Goal: Contribute content: Add original content to the website for others to see

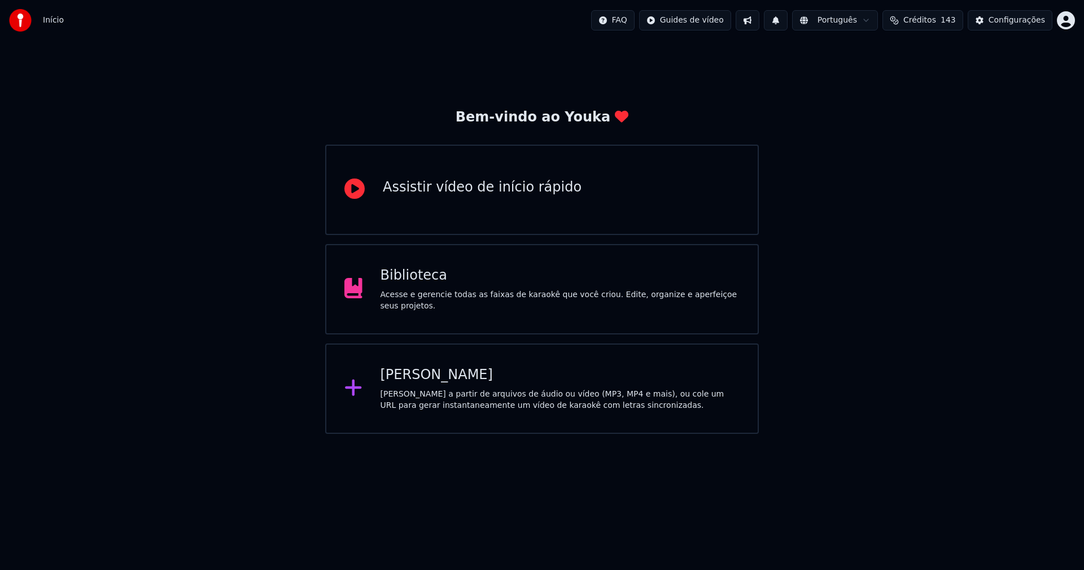
click at [413, 285] on div "Biblioteca" at bounding box center [560, 275] width 360 height 18
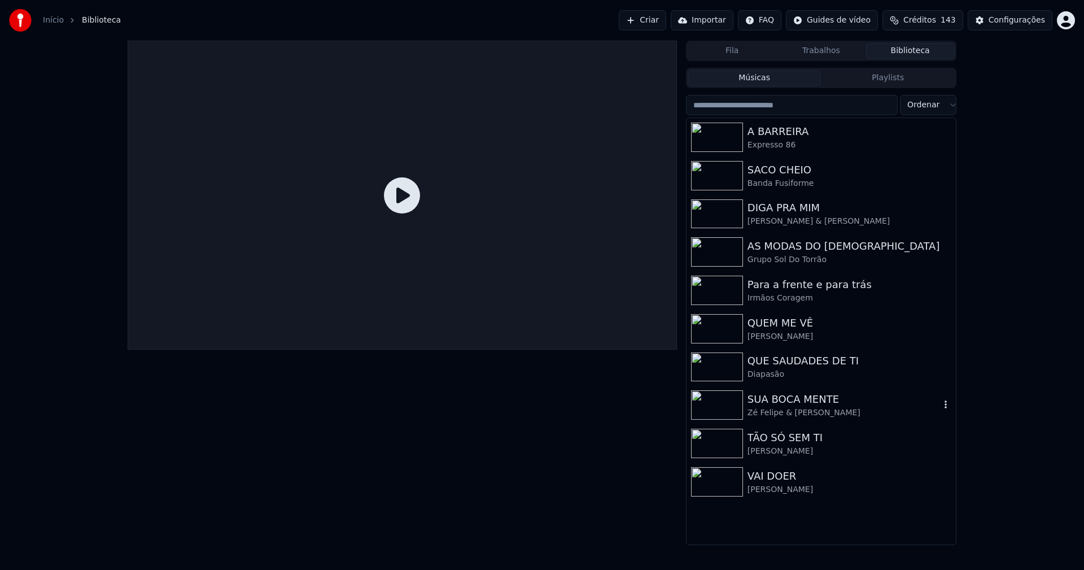
click at [795, 403] on div "SUA BOCA MENTE" at bounding box center [843, 399] width 192 height 16
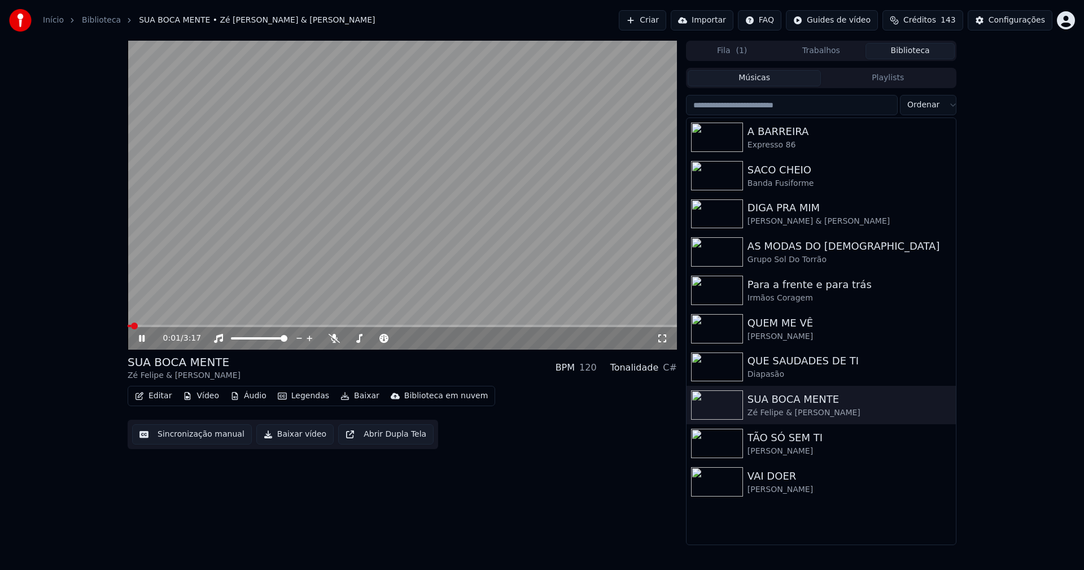
click at [143, 337] on icon at bounding box center [142, 338] width 6 height 7
click at [1020, 23] on div "Configurações" at bounding box center [1016, 20] width 56 height 11
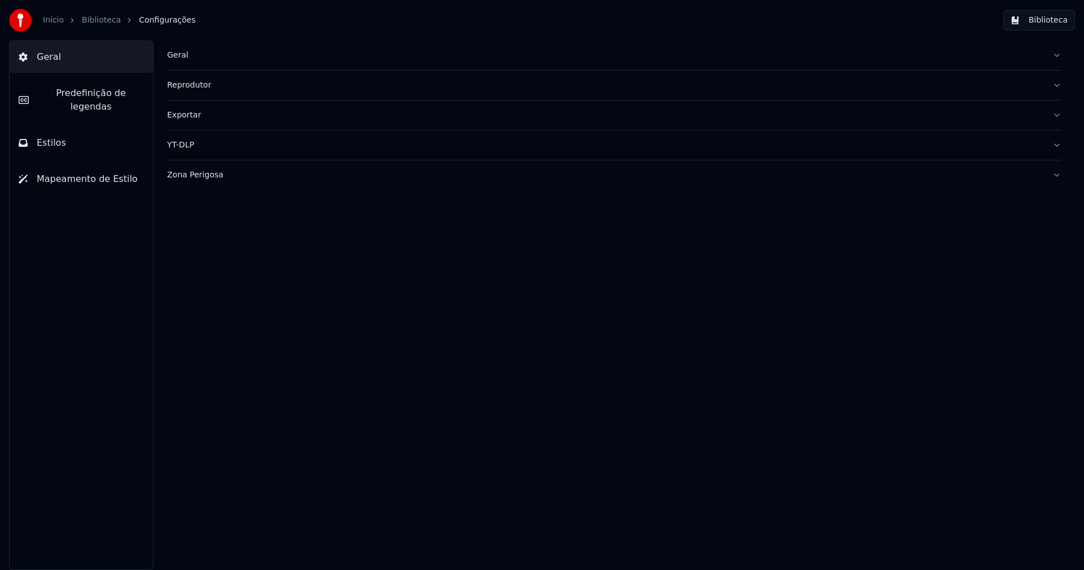
click at [82, 93] on span "Predefinição de legendas" at bounding box center [91, 99] width 106 height 27
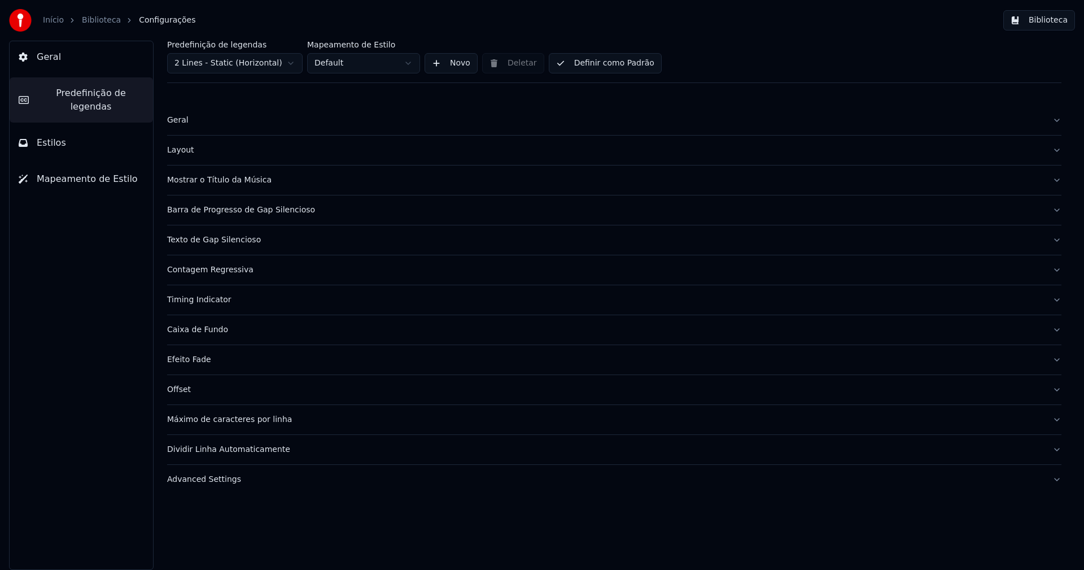
click at [256, 423] on div "Máximo de caracteres por linha" at bounding box center [605, 419] width 876 height 11
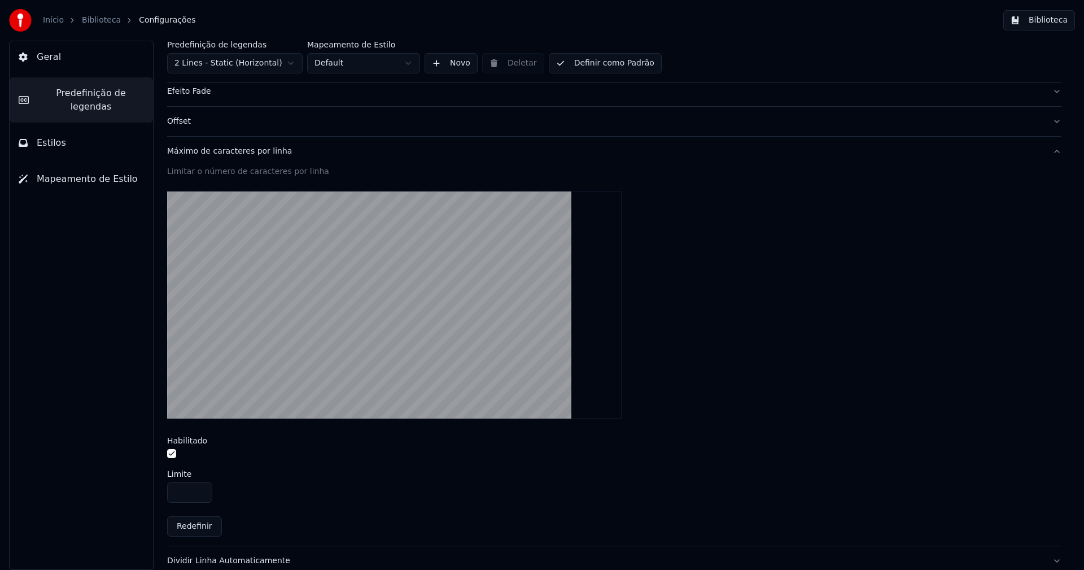
scroll to position [312, 0]
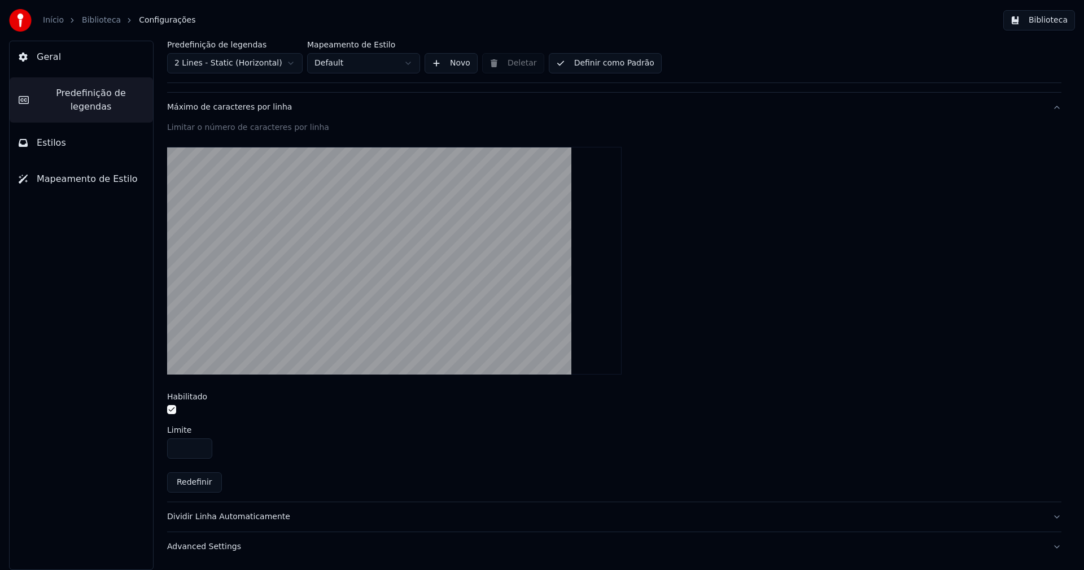
click at [1041, 28] on button "Biblioteca" at bounding box center [1039, 20] width 72 height 20
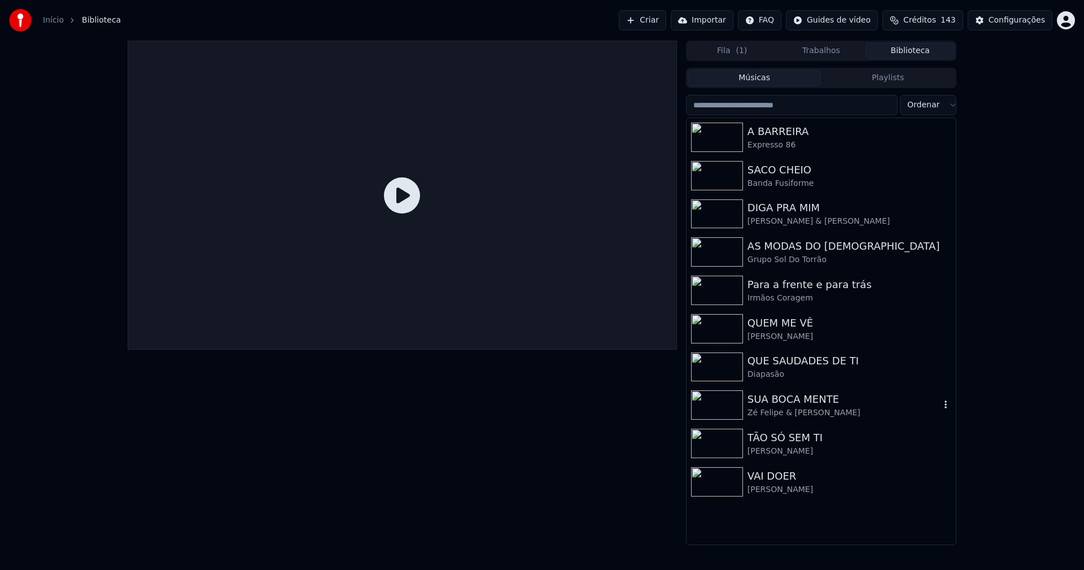
drag, startPoint x: 781, startPoint y: 408, endPoint x: 769, endPoint y: 402, distance: 12.6
click at [781, 407] on div "Zé Felipe & [PERSON_NAME]" at bounding box center [843, 412] width 192 height 11
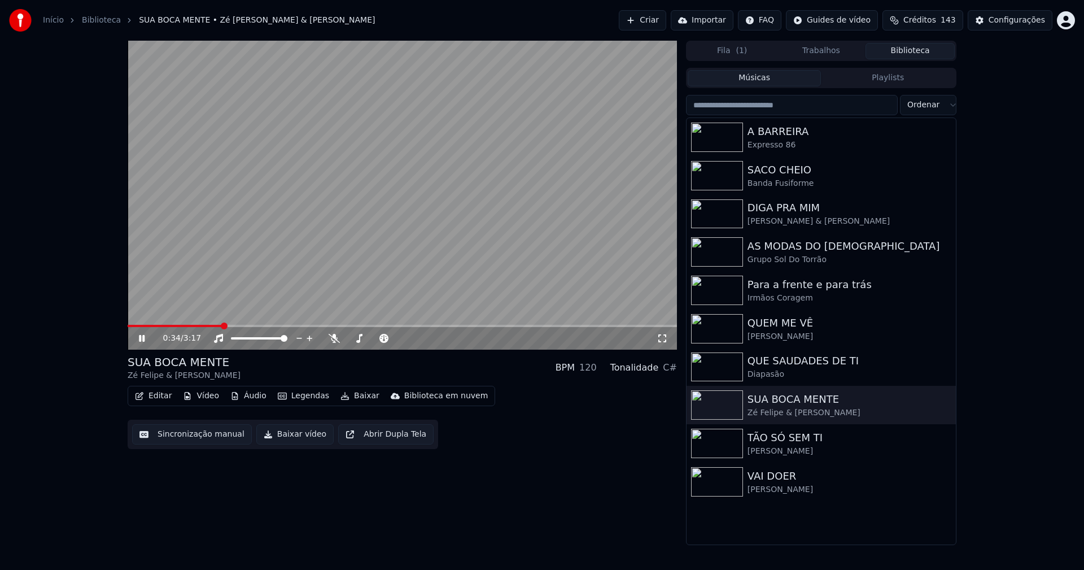
click at [222, 326] on span at bounding box center [402, 326] width 549 height 2
click at [267, 326] on span at bounding box center [402, 326] width 549 height 2
click at [147, 338] on icon at bounding box center [150, 338] width 27 height 9
click at [1027, 20] on div "Configurações" at bounding box center [1016, 20] width 56 height 11
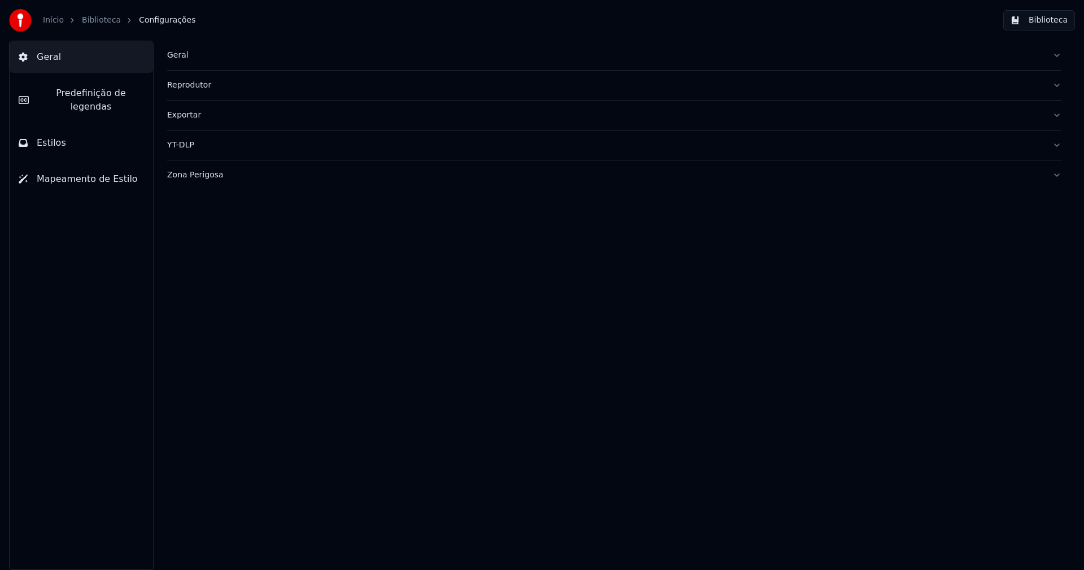
click at [117, 94] on span "Predefinição de legendas" at bounding box center [91, 99] width 106 height 27
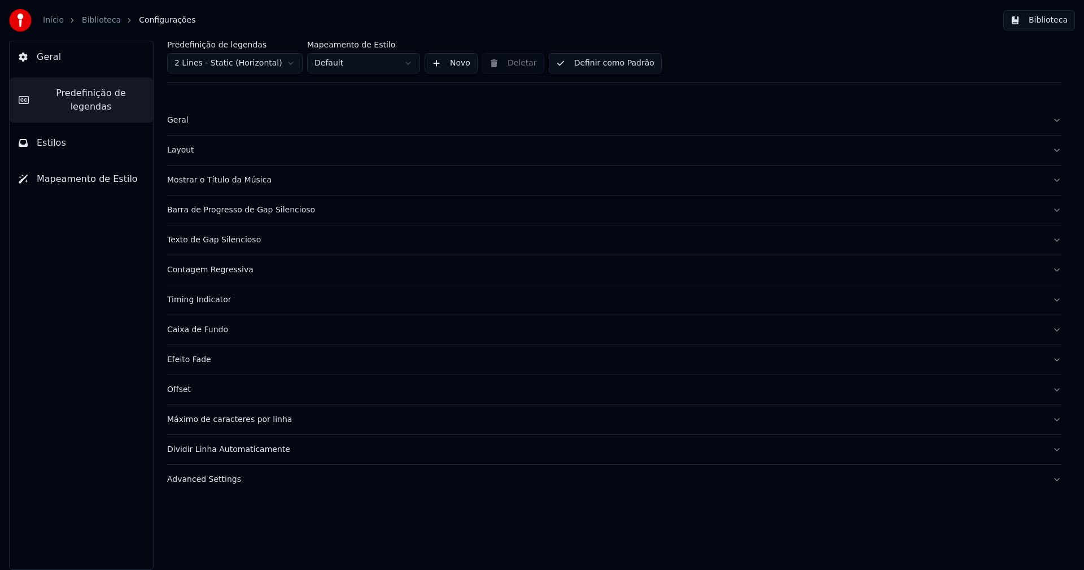
drag, startPoint x: 250, startPoint y: 422, endPoint x: 299, endPoint y: 415, distance: 48.9
click at [251, 422] on div "Máximo de caracteres por linha" at bounding box center [605, 419] width 876 height 11
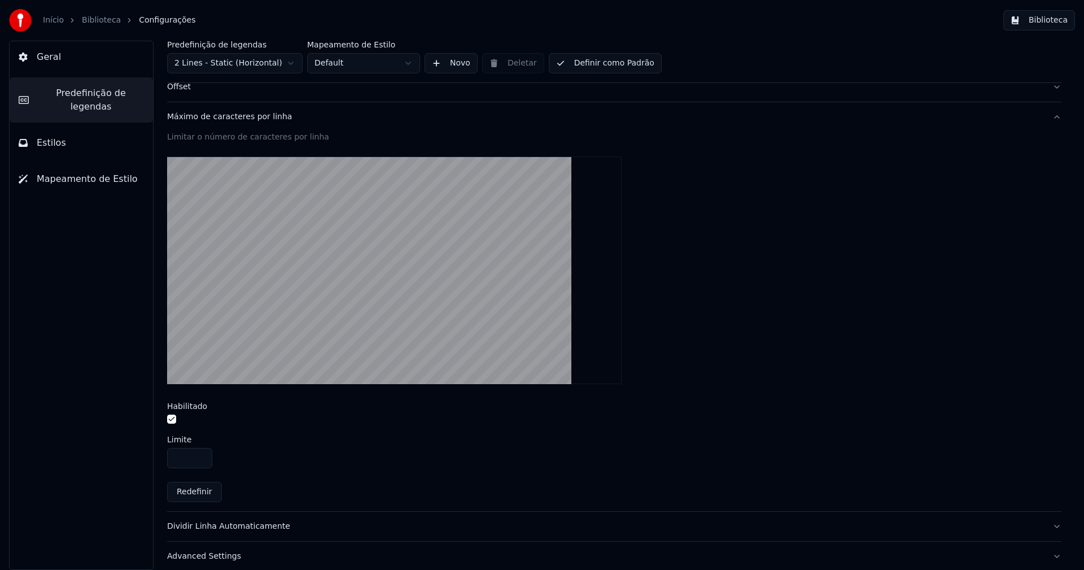
scroll to position [312, 0]
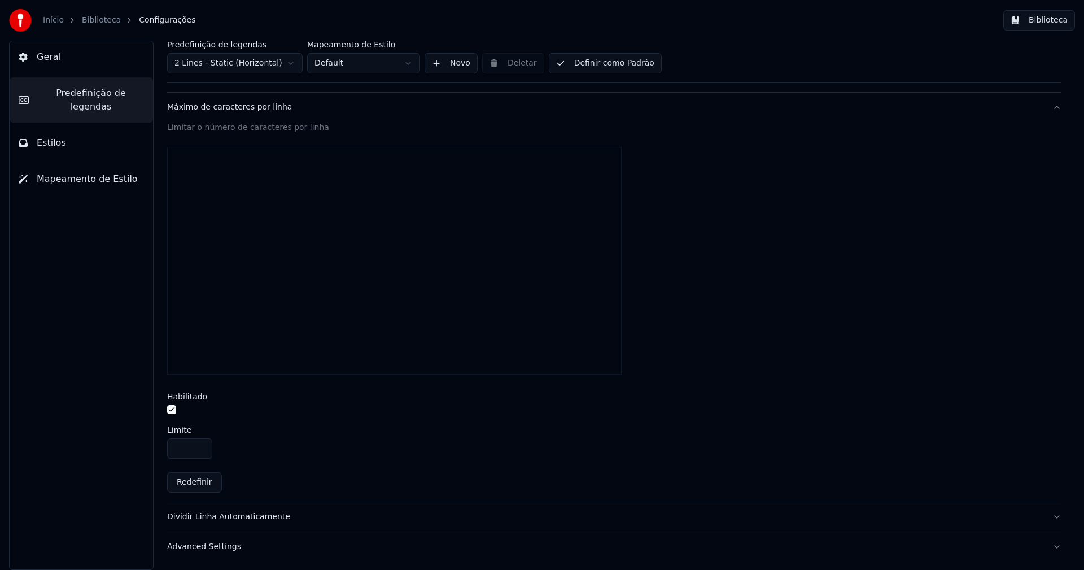
click at [201, 449] on input "**" at bounding box center [189, 448] width 45 height 20
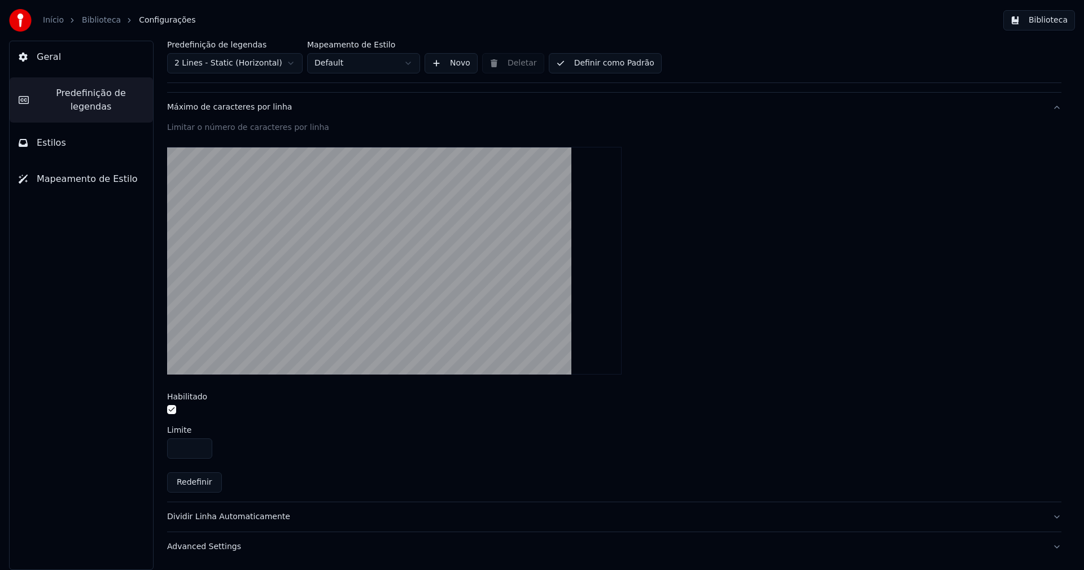
click at [201, 449] on input "**" at bounding box center [189, 448] width 45 height 20
type input "**"
click at [201, 449] on input "**" at bounding box center [189, 448] width 45 height 20
click at [1053, 24] on button "Biblioteca" at bounding box center [1039, 20] width 72 height 20
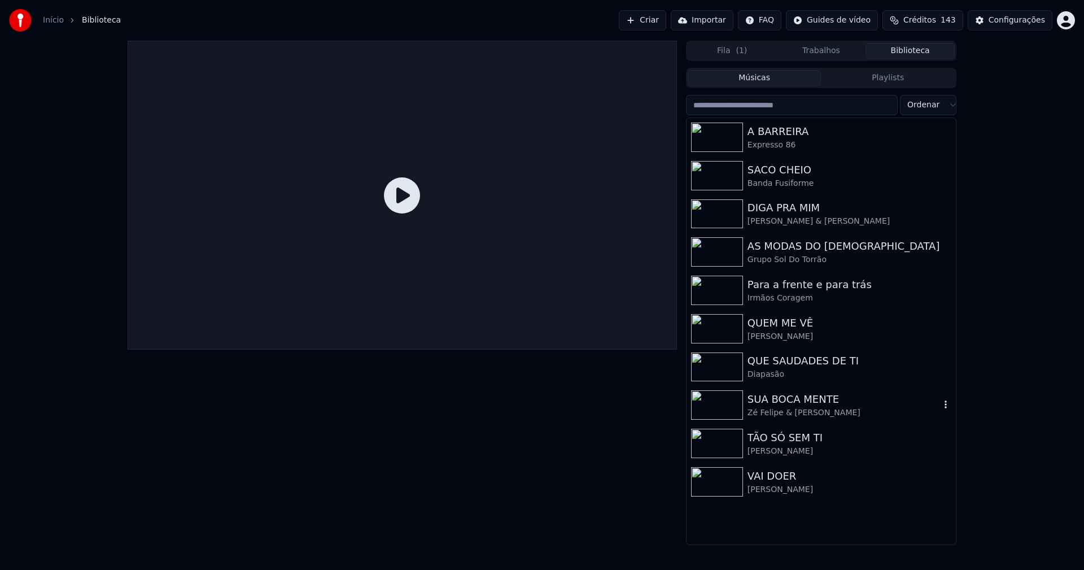
click at [803, 406] on div "SUA BOCA MENTE" at bounding box center [843, 399] width 192 height 16
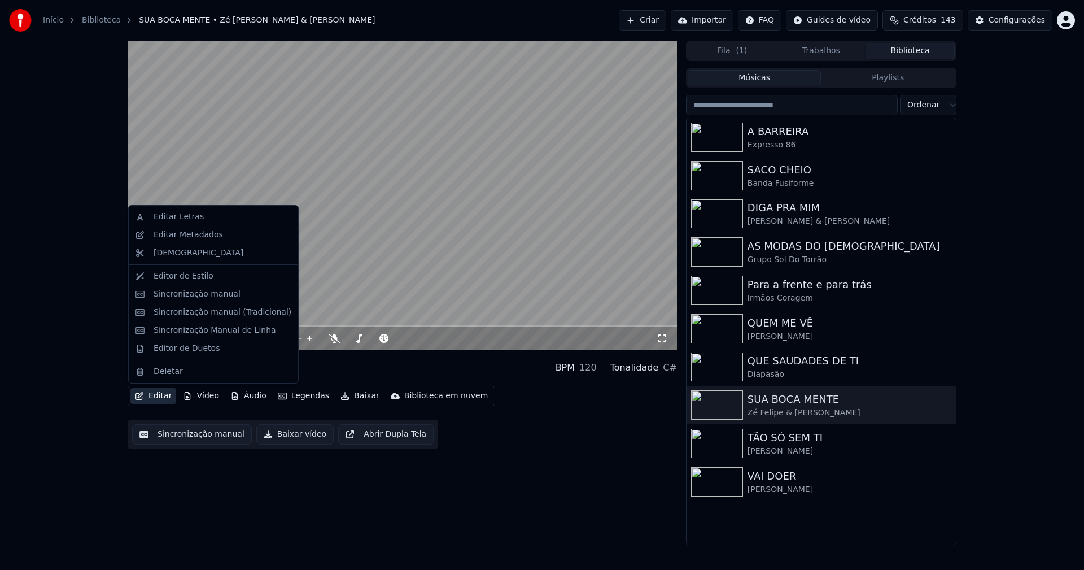
click at [161, 397] on button "Editar" at bounding box center [153, 396] width 46 height 16
click at [167, 220] on div "Editar Letras" at bounding box center [179, 216] width 50 height 11
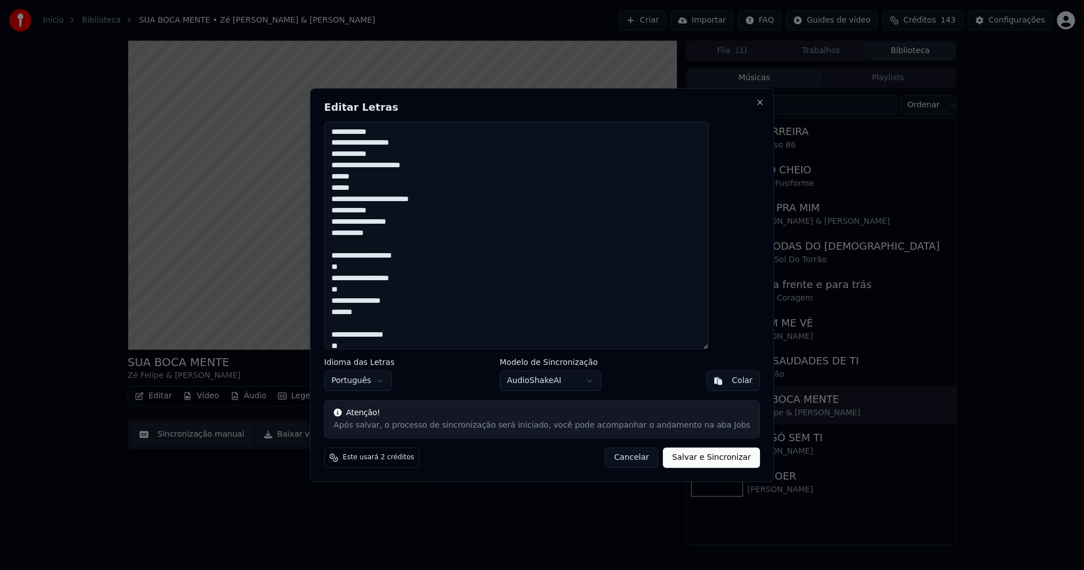
click at [688, 461] on button "Salvar e Sincronizar" at bounding box center [711, 457] width 97 height 20
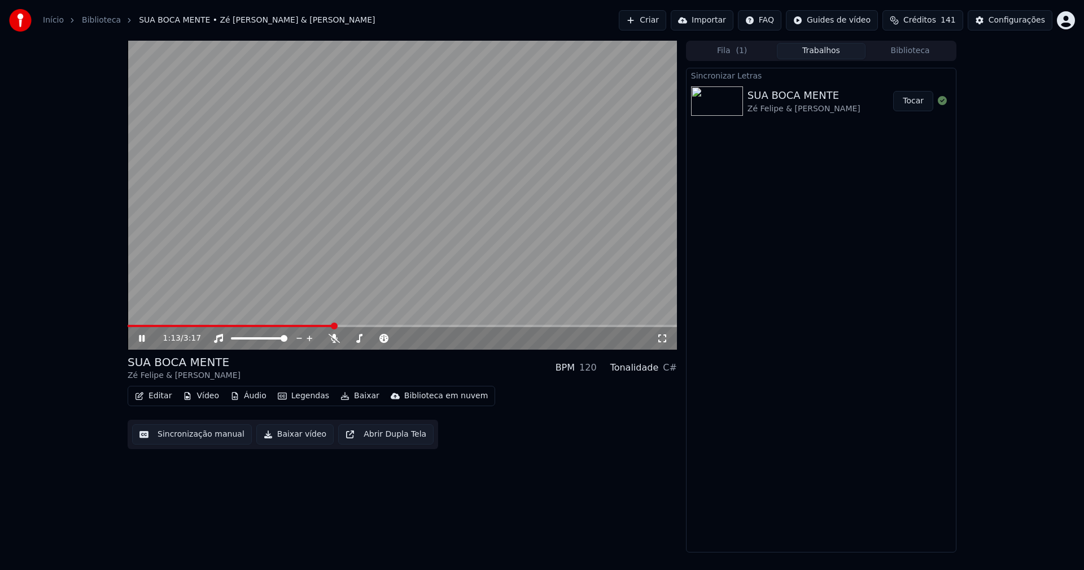
click at [143, 338] on icon at bounding box center [142, 338] width 6 height 7
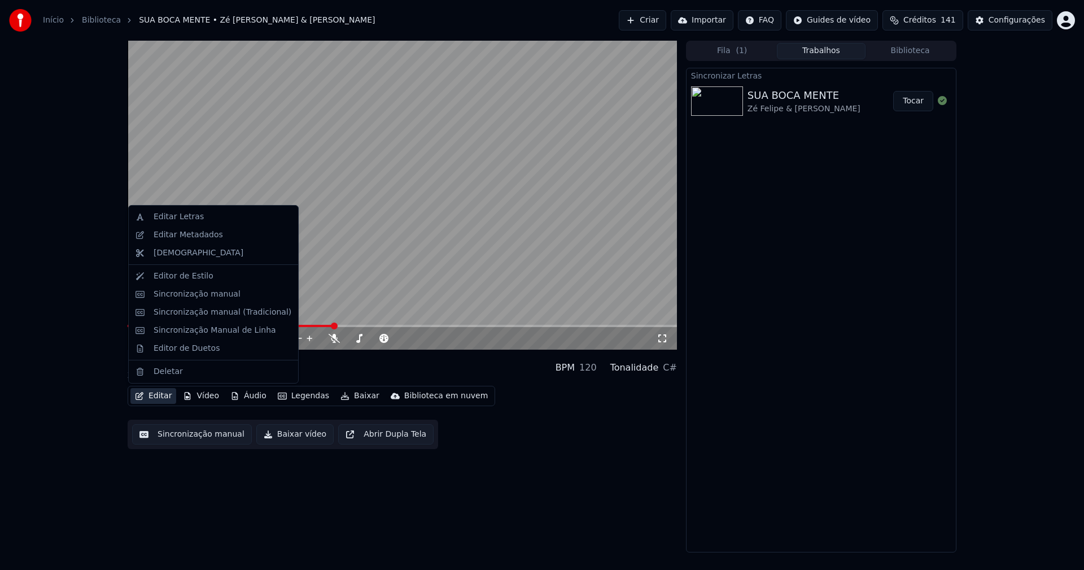
click at [150, 396] on button "Editar" at bounding box center [153, 396] width 46 height 16
click at [170, 221] on div "Editar Letras" at bounding box center [179, 216] width 50 height 11
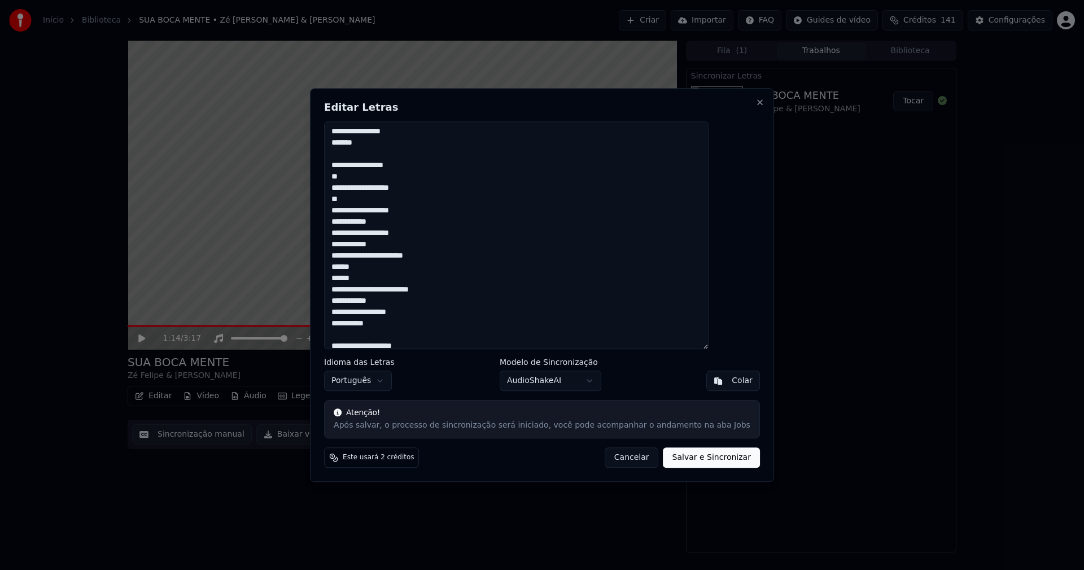
scroll to position [226, 0]
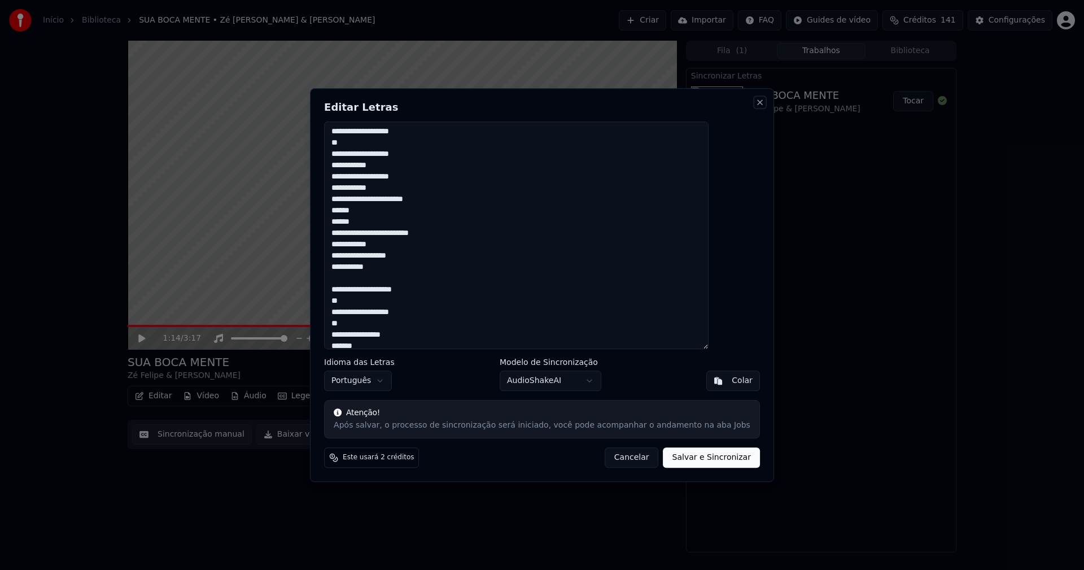
click at [755, 102] on button "Close" at bounding box center [759, 102] width 9 height 9
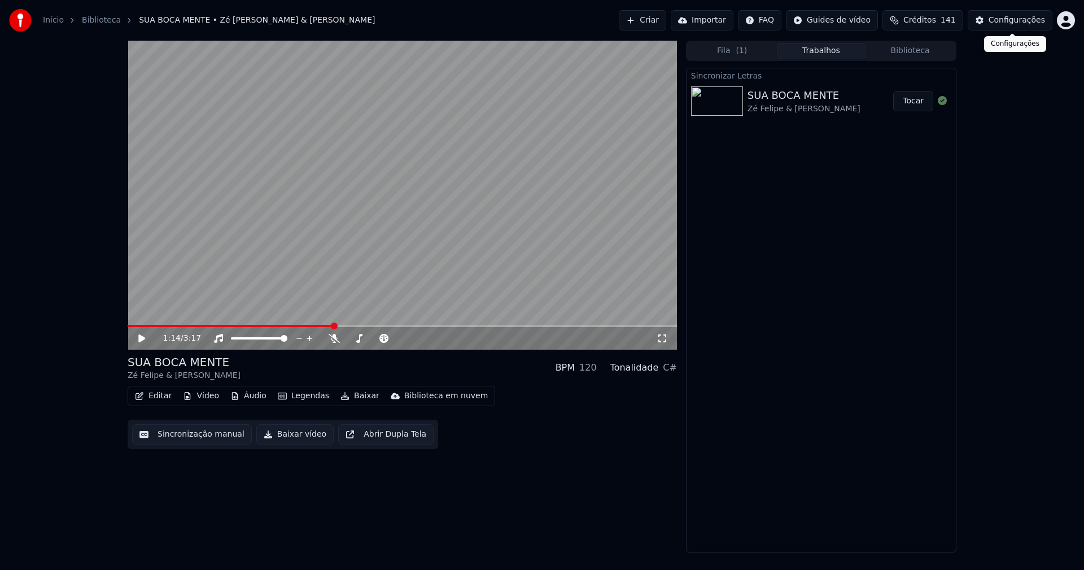
click at [1017, 20] on div "Configurações" at bounding box center [1016, 20] width 56 height 11
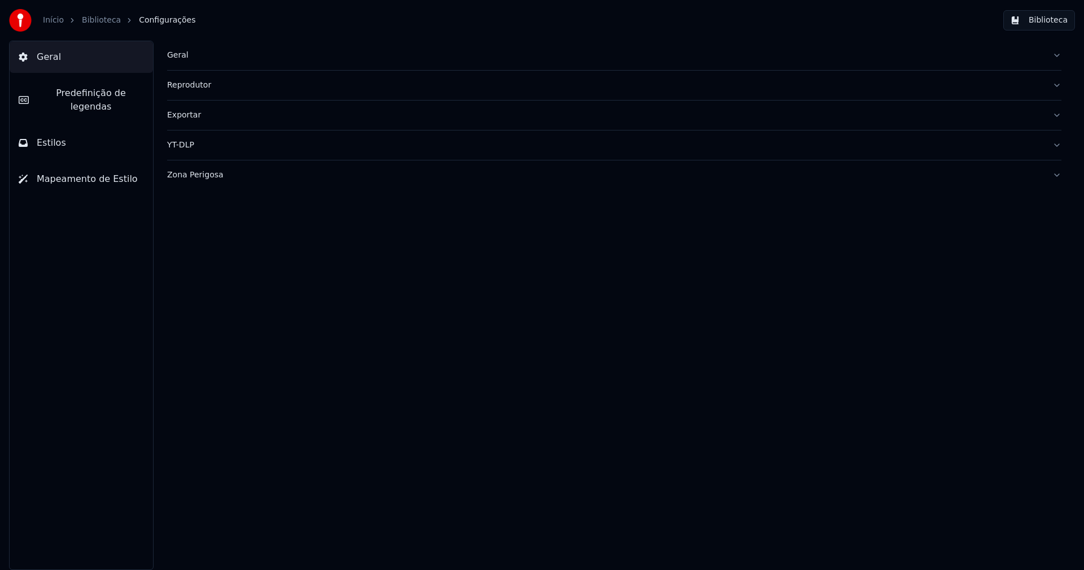
click at [104, 90] on span "Predefinição de legendas" at bounding box center [91, 99] width 106 height 27
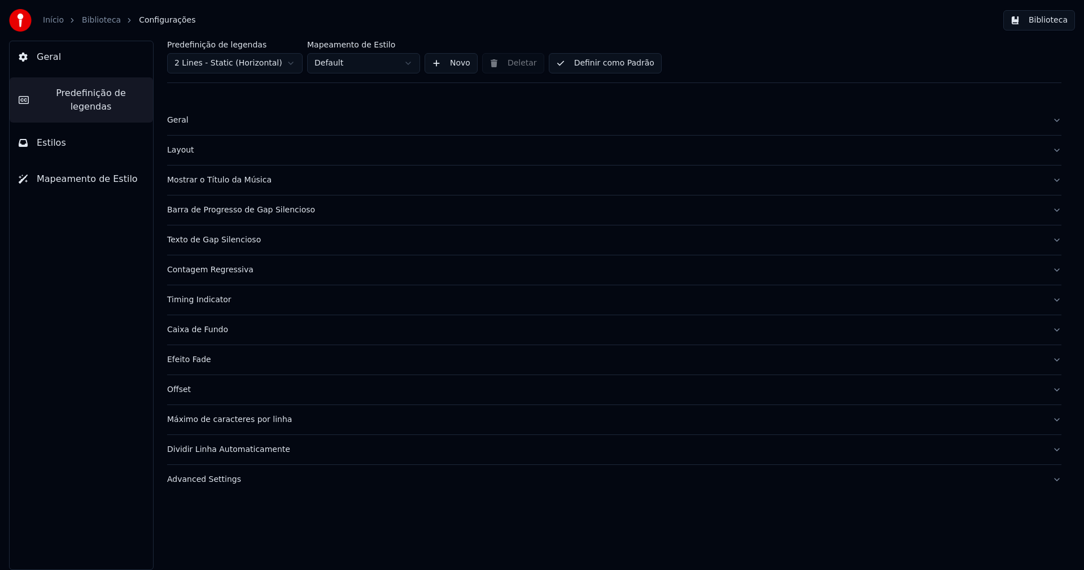
click at [252, 421] on div "Máximo de caracteres por linha" at bounding box center [605, 419] width 876 height 11
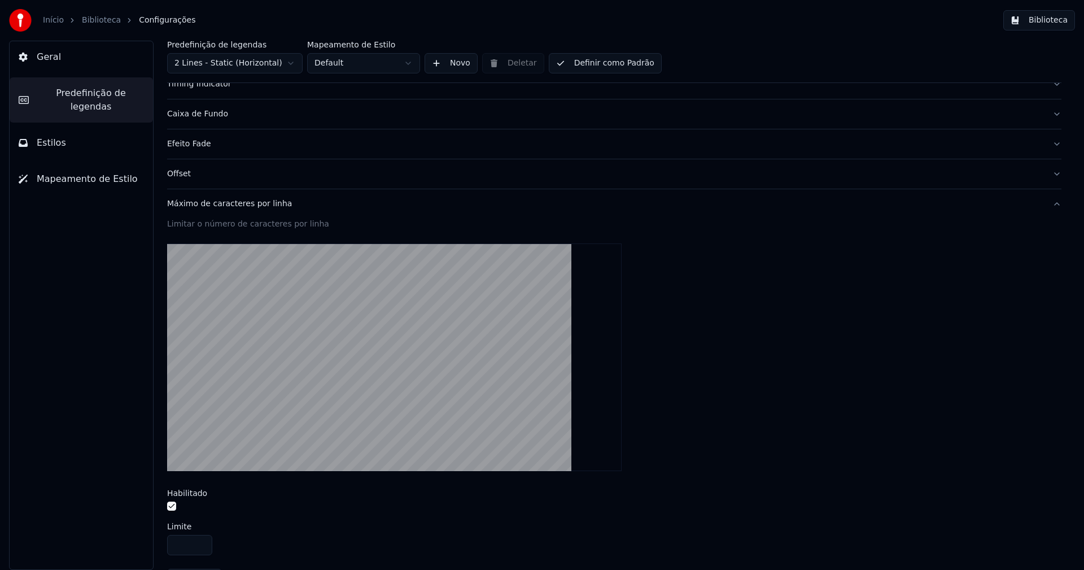
scroll to position [312, 0]
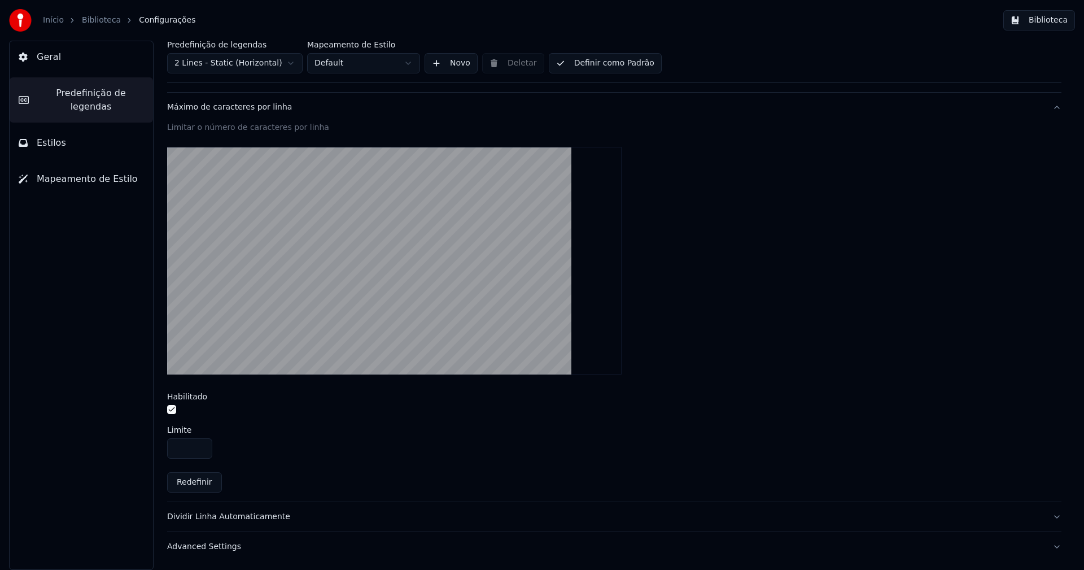
click at [200, 449] on input "**" at bounding box center [189, 448] width 45 height 20
type input "**"
click at [200, 449] on input "**" at bounding box center [189, 448] width 45 height 20
click at [380, 440] on div "**" at bounding box center [614, 448] width 894 height 20
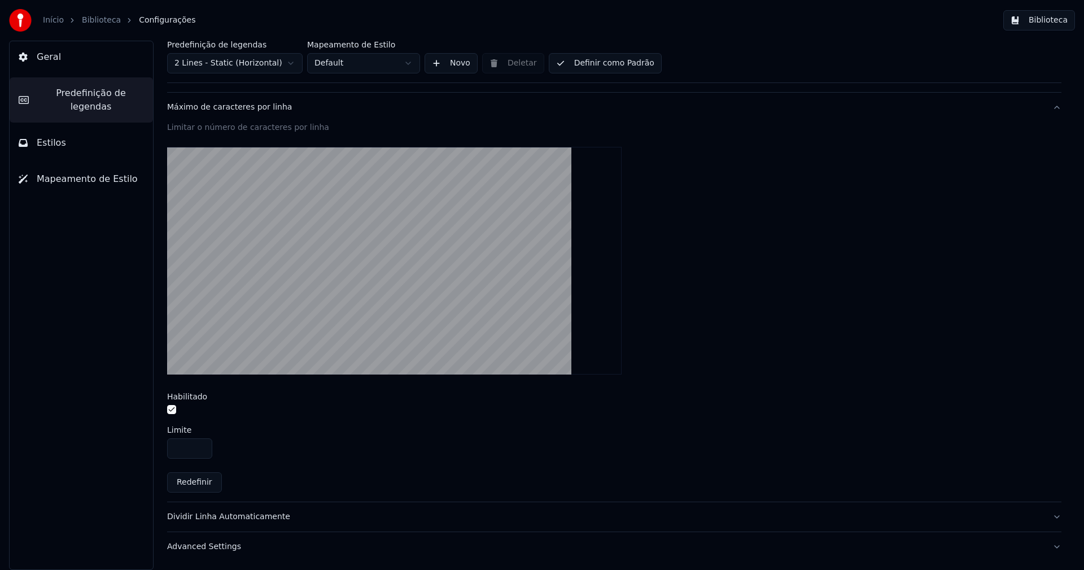
click at [1062, 23] on button "Biblioteca" at bounding box center [1039, 20] width 72 height 20
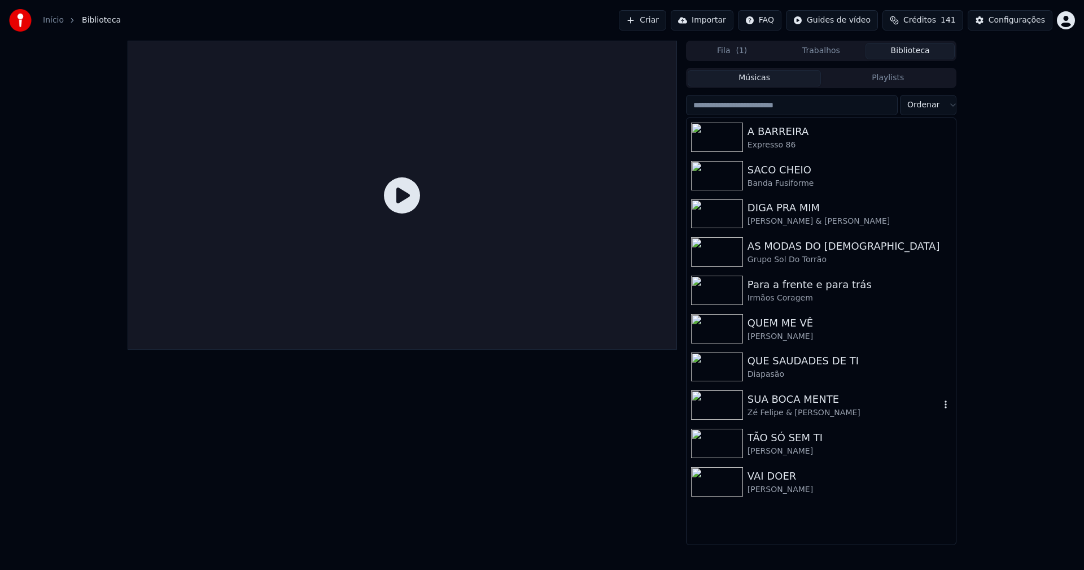
click at [780, 402] on div "SUA BOCA MENTE" at bounding box center [843, 399] width 192 height 16
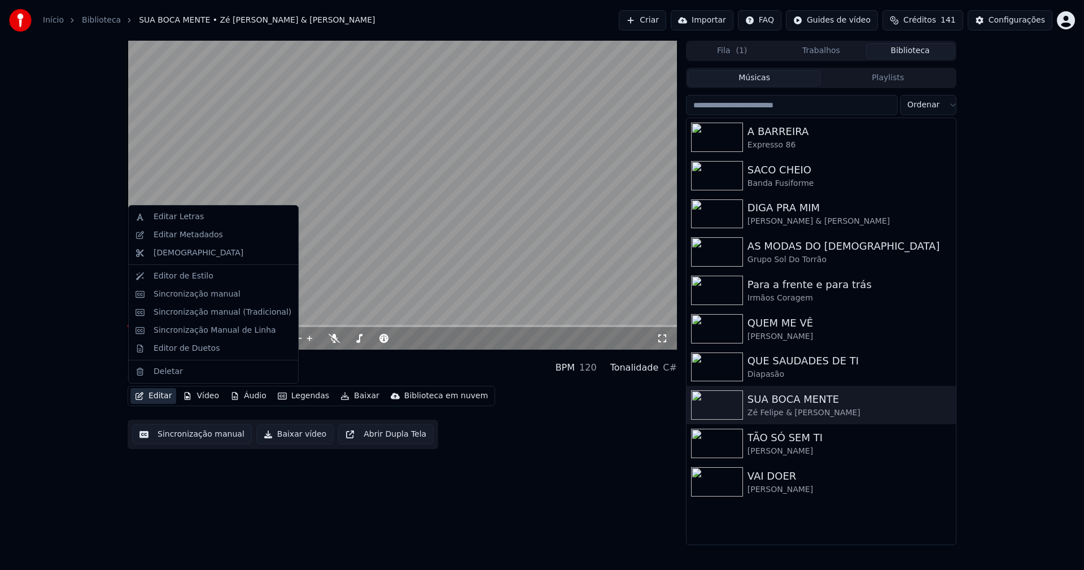
click at [152, 393] on button "Editar" at bounding box center [153, 396] width 46 height 16
click at [168, 214] on div "Editar Letras" at bounding box center [179, 216] width 50 height 11
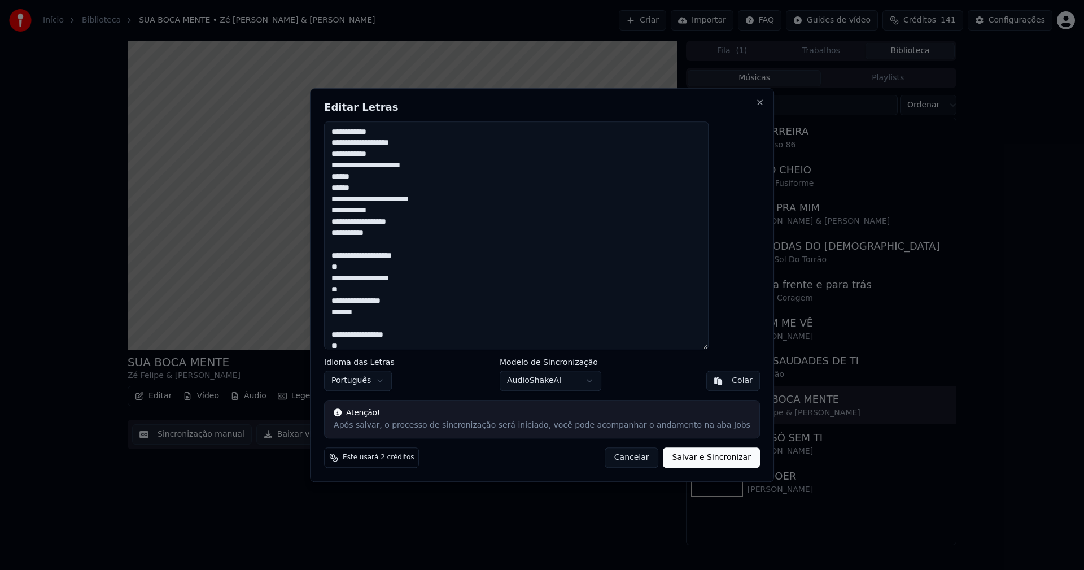
drag, startPoint x: 358, startPoint y: 255, endPoint x: 366, endPoint y: 256, distance: 7.5
click at [358, 254] on textarea "**********" at bounding box center [516, 235] width 384 height 228
click at [358, 320] on textarea "**********" at bounding box center [516, 235] width 384 height 228
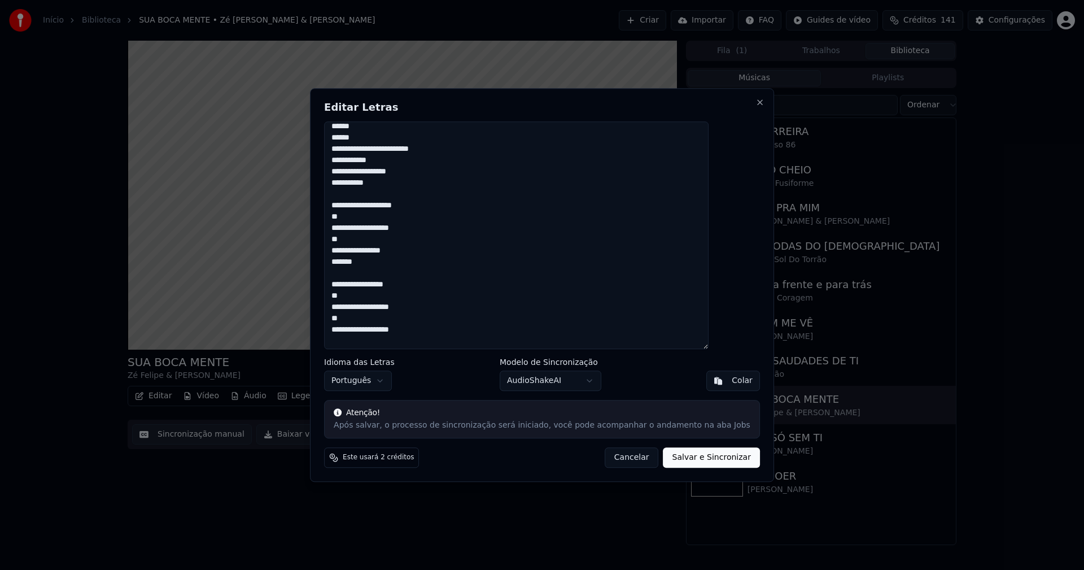
scroll to position [282, 0]
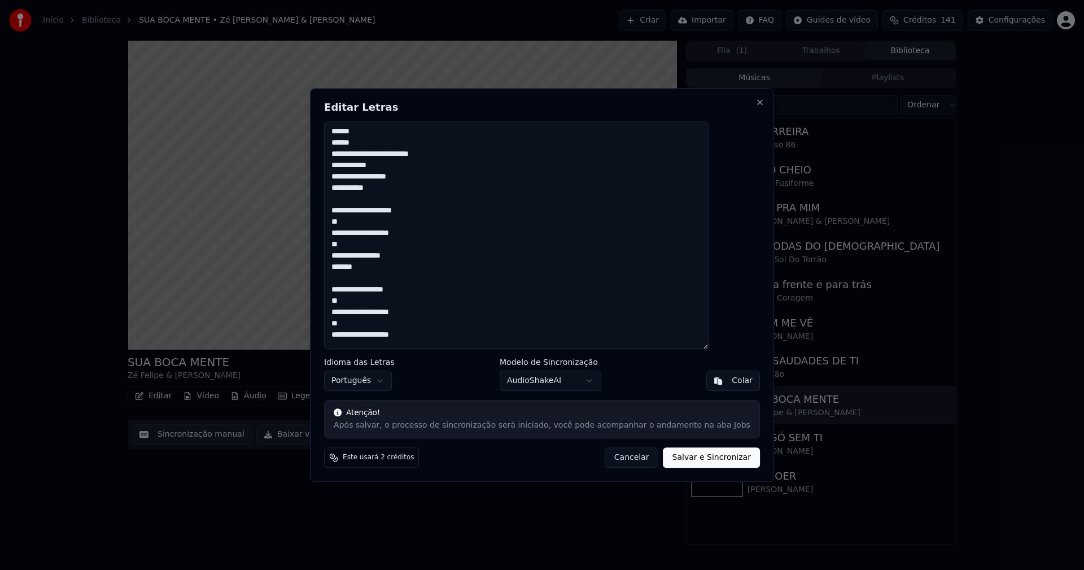
click at [356, 206] on textarea "**********" at bounding box center [516, 235] width 384 height 228
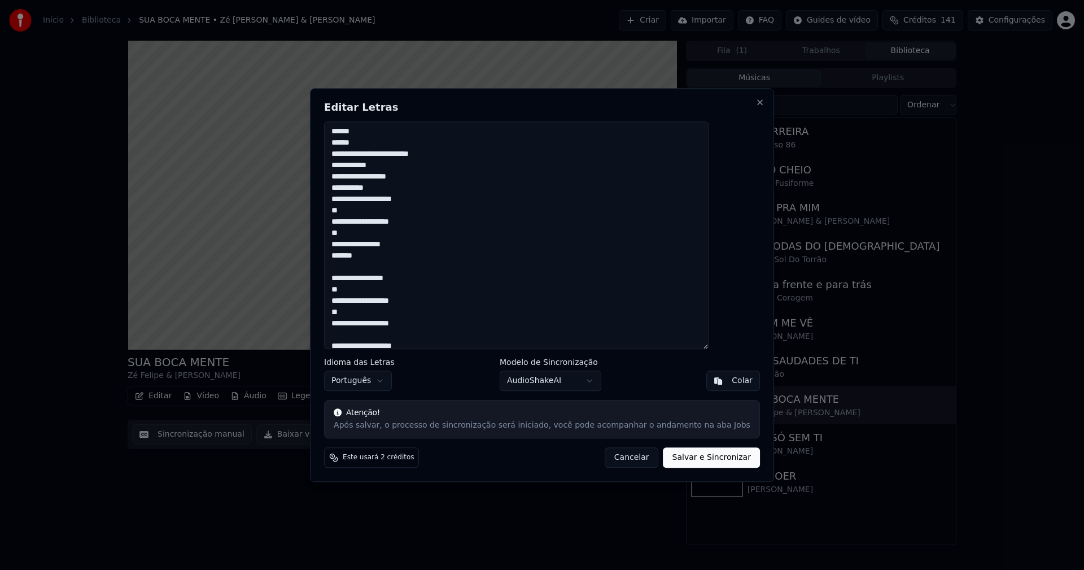
click at [357, 274] on textarea "**********" at bounding box center [516, 235] width 384 height 228
click at [356, 332] on textarea "**********" at bounding box center [516, 235] width 384 height 228
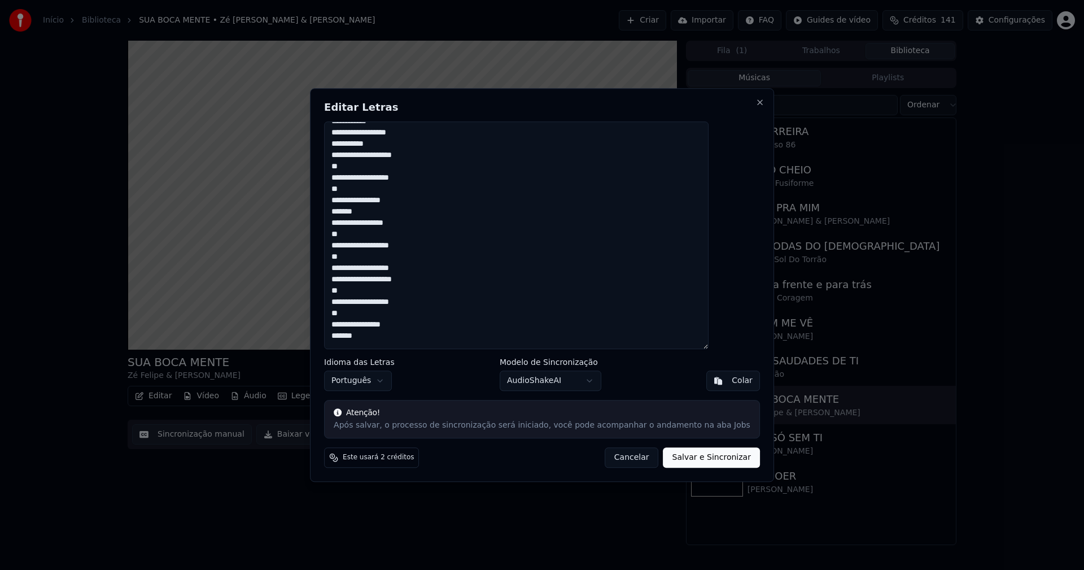
scroll to position [395, 0]
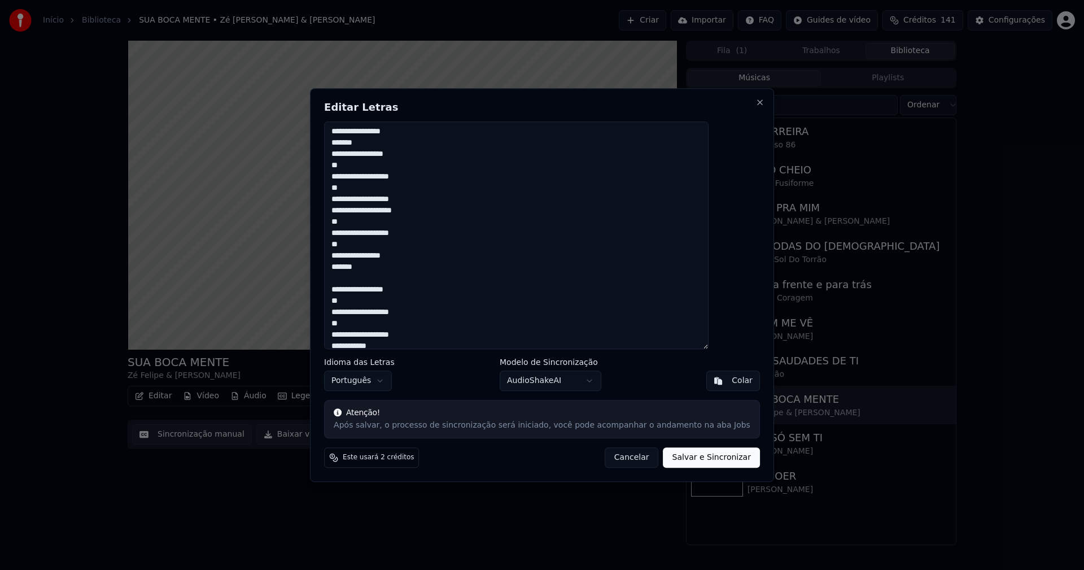
click at [355, 287] on textarea "**********" at bounding box center [516, 235] width 384 height 228
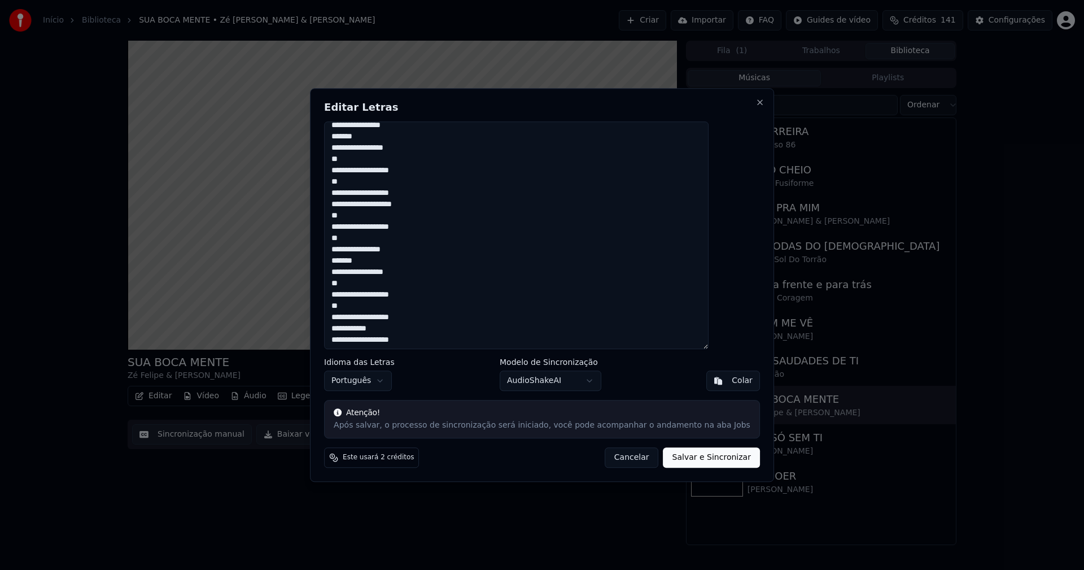
scroll to position [402, 0]
type textarea "**********"
click at [689, 454] on button "Salvar e Sincronizar" at bounding box center [711, 457] width 97 height 20
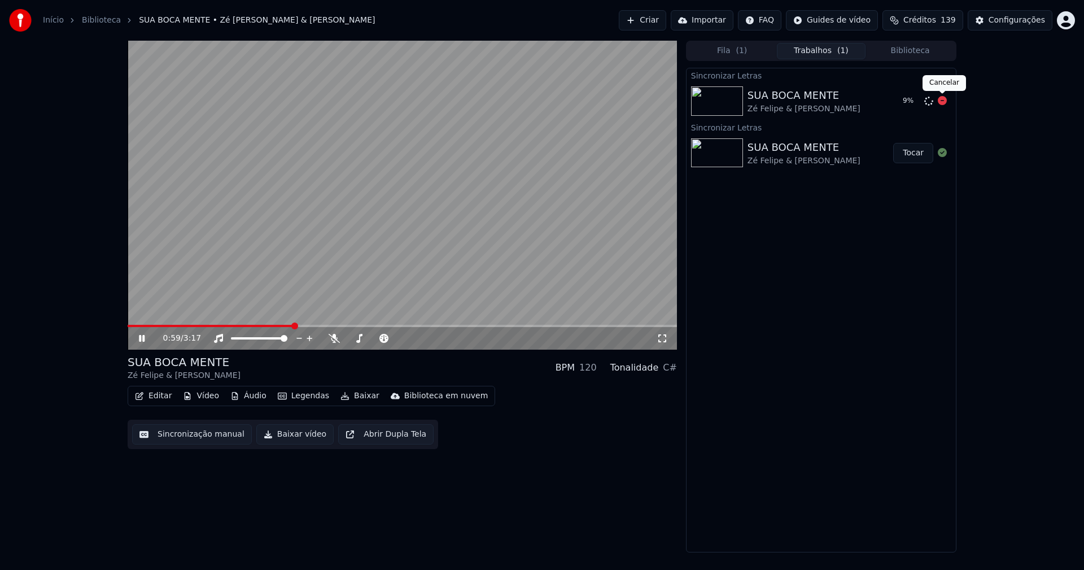
click at [940, 102] on icon at bounding box center [942, 100] width 9 height 9
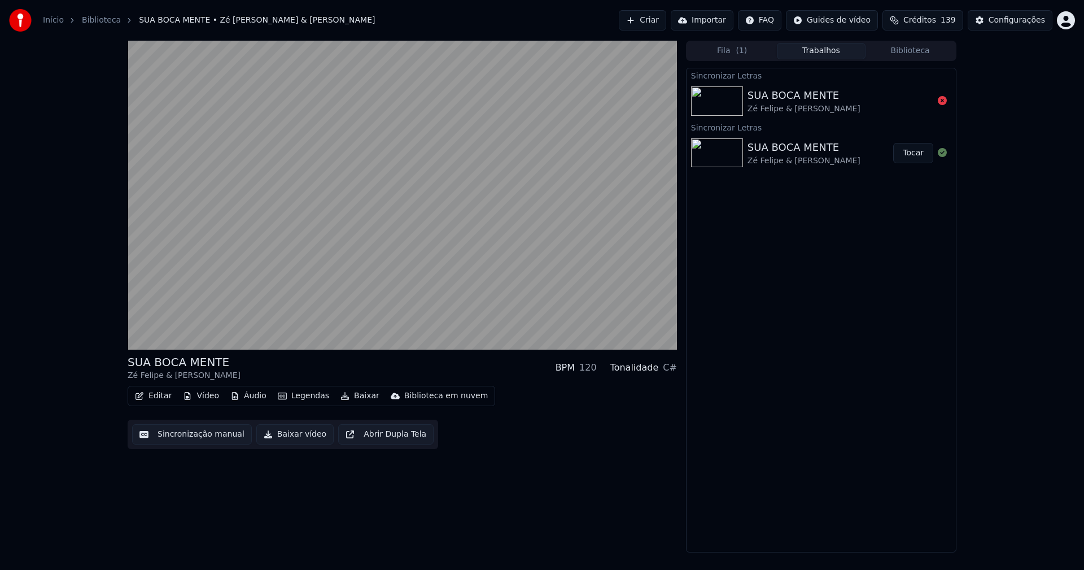
click at [1037, 200] on div "SUA BOCA MENTE Zé Felipe & [PERSON_NAME] Castela BPM 120 Tonalidade C# Editar V…" at bounding box center [542, 296] width 1084 height 511
click at [1013, 19] on div "Configurações" at bounding box center [1016, 20] width 56 height 11
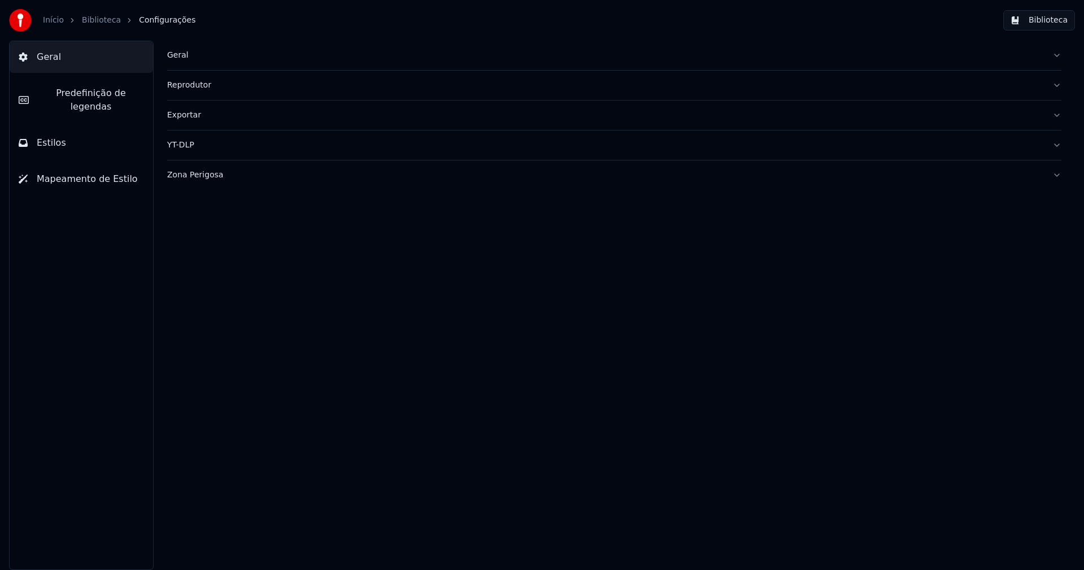
click at [91, 90] on span "Predefinição de legendas" at bounding box center [91, 99] width 106 height 27
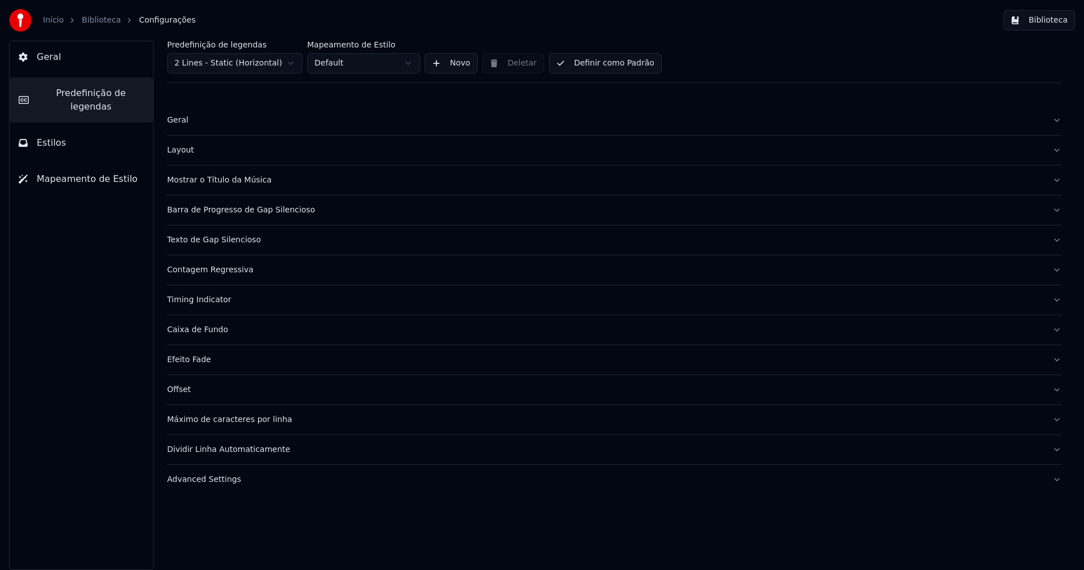
click at [239, 419] on div "Máximo de caracteres por linha" at bounding box center [605, 419] width 876 height 11
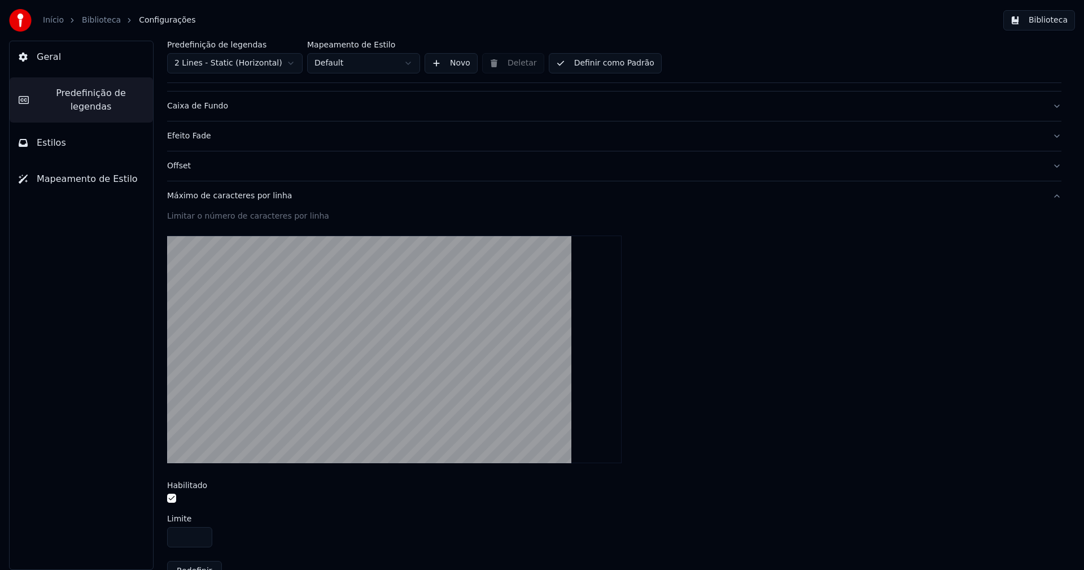
scroll to position [282, 0]
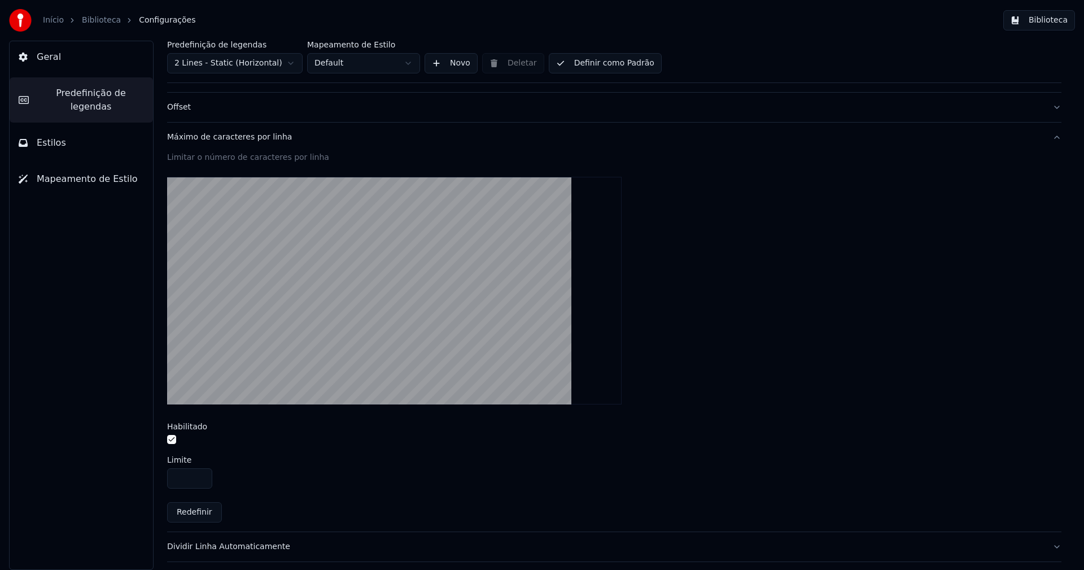
drag, startPoint x: 172, startPoint y: 439, endPoint x: 182, endPoint y: 439, distance: 10.2
click at [173, 439] on button "button" at bounding box center [171, 439] width 9 height 9
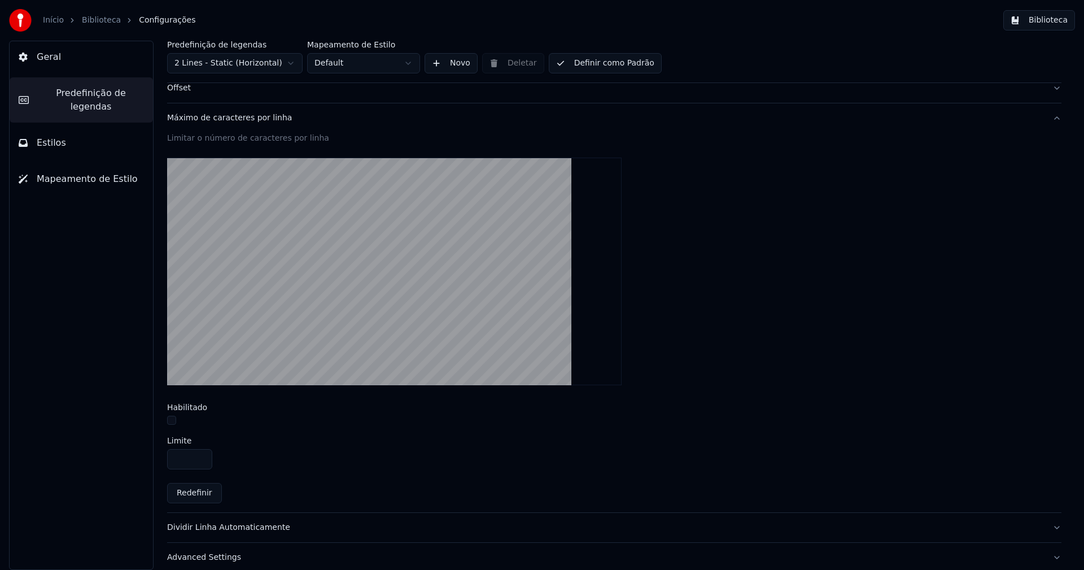
scroll to position [312, 0]
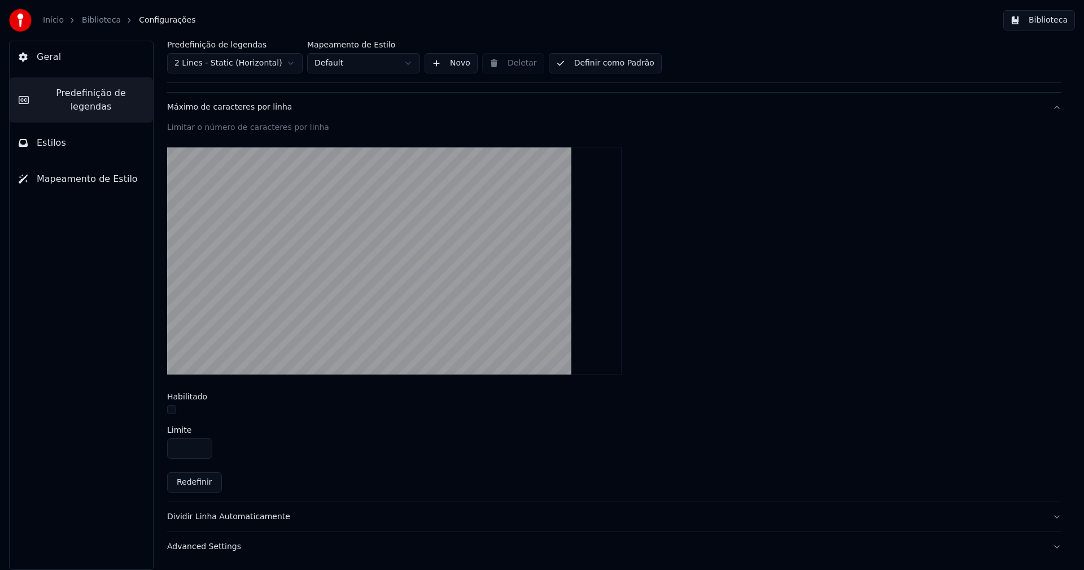
click at [249, 517] on div "Dividir Linha Automaticamente" at bounding box center [605, 516] width 876 height 11
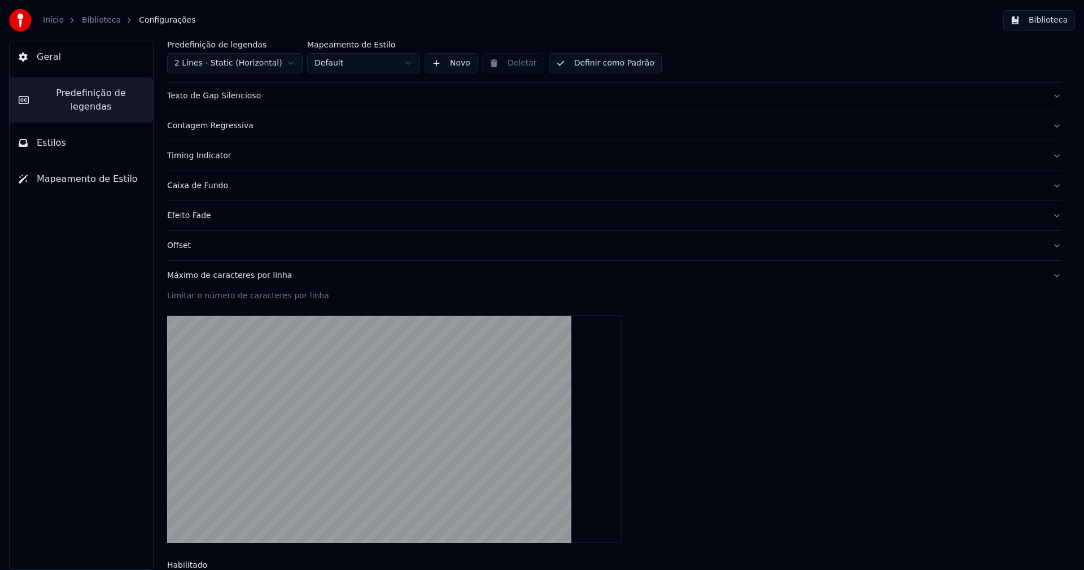
scroll to position [67, 0]
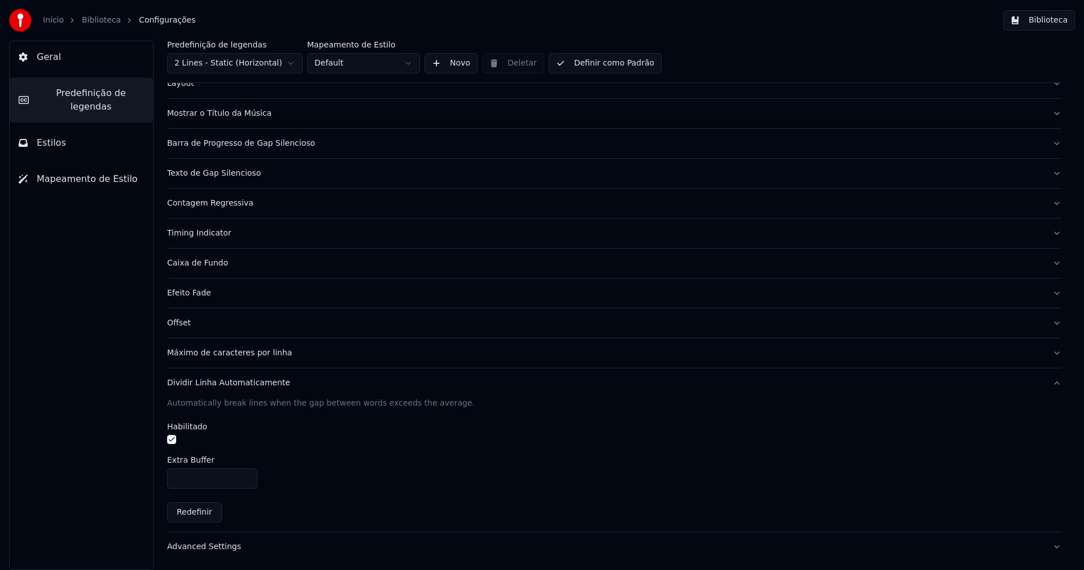
drag, startPoint x: 171, startPoint y: 439, endPoint x: 228, endPoint y: 448, distance: 57.6
click at [170, 439] on button "button" at bounding box center [171, 439] width 9 height 9
click at [368, 452] on div "Automatically break lines when the gap between words exceeds the average. Habil…" at bounding box center [614, 464] width 894 height 134
click at [1062, 14] on button "Biblioteca" at bounding box center [1039, 20] width 72 height 20
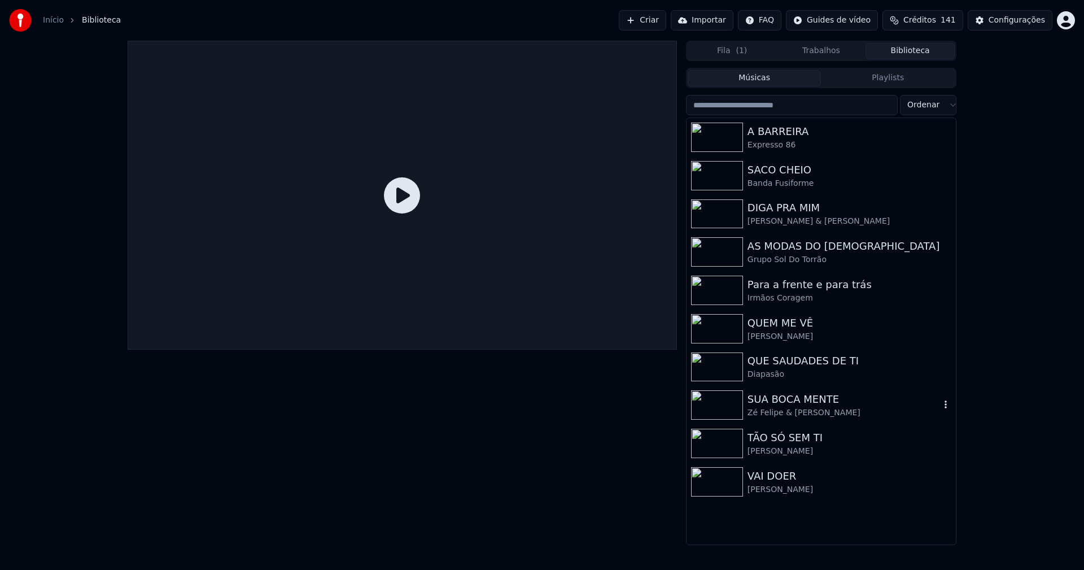
click at [778, 408] on div "Zé Felipe & [PERSON_NAME]" at bounding box center [843, 412] width 192 height 11
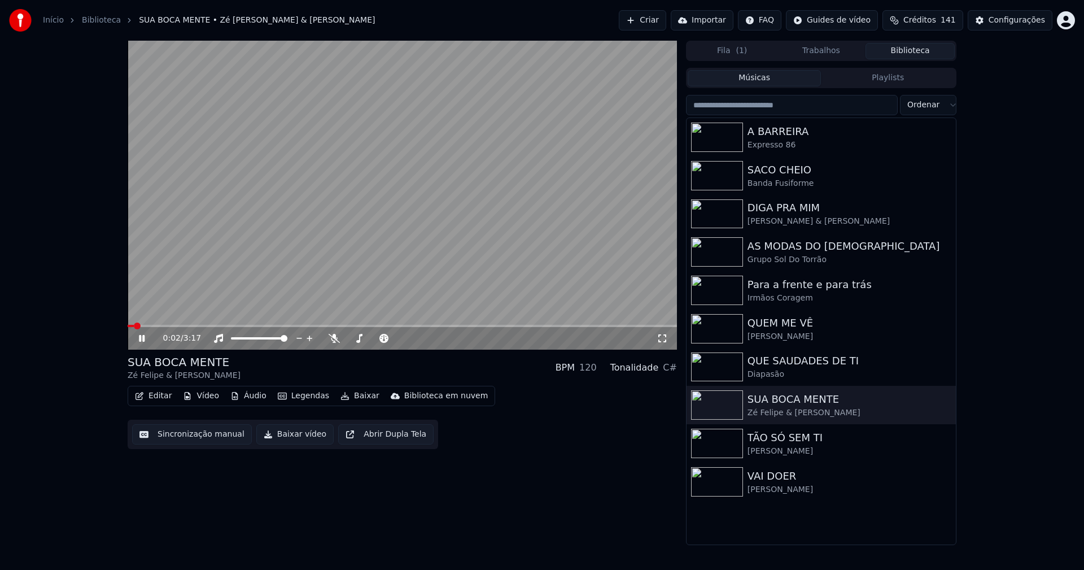
click at [143, 340] on icon at bounding box center [142, 338] width 6 height 7
click at [161, 395] on button "Editar" at bounding box center [153, 396] width 46 height 16
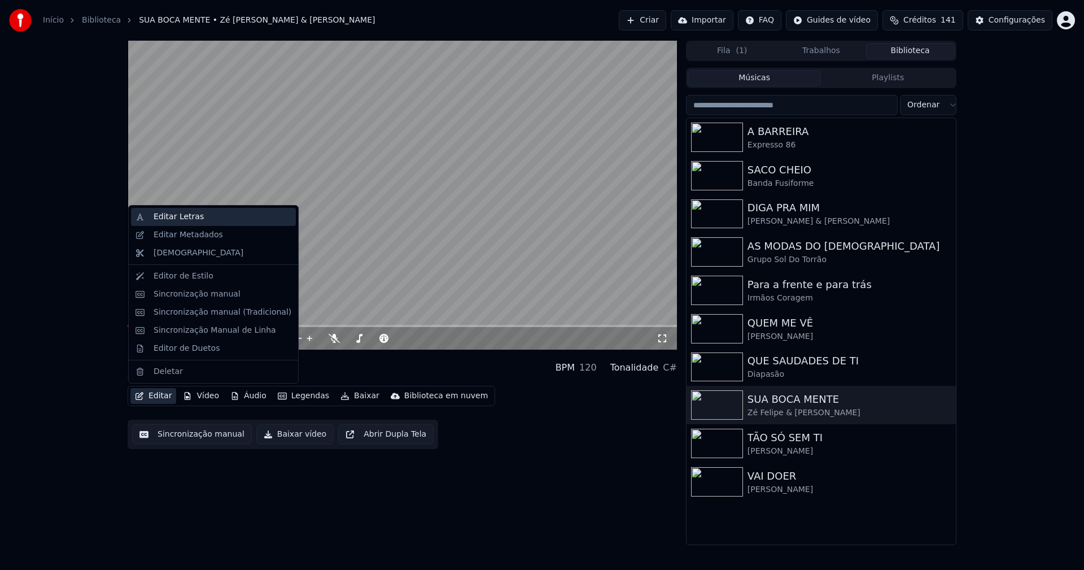
click at [161, 215] on div "Editar Letras" at bounding box center [179, 216] width 50 height 11
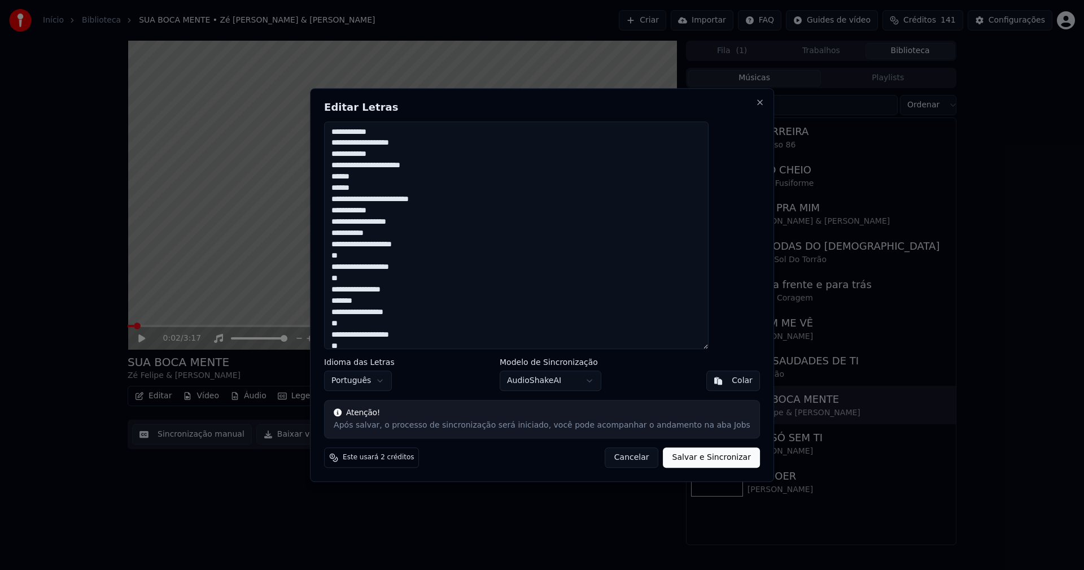
click at [686, 458] on button "Salvar e Sincronizar" at bounding box center [711, 457] width 97 height 20
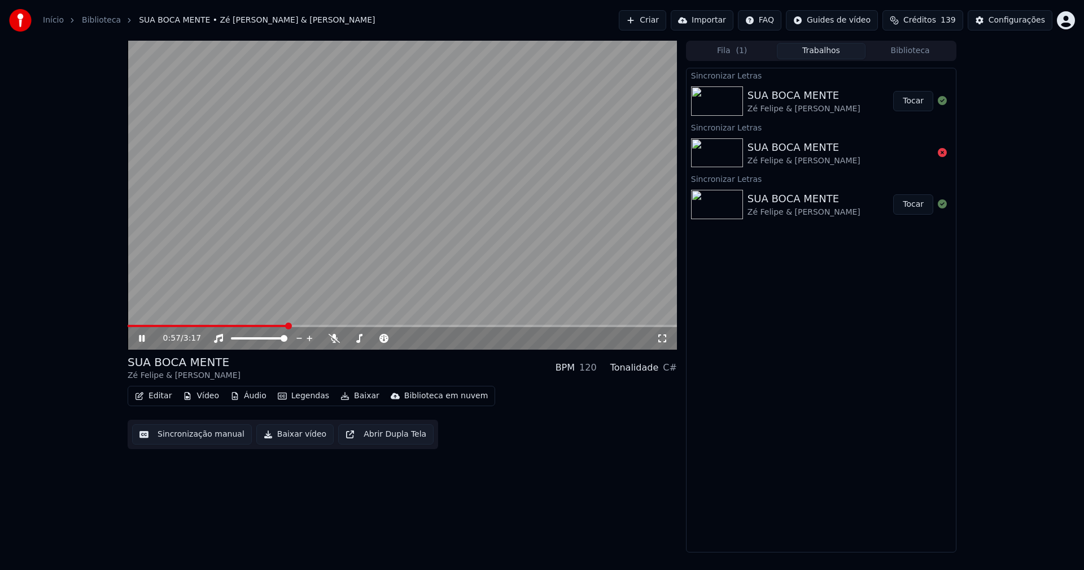
click at [160, 397] on button "Editar" at bounding box center [153, 396] width 46 height 16
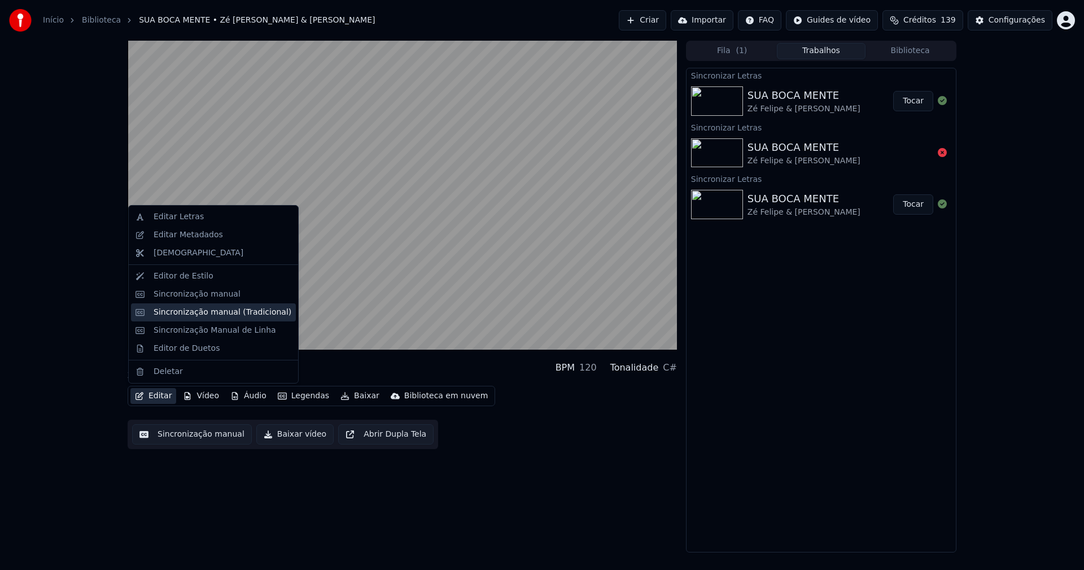
click at [201, 316] on div "Sincronização manual (Tradicional)" at bounding box center [223, 312] width 138 height 11
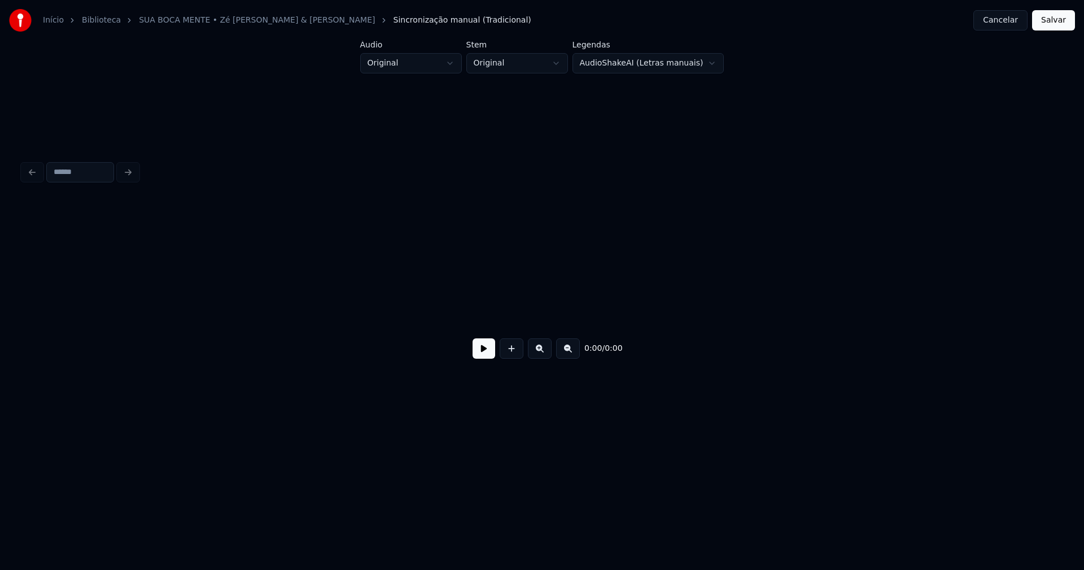
scroll to position [0, 1698]
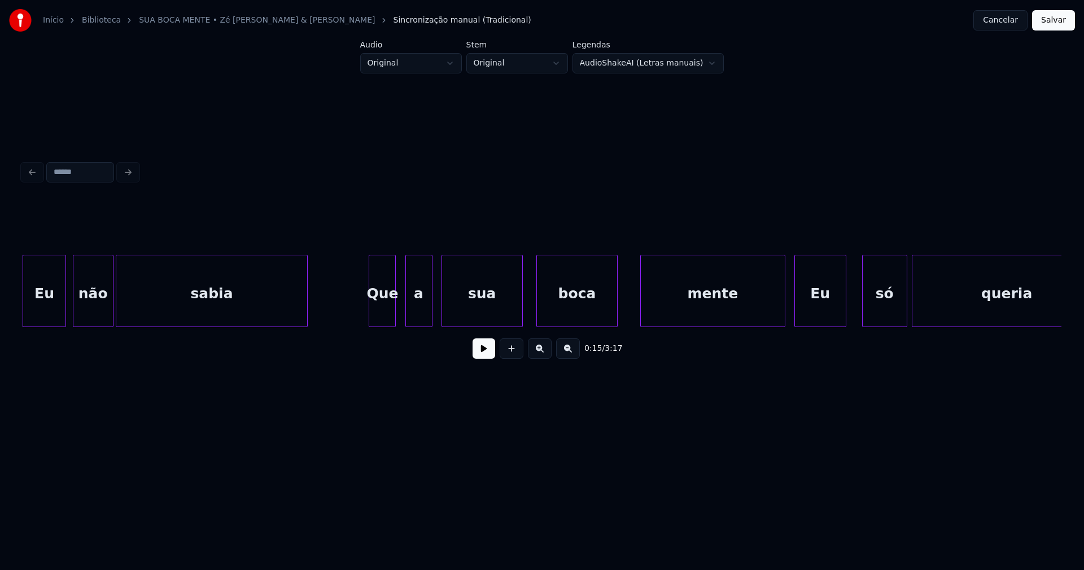
drag, startPoint x: 137, startPoint y: 332, endPoint x: 129, endPoint y: 332, distance: 7.4
click at [128, 336] on div "0:15 / 3:17" at bounding box center [542, 348] width 1039 height 43
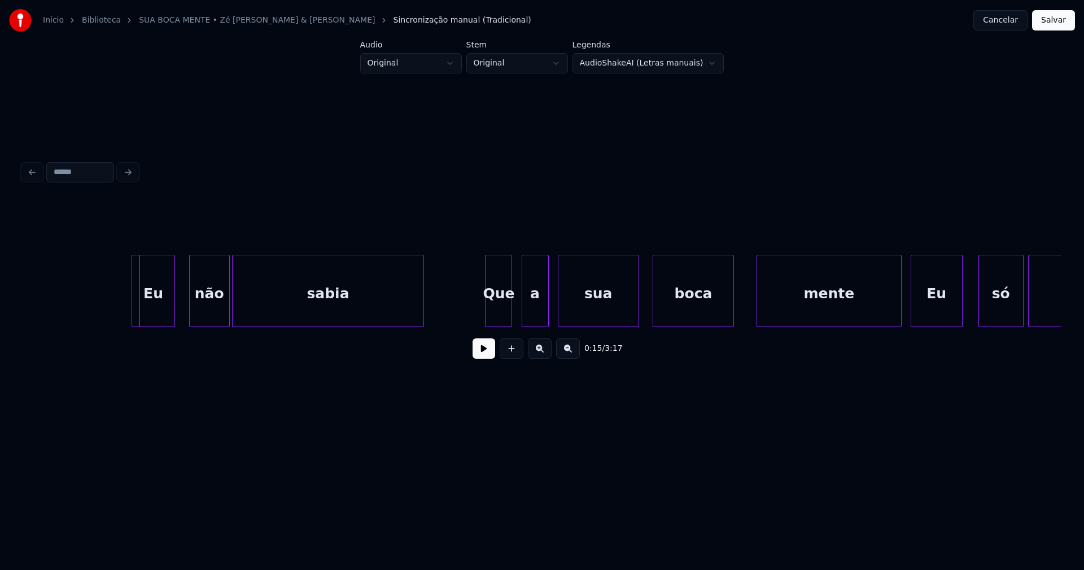
click at [149, 312] on div "Eu" at bounding box center [153, 293] width 42 height 77
click at [211, 318] on div "não" at bounding box center [202, 293] width 40 height 77
click at [489, 358] on button at bounding box center [483, 348] width 23 height 20
click at [495, 313] on div "Que" at bounding box center [496, 293] width 26 height 77
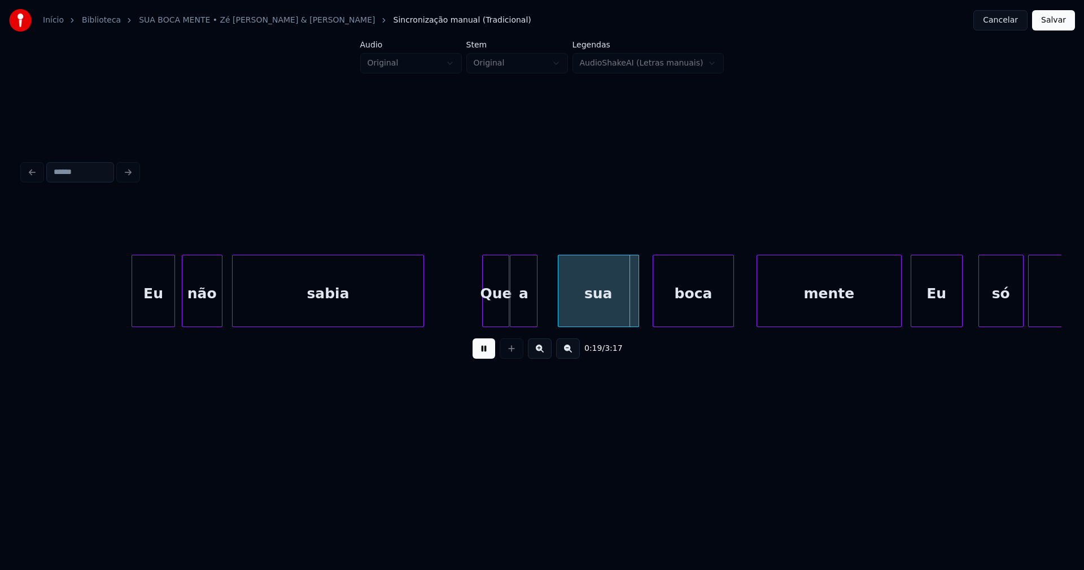
click at [522, 312] on div "a" at bounding box center [523, 293] width 26 height 77
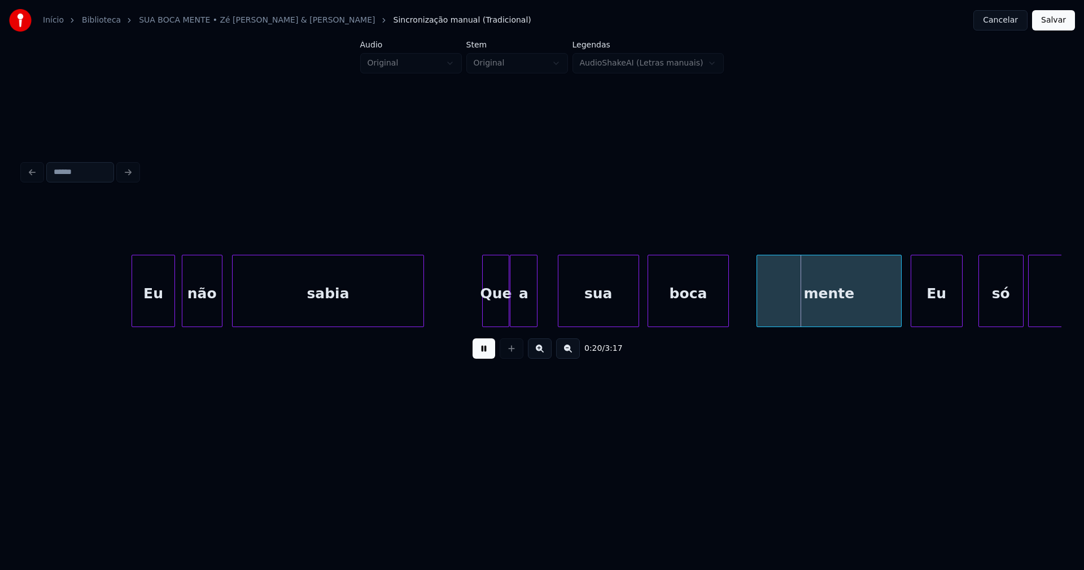
click at [676, 310] on div "boca" at bounding box center [688, 293] width 80 height 77
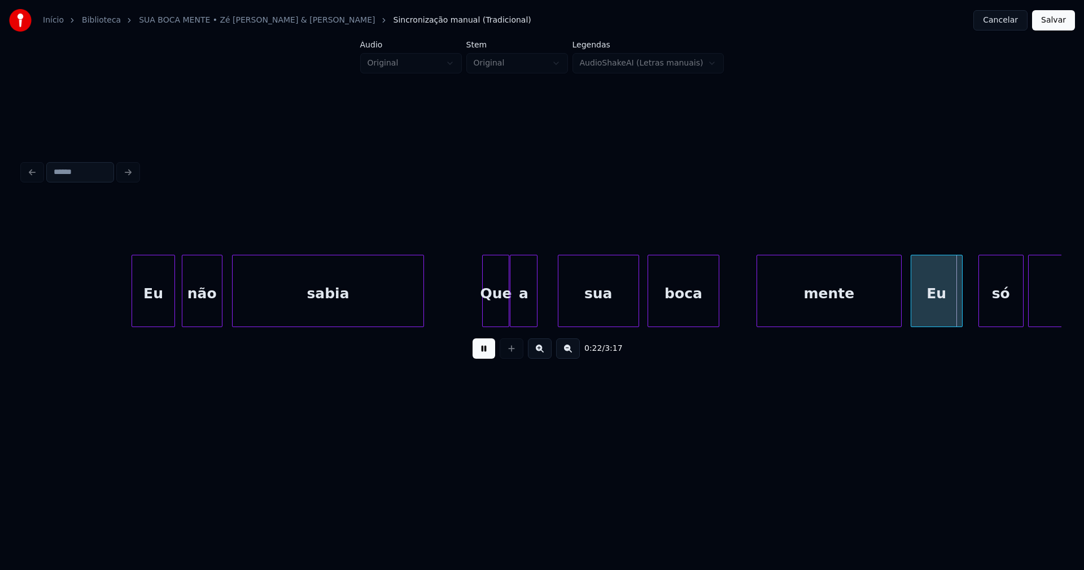
click at [718, 317] on div at bounding box center [716, 290] width 3 height 71
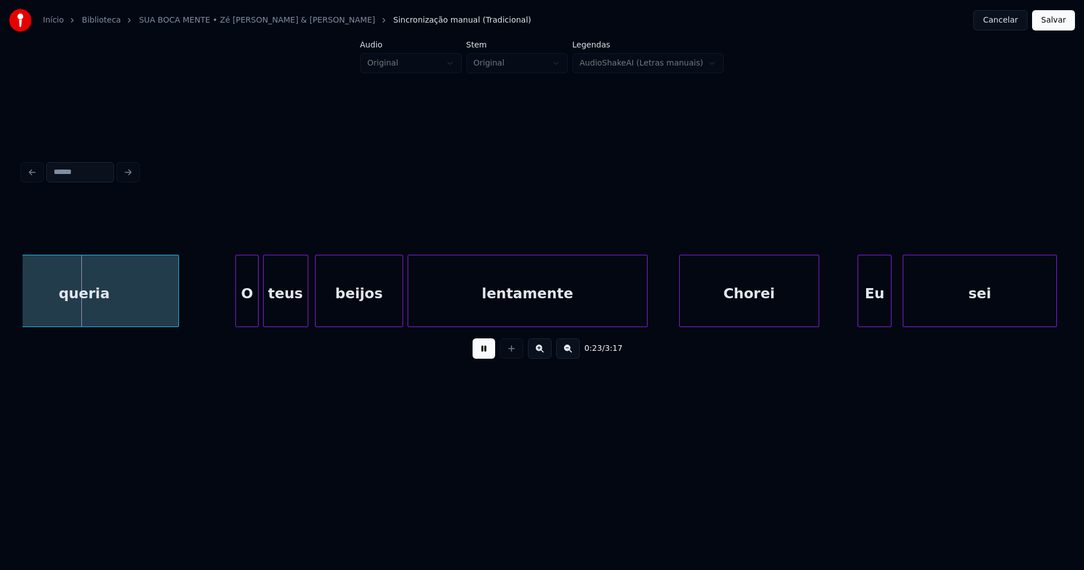
scroll to position [0, 2289]
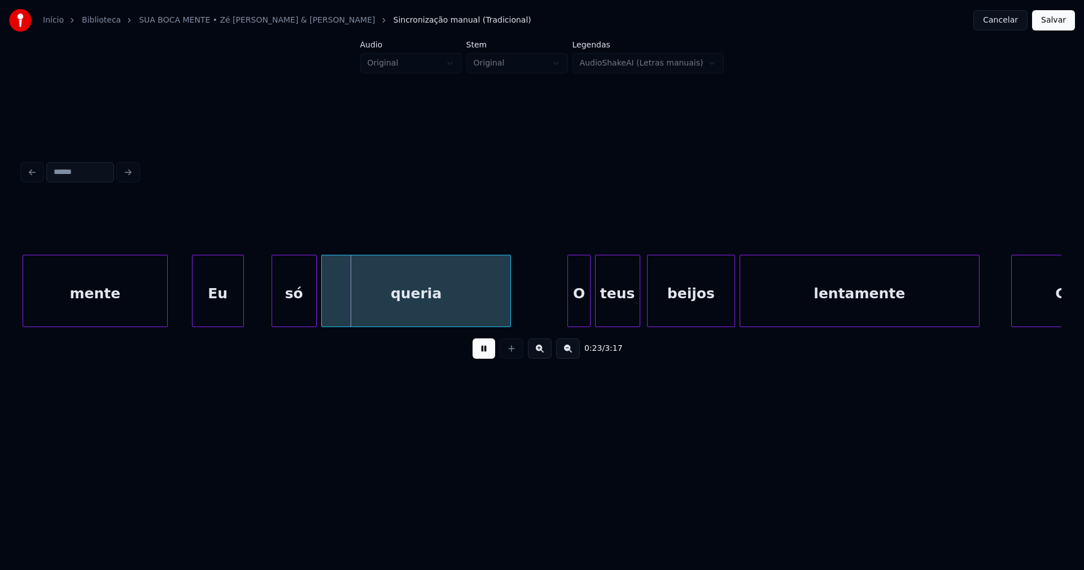
click at [221, 308] on div "Eu" at bounding box center [217, 293] width 51 height 77
click at [257, 300] on div at bounding box center [258, 290] width 3 height 71
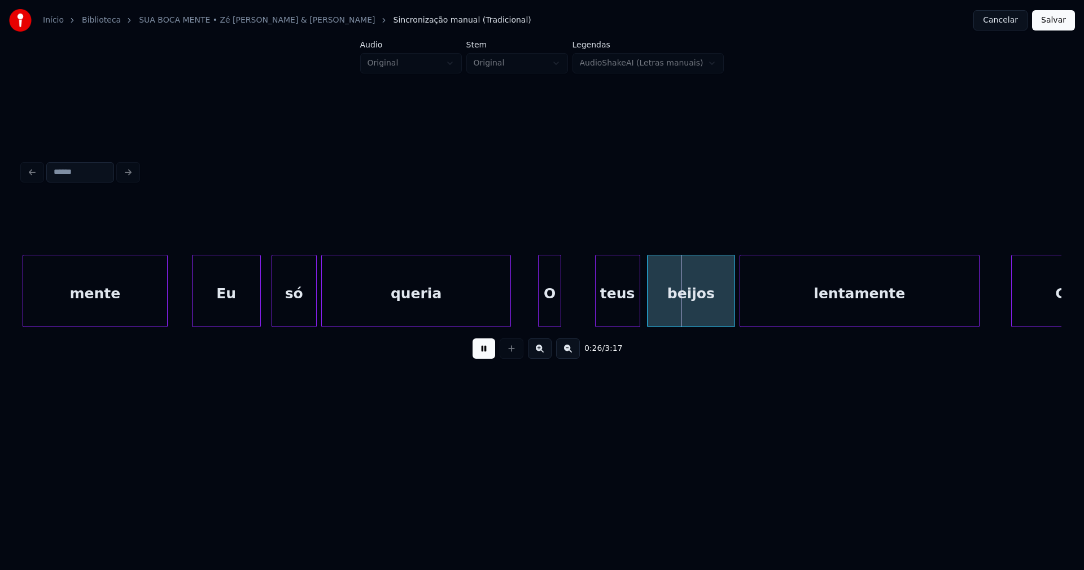
click at [549, 321] on div "O" at bounding box center [549, 293] width 21 height 77
click at [578, 303] on div at bounding box center [577, 290] width 3 height 71
click at [603, 310] on div "teus" at bounding box center [611, 293] width 44 height 77
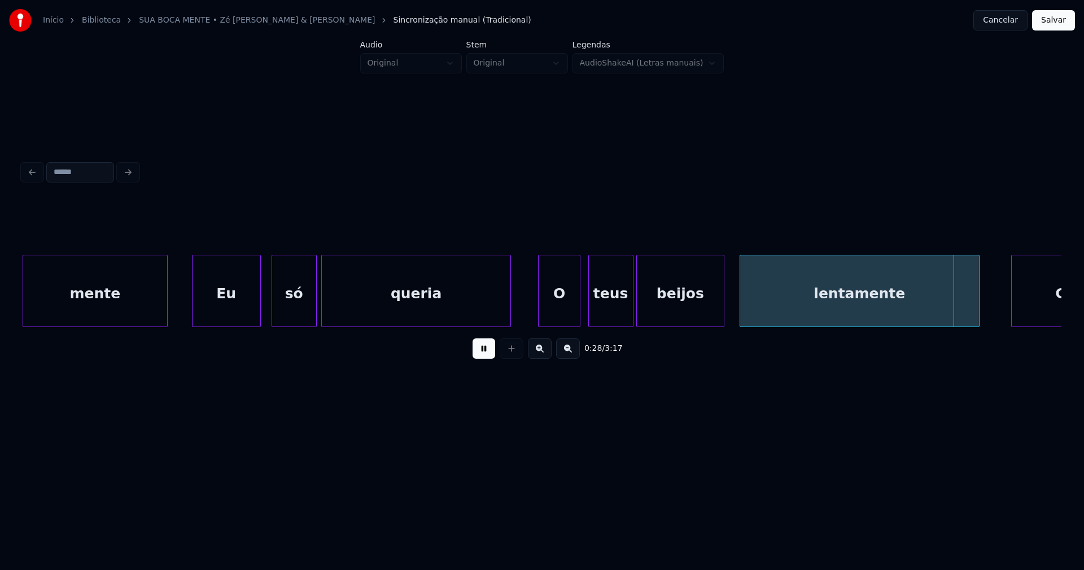
click at [667, 308] on div "beijos" at bounding box center [680, 293] width 87 height 77
click at [761, 307] on div "lentamente" at bounding box center [854, 293] width 239 height 77
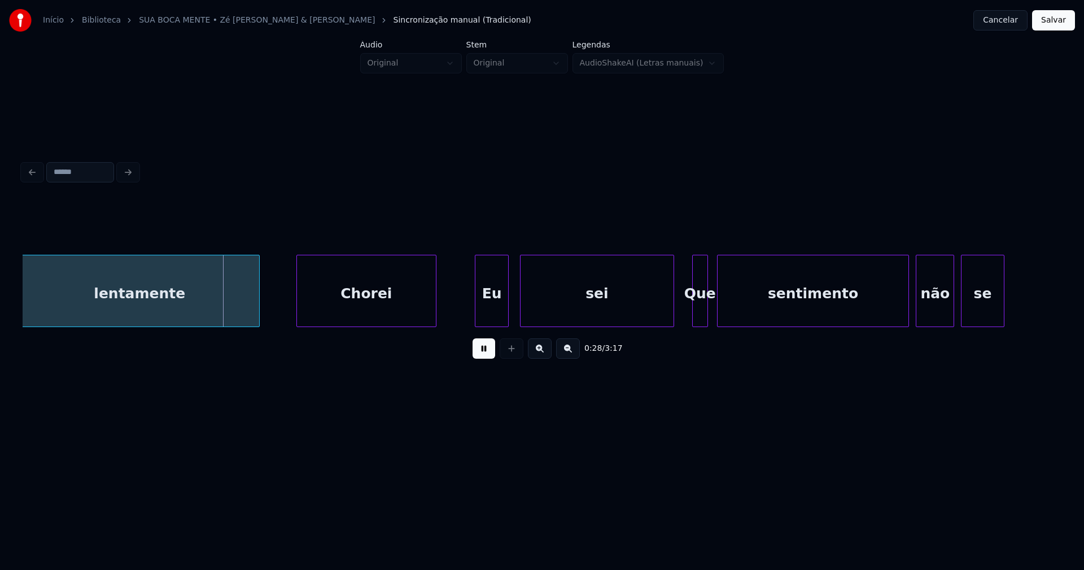
scroll to position [0, 3016]
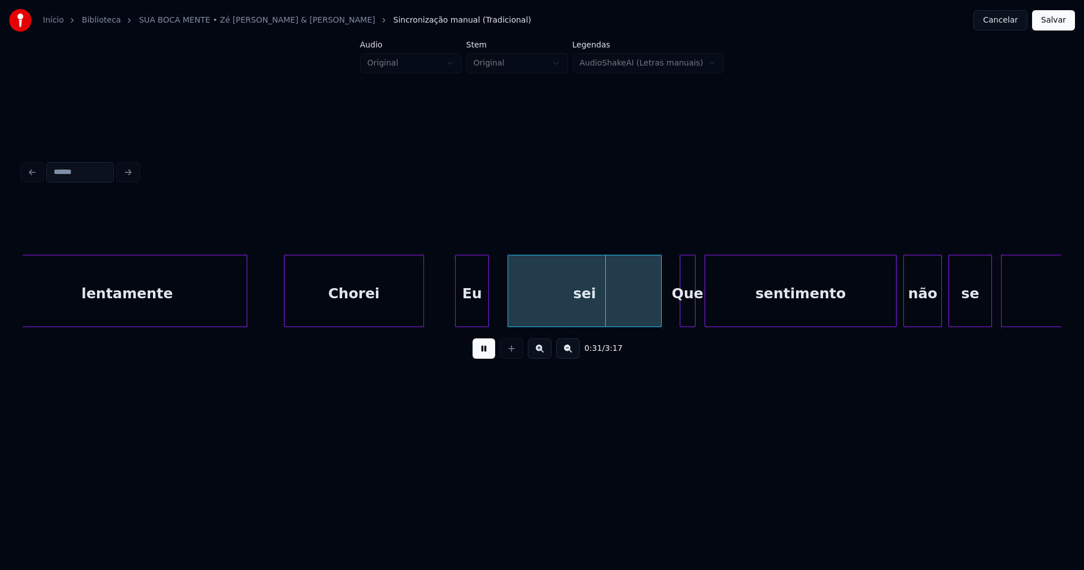
click at [474, 307] on div "Eu" at bounding box center [472, 293] width 33 height 77
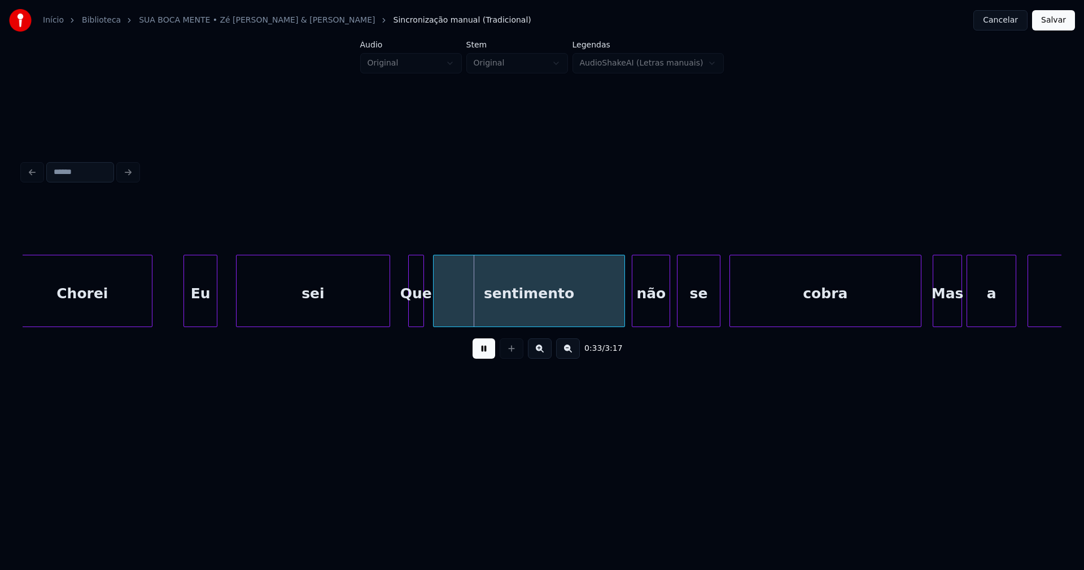
scroll to position [0, 3386]
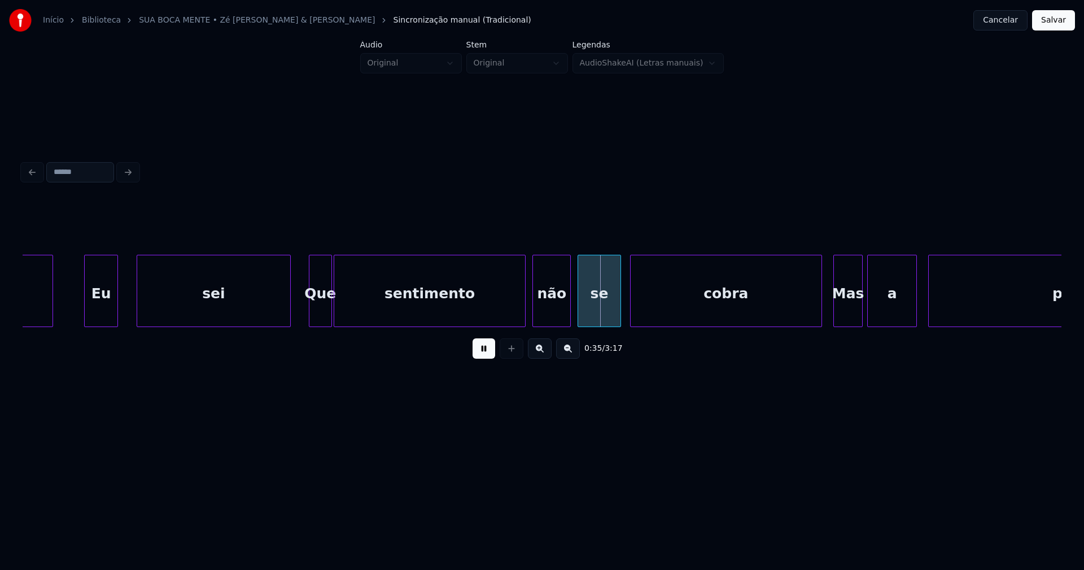
click at [330, 307] on div at bounding box center [329, 290] width 3 height 71
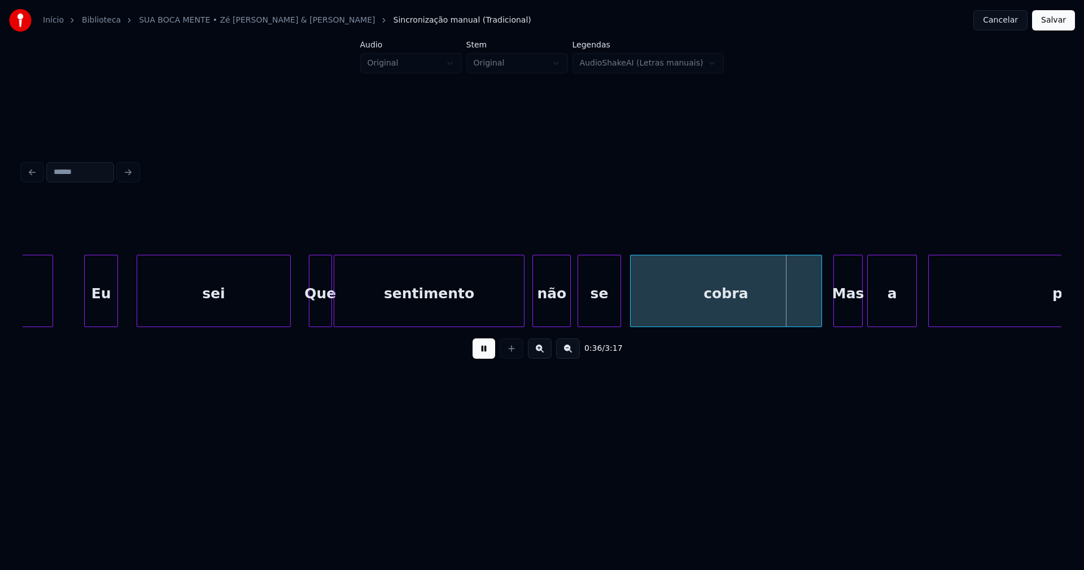
click at [522, 309] on div at bounding box center [521, 290] width 3 height 71
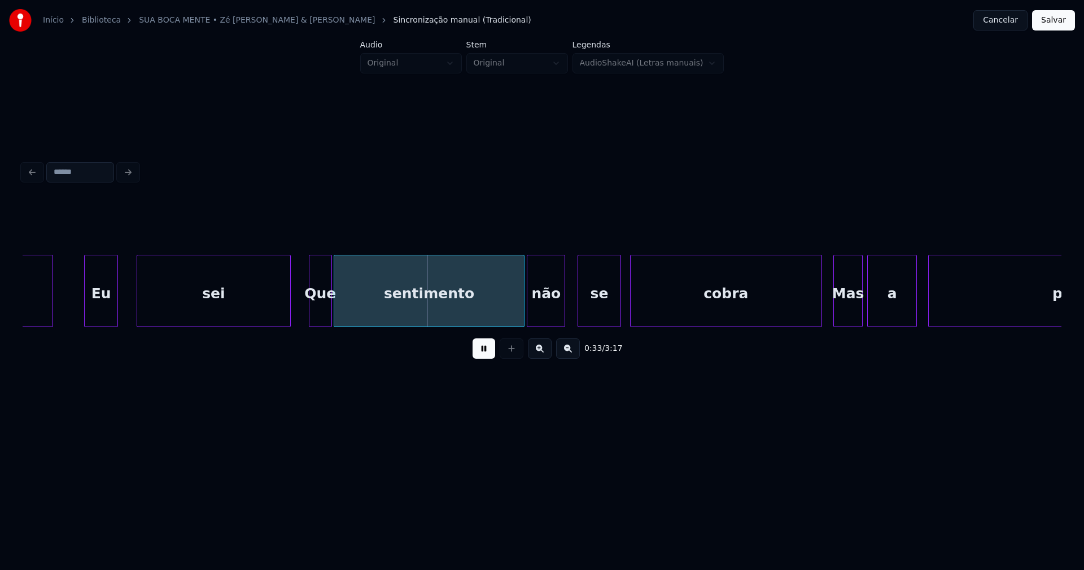
click at [543, 310] on div "não" at bounding box center [545, 293] width 37 height 77
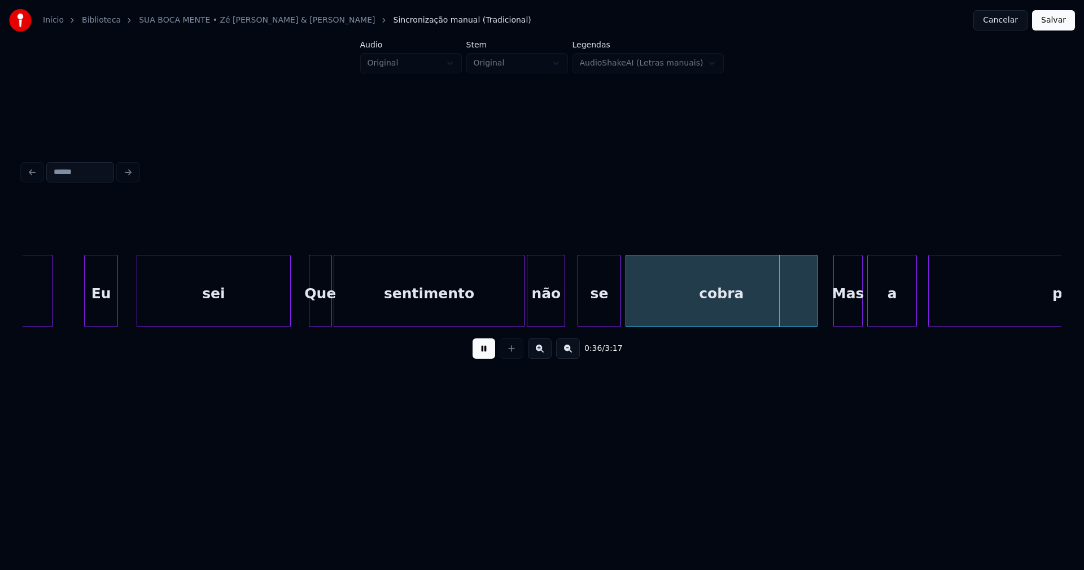
click at [691, 313] on div "cobra" at bounding box center [721, 293] width 191 height 77
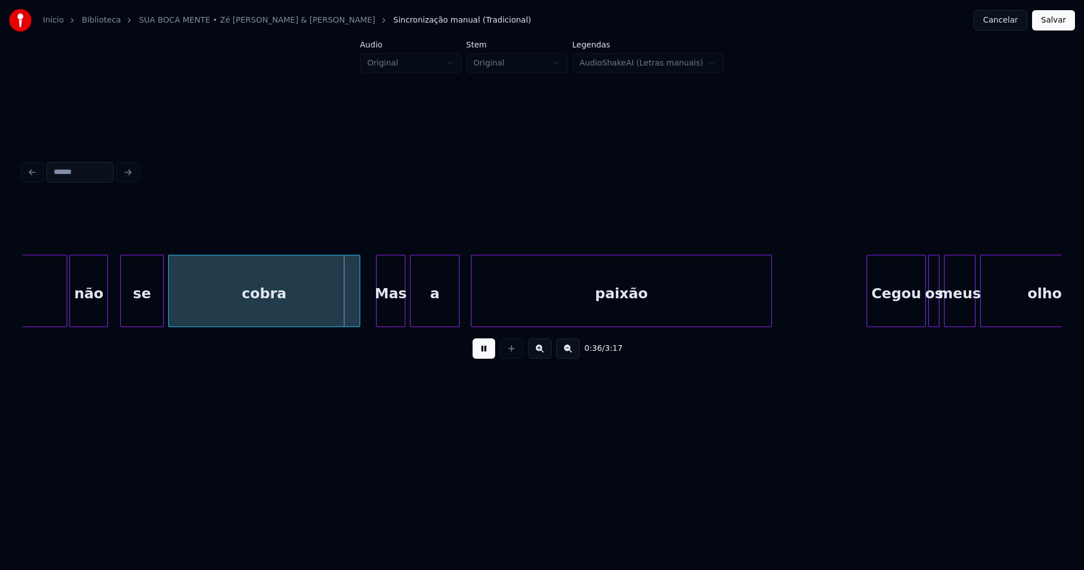
scroll to position [0, 3856]
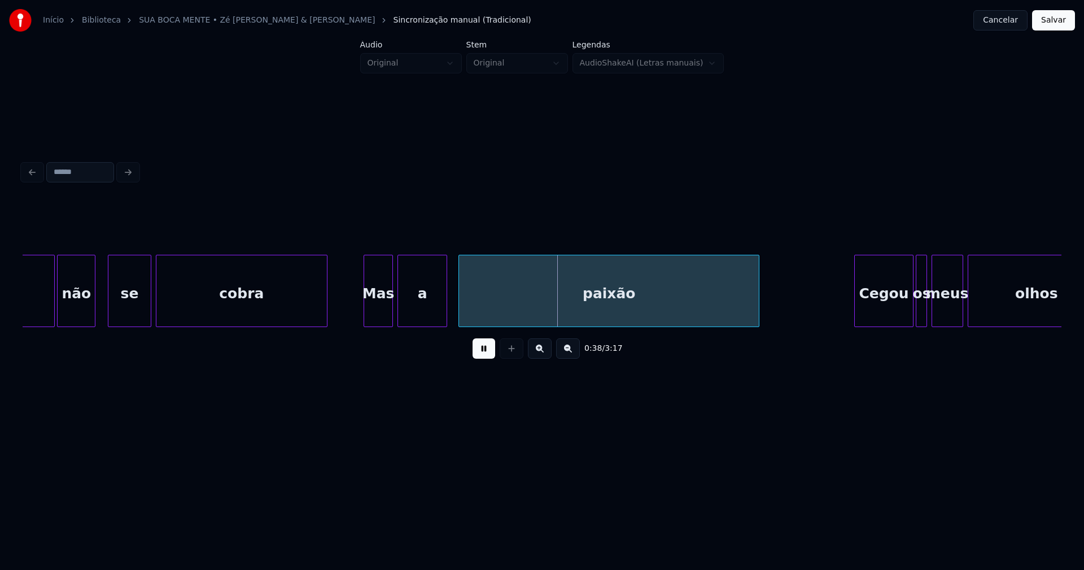
click at [327, 327] on div "sentimento não se cobra Mas a paixão Cegou os meus olhos" at bounding box center [542, 291] width 1039 height 72
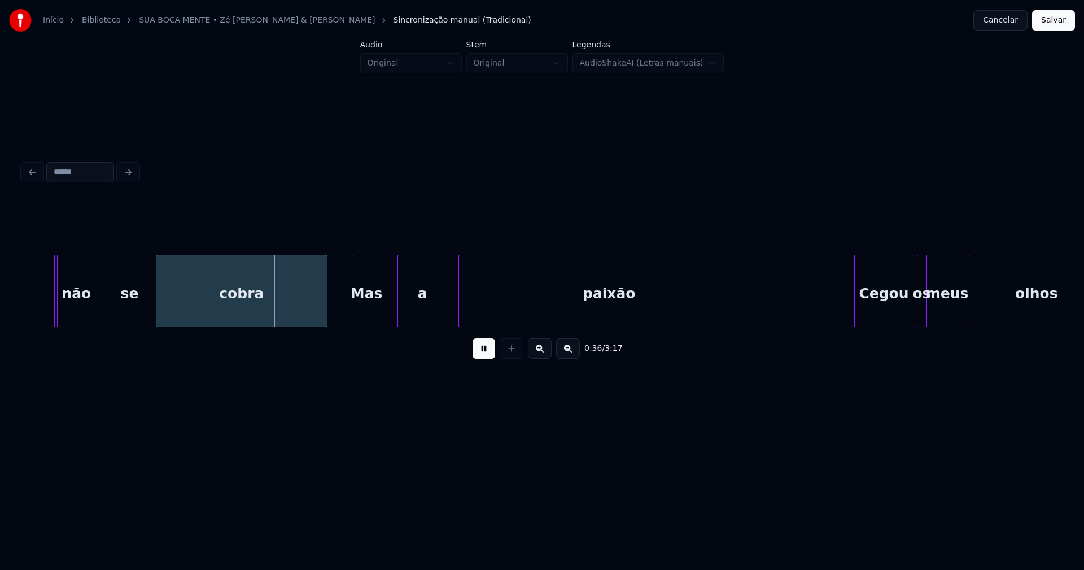
click at [362, 315] on div "Mas" at bounding box center [366, 293] width 28 height 77
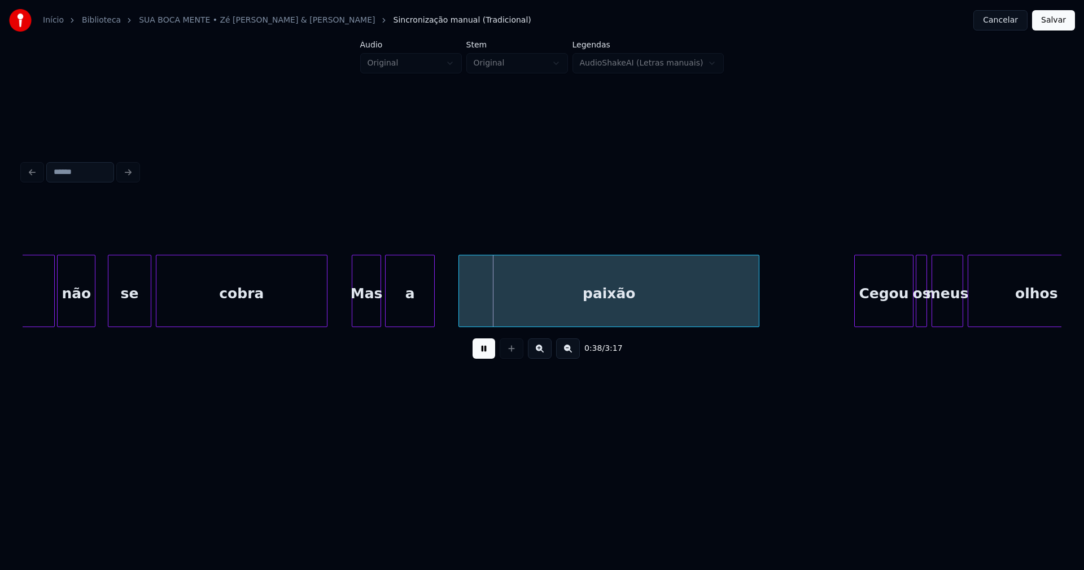
click at [397, 316] on div "a" at bounding box center [410, 293] width 49 height 77
click at [502, 310] on div "paixão" at bounding box center [602, 293] width 300 height 77
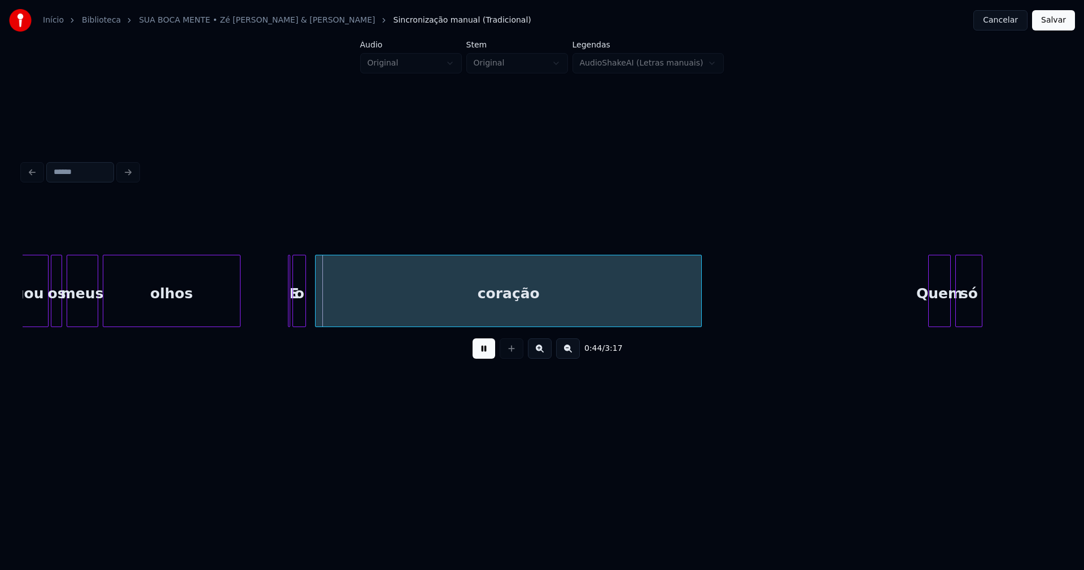
scroll to position [0, 4746]
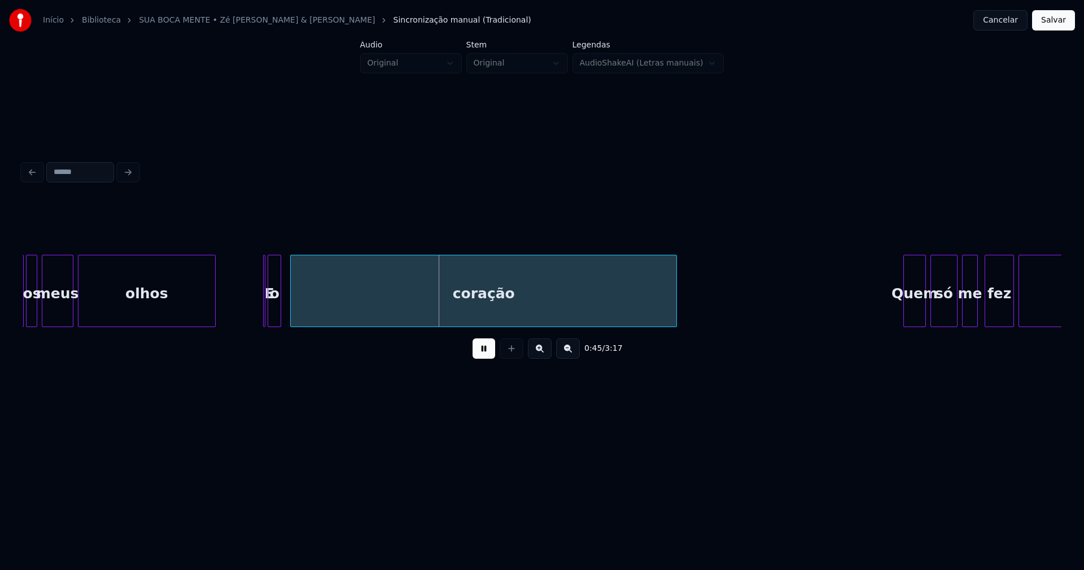
click at [491, 355] on button at bounding box center [483, 348] width 23 height 20
click at [266, 307] on div at bounding box center [266, 290] width 3 height 71
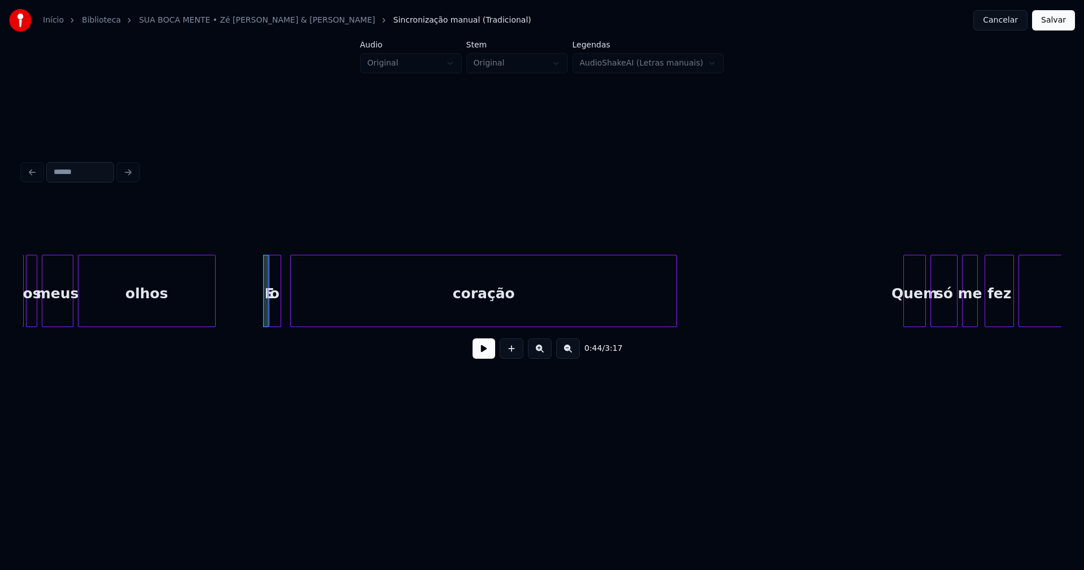
drag, startPoint x: 259, startPoint y: 255, endPoint x: 248, endPoint y: 260, distance: 11.6
click at [248, 257] on div "E" at bounding box center [251, 291] width 6 height 72
click at [259, 312] on div at bounding box center [258, 290] width 3 height 71
click at [268, 316] on div "o" at bounding box center [268, 293] width 12 height 77
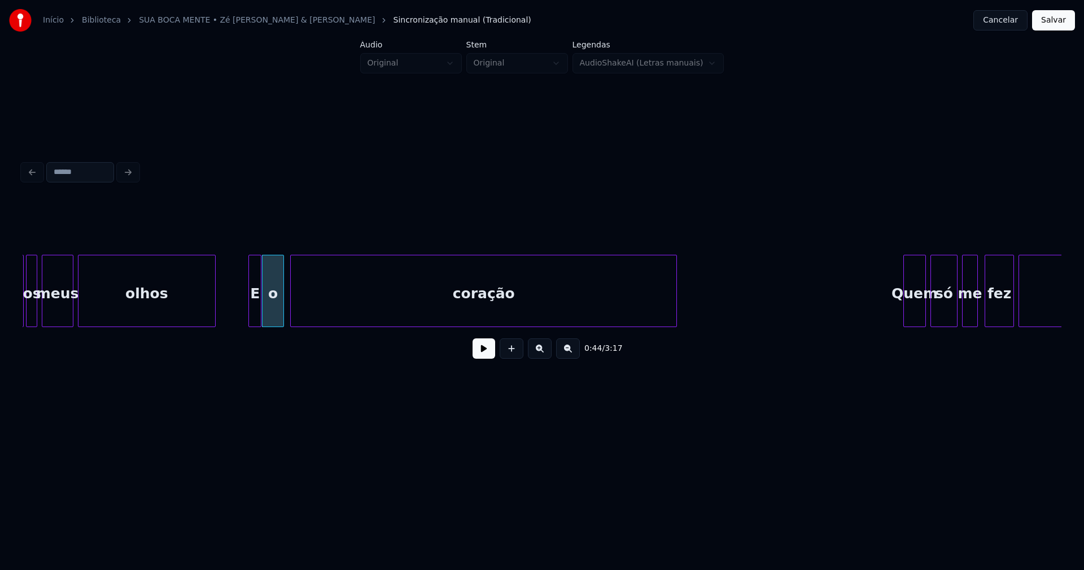
click at [283, 305] on div at bounding box center [281, 290] width 3 height 71
click at [480, 357] on button at bounding box center [483, 348] width 23 height 20
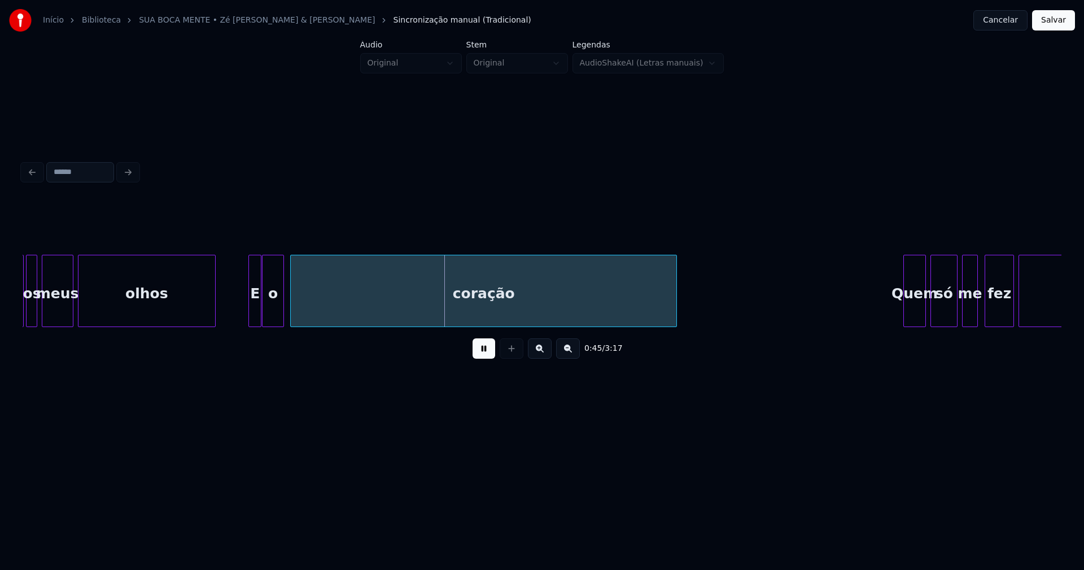
click at [488, 356] on button at bounding box center [483, 348] width 23 height 20
click at [254, 305] on div "E" at bounding box center [255, 293] width 12 height 77
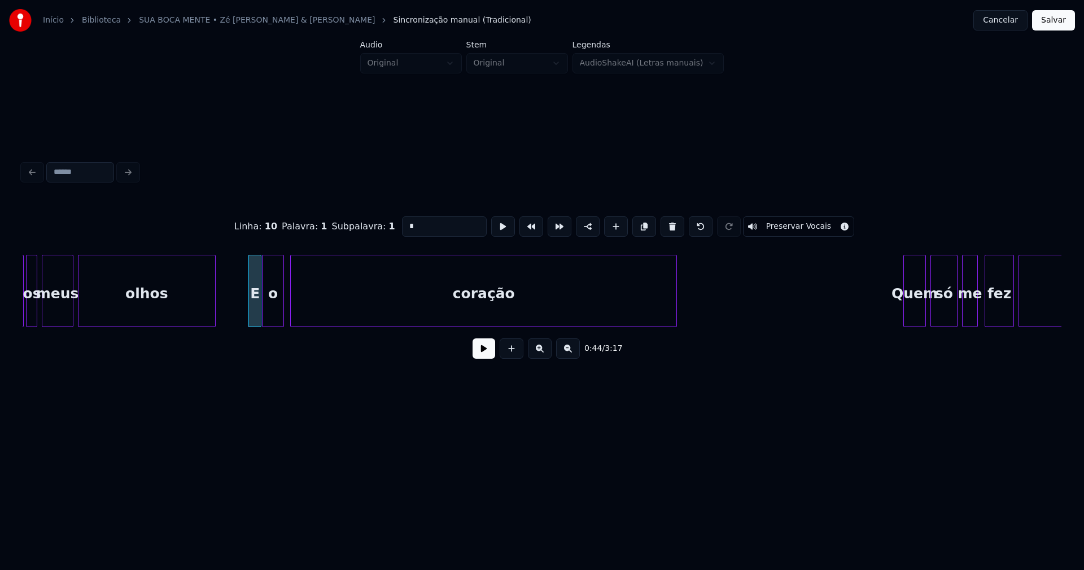
drag, startPoint x: 404, startPoint y: 224, endPoint x: 384, endPoint y: 227, distance: 20.0
click at [384, 227] on div "Linha : 10 [GEOGRAPHIC_DATA] : 1 Subpalavra : 1 * Preservar Vocais" at bounding box center [542, 226] width 1039 height 56
type input "*"
click at [487, 356] on button at bounding box center [483, 348] width 23 height 20
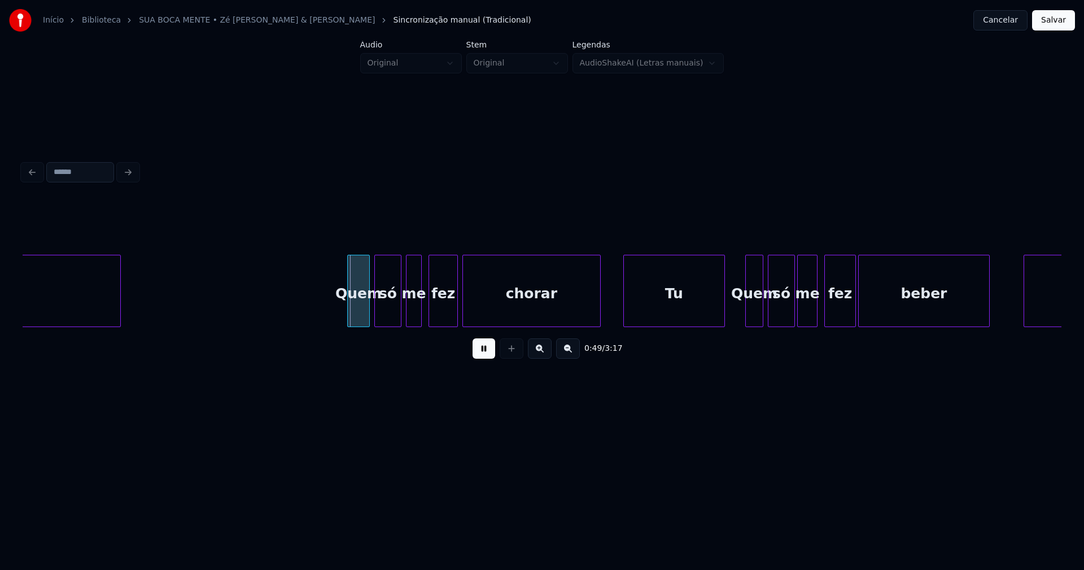
scroll to position [0, 5364]
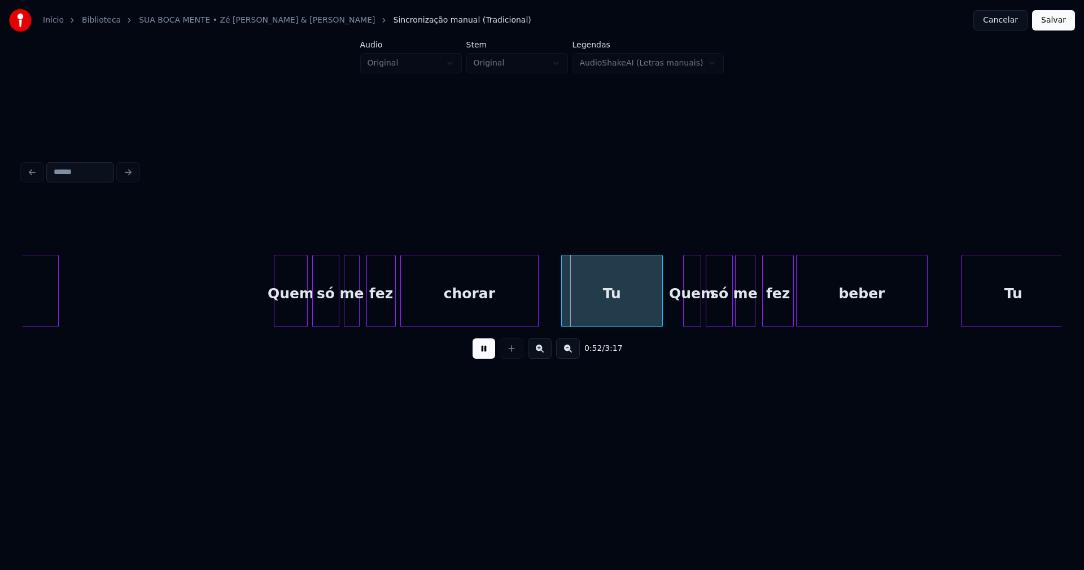
click at [276, 319] on div at bounding box center [275, 290] width 3 height 71
click at [585, 316] on div "Tu" at bounding box center [602, 293] width 100 height 77
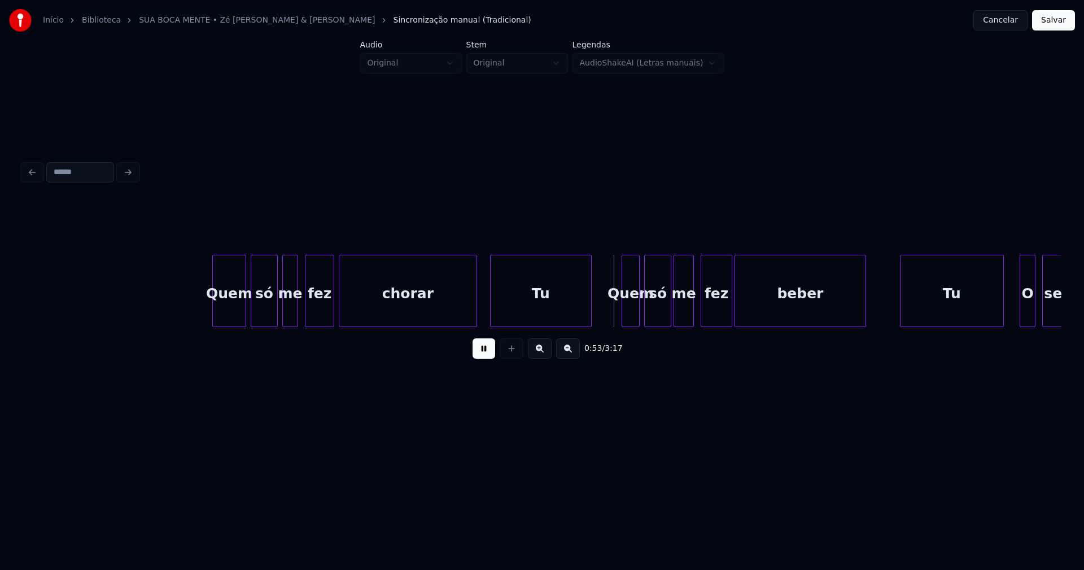
scroll to position [0, 5450]
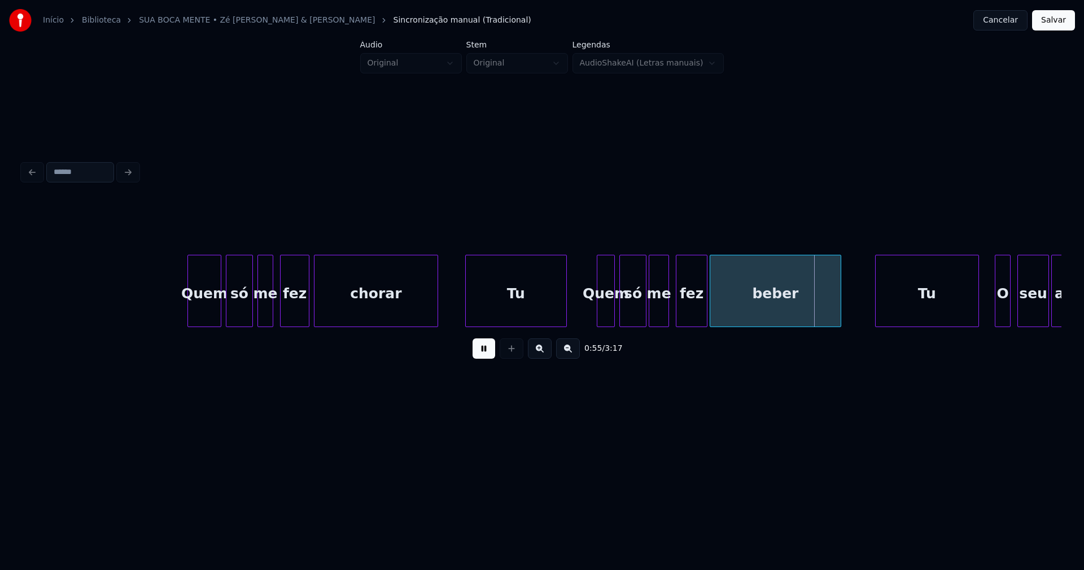
click at [435, 320] on div at bounding box center [435, 290] width 3 height 71
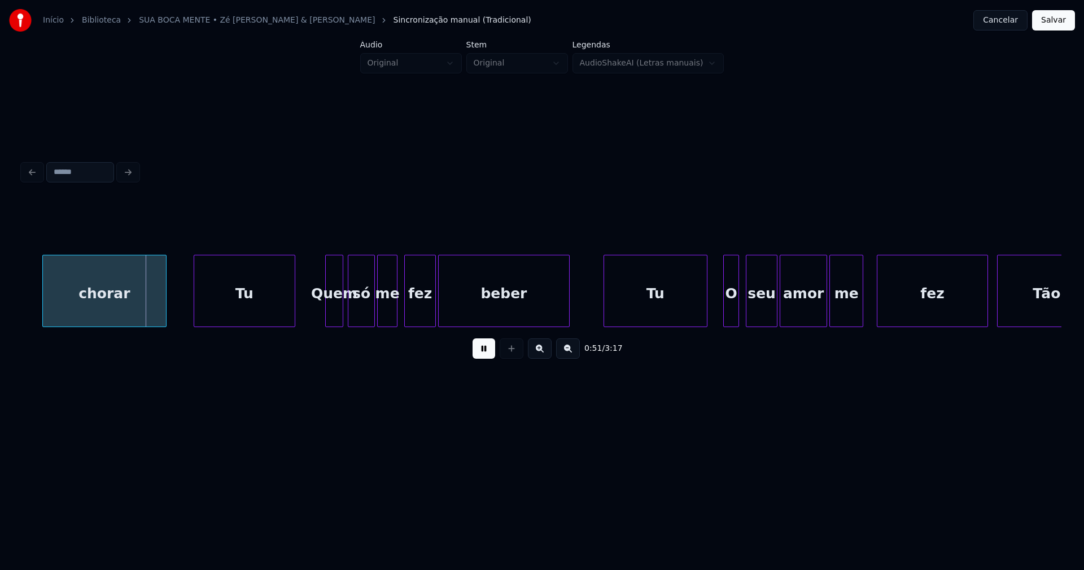
scroll to position [0, 5747]
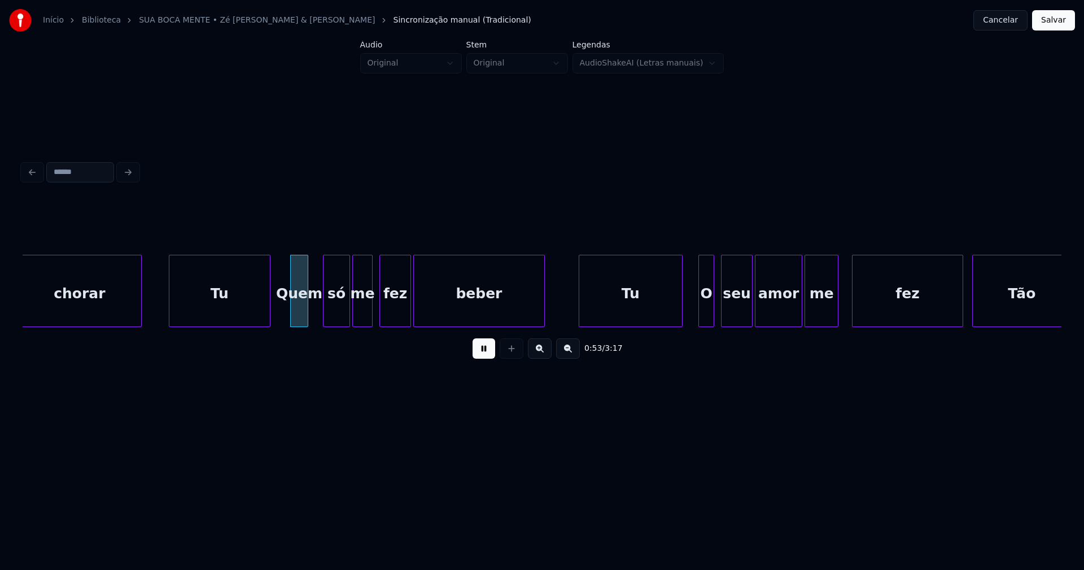
click at [295, 310] on div "Quem" at bounding box center [299, 293] width 17 height 77
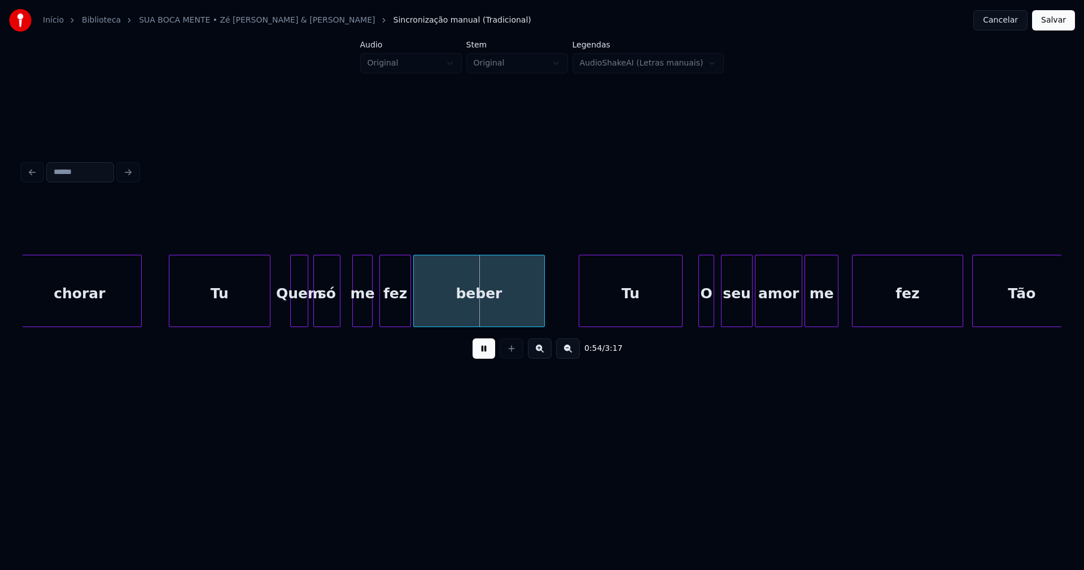
click at [320, 313] on div "só" at bounding box center [327, 293] width 26 height 77
click at [350, 314] on div "me" at bounding box center [352, 293] width 19 height 77
click at [375, 317] on div "fez" at bounding box center [381, 293] width 30 height 77
click at [412, 312] on div "beber" at bounding box center [466, 293] width 130 height 77
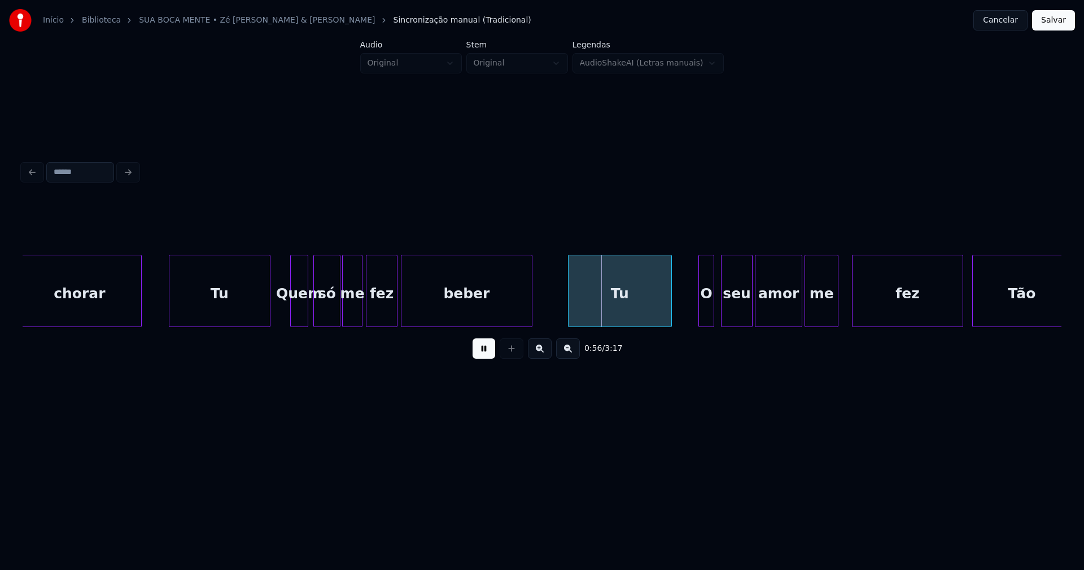
click at [603, 308] on div "Tu" at bounding box center [619, 293] width 103 height 77
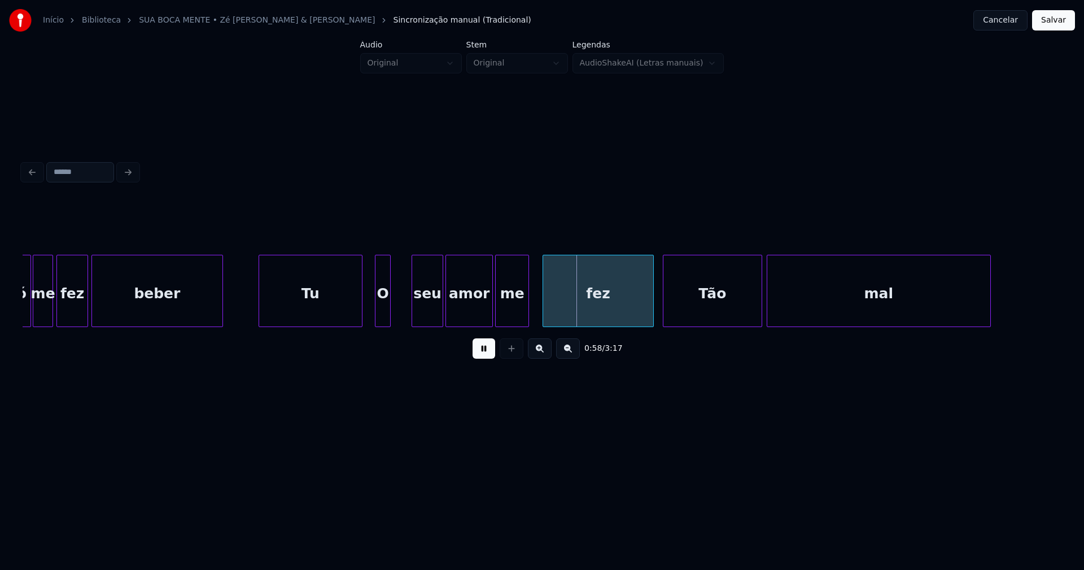
click at [382, 312] on div "O" at bounding box center [382, 293] width 15 height 77
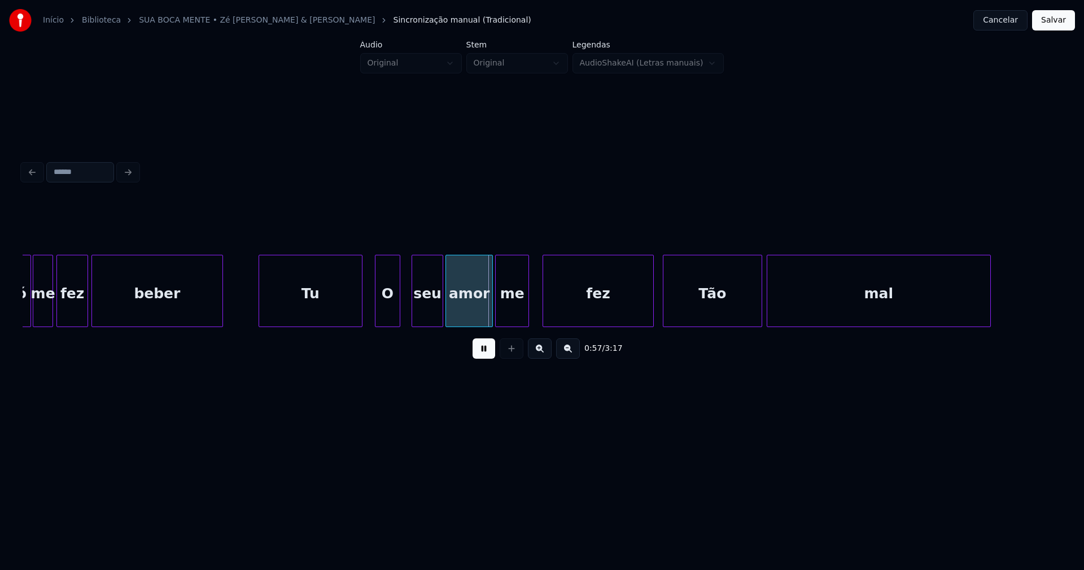
click at [396, 308] on div at bounding box center [397, 290] width 3 height 71
click at [421, 311] on div "seu" at bounding box center [421, 293] width 30 height 77
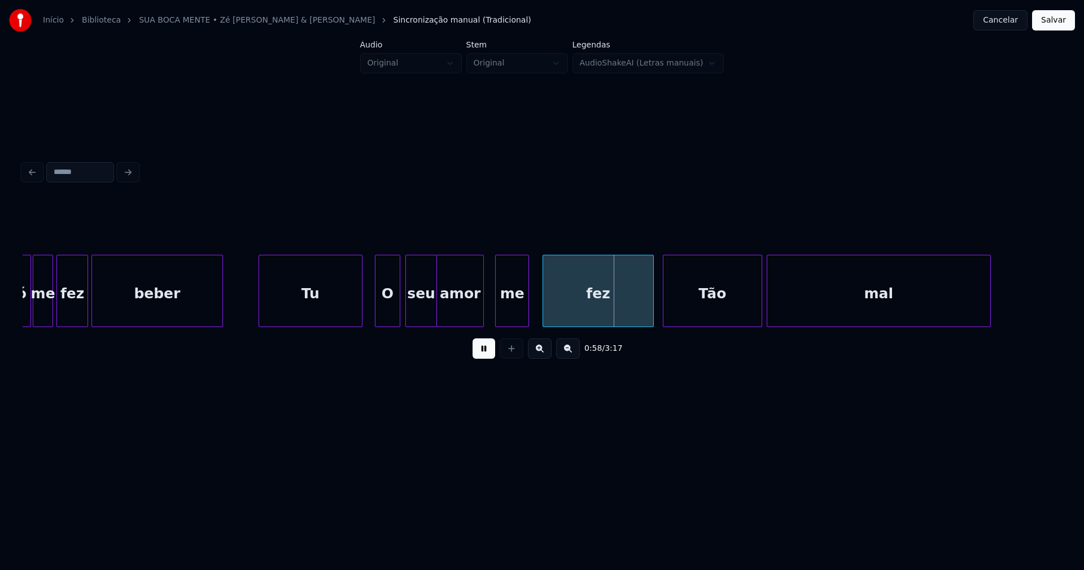
click at [467, 314] on div "amor" at bounding box center [460, 293] width 46 height 77
click at [496, 312] on div "me" at bounding box center [500, 293] width 33 height 77
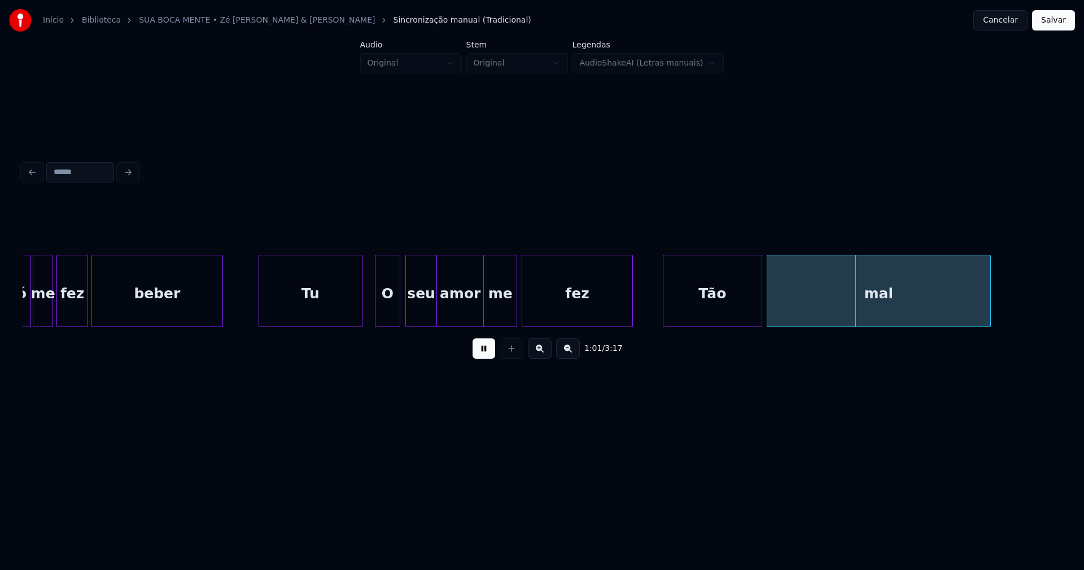
click at [537, 313] on div "fez" at bounding box center [577, 293] width 110 height 77
click at [691, 305] on div "Tão" at bounding box center [704, 293] width 98 height 77
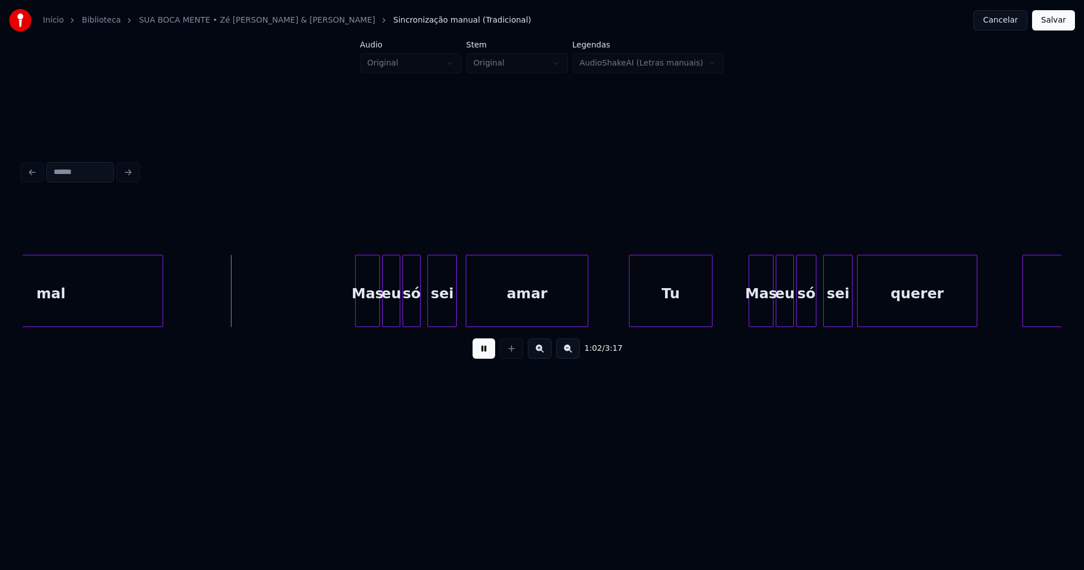
scroll to position [0, 6908]
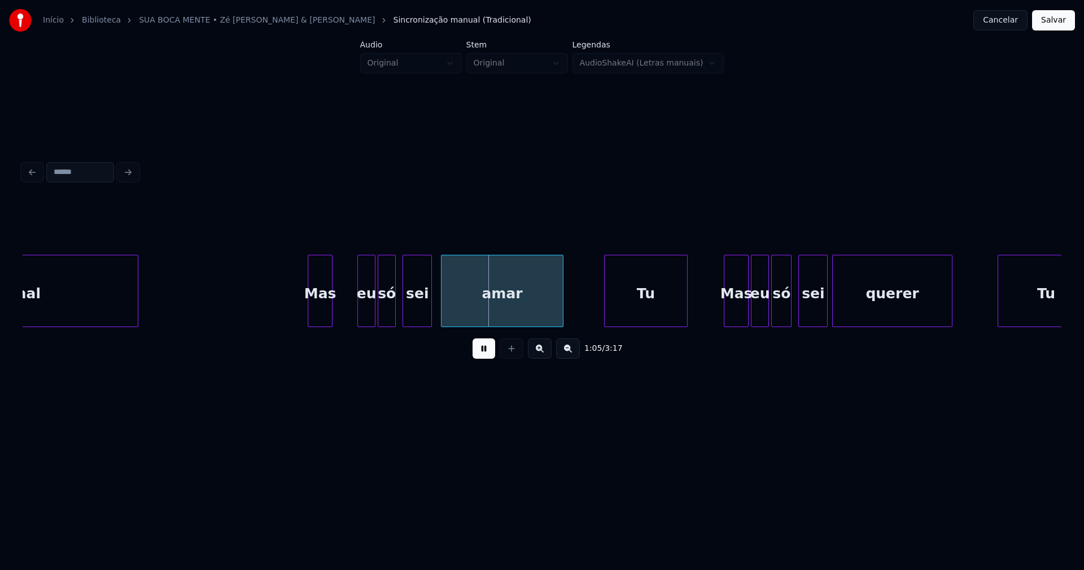
click at [316, 312] on div "Mas" at bounding box center [320, 293] width 24 height 77
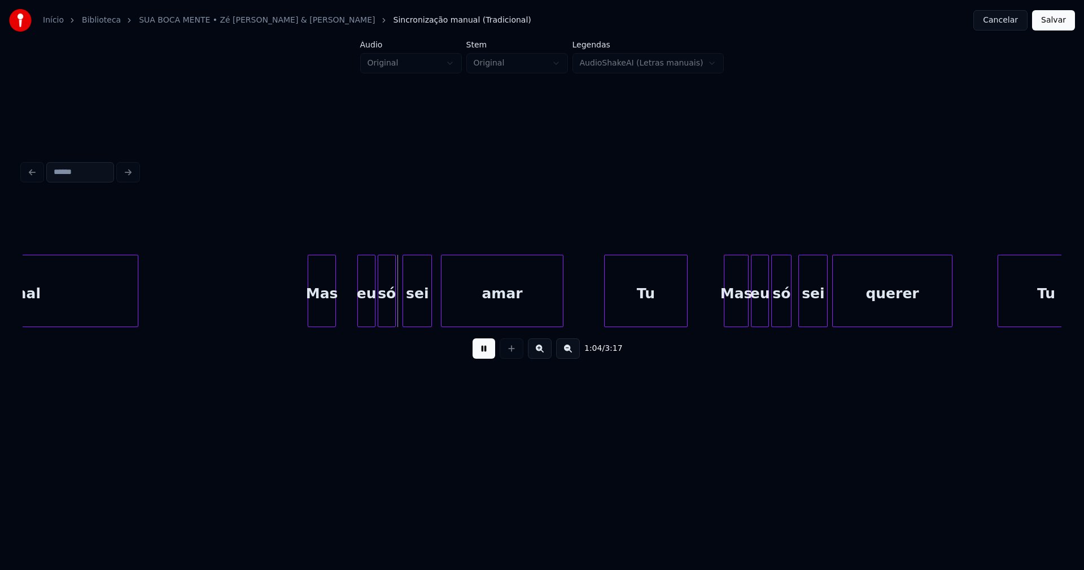
click at [335, 304] on div at bounding box center [333, 290] width 3 height 71
click at [357, 314] on div "eu" at bounding box center [354, 293] width 17 height 77
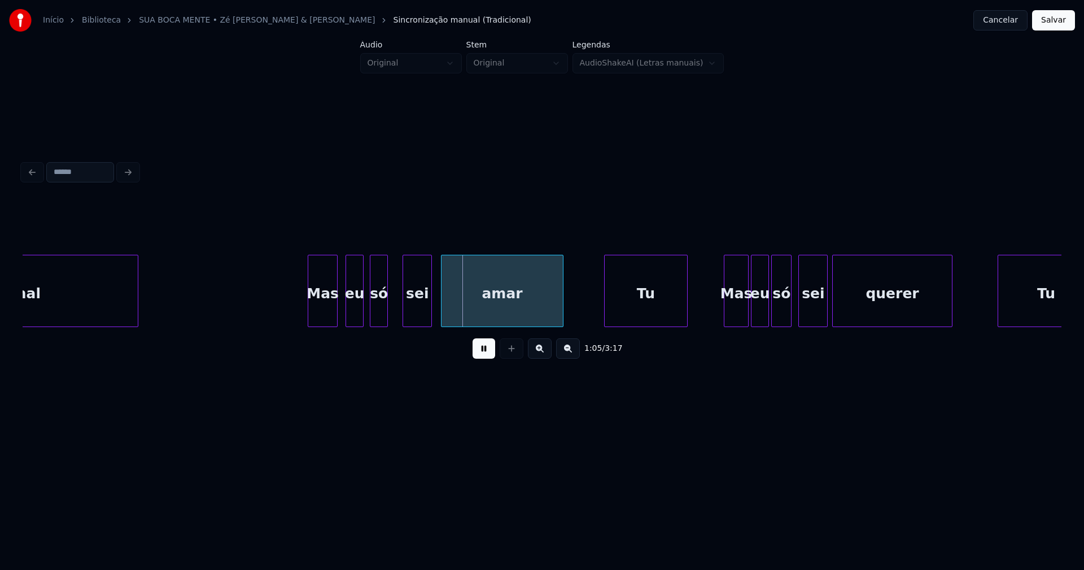
click at [379, 312] on div "só" at bounding box center [378, 293] width 17 height 77
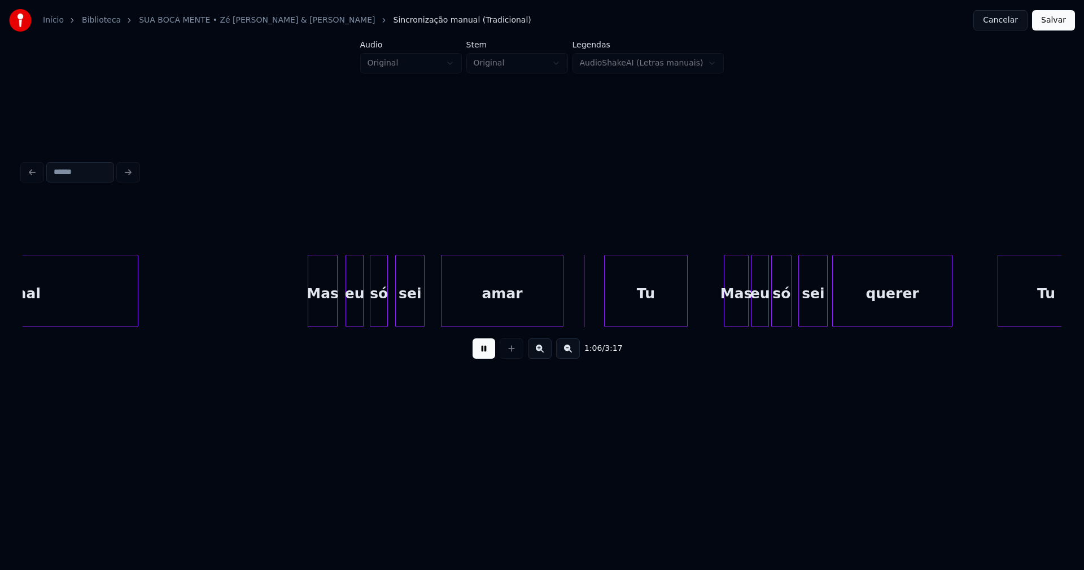
click at [404, 310] on div "sei" at bounding box center [410, 293] width 28 height 77
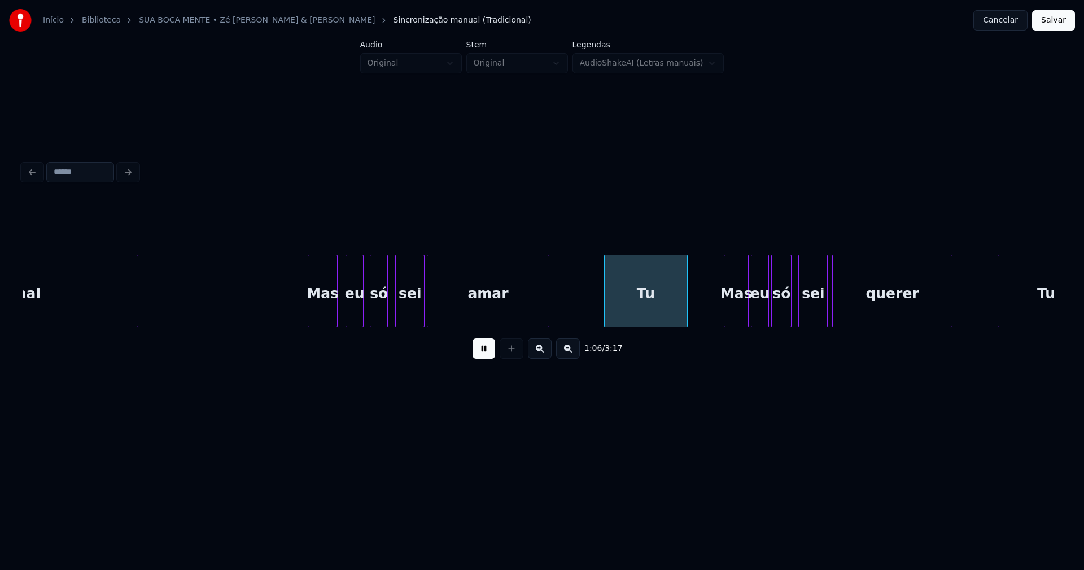
click at [442, 308] on div "amar" at bounding box center [487, 293] width 121 height 77
click at [623, 305] on div "Tu" at bounding box center [634, 293] width 82 height 77
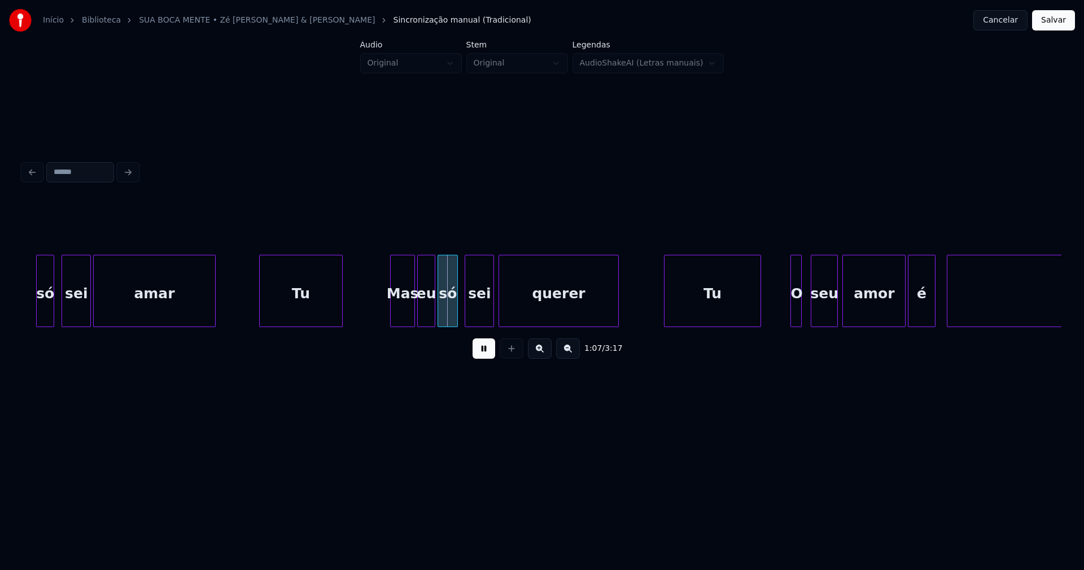
scroll to position [0, 7267]
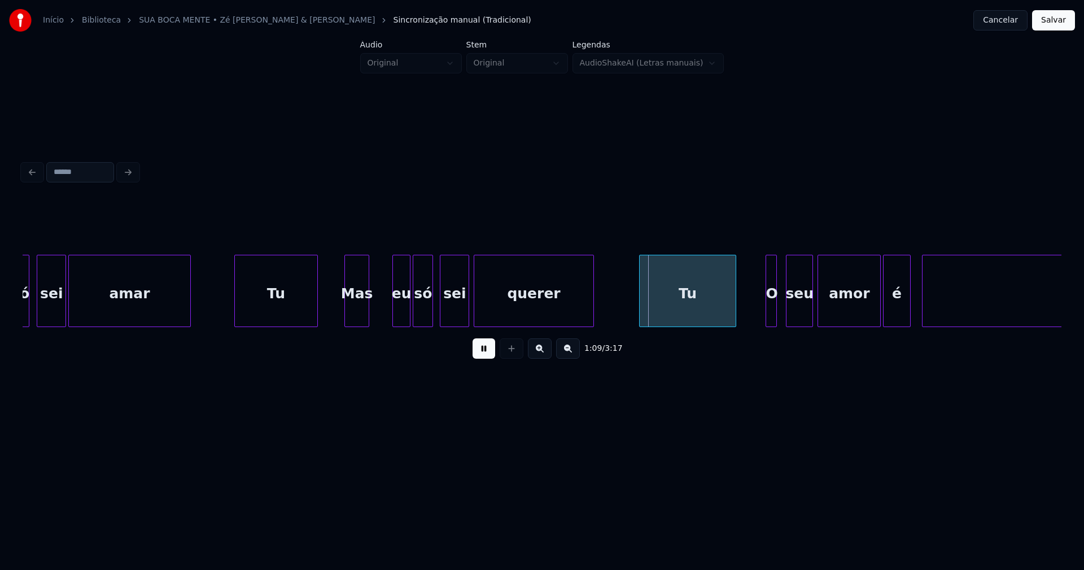
click at [358, 322] on div "Mas" at bounding box center [357, 293] width 24 height 77
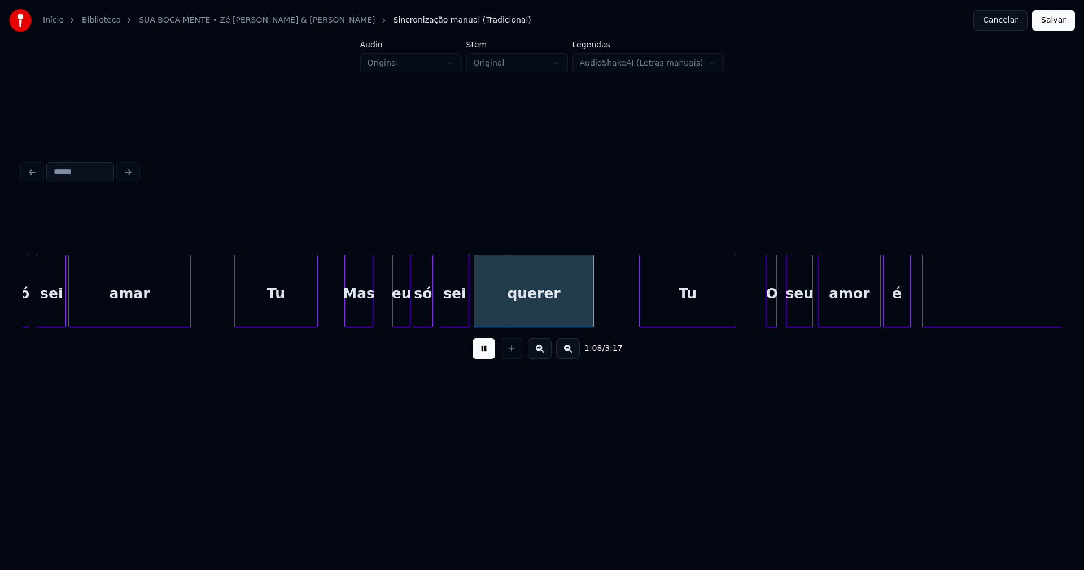
click at [371, 309] on div at bounding box center [370, 290] width 3 height 71
click at [386, 316] on div "eu" at bounding box center [386, 293] width 17 height 77
click at [408, 310] on div "só" at bounding box center [411, 293] width 19 height 77
click at [441, 313] on div "sei" at bounding box center [444, 293] width 28 height 77
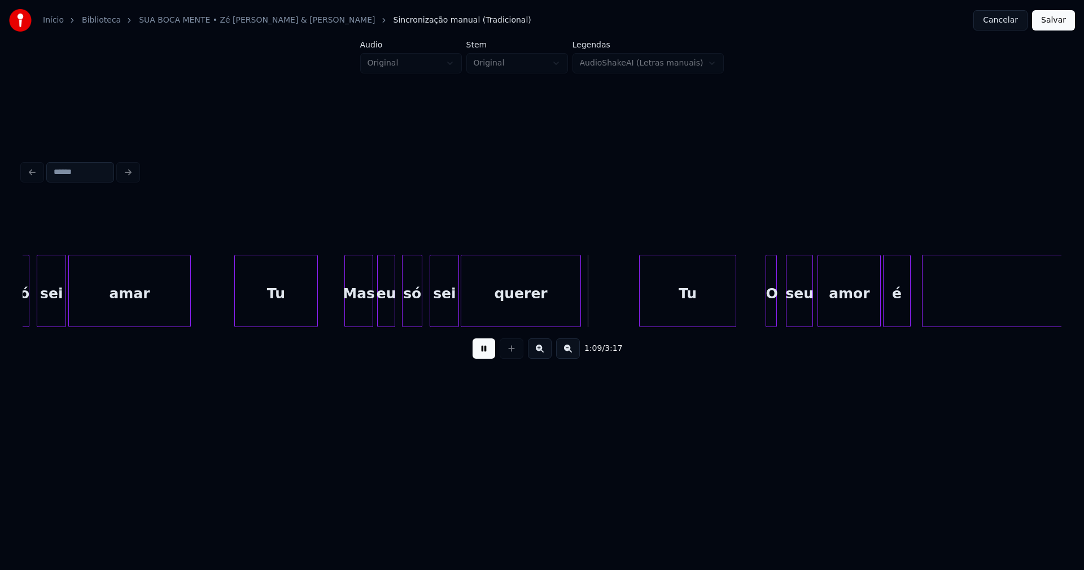
click at [480, 313] on div "querer" at bounding box center [520, 293] width 119 height 77
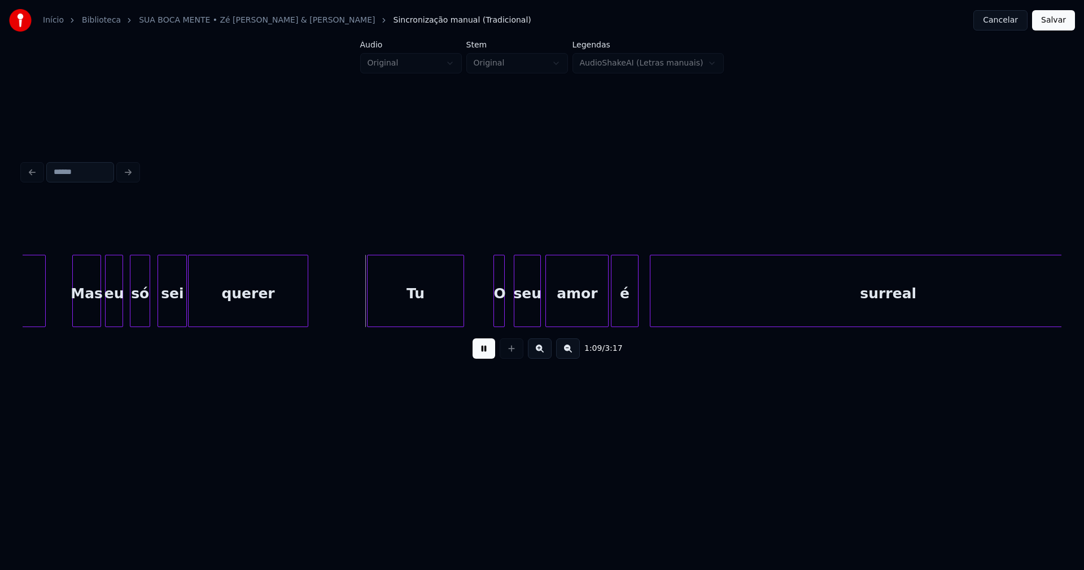
scroll to position [0, 7551]
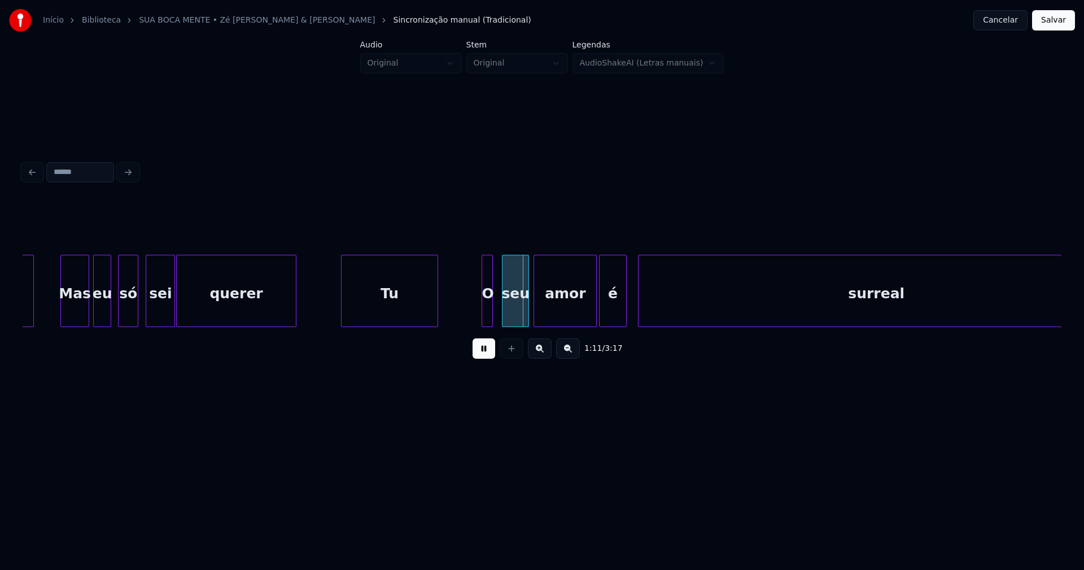
click at [374, 316] on div "Tu" at bounding box center [390, 293] width 96 height 77
click at [476, 313] on div at bounding box center [476, 290] width 3 height 71
click at [474, 316] on div "O" at bounding box center [473, 293] width 17 height 77
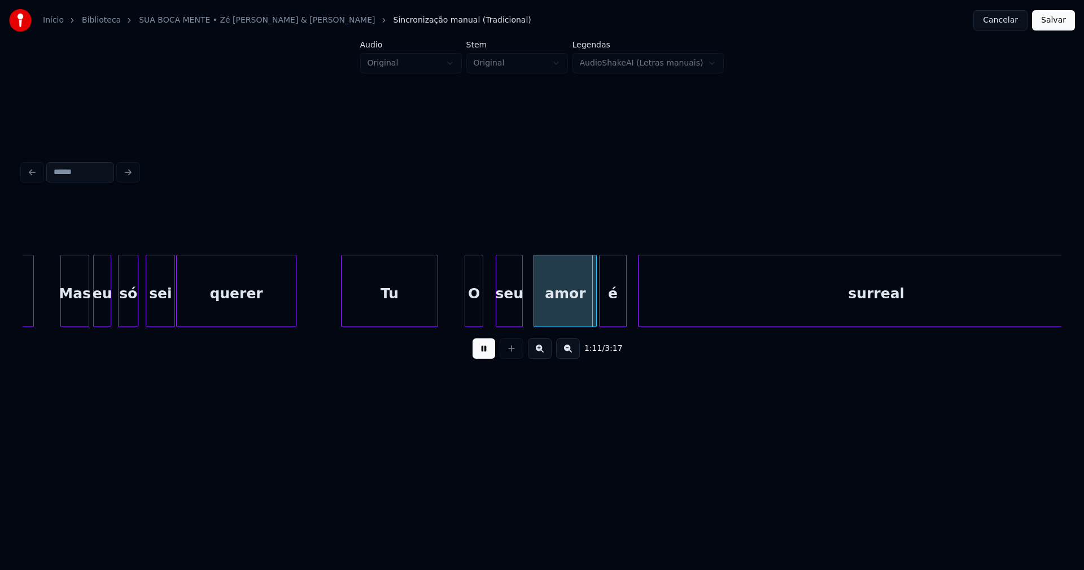
click at [504, 314] on div "seu" at bounding box center [509, 293] width 26 height 77
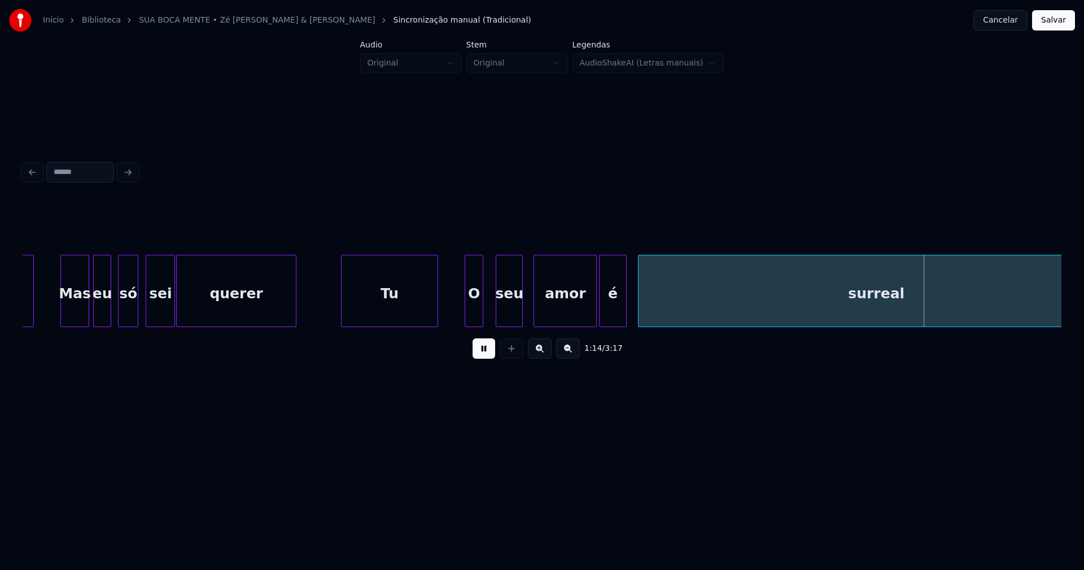
click at [505, 317] on div "seu" at bounding box center [501, 293] width 26 height 77
click at [533, 316] on div "amor" at bounding box center [546, 293] width 62 height 77
click at [593, 314] on div "é" at bounding box center [594, 293] width 26 height 77
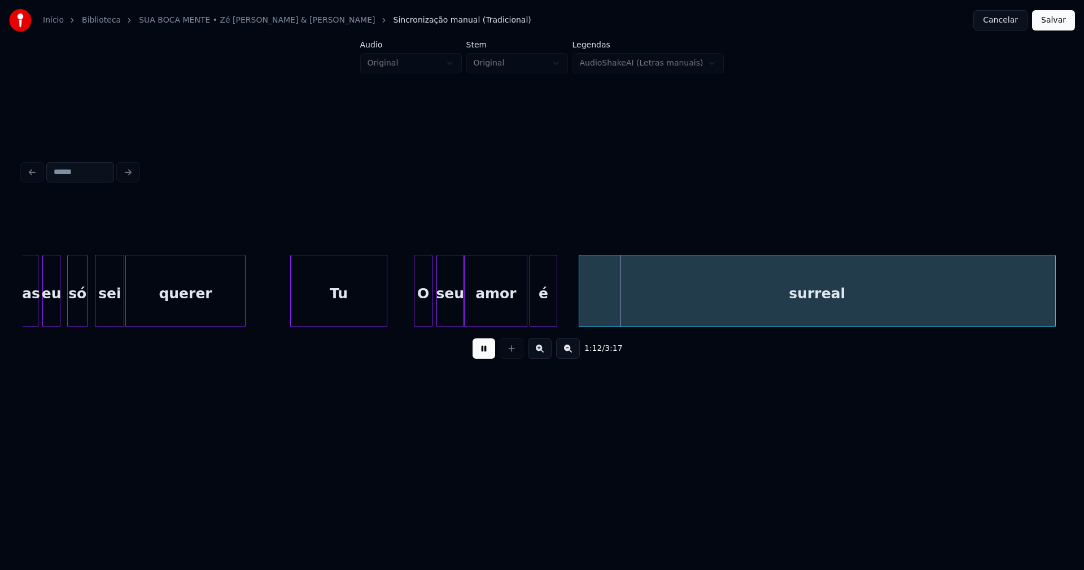
click at [663, 309] on div "surreal" at bounding box center [817, 293] width 476 height 77
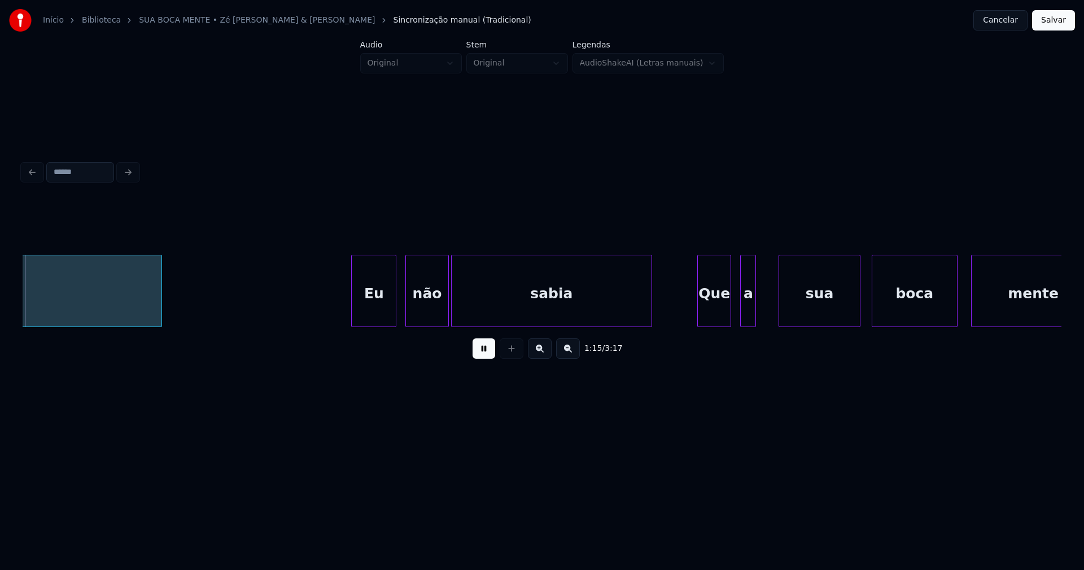
scroll to position [0, 8501]
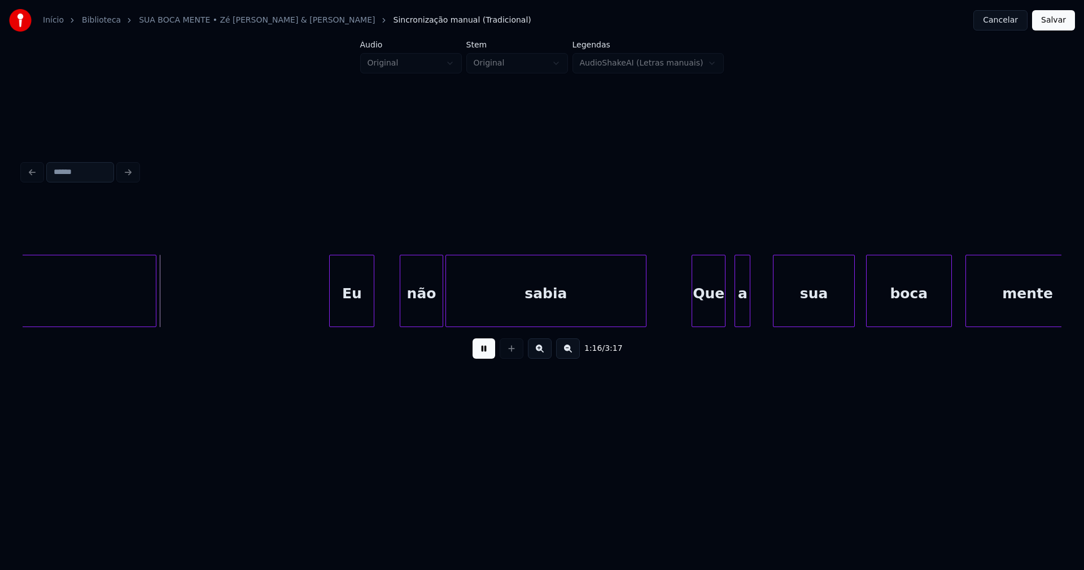
click at [349, 311] on div "Eu" at bounding box center [352, 293] width 44 height 77
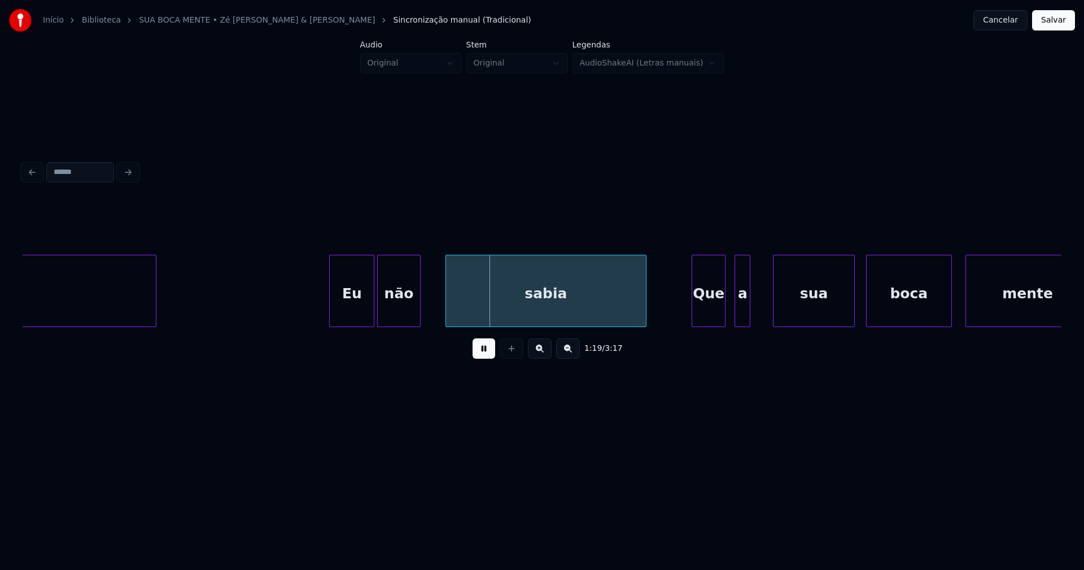
click at [401, 315] on div "não" at bounding box center [399, 293] width 42 height 77
click at [456, 309] on div "sabia" at bounding box center [537, 293] width 200 height 77
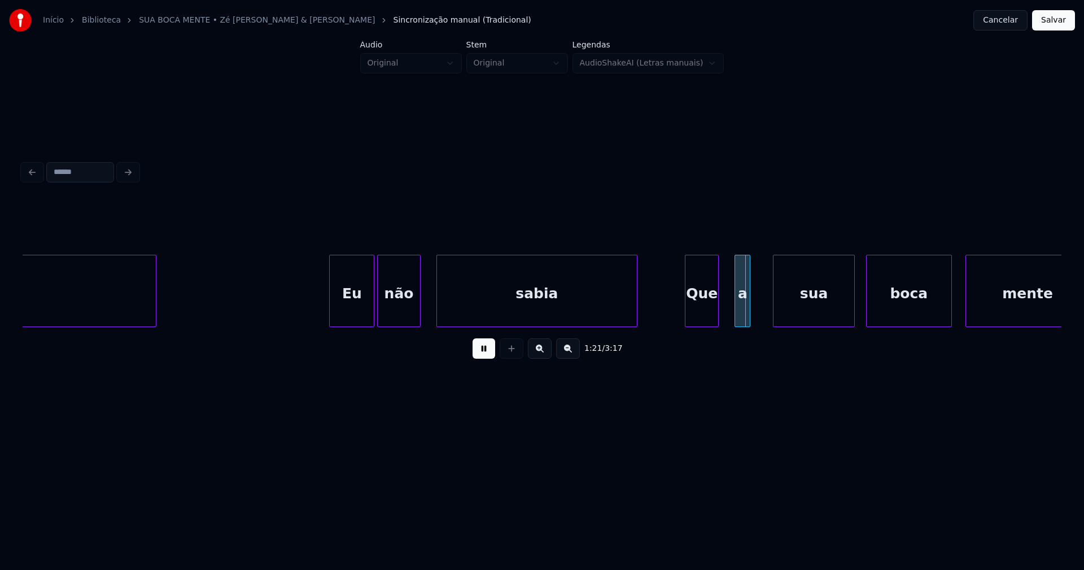
click at [707, 316] on div "Que" at bounding box center [701, 293] width 33 height 77
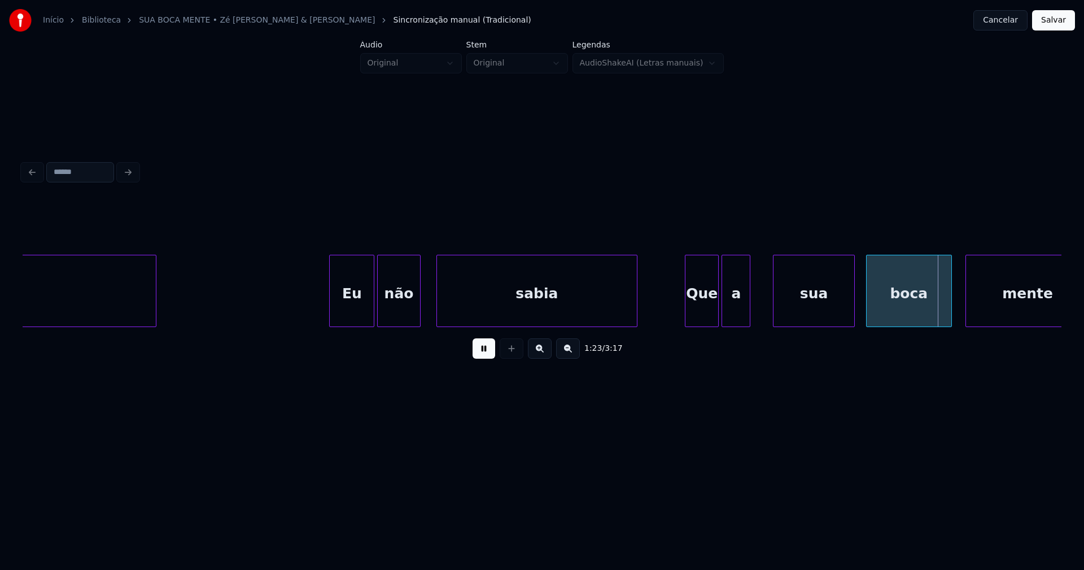
click at [725, 317] on div at bounding box center [723, 290] width 3 height 71
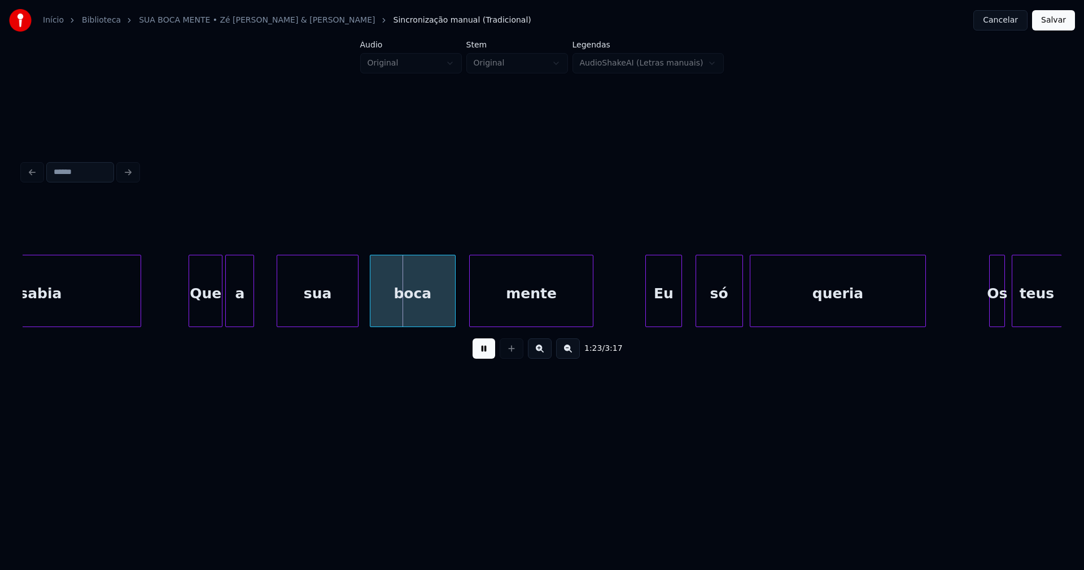
scroll to position [0, 9010]
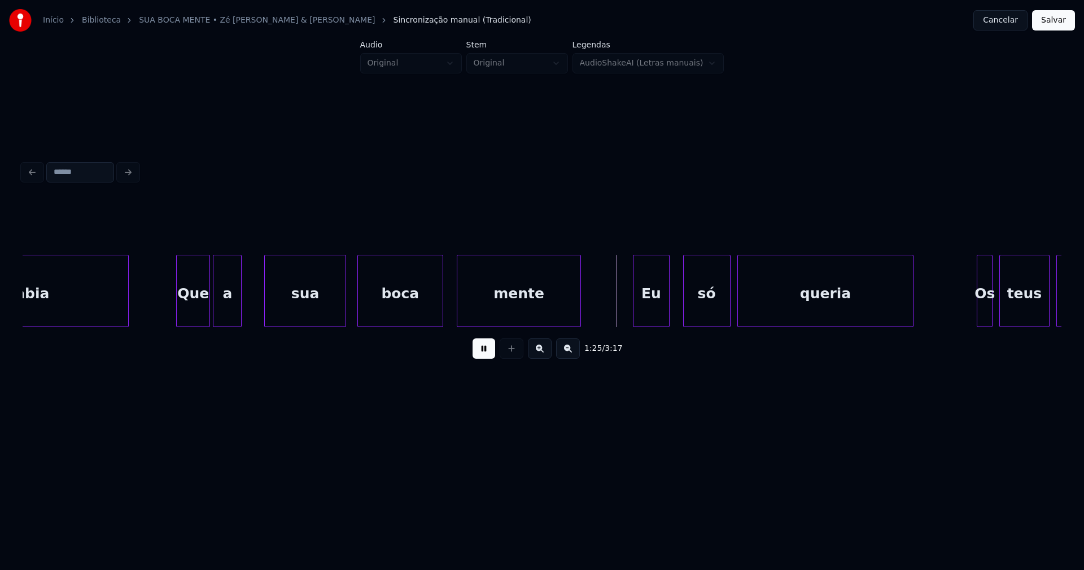
drag, startPoint x: 250, startPoint y: 313, endPoint x: 286, endPoint y: 310, distance: 36.8
click at [297, 313] on div "sua" at bounding box center [296, 293] width 80 height 77
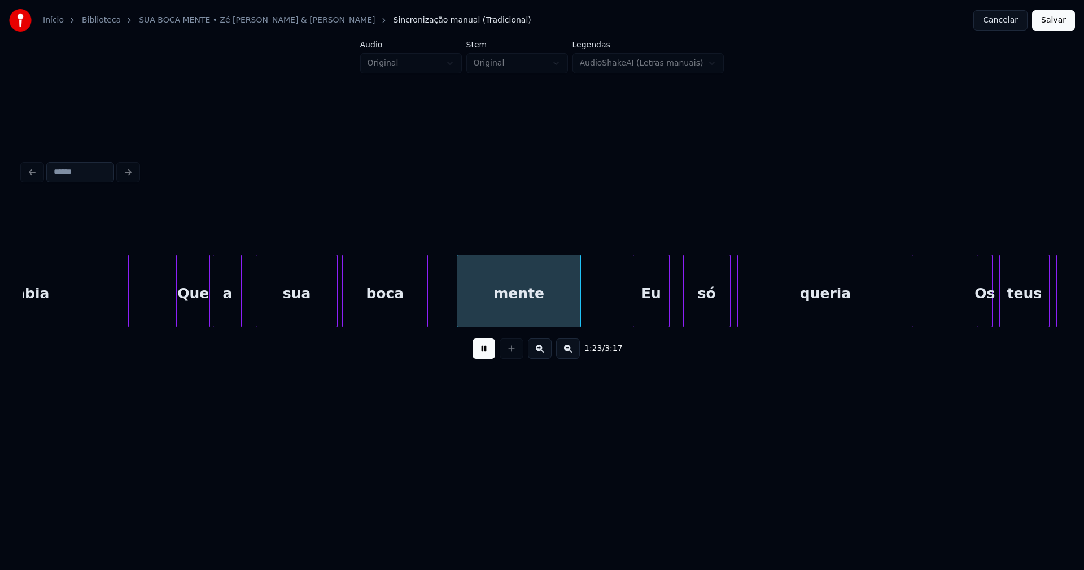
click at [366, 313] on div "boca" at bounding box center [385, 293] width 85 height 77
click at [480, 313] on div "mente" at bounding box center [502, 293] width 123 height 77
click at [631, 312] on div "Eu" at bounding box center [631, 293] width 35 height 77
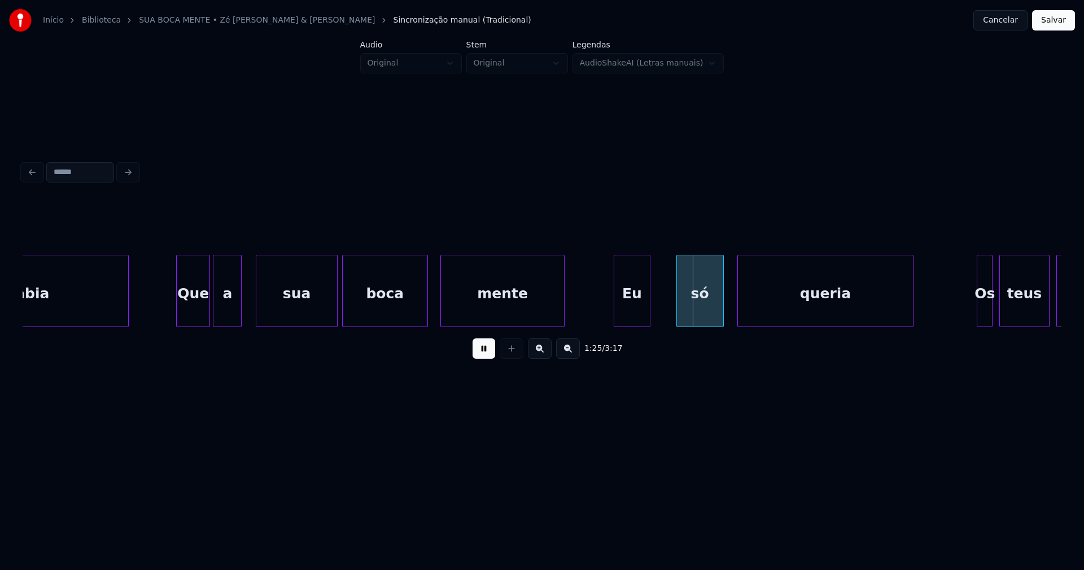
click at [701, 308] on div "só" at bounding box center [700, 293] width 46 height 77
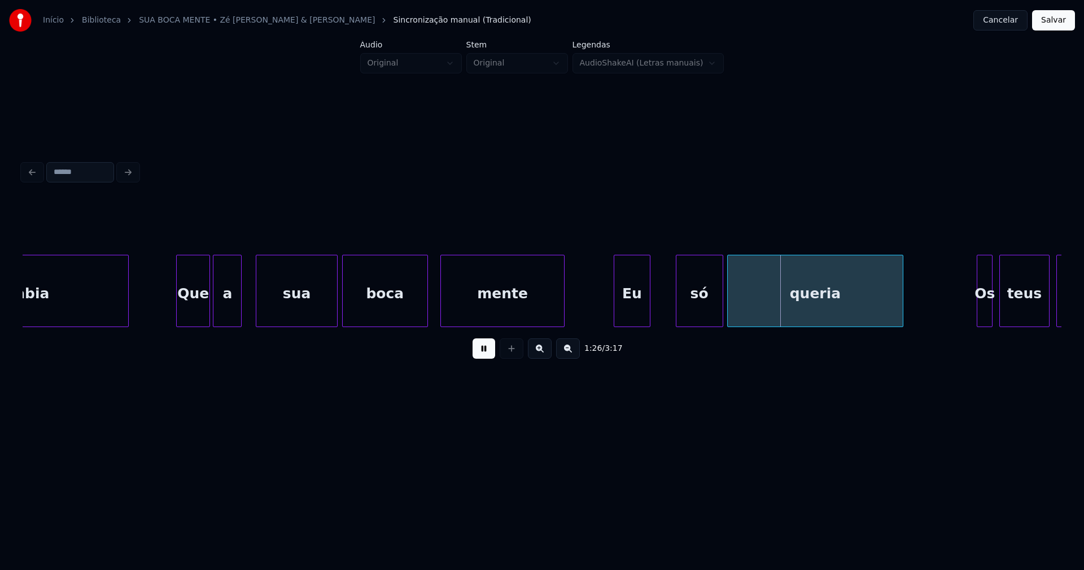
click at [772, 313] on div "queria" at bounding box center [815, 293] width 175 height 77
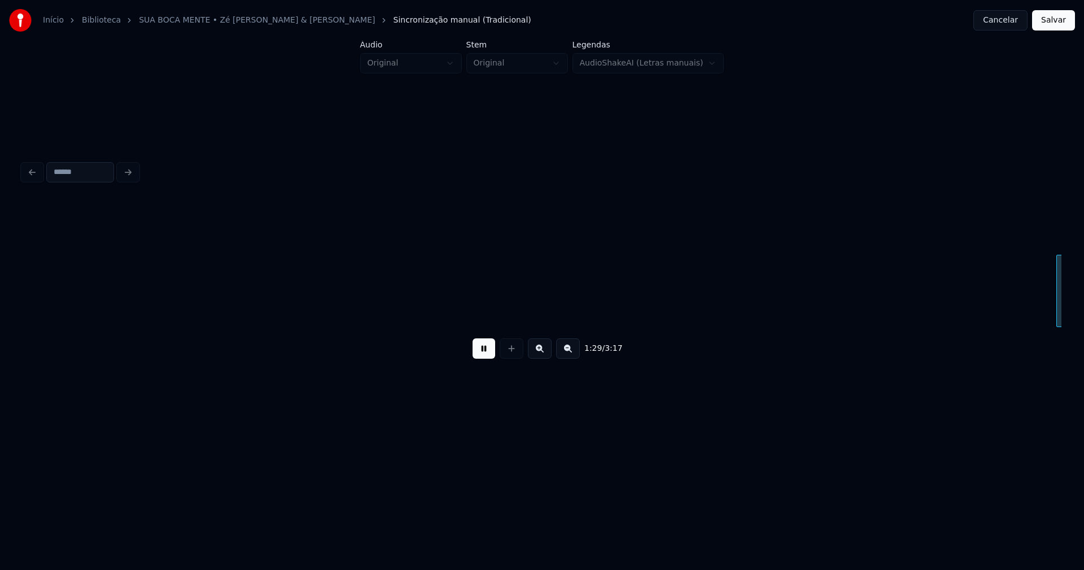
scroll to position [0, 9601]
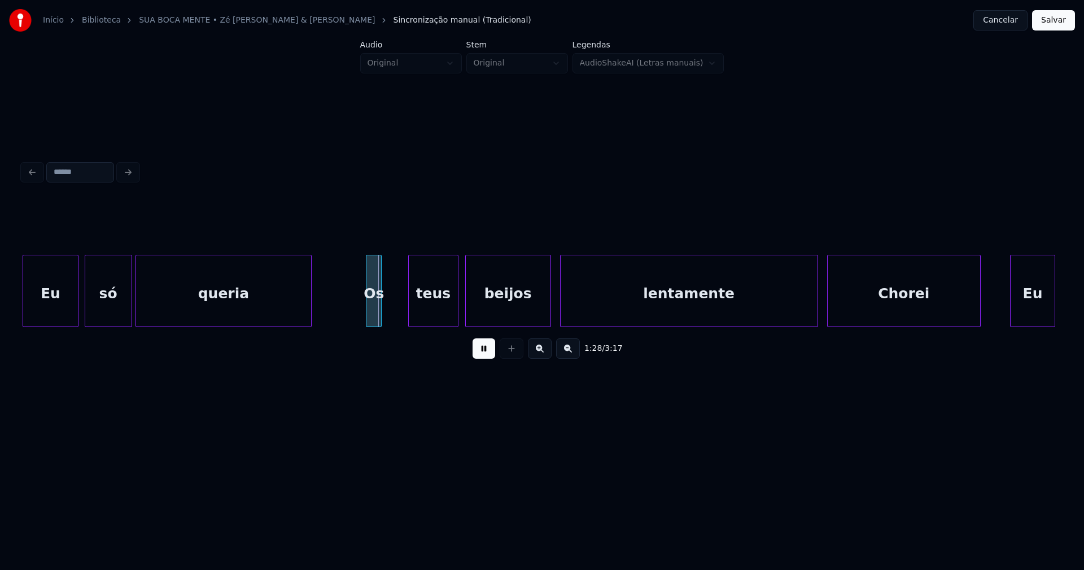
click at [371, 313] on div "Os" at bounding box center [373, 293] width 15 height 77
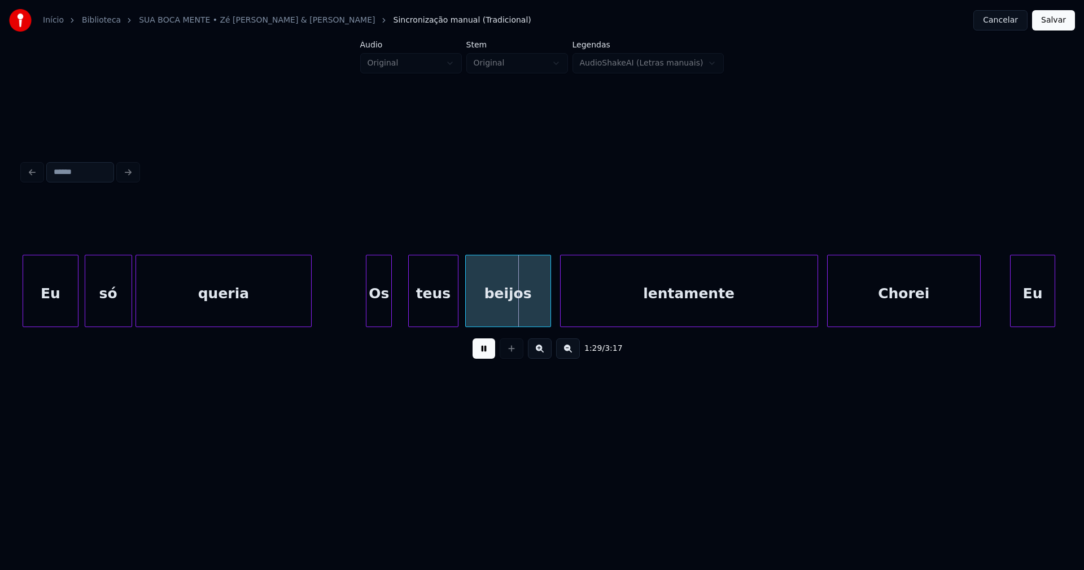
click at [390, 305] on div at bounding box center [389, 290] width 3 height 71
click at [421, 309] on div "teus" at bounding box center [422, 293] width 49 height 77
click at [479, 312] on div "beijos" at bounding box center [491, 293] width 85 height 77
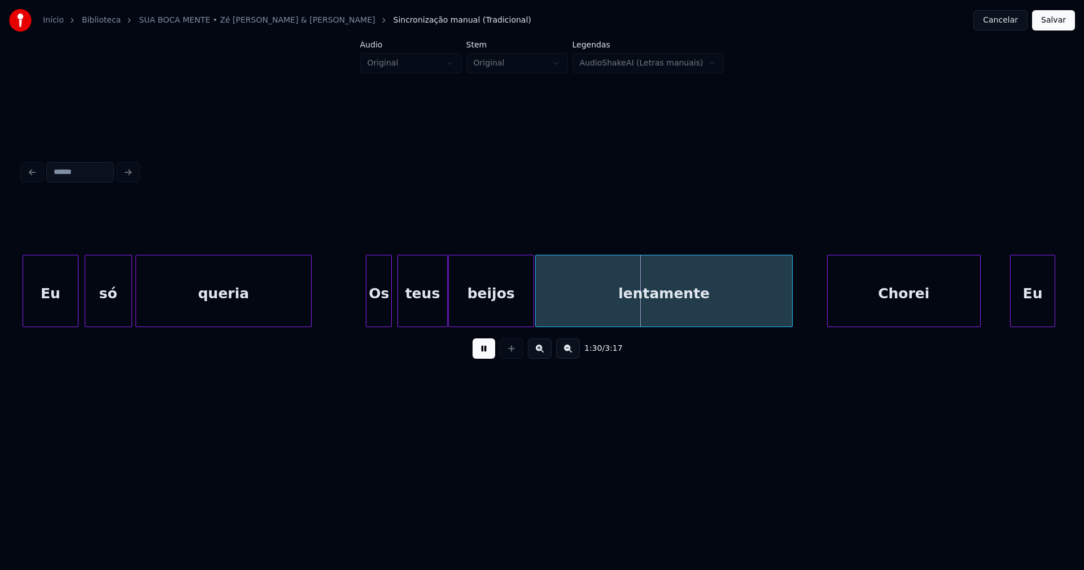
click at [589, 309] on div "lentamente" at bounding box center [664, 293] width 257 height 77
click at [840, 305] on div "Chorei" at bounding box center [893, 293] width 152 height 77
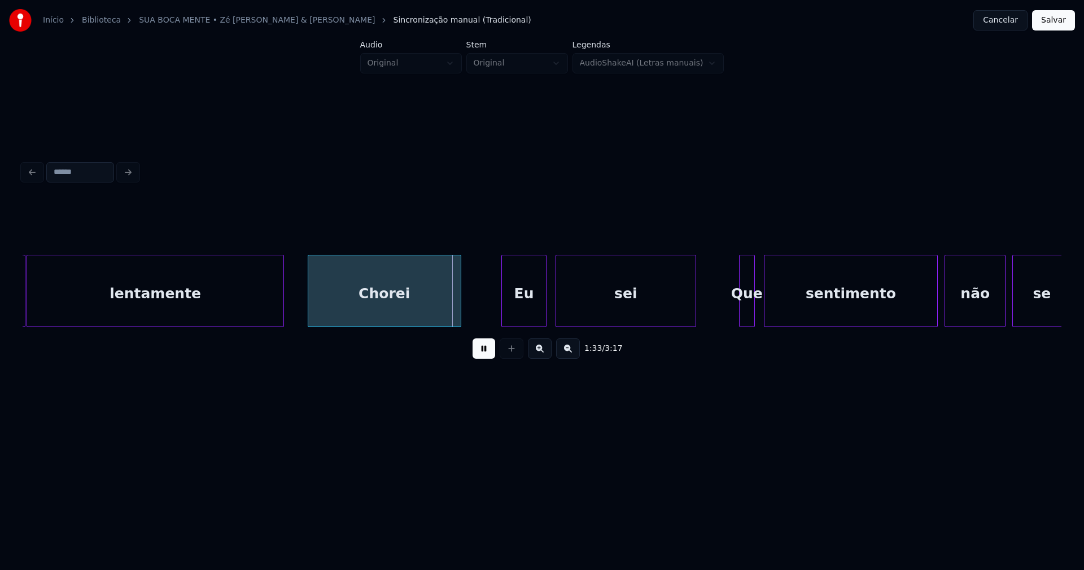
scroll to position [0, 10122]
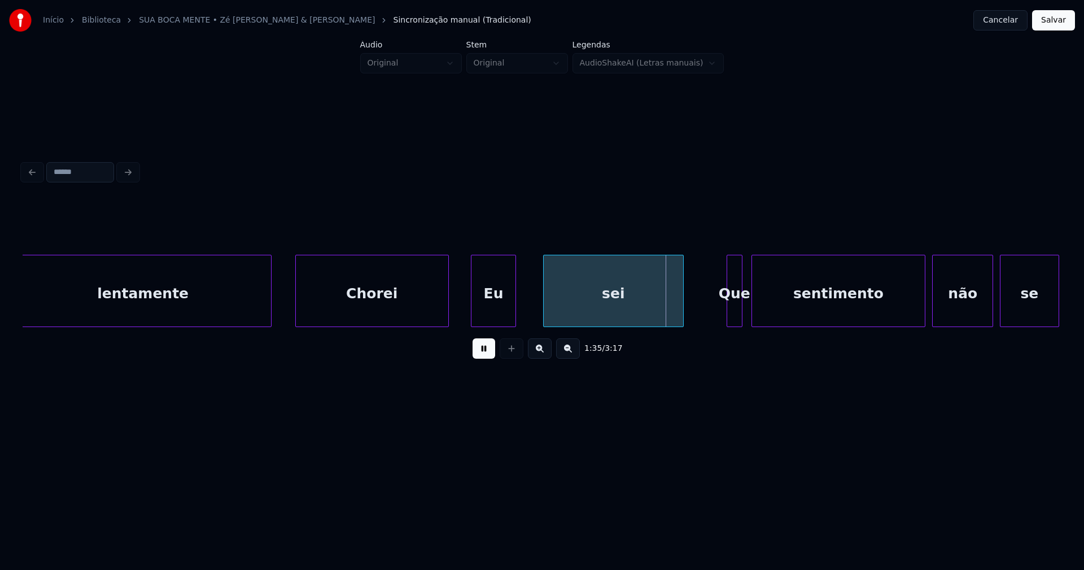
click at [505, 311] on div "Eu" at bounding box center [493, 293] width 44 height 77
click at [587, 315] on div "sei" at bounding box center [604, 293] width 139 height 77
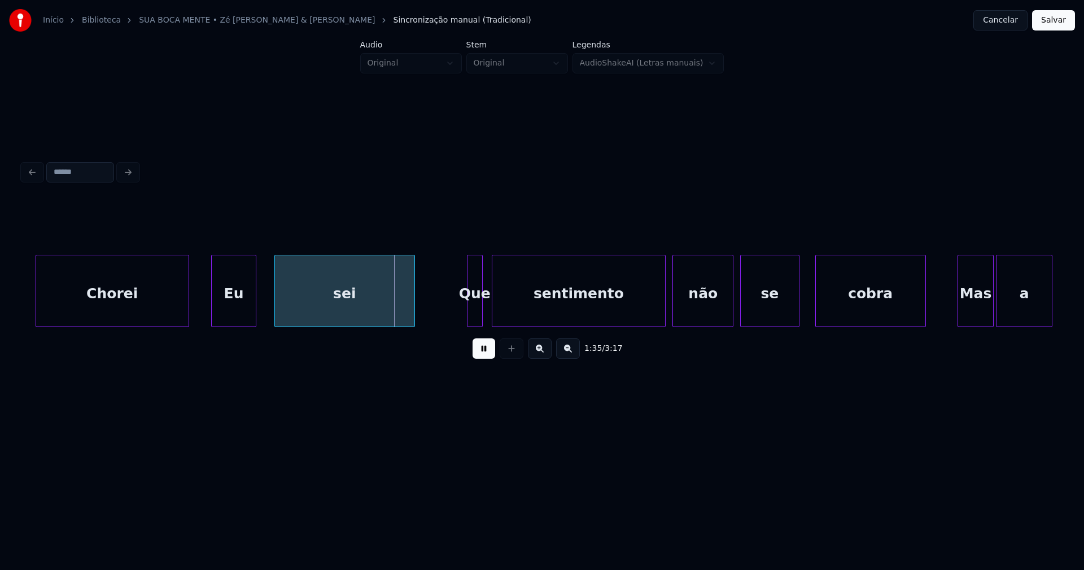
scroll to position [0, 10406]
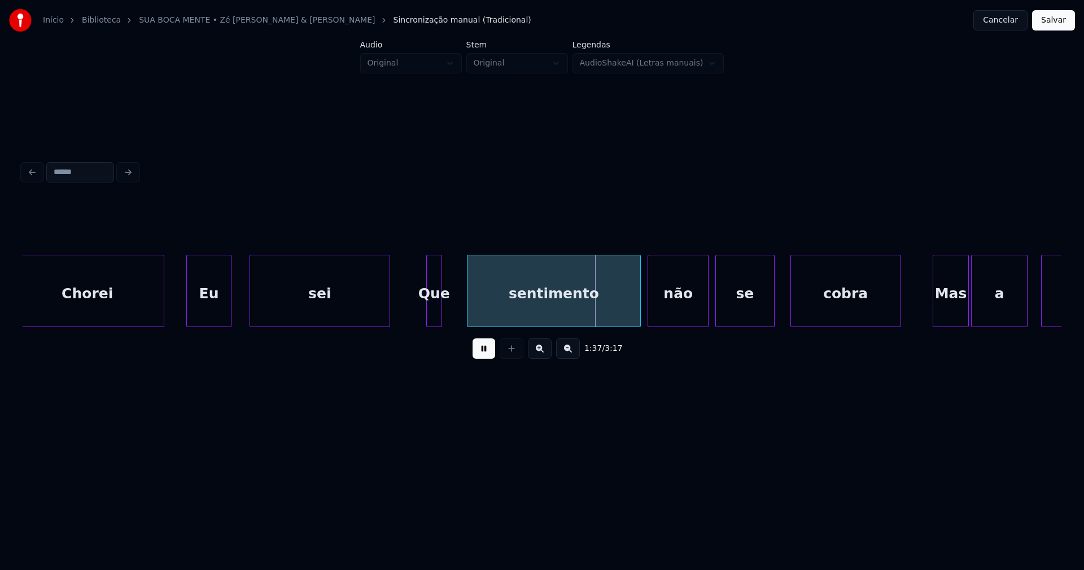
click at [435, 320] on div "Que" at bounding box center [434, 293] width 15 height 77
click at [448, 313] on div at bounding box center [448, 290] width 3 height 71
click at [492, 313] on div "sentimento" at bounding box center [544, 293] width 173 height 77
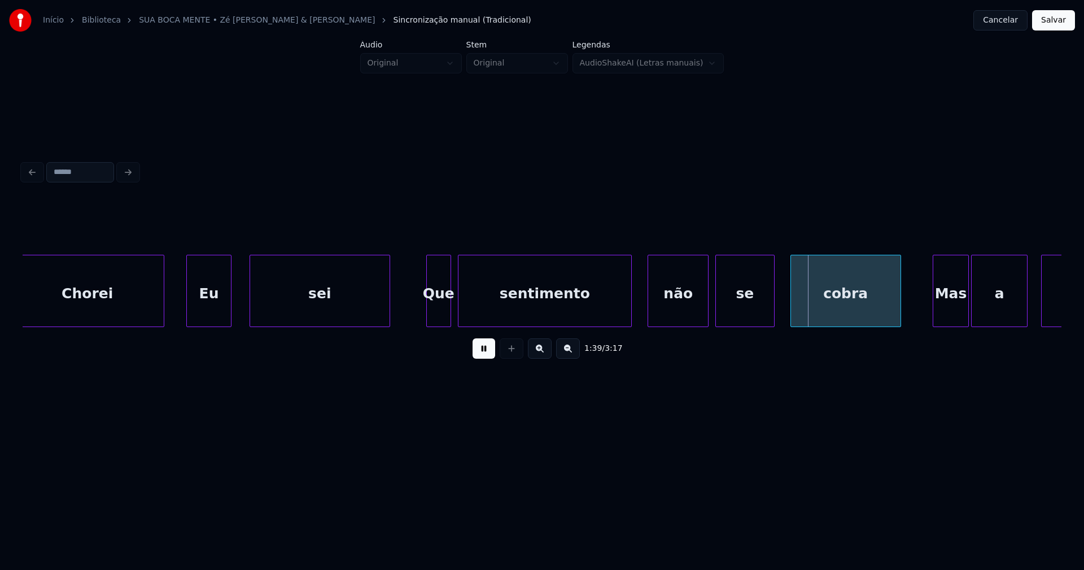
click at [413, 313] on div "Chorei Eu sei Que sentimento não se cobra Mas a paixão" at bounding box center [776, 291] width 22320 height 72
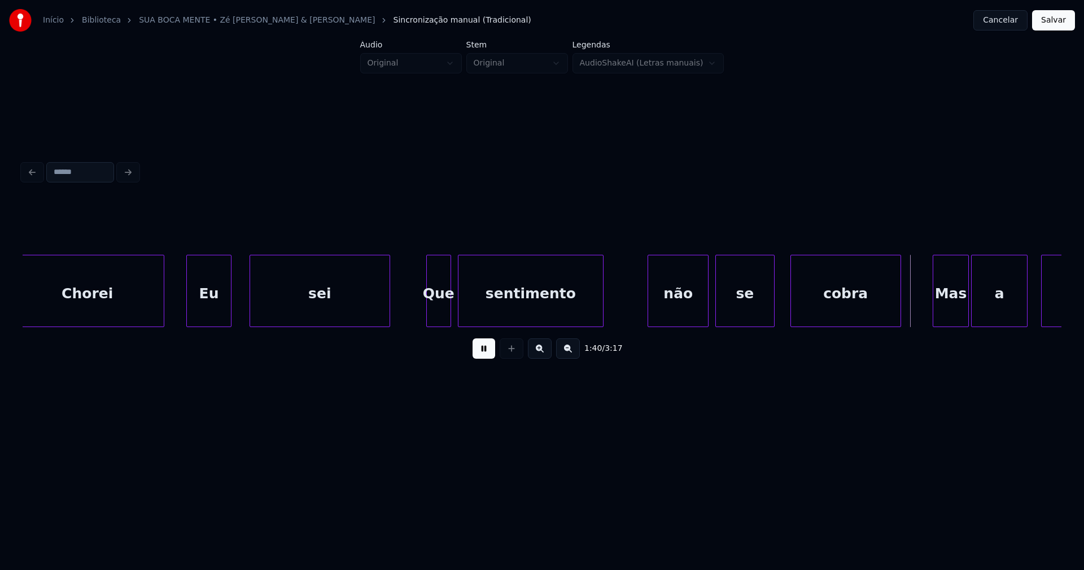
click at [600, 325] on div "Chorei Eu sei Que sentimento não se cobra Mas a paixão" at bounding box center [542, 291] width 1039 height 72
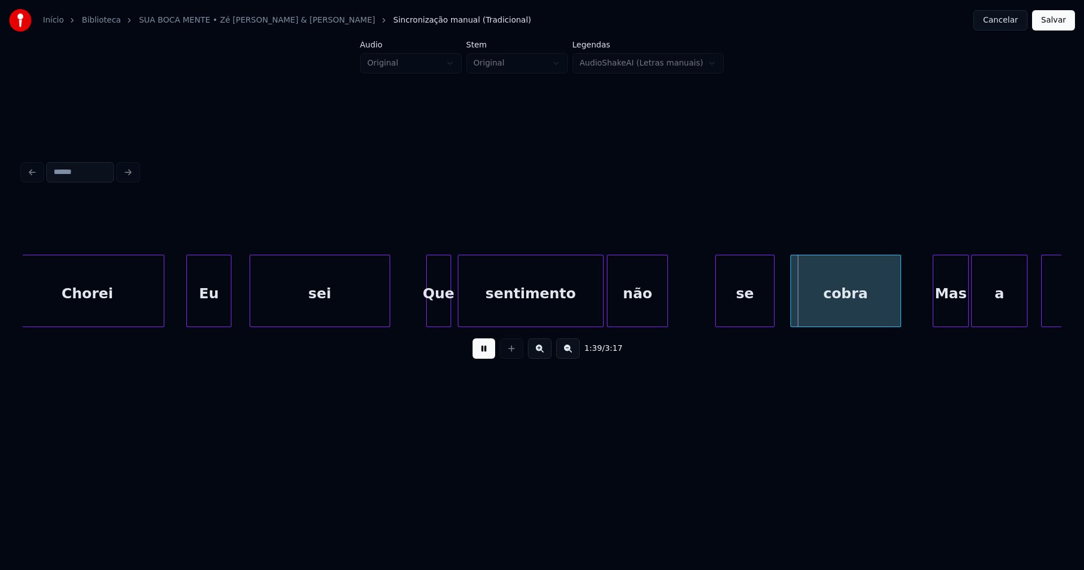
click at [625, 318] on div "não" at bounding box center [637, 293] width 60 height 77
click at [716, 314] on div "se" at bounding box center [725, 293] width 58 height 77
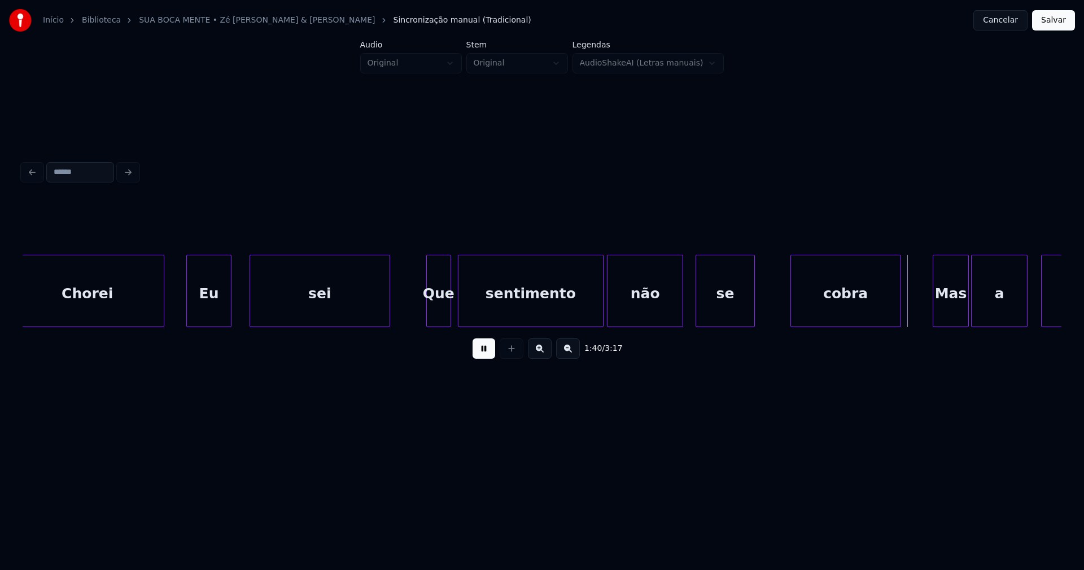
click at [681, 305] on div at bounding box center [680, 290] width 3 height 71
click at [812, 316] on div "cobra" at bounding box center [832, 293] width 110 height 77
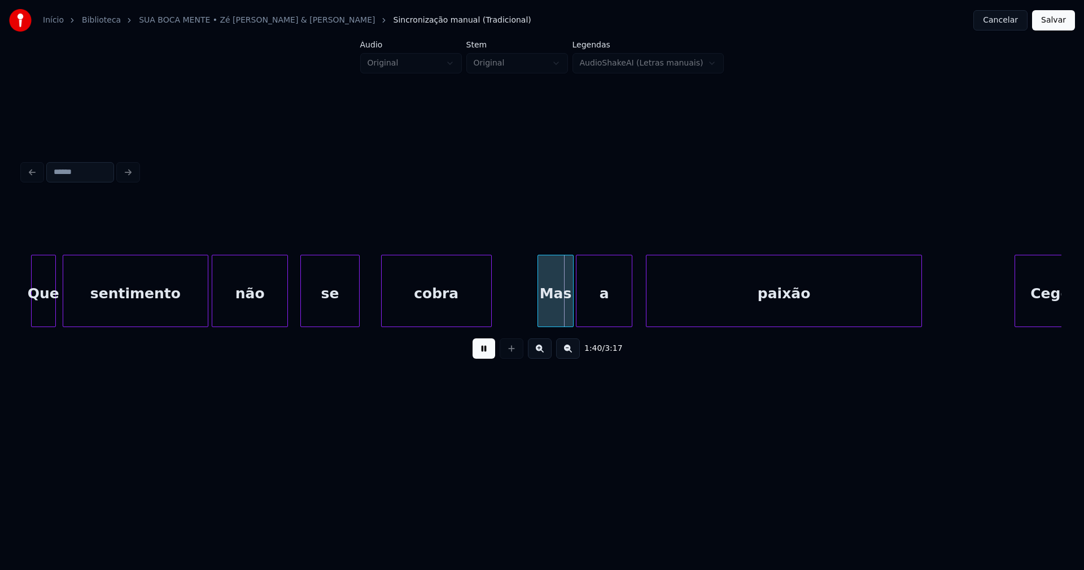
scroll to position [0, 10814]
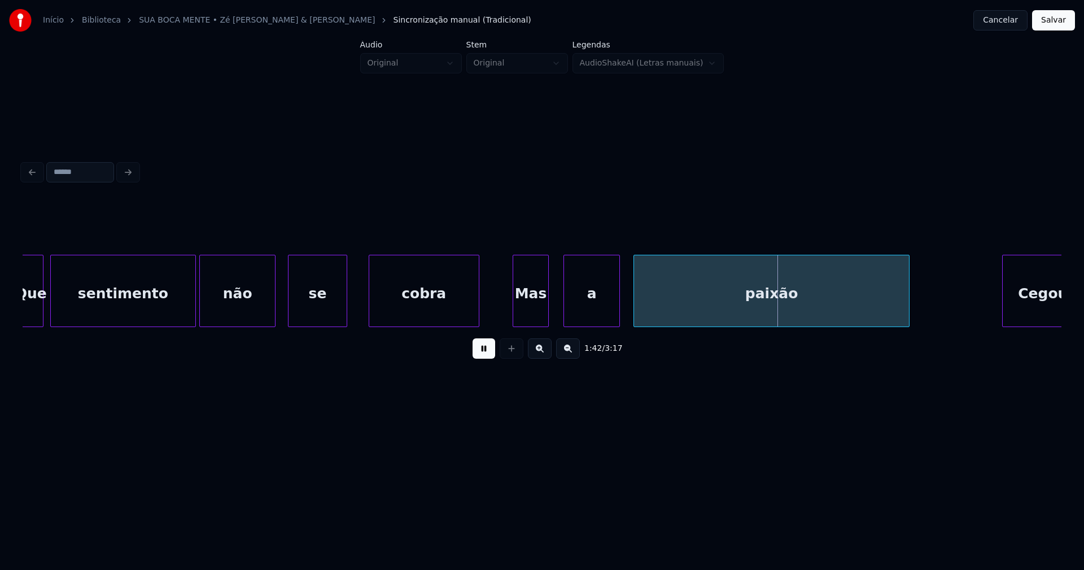
click at [531, 312] on div "Mas" at bounding box center [530, 293] width 35 height 77
click at [583, 310] on div "a" at bounding box center [579, 293] width 55 height 77
click at [629, 308] on div "paixão" at bounding box center [751, 293] width 275 height 77
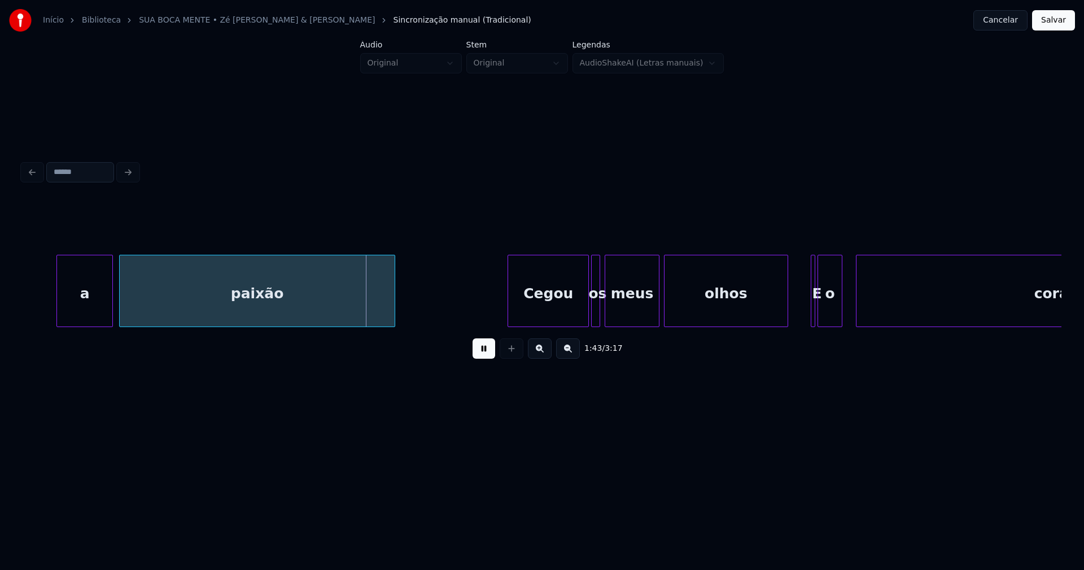
scroll to position [0, 11407]
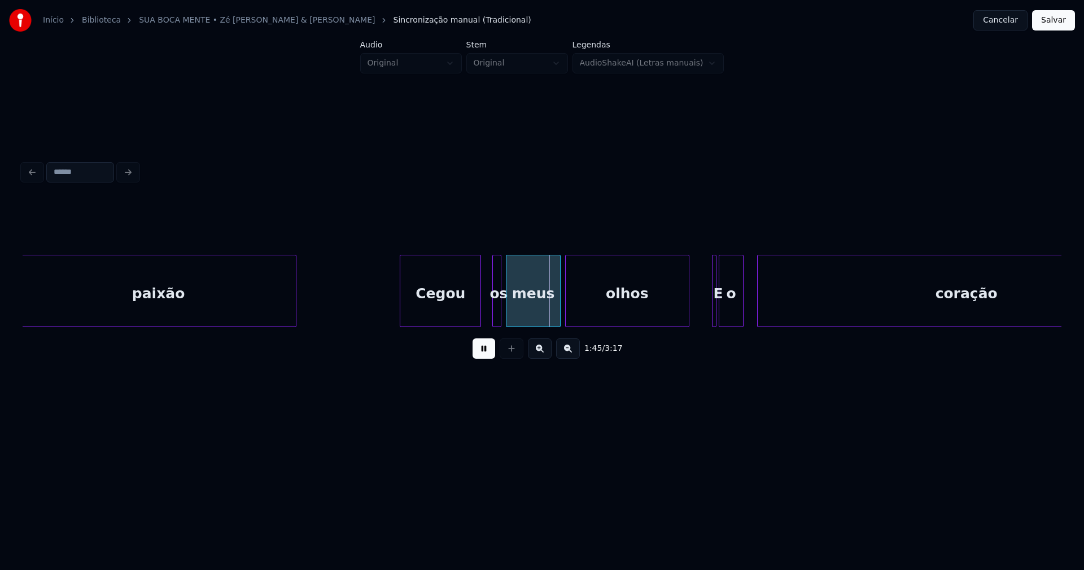
click at [457, 307] on div "Cegou" at bounding box center [440, 293] width 80 height 77
click at [484, 308] on div at bounding box center [484, 290] width 3 height 71
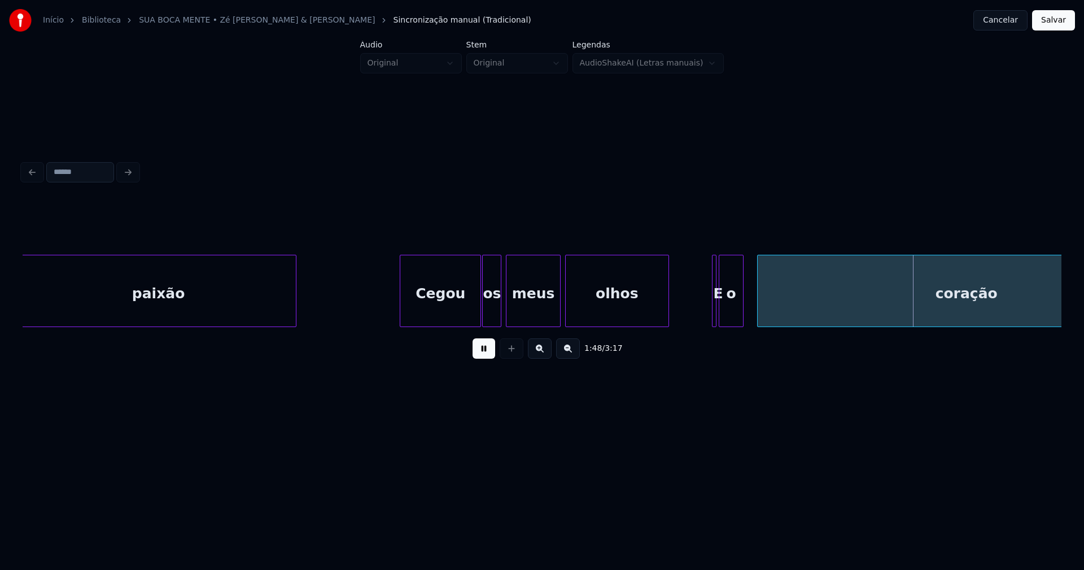
click at [665, 320] on div at bounding box center [666, 290] width 3 height 71
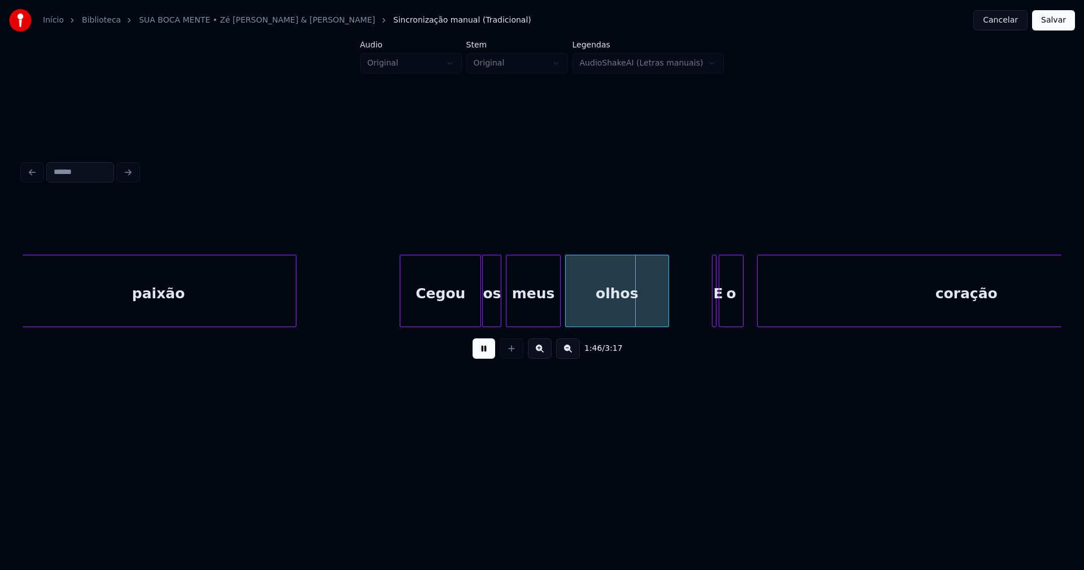
drag, startPoint x: 485, startPoint y: 353, endPoint x: 568, endPoint y: 330, distance: 86.1
click at [487, 353] on button at bounding box center [483, 348] width 23 height 20
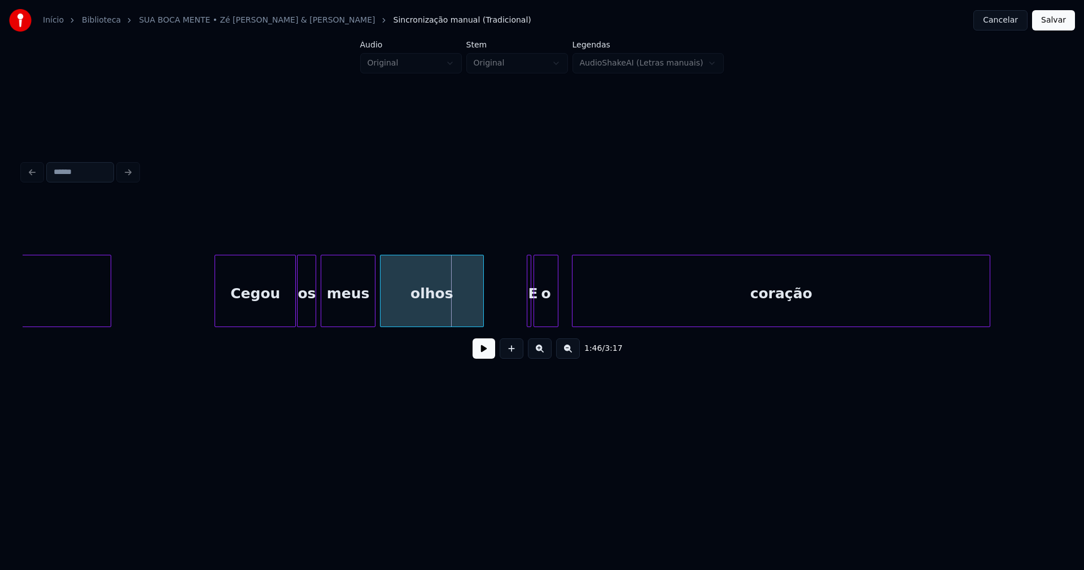
scroll to position [0, 11753]
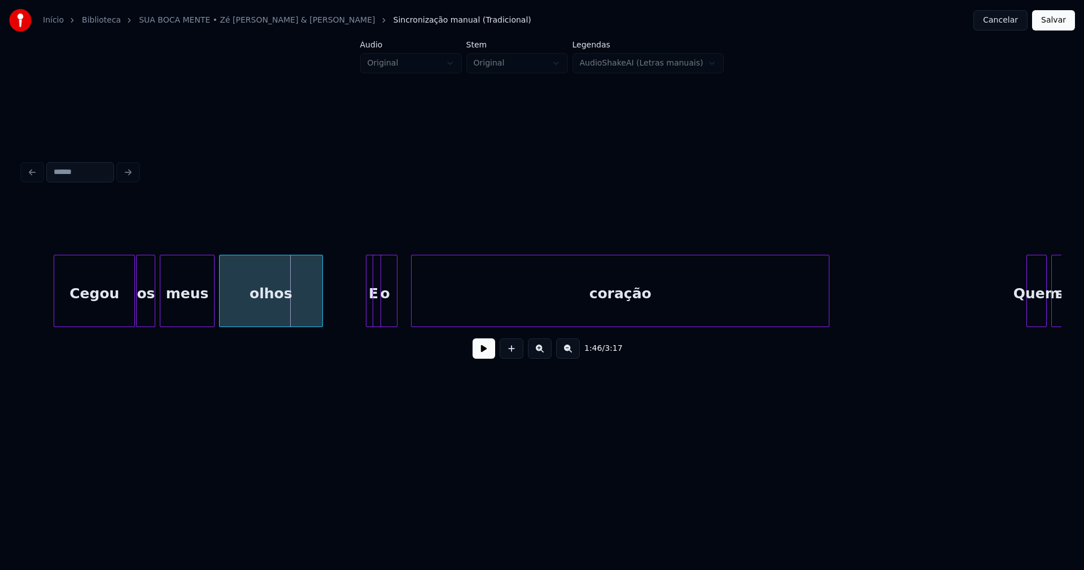
click at [378, 298] on div at bounding box center [378, 290] width 3 height 71
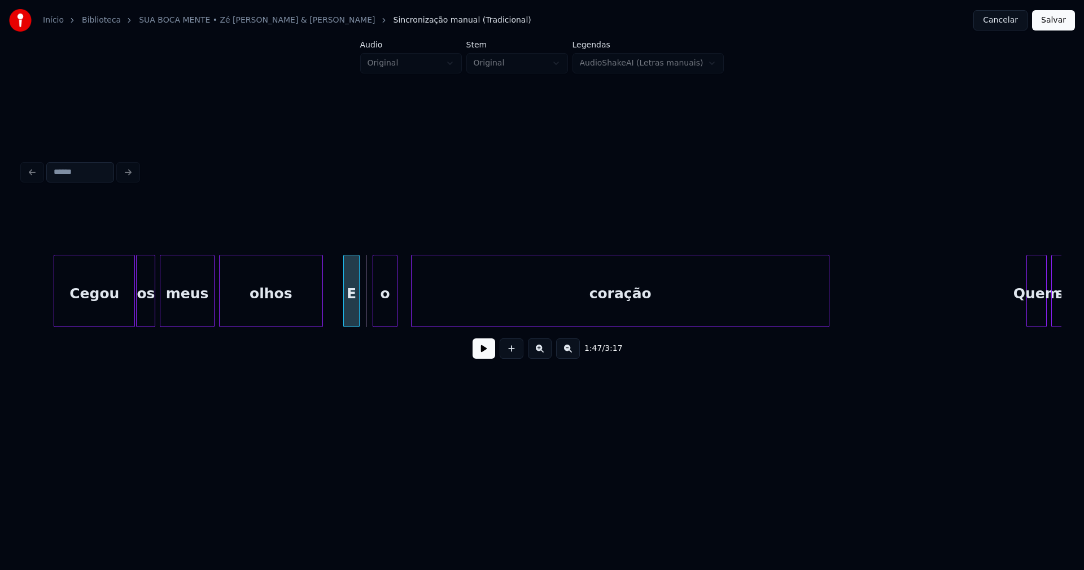
click at [343, 262] on div "E" at bounding box center [351, 291] width 16 height 72
click at [373, 320] on div "o" at bounding box center [375, 293] width 24 height 77
click at [350, 314] on div "E" at bounding box center [351, 293] width 15 height 77
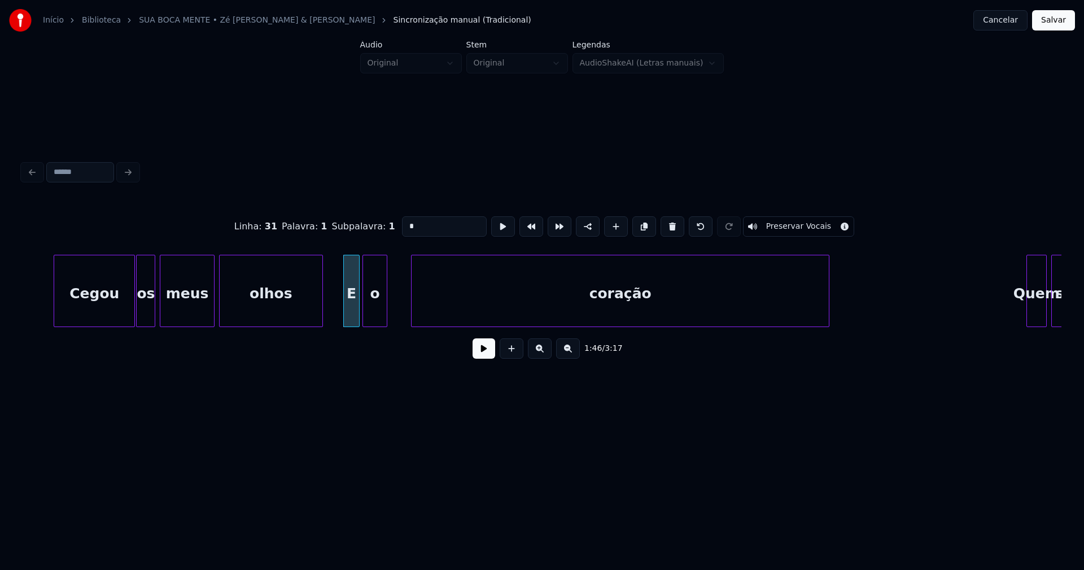
drag, startPoint x: 406, startPoint y: 222, endPoint x: 395, endPoint y: 224, distance: 11.4
click at [402, 224] on input "*" at bounding box center [444, 226] width 85 height 20
click at [462, 309] on div "coração" at bounding box center [602, 293] width 417 height 77
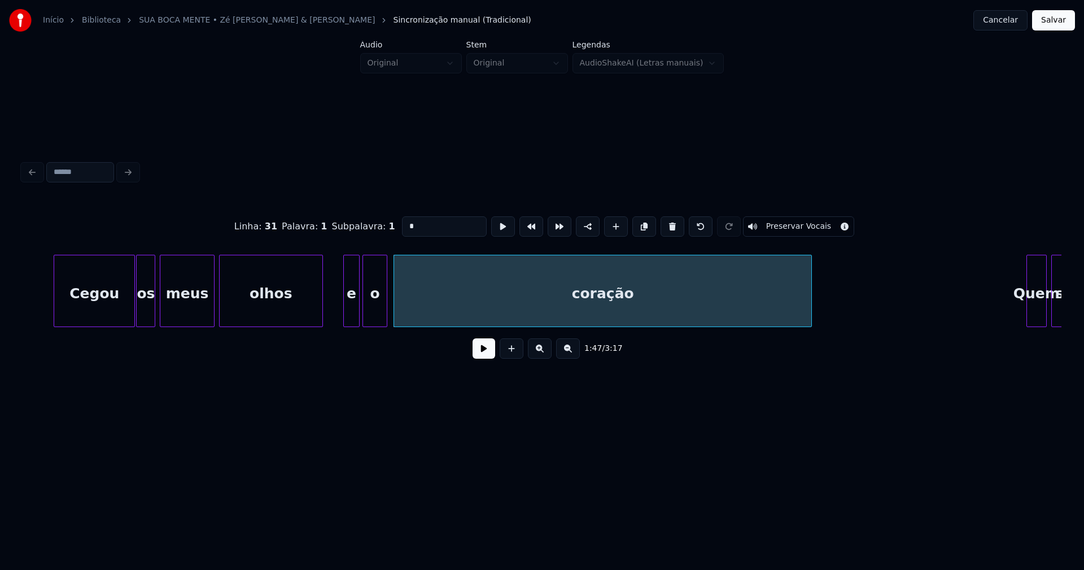
type input "*"
drag, startPoint x: 485, startPoint y: 357, endPoint x: 497, endPoint y: 354, distance: 12.3
click at [488, 357] on button at bounding box center [483, 348] width 23 height 20
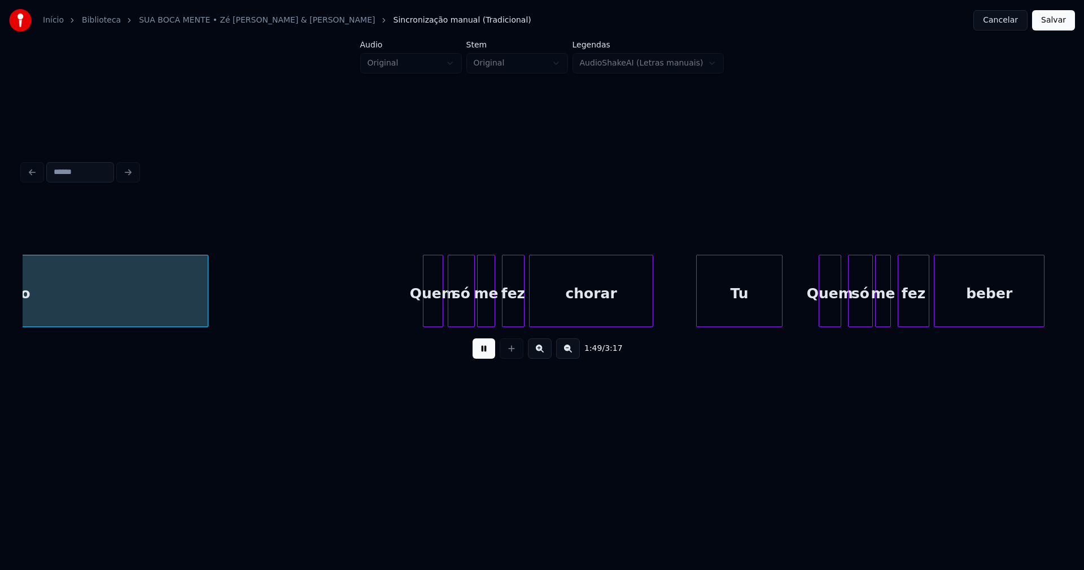
scroll to position [0, 12364]
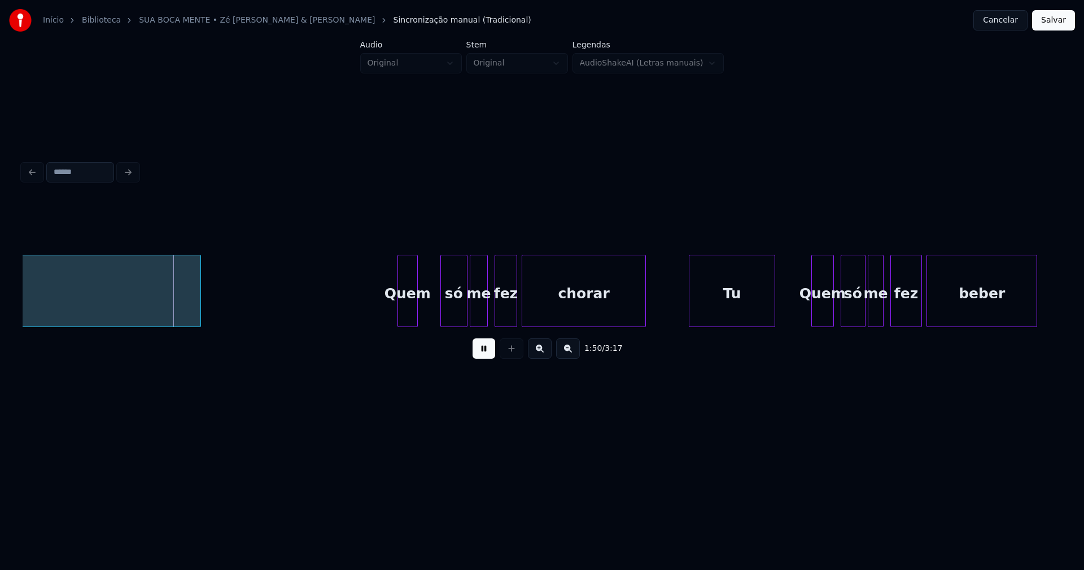
click at [409, 317] on div "Quem" at bounding box center [407, 293] width 19 height 77
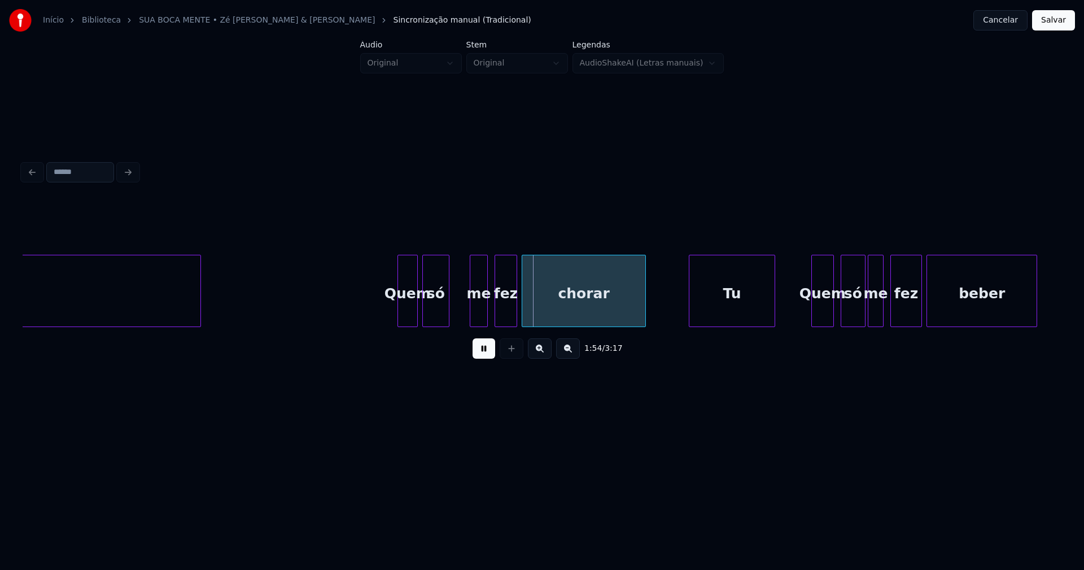
click at [437, 316] on div "só" at bounding box center [436, 293] width 26 height 77
click at [459, 314] on div "me" at bounding box center [458, 293] width 17 height 77
click at [490, 314] on div "fez" at bounding box center [485, 293] width 21 height 77
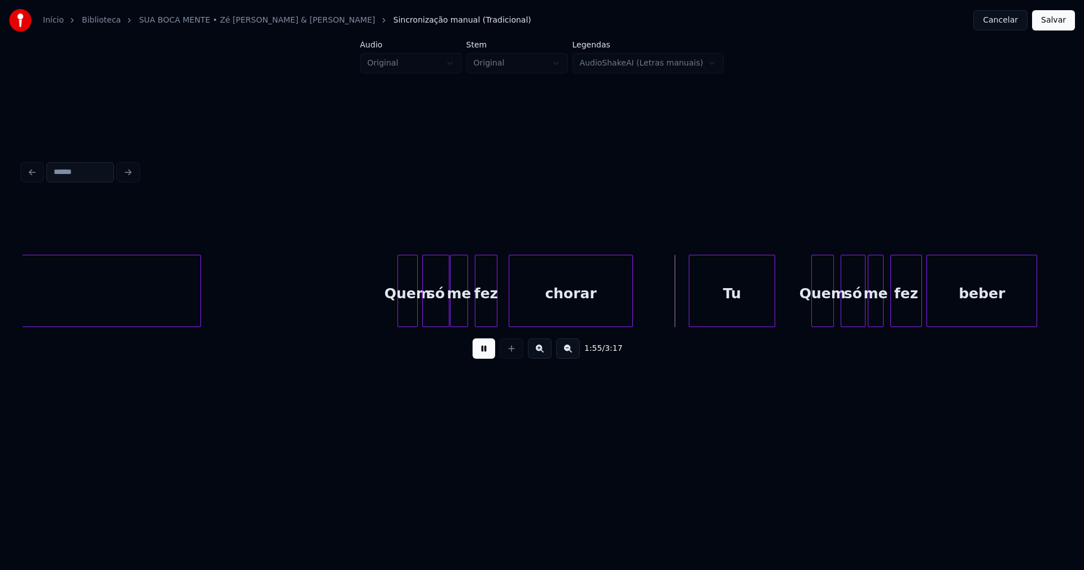
click at [528, 313] on div "chorar" at bounding box center [570, 293] width 123 height 77
click at [696, 314] on div "Tu" at bounding box center [710, 293] width 85 height 77
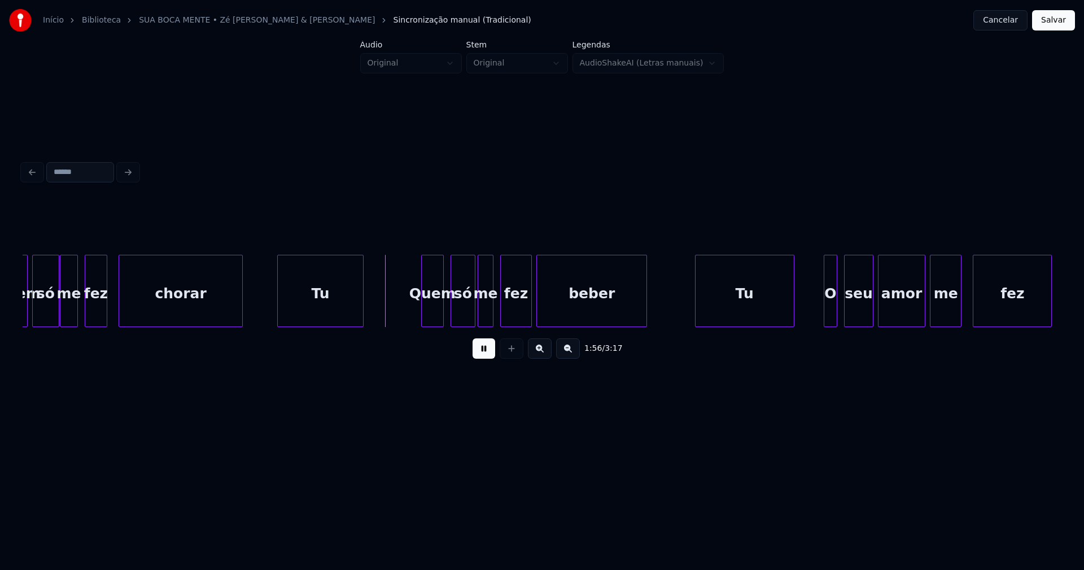
scroll to position [0, 12766]
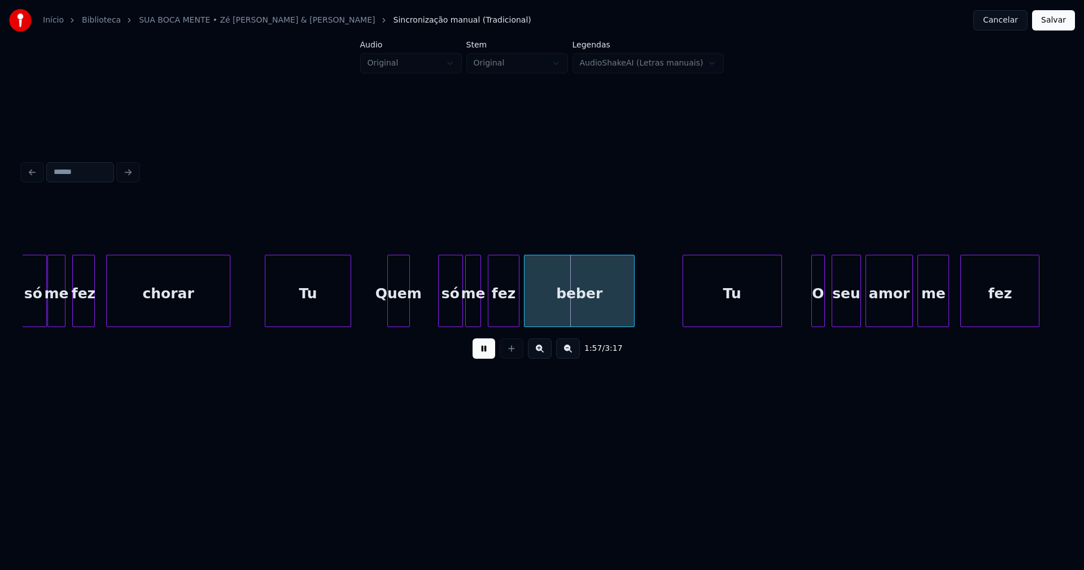
click at [396, 315] on div "Quem" at bounding box center [398, 293] width 21 height 77
click at [432, 318] on div "só" at bounding box center [431, 293] width 24 height 77
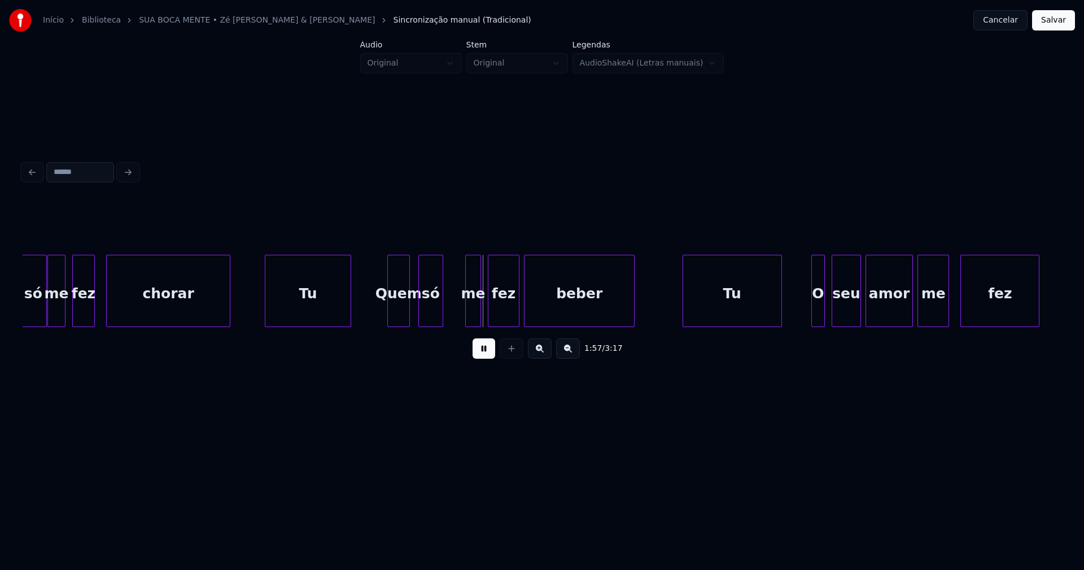
click at [477, 310] on div at bounding box center [478, 290] width 3 height 71
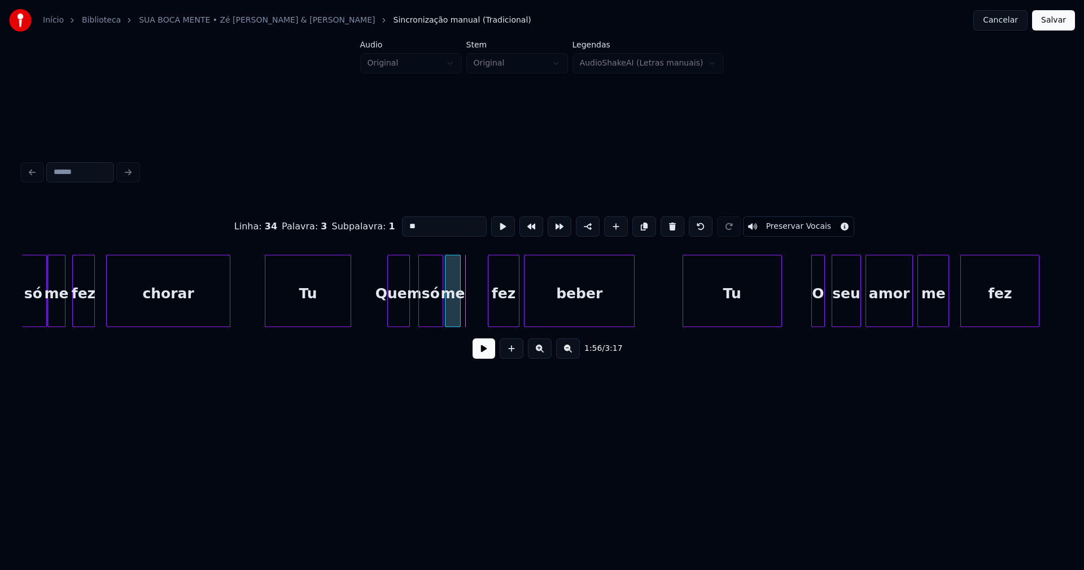
click at [451, 320] on div "me" at bounding box center [452, 293] width 15 height 77
click at [488, 313] on div "fez" at bounding box center [481, 293] width 30 height 77
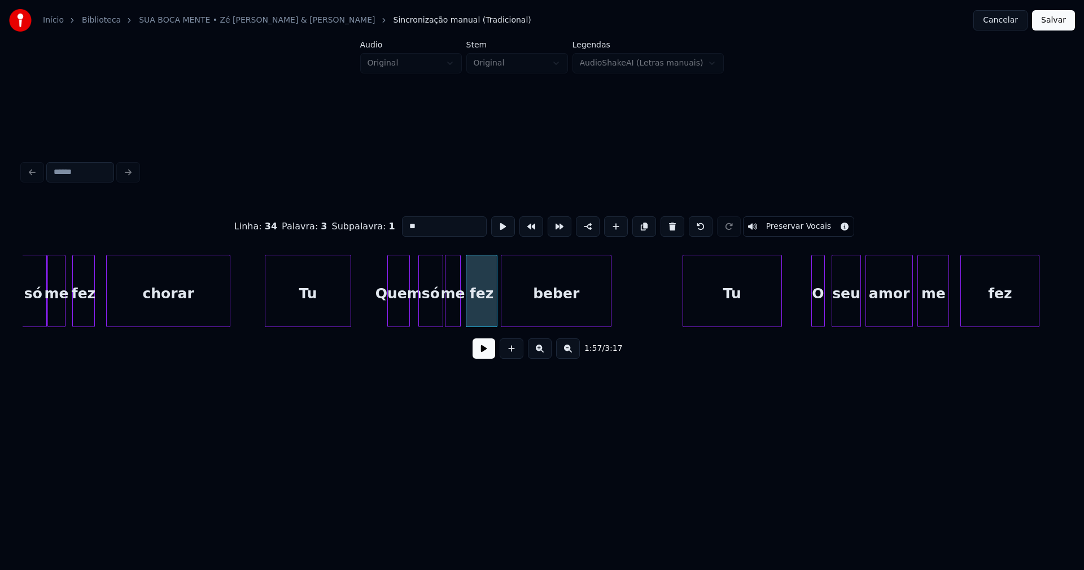
click at [526, 316] on div "beber" at bounding box center [556, 293] width 110 height 77
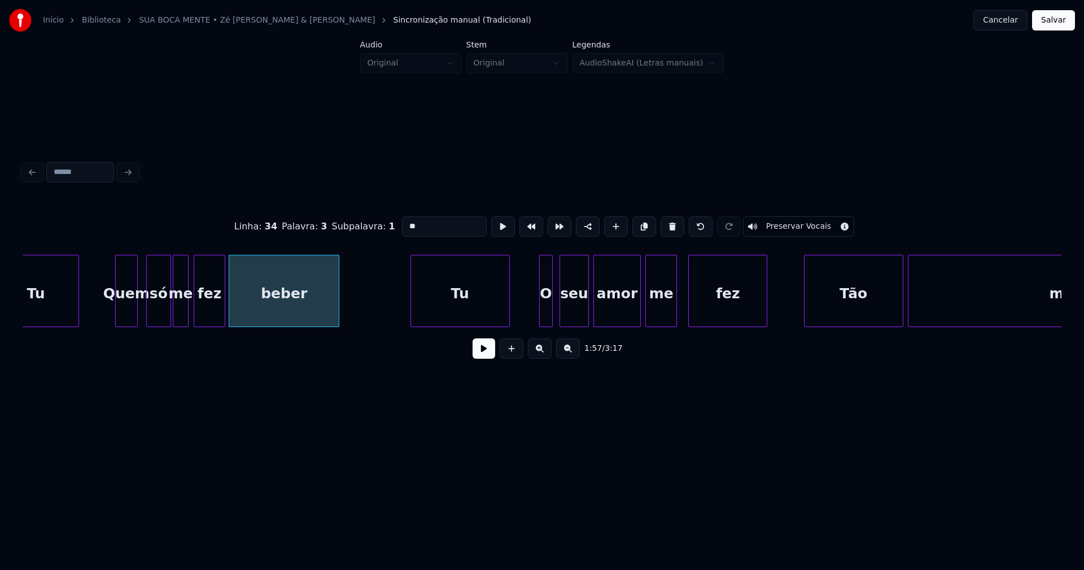
scroll to position [0, 13075]
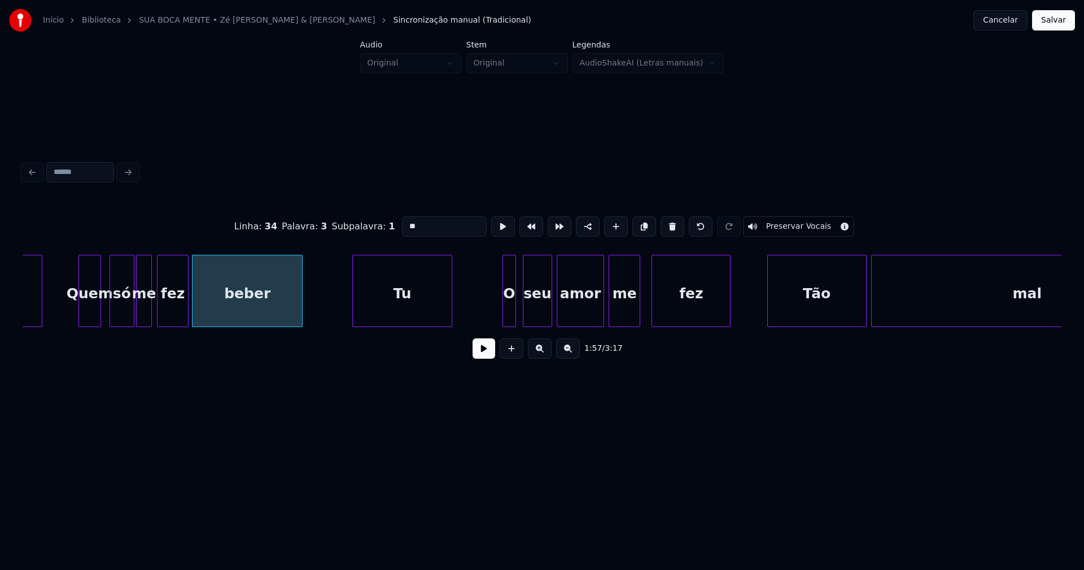
click at [396, 306] on div "Tu" at bounding box center [402, 293] width 98 height 77
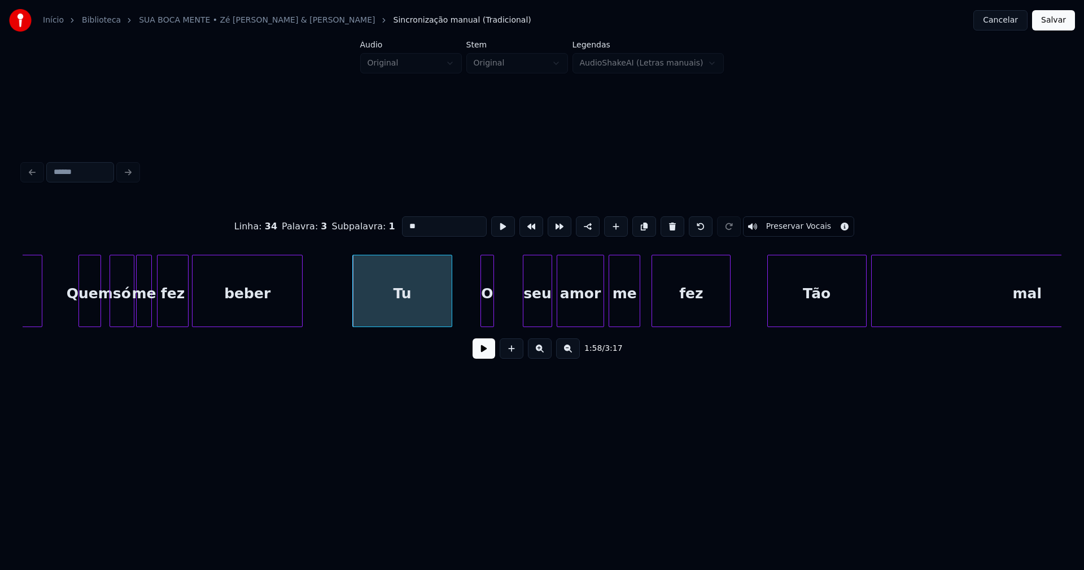
click at [488, 311] on div "O" at bounding box center [487, 293] width 12 height 77
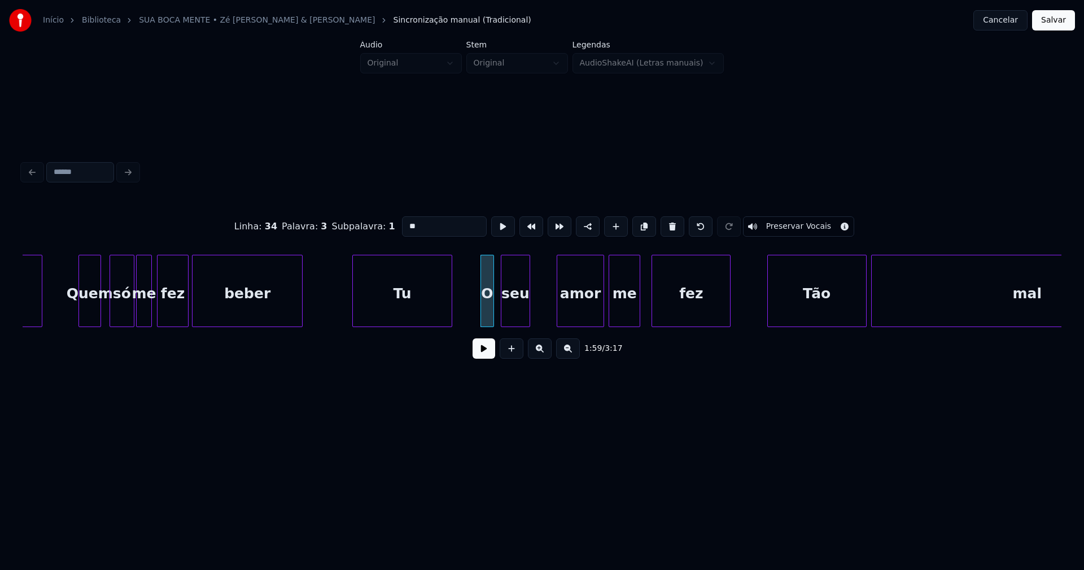
click at [513, 314] on div "seu" at bounding box center [515, 293] width 28 height 77
click at [557, 317] on div "amor" at bounding box center [556, 293] width 46 height 77
click at [597, 321] on div "me" at bounding box center [600, 293] width 30 height 77
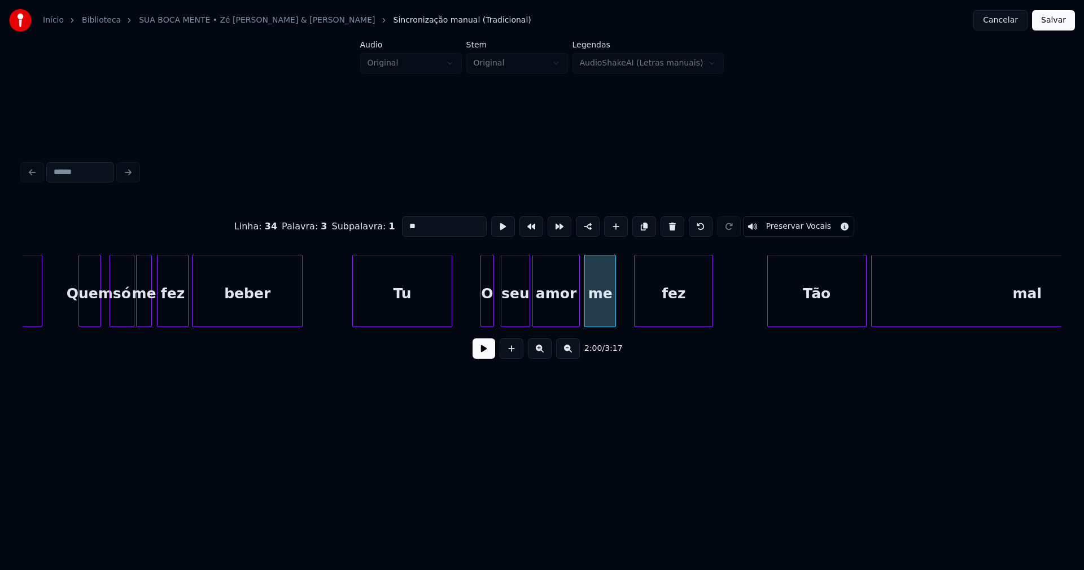
click at [649, 309] on div "fez" at bounding box center [674, 293] width 78 height 77
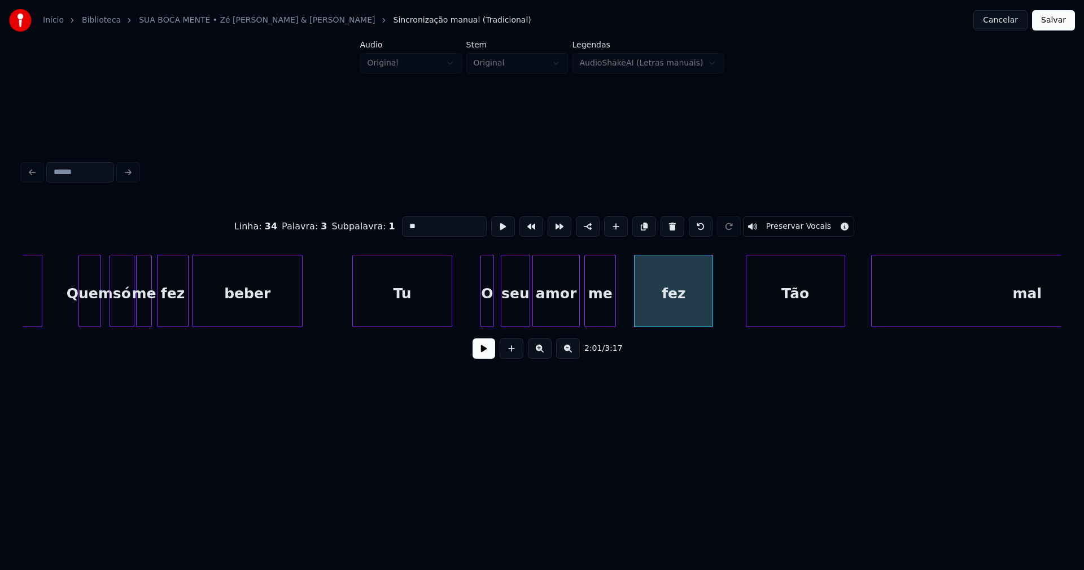
click at [796, 321] on div "Tão" at bounding box center [795, 293] width 98 height 77
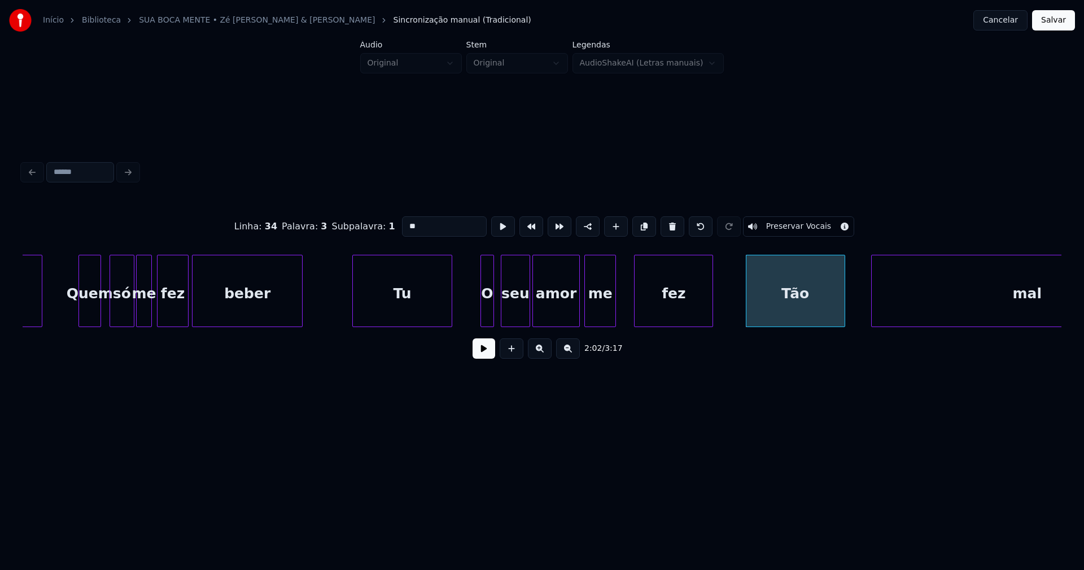
scroll to position [0, 13194]
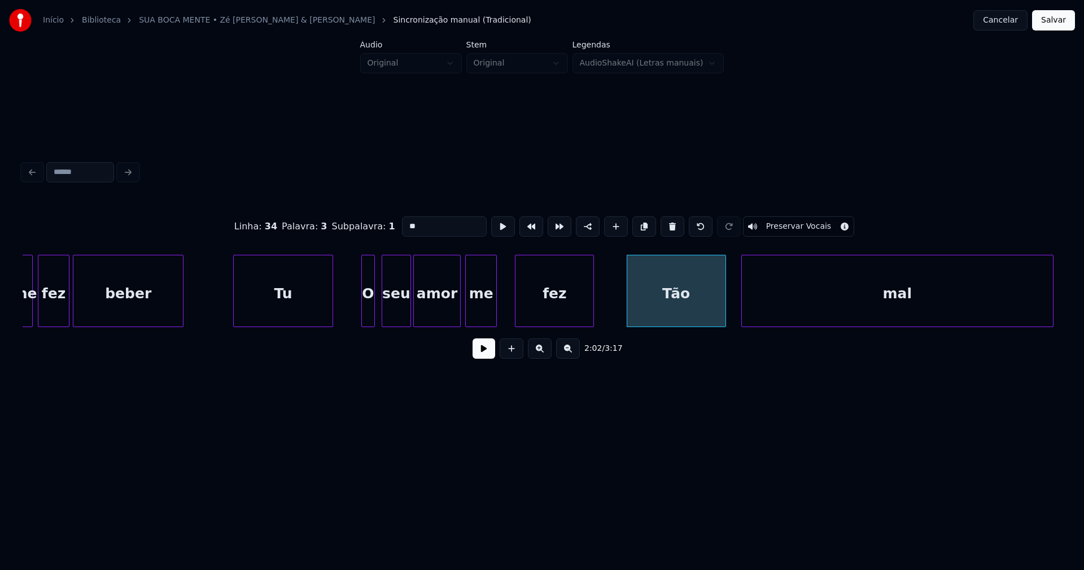
click at [901, 306] on div "mal" at bounding box center [897, 293] width 311 height 77
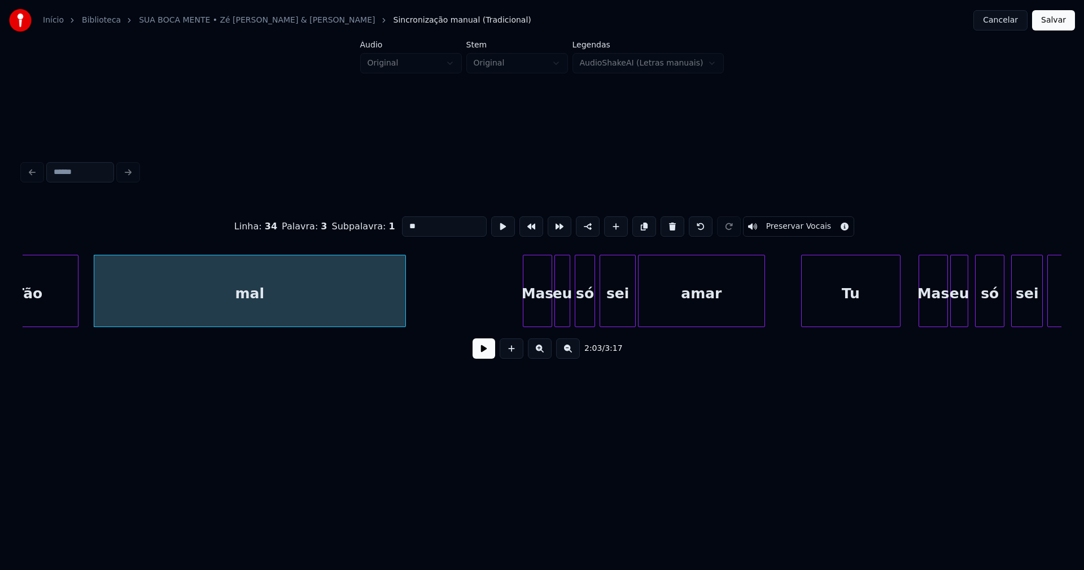
scroll to position [0, 13878]
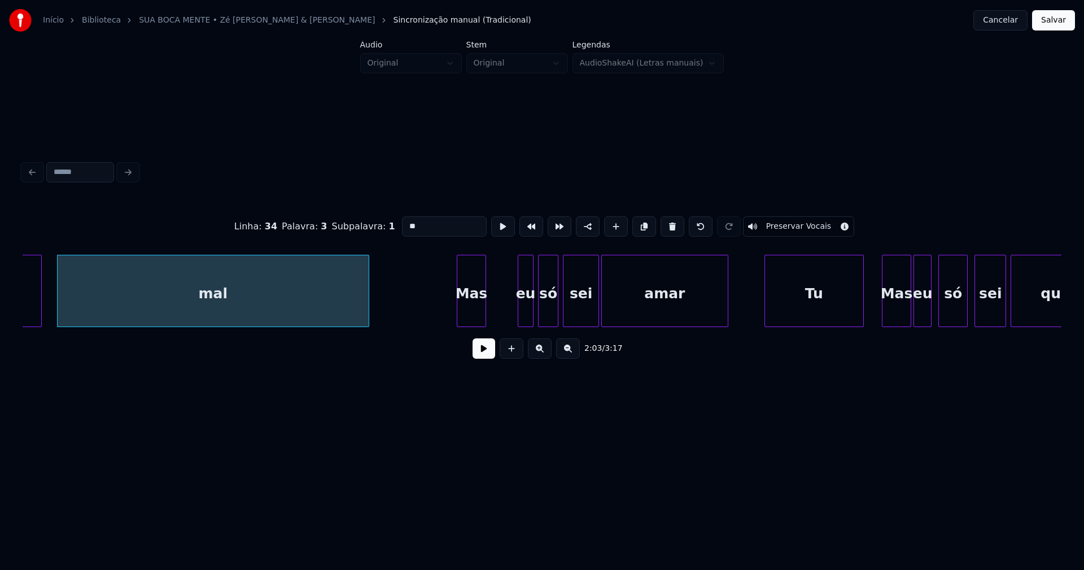
click at [472, 323] on div "Tão mal Mas eu só sei amar Tu Mas eu só sei querer" at bounding box center [542, 291] width 1039 height 72
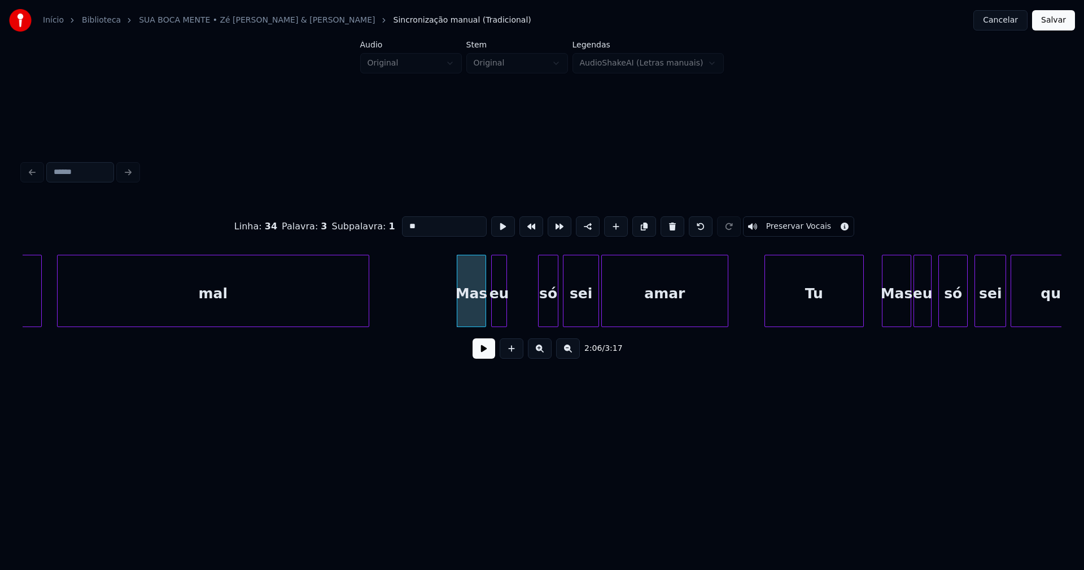
click at [498, 318] on div "eu" at bounding box center [499, 293] width 15 height 77
click at [527, 315] on div "só" at bounding box center [526, 293] width 19 height 77
click at [563, 320] on div "sei" at bounding box center [554, 293] width 35 height 77
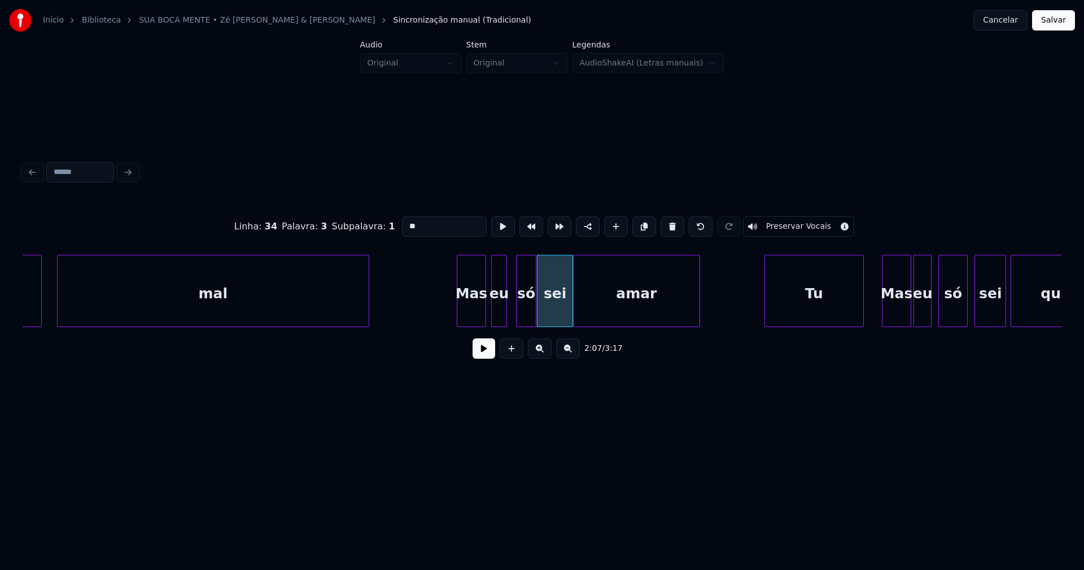
click at [591, 323] on div "Tão mal Mas eu só sei amar Tu Mas eu só sei querer" at bounding box center [542, 291] width 1039 height 72
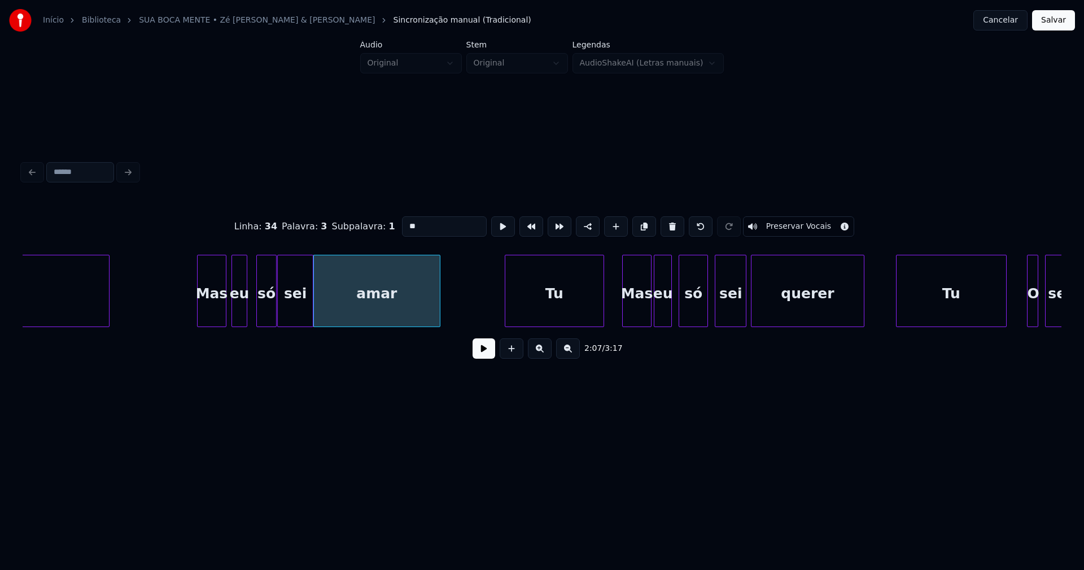
scroll to position [0, 14212]
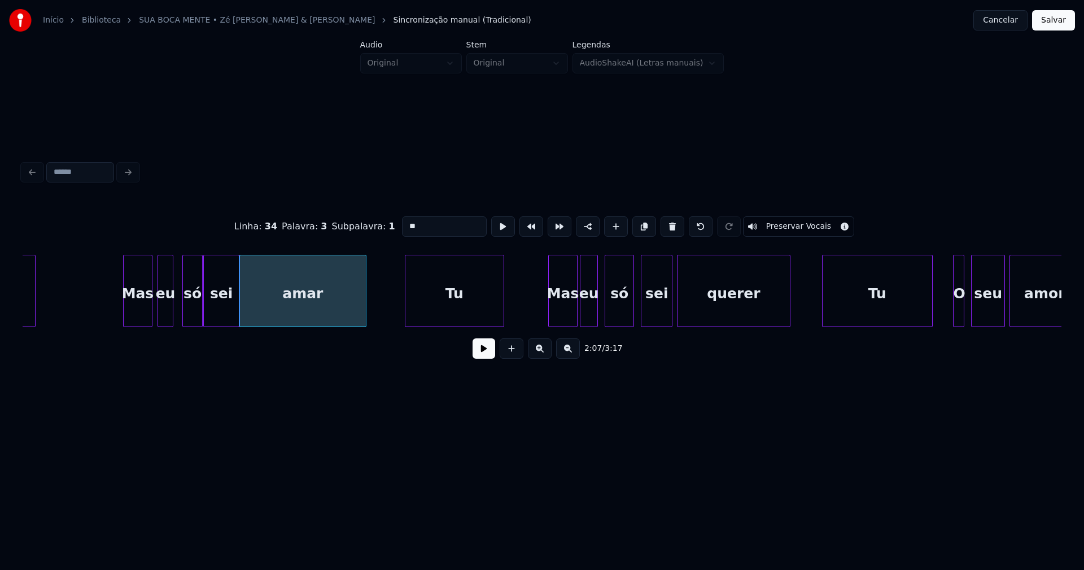
click at [465, 313] on div "Tu" at bounding box center [454, 293] width 98 height 77
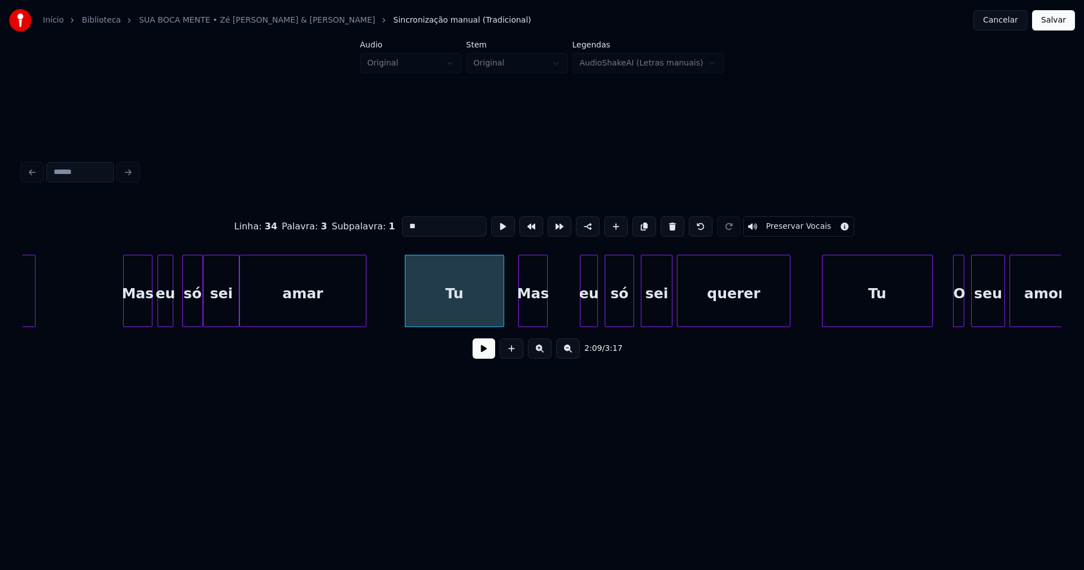
click at [530, 320] on div "Mas" at bounding box center [533, 293] width 28 height 77
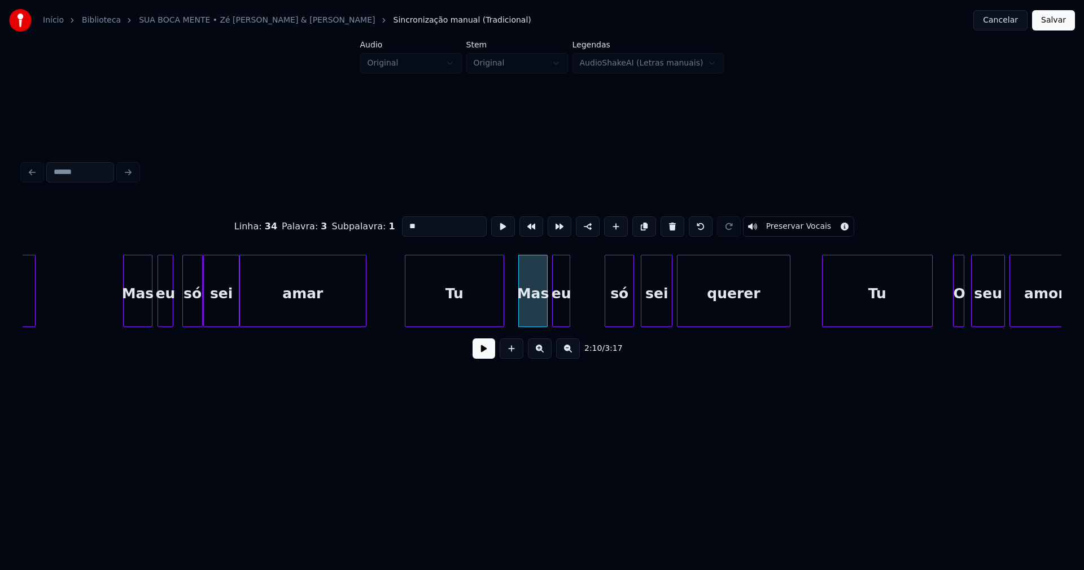
click at [559, 318] on div "eu" at bounding box center [561, 293] width 17 height 77
click at [595, 320] on div "só" at bounding box center [591, 293] width 28 height 77
click at [630, 324] on div "mal Mas eu só sei amar Tu Mas eu só sei querer Tu O seu amor" at bounding box center [542, 291] width 1039 height 72
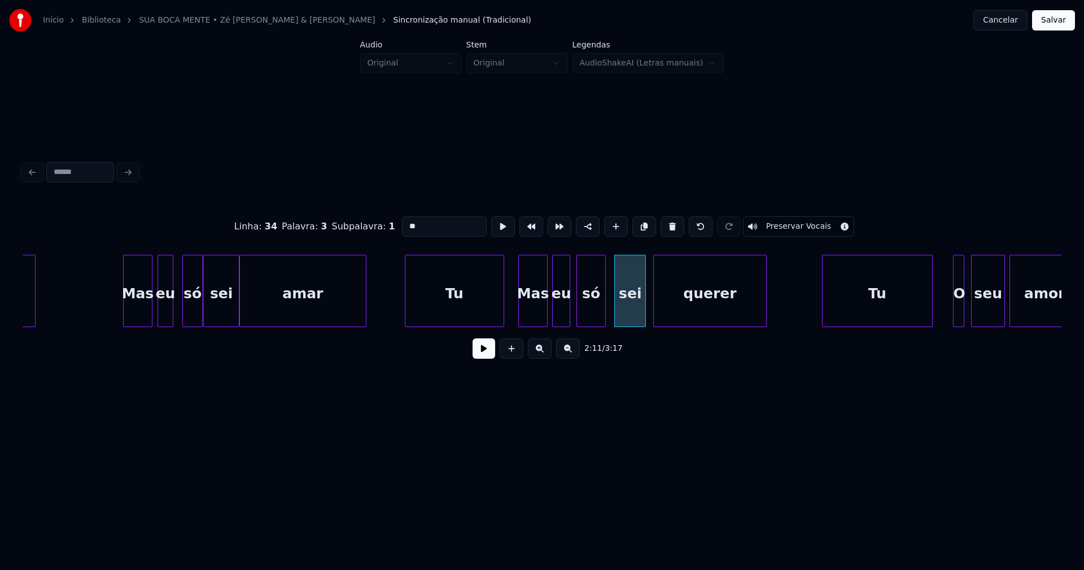
click at [679, 320] on div "querer" at bounding box center [710, 293] width 112 height 77
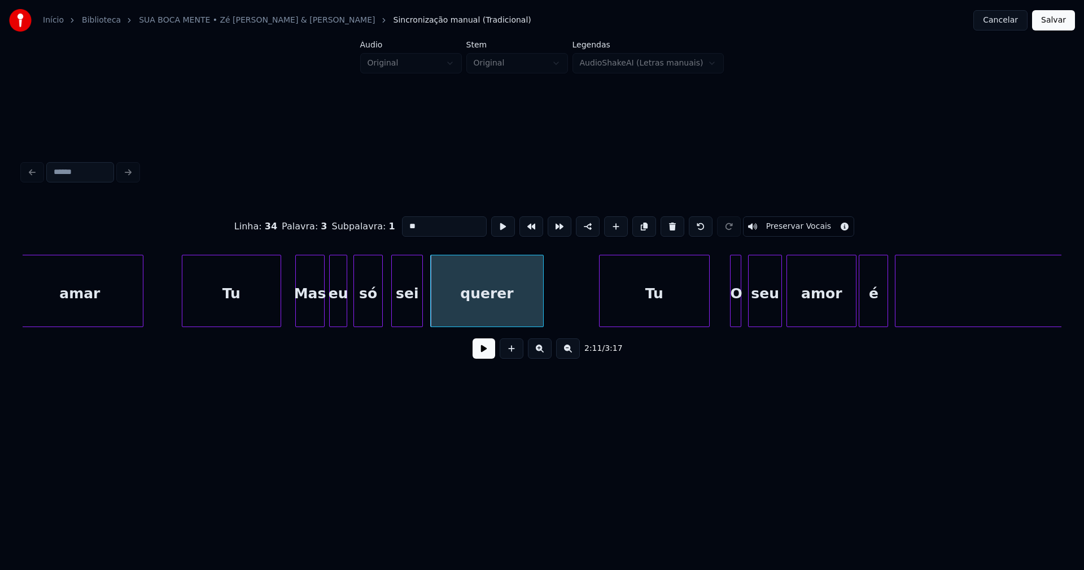
scroll to position [0, 14695]
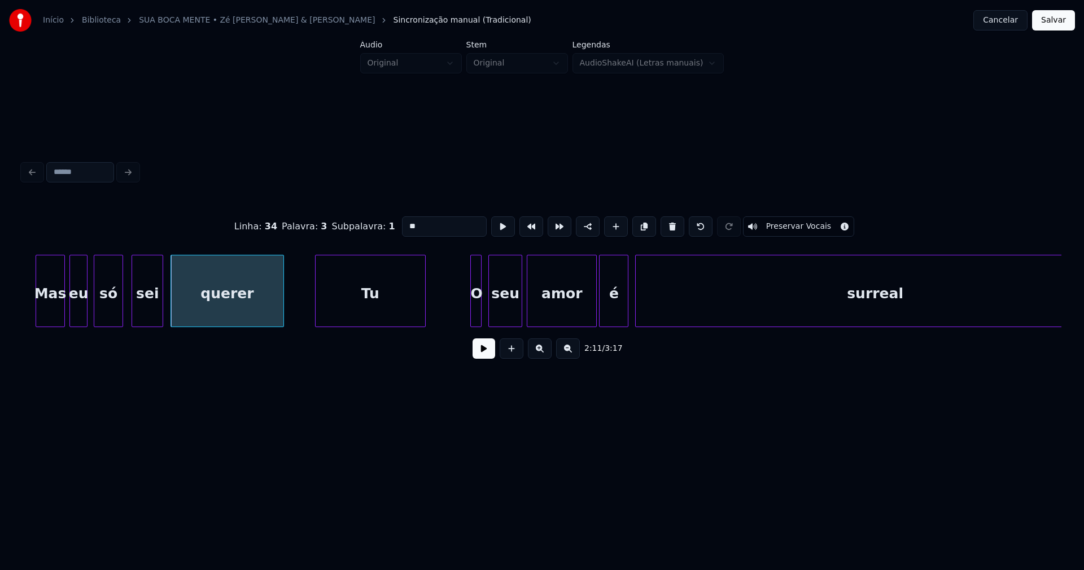
click at [365, 314] on div "Tu" at bounding box center [371, 293] width 110 height 77
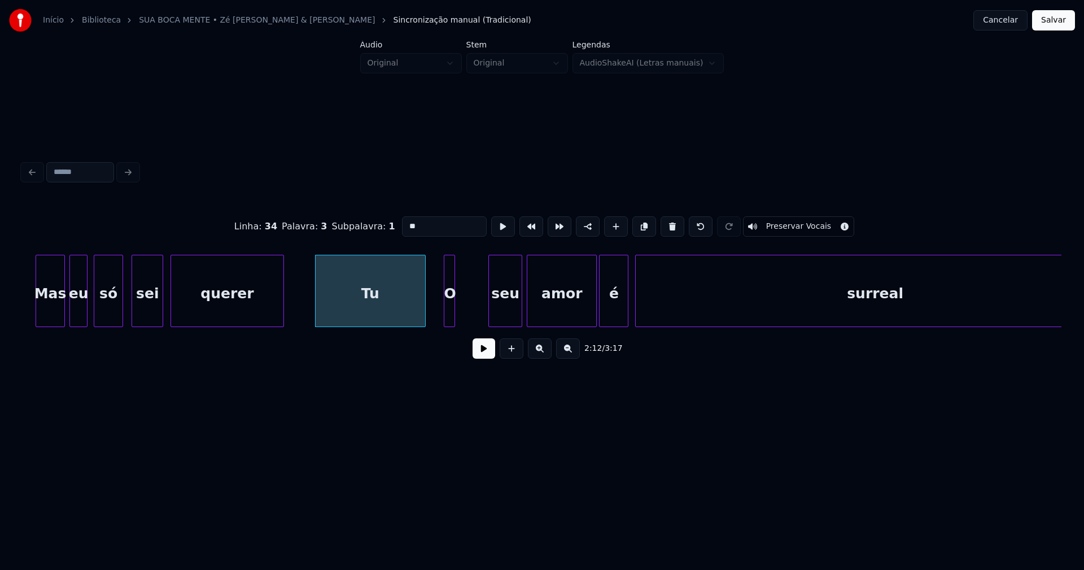
click at [449, 312] on div "O" at bounding box center [449, 293] width 11 height 77
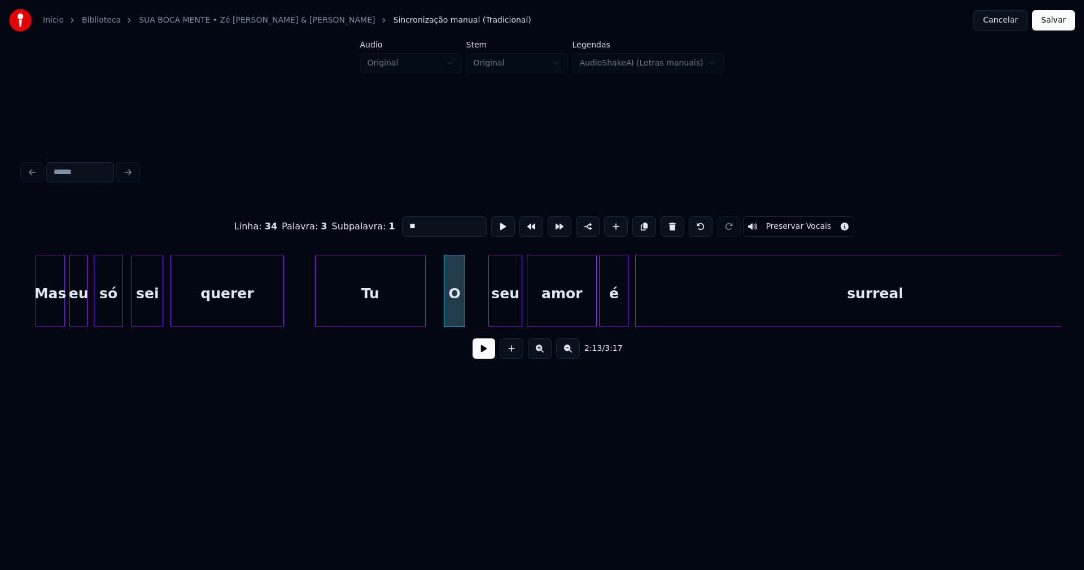
click at [463, 304] on div at bounding box center [462, 290] width 3 height 71
click at [484, 313] on div "seu" at bounding box center [484, 293] width 33 height 77
click at [546, 307] on div "amor" at bounding box center [536, 293] width 69 height 77
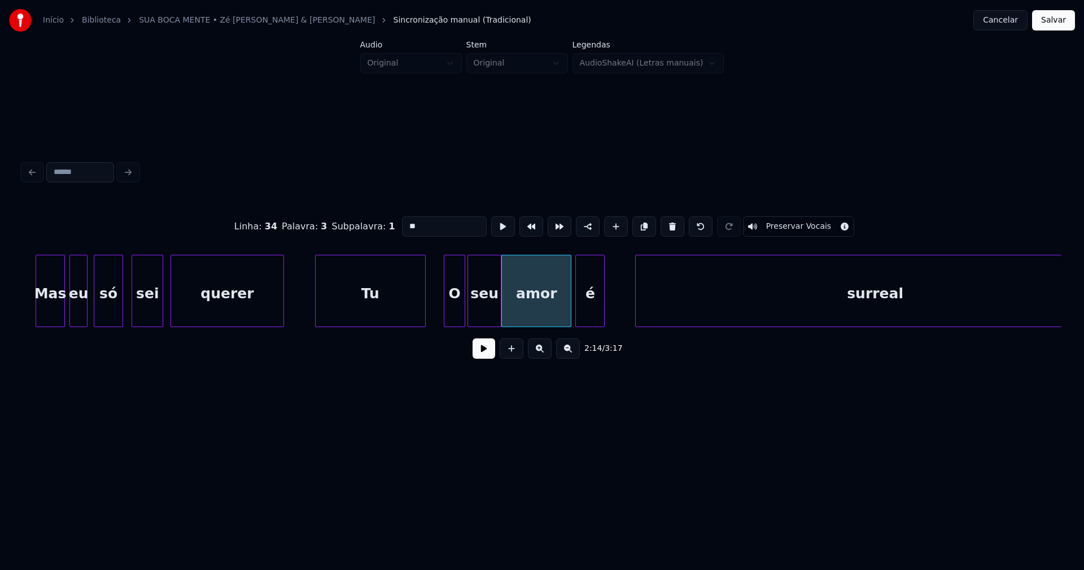
click at [585, 314] on div "é" at bounding box center [590, 293] width 28 height 77
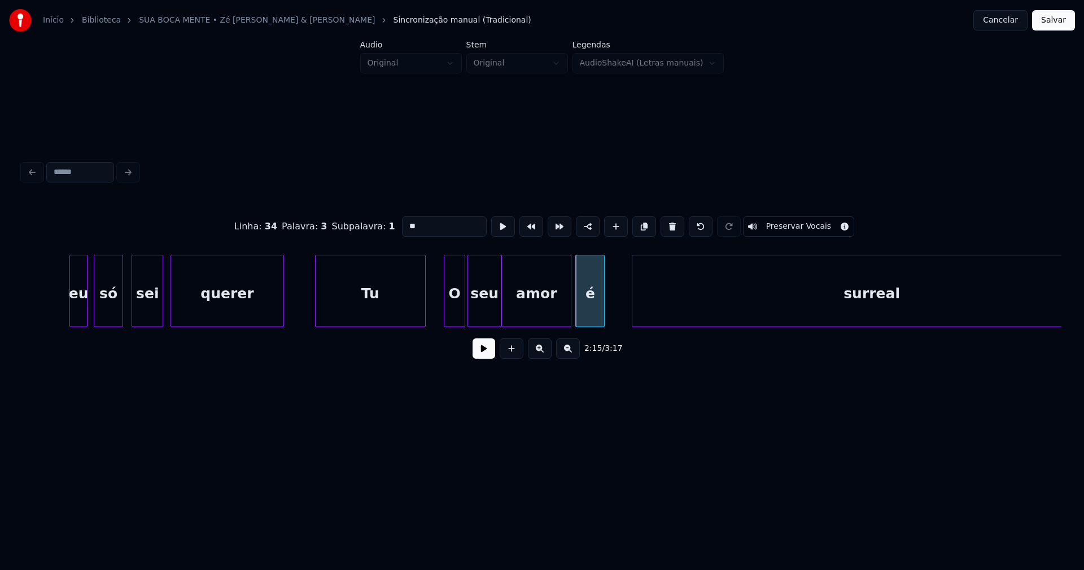
scroll to position [0, 14745]
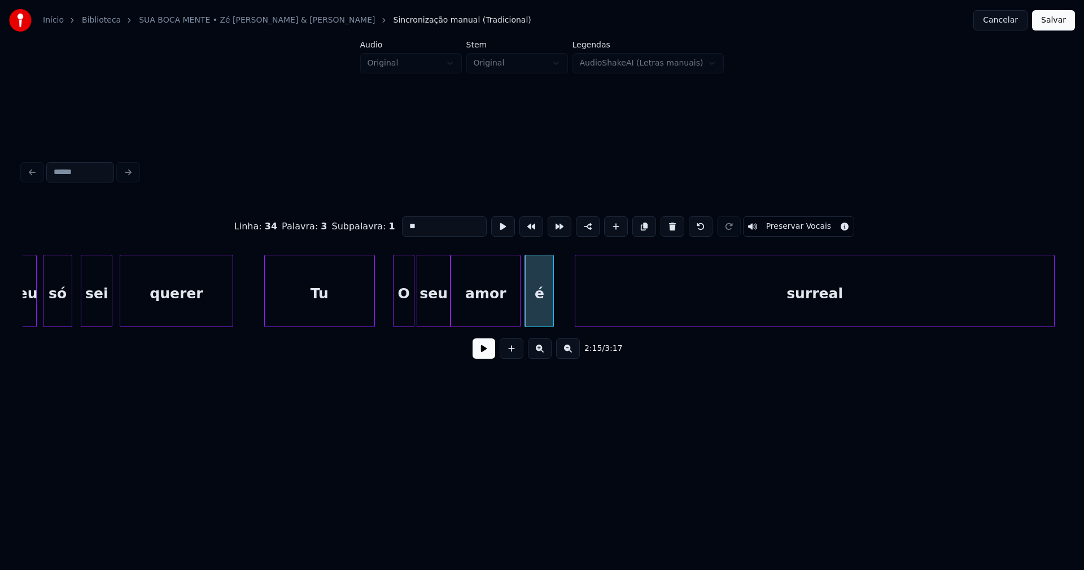
click at [652, 315] on div "surreal" at bounding box center [814, 293] width 478 height 77
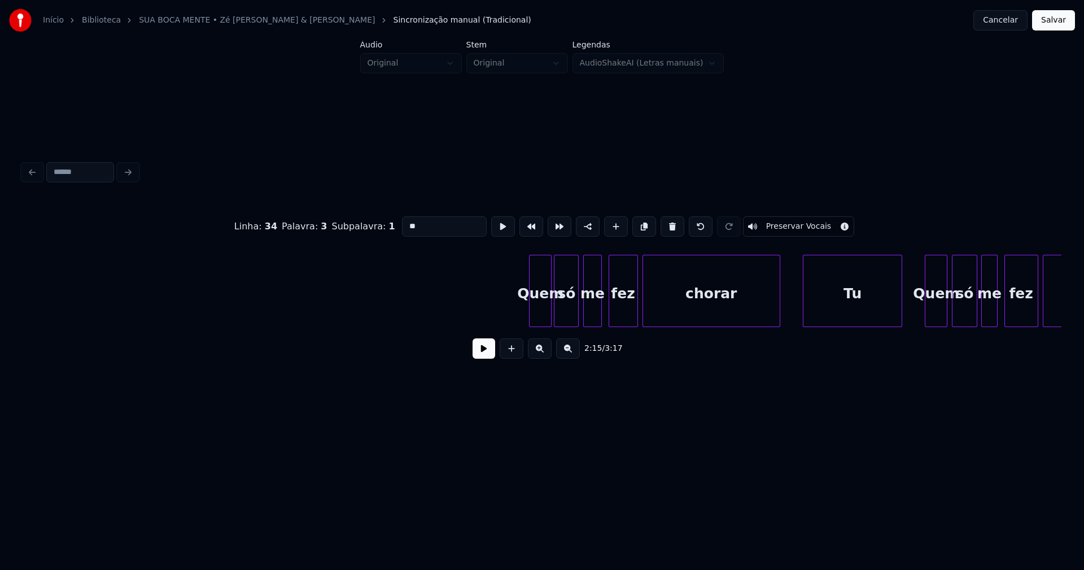
scroll to position [0, 17141]
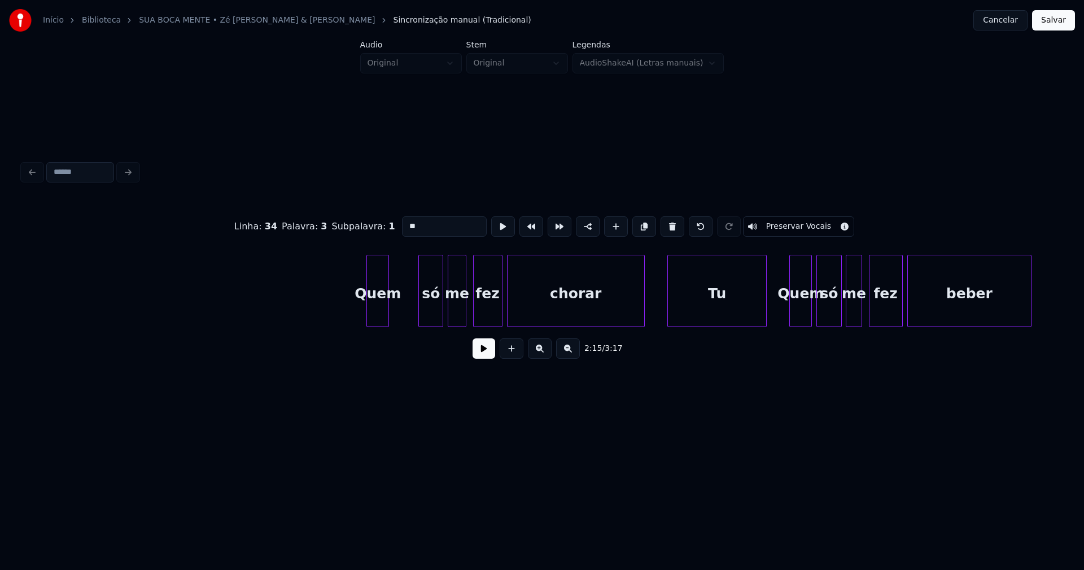
click at [379, 319] on div "Quem" at bounding box center [377, 293] width 21 height 77
click at [401, 316] on div "só" at bounding box center [404, 293] width 24 height 77
click at [424, 317] on div "me" at bounding box center [426, 293] width 17 height 77
click at [456, 316] on div "fez" at bounding box center [459, 293] width 28 height 77
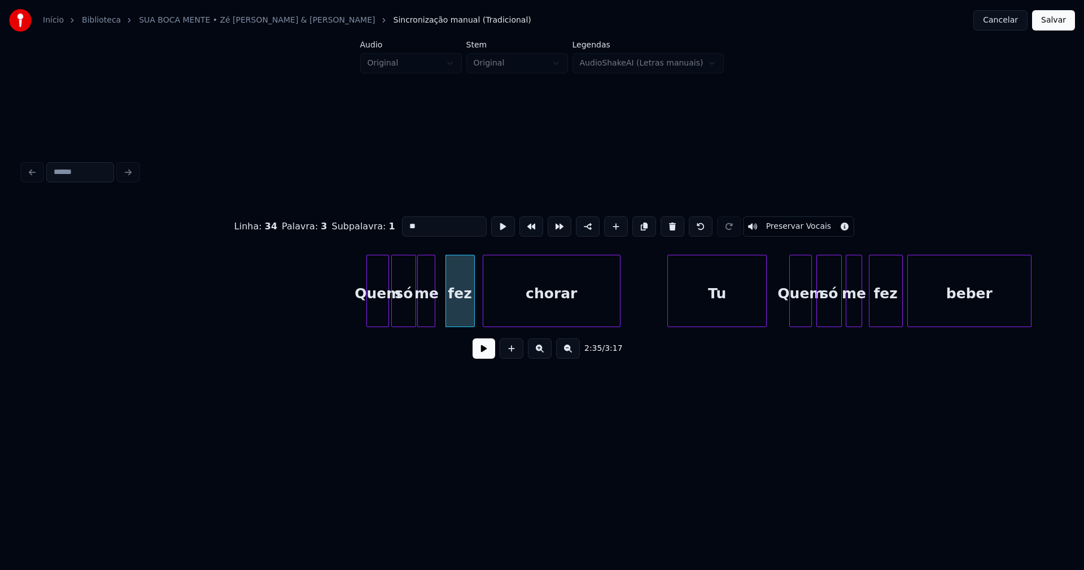
click at [527, 318] on div "chorar" at bounding box center [551, 293] width 137 height 77
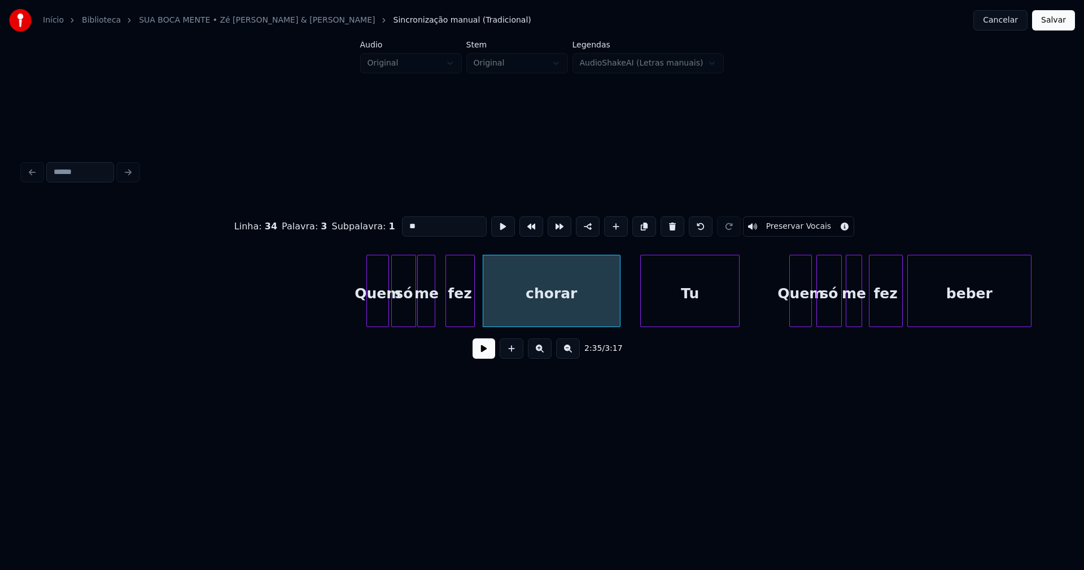
click at [663, 324] on div "Quem só me fez chorar Tu Quem só me fez beber" at bounding box center [542, 291] width 1039 height 72
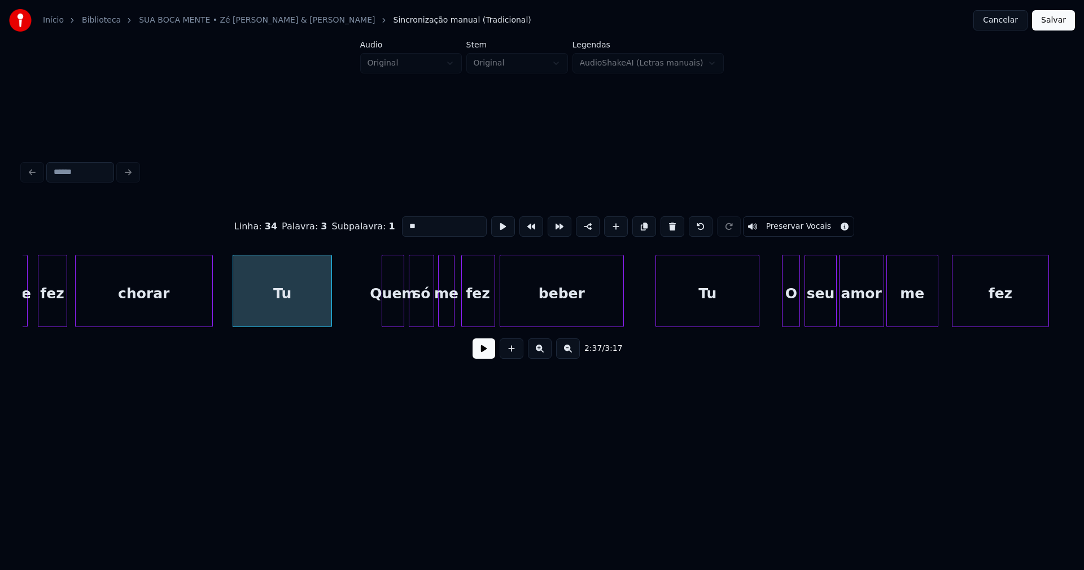
scroll to position [0, 17586]
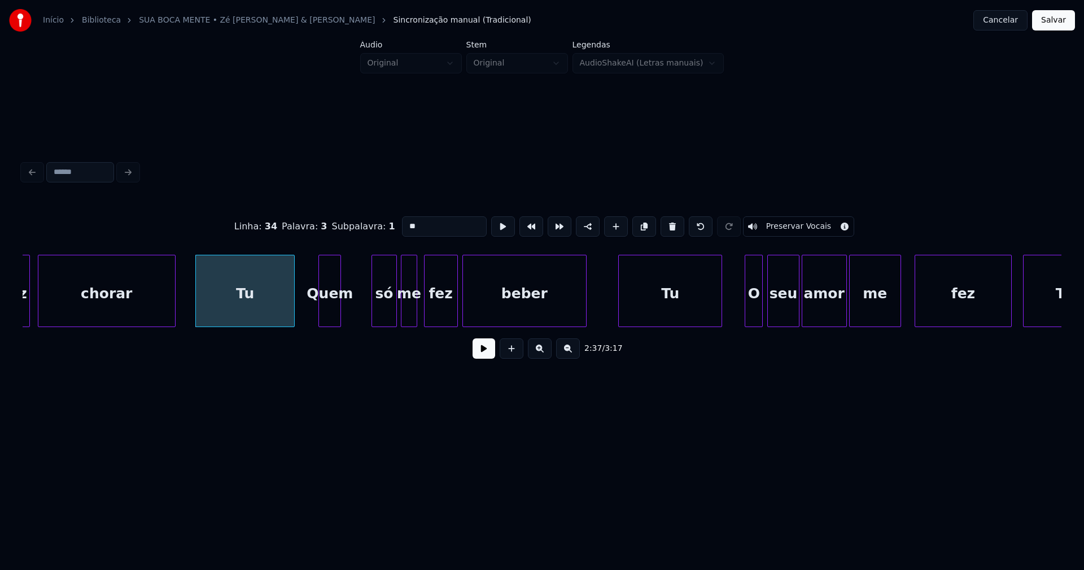
click at [331, 317] on div "Quem" at bounding box center [329, 293] width 21 height 77
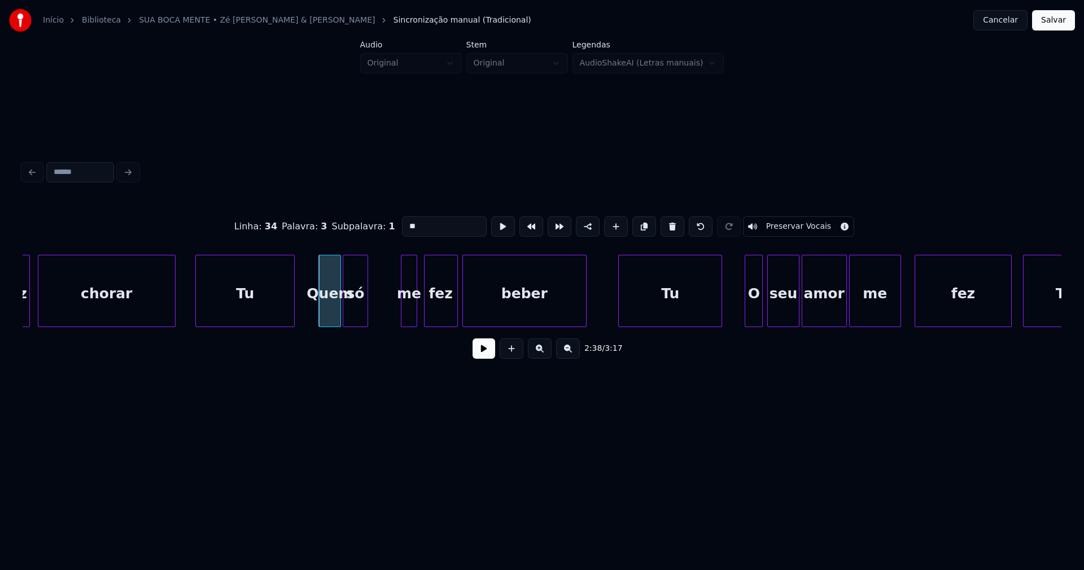
click at [357, 320] on div "só" at bounding box center [355, 293] width 24 height 77
click at [377, 319] on div "me" at bounding box center [377, 293] width 15 height 77
click at [408, 314] on div "fez" at bounding box center [408, 293] width 33 height 77
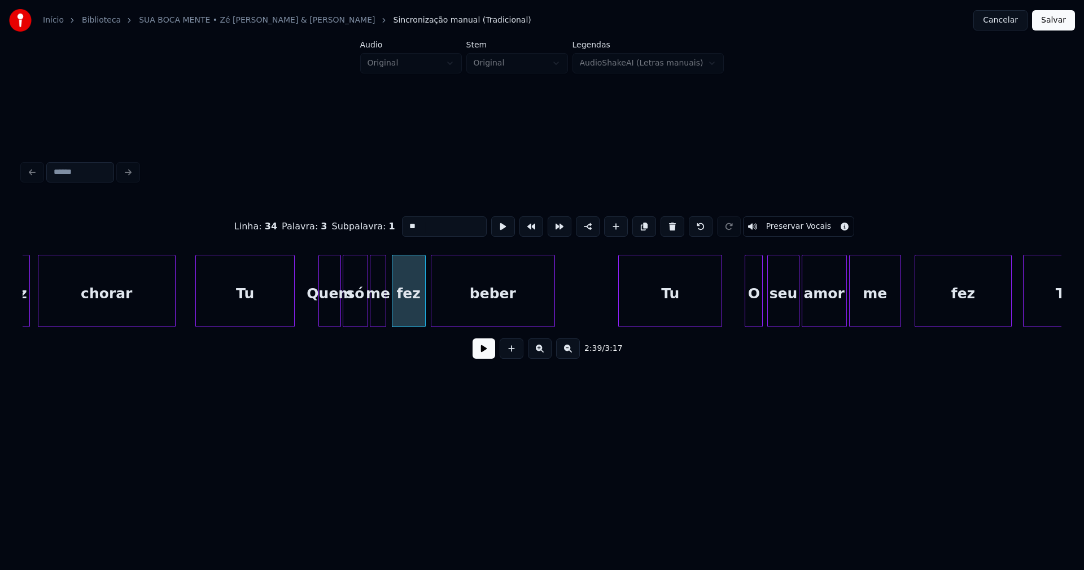
click at [462, 308] on div "beber" at bounding box center [492, 293] width 123 height 77
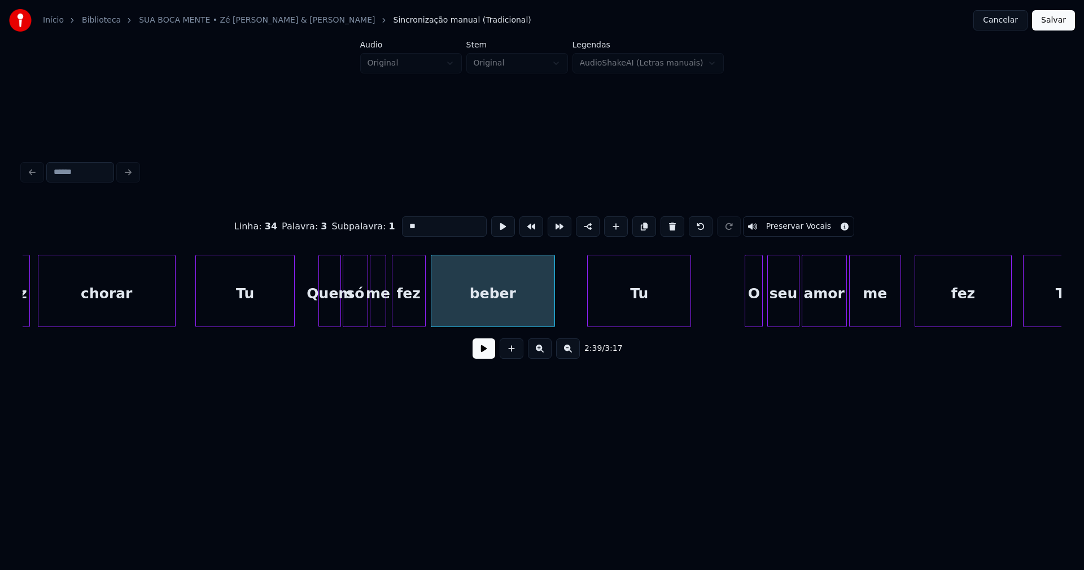
click at [650, 325] on div "fez chorar Tu Quem só me fez beber Tu O seu amor me fez Tão" at bounding box center [542, 291] width 1039 height 72
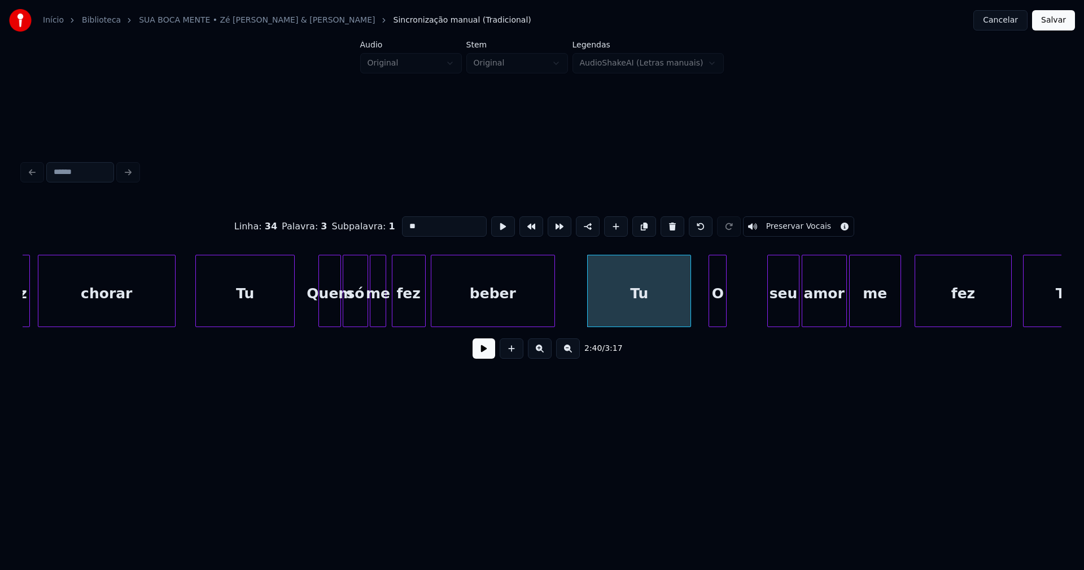
click at [716, 321] on div "O" at bounding box center [717, 293] width 17 height 77
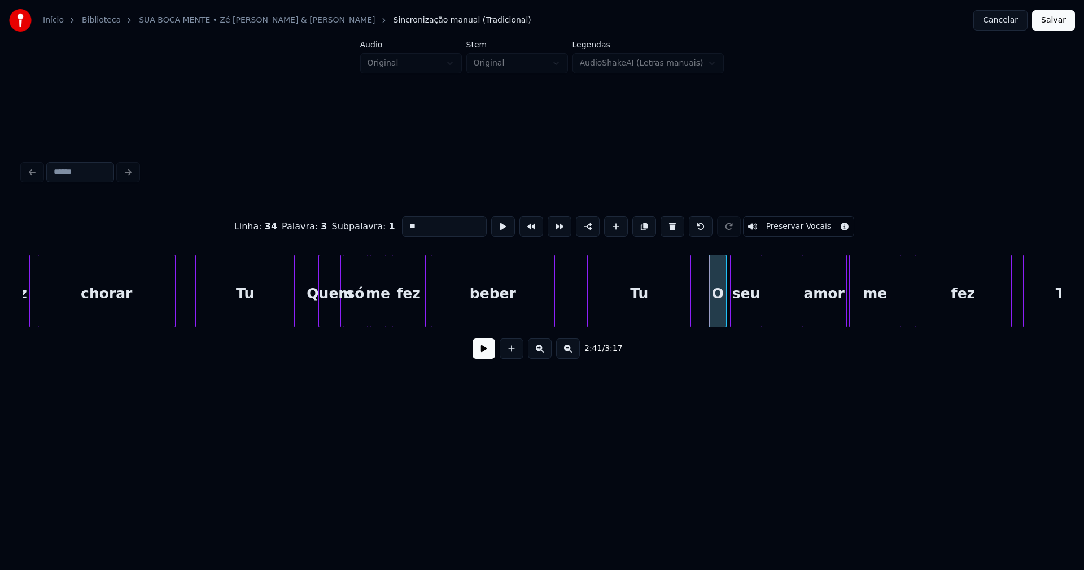
click at [752, 322] on div "fez chorar Tu Quem só me fez beber Tu O seu amor me fez Tão" at bounding box center [542, 291] width 1039 height 72
click at [789, 327] on div "fez chorar Tu Quem só me fez beber Tu O seu amor me fez Tão" at bounding box center [542, 291] width 1039 height 72
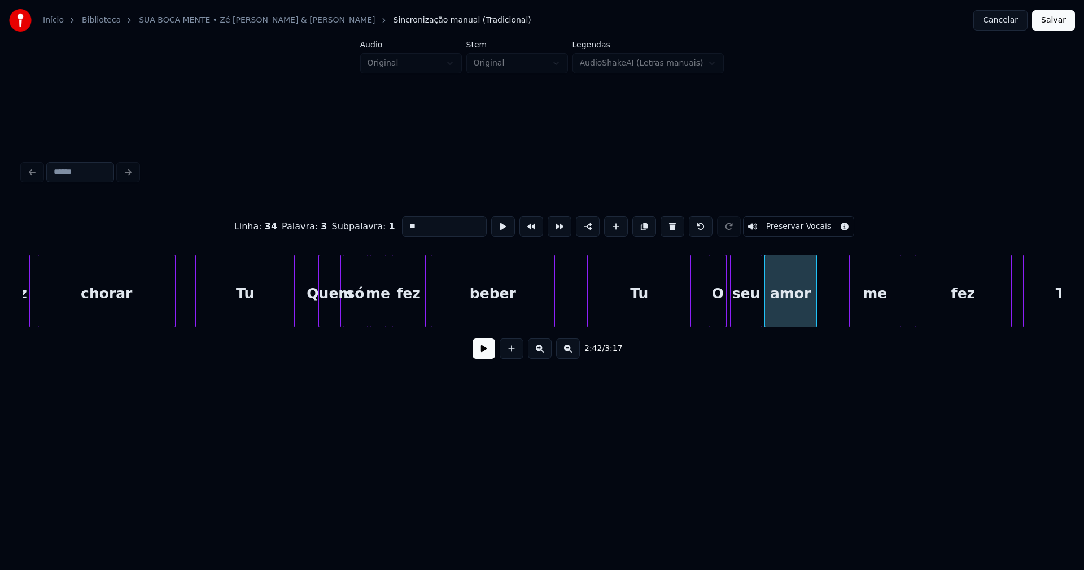
click at [814, 305] on div at bounding box center [814, 290] width 3 height 71
click at [832, 325] on div "fez chorar Tu Quem só me fez beber Tu O seu amor me fez Tão" at bounding box center [542, 291] width 1039 height 72
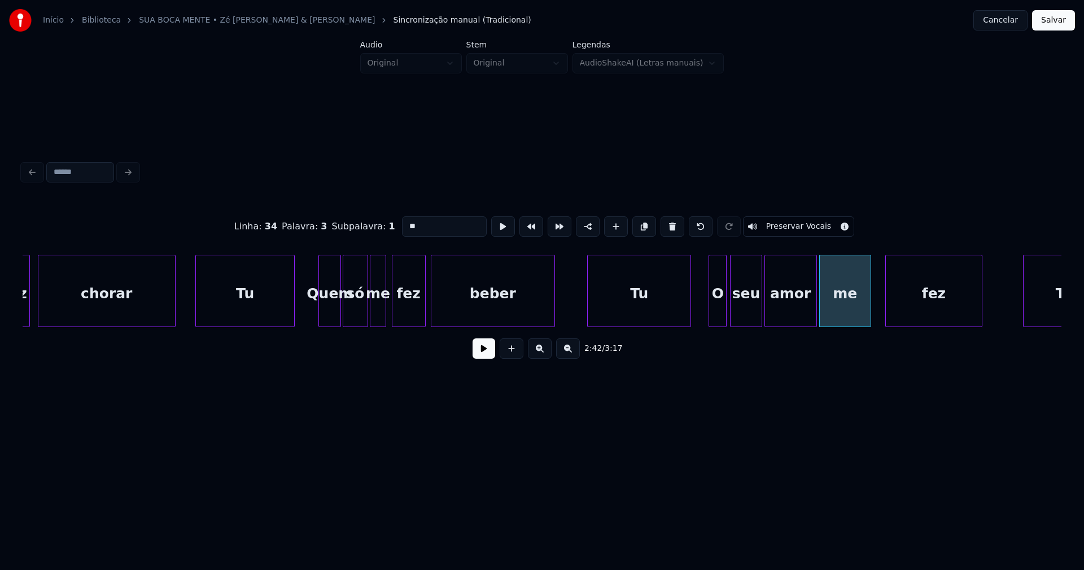
click at [912, 322] on div "fez" at bounding box center [934, 293] width 96 height 77
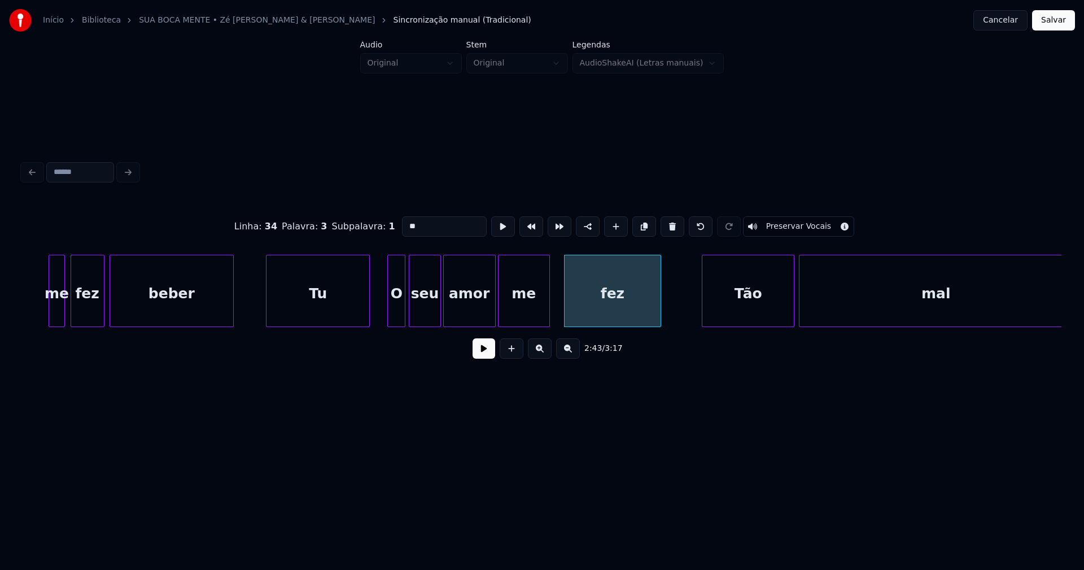
scroll to position [0, 18043]
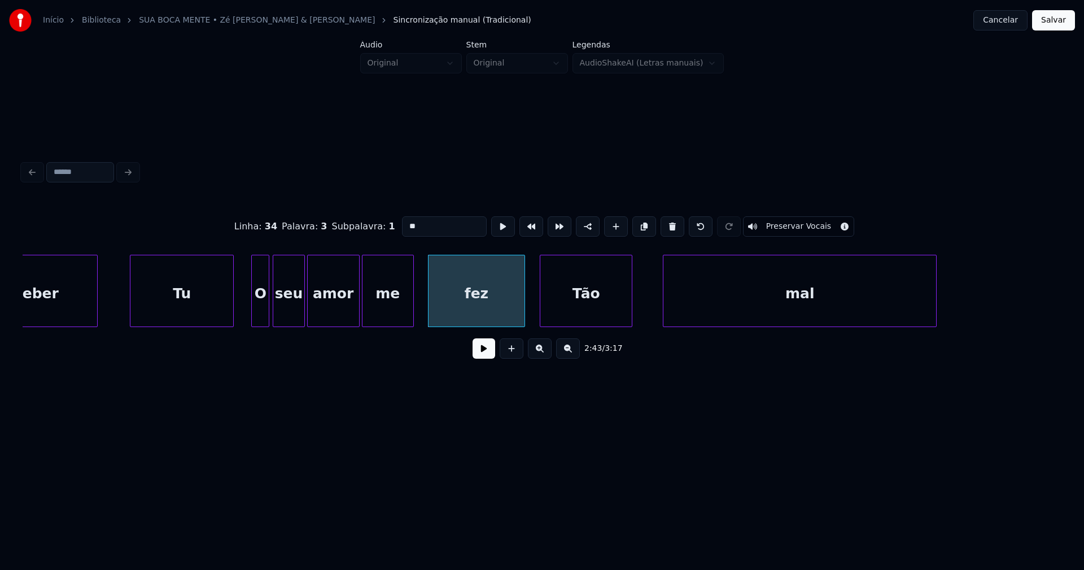
click at [577, 309] on div "Tão" at bounding box center [585, 293] width 91 height 77
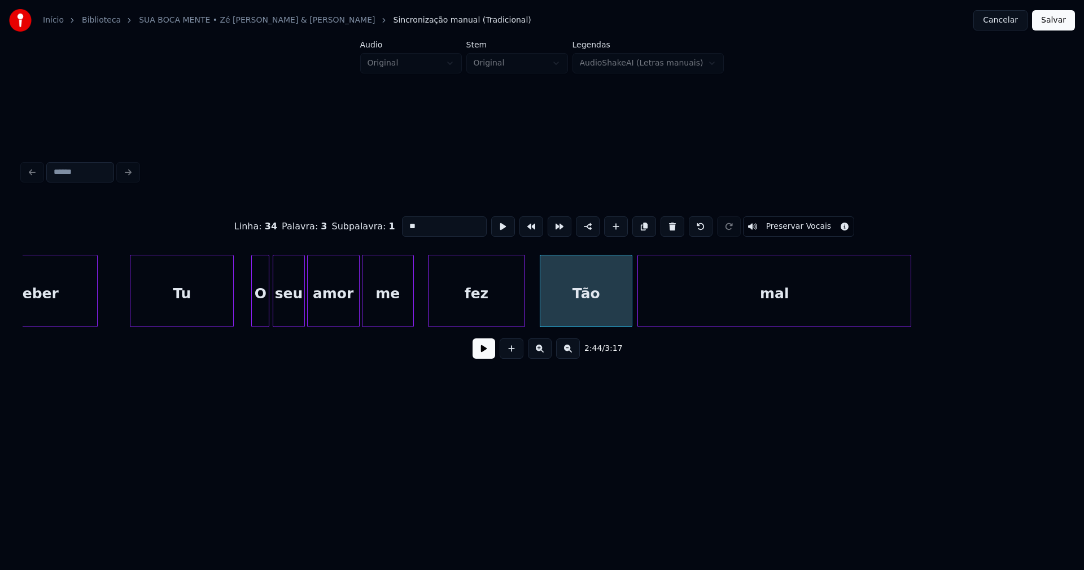
click at [682, 314] on div "mal" at bounding box center [774, 293] width 273 height 77
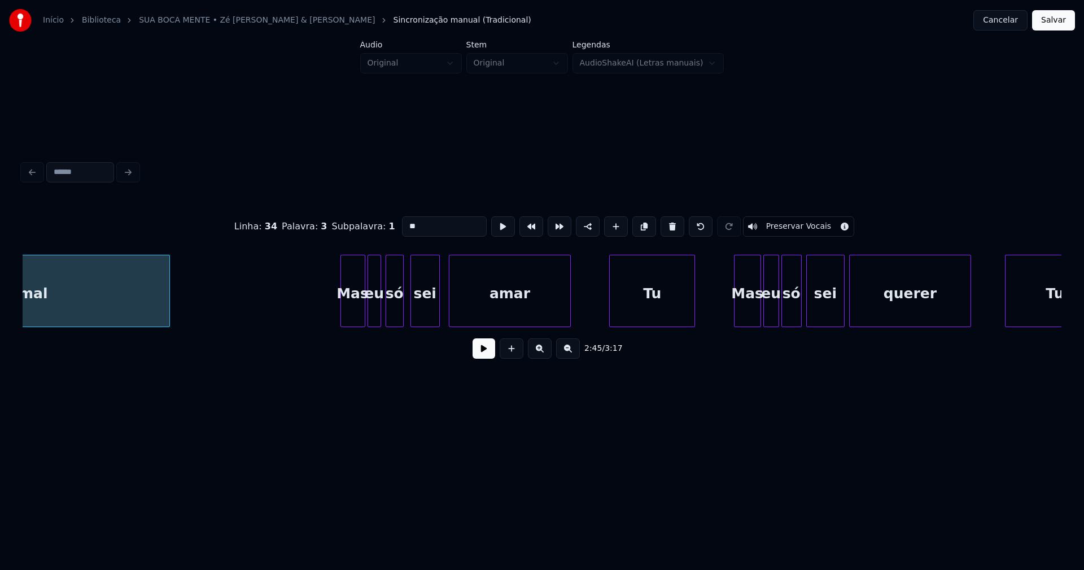
scroll to position [0, 18822]
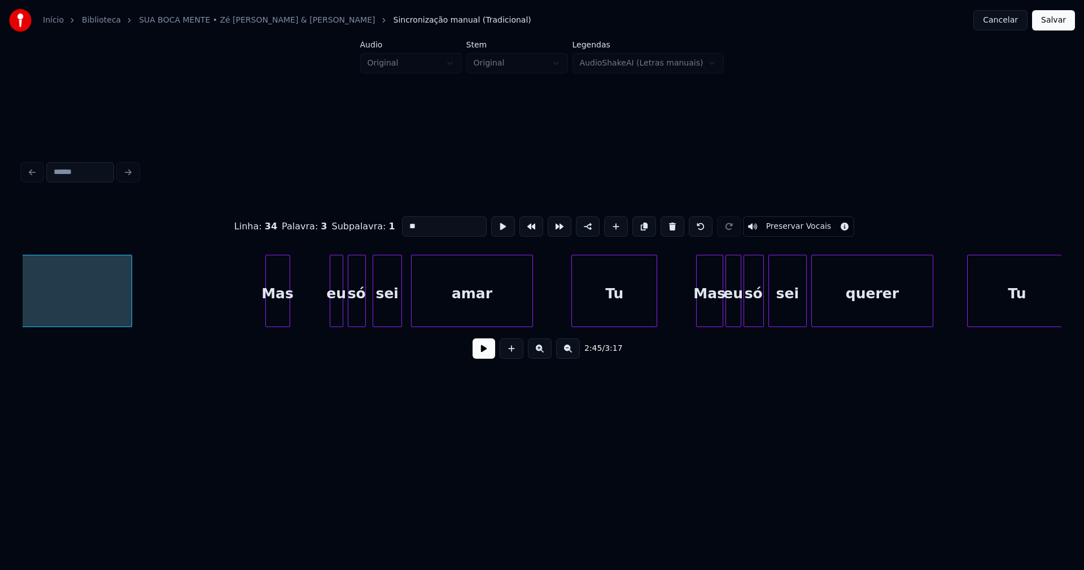
click at [281, 327] on div "mal Mas eu só sei amar Tu Mas eu só sei querer Tu" at bounding box center [542, 291] width 1039 height 72
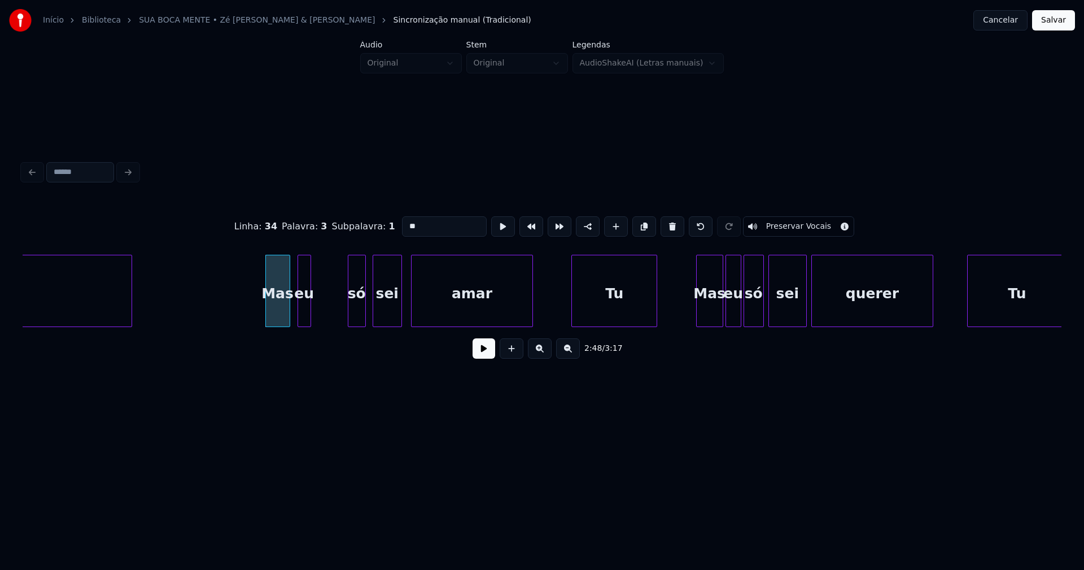
click at [304, 320] on div "eu" at bounding box center [304, 293] width 12 height 77
click at [316, 308] on div at bounding box center [315, 290] width 3 height 71
click at [328, 317] on div "só" at bounding box center [328, 293] width 17 height 77
click at [356, 317] on div "sei" at bounding box center [358, 293] width 28 height 77
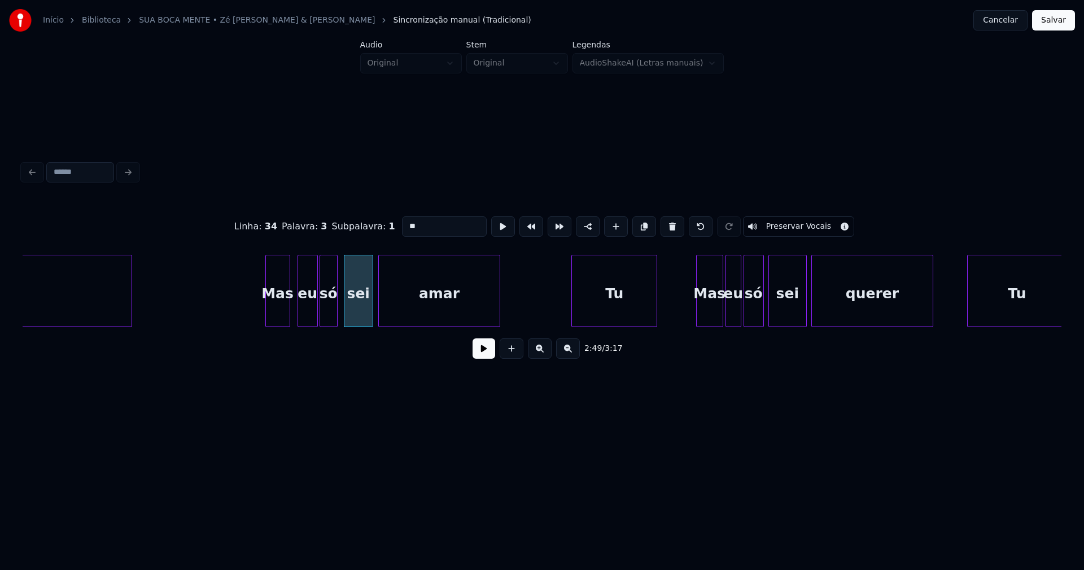
click at [421, 311] on div "amar" at bounding box center [439, 293] width 121 height 77
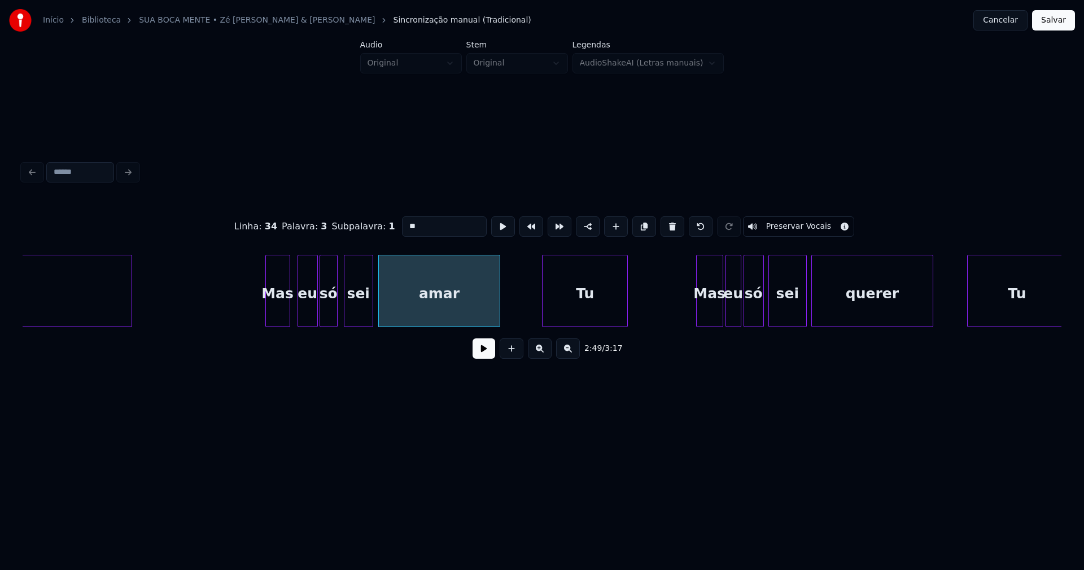
click at [593, 318] on div "Tu" at bounding box center [584, 293] width 85 height 77
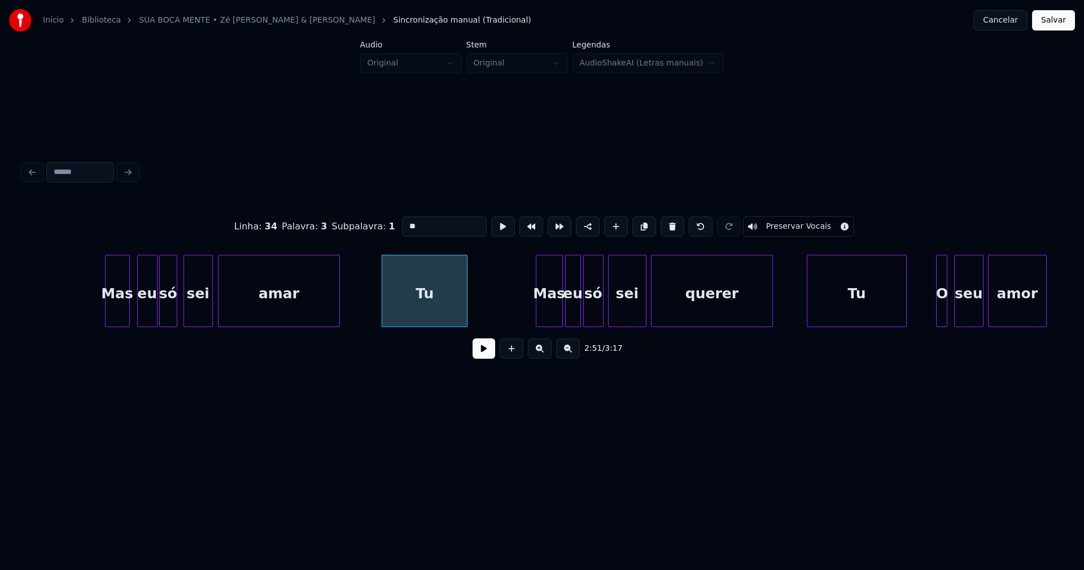
scroll to position [0, 19255]
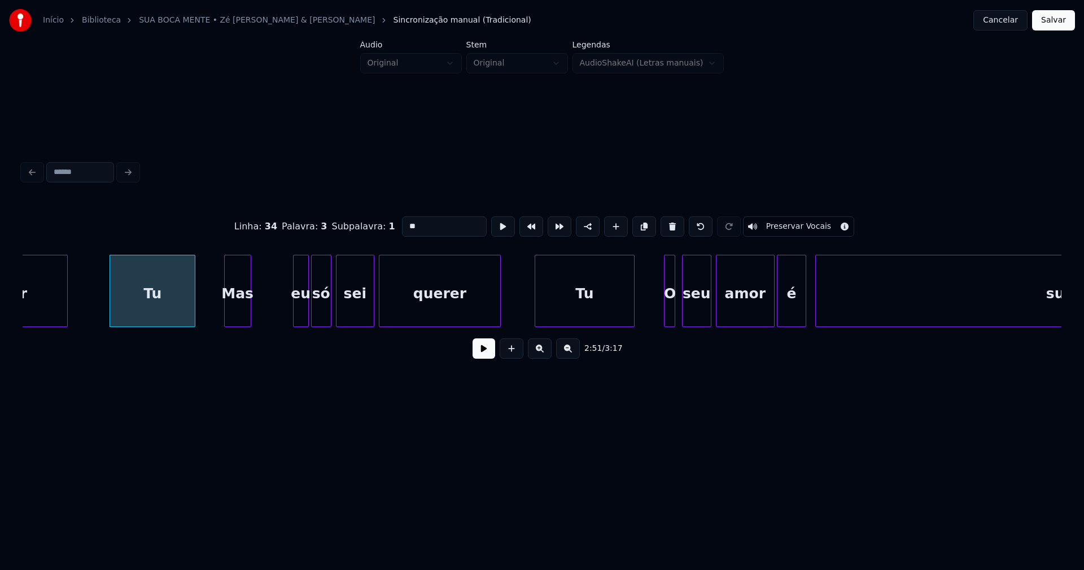
click at [239, 322] on div "amar Tu Mas eu só sei querer Tu O seu amor é surreal" at bounding box center [542, 291] width 1039 height 72
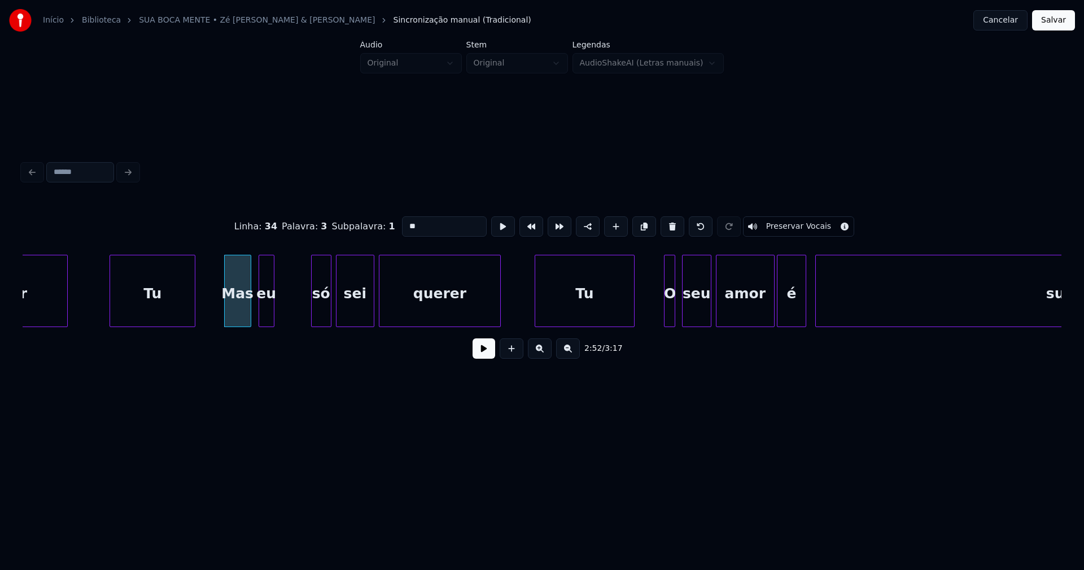
click at [266, 324] on div "amar Tu Mas eu só sei querer Tu O seu amor é surreal" at bounding box center [542, 291] width 1039 height 72
click at [269, 310] on div "eu" at bounding box center [266, 293] width 15 height 77
type input "**"
click at [278, 307] on div at bounding box center [278, 290] width 3 height 71
click at [294, 321] on div "só" at bounding box center [294, 293] width 19 height 77
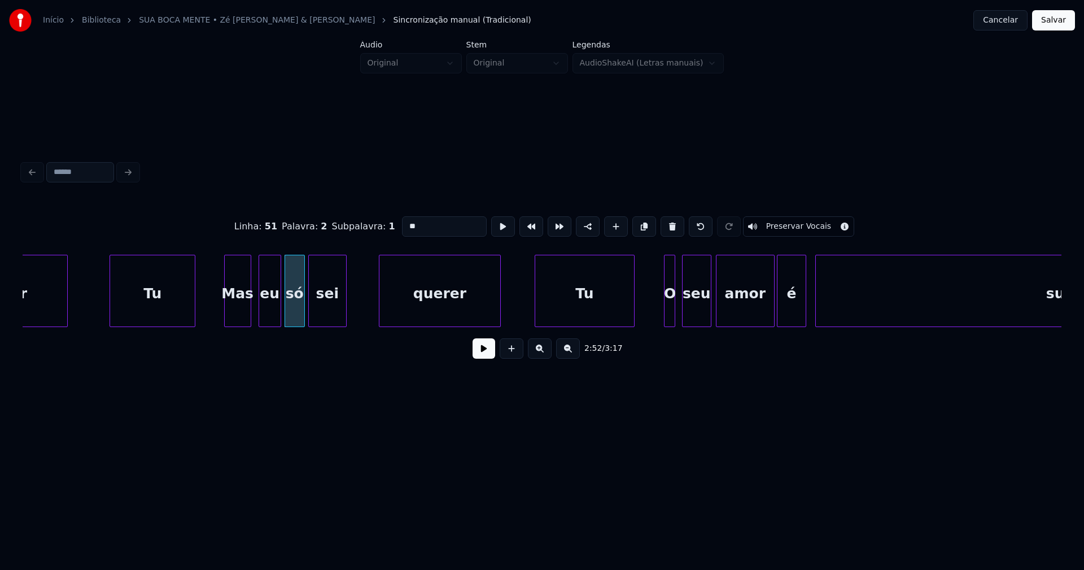
click at [327, 321] on div "sei" at bounding box center [327, 293] width 37 height 77
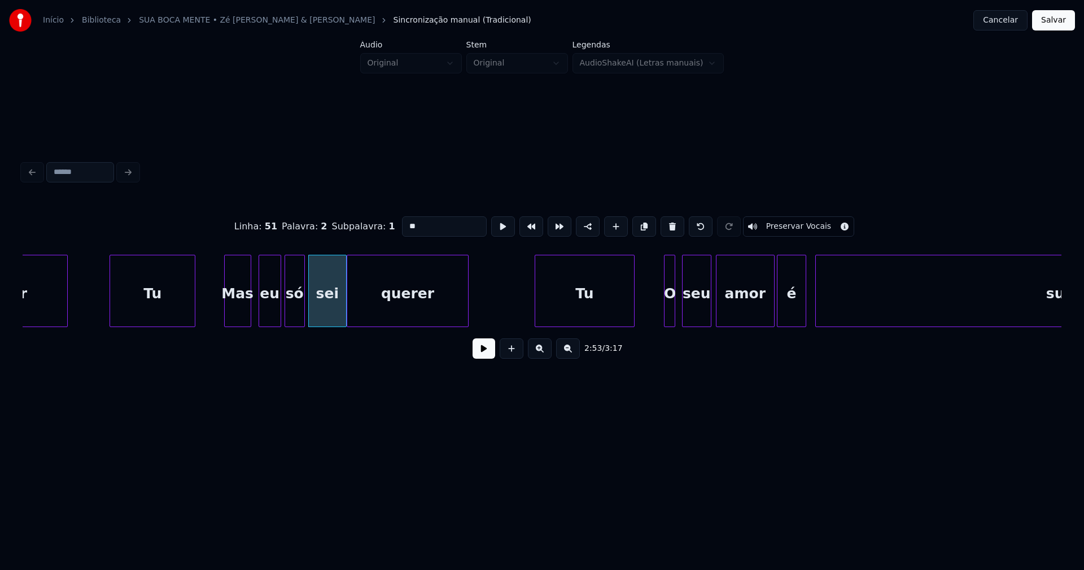
click at [370, 326] on div "amar Tu Mas eu só sei querer Tu O seu amor é surreal" at bounding box center [542, 291] width 1039 height 72
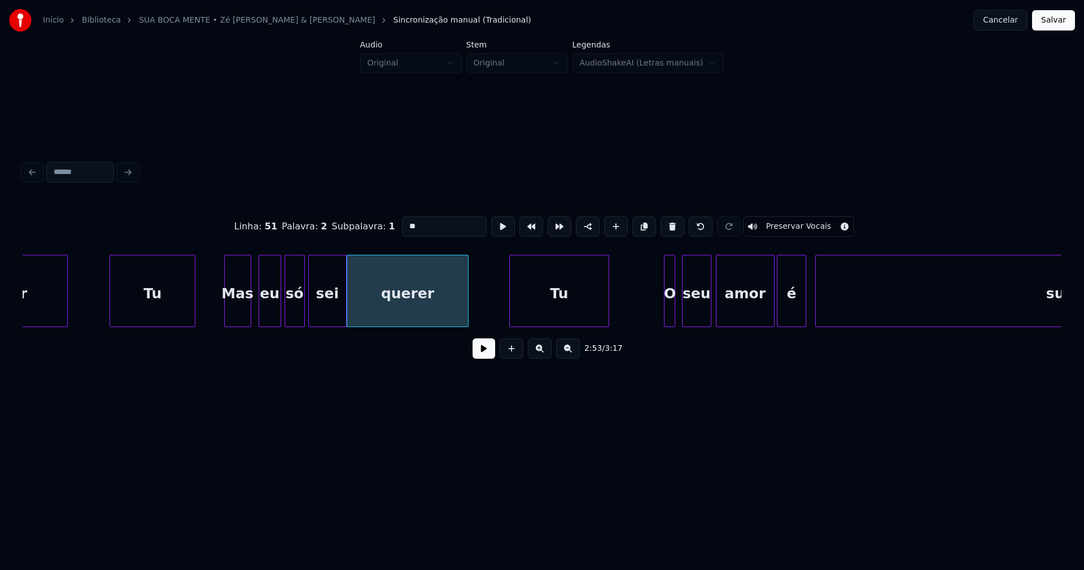
click at [560, 320] on div "Tu" at bounding box center [559, 293] width 98 height 77
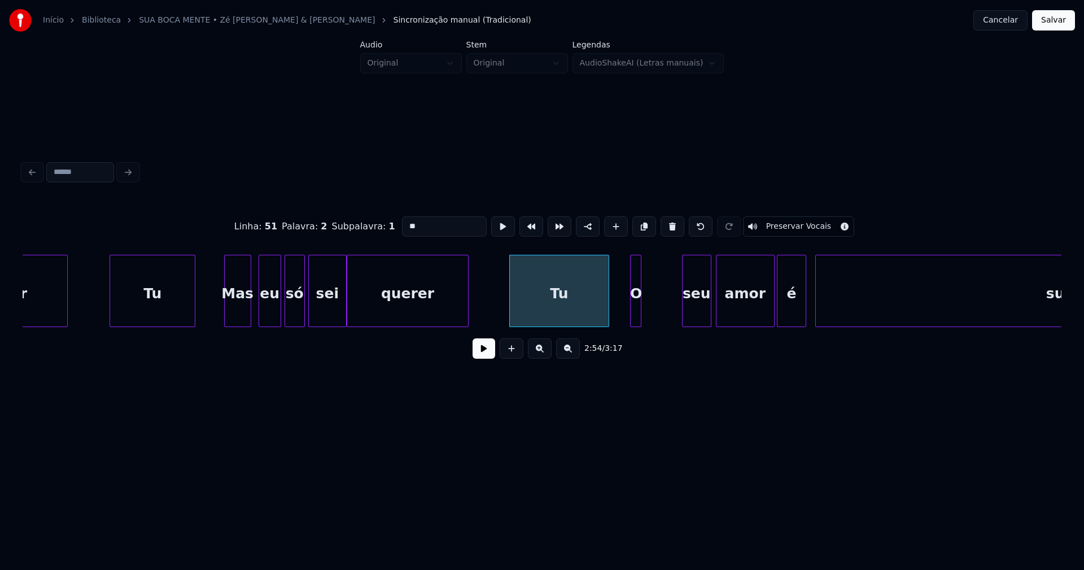
click at [635, 322] on div "O" at bounding box center [636, 293] width 11 height 77
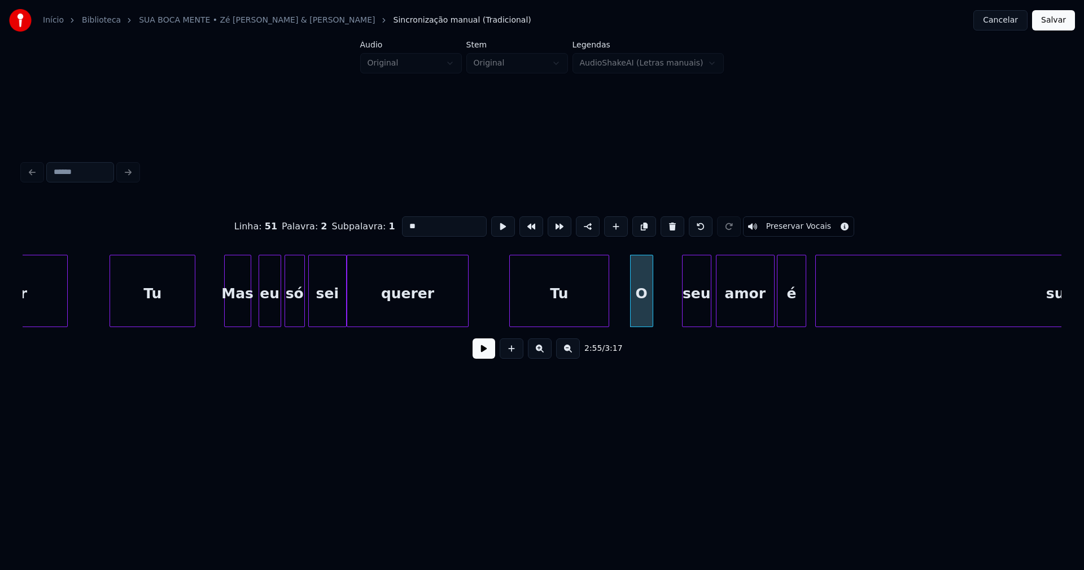
click at [652, 303] on div at bounding box center [650, 290] width 3 height 71
click at [671, 317] on div "seu" at bounding box center [675, 293] width 28 height 77
click at [658, 317] on div at bounding box center [658, 290] width 3 height 71
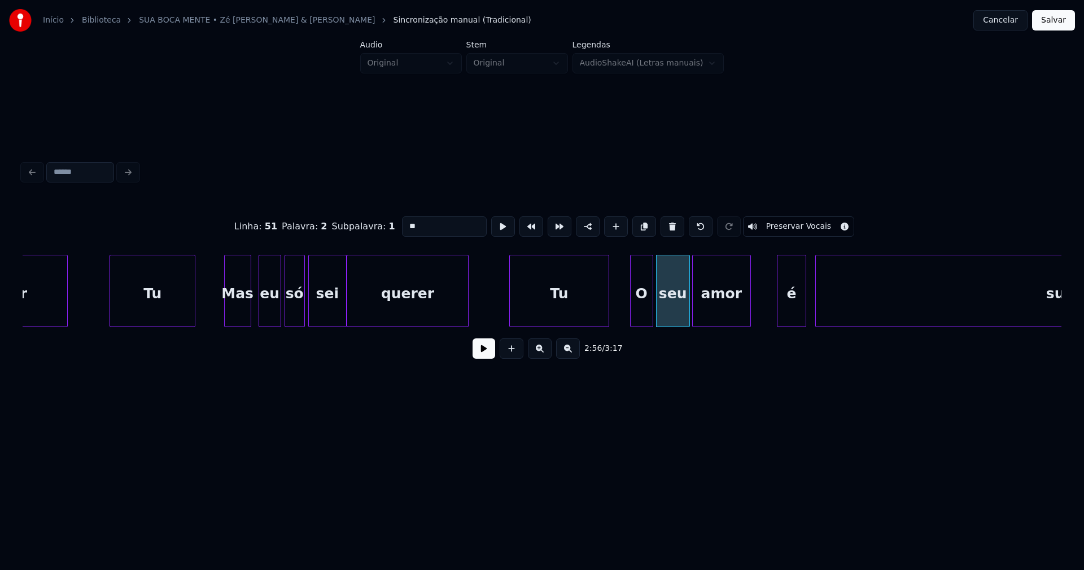
click at [720, 316] on div "amor" at bounding box center [722, 293] width 58 height 77
click at [737, 313] on div at bounding box center [737, 290] width 3 height 71
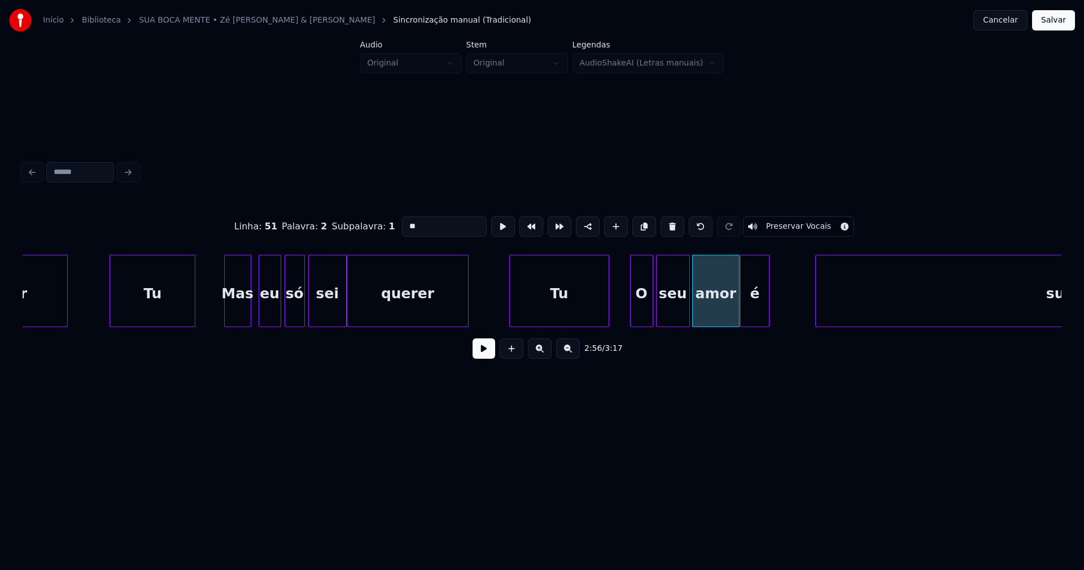
click at [751, 319] on div "é" at bounding box center [755, 293] width 28 height 77
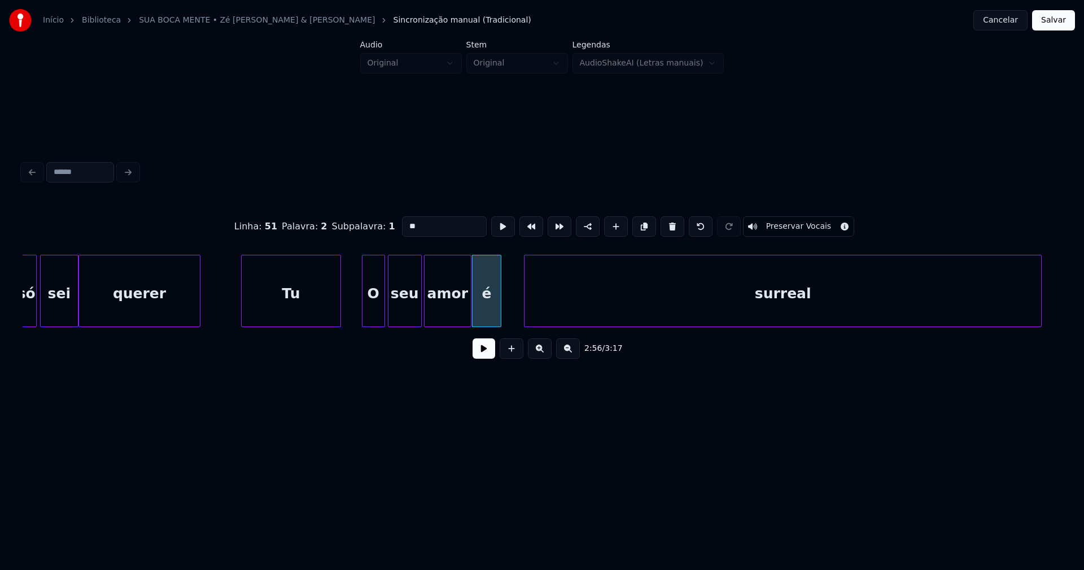
click at [818, 317] on div "surreal" at bounding box center [782, 293] width 517 height 77
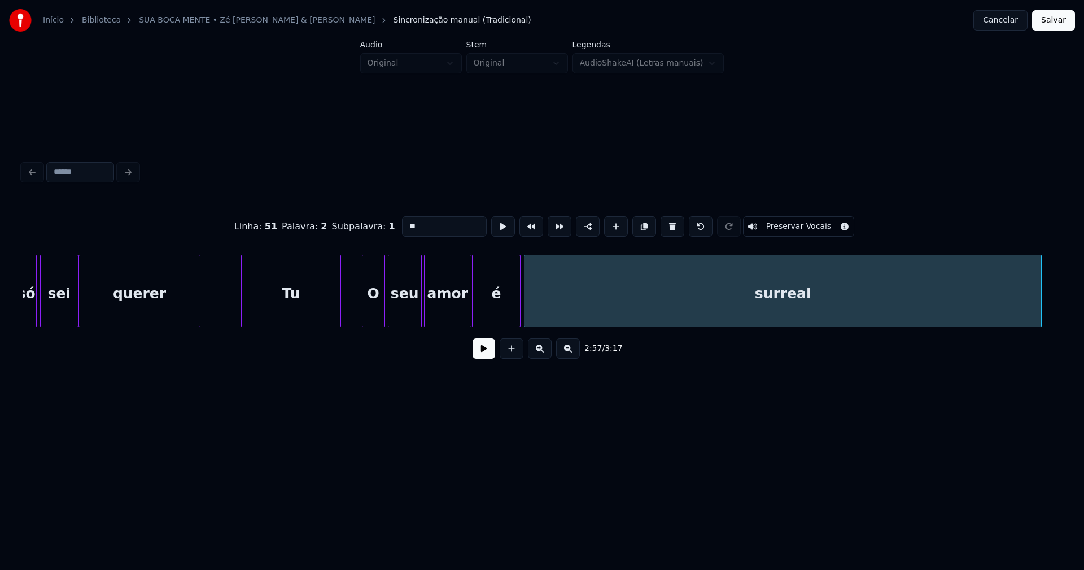
click at [520, 299] on div at bounding box center [518, 290] width 3 height 71
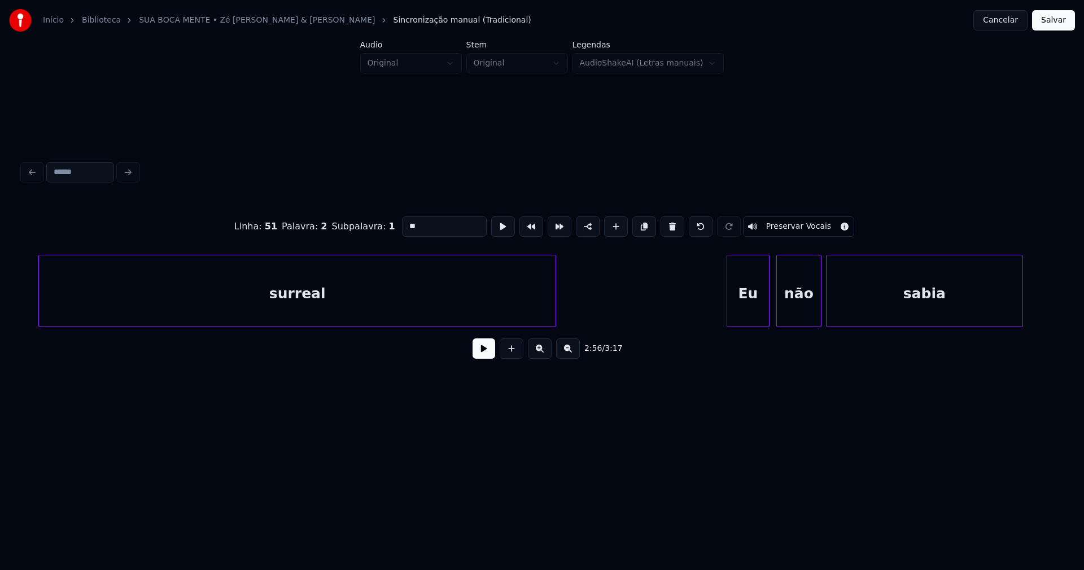
scroll to position [0, 20231]
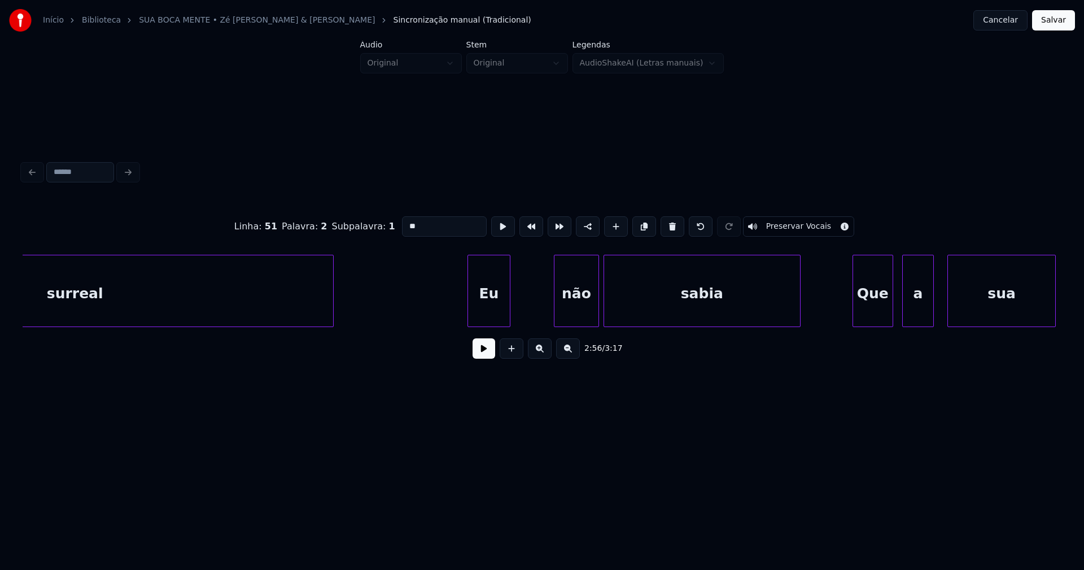
click at [487, 318] on div "Eu" at bounding box center [489, 293] width 42 height 77
click at [542, 317] on div "não" at bounding box center [539, 293] width 44 height 77
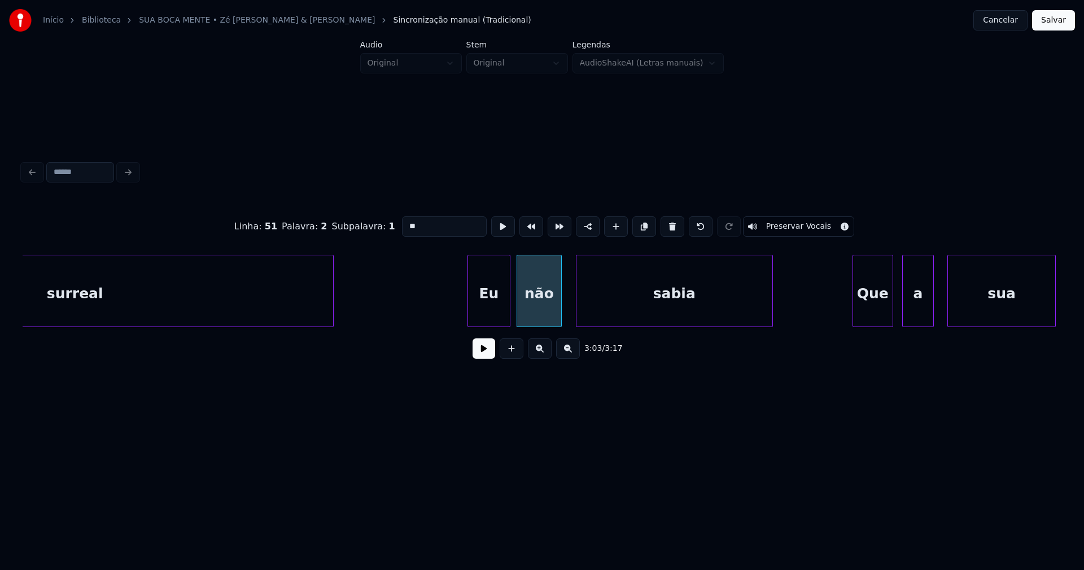
click at [609, 317] on div "sabia" at bounding box center [674, 293] width 196 height 77
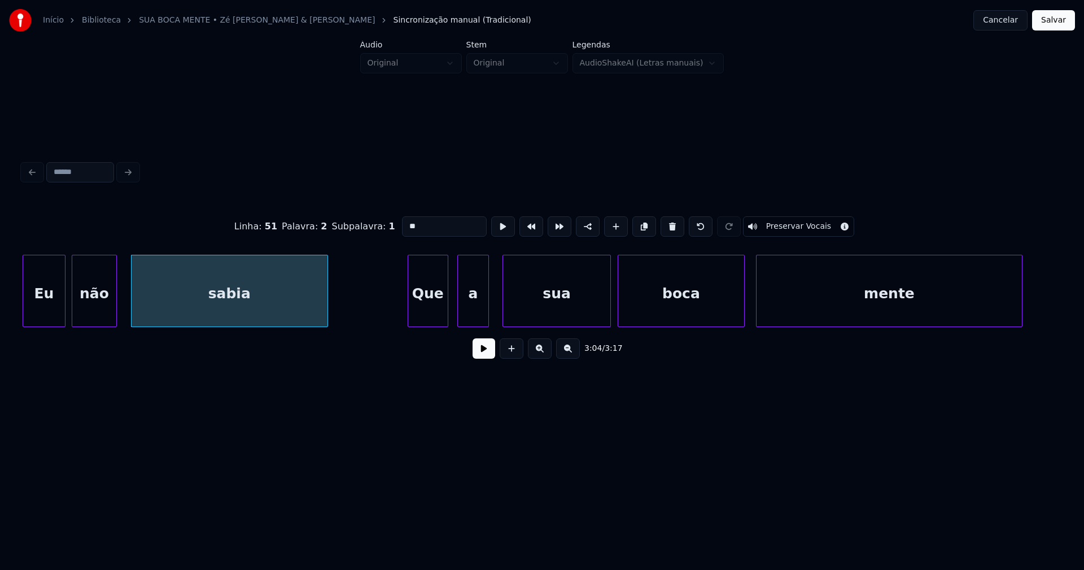
scroll to position [0, 20688]
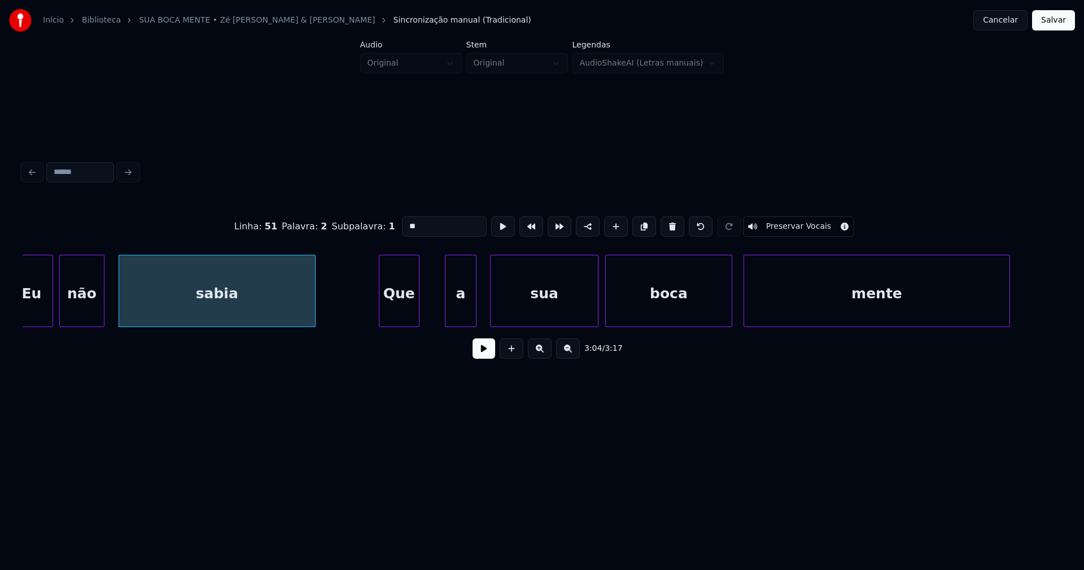
click at [396, 319] on div "Que" at bounding box center [399, 293] width 40 height 77
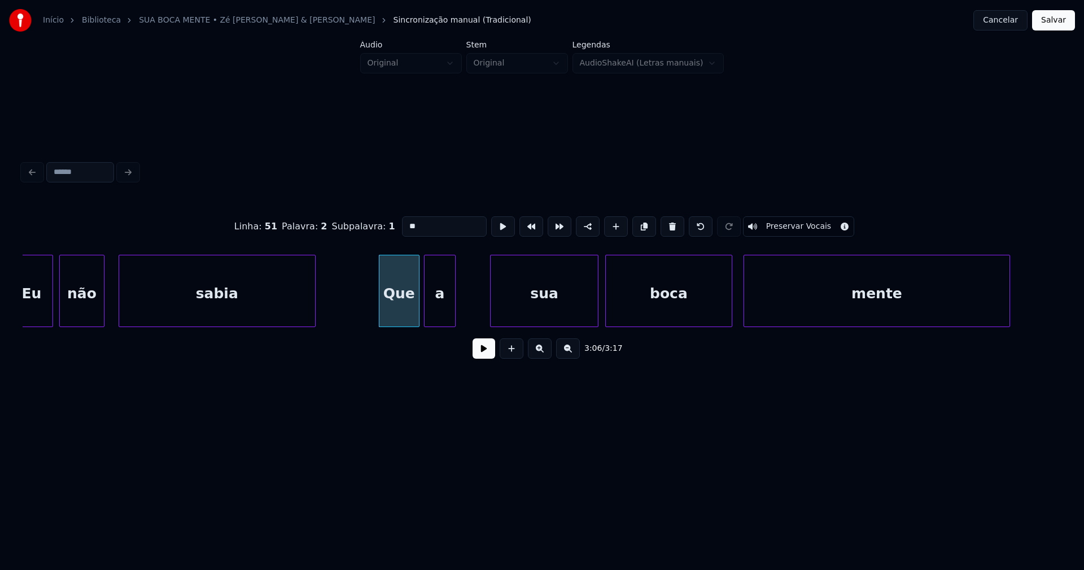
click at [436, 318] on div "a" at bounding box center [440, 293] width 30 height 77
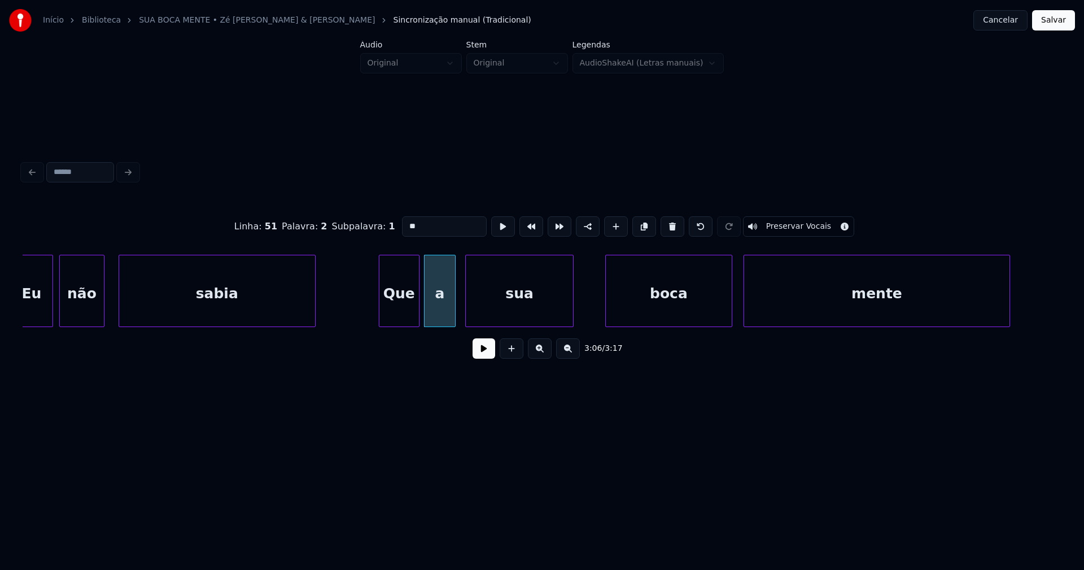
click at [506, 320] on div "sua" at bounding box center [519, 293] width 107 height 77
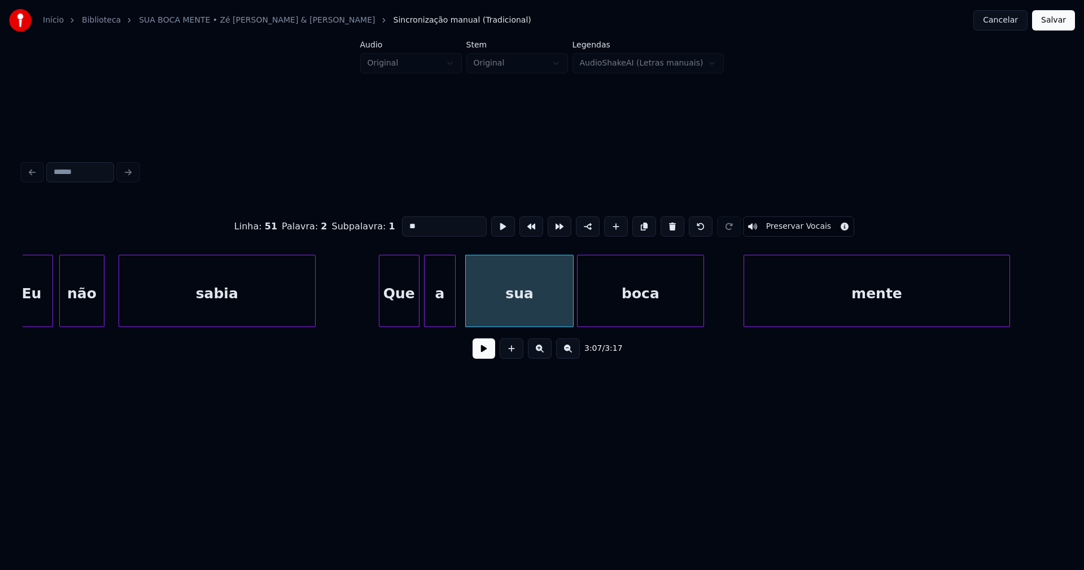
click at [611, 306] on div "boca" at bounding box center [639, 293] width 125 height 77
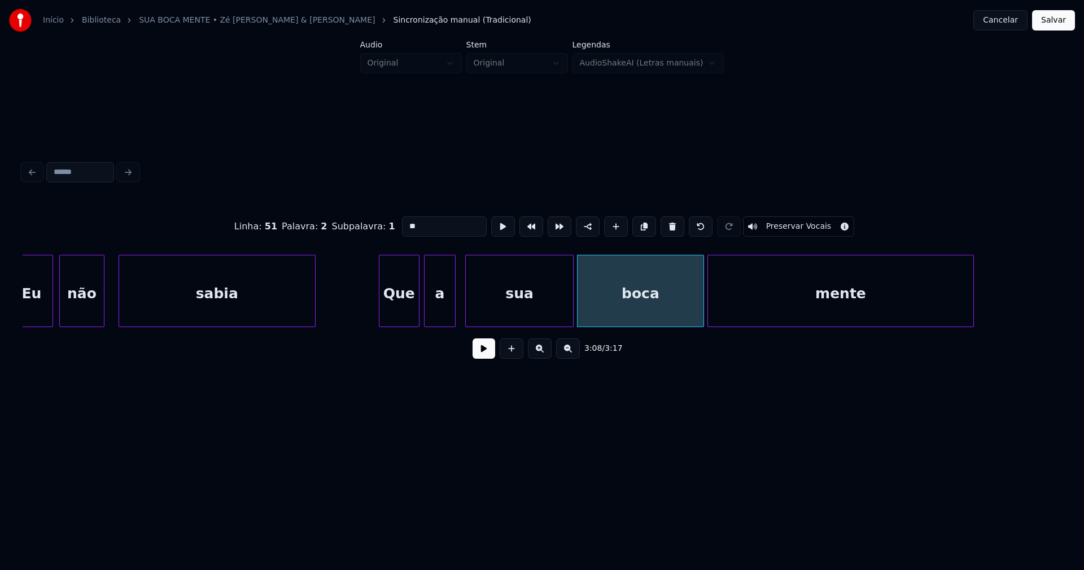
click at [777, 323] on div "Eu não sabia Que a sua boca mente" at bounding box center [542, 291] width 1039 height 72
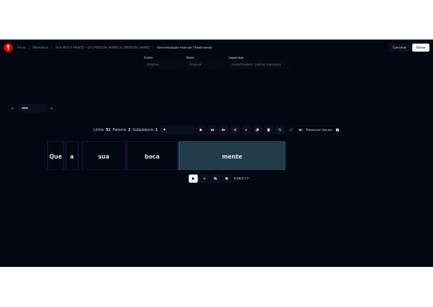
scroll to position [0, 21009]
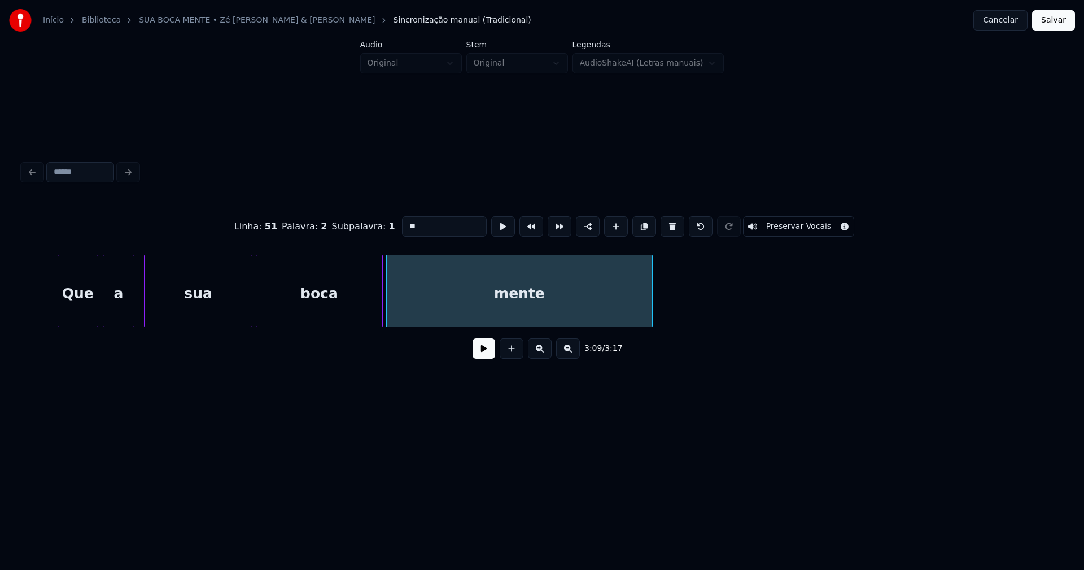
click at [1055, 20] on button "Salvar" at bounding box center [1053, 20] width 43 height 20
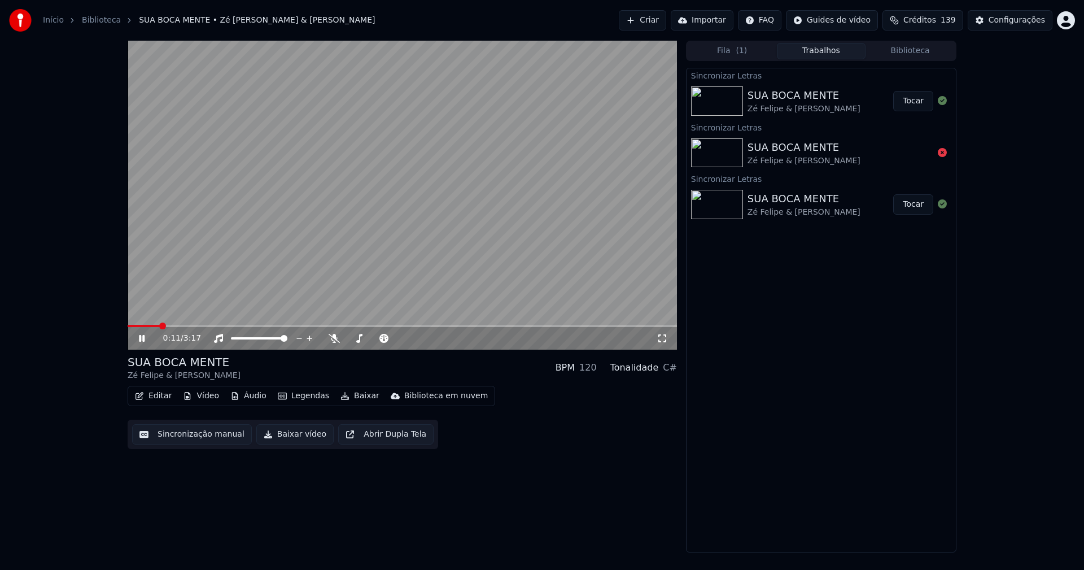
click at [657, 336] on icon at bounding box center [662, 338] width 11 height 9
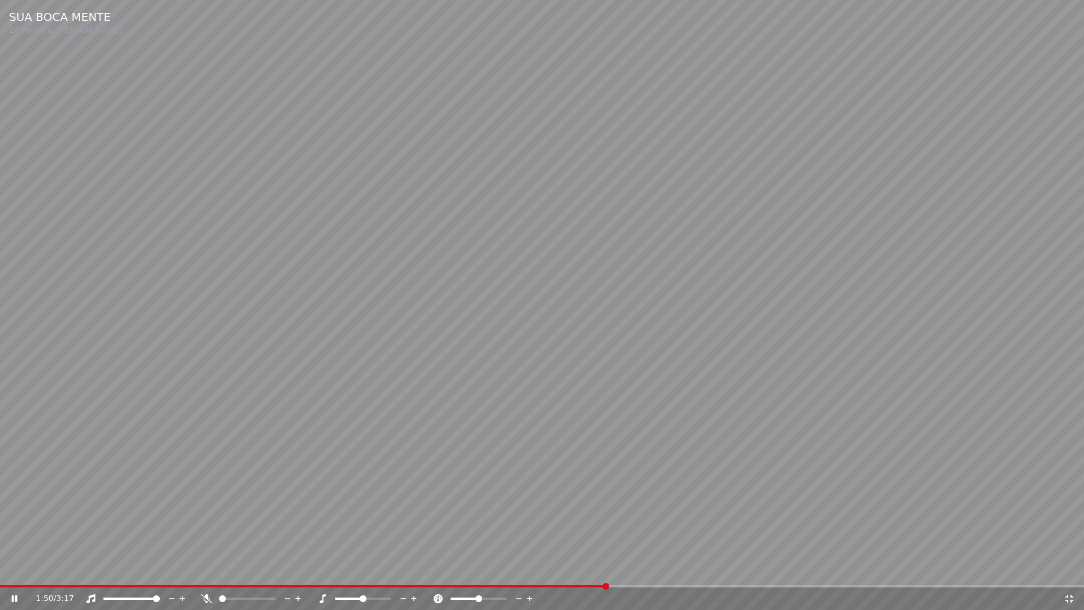
click at [1071, 569] on icon at bounding box center [1069, 598] width 11 height 9
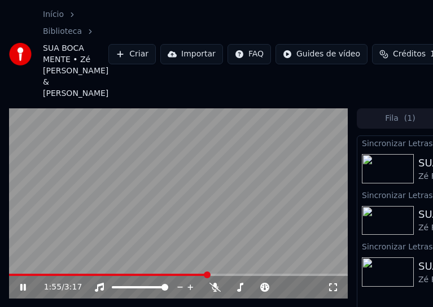
click at [23, 283] on icon at bounding box center [31, 287] width 26 height 9
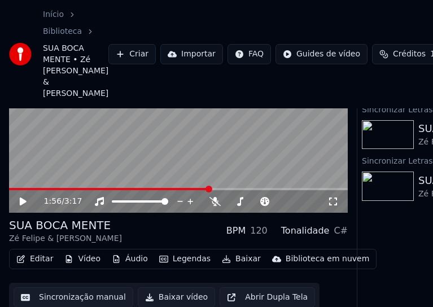
scroll to position [86, 0]
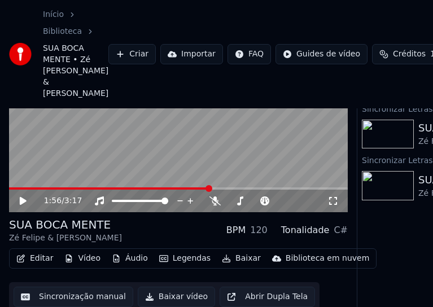
click at [43, 251] on button "Editar" at bounding box center [35, 259] width 46 height 16
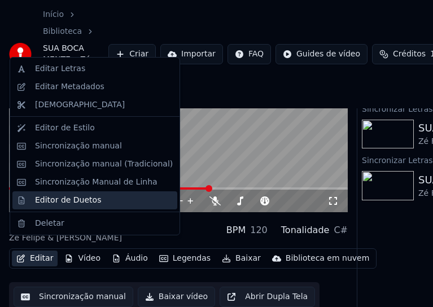
click at [55, 202] on div "Editor de Duetos" at bounding box center [68, 200] width 66 height 11
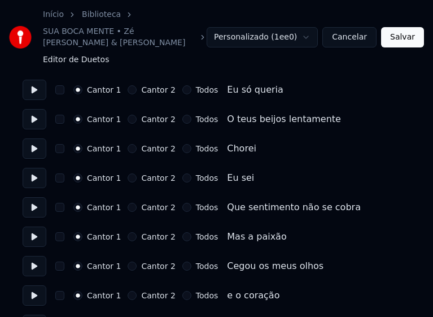
scroll to position [169, 0]
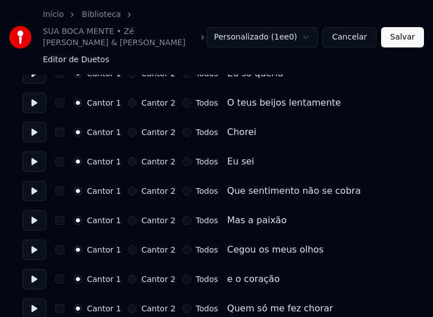
click at [128, 128] on button "Cantor 2" at bounding box center [132, 132] width 9 height 9
click at [128, 157] on button "Cantor 2" at bounding box center [132, 161] width 9 height 9
click at [129, 186] on button "Cantor 2" at bounding box center [132, 190] width 9 height 9
click at [128, 216] on button "Cantor 2" at bounding box center [132, 220] width 9 height 9
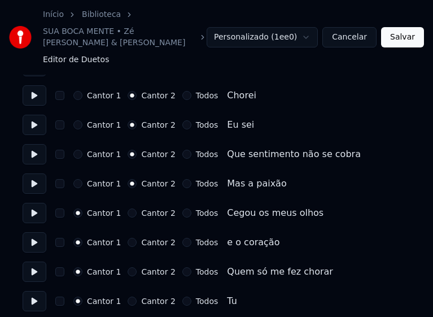
scroll to position [226, 0]
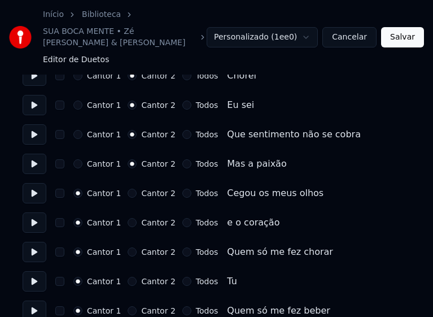
click at [128, 189] on button "Cantor 2" at bounding box center [132, 193] width 9 height 9
click at [128, 218] on button "Cantor 2" at bounding box center [132, 222] width 9 height 9
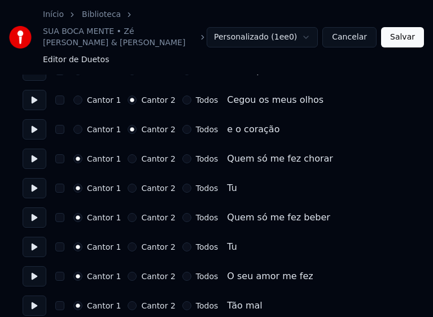
scroll to position [339, 0]
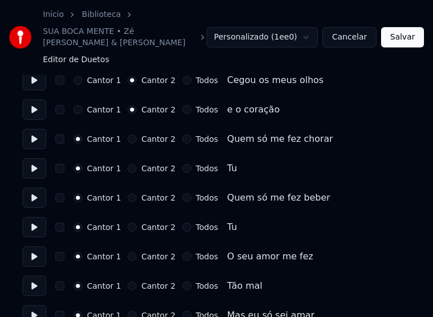
click at [182, 134] on button "Todos" at bounding box center [186, 138] width 9 height 9
click at [182, 164] on button "Todos" at bounding box center [186, 168] width 9 height 9
click at [182, 193] on button "Todos" at bounding box center [186, 197] width 9 height 9
click at [182, 222] on button "Todos" at bounding box center [186, 226] width 9 height 9
click at [182, 252] on button "Todos" at bounding box center [186, 256] width 9 height 9
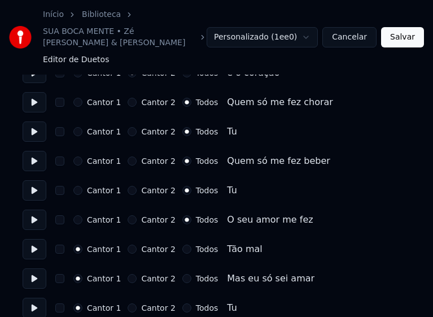
scroll to position [395, 0]
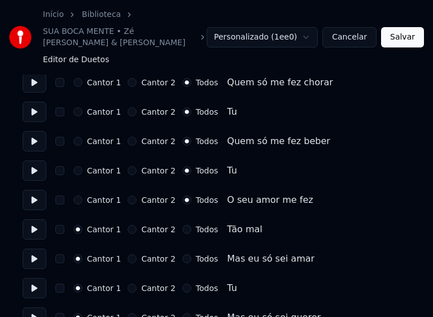
click at [182, 225] on button "Todos" at bounding box center [186, 229] width 9 height 9
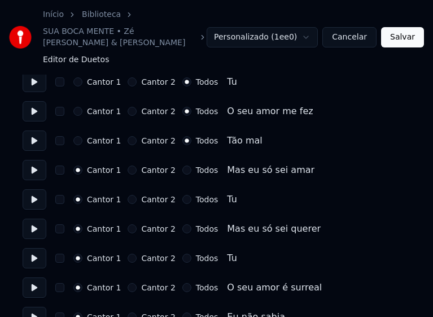
scroll to position [508, 0]
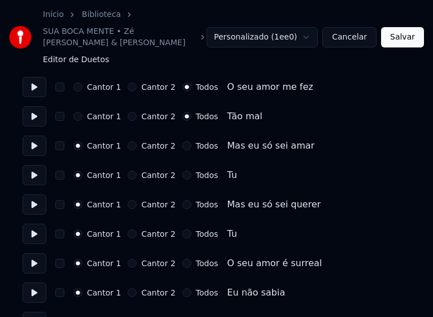
click at [182, 141] on button "Todos" at bounding box center [186, 145] width 9 height 9
click at [182, 170] on button "Todos" at bounding box center [186, 174] width 9 height 9
click at [182, 200] on button "Todos" at bounding box center [186, 204] width 9 height 9
click at [182, 229] on button "Todos" at bounding box center [186, 233] width 9 height 9
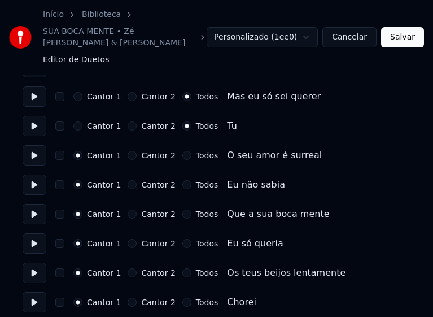
scroll to position [621, 0]
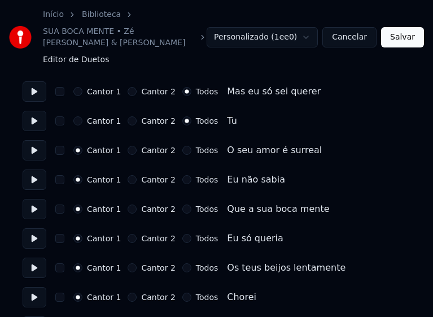
click at [182, 146] on button "Todos" at bounding box center [186, 150] width 9 height 9
click at [128, 175] on button "Cantor 2" at bounding box center [132, 179] width 9 height 9
click at [128, 204] on button "Cantor 2" at bounding box center [132, 208] width 9 height 9
click at [128, 234] on button "Cantor 2" at bounding box center [132, 238] width 9 height 9
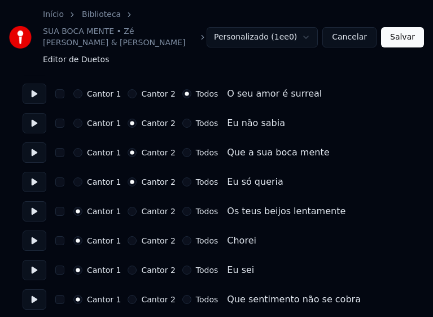
click at [128, 207] on button "Cantor 2" at bounding box center [132, 211] width 9 height 9
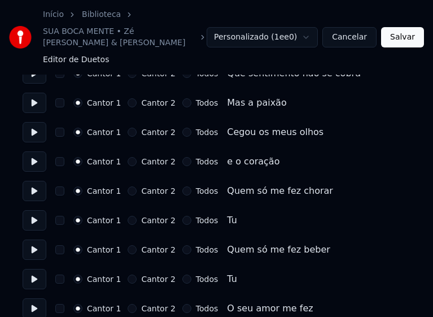
scroll to position [960, 0]
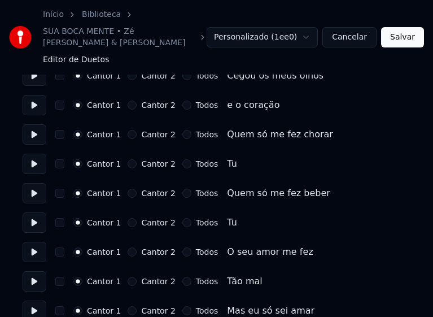
click at [128, 130] on button "Cantor 2" at bounding box center [132, 134] width 9 height 9
click at [128, 159] on button "Cantor 2" at bounding box center [132, 163] width 9 height 9
click at [128, 189] on button "Cantor 2" at bounding box center [132, 193] width 9 height 9
click at [130, 218] on button "Cantor 2" at bounding box center [132, 222] width 9 height 9
click at [131, 277] on button "Cantor 2" at bounding box center [132, 281] width 9 height 9
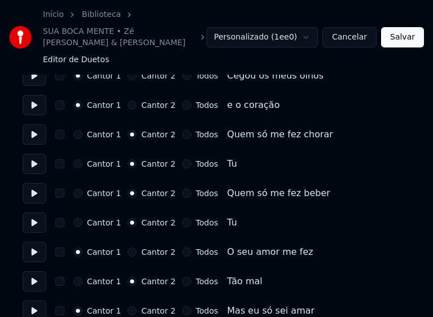
click at [128, 247] on button "Cantor 2" at bounding box center [132, 251] width 9 height 9
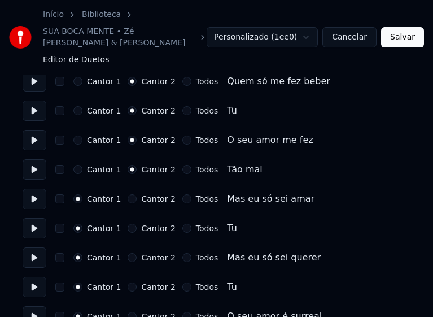
scroll to position [1073, 0]
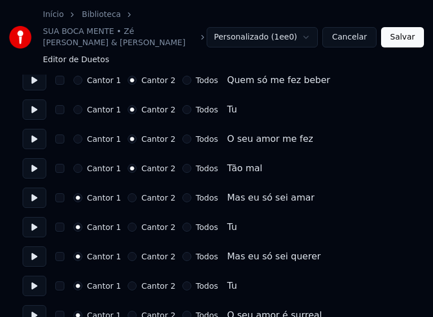
click at [182, 193] on button "Todos" at bounding box center [186, 197] width 9 height 9
click at [182, 222] on button "Todos" at bounding box center [186, 226] width 9 height 9
click at [182, 252] on button "Todos" at bounding box center [186, 256] width 9 height 9
click at [182, 281] on button "Todos" at bounding box center [186, 285] width 9 height 9
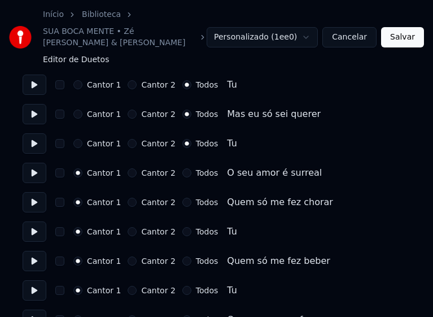
scroll to position [1242, 0]
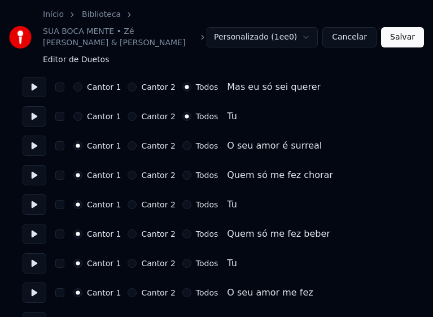
click at [182, 141] on button "Todos" at bounding box center [186, 145] width 9 height 9
click at [182, 170] on button "Todos" at bounding box center [186, 174] width 9 height 9
click at [182, 200] on button "Todos" at bounding box center [186, 204] width 9 height 9
click at [182, 229] on button "Todos" at bounding box center [186, 233] width 9 height 9
click at [182, 259] on button "Todos" at bounding box center [186, 263] width 9 height 9
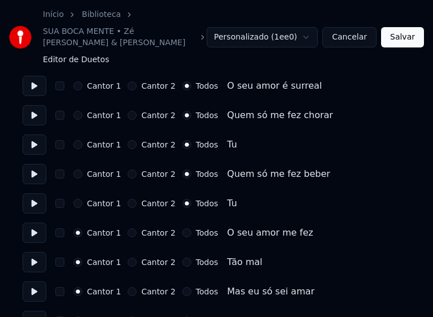
scroll to position [1411, 0]
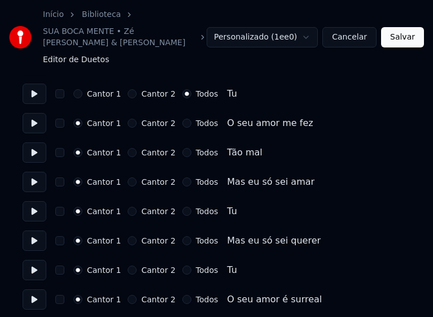
click at [182, 119] on button "Todos" at bounding box center [186, 123] width 9 height 9
click at [182, 148] on button "Todos" at bounding box center [186, 152] width 9 height 9
click at [182, 177] on button "Todos" at bounding box center [186, 181] width 9 height 9
click at [182, 207] on button "Todos" at bounding box center [186, 211] width 9 height 9
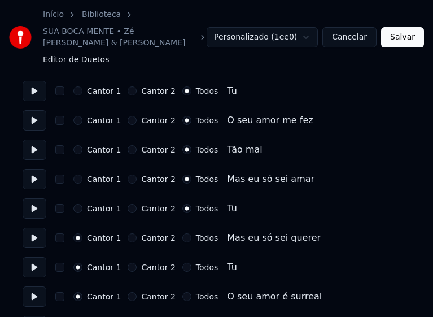
scroll to position [1463, 0]
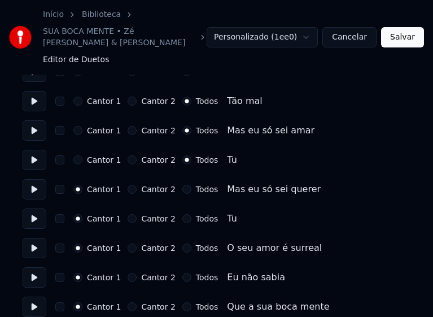
click at [182, 185] on button "Todos" at bounding box center [186, 189] width 9 height 9
click at [182, 214] on button "Todos" at bounding box center [186, 218] width 9 height 9
click at [182, 243] on button "Todos" at bounding box center [186, 247] width 9 height 9
click at [182, 302] on button "Todos" at bounding box center [186, 306] width 9 height 9
click at [396, 34] on button "Salvar" at bounding box center [402, 37] width 43 height 20
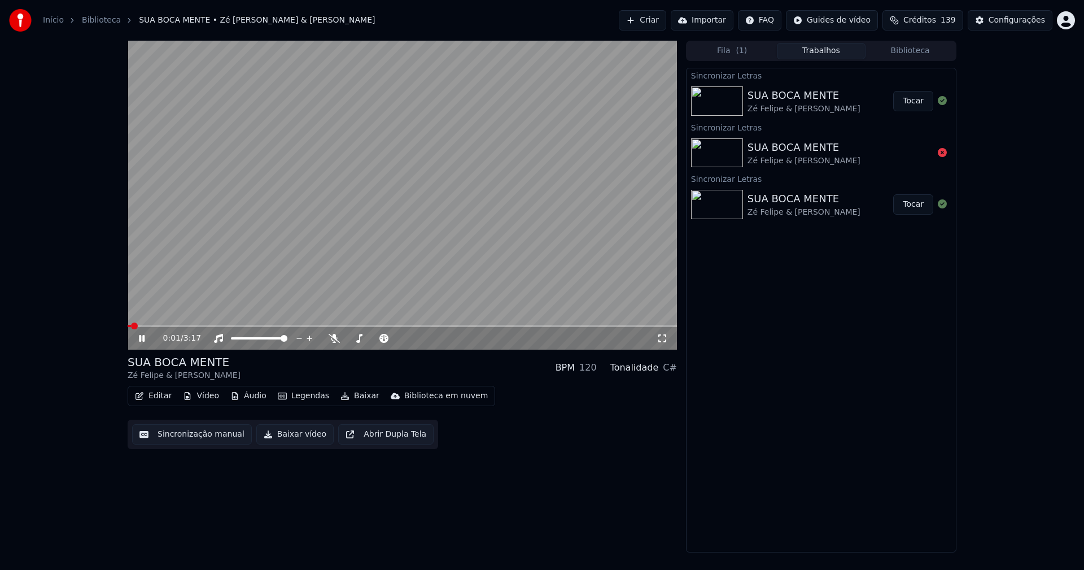
click at [664, 343] on icon at bounding box center [662, 338] width 11 height 9
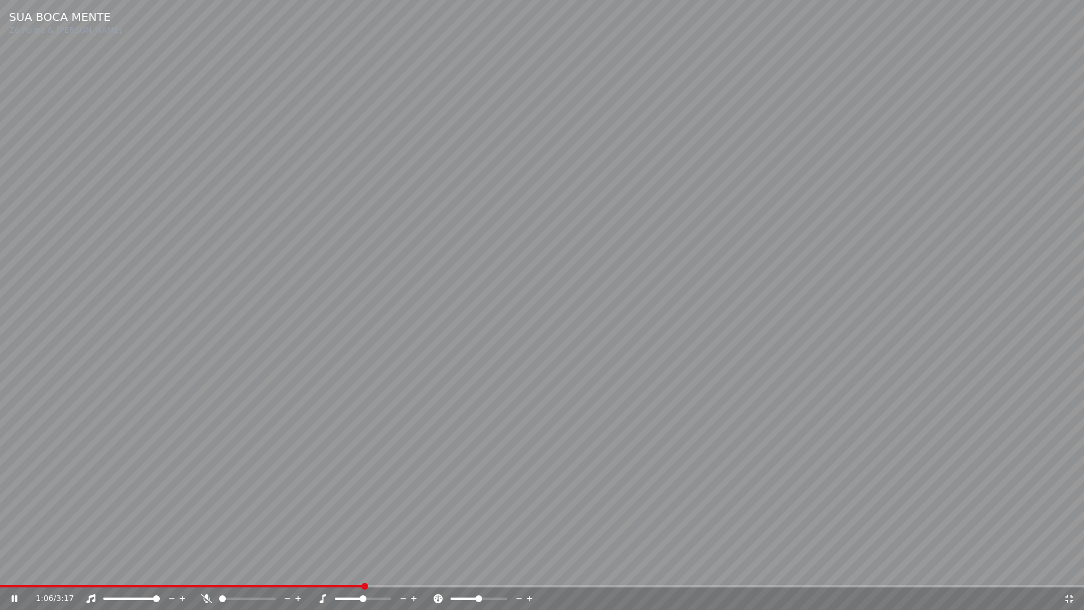
click at [1070, 569] on icon at bounding box center [1069, 598] width 11 height 9
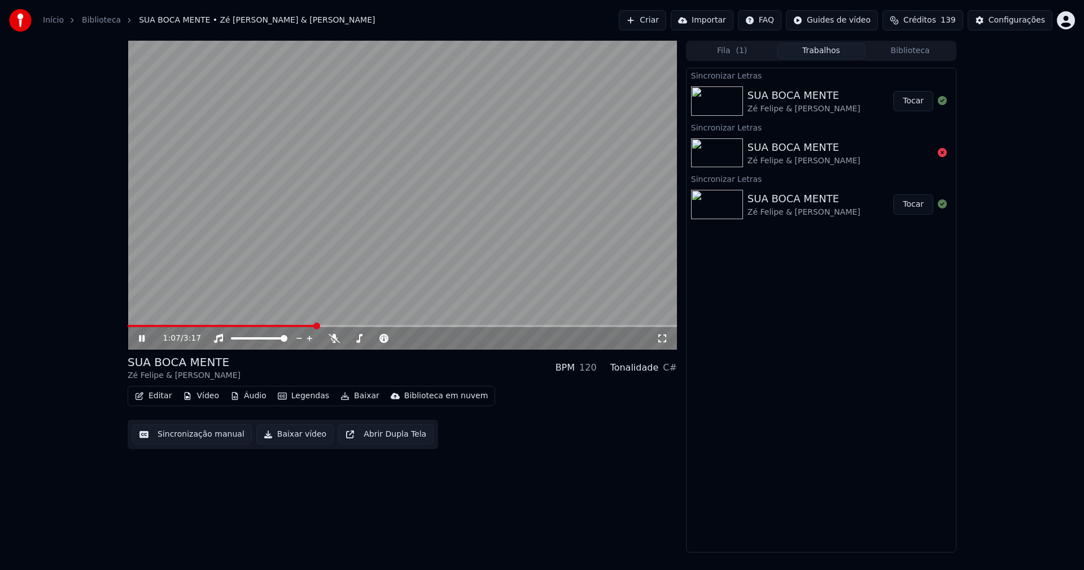
click at [145, 338] on icon at bounding box center [150, 338] width 27 height 9
click at [290, 439] on button "Baixar vídeo" at bounding box center [294, 434] width 77 height 20
click at [203, 395] on button "Vídeo" at bounding box center [200, 396] width 45 height 16
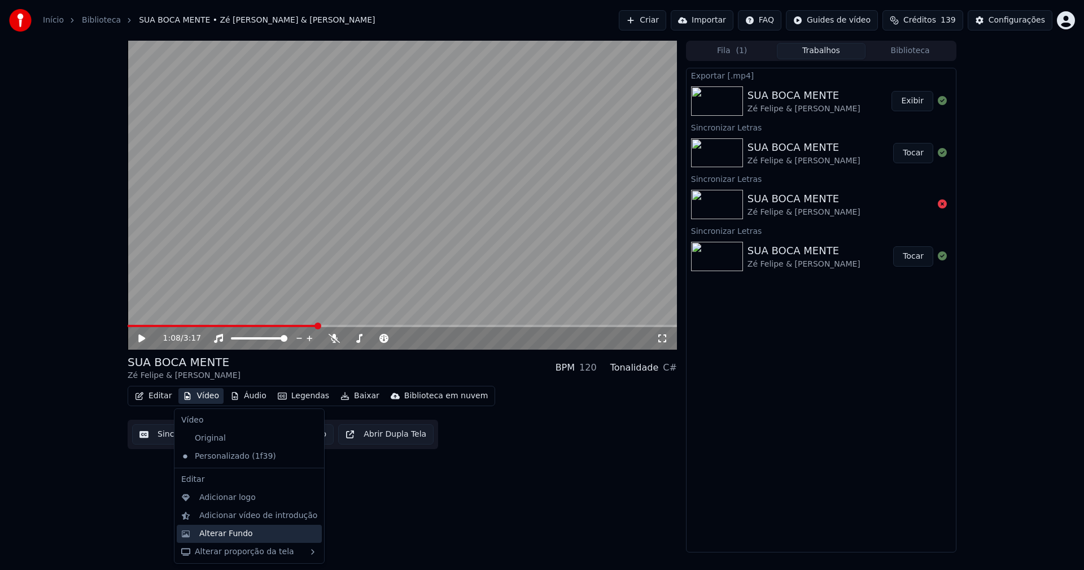
click at [230, 534] on div "Alterar Fundo" at bounding box center [226, 533] width 54 height 11
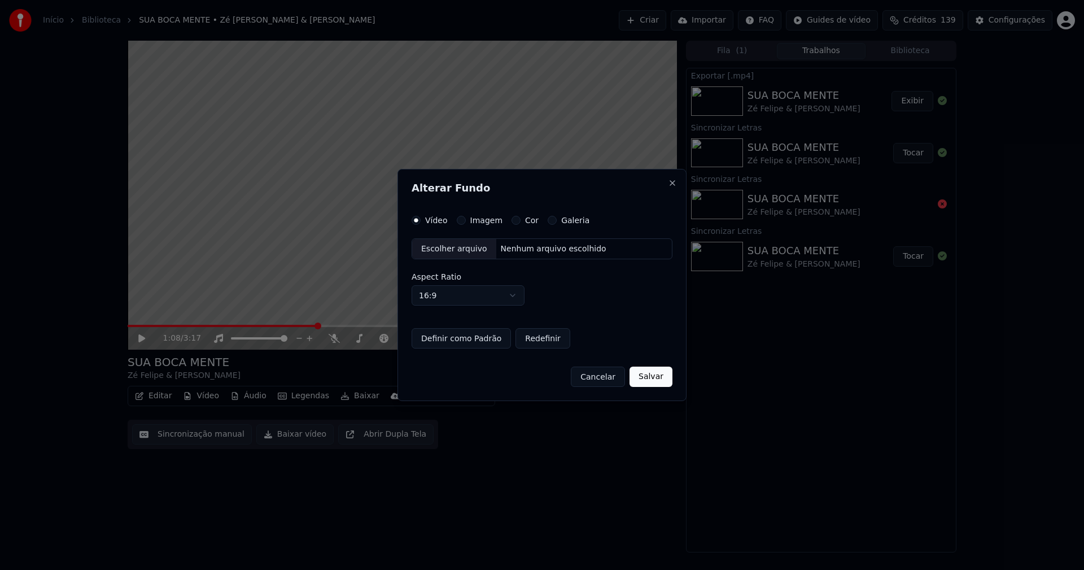
click at [460, 221] on button "Imagem" at bounding box center [461, 220] width 9 height 9
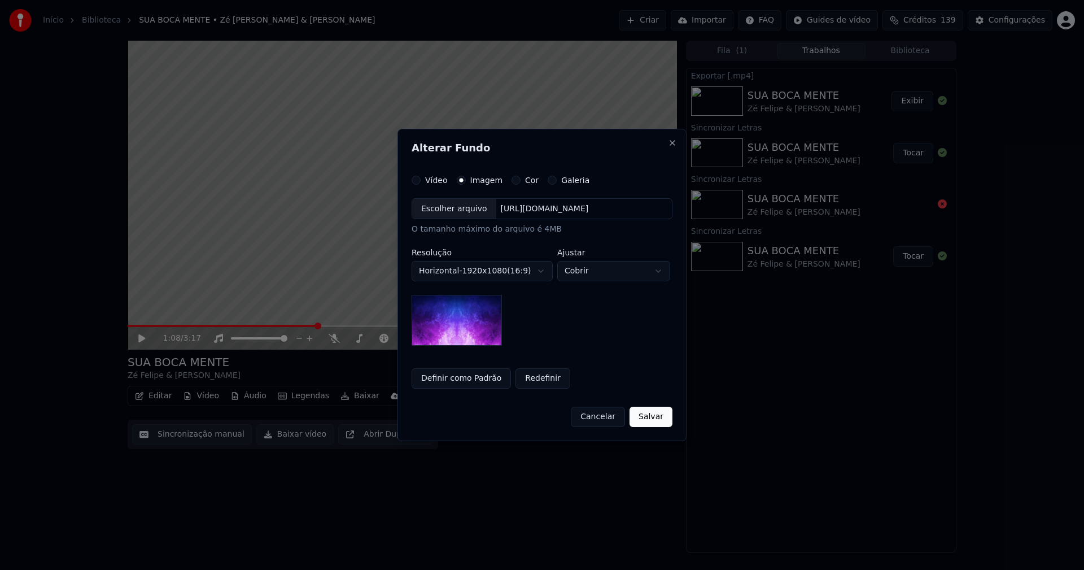
click at [456, 209] on div "Escolher arquivo" at bounding box center [454, 209] width 84 height 20
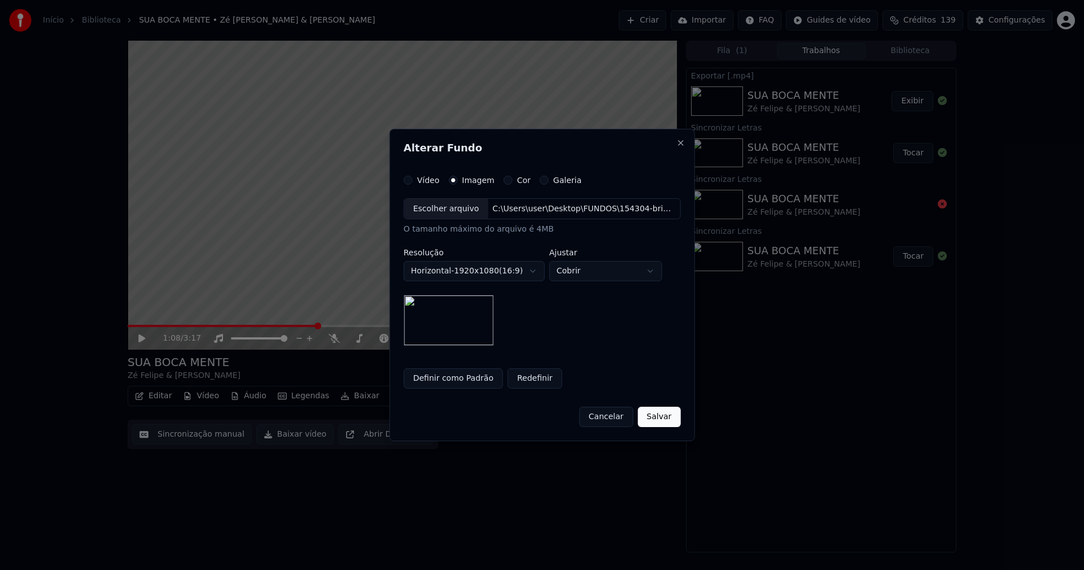
drag, startPoint x: 667, startPoint y: 418, endPoint x: 456, endPoint y: 478, distance: 219.4
click at [667, 418] on button "Salvar" at bounding box center [658, 416] width 43 height 20
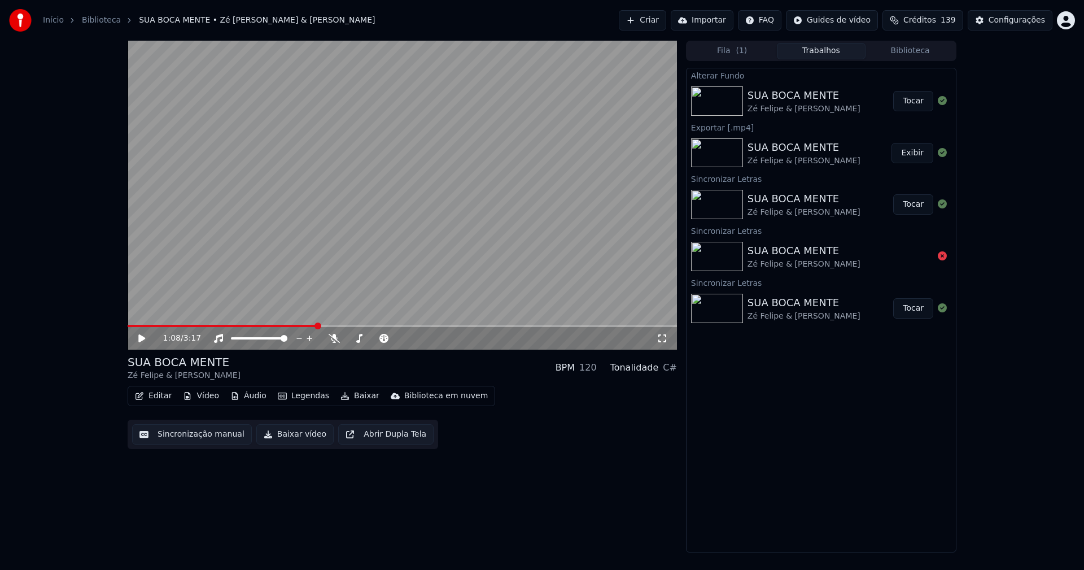
click at [905, 106] on button "Tocar" at bounding box center [913, 101] width 40 height 20
click at [143, 339] on icon at bounding box center [142, 338] width 6 height 7
click at [295, 439] on button "Baixar vídeo" at bounding box center [294, 434] width 77 height 20
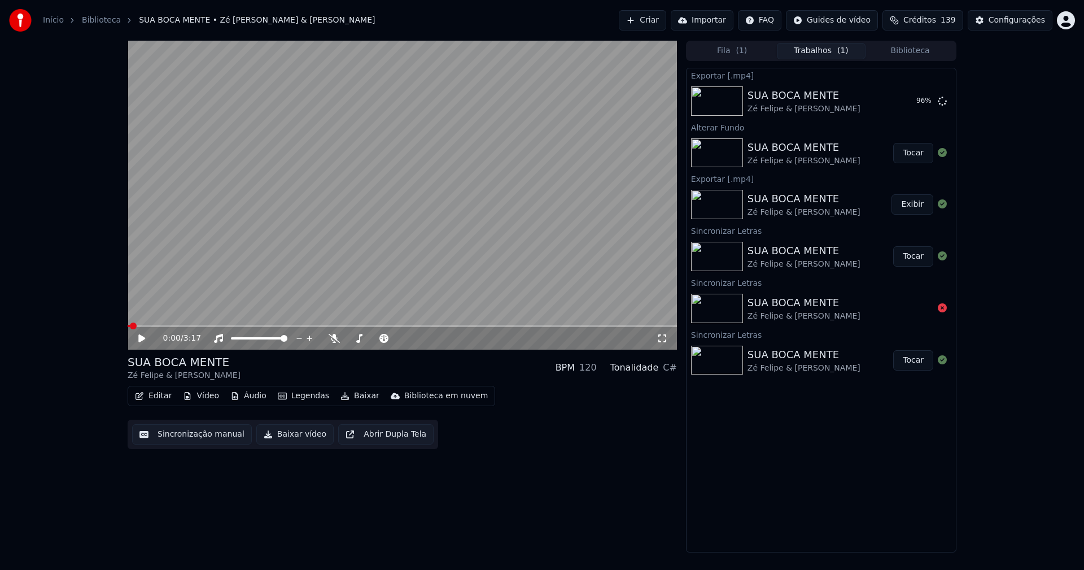
click at [207, 398] on button "Vídeo" at bounding box center [200, 396] width 45 height 16
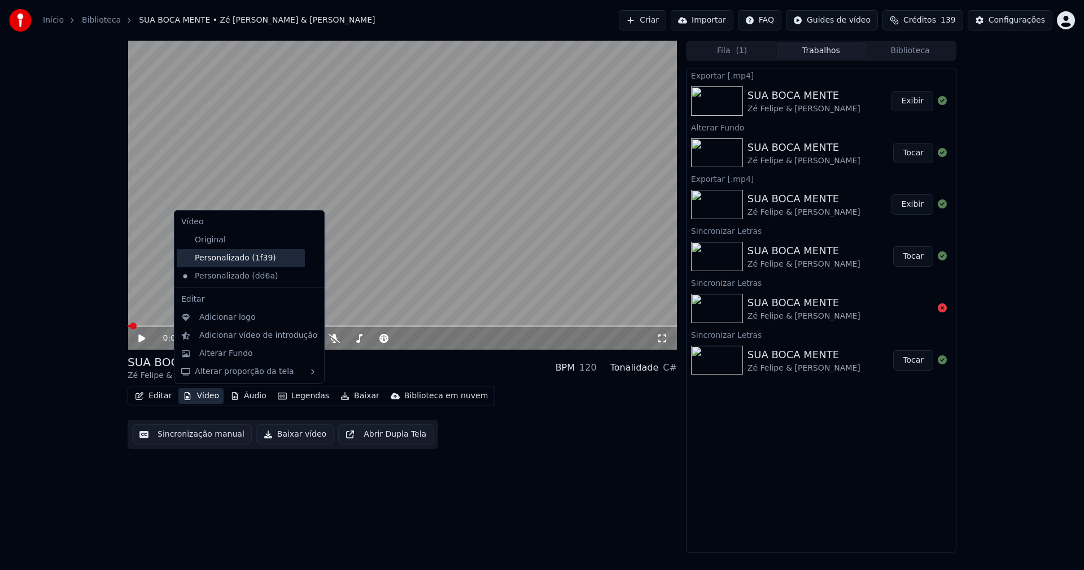
click at [237, 255] on div "Personalizado (1f39)" at bounding box center [241, 258] width 128 height 18
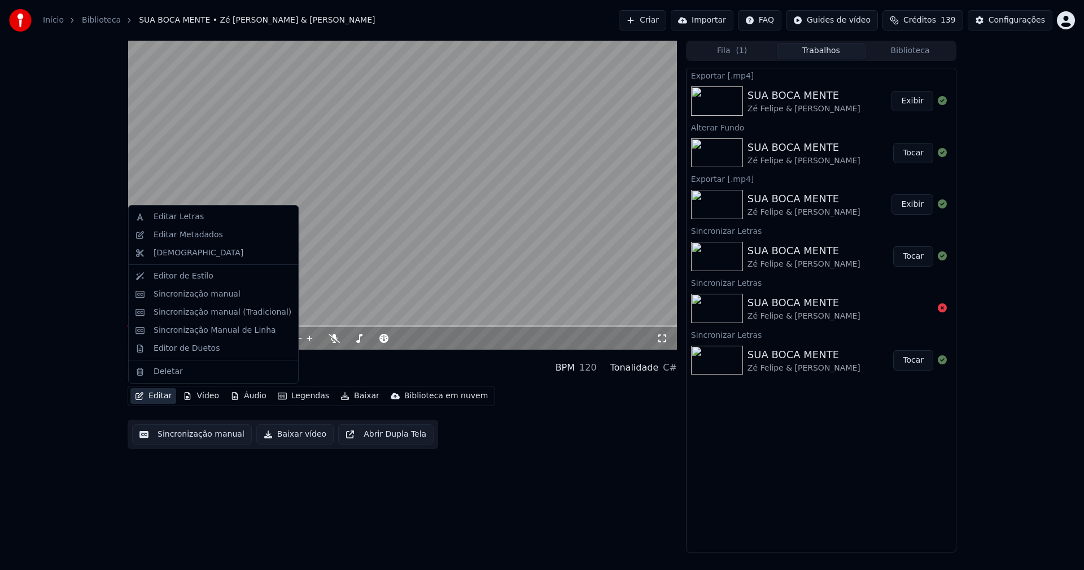
click at [163, 397] on button "Editar" at bounding box center [153, 396] width 46 height 16
click at [199, 238] on div "Editar Metadados" at bounding box center [188, 234] width 69 height 11
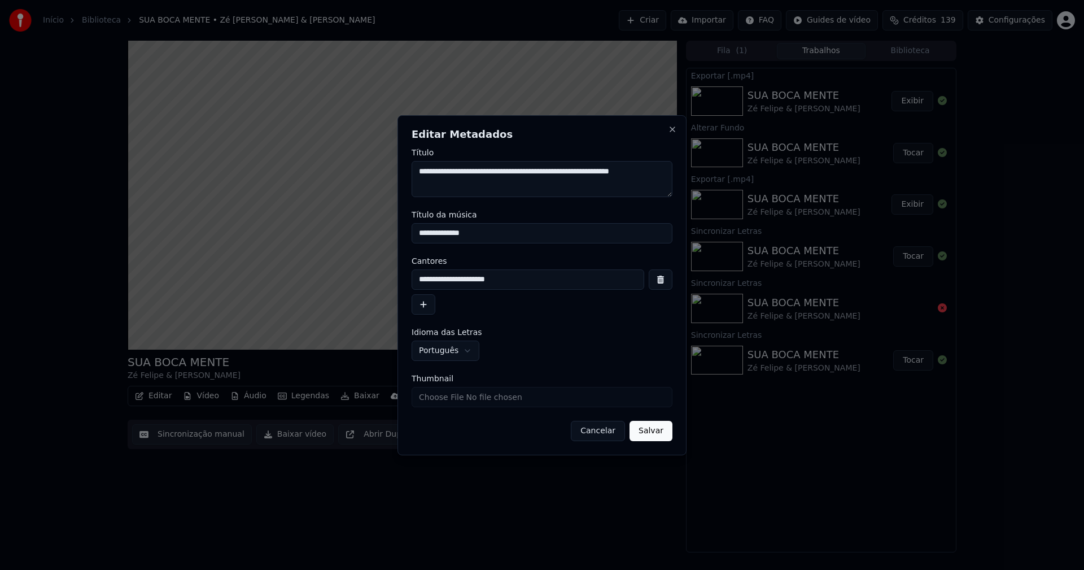
click at [447, 395] on input "Thumbnail" at bounding box center [542, 397] width 261 height 20
type input "**********"
click at [661, 438] on button "Salvar" at bounding box center [650, 431] width 43 height 20
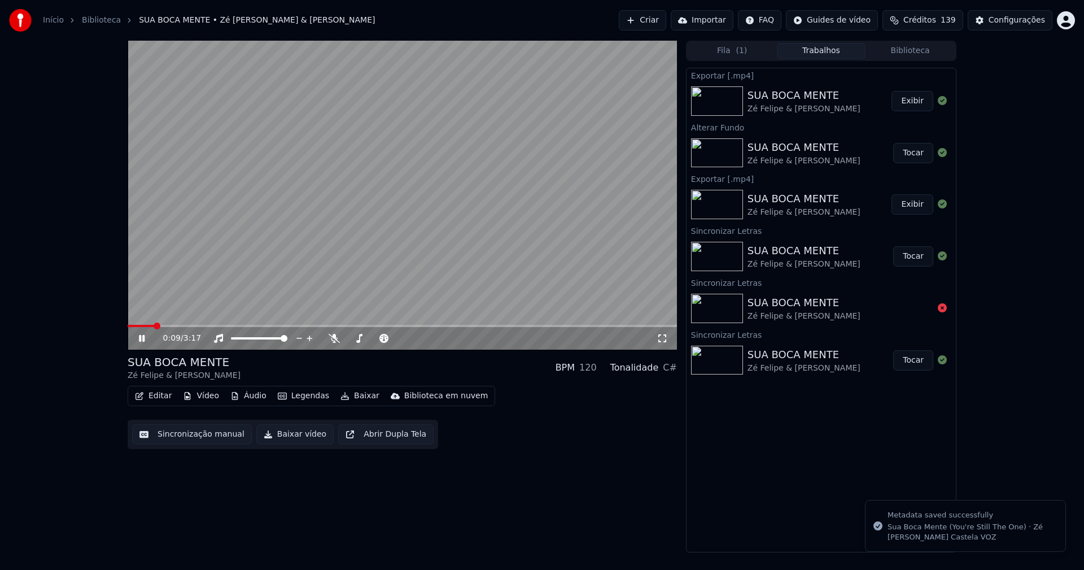
click at [141, 334] on icon at bounding box center [150, 338] width 27 height 9
click at [913, 52] on button "Biblioteca" at bounding box center [909, 51] width 89 height 16
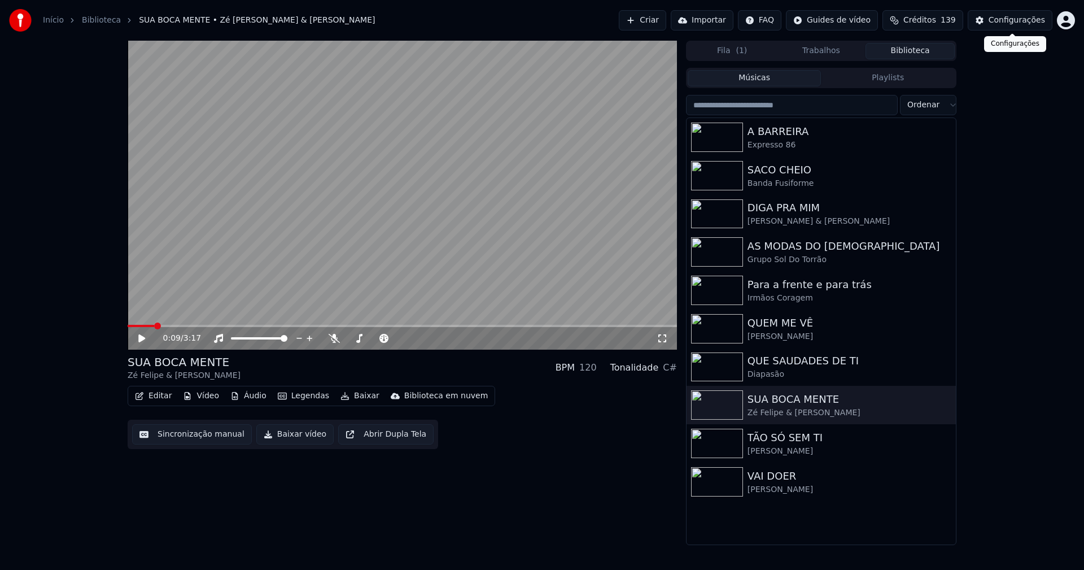
click at [1016, 27] on button "Configurações" at bounding box center [1010, 20] width 85 height 20
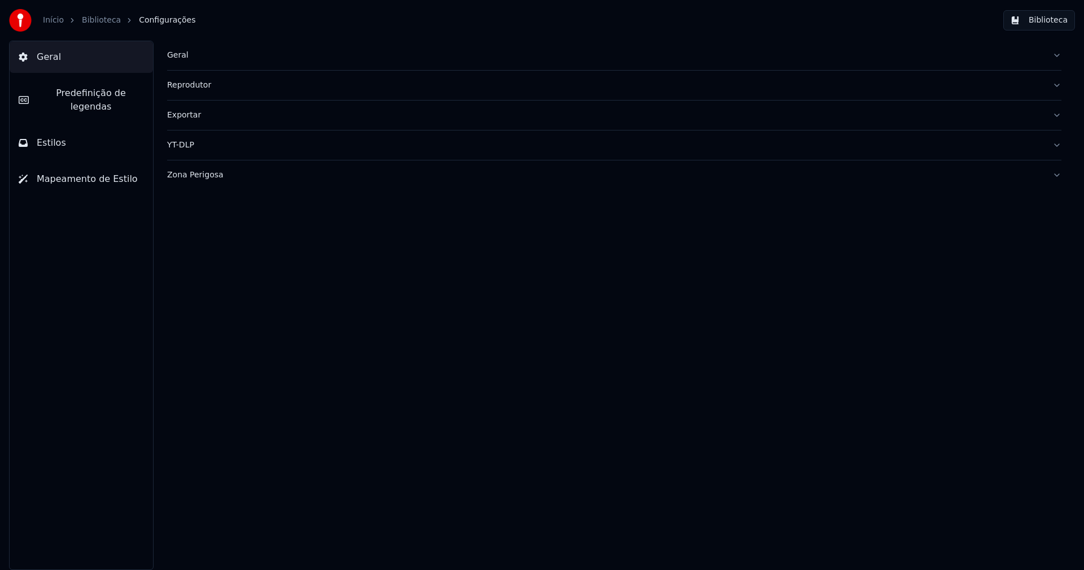
click at [104, 129] on button "Estilos" at bounding box center [81, 143] width 143 height 32
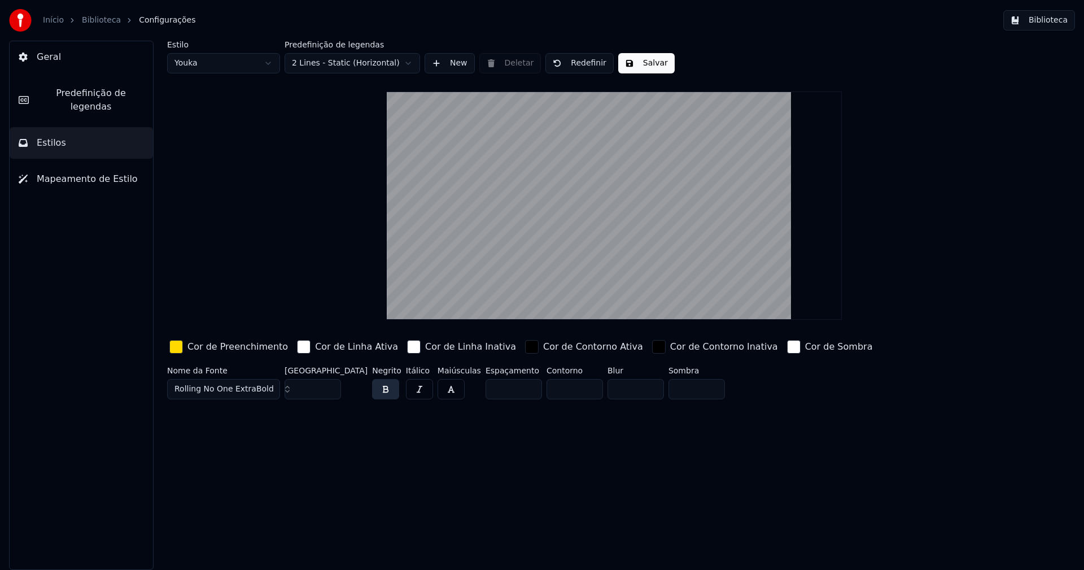
click at [229, 64] on html "Início Biblioteca Configurações Biblioteca Geral Predefinição de legendas Estil…" at bounding box center [542, 285] width 1084 height 570
click at [330, 391] on input "**" at bounding box center [313, 389] width 56 height 20
type input "**"
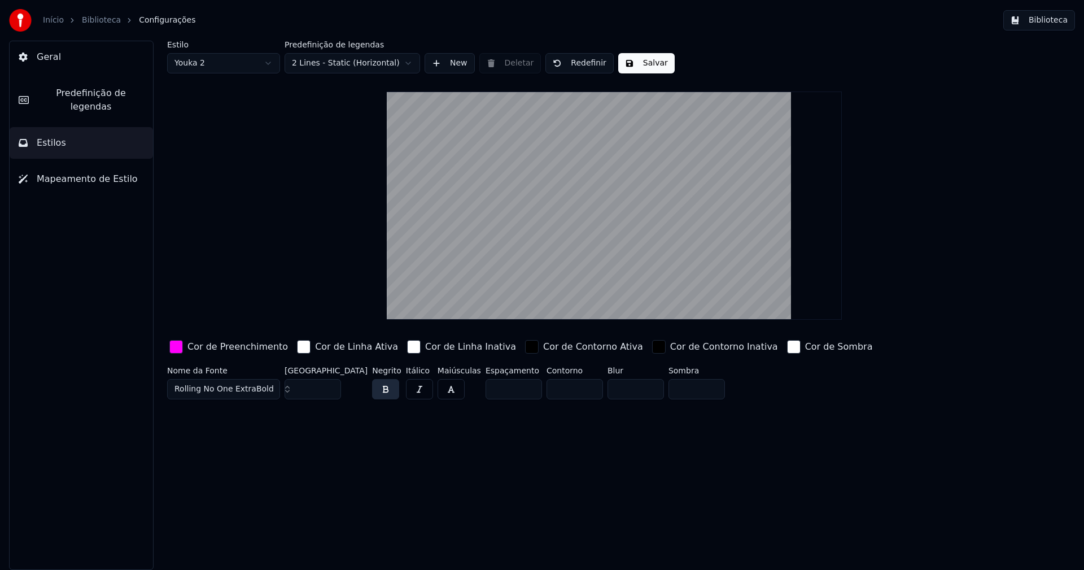
click at [330, 391] on input "**" at bounding box center [313, 389] width 56 height 20
click at [176, 347] on div "button" at bounding box center [176, 347] width 14 height 14
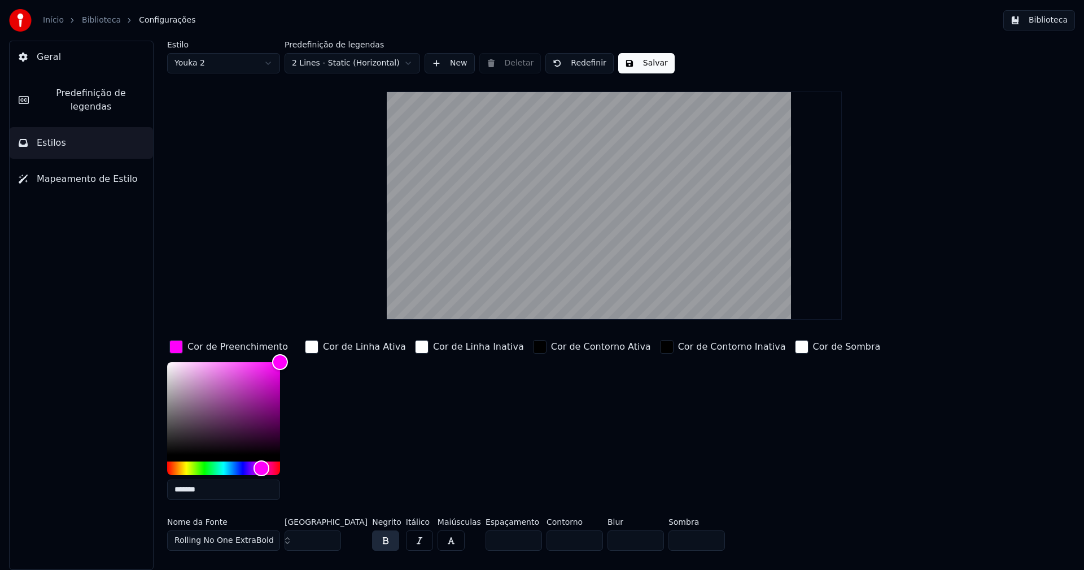
click at [216, 487] on input "*******" at bounding box center [223, 489] width 113 height 20
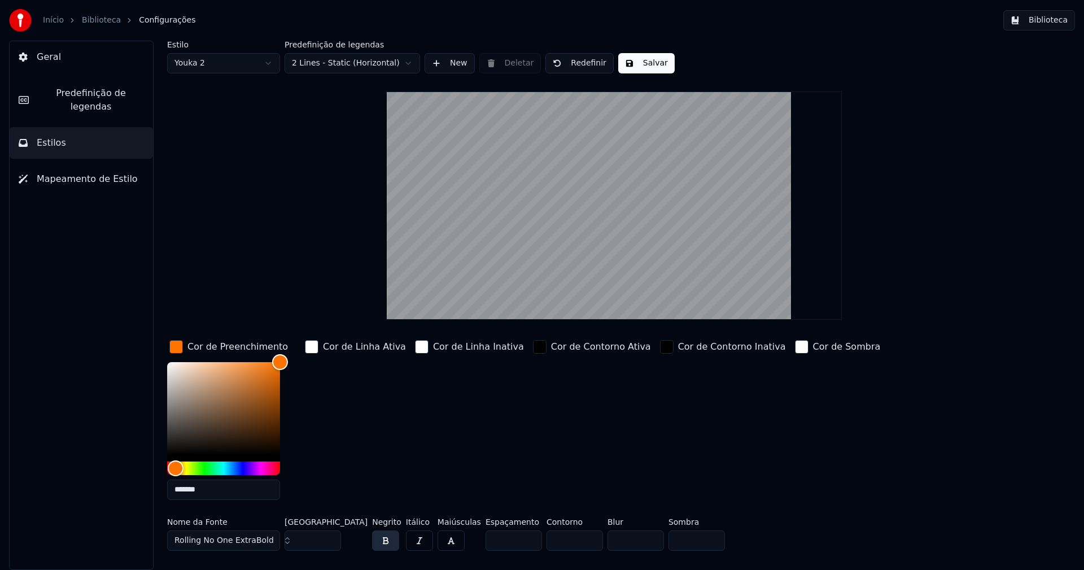
type input "*******"
click at [177, 345] on div "button" at bounding box center [176, 347] width 14 height 14
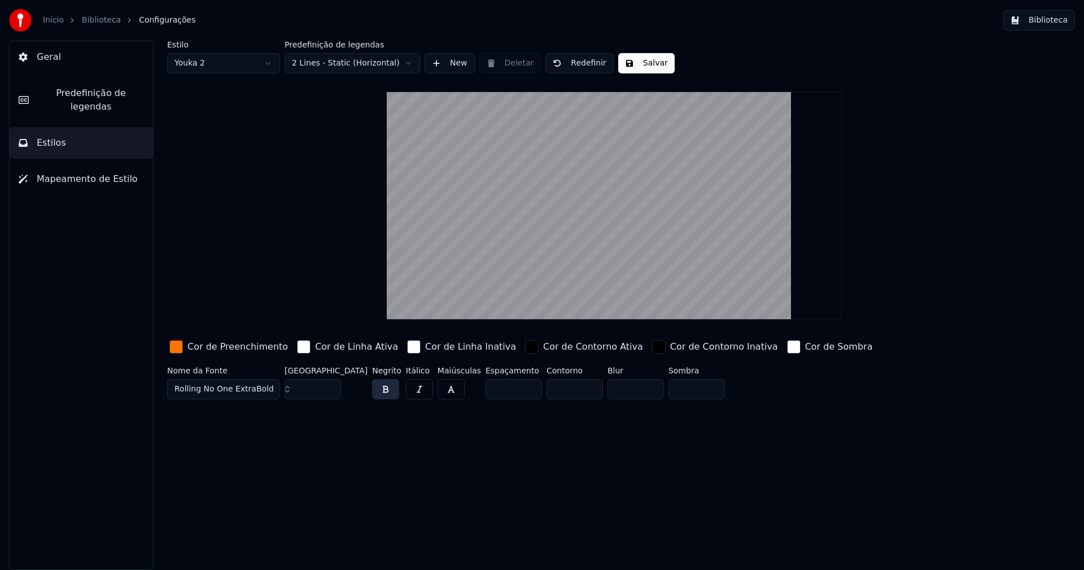
drag, startPoint x: 647, startPoint y: 65, endPoint x: 654, endPoint y: 65, distance: 6.2
click at [651, 65] on button "Salvar" at bounding box center [646, 63] width 56 height 20
click at [1045, 24] on button "Biblioteca" at bounding box center [1039, 20] width 72 height 20
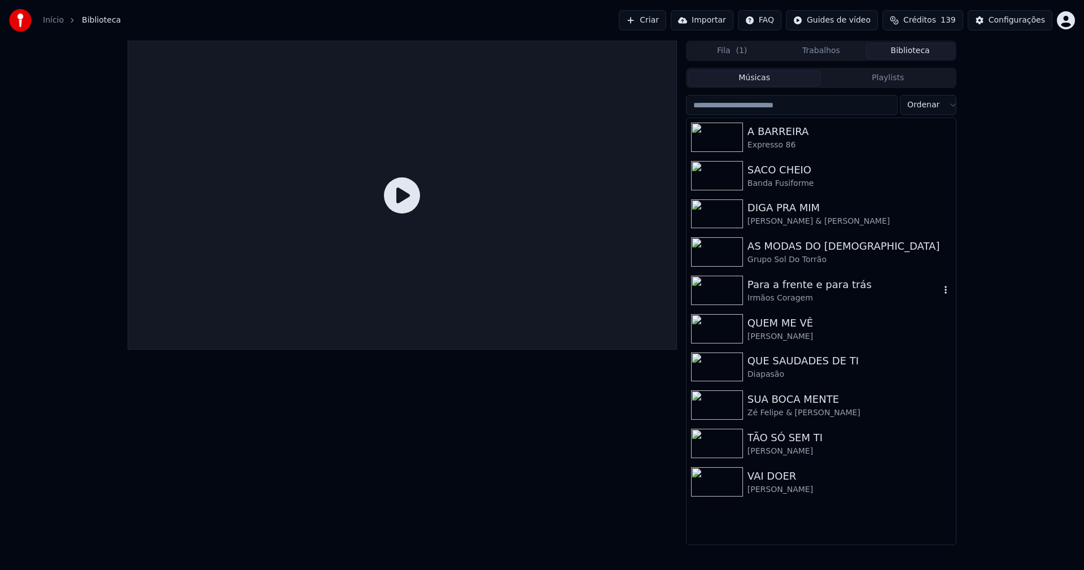
drag, startPoint x: 792, startPoint y: 285, endPoint x: 886, endPoint y: 299, distance: 94.9
click at [801, 288] on div "Para a frente e para trás" at bounding box center [843, 285] width 192 height 16
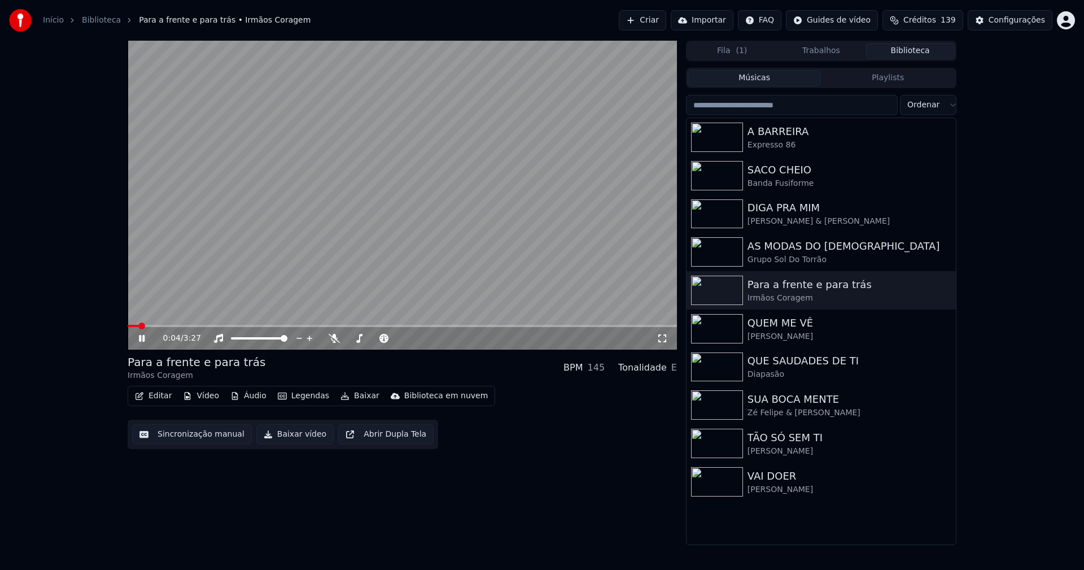
click at [247, 395] on button "Áudio" at bounding box center [248, 396] width 45 height 16
click at [529, 438] on div "Editar Vídeo Áudio Legendas Baixar Biblioteca em nuvem Sincronização manual Bai…" at bounding box center [402, 417] width 549 height 63
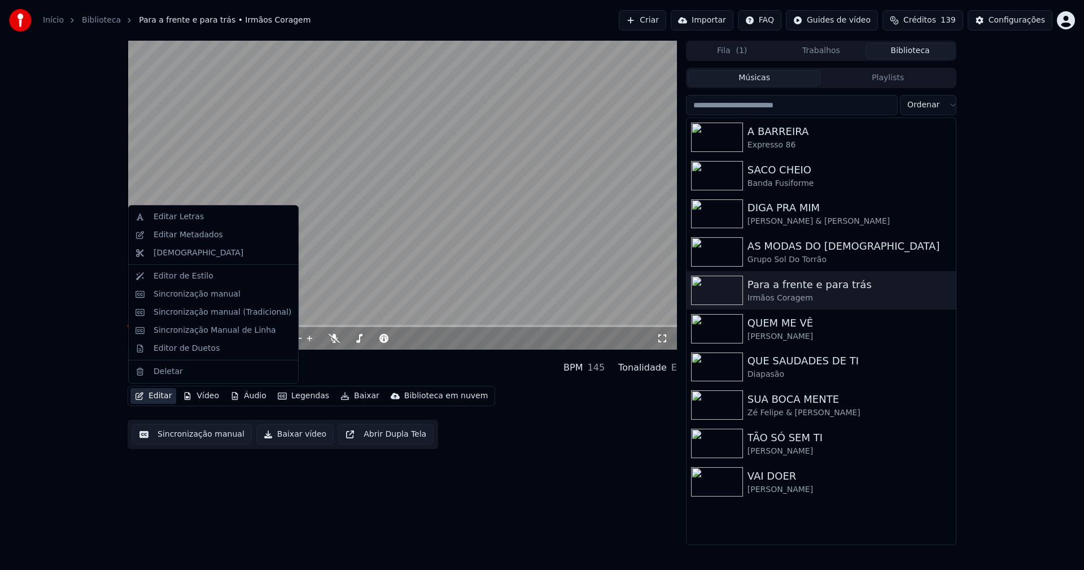
click at [160, 395] on button "Editar" at bounding box center [153, 396] width 46 height 16
click at [192, 312] on div "Sincronização manual (Tradicional)" at bounding box center [223, 312] width 138 height 11
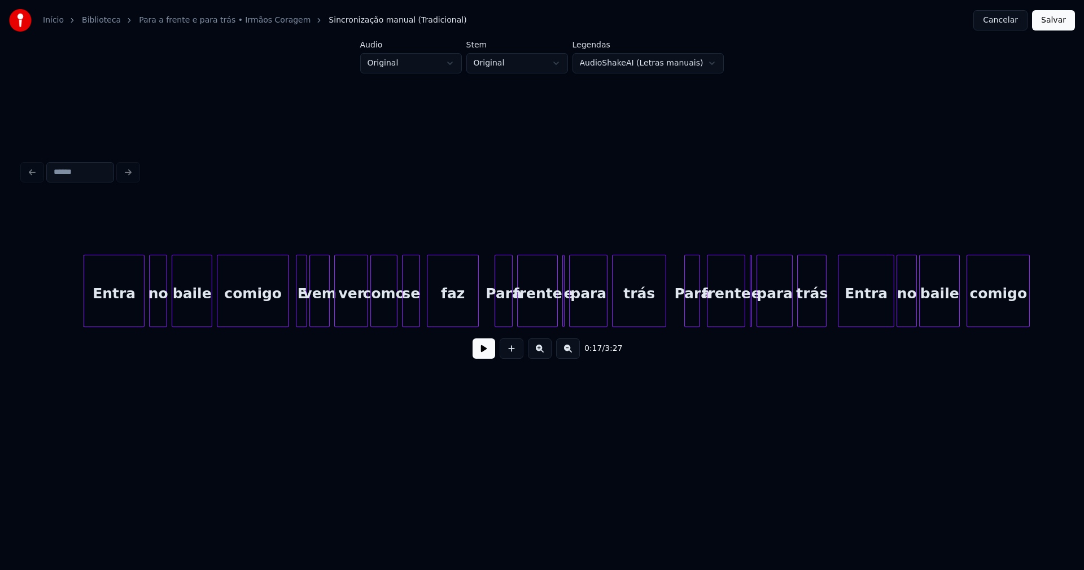
scroll to position [0, 1853]
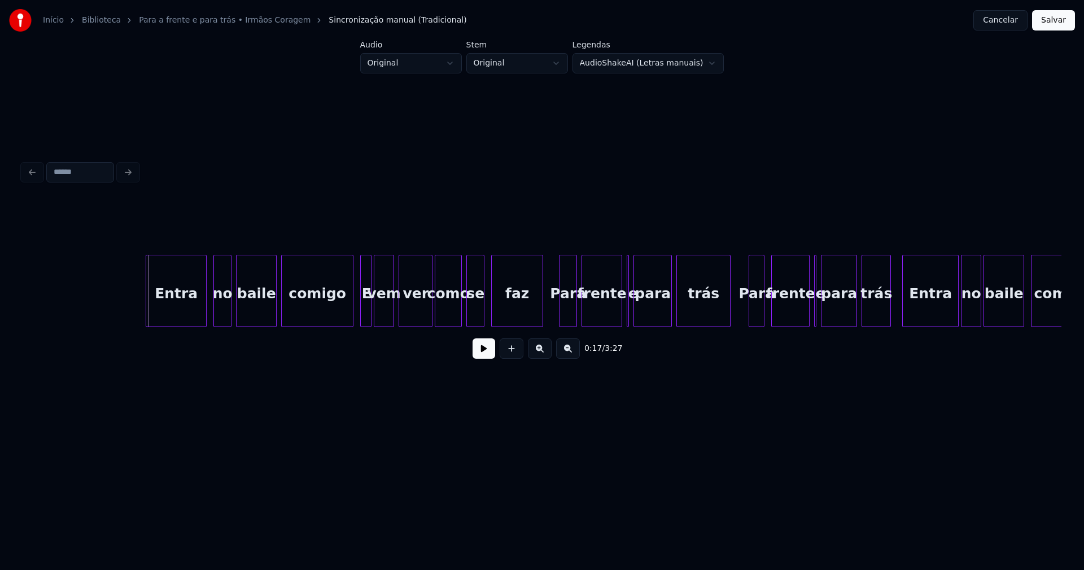
click at [176, 301] on div "Entra" at bounding box center [176, 293] width 60 height 77
click at [482, 358] on button at bounding box center [483, 348] width 23 height 20
click at [344, 314] on div at bounding box center [342, 290] width 3 height 71
click at [356, 308] on div at bounding box center [356, 290] width 3 height 71
click at [484, 358] on button at bounding box center [483, 348] width 23 height 20
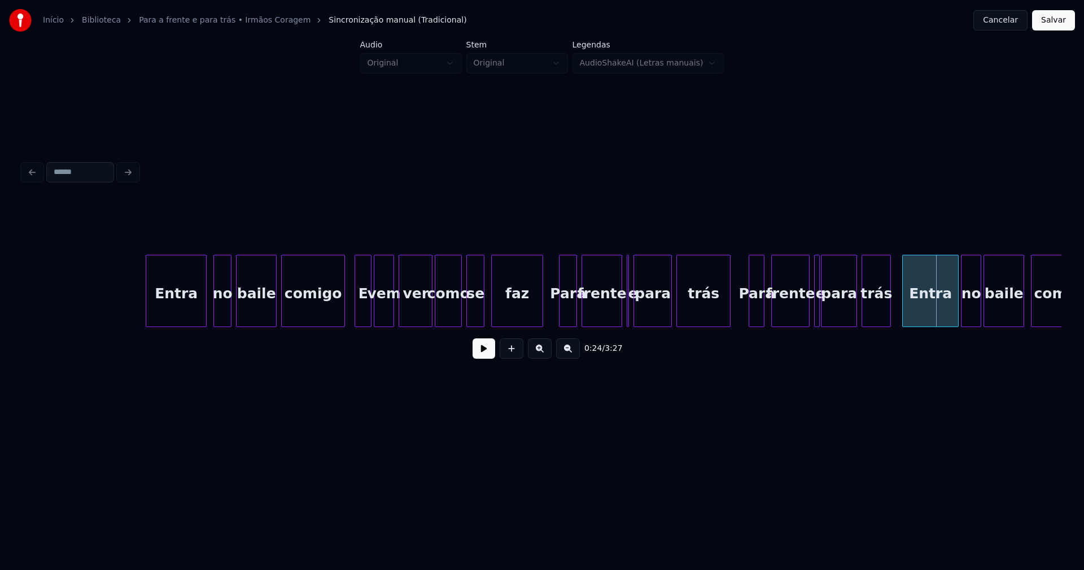
click at [816, 318] on div at bounding box center [817, 290] width 3 height 71
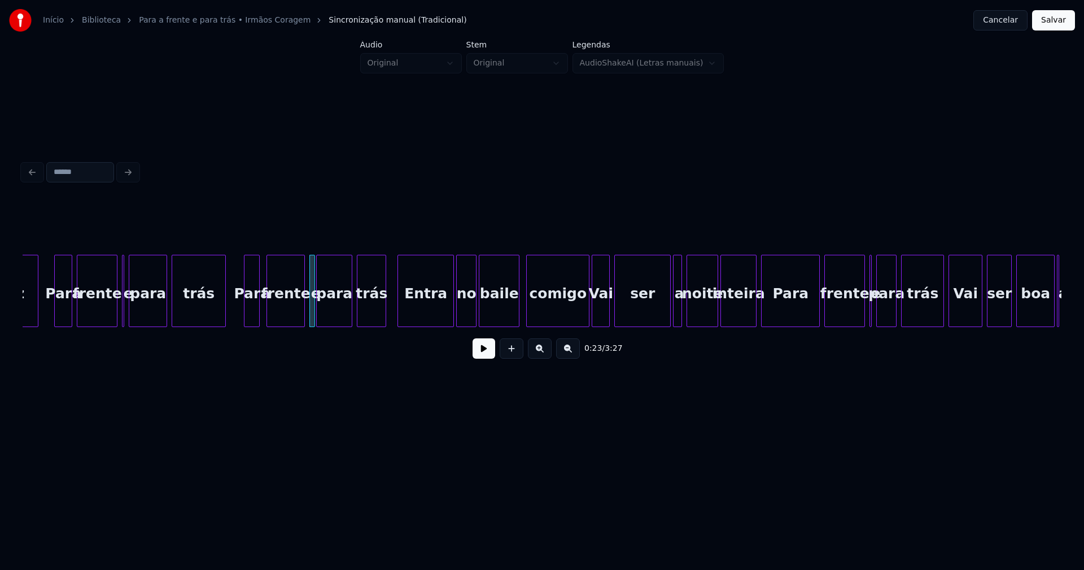
scroll to position [0, 2371]
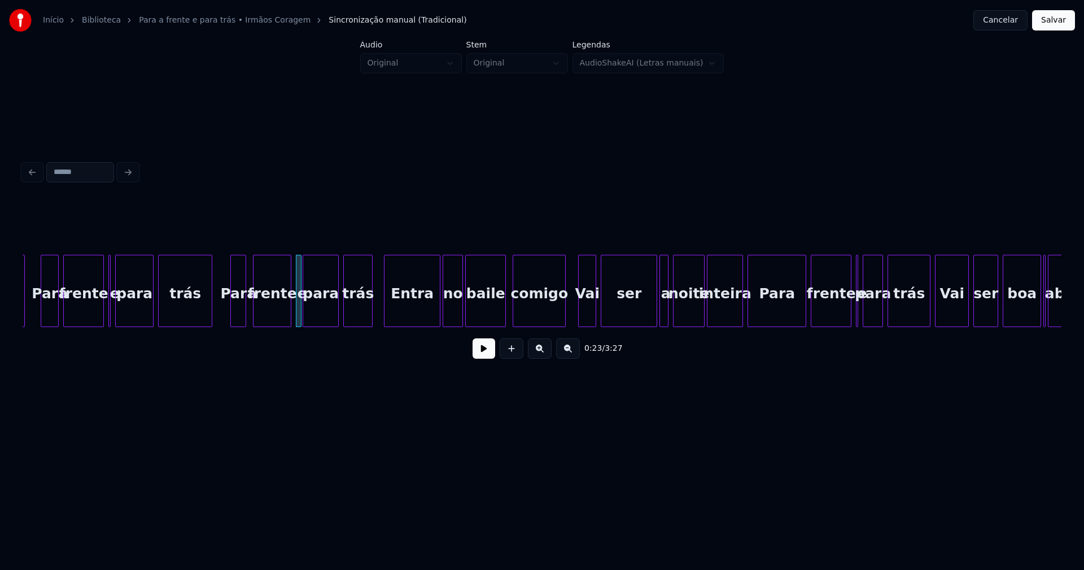
click at [562, 317] on div at bounding box center [563, 290] width 3 height 71
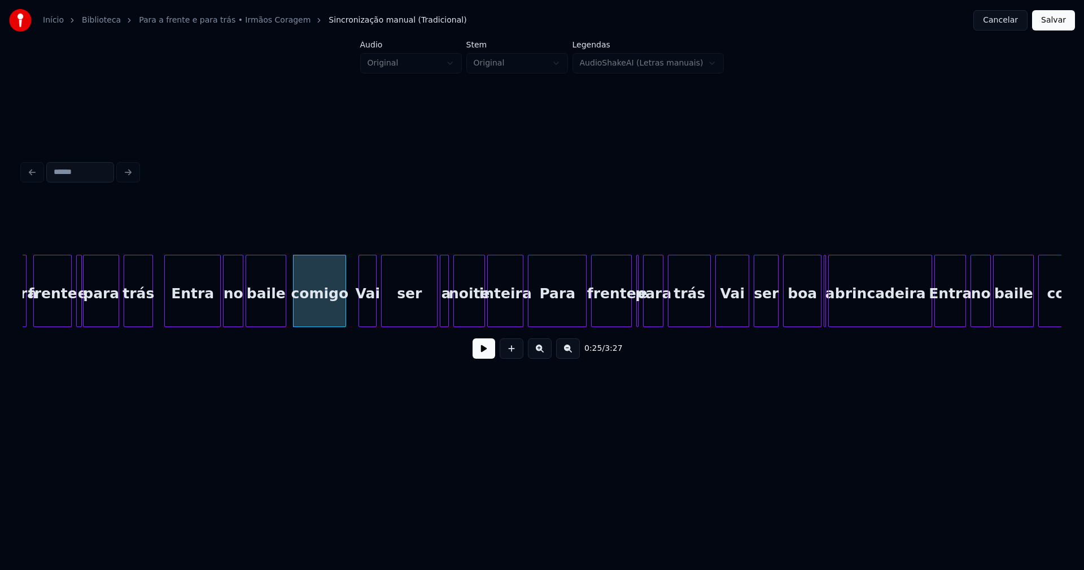
scroll to position [0, 2604]
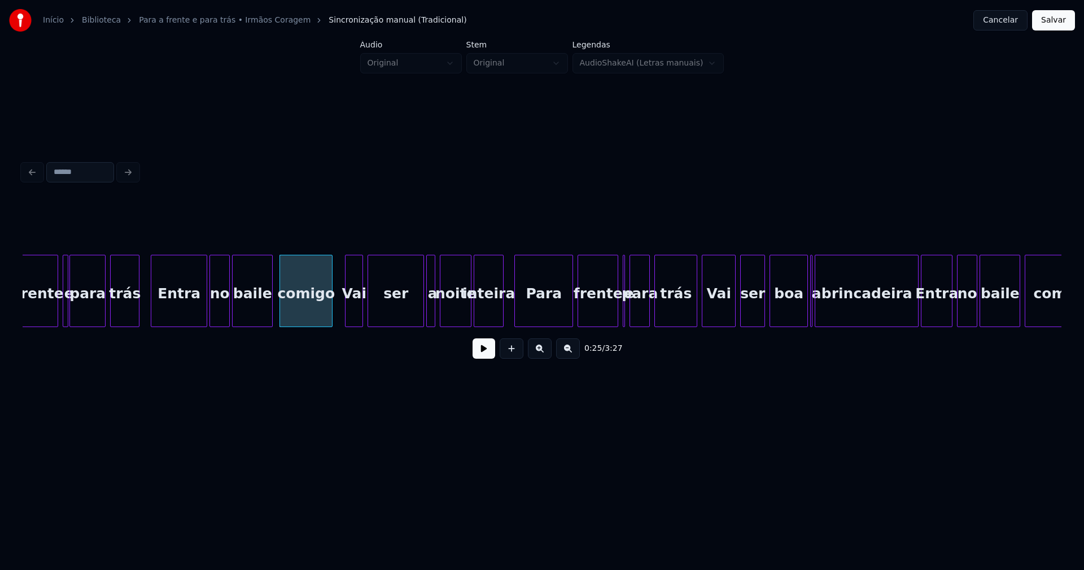
click at [502, 314] on div at bounding box center [501, 290] width 3 height 71
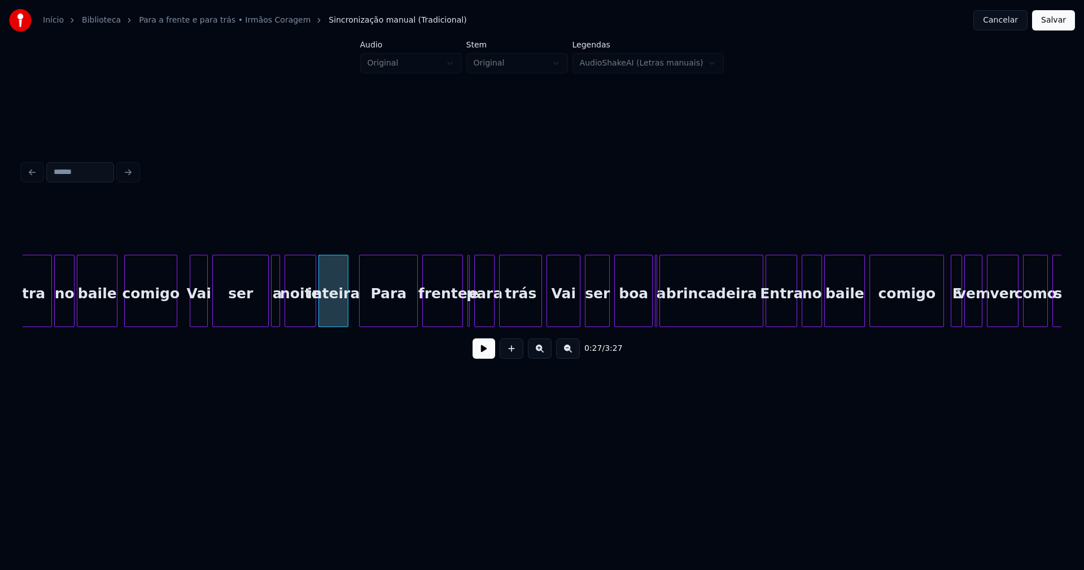
scroll to position [0, 2772]
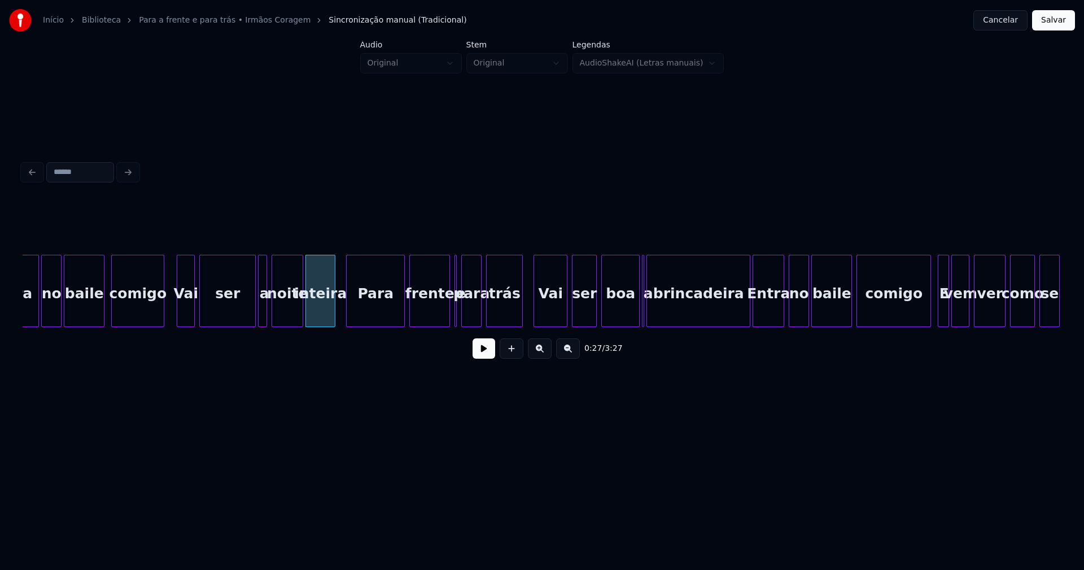
click at [521, 309] on div at bounding box center [520, 290] width 3 height 71
click at [555, 309] on div "Vai" at bounding box center [548, 293] width 33 height 77
click at [459, 316] on div at bounding box center [458, 290] width 3 height 71
click at [650, 312] on div at bounding box center [651, 290] width 3 height 71
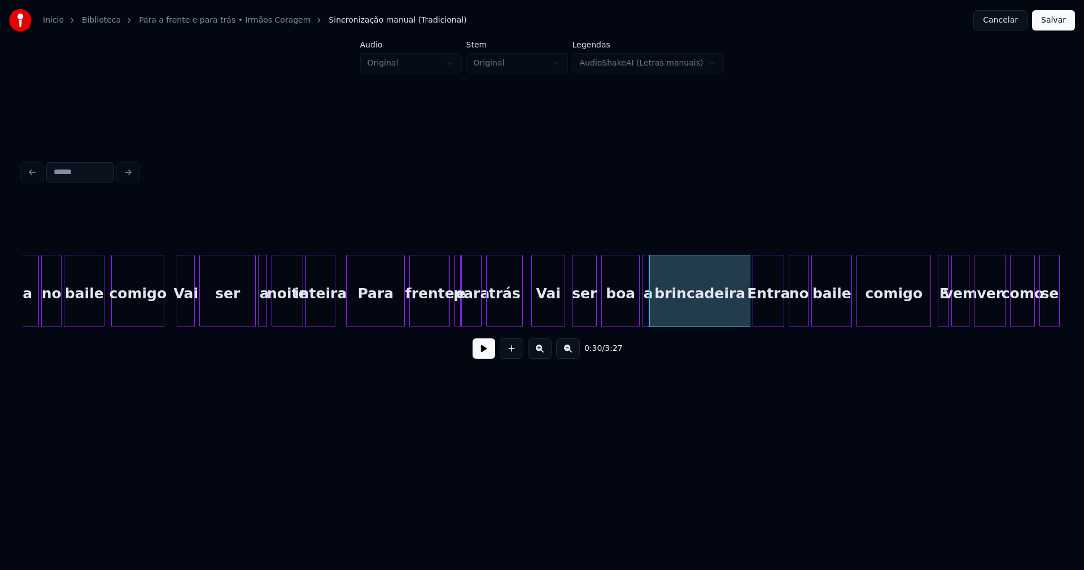
click at [646, 316] on div at bounding box center [646, 290] width 3 height 71
click at [740, 317] on div at bounding box center [739, 290] width 3 height 71
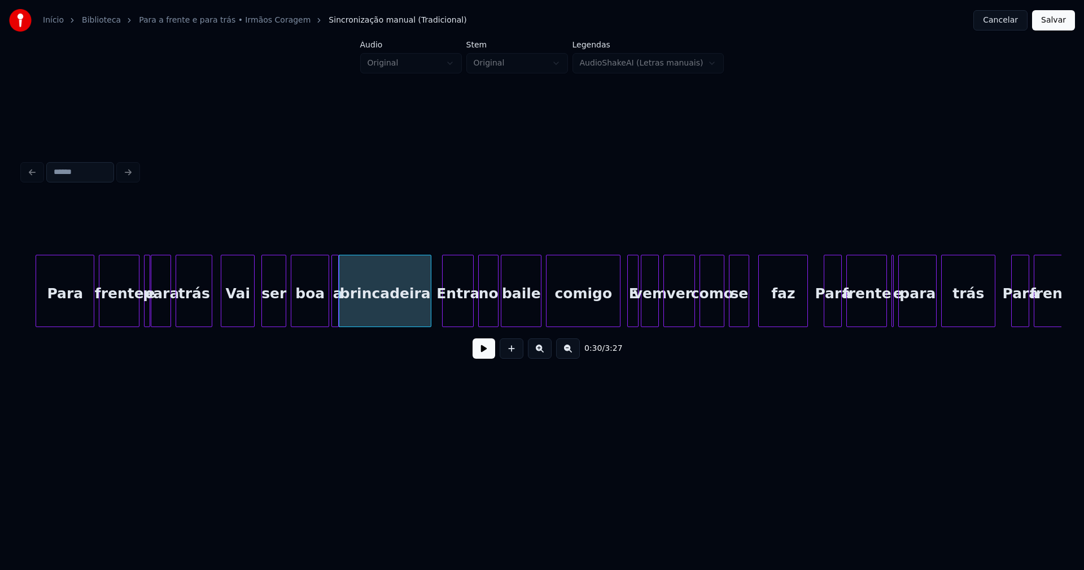
scroll to position [0, 3226]
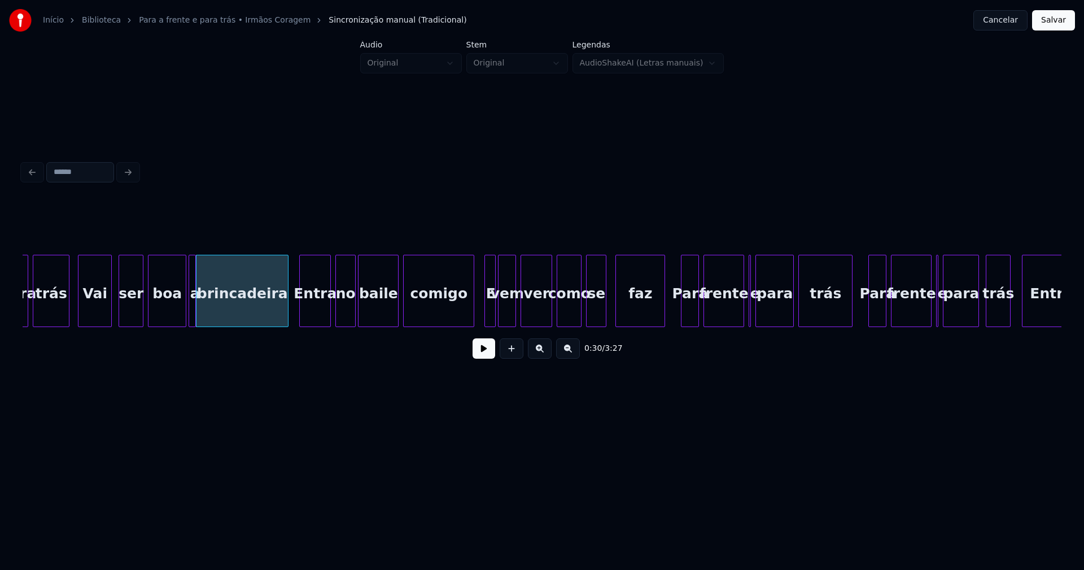
click at [472, 313] on div at bounding box center [471, 290] width 3 height 71
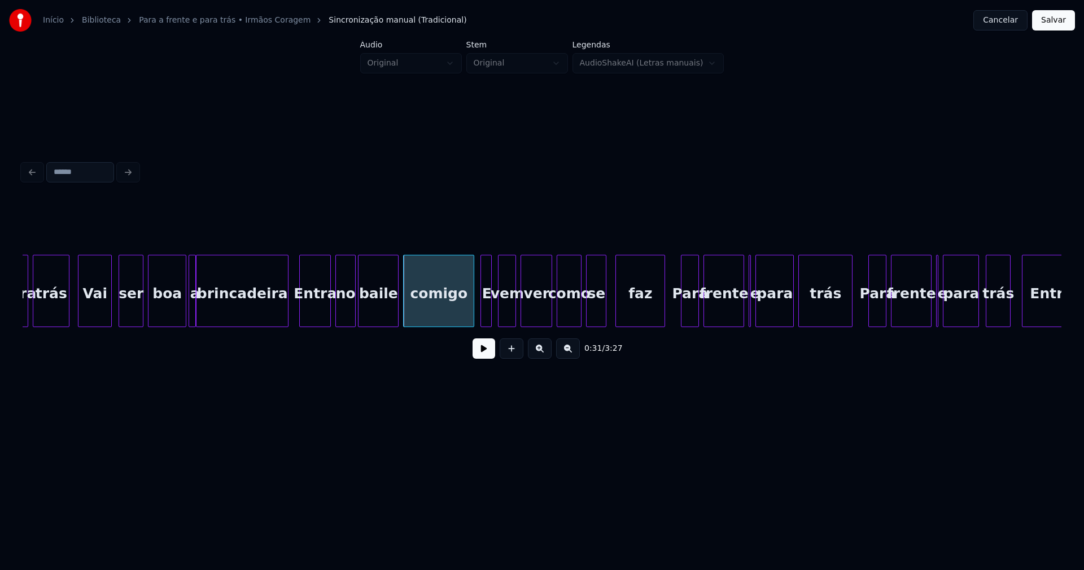
click at [487, 314] on div "E" at bounding box center [486, 293] width 11 height 77
click at [466, 314] on div at bounding box center [465, 290] width 3 height 71
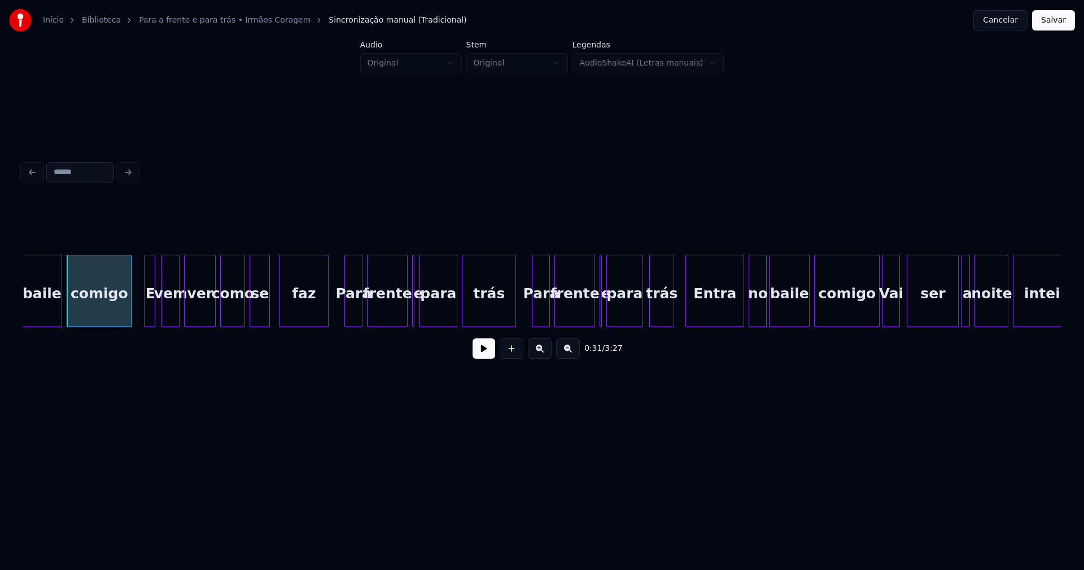
scroll to position [0, 3588]
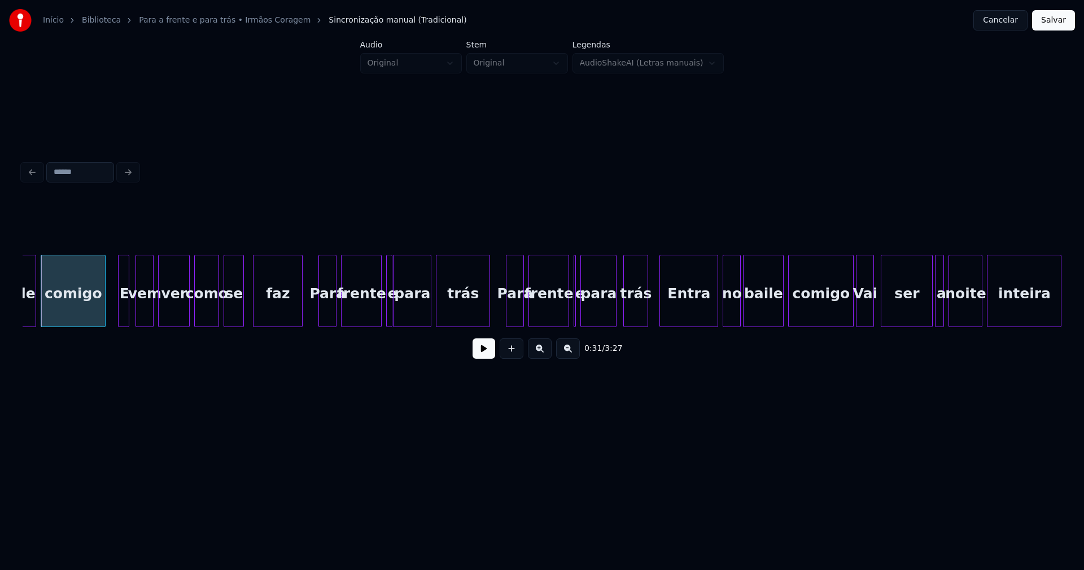
click at [390, 316] on div at bounding box center [389, 290] width 3 height 71
click at [576, 318] on div at bounding box center [576, 290] width 3 height 71
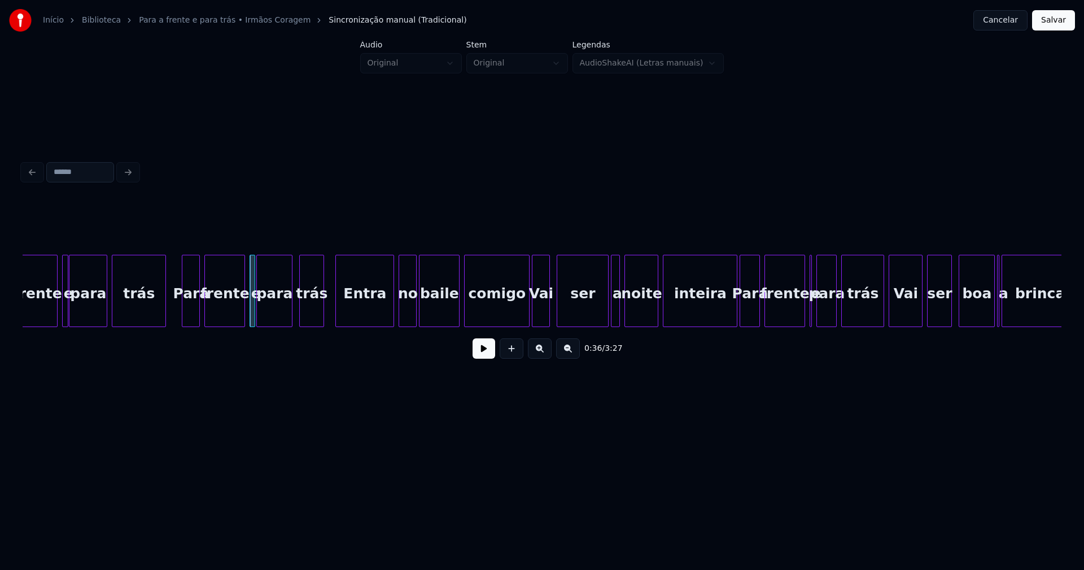
scroll to position [0, 3925]
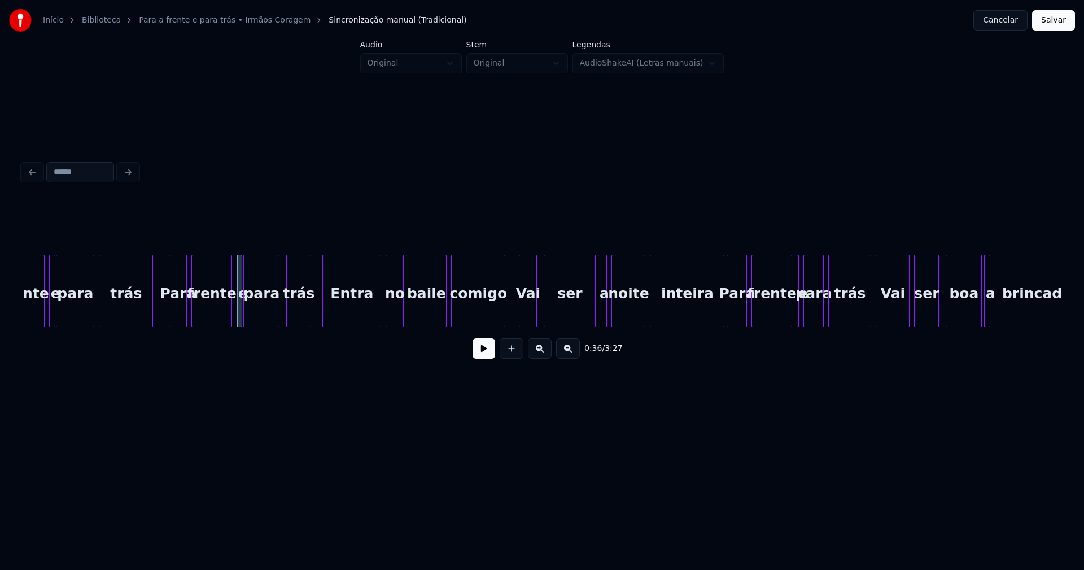
click at [502, 320] on div at bounding box center [502, 290] width 3 height 71
click at [525, 322] on div "frente e para trás Para frente e para trás Entra no baile comigo Vai ser a noit…" at bounding box center [542, 291] width 1039 height 72
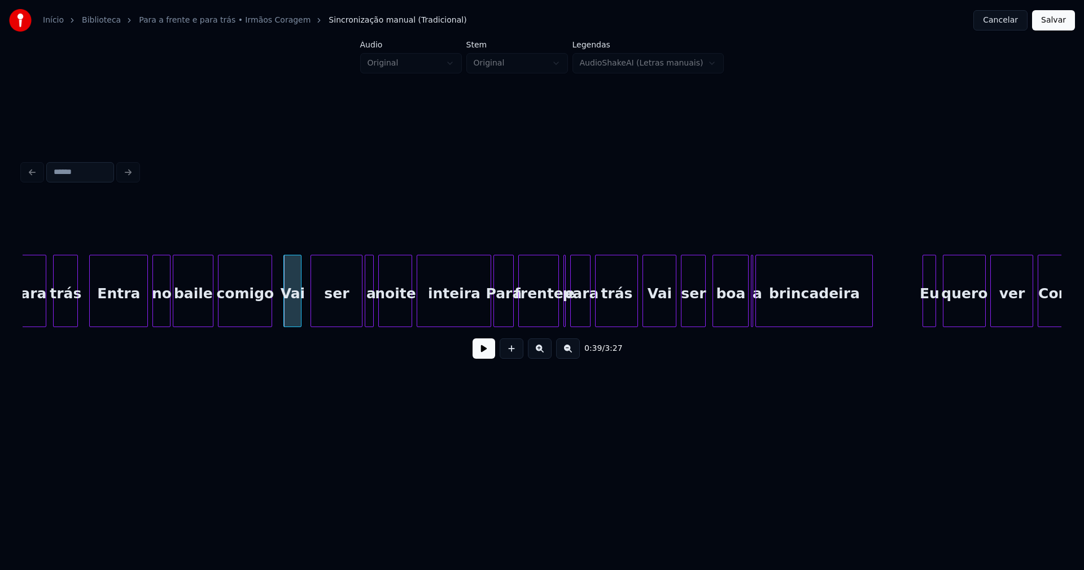
scroll to position [0, 4184]
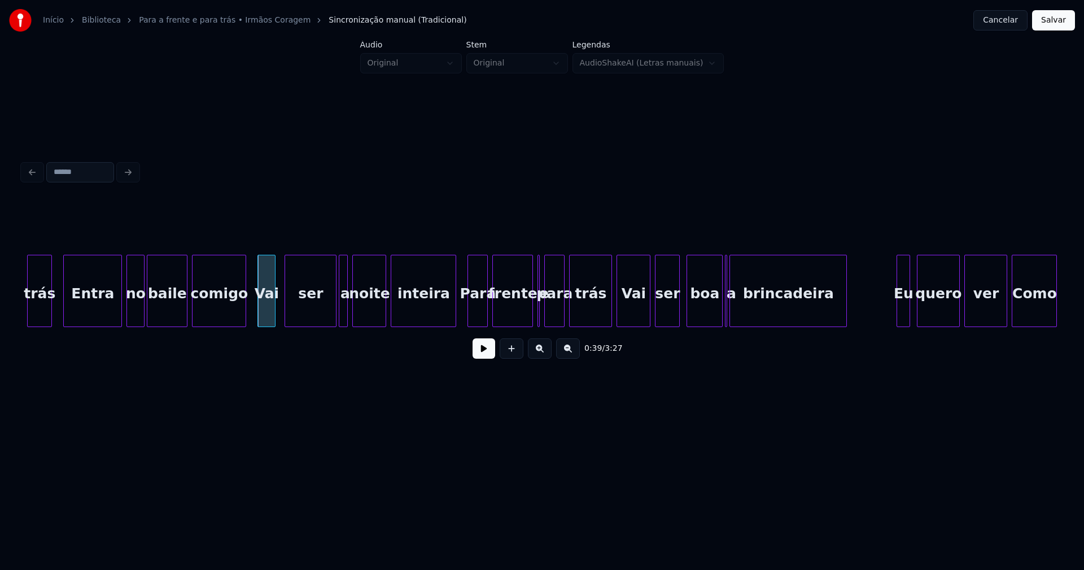
click at [454, 319] on div at bounding box center [453, 290] width 3 height 71
click at [541, 321] on div at bounding box center [541, 290] width 3 height 71
click at [602, 314] on div "trás" at bounding box center [591, 293] width 42 height 77
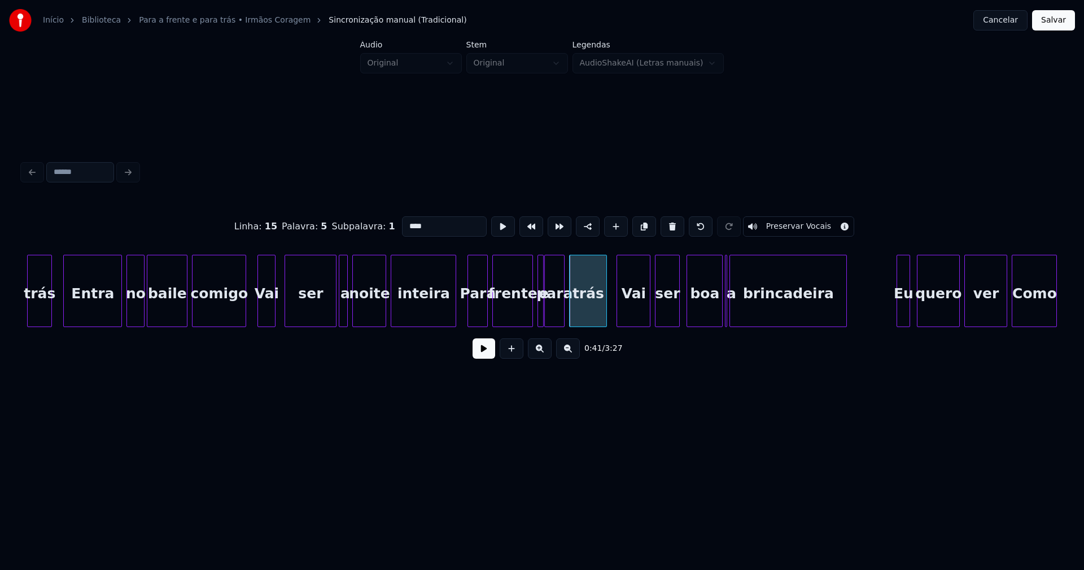
click at [605, 318] on div at bounding box center [604, 290] width 3 height 71
click at [736, 320] on div at bounding box center [735, 290] width 3 height 71
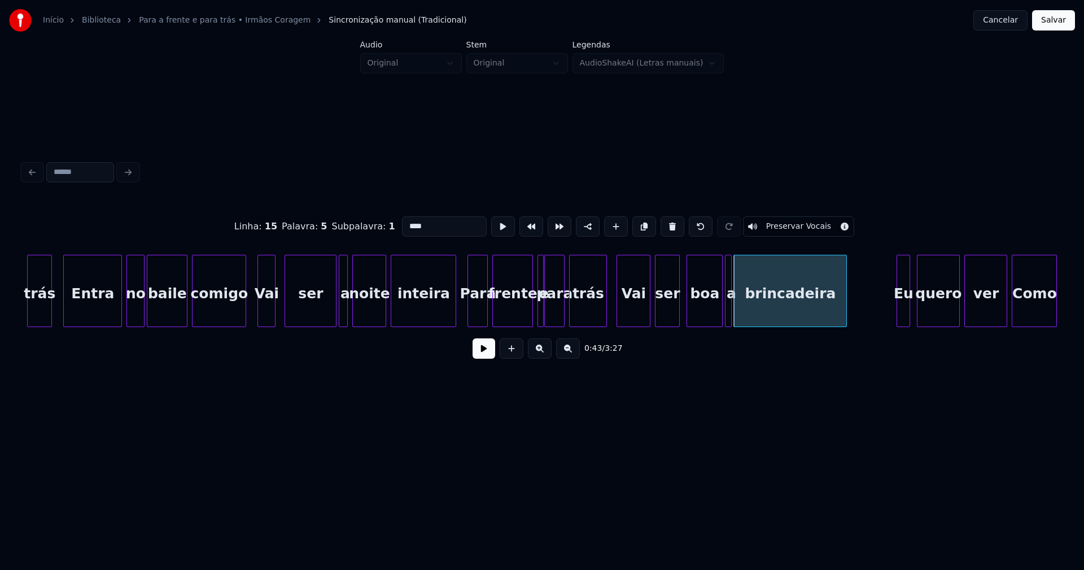
click at [729, 317] on div at bounding box center [729, 290] width 3 height 71
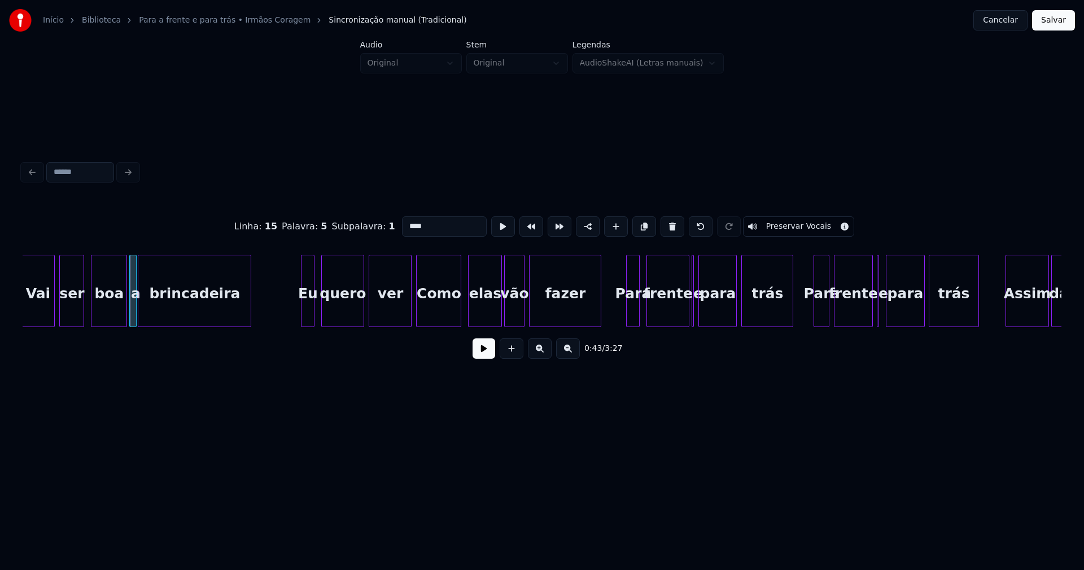
scroll to position [0, 4793]
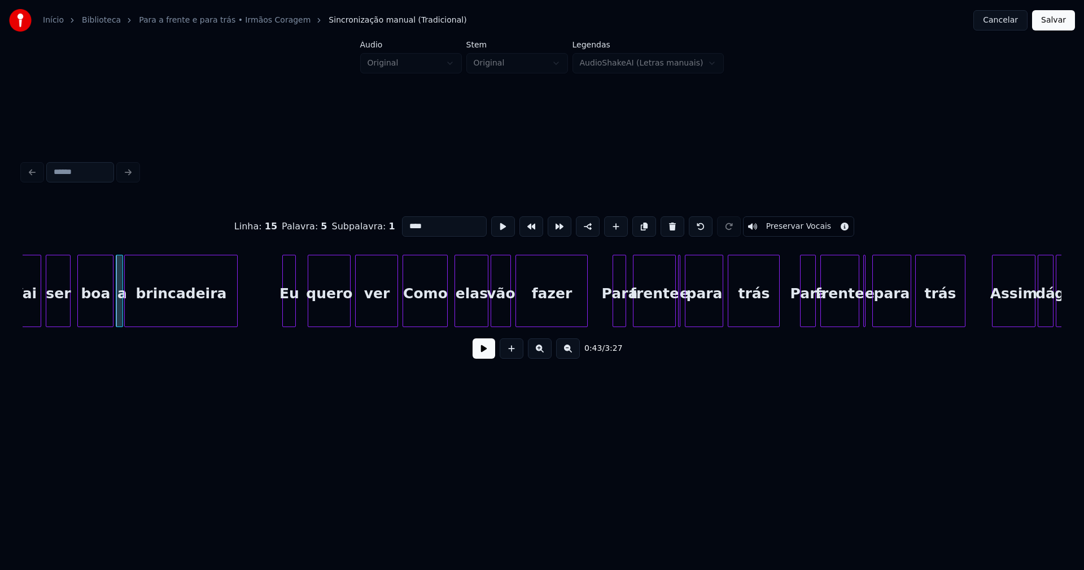
click at [288, 317] on div "Eu" at bounding box center [289, 293] width 12 height 77
click at [388, 314] on div at bounding box center [389, 290] width 3 height 71
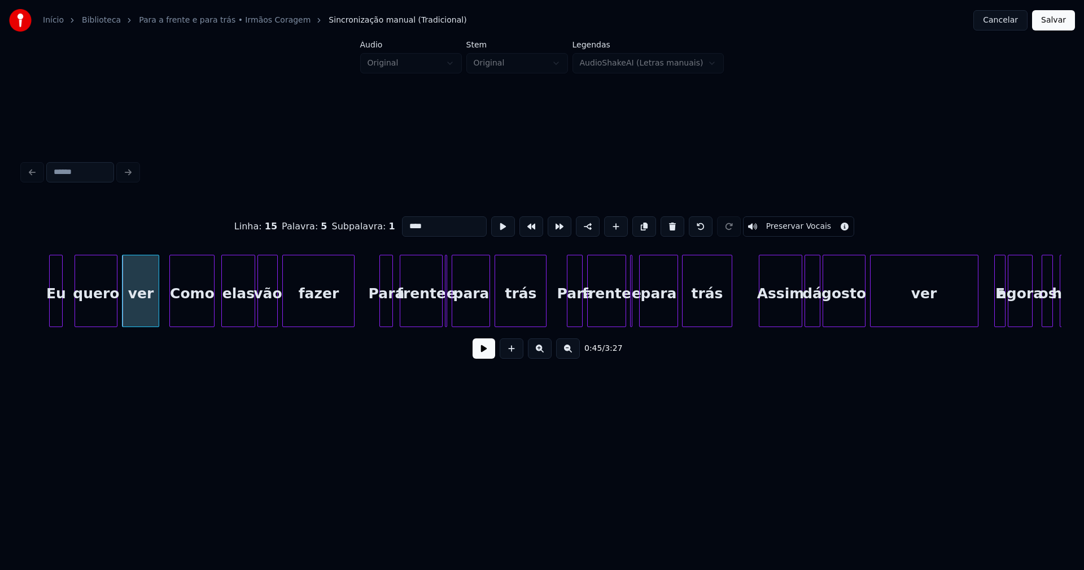
scroll to position [0, 5039]
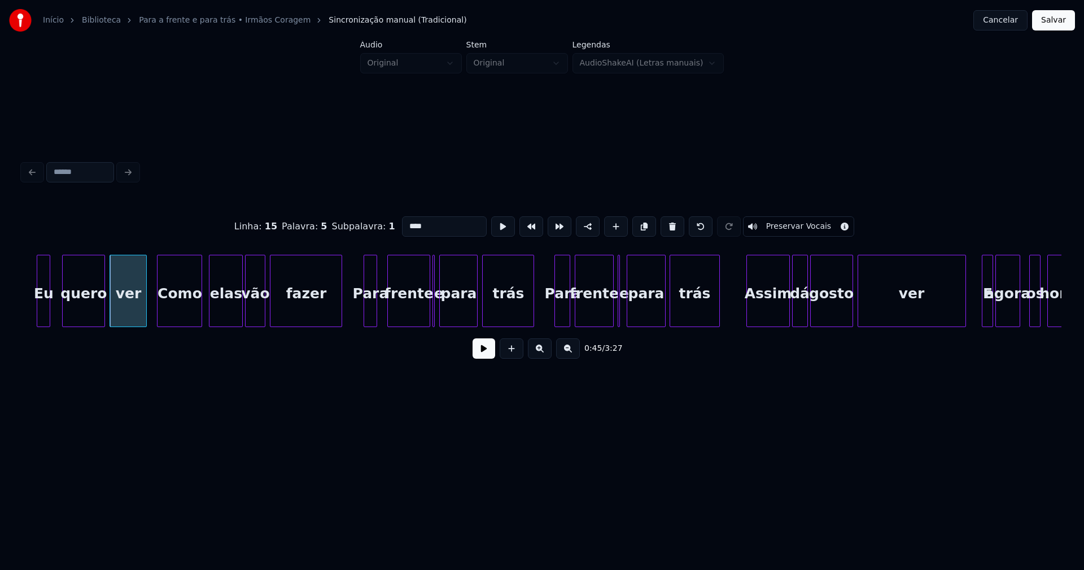
click at [370, 312] on div "Para" at bounding box center [370, 293] width 12 height 77
click at [382, 310] on div at bounding box center [381, 290] width 3 height 71
click at [436, 318] on div at bounding box center [436, 290] width 3 height 71
click at [624, 317] on div at bounding box center [623, 290] width 3 height 71
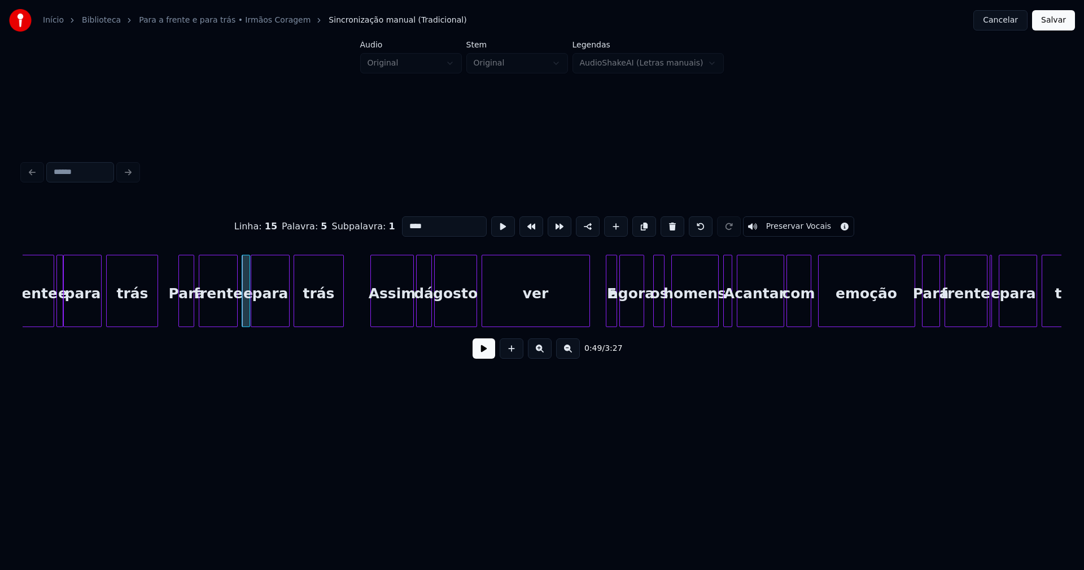
scroll to position [0, 5440]
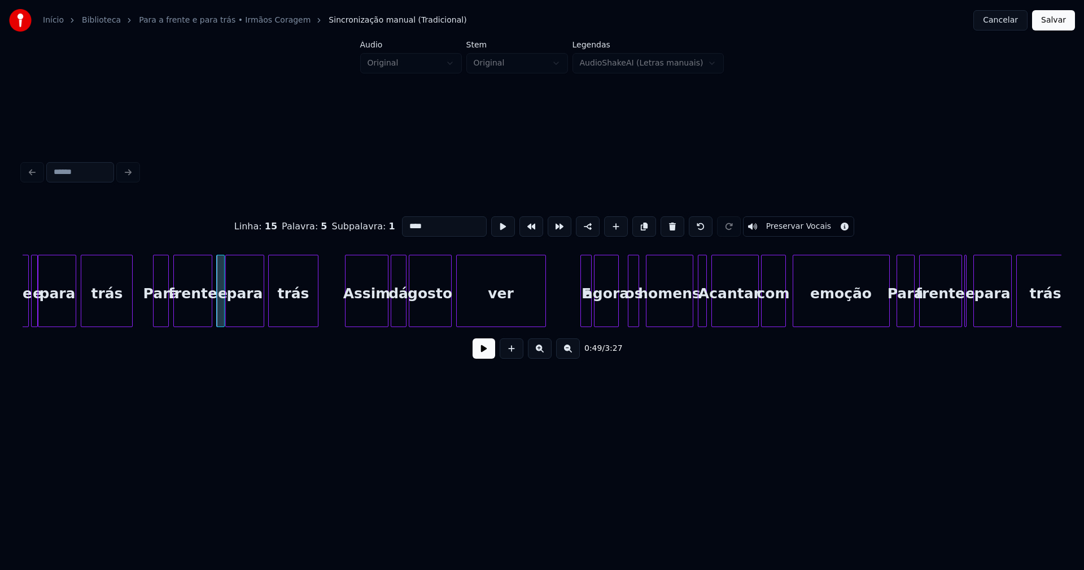
click at [544, 315] on div at bounding box center [543, 290] width 3 height 71
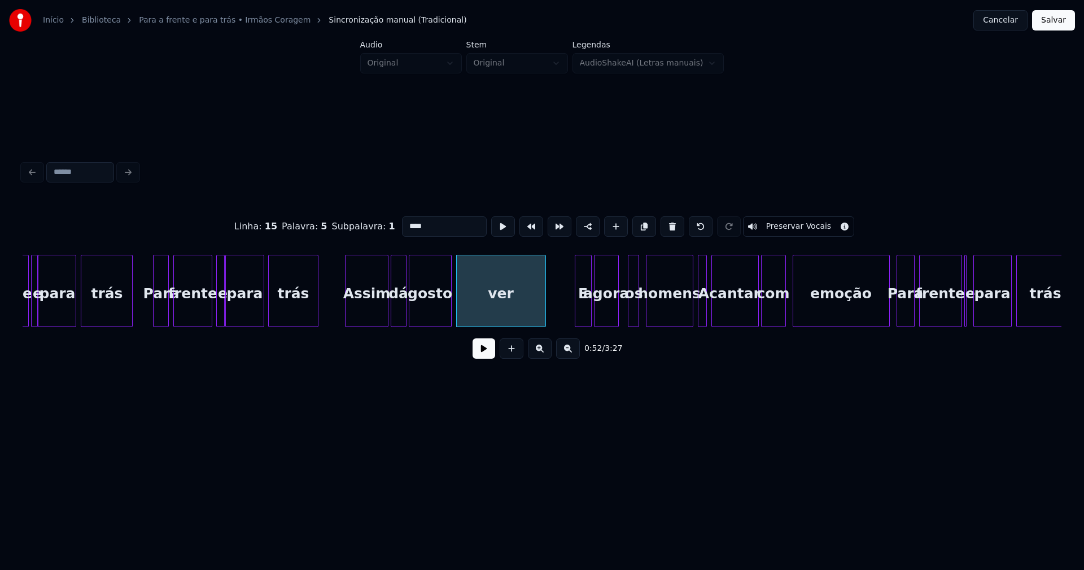
click at [575, 310] on div at bounding box center [576, 290] width 3 height 71
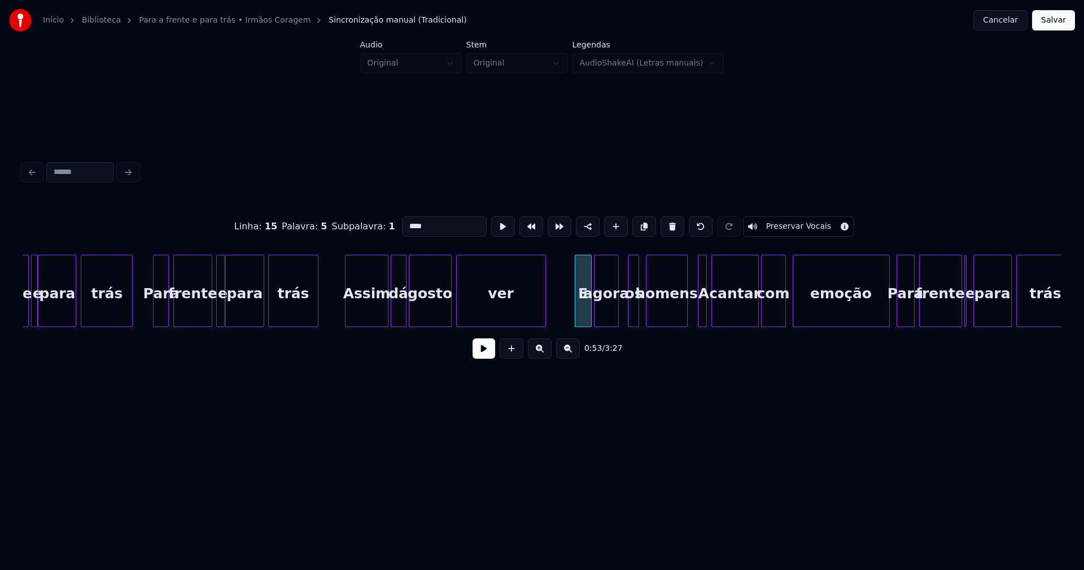
click at [685, 314] on div at bounding box center [685, 290] width 3 height 71
click at [623, 314] on div at bounding box center [623, 290] width 3 height 71
click at [696, 316] on div at bounding box center [696, 290] width 3 height 71
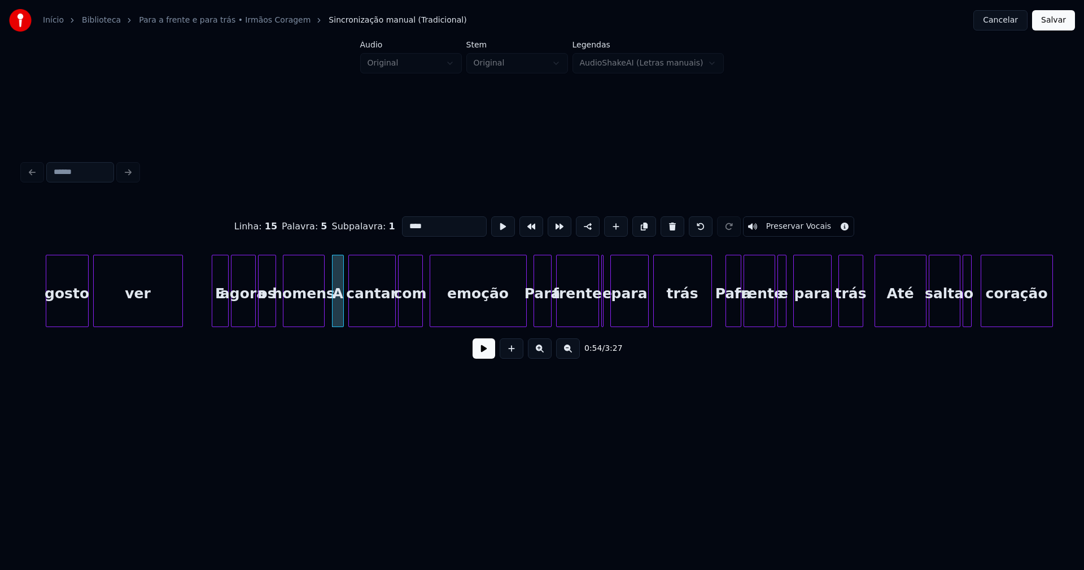
scroll to position [0, 5830]
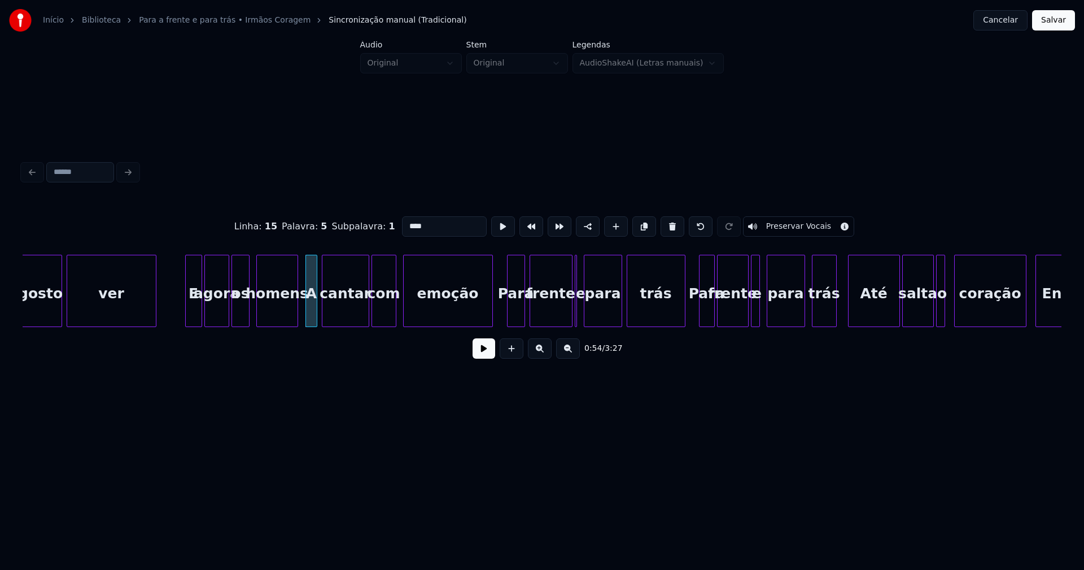
click at [491, 315] on div at bounding box center [490, 290] width 3 height 71
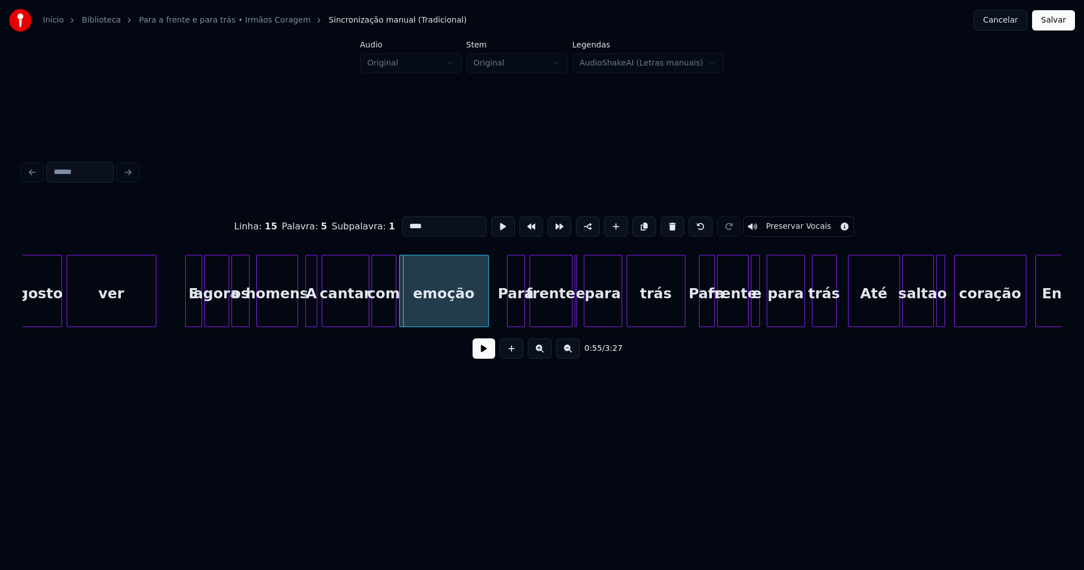
click at [451, 314] on div "emoção" at bounding box center [444, 293] width 89 height 77
click at [506, 315] on div at bounding box center [507, 290] width 3 height 71
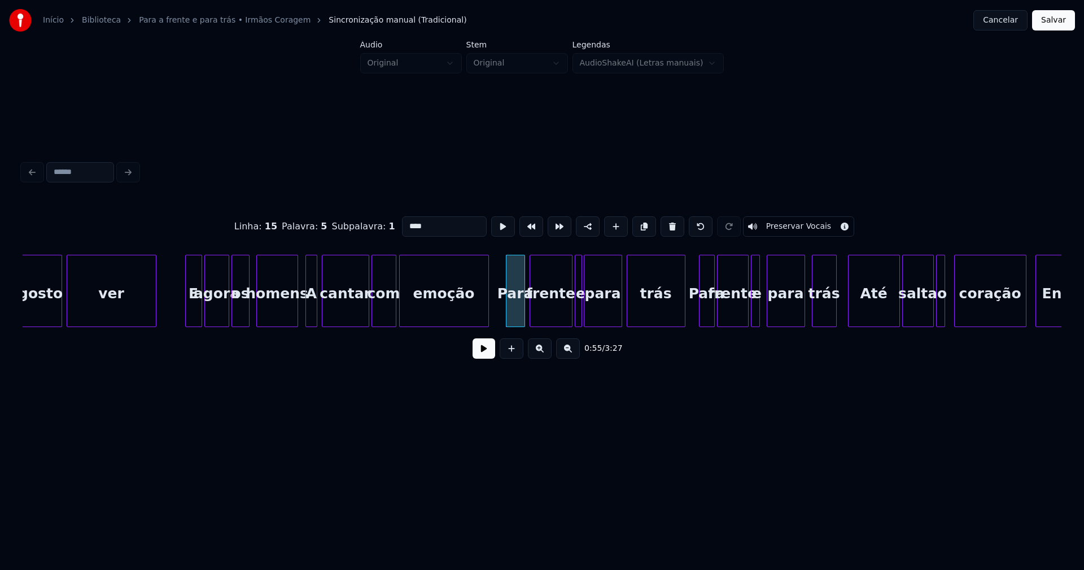
click at [581, 322] on div "gosto ver E agora os homens A cantar com emoção Para frente e para trás Para fr…" at bounding box center [542, 291] width 1039 height 72
click at [762, 313] on div at bounding box center [761, 290] width 3 height 71
click at [699, 309] on div at bounding box center [699, 290] width 3 height 71
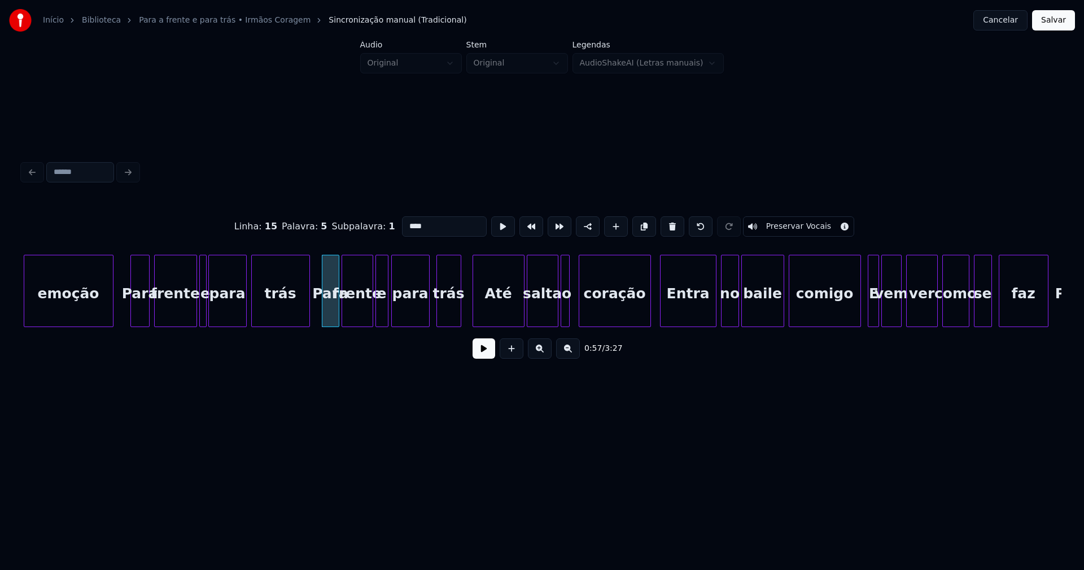
scroll to position [0, 6217]
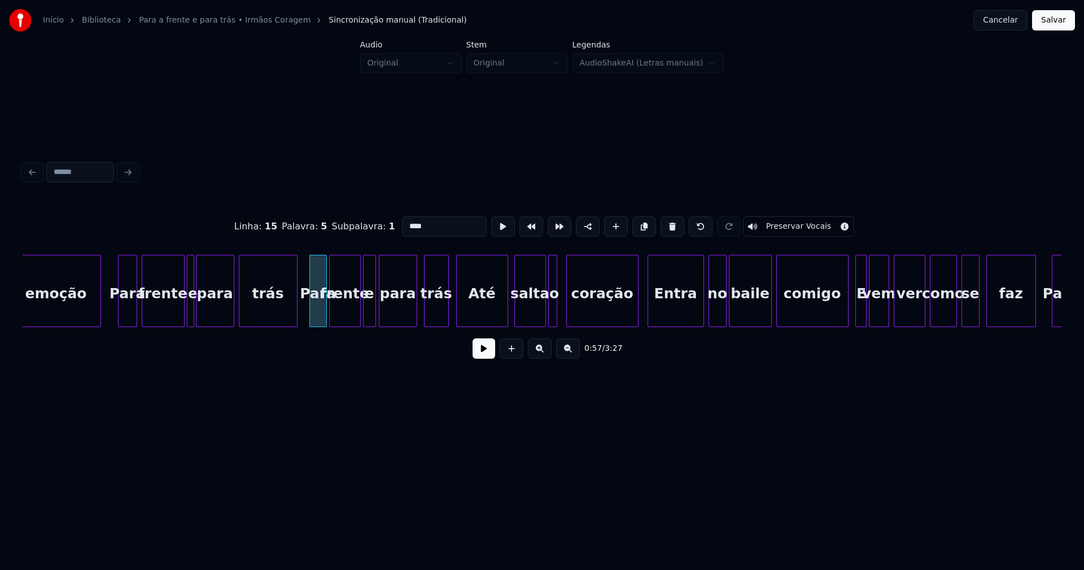
click at [479, 308] on div "Até" at bounding box center [482, 293] width 51 height 77
click at [534, 308] on div "salta" at bounding box center [529, 293] width 30 height 77
click at [536, 312] on div at bounding box center [536, 290] width 3 height 71
click at [542, 314] on div at bounding box center [542, 290] width 3 height 71
click at [634, 307] on div at bounding box center [633, 290] width 3 height 71
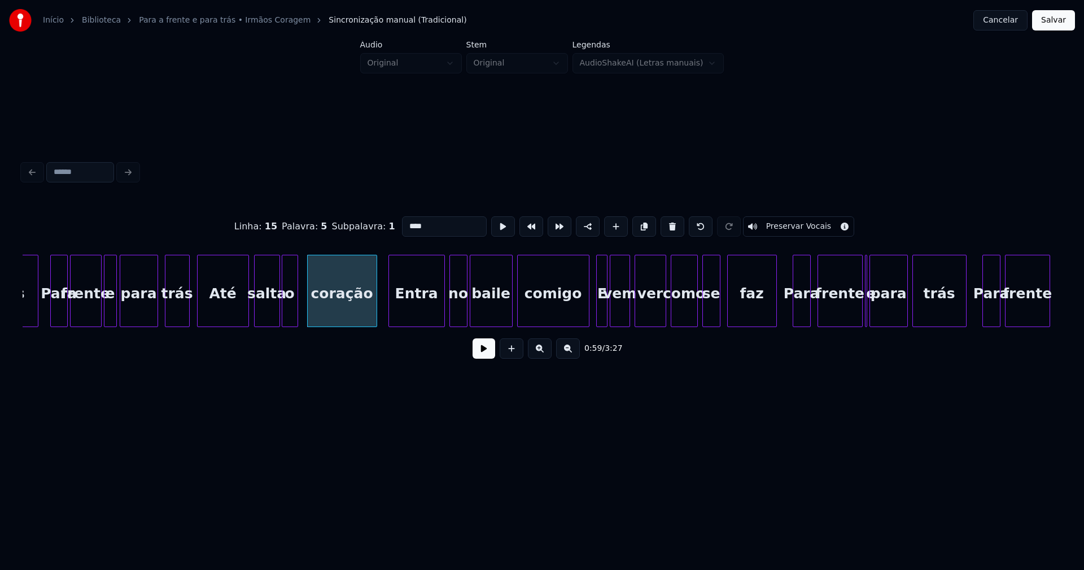
scroll to position [0, 6490]
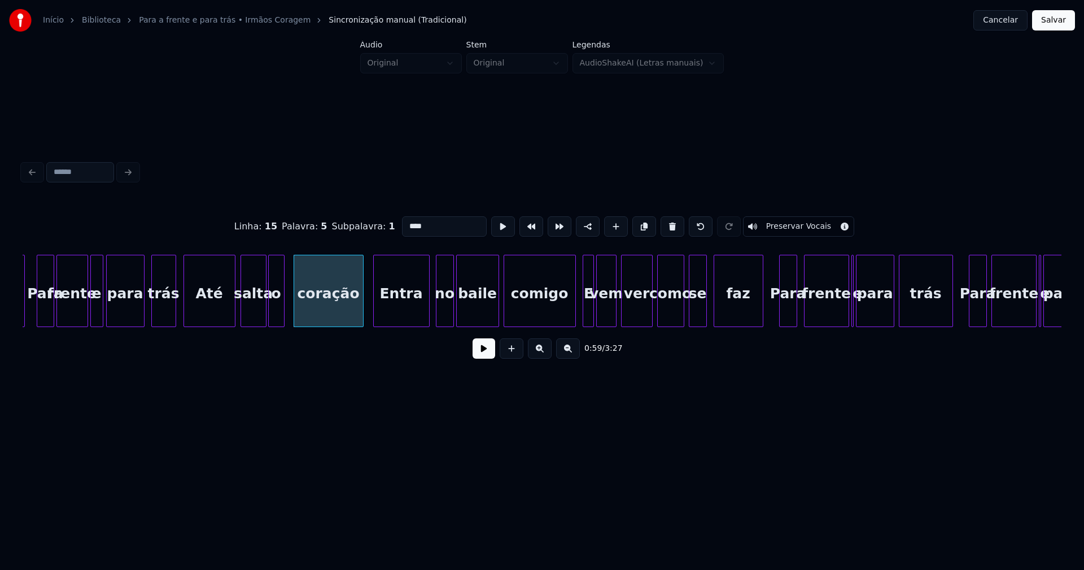
click at [417, 307] on div "Entra" at bounding box center [401, 293] width 55 height 77
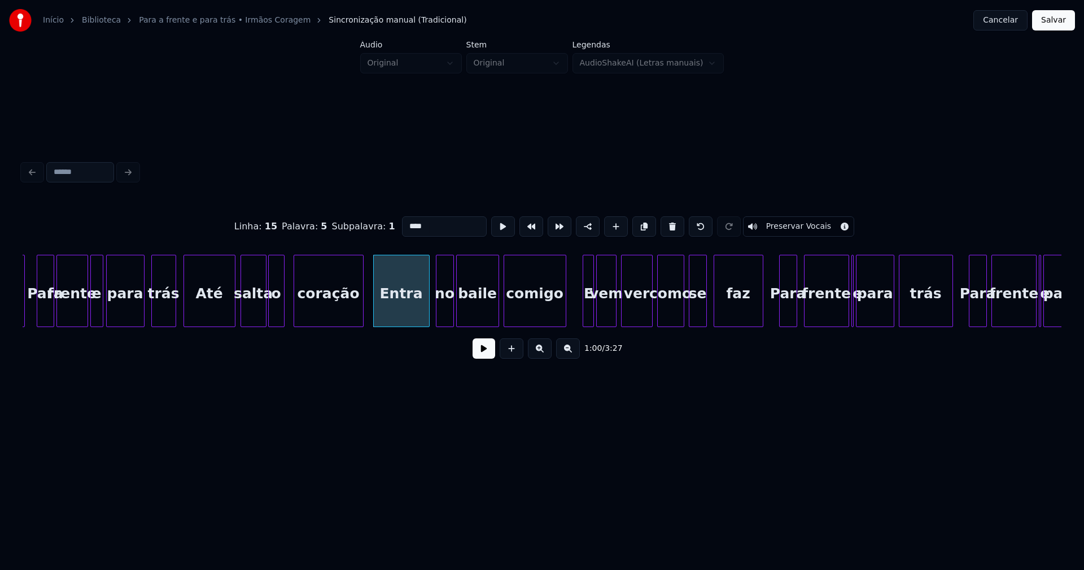
click at [563, 318] on div at bounding box center [563, 290] width 3 height 71
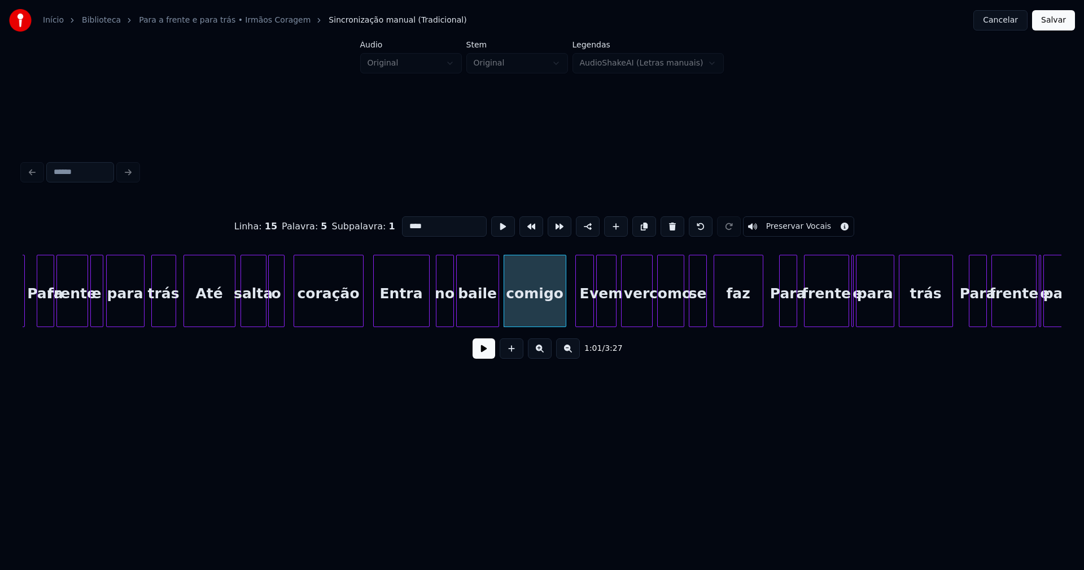
click at [577, 320] on div at bounding box center [577, 290] width 3 height 71
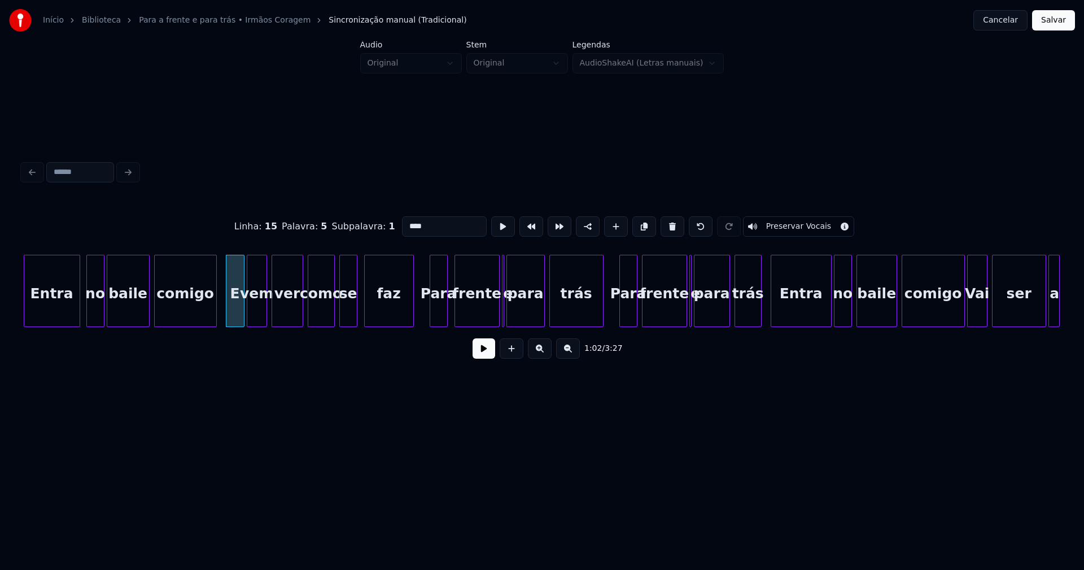
scroll to position [0, 6853]
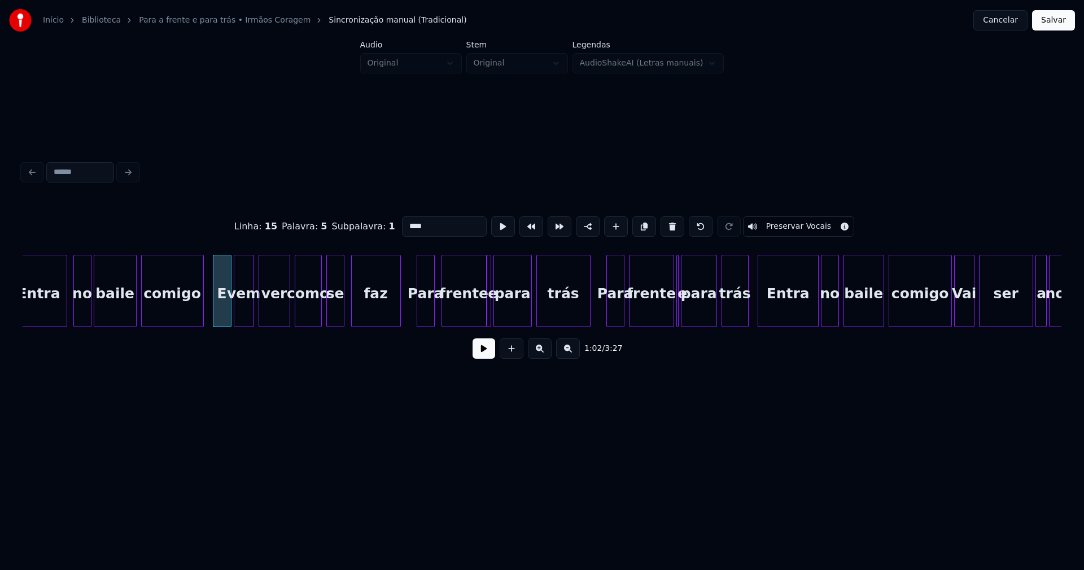
click at [490, 316] on div "e" at bounding box center [489, 291] width 5 height 72
click at [478, 313] on div at bounding box center [478, 290] width 3 height 71
click at [489, 307] on div at bounding box center [490, 290] width 3 height 71
click at [483, 307] on div at bounding box center [484, 290] width 3 height 71
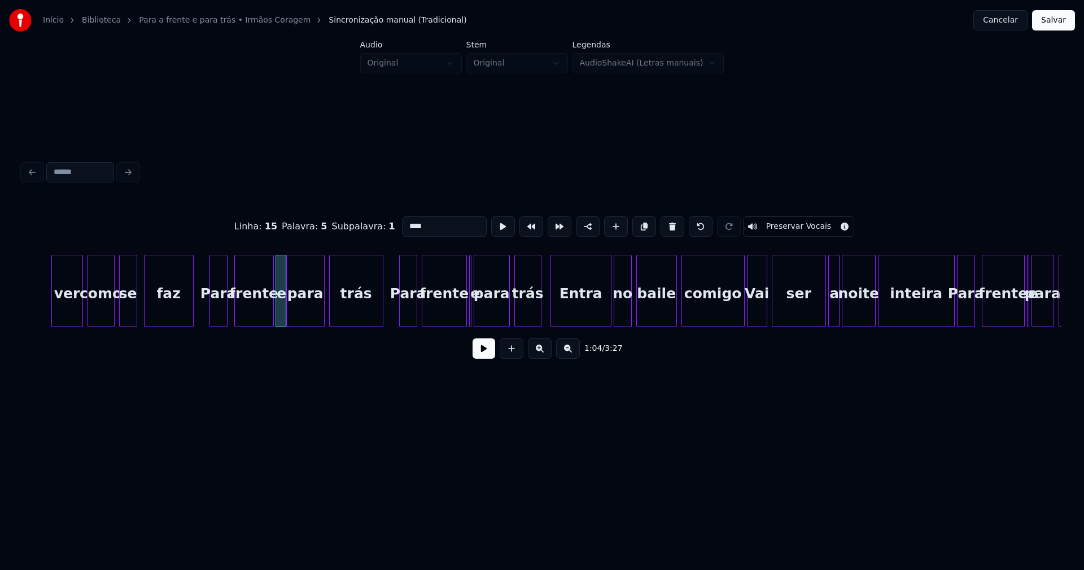
scroll to position [0, 7138]
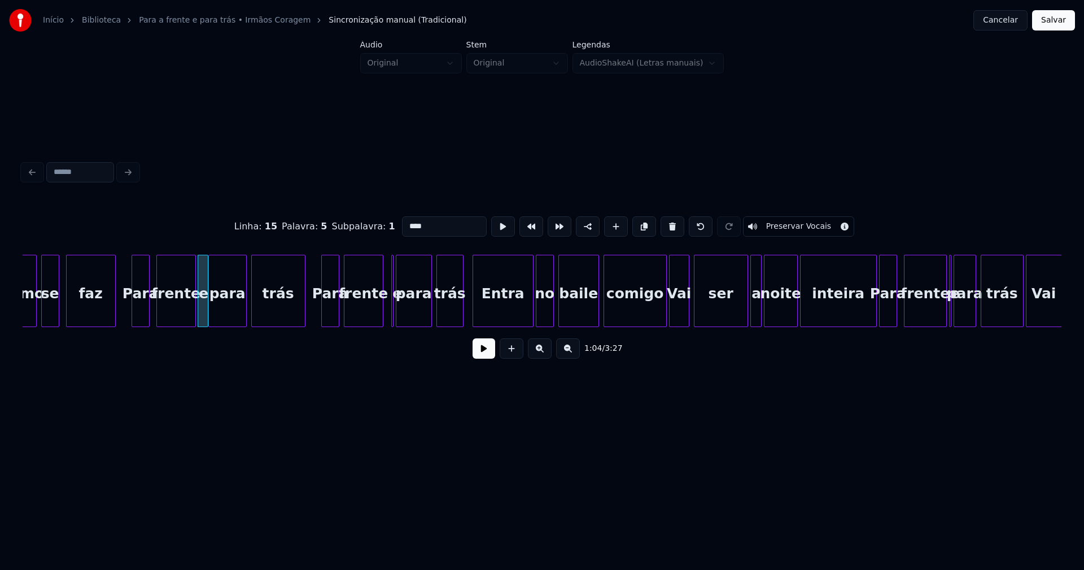
click at [380, 314] on div at bounding box center [380, 290] width 3 height 71
click at [386, 307] on div at bounding box center [387, 290] width 3 height 71
click at [373, 313] on div at bounding box center [372, 290] width 3 height 71
click at [379, 313] on div at bounding box center [379, 290] width 3 height 71
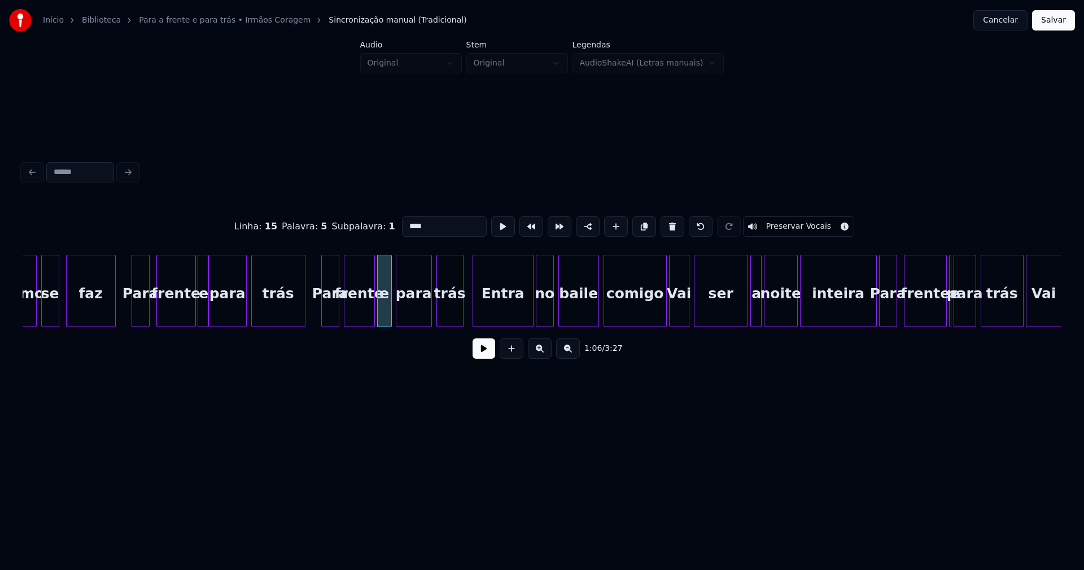
click at [388, 312] on div at bounding box center [389, 290] width 3 height 71
click at [654, 317] on div at bounding box center [653, 290] width 3 height 71
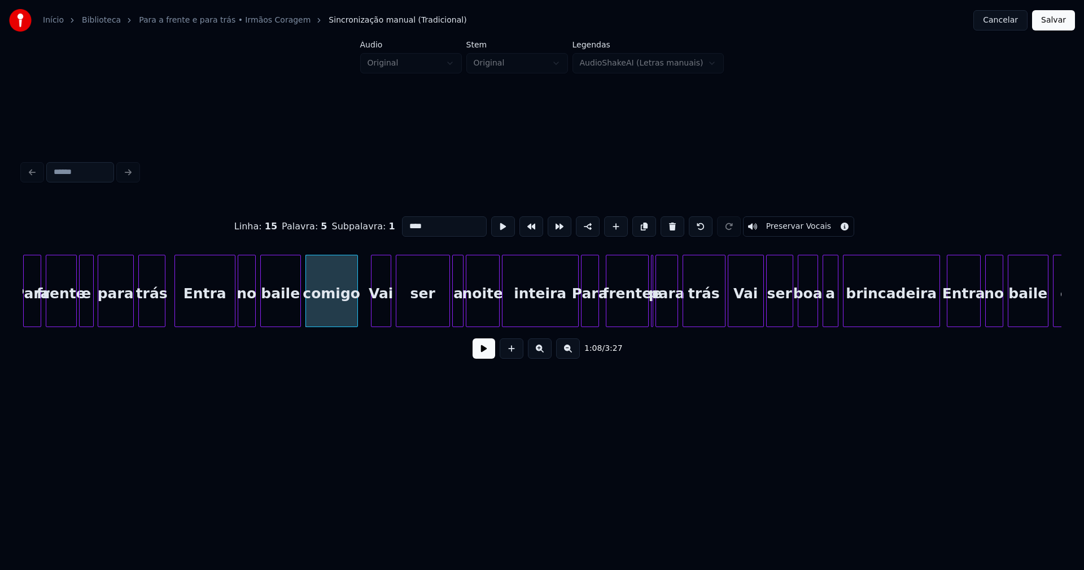
scroll to position [0, 7448]
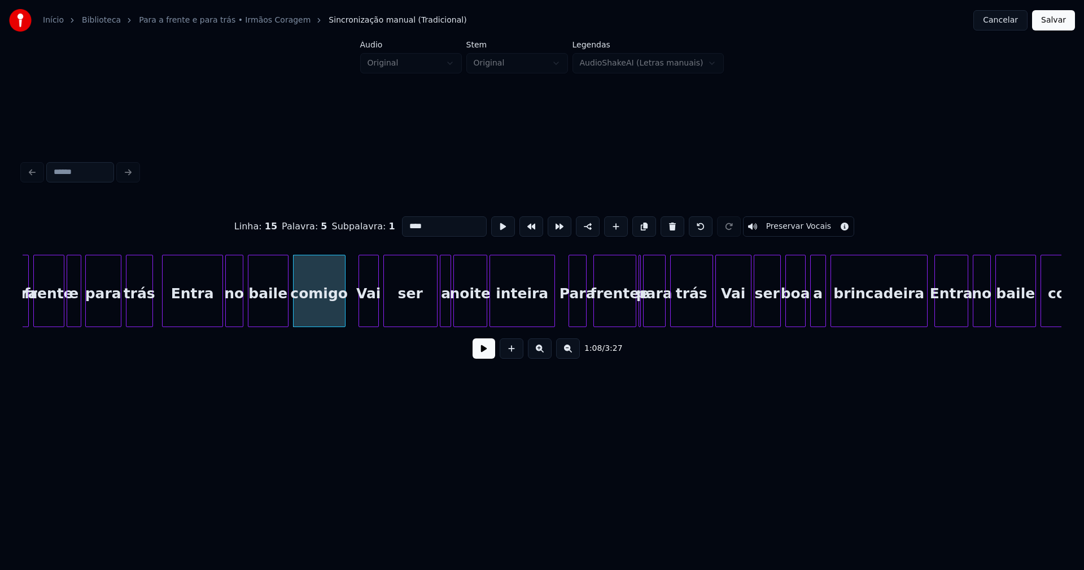
click at [552, 316] on div at bounding box center [552, 290] width 3 height 71
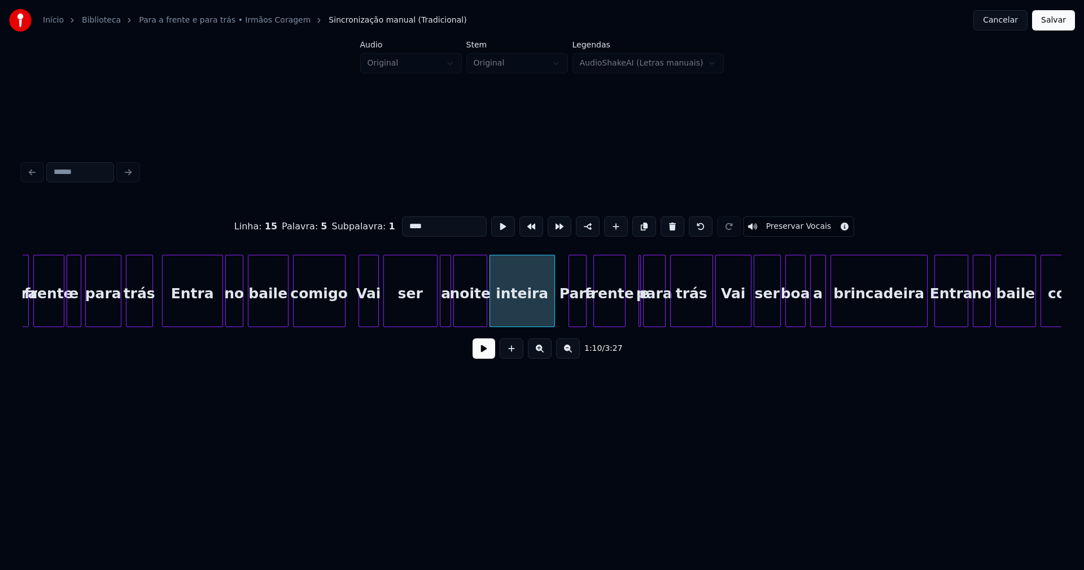
click at [622, 319] on div at bounding box center [623, 290] width 3 height 71
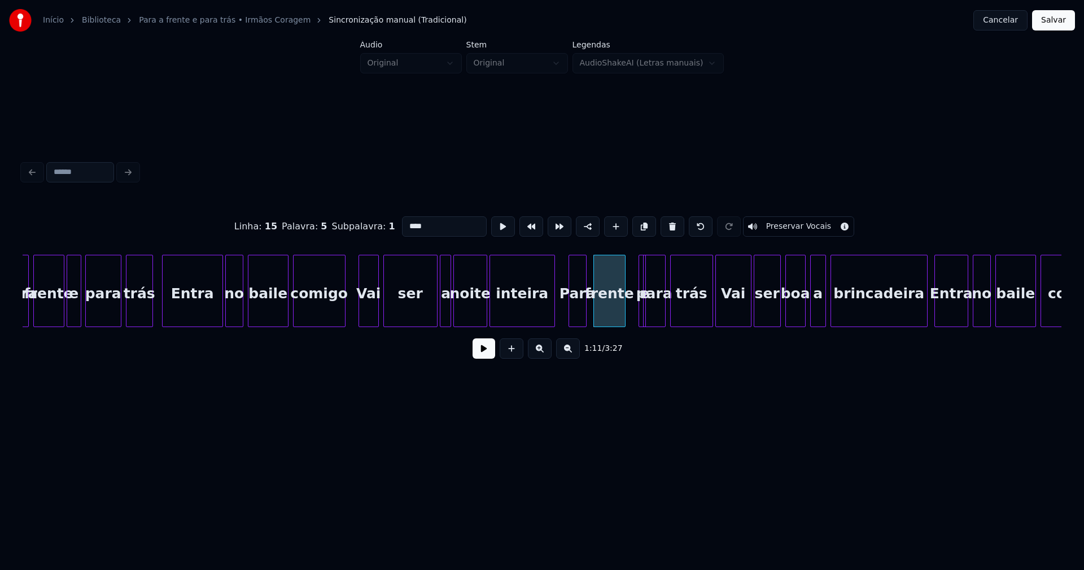
click at [642, 317] on div at bounding box center [643, 290] width 3 height 71
click at [628, 262] on div "e" at bounding box center [631, 291] width 7 height 72
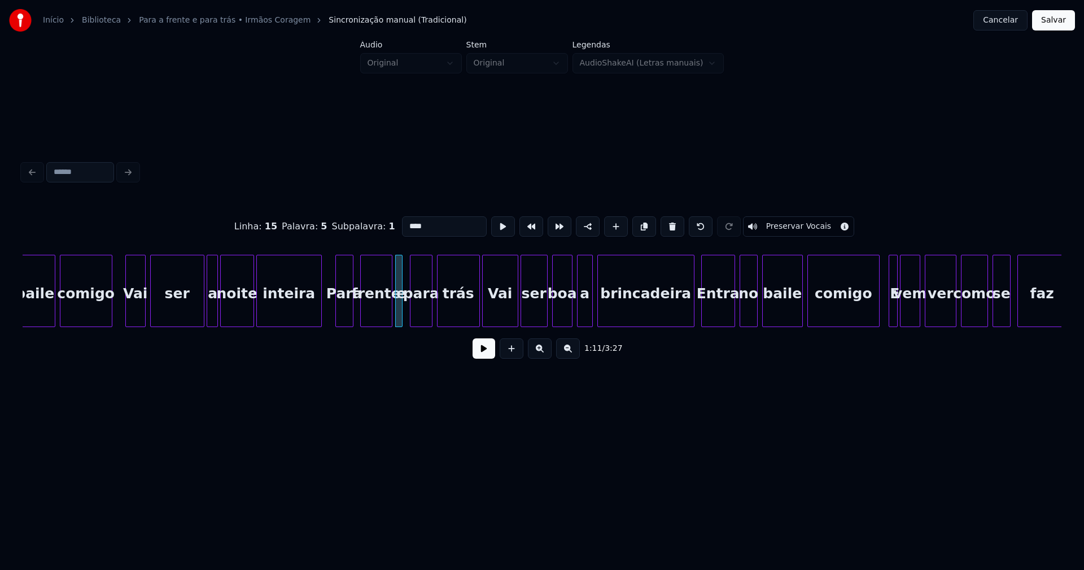
scroll to position [0, 7695]
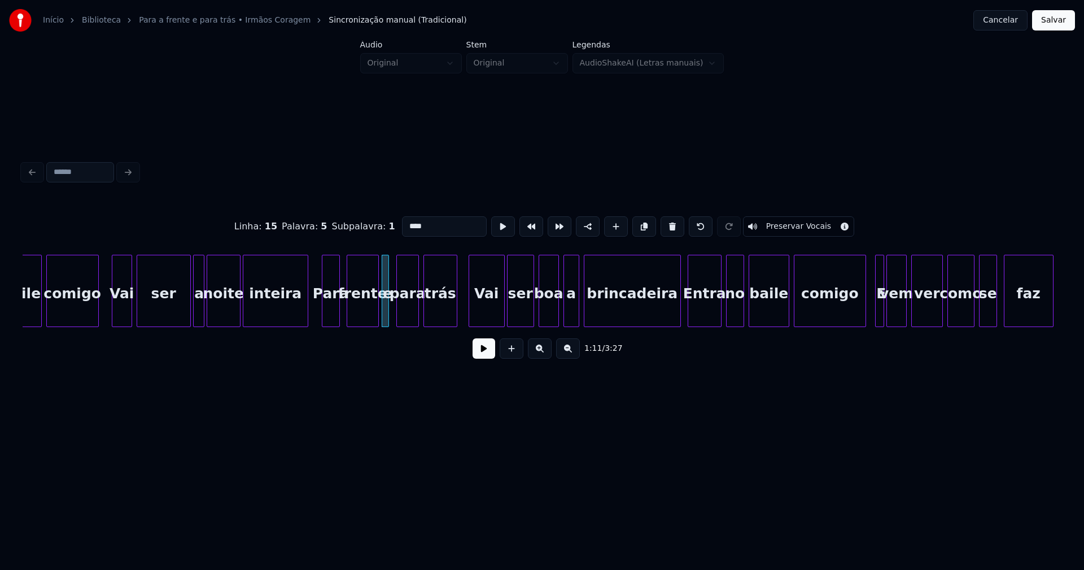
click at [456, 319] on div at bounding box center [454, 290] width 3 height 71
click at [675, 313] on div at bounding box center [674, 290] width 3 height 71
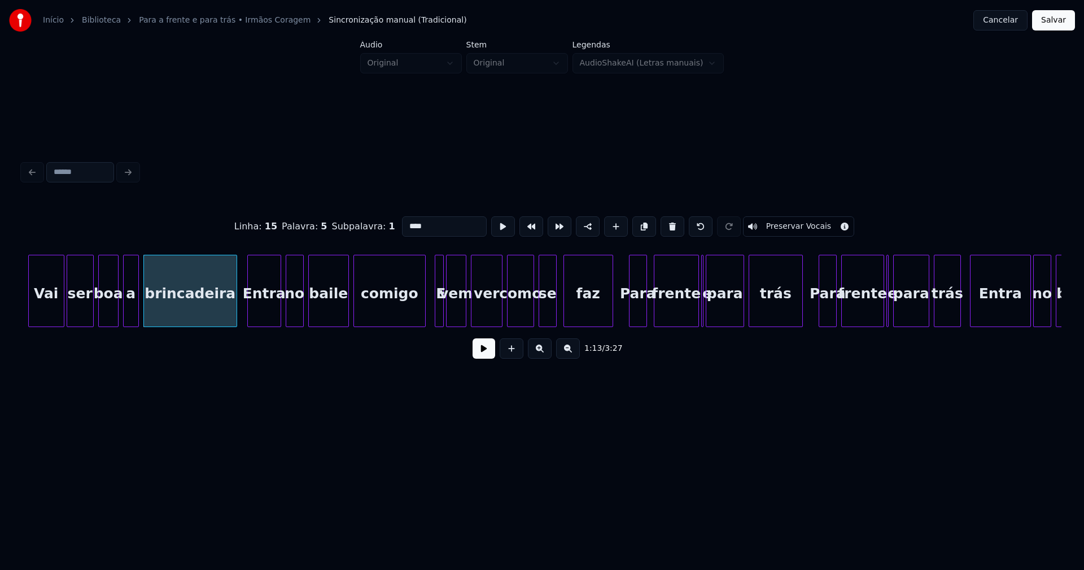
scroll to position [0, 8161]
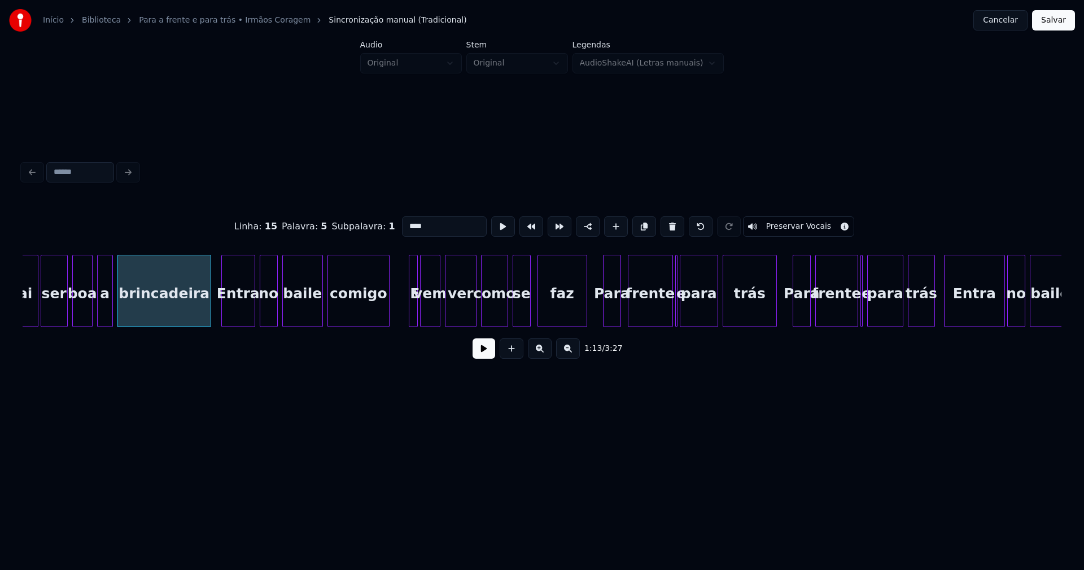
click at [387, 316] on div at bounding box center [387, 290] width 3 height 71
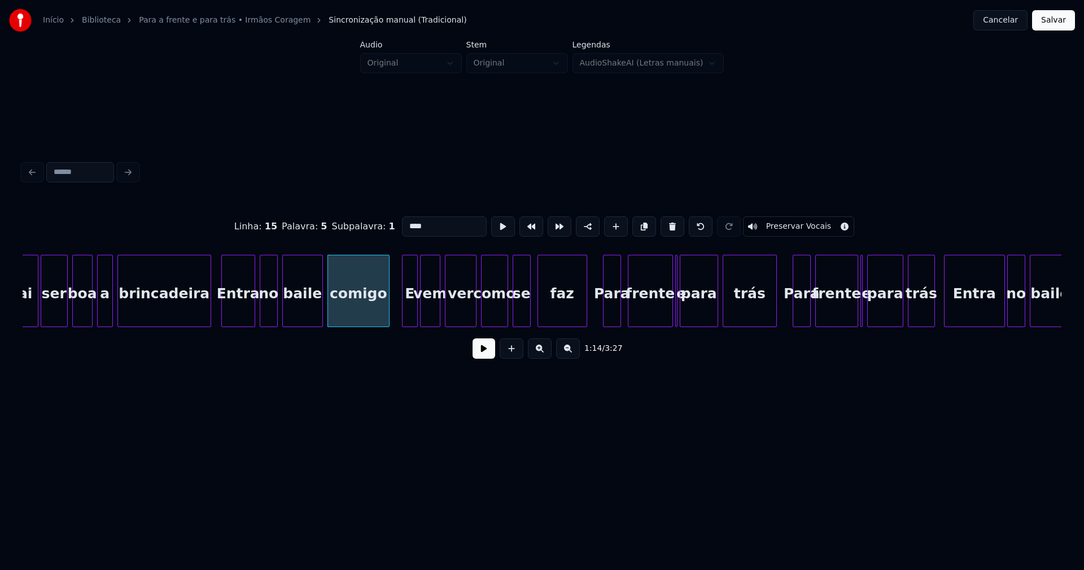
click at [404, 310] on div at bounding box center [403, 290] width 3 height 71
click at [653, 323] on div "Vai ser boa a brincadeira Entra no baile comigo E vem ver como se faz Para fren…" at bounding box center [542, 291] width 1039 height 72
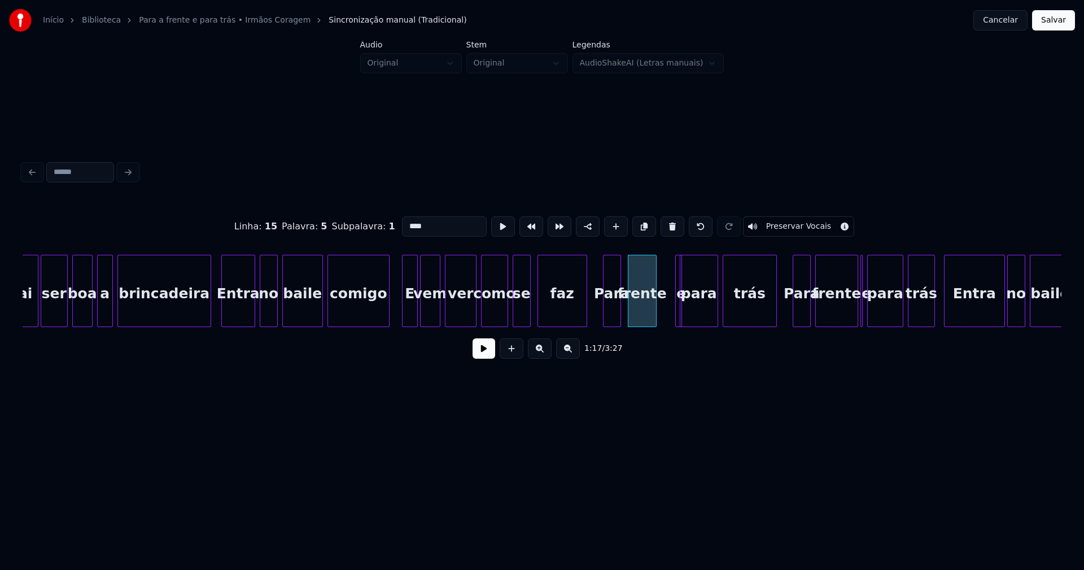
click at [660, 255] on div "e" at bounding box center [663, 291] width 7 height 72
click at [670, 312] on div at bounding box center [671, 290] width 3 height 71
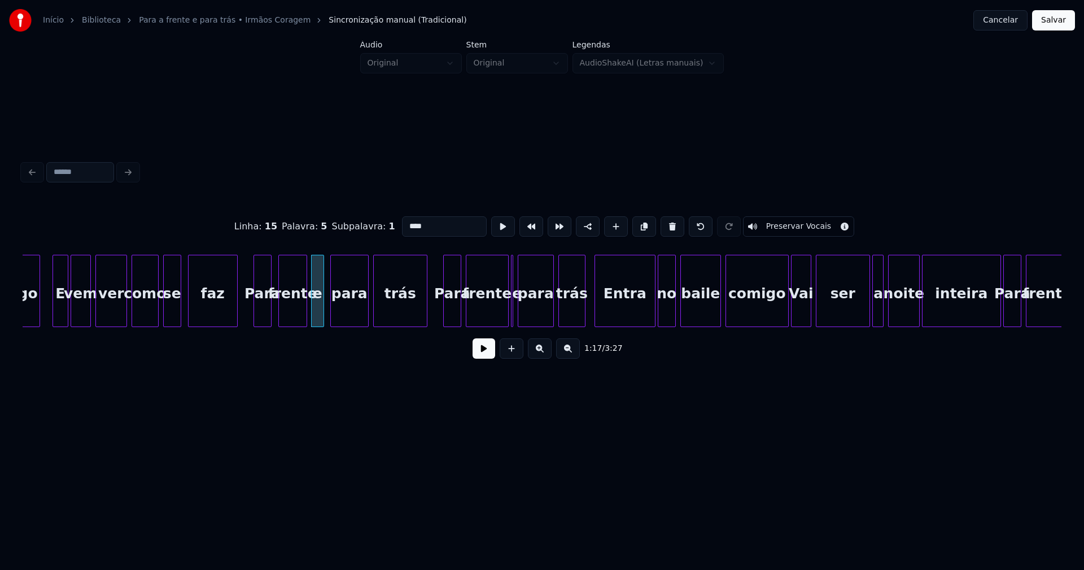
scroll to position [0, 8523]
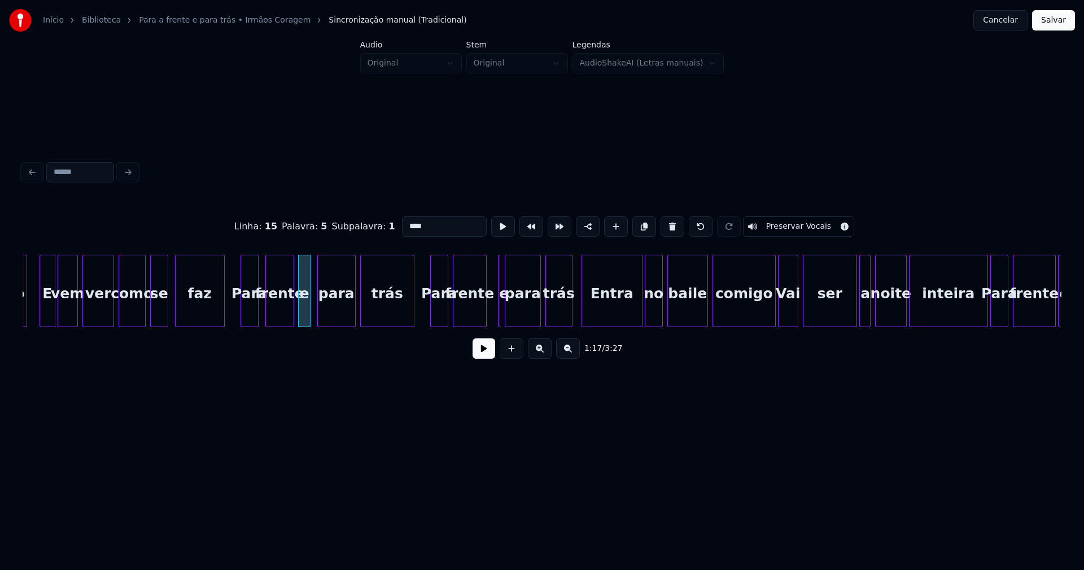
click at [483, 323] on div "comigo E vem ver como se faz Para frente e para trás Para frente e para trás En…" at bounding box center [542, 291] width 1039 height 72
click at [502, 318] on div at bounding box center [501, 290] width 3 height 71
click at [489, 318] on div at bounding box center [490, 290] width 3 height 71
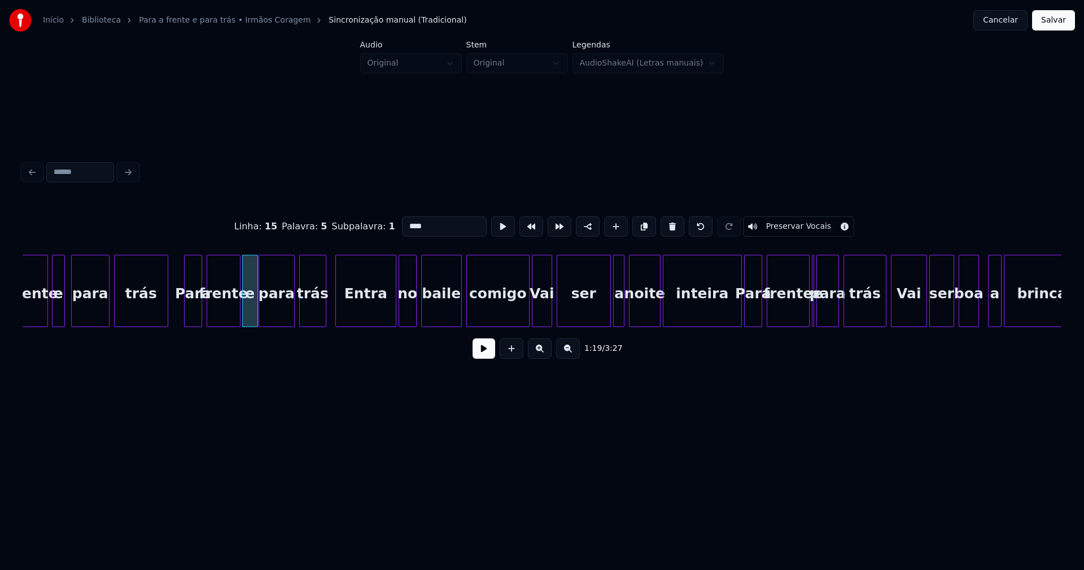
scroll to position [0, 8822]
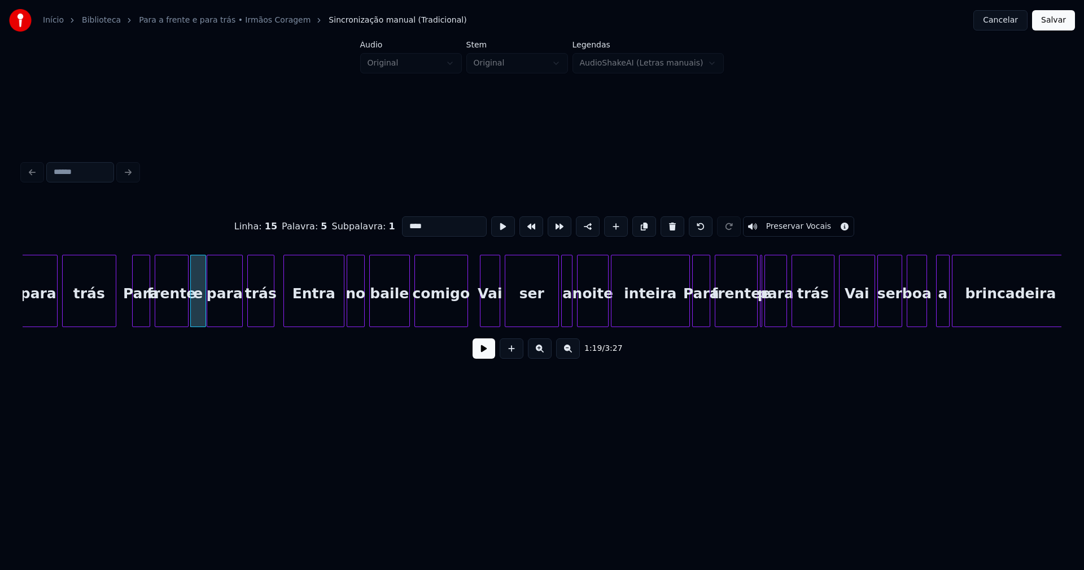
click at [465, 317] on div at bounding box center [465, 290] width 3 height 71
click at [678, 313] on div at bounding box center [678, 290] width 3 height 71
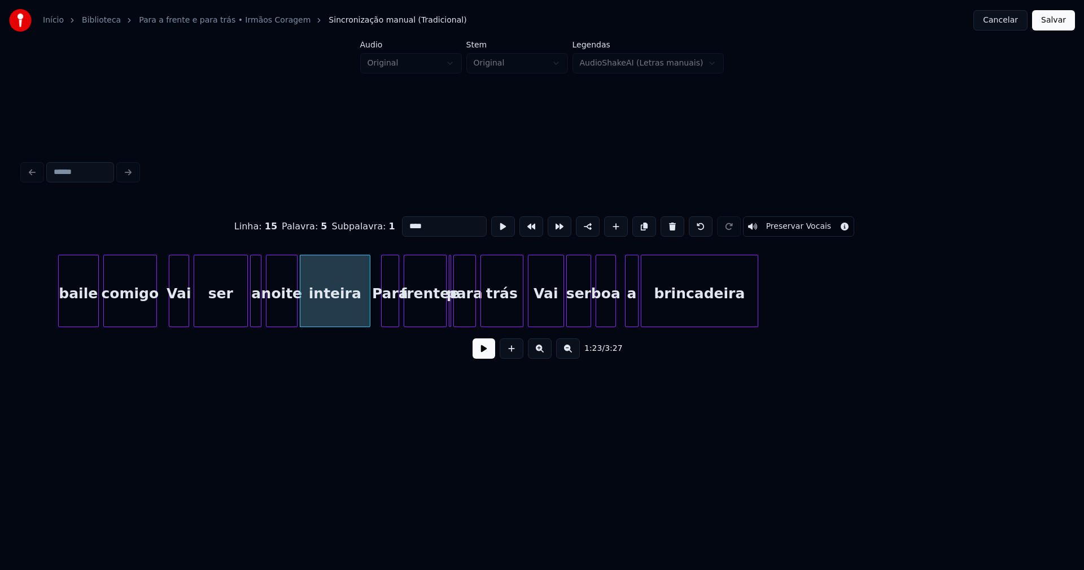
scroll to position [0, 9171]
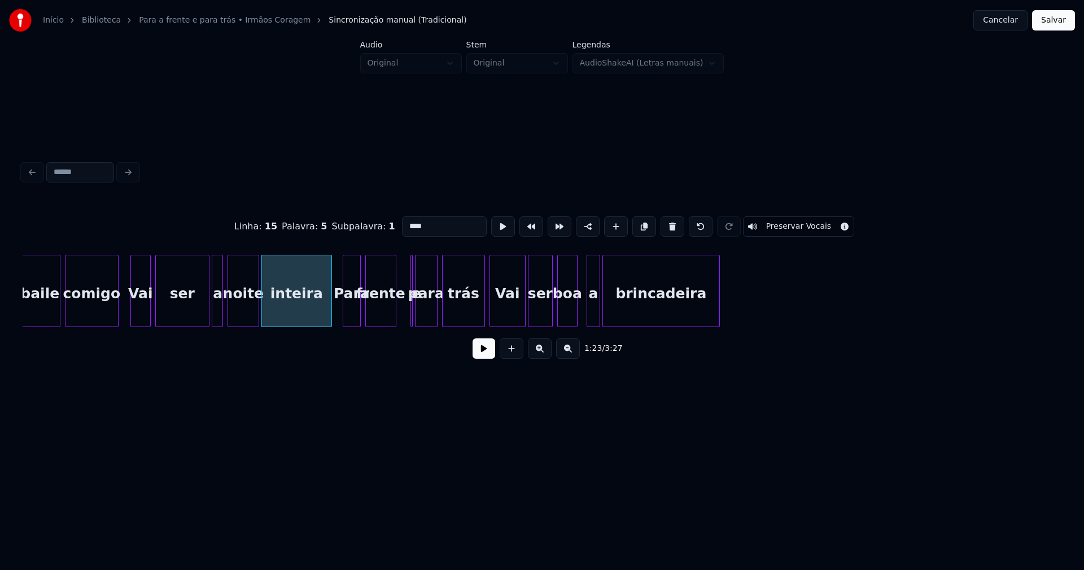
click at [393, 323] on div "baile comigo Vai ser a noite inteira Para frente e para trás Vai ser boa a brin…" at bounding box center [542, 291] width 1039 height 72
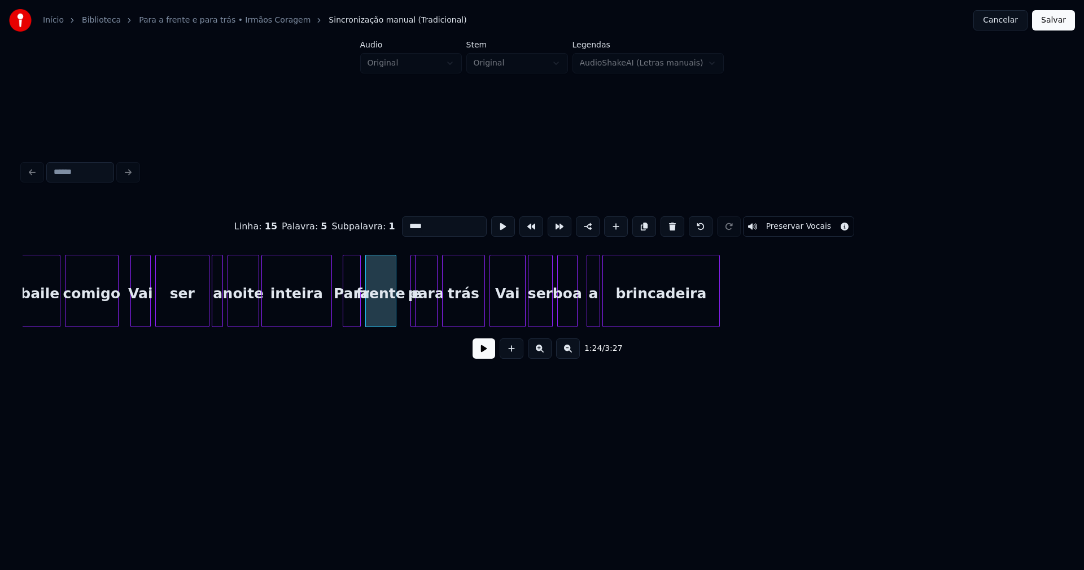
click at [413, 316] on div at bounding box center [413, 290] width 3 height 71
click at [397, 317] on div at bounding box center [398, 290] width 3 height 71
click at [474, 320] on div at bounding box center [472, 290] width 3 height 71
click at [506, 308] on div "Vai" at bounding box center [504, 293] width 35 height 77
click at [536, 308] on div "ser" at bounding box center [538, 293] width 24 height 77
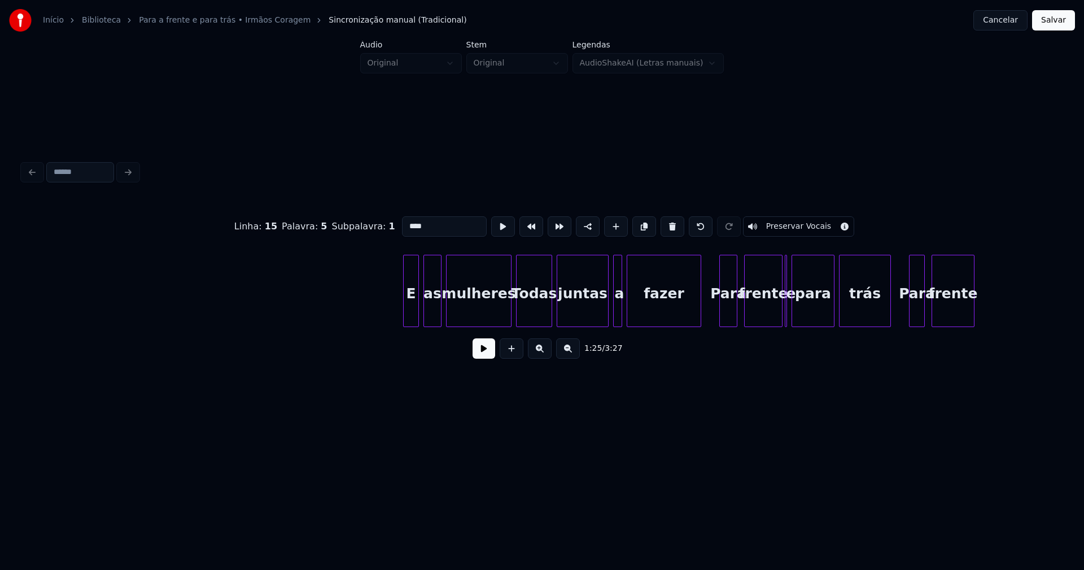
scroll to position [0, 11102]
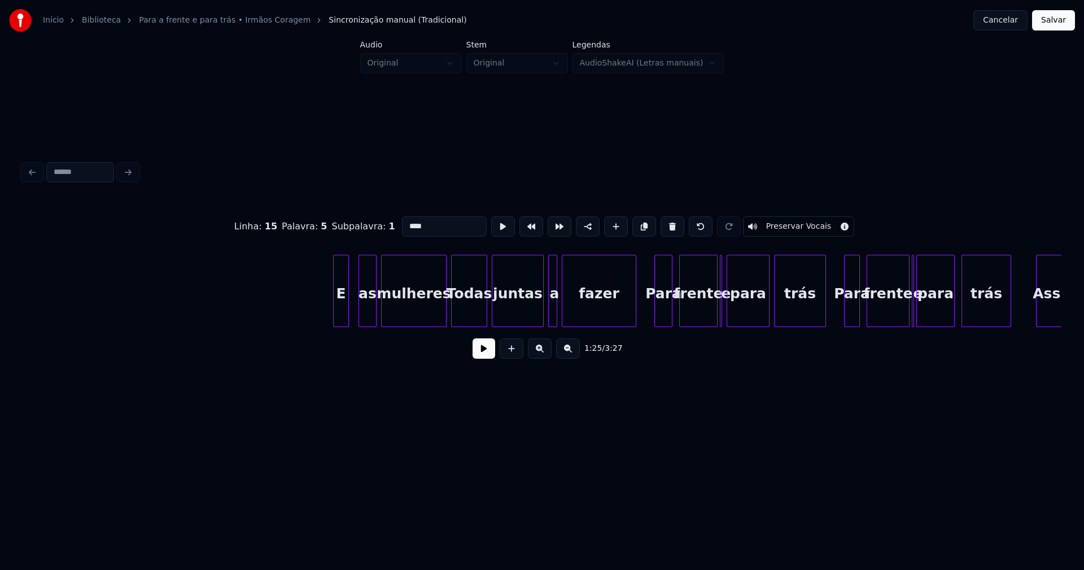
click at [340, 314] on div "E" at bounding box center [341, 293] width 15 height 77
click at [353, 310] on div at bounding box center [353, 290] width 3 height 71
click at [446, 313] on div "mulheres" at bounding box center [413, 291] width 65 height 72
type input "********"
click at [440, 317] on div at bounding box center [438, 290] width 3 height 71
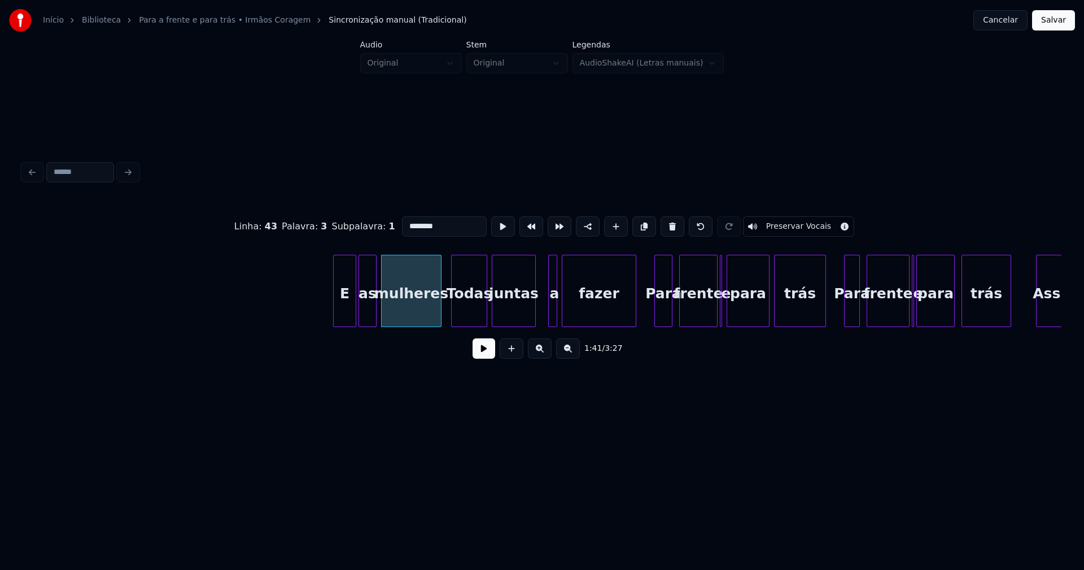
click at [533, 313] on div at bounding box center [533, 290] width 3 height 71
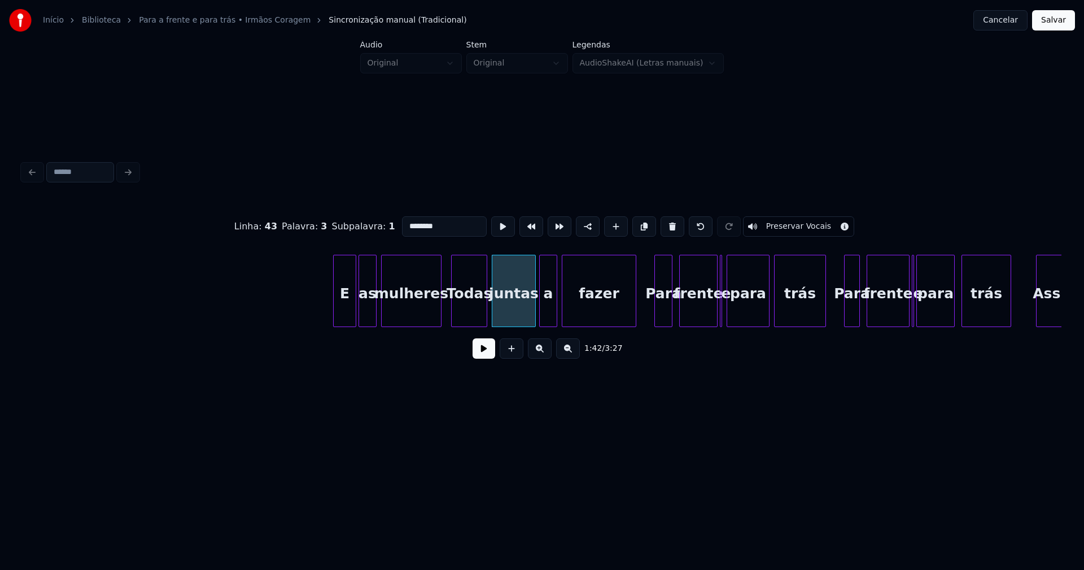
click at [540, 314] on div at bounding box center [541, 290] width 3 height 71
click at [724, 312] on div at bounding box center [723, 290] width 3 height 71
click at [706, 318] on div at bounding box center [704, 290] width 3 height 71
click at [726, 308] on div "e" at bounding box center [726, 291] width 10 height 72
click at [710, 259] on div "e" at bounding box center [715, 291] width 10 height 72
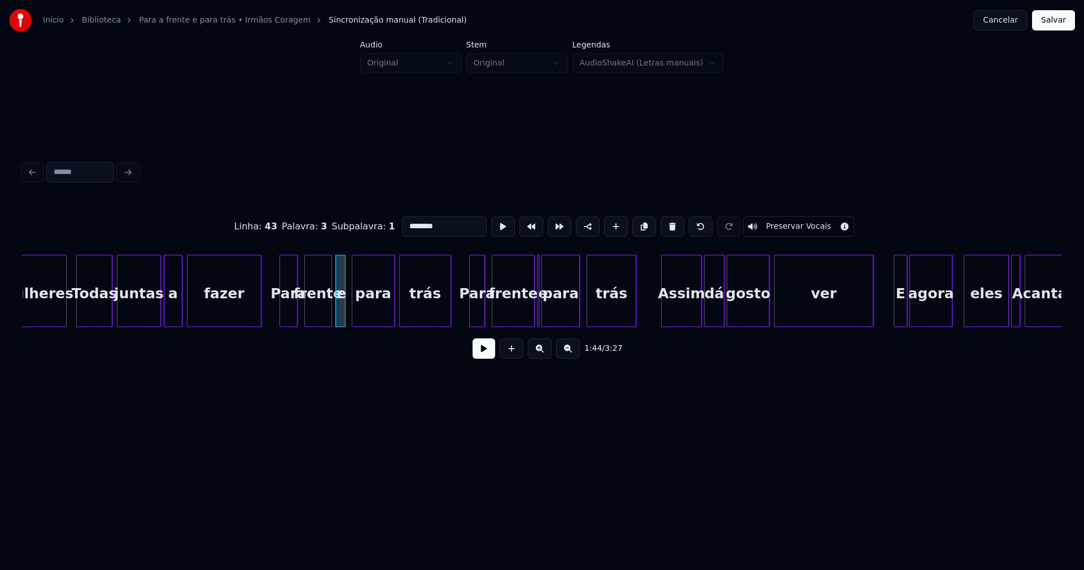
scroll to position [0, 11503]
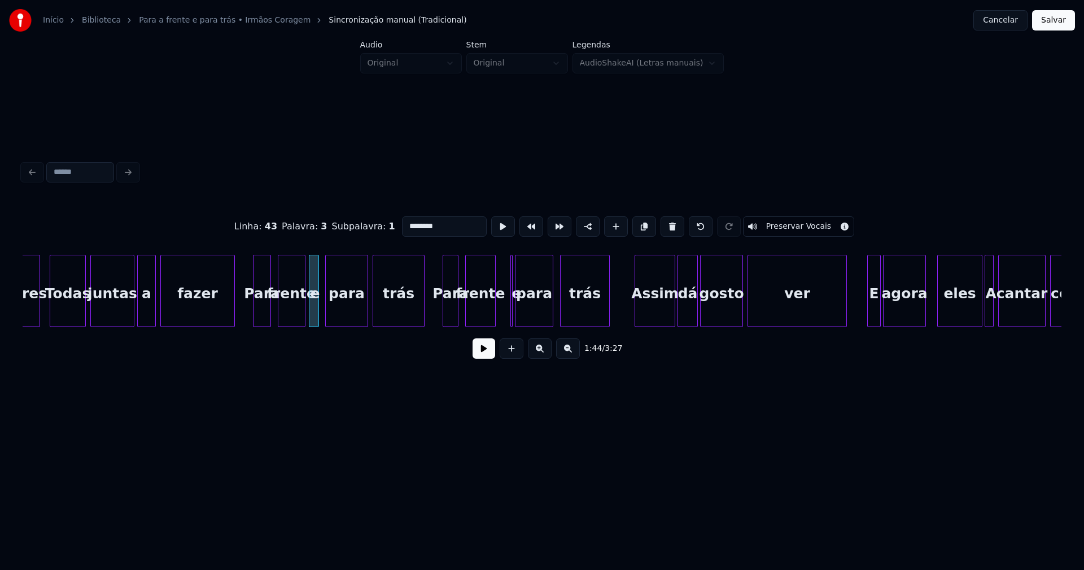
click at [493, 321] on div at bounding box center [493, 290] width 3 height 71
click at [519, 315] on div at bounding box center [518, 290] width 3 height 71
click at [498, 260] on div "e" at bounding box center [503, 291] width 11 height 72
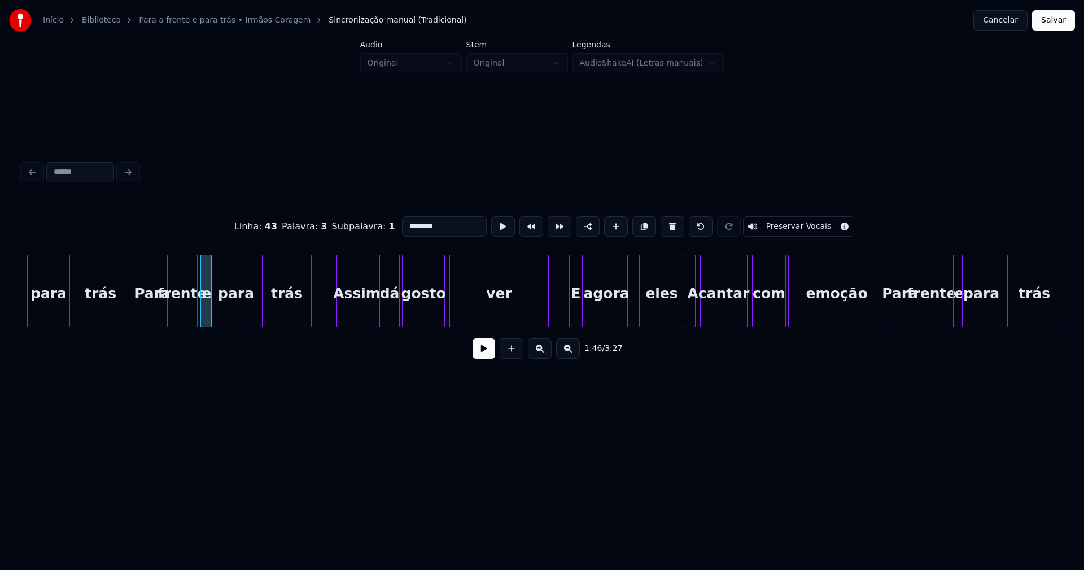
scroll to position [0, 11826]
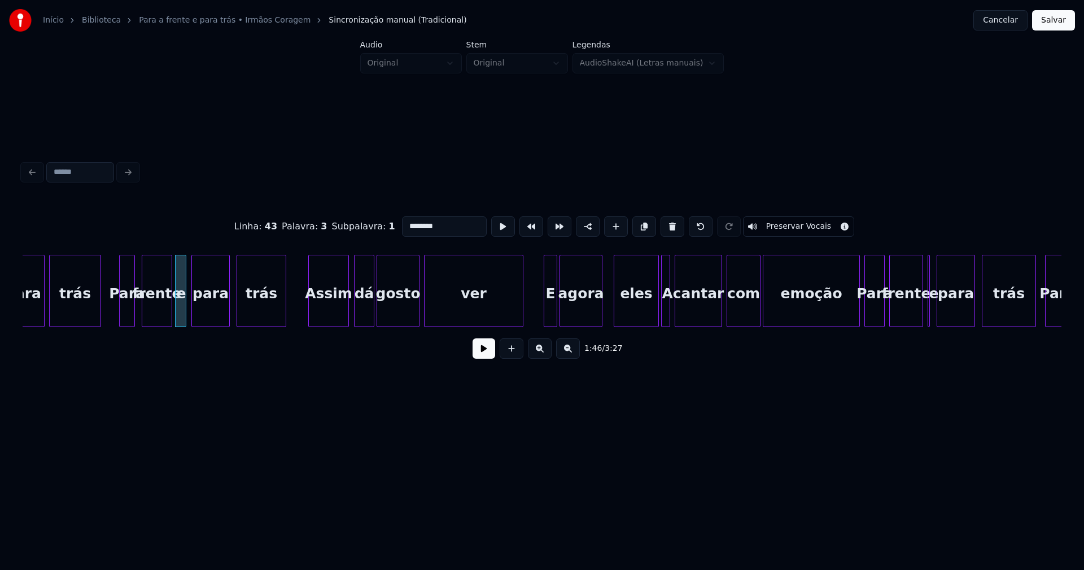
click at [333, 317] on div "Assim" at bounding box center [329, 293] width 40 height 77
click at [516, 312] on div at bounding box center [516, 290] width 3 height 71
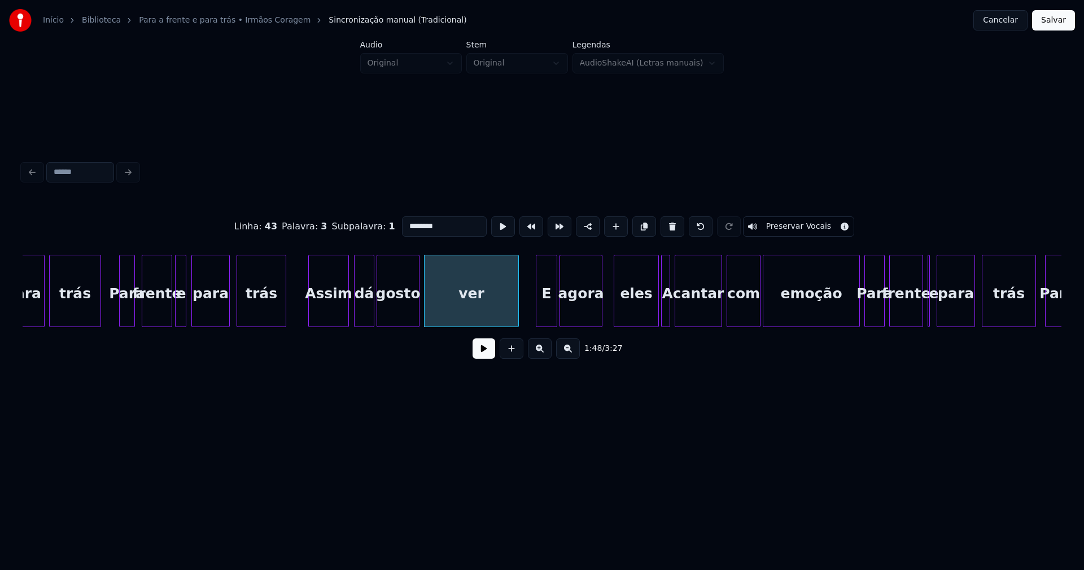
click at [539, 310] on div at bounding box center [537, 290] width 3 height 71
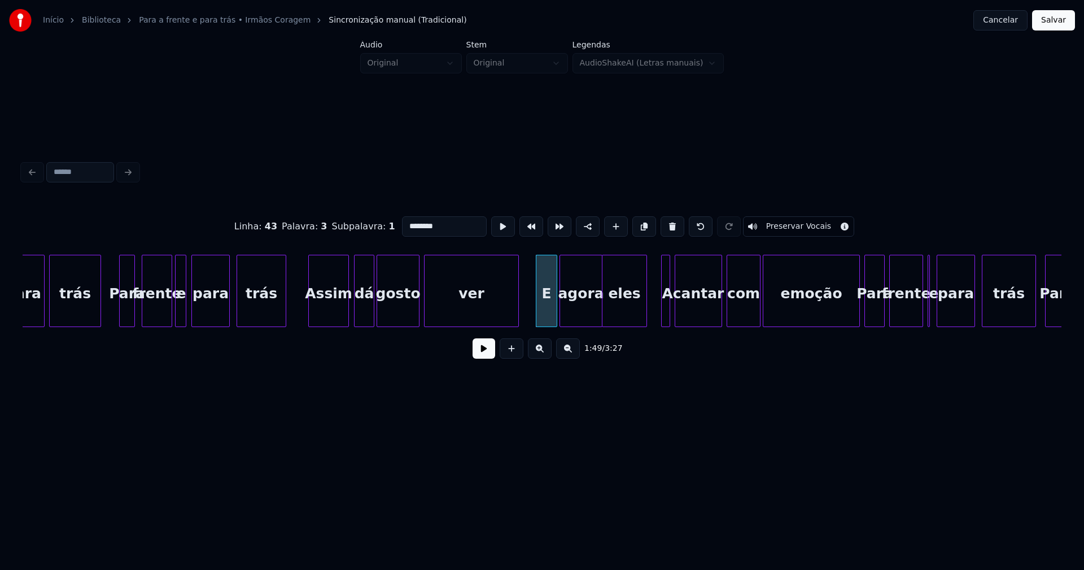
click at [639, 324] on div "para trás Para frente e para trás Assim dá gosto ver E agora eles A cantar com …" at bounding box center [542, 291] width 1039 height 72
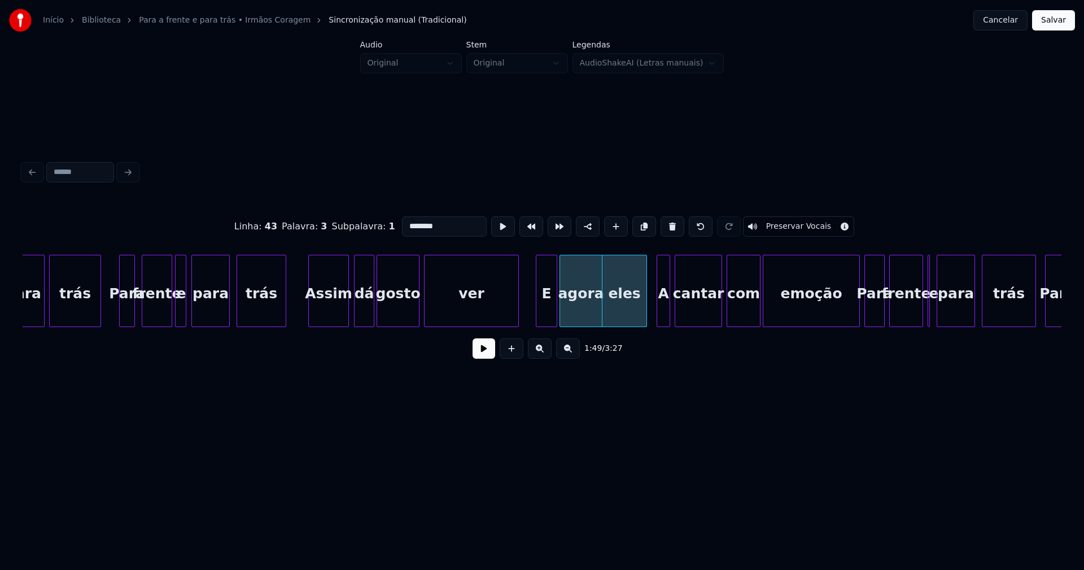
click at [658, 312] on div at bounding box center [658, 290] width 3 height 71
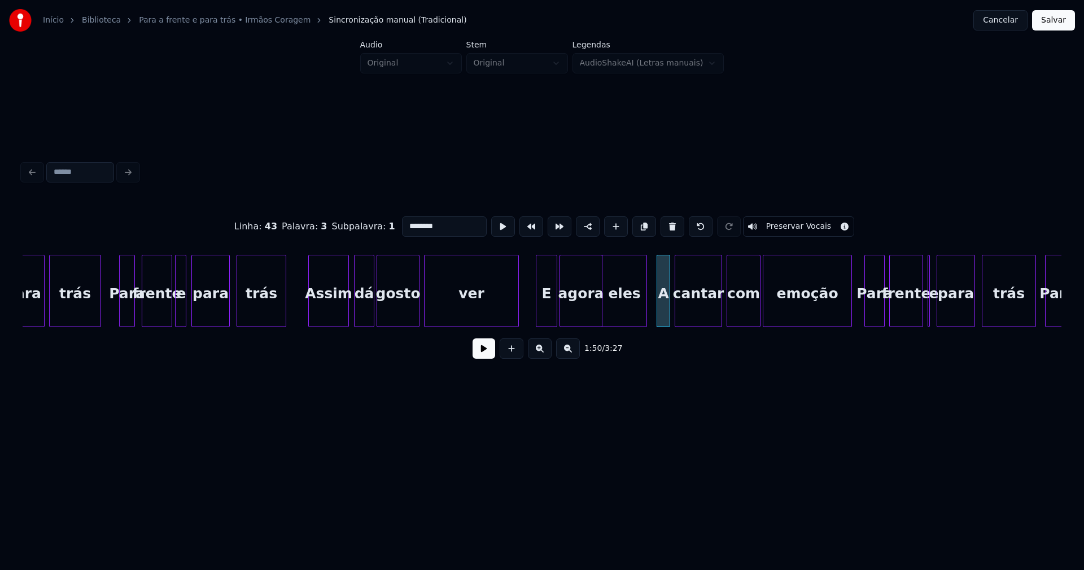
click at [851, 315] on div at bounding box center [849, 290] width 3 height 71
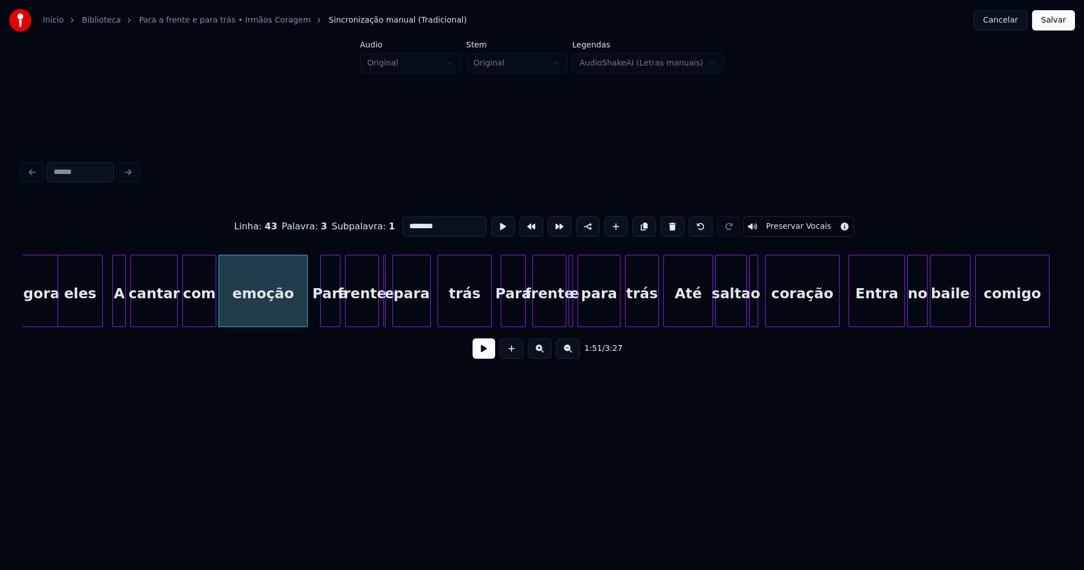
scroll to position [0, 12410]
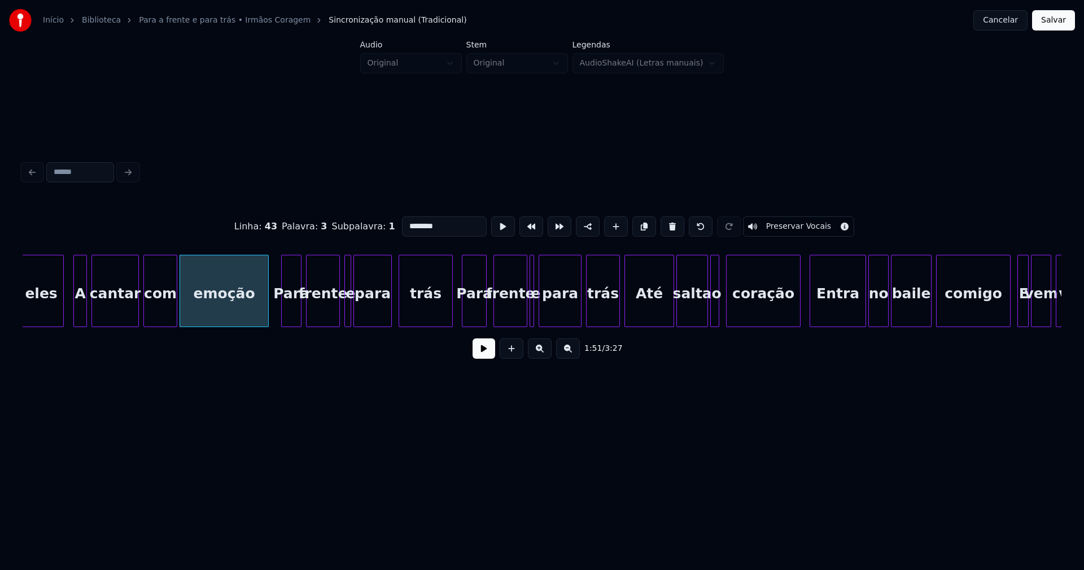
click at [351, 318] on div at bounding box center [348, 290] width 3 height 71
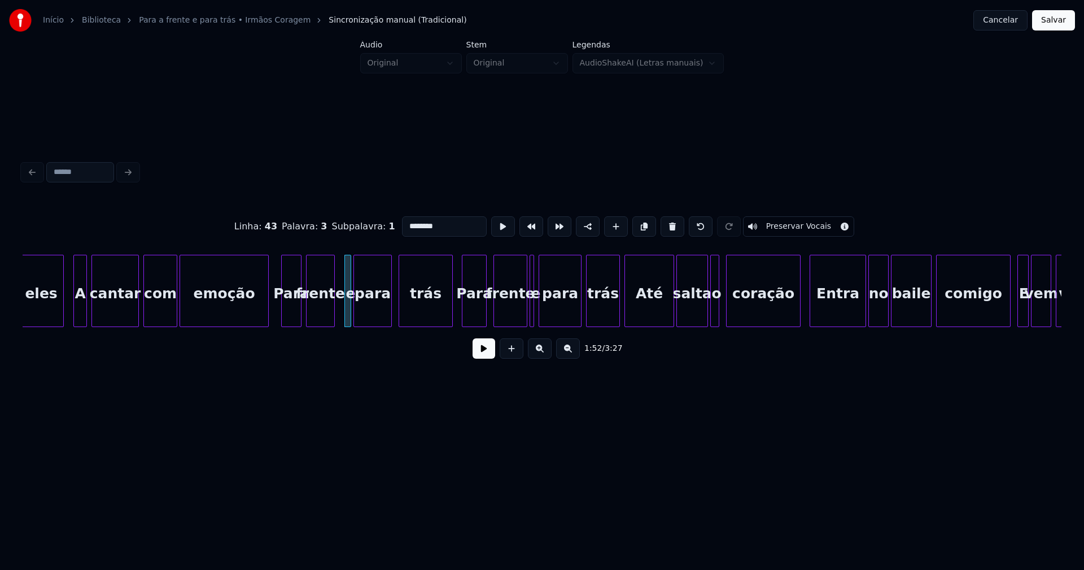
click at [333, 313] on div at bounding box center [332, 290] width 3 height 71
click at [340, 312] on div at bounding box center [340, 290] width 3 height 71
click at [282, 311] on div at bounding box center [281, 290] width 3 height 71
click at [536, 317] on div at bounding box center [535, 290] width 3 height 71
click at [606, 317] on div at bounding box center [606, 290] width 3 height 71
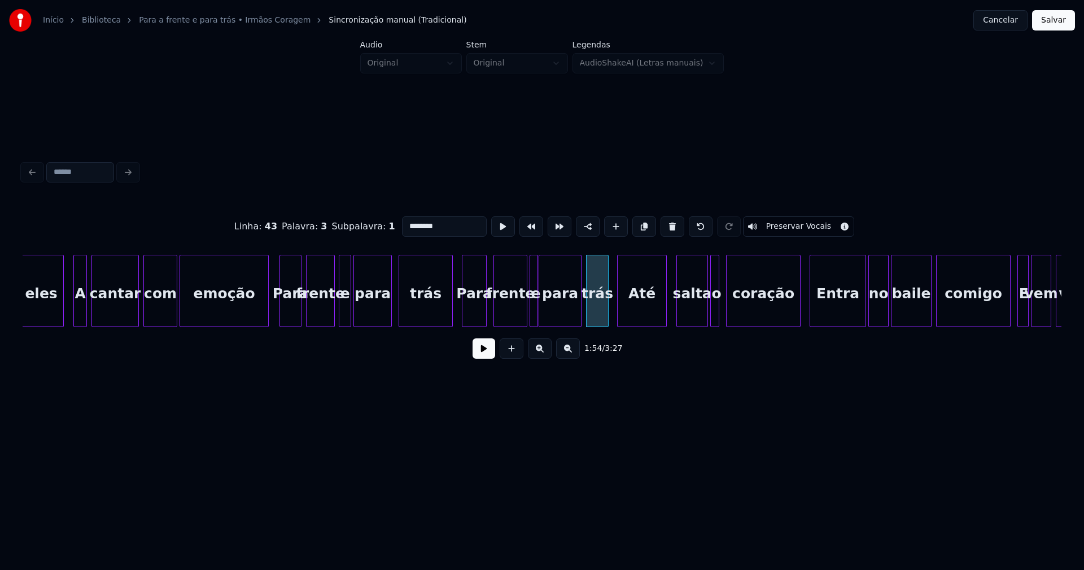
click at [628, 312] on div "Até" at bounding box center [642, 293] width 49 height 77
click at [684, 313] on div "salta" at bounding box center [685, 293] width 30 height 77
click at [704, 310] on div at bounding box center [704, 290] width 3 height 71
click at [794, 312] on div at bounding box center [792, 290] width 3 height 71
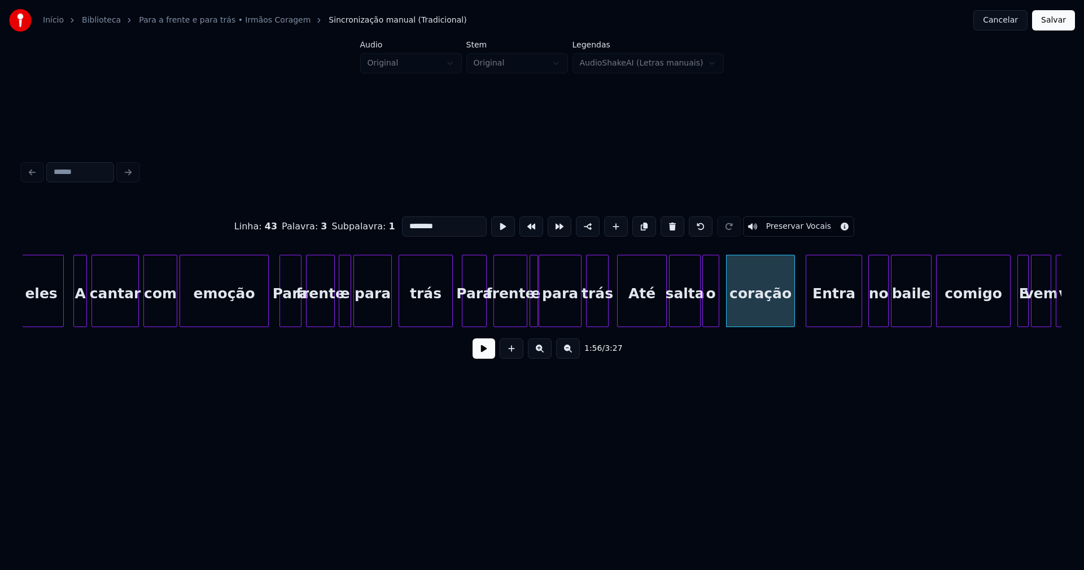
click at [832, 311] on div "Entra" at bounding box center [833, 293] width 55 height 77
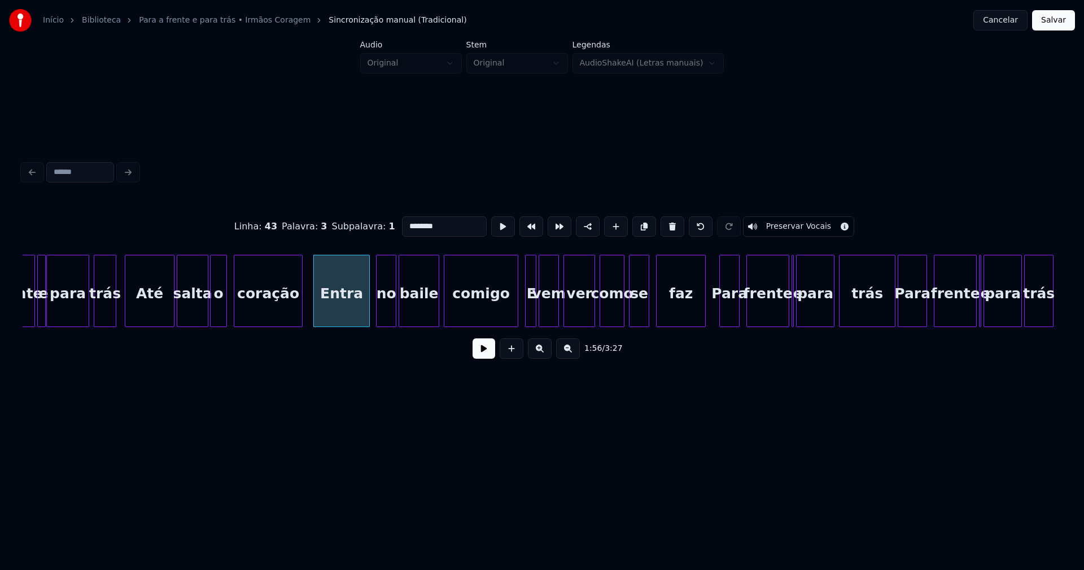
scroll to position [0, 12915]
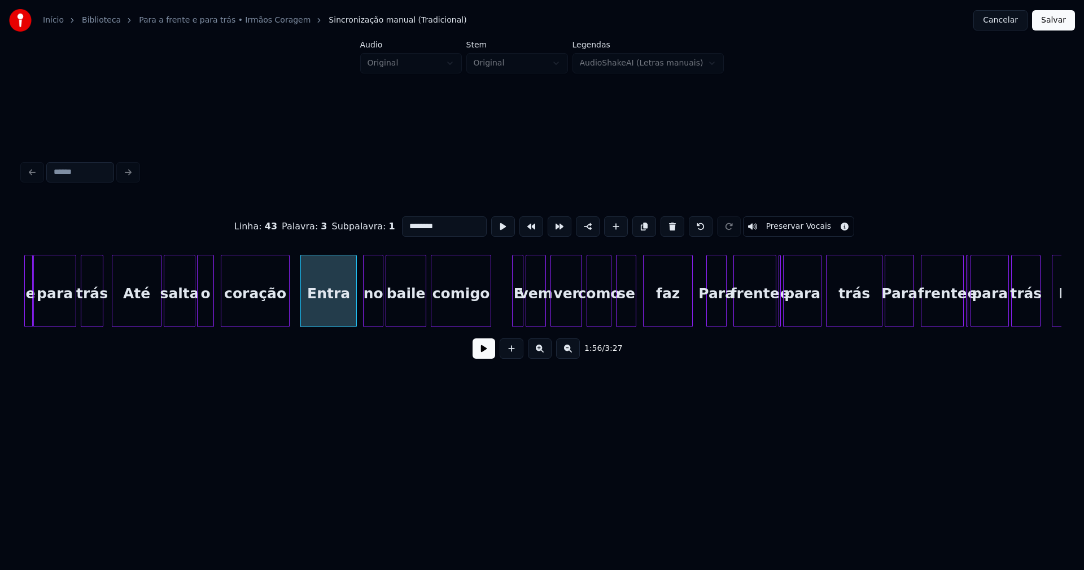
click at [488, 319] on div at bounding box center [488, 290] width 3 height 71
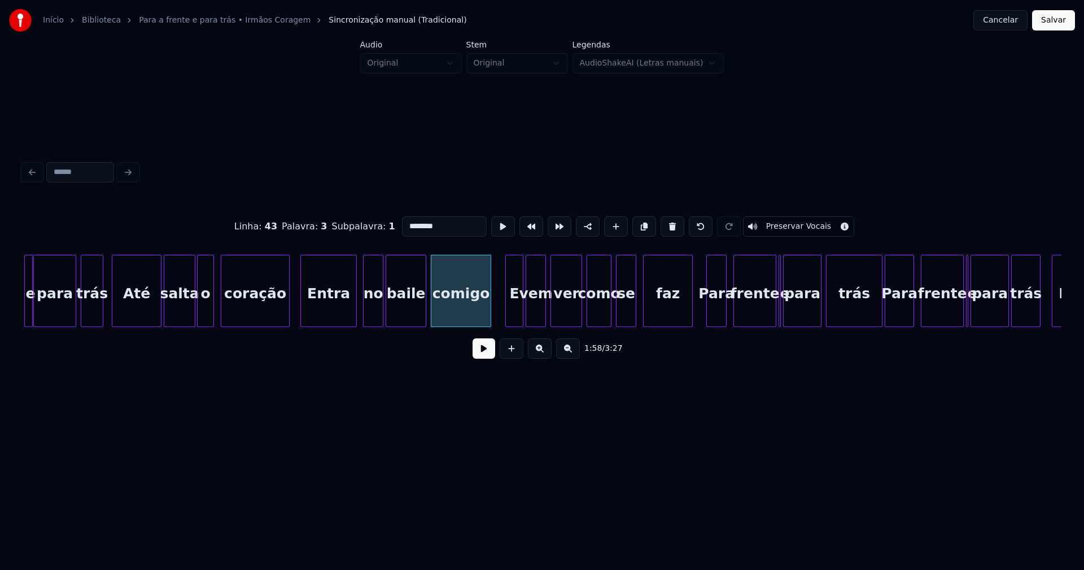
click at [506, 316] on div at bounding box center [507, 290] width 3 height 71
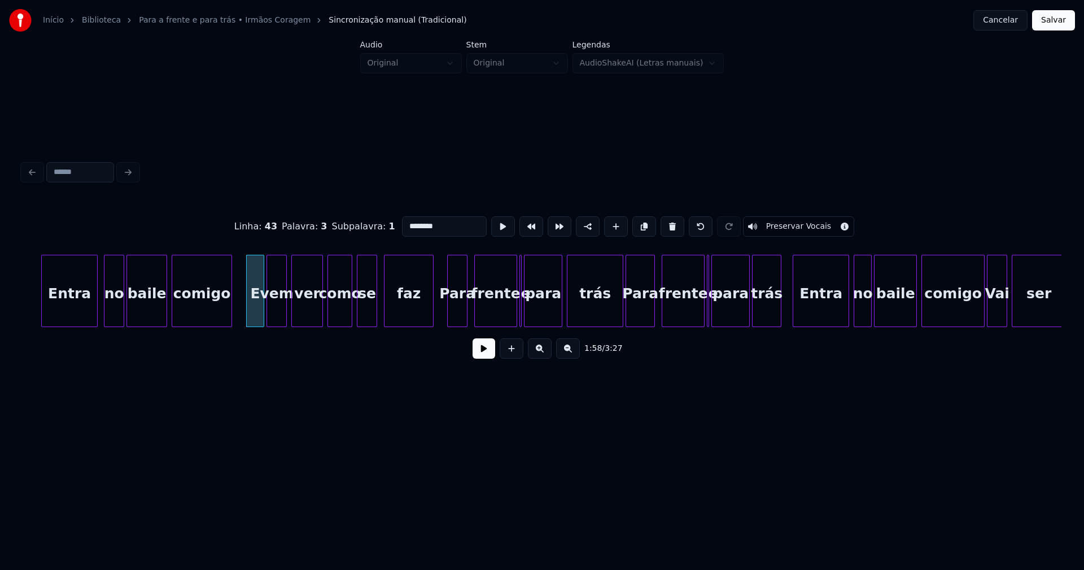
scroll to position [0, 13200]
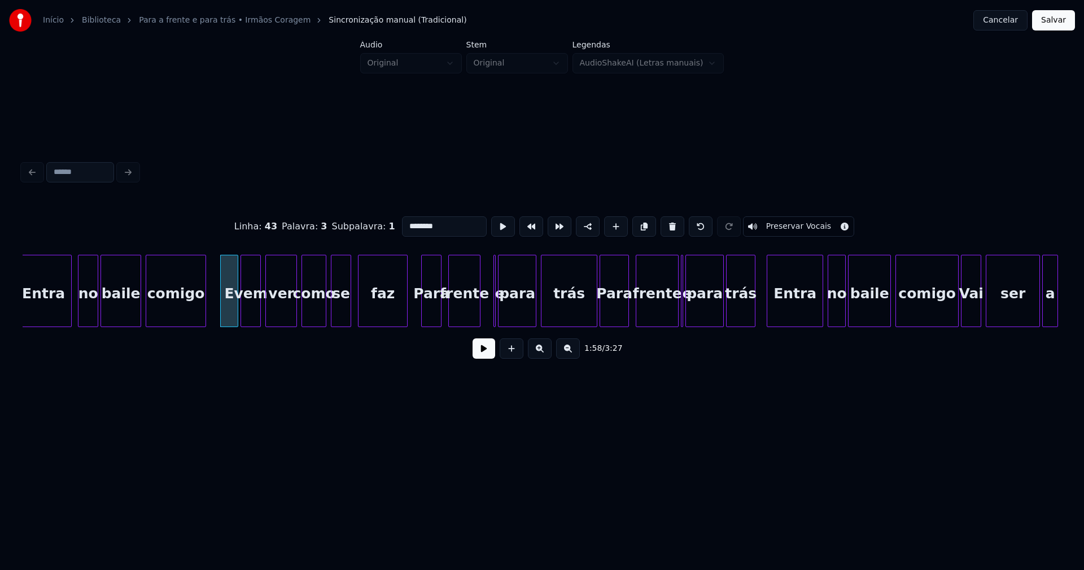
click at [476, 318] on div at bounding box center [477, 290] width 3 height 71
click at [496, 314] on div at bounding box center [494, 290] width 3 height 71
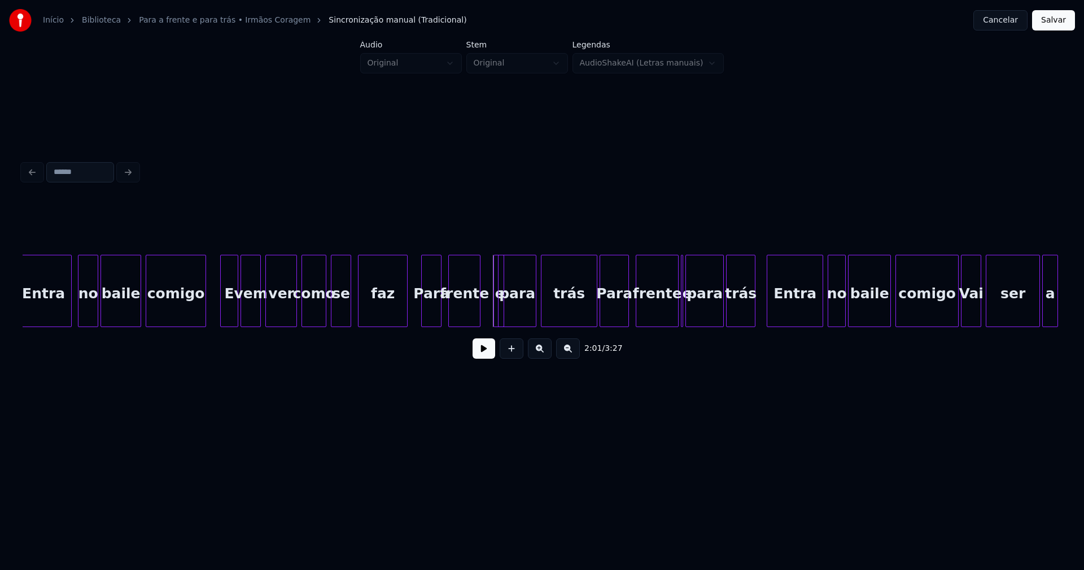
click at [481, 255] on div "e" at bounding box center [486, 291] width 11 height 72
click at [584, 323] on div "Entra no baile comigo E vem ver como se faz Para frente e para trás Para frente…" at bounding box center [542, 291] width 1039 height 72
click at [664, 318] on div at bounding box center [664, 290] width 3 height 71
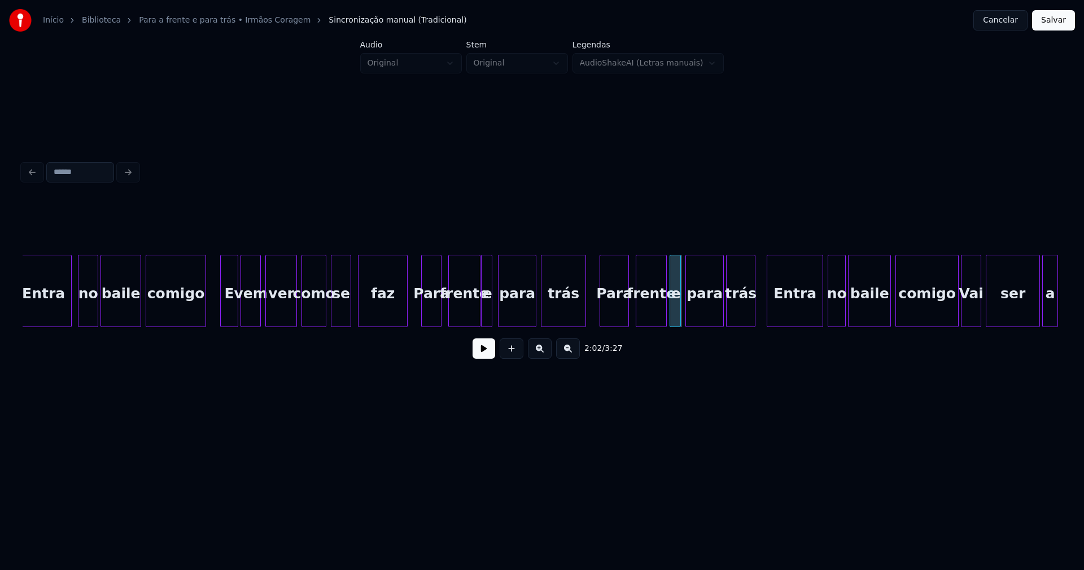
click at [670, 261] on div "e" at bounding box center [675, 291] width 11 height 72
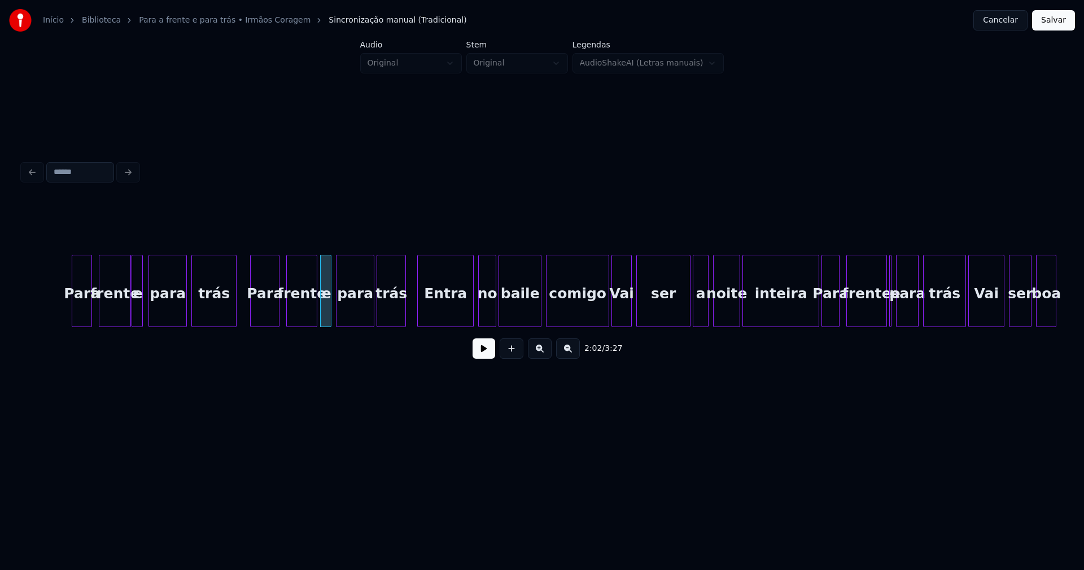
scroll to position [0, 13614]
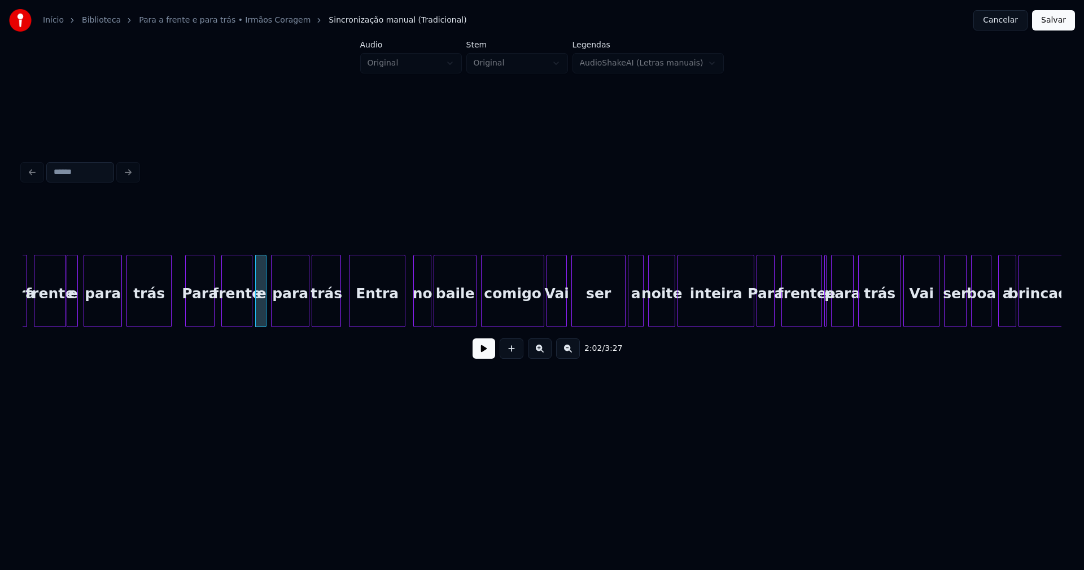
click at [383, 310] on div "Entra" at bounding box center [376, 293] width 55 height 77
click at [530, 321] on div at bounding box center [529, 290] width 3 height 71
click at [742, 317] on div at bounding box center [742, 290] width 3 height 71
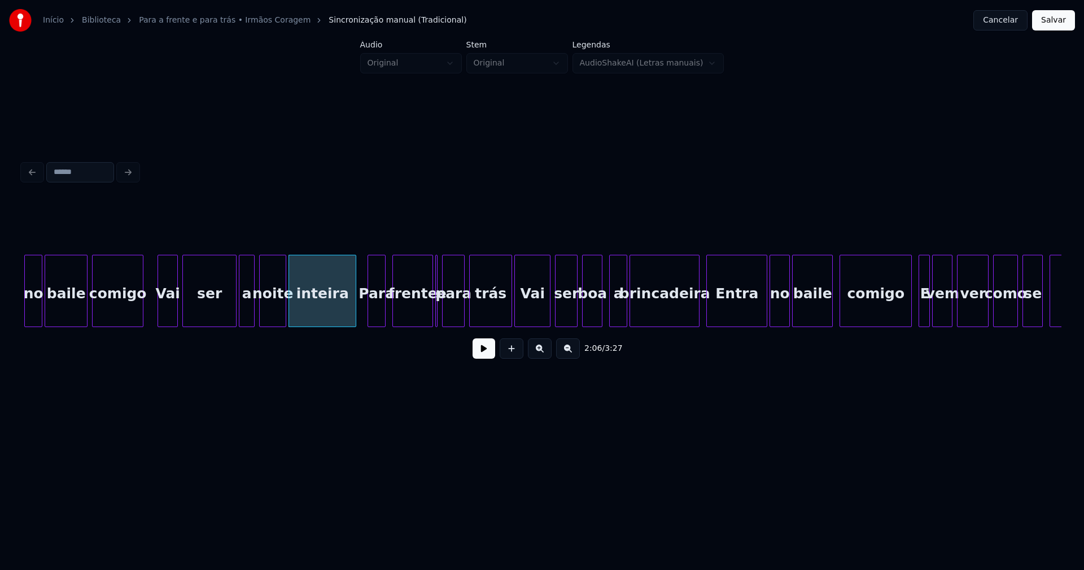
scroll to position [0, 14016]
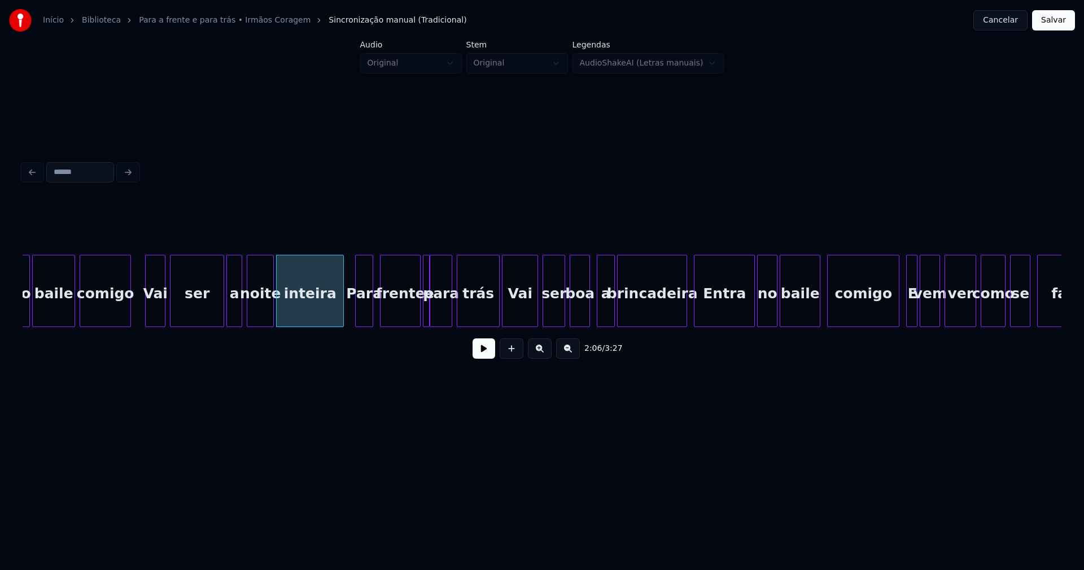
click at [426, 320] on div at bounding box center [427, 290] width 3 height 71
click at [487, 320] on div at bounding box center [487, 290] width 3 height 71
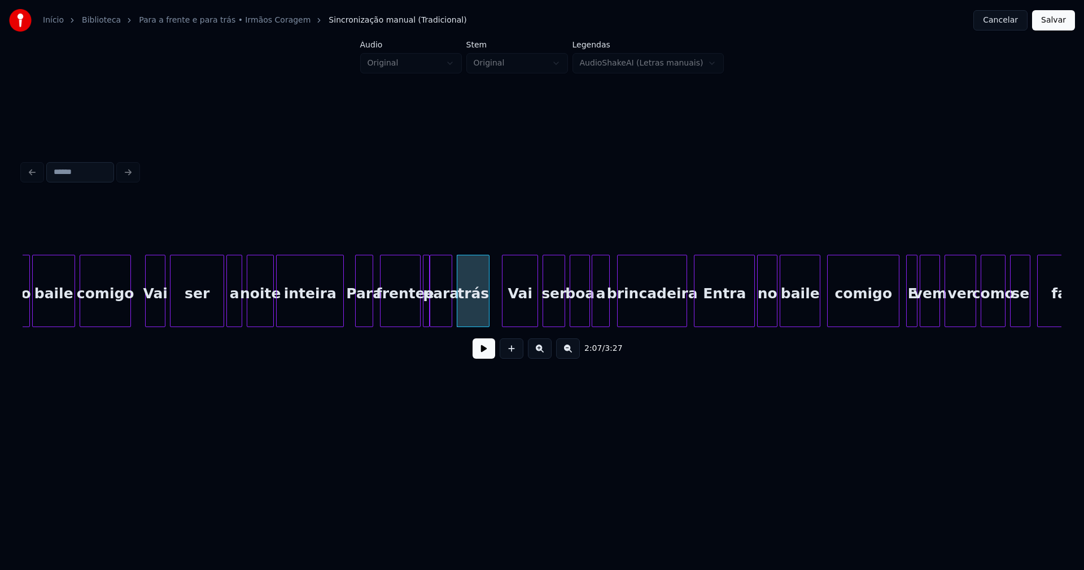
click at [600, 316] on div "a" at bounding box center [600, 293] width 17 height 77
click at [647, 315] on div "brincadeira" at bounding box center [646, 293] width 69 height 77
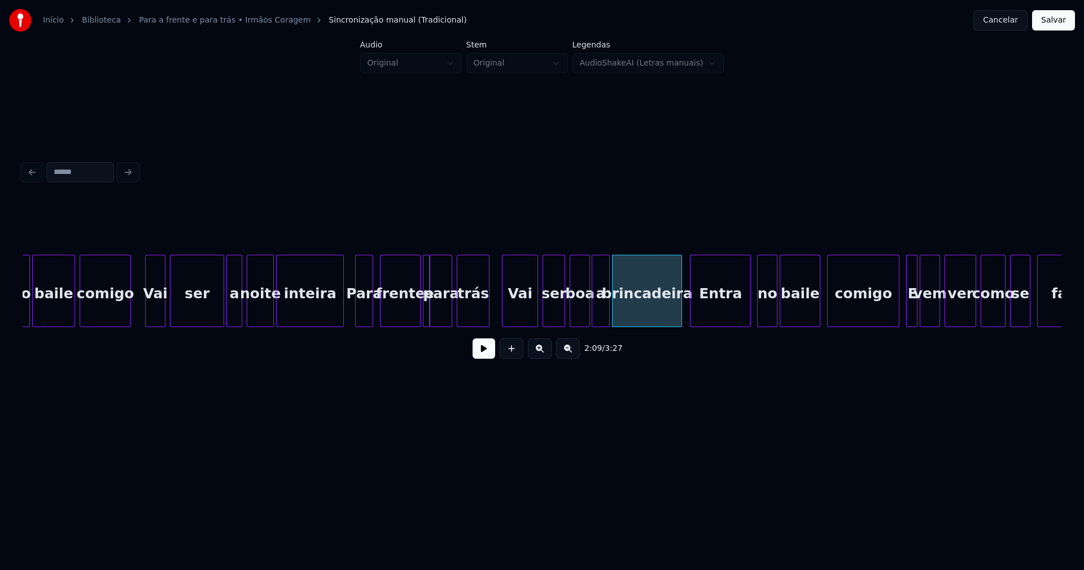
click at [724, 315] on div "Entra" at bounding box center [720, 293] width 60 height 77
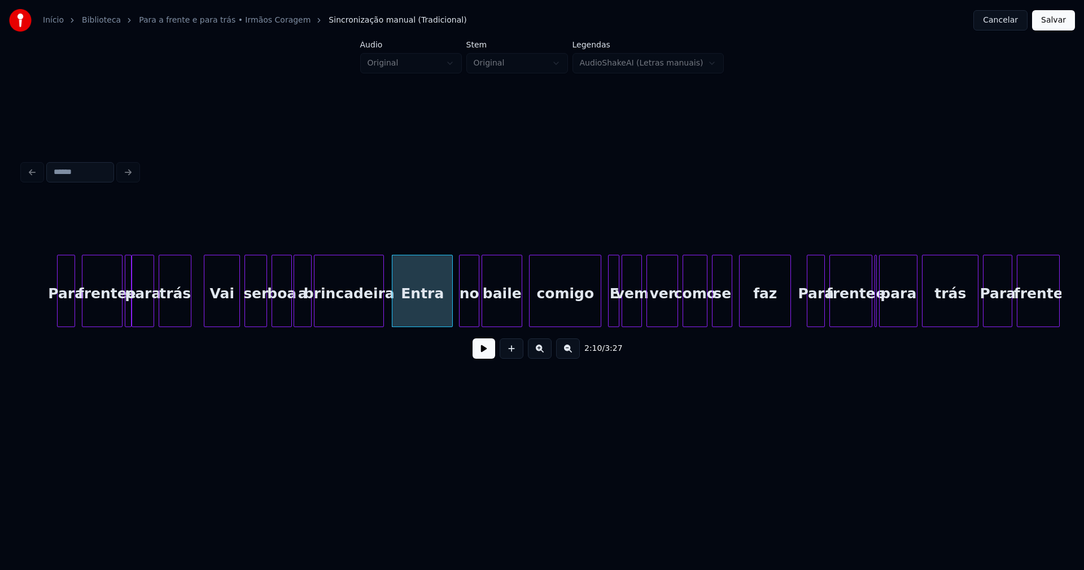
scroll to position [0, 14404]
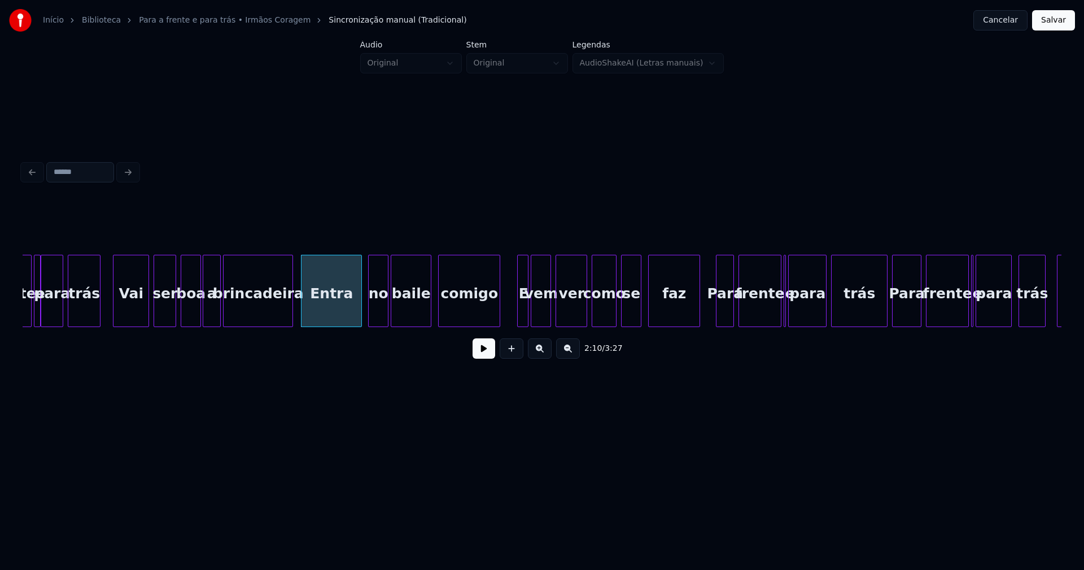
click at [498, 316] on div at bounding box center [497, 290] width 3 height 71
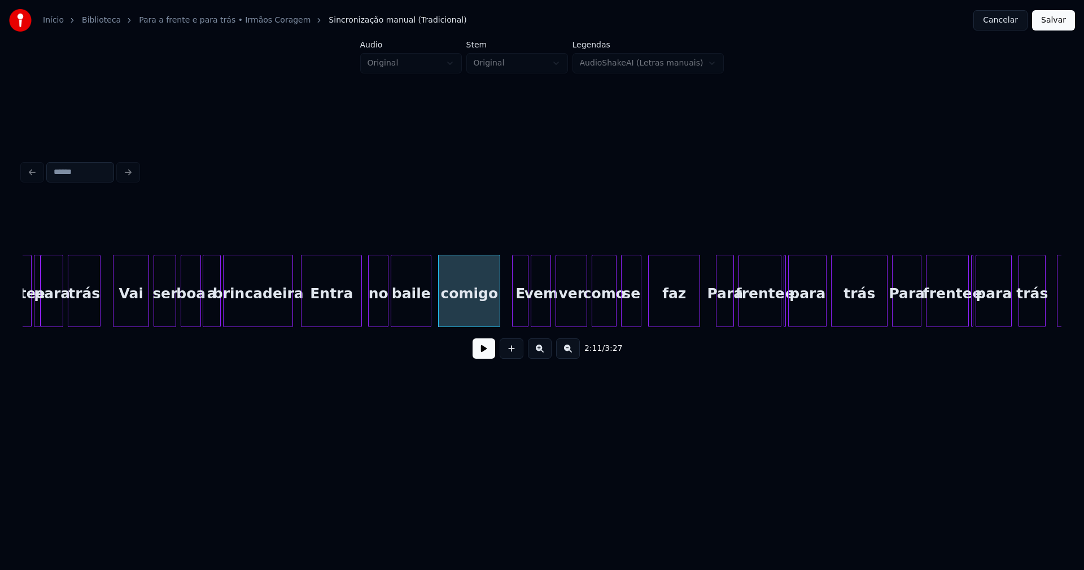
click at [514, 317] on div at bounding box center [514, 290] width 3 height 71
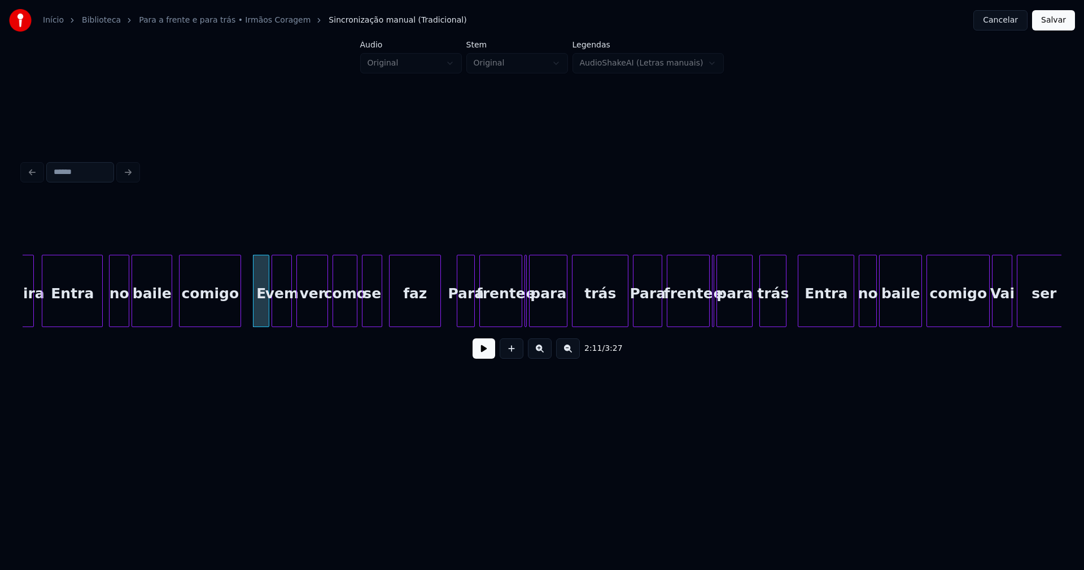
scroll to position [0, 14690]
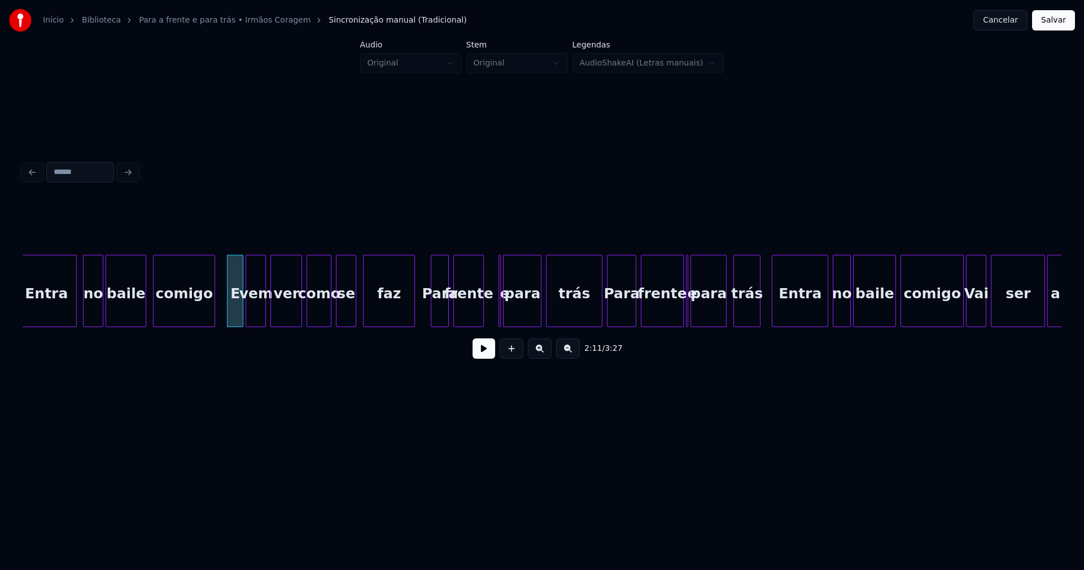
click at [480, 317] on div at bounding box center [481, 290] width 3 height 71
drag, startPoint x: 495, startPoint y: 255, endPoint x: 482, endPoint y: 261, distance: 14.2
click at [500, 255] on div at bounding box center [500, 290] width 3 height 71
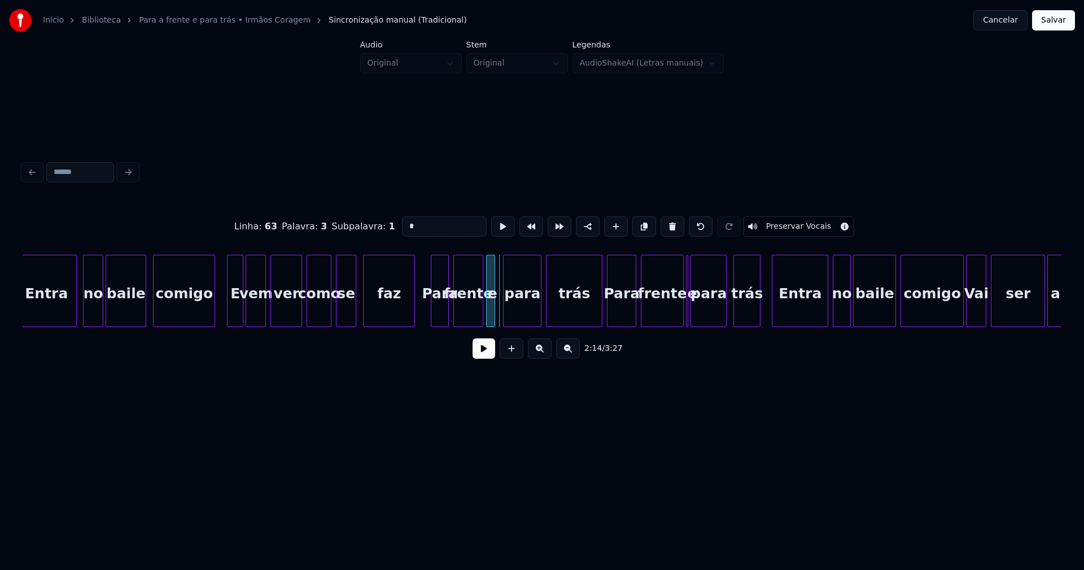
click at [486, 263] on div "e" at bounding box center [490, 291] width 9 height 72
click at [499, 312] on div at bounding box center [498, 290] width 3 height 71
click at [592, 314] on div at bounding box center [590, 290] width 3 height 71
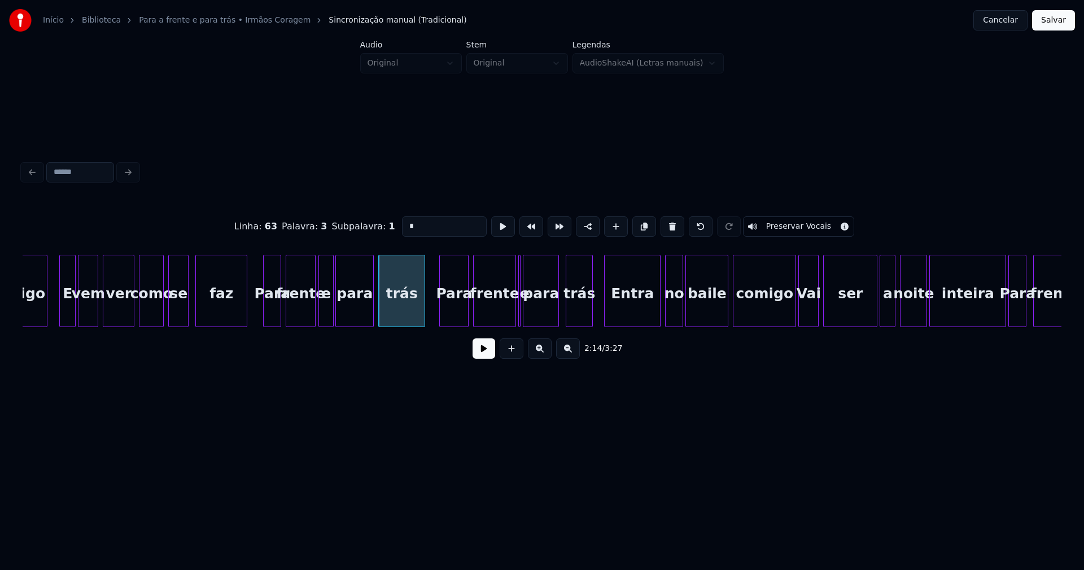
scroll to position [0, 14923]
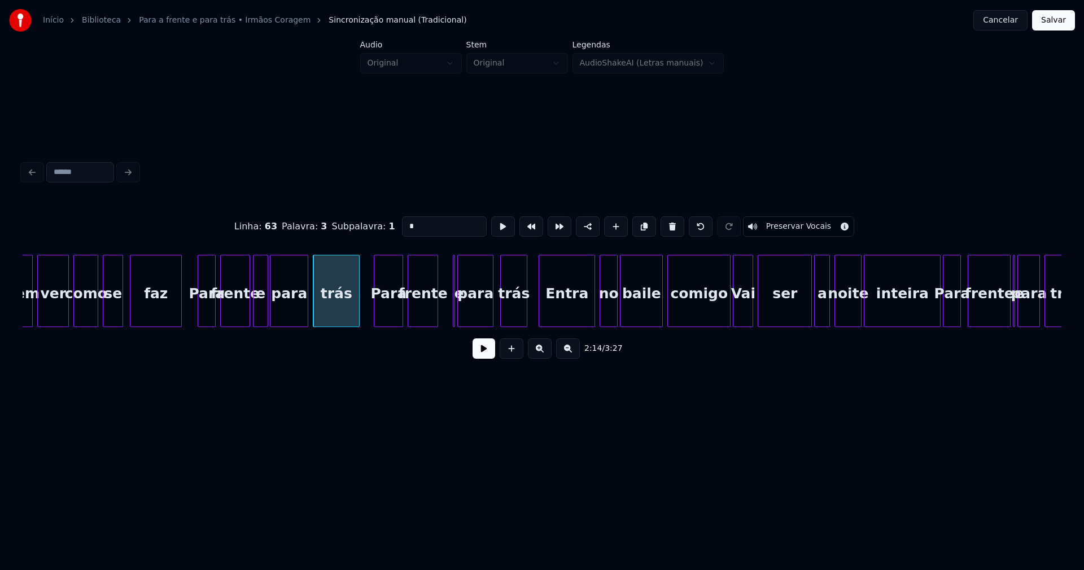
click at [436, 323] on div "vem ver como se faz Para frente e para trás Para frente e para trás Entra no ba…" at bounding box center [542, 291] width 1039 height 72
click at [441, 263] on div "e" at bounding box center [446, 291] width 10 height 72
click at [517, 321] on div "trás" at bounding box center [510, 293] width 26 height 77
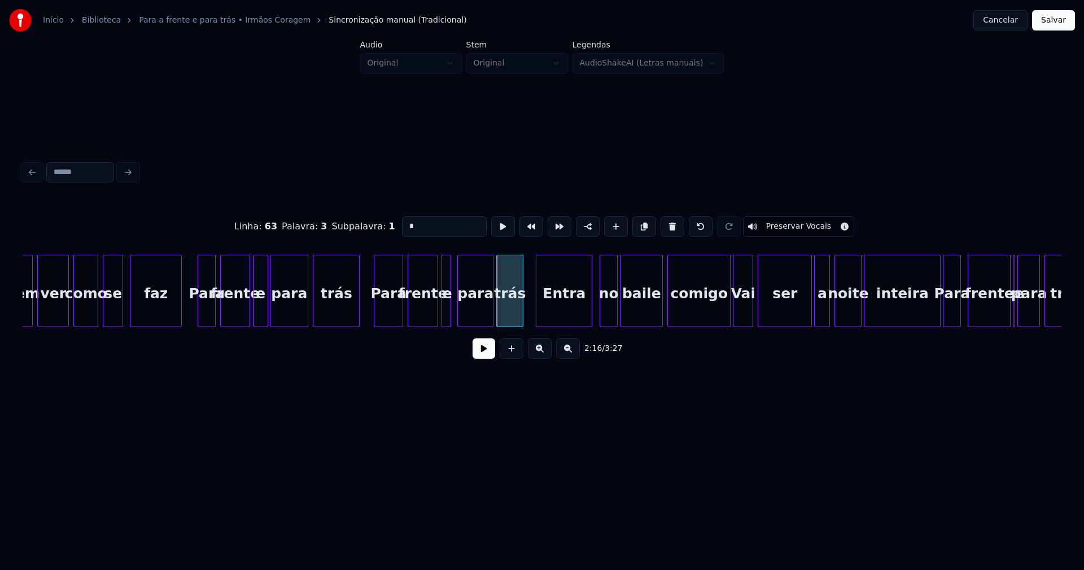
click at [559, 315] on div "Entra" at bounding box center [563, 293] width 55 height 77
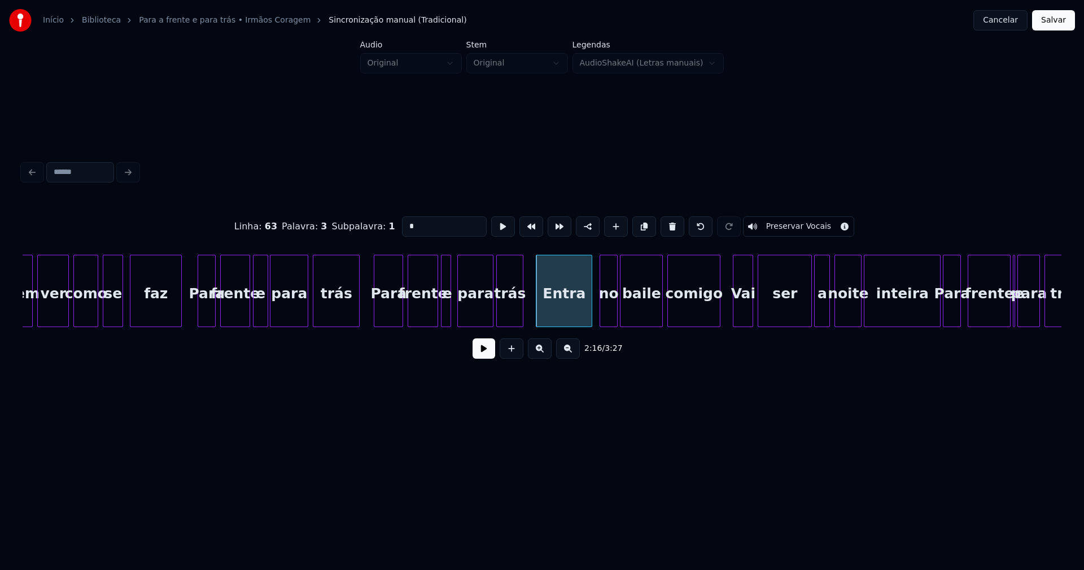
click at [717, 317] on div at bounding box center [717, 290] width 3 height 71
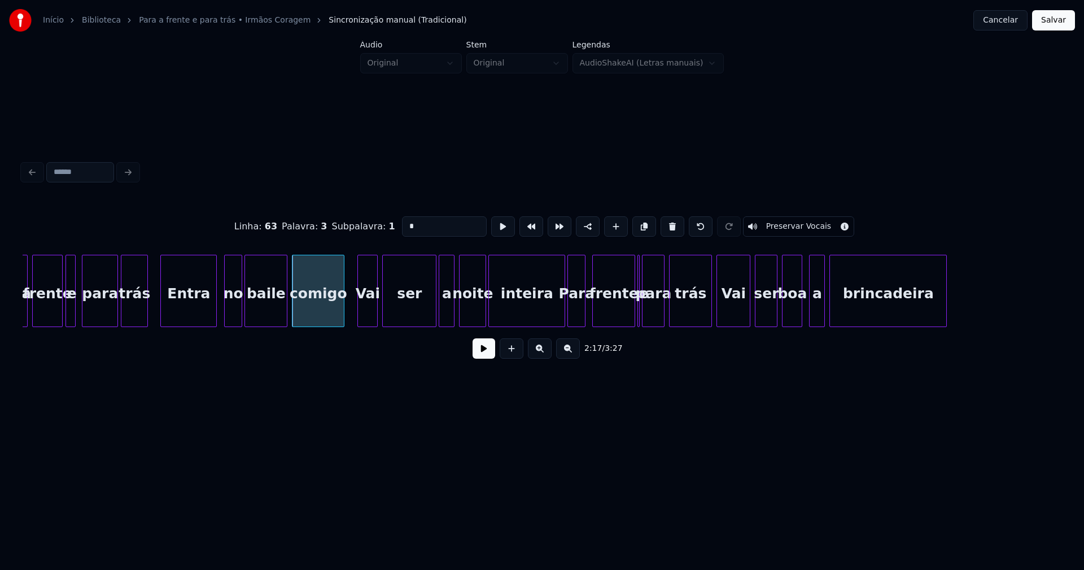
scroll to position [0, 15376]
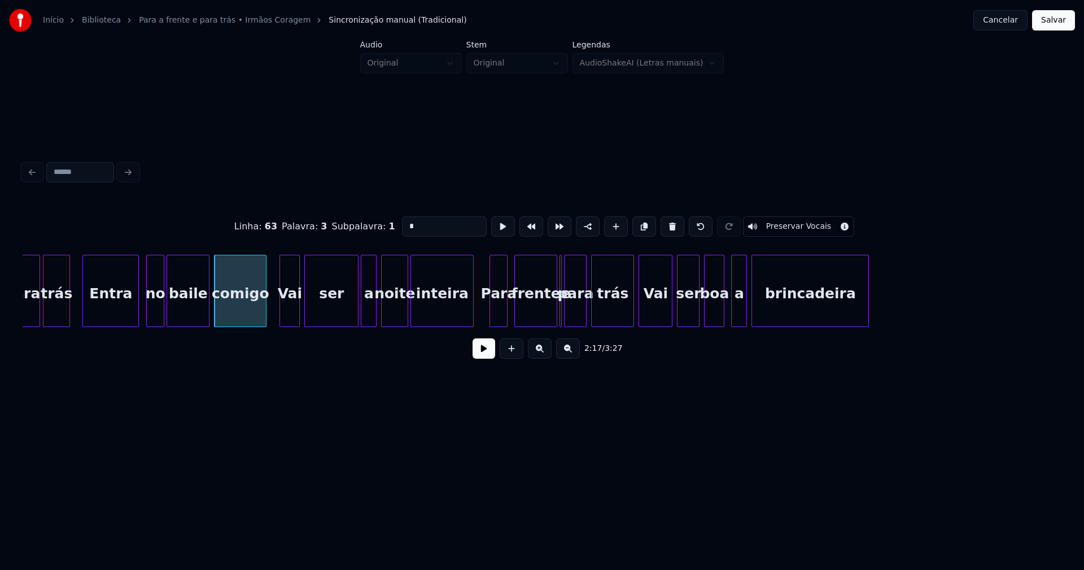
click at [470, 325] on div "para trás Entra no baile comigo Vai ser a noite inteira Para frente e para trás…" at bounding box center [542, 291] width 1039 height 72
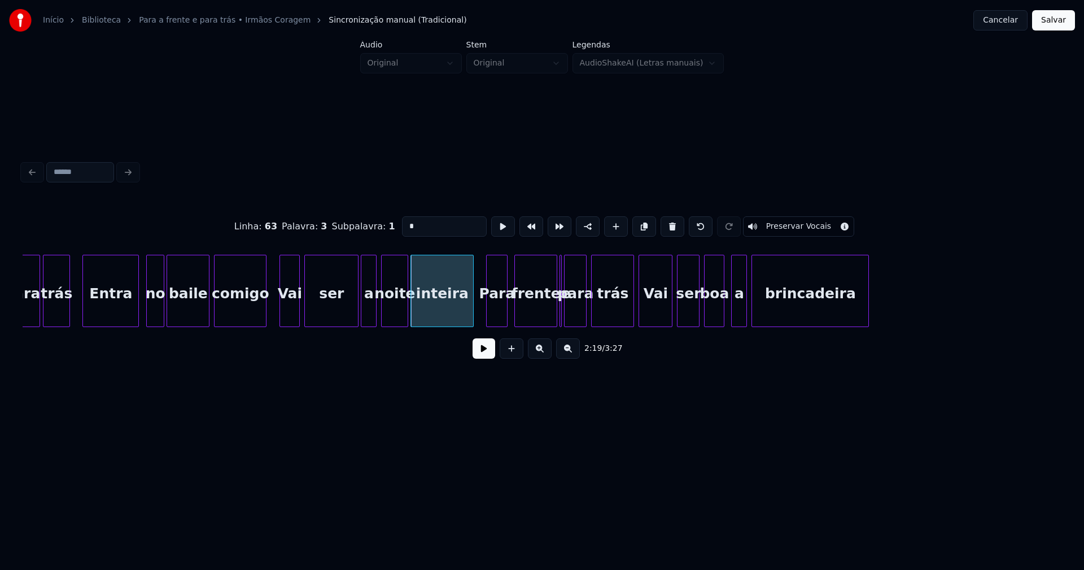
click at [489, 317] on div at bounding box center [488, 290] width 3 height 71
click at [554, 312] on div at bounding box center [554, 290] width 3 height 71
type input "******"
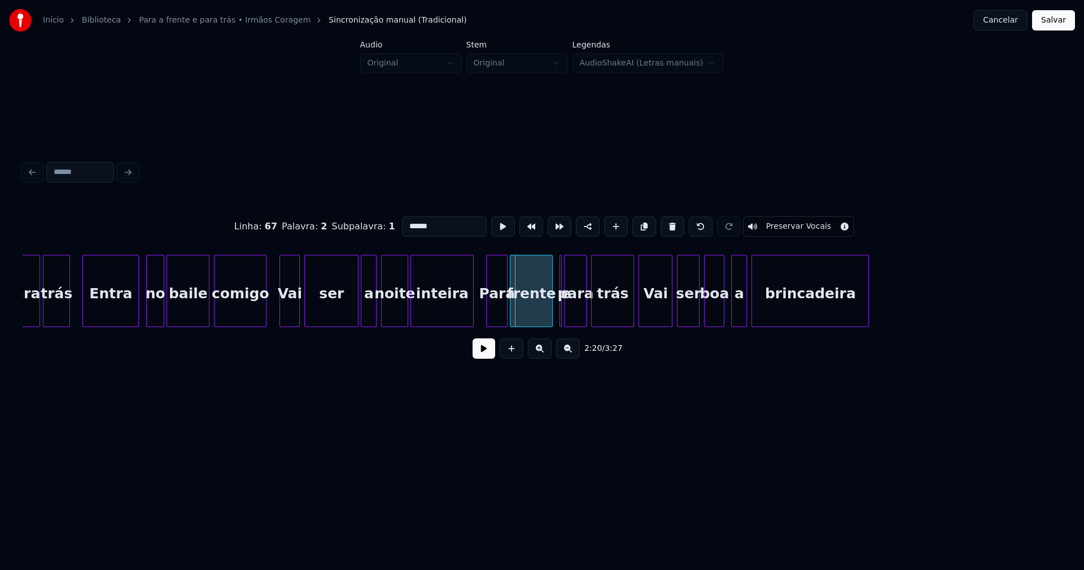
click at [532, 316] on div "frente" at bounding box center [531, 293] width 42 height 77
click at [544, 318] on div at bounding box center [543, 290] width 3 height 71
click at [568, 316] on div at bounding box center [567, 290] width 3 height 71
drag, startPoint x: 557, startPoint y: 253, endPoint x: 546, endPoint y: 261, distance: 13.0
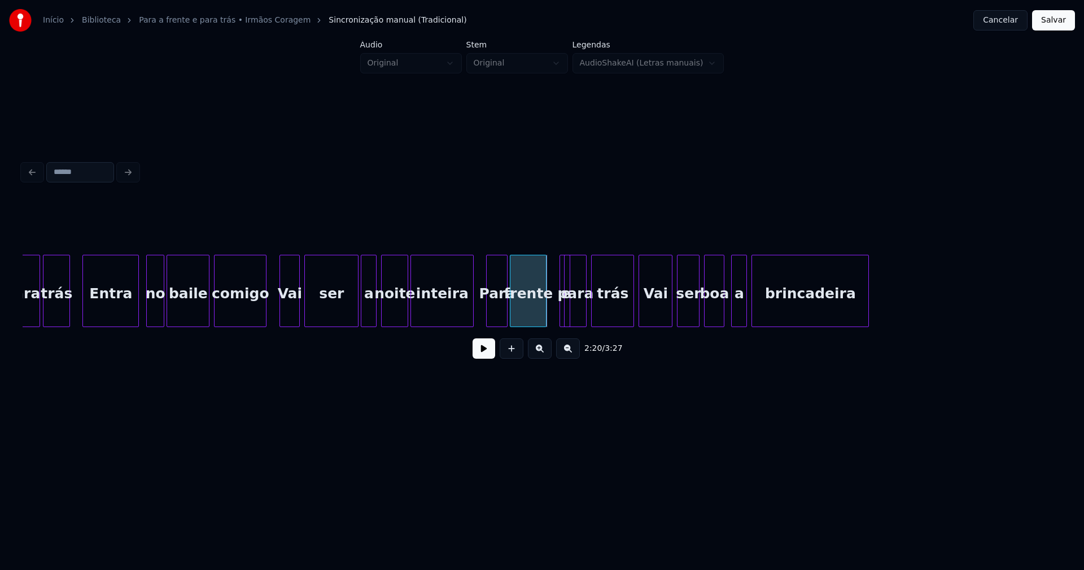
click at [560, 256] on div at bounding box center [561, 290] width 3 height 71
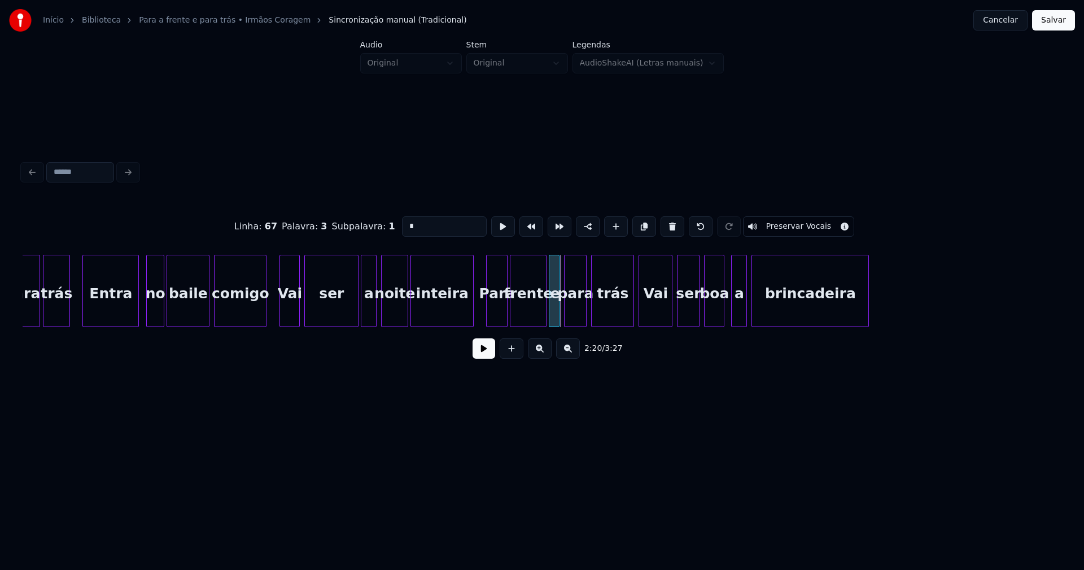
click at [549, 261] on div "e" at bounding box center [554, 291] width 11 height 72
click at [628, 309] on div at bounding box center [626, 290] width 3 height 71
click at [620, 309] on div at bounding box center [621, 290] width 3 height 71
click at [655, 304] on div "Vai" at bounding box center [652, 293] width 33 height 77
click at [688, 306] on div "ser" at bounding box center [684, 293] width 21 height 77
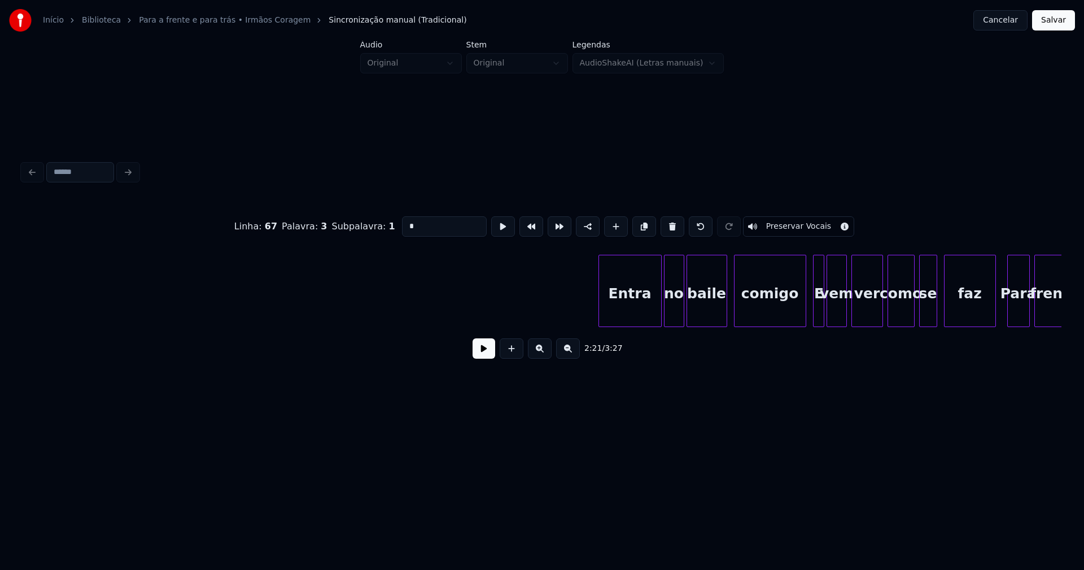
scroll to position [0, 17241]
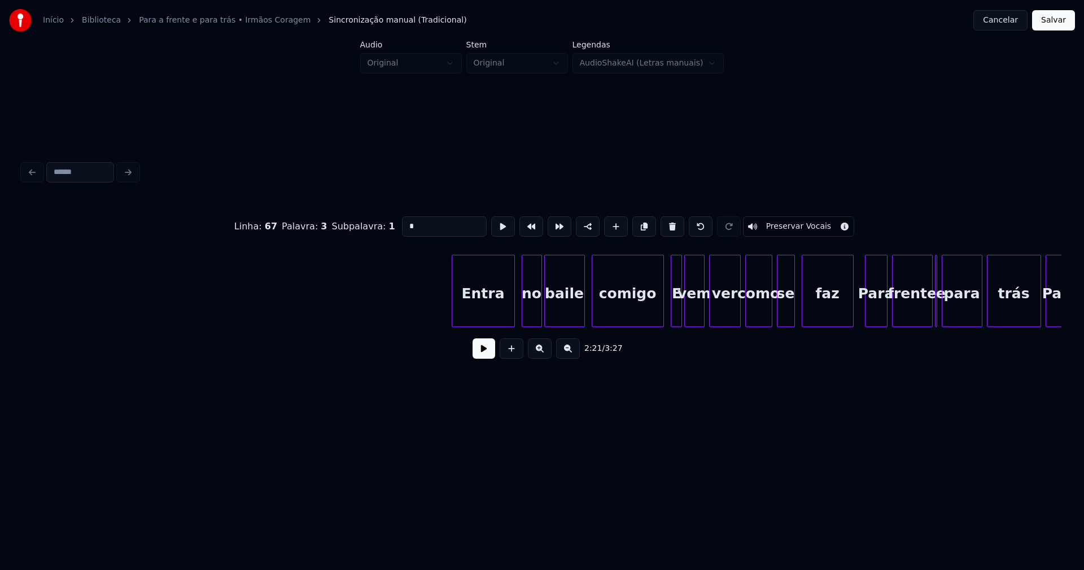
click at [488, 310] on div "Entra" at bounding box center [483, 293] width 62 height 77
click at [648, 317] on div at bounding box center [647, 290] width 3 height 71
click at [664, 318] on div at bounding box center [664, 290] width 3 height 71
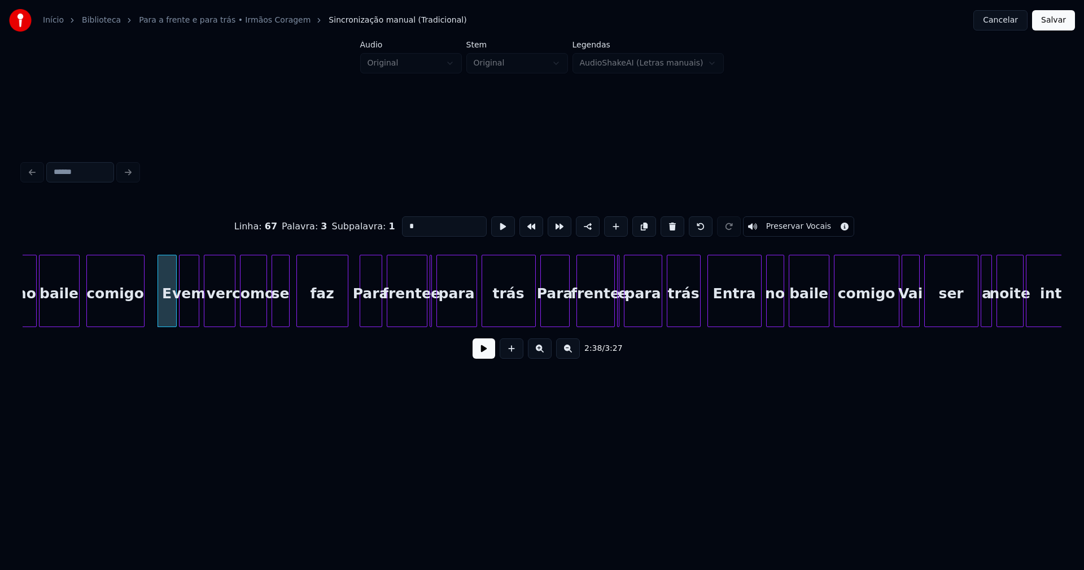
scroll to position [0, 17759]
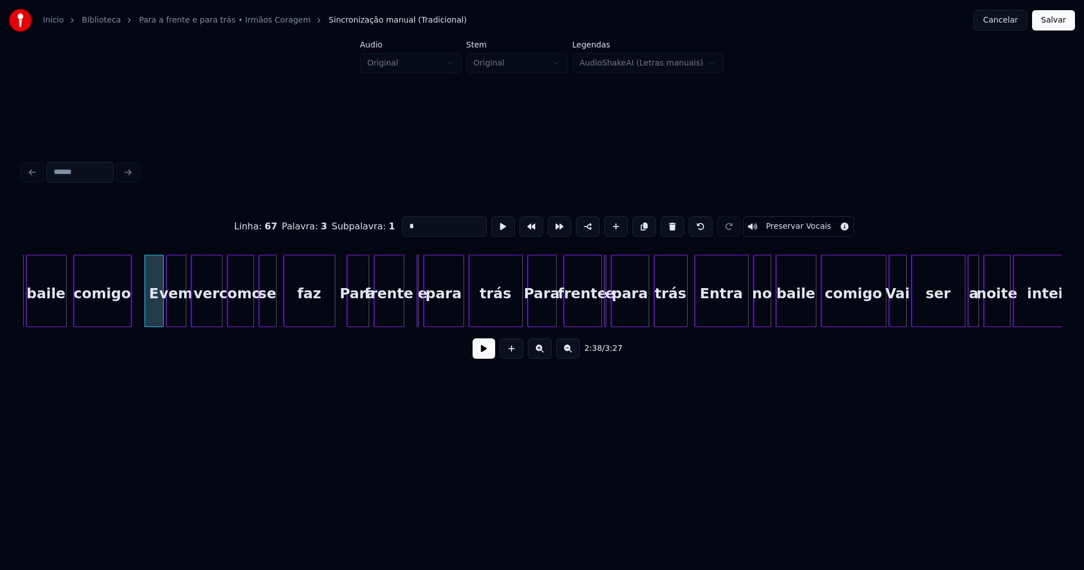
click at [402, 318] on div at bounding box center [401, 290] width 3 height 71
click at [419, 319] on div at bounding box center [420, 290] width 3 height 71
click at [406, 320] on div at bounding box center [407, 290] width 3 height 71
click at [507, 322] on div "no baile comigo E vem ver como se faz Para frente e para trás Para frente e par…" at bounding box center [542, 291] width 1039 height 72
click at [587, 319] on div "frente" at bounding box center [577, 293] width 37 height 77
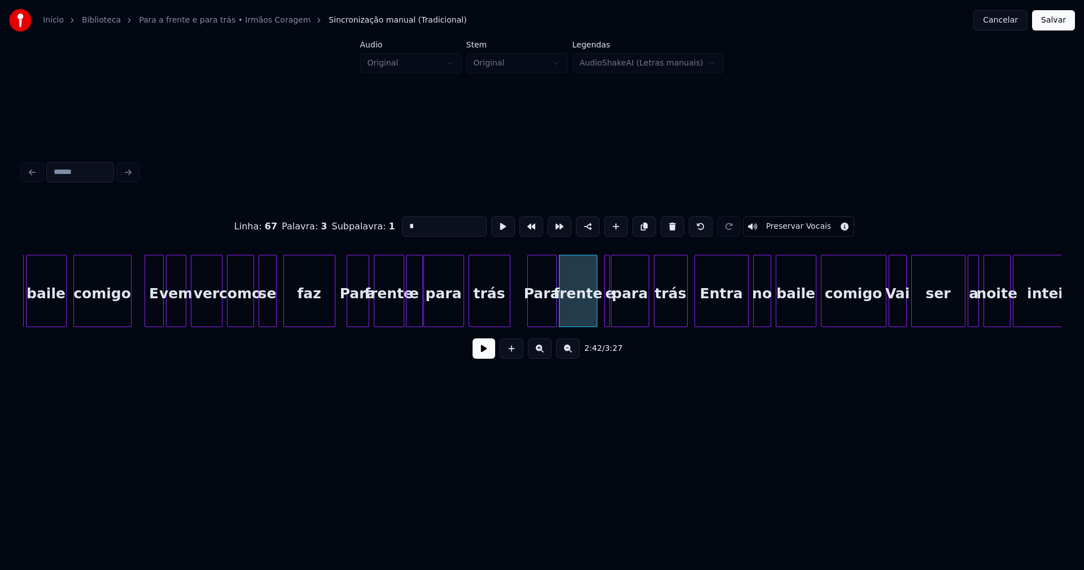
click at [607, 318] on div at bounding box center [607, 290] width 3 height 71
click at [599, 314] on div at bounding box center [600, 290] width 3 height 71
click at [681, 313] on div at bounding box center [680, 290] width 3 height 71
click at [730, 312] on div "Entra" at bounding box center [717, 293] width 53 height 77
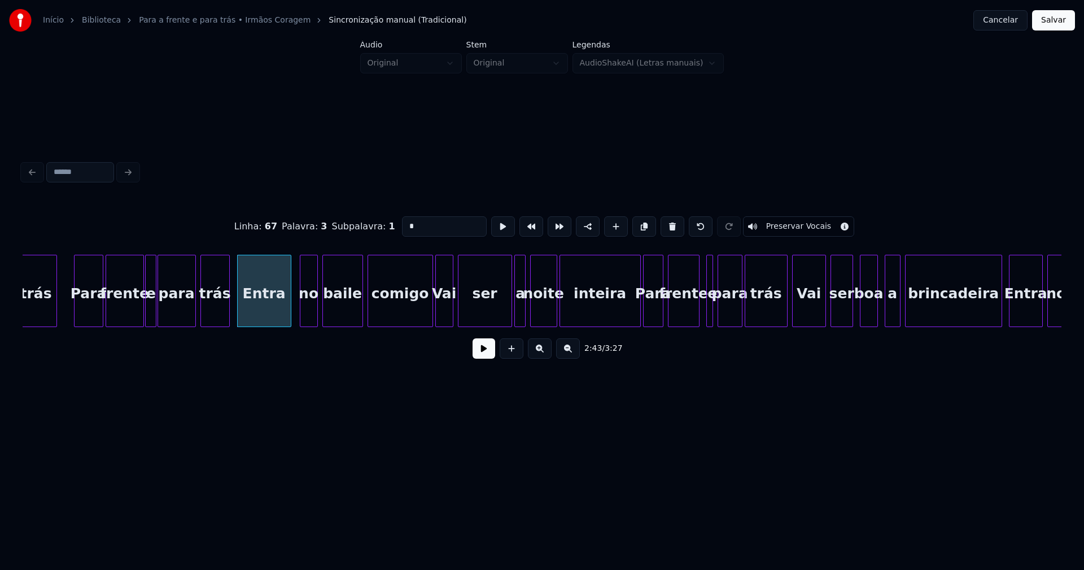
scroll to position [0, 18239]
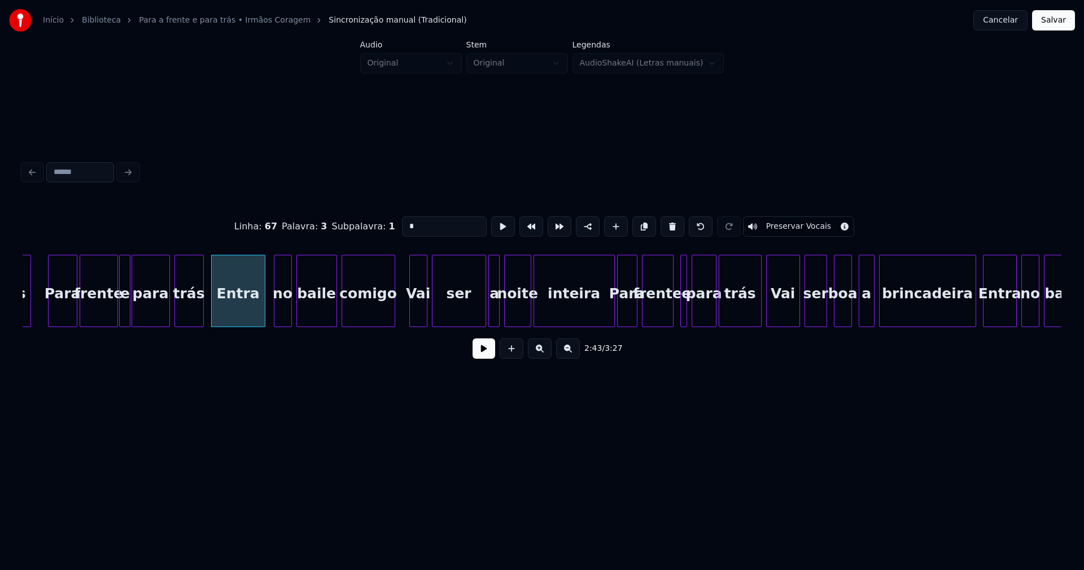
click at [391, 321] on div at bounding box center [392, 290] width 3 height 71
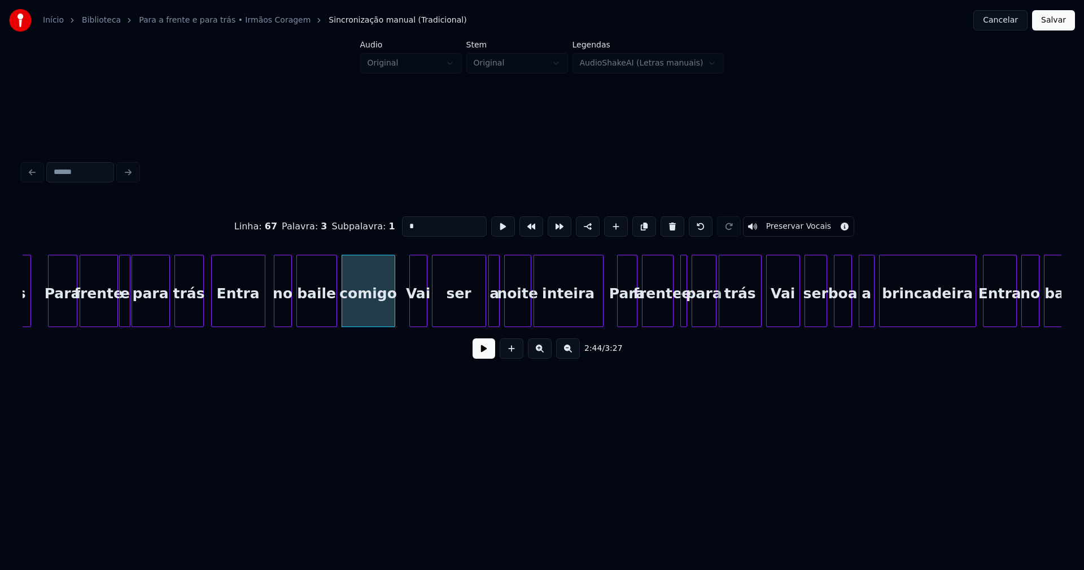
click at [602, 321] on div at bounding box center [601, 290] width 3 height 71
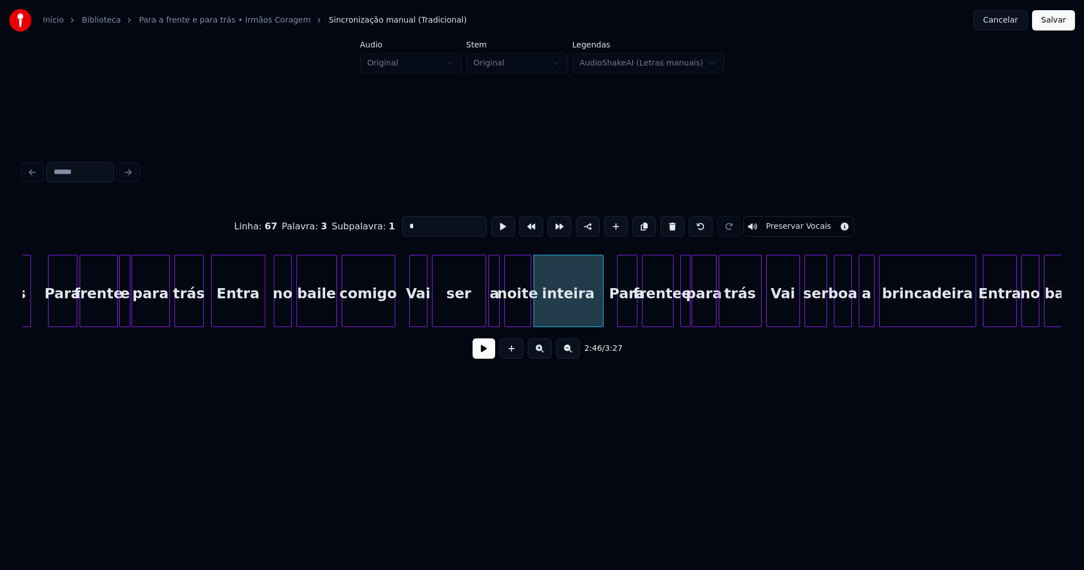
click at [689, 317] on div at bounding box center [687, 290] width 3 height 71
click at [676, 318] on div at bounding box center [676, 290] width 3 height 71
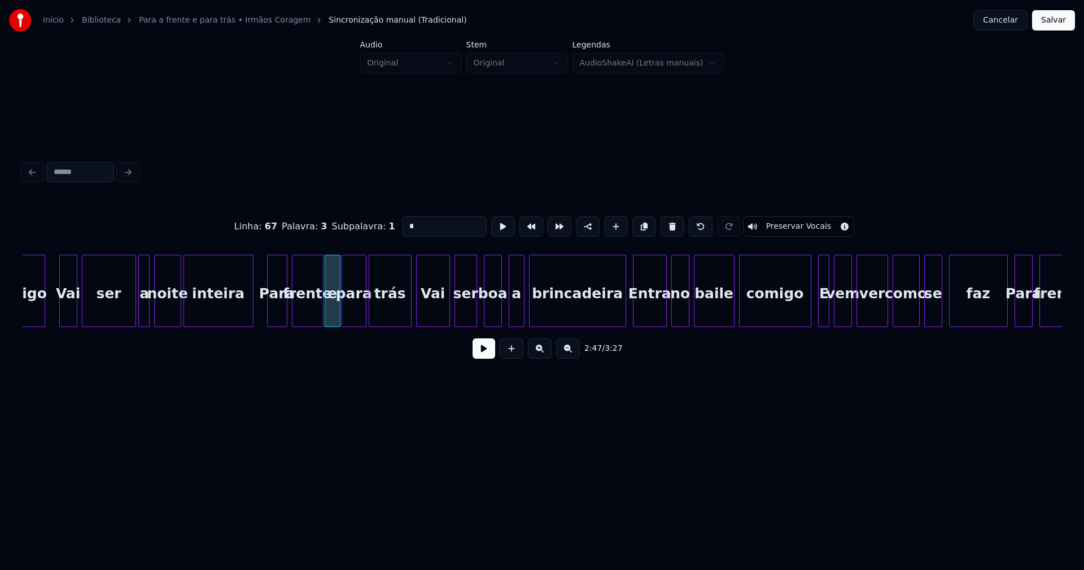
scroll to position [0, 18602]
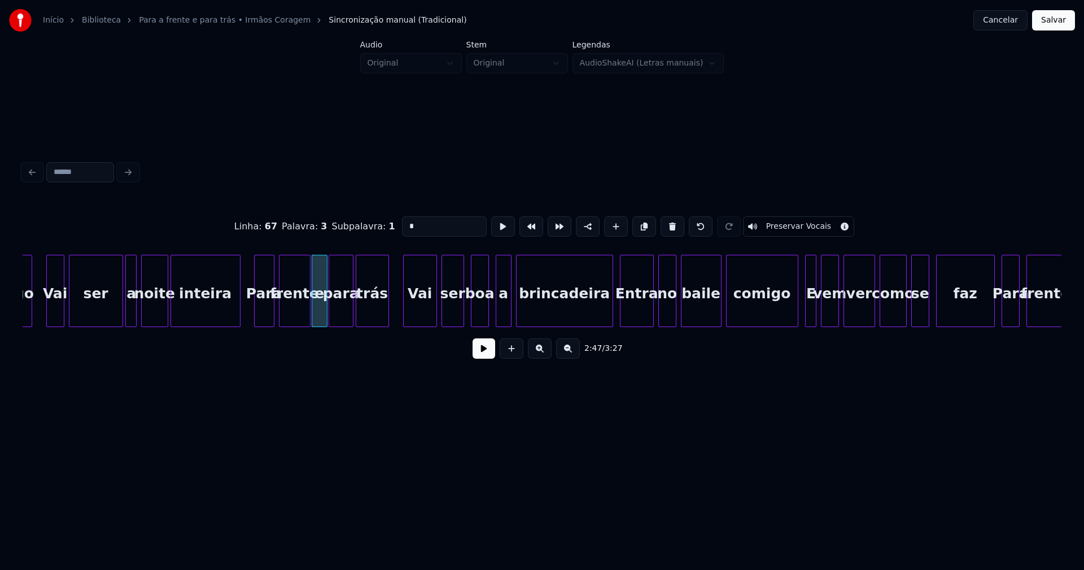
click at [387, 318] on div at bounding box center [386, 290] width 3 height 71
click at [414, 322] on div "comigo Vai ser a noite inteira Para frente e para trás Vai ser boa a brincadeir…" at bounding box center [542, 291] width 1039 height 72
click at [445, 316] on div "ser" at bounding box center [447, 293] width 21 height 77
click at [609, 313] on div at bounding box center [607, 290] width 3 height 71
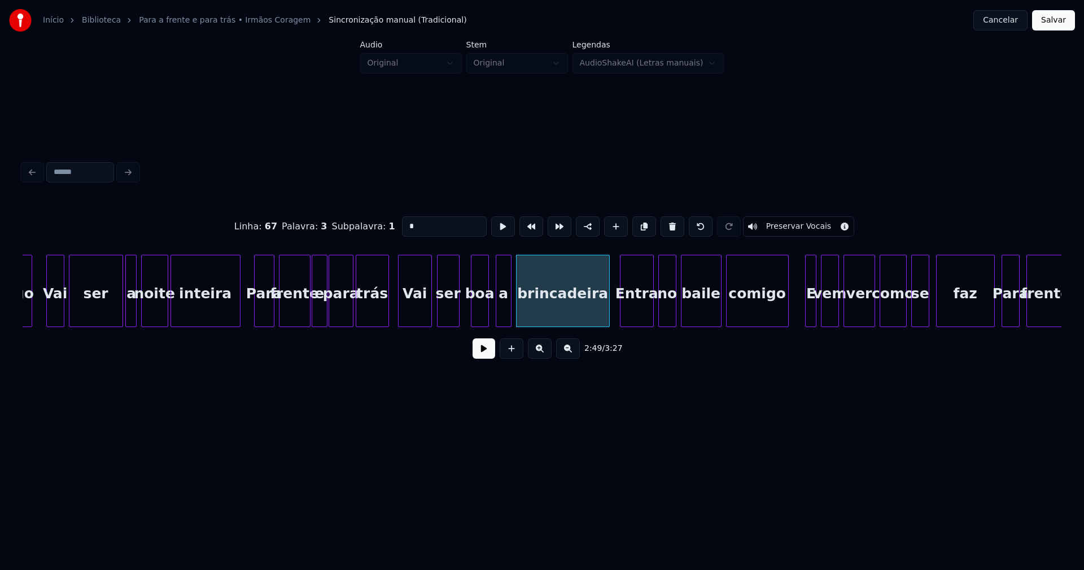
click at [787, 319] on div at bounding box center [786, 290] width 3 height 71
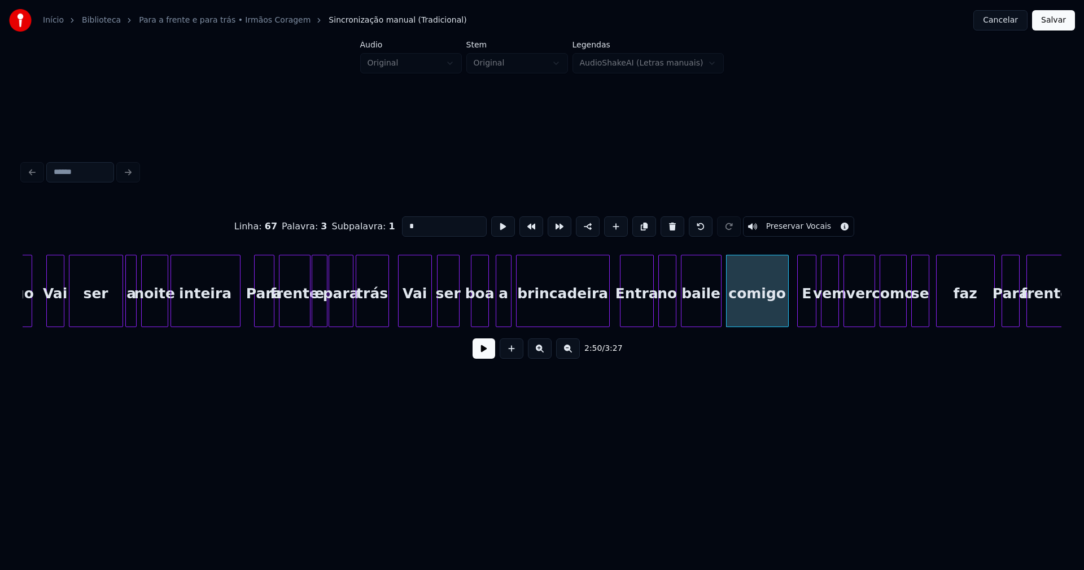
click at [799, 322] on div "E" at bounding box center [806, 291] width 19 height 72
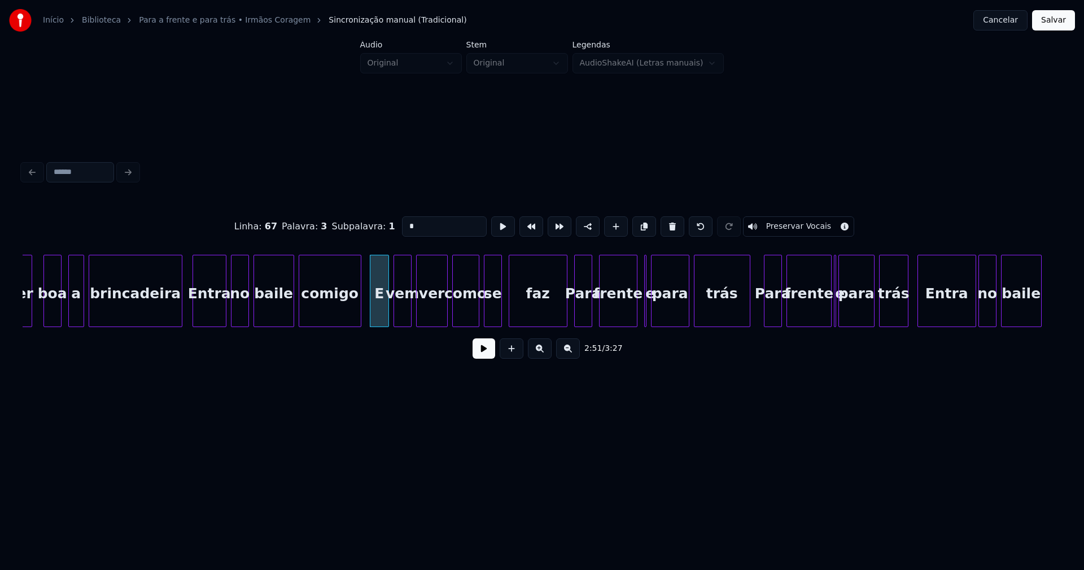
scroll to position [0, 19132]
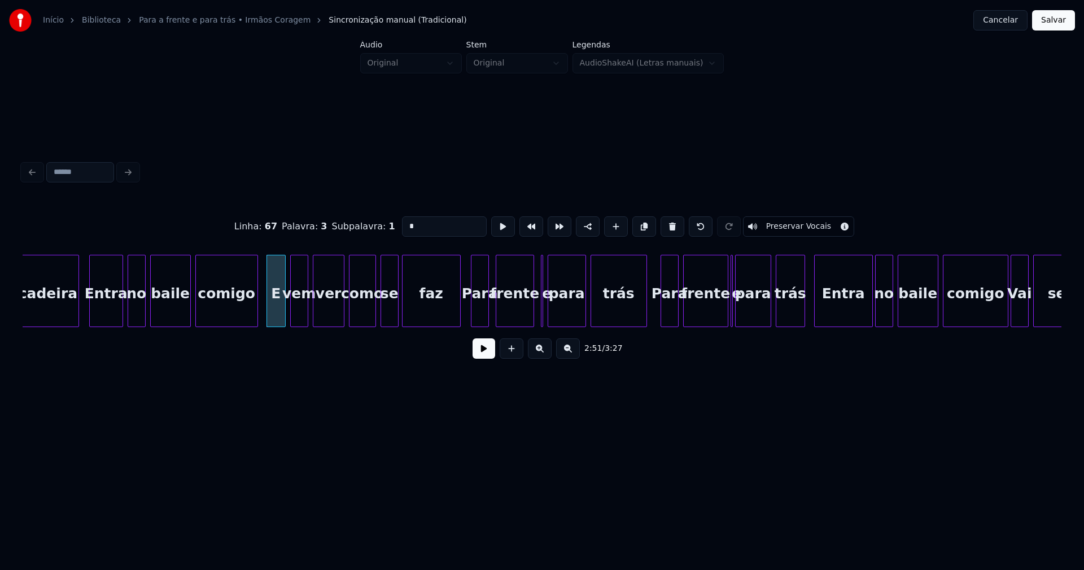
click at [437, 310] on div "faz" at bounding box center [431, 293] width 58 height 77
click at [544, 317] on div at bounding box center [544, 290] width 3 height 71
click at [529, 313] on div at bounding box center [528, 290] width 3 height 71
click at [535, 313] on div at bounding box center [535, 290] width 3 height 71
click at [717, 317] on div at bounding box center [718, 290] width 3 height 71
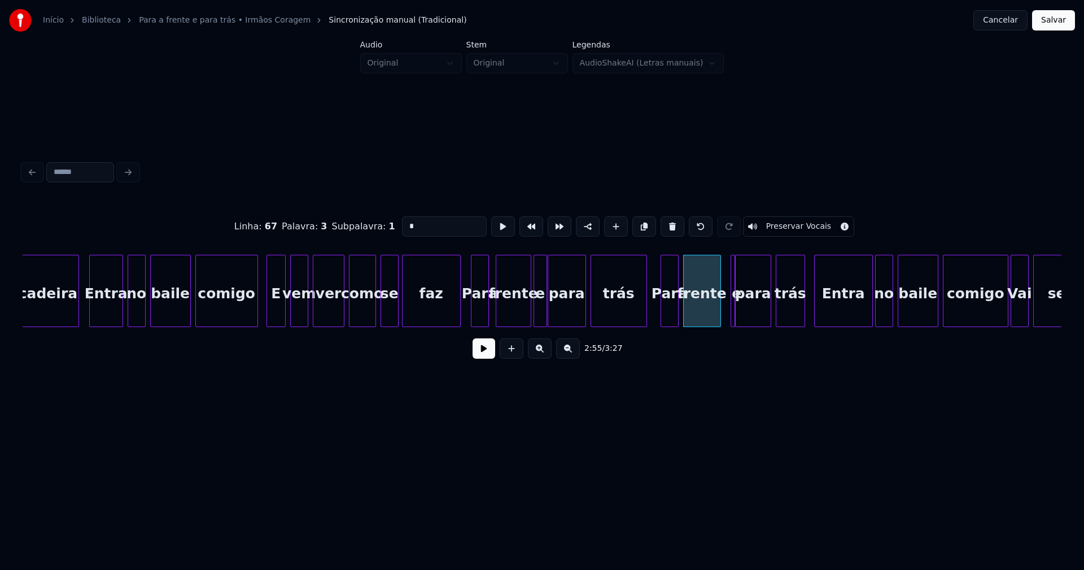
click at [733, 316] on div at bounding box center [732, 290] width 3 height 71
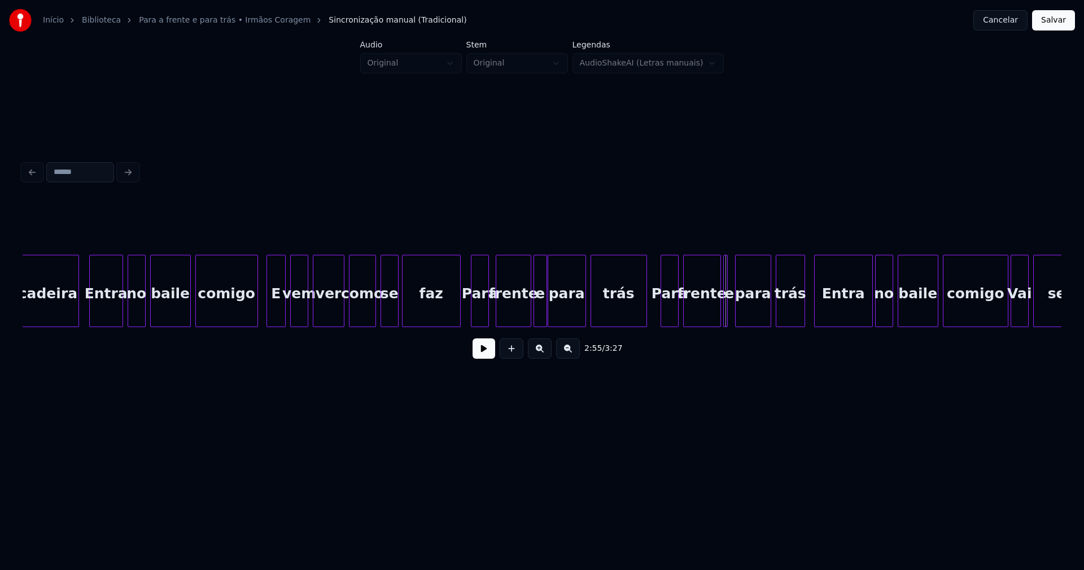
click at [723, 311] on div "e" at bounding box center [725, 291] width 5 height 72
click at [731, 312] on div at bounding box center [731, 290] width 3 height 71
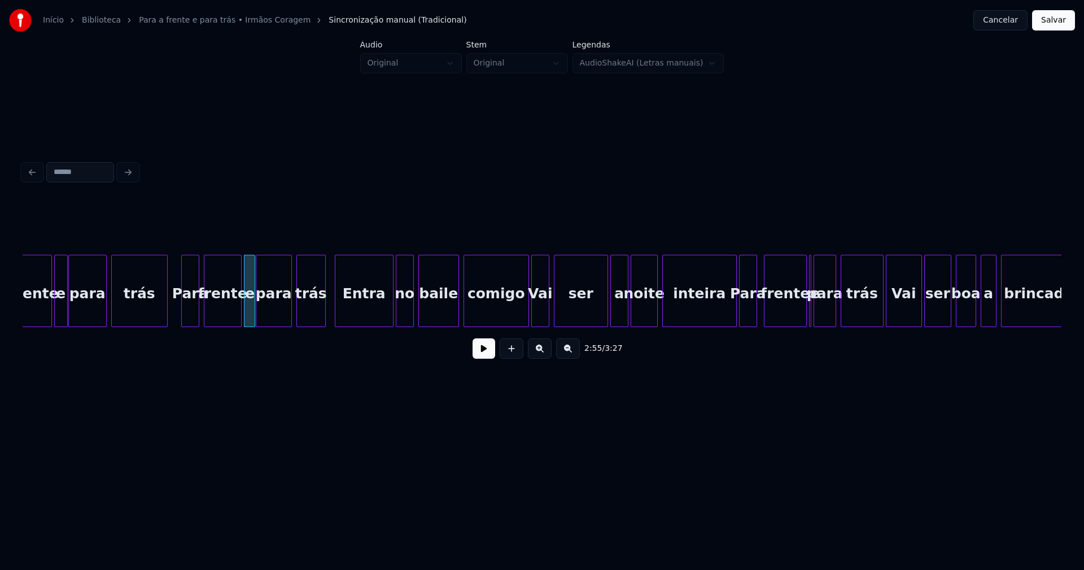
scroll to position [0, 19624]
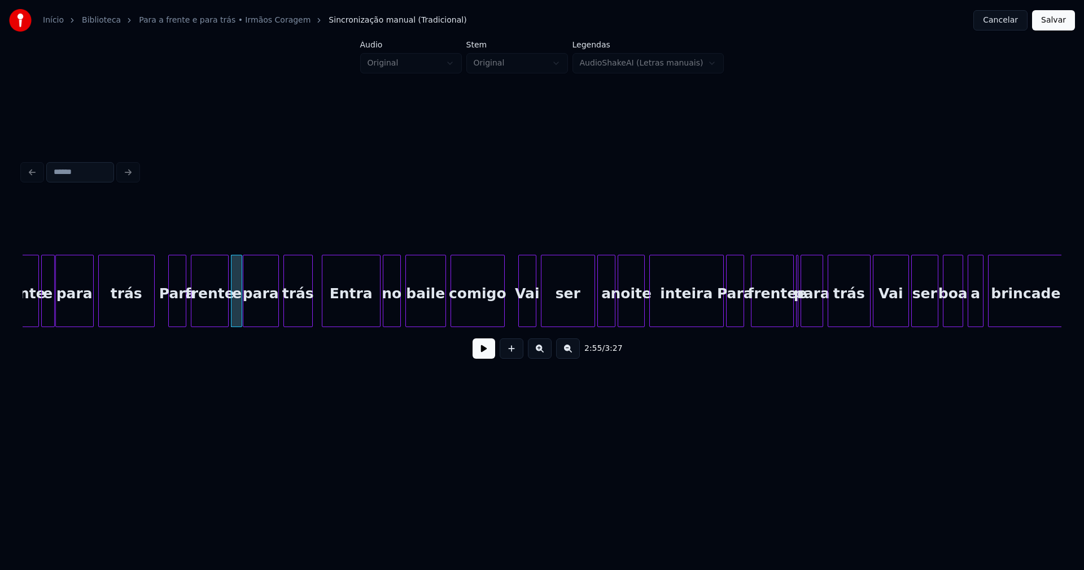
click at [501, 320] on div at bounding box center [502, 290] width 3 height 71
click at [521, 310] on div "Vai" at bounding box center [525, 293] width 17 height 77
click at [708, 322] on div "frente e para trás Para frente e para trás Entra no baile comigo Vai ser a noit…" at bounding box center [542, 291] width 1039 height 72
click at [781, 320] on div "frente" at bounding box center [768, 293] width 42 height 77
click at [797, 317] on div at bounding box center [797, 290] width 3 height 71
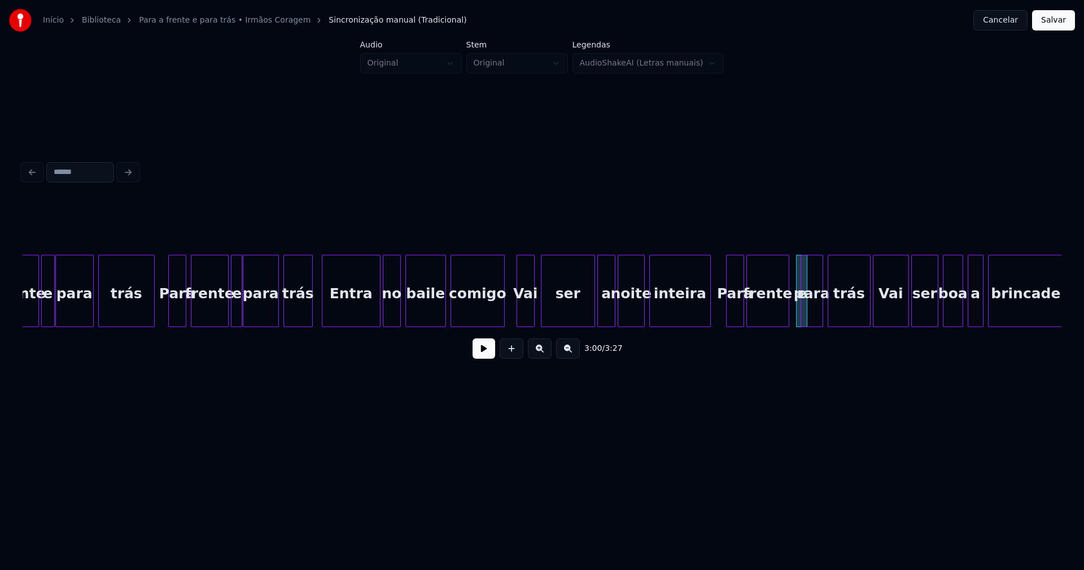
click at [804, 307] on div at bounding box center [805, 290] width 3 height 71
click at [794, 255] on div at bounding box center [795, 290] width 3 height 71
click at [820, 262] on div at bounding box center [819, 290] width 3 height 71
click at [816, 265] on div "para" at bounding box center [817, 293] width 17 height 77
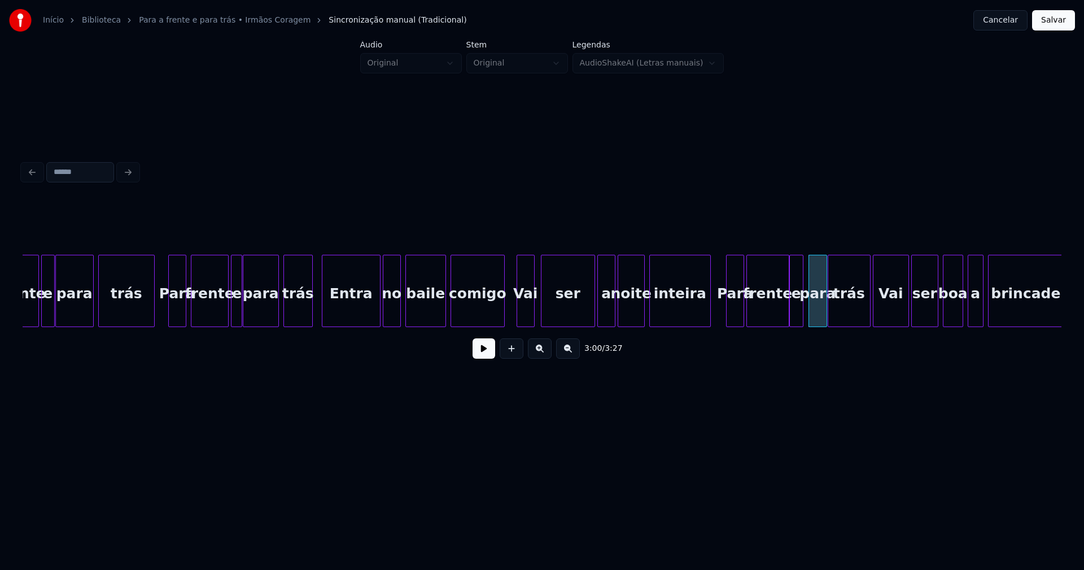
click at [795, 273] on div "e" at bounding box center [796, 293] width 13 height 77
click at [795, 317] on div at bounding box center [795, 290] width 3 height 71
click at [811, 317] on div "para" at bounding box center [811, 293] width 17 height 77
click at [858, 320] on div at bounding box center [858, 290] width 3 height 71
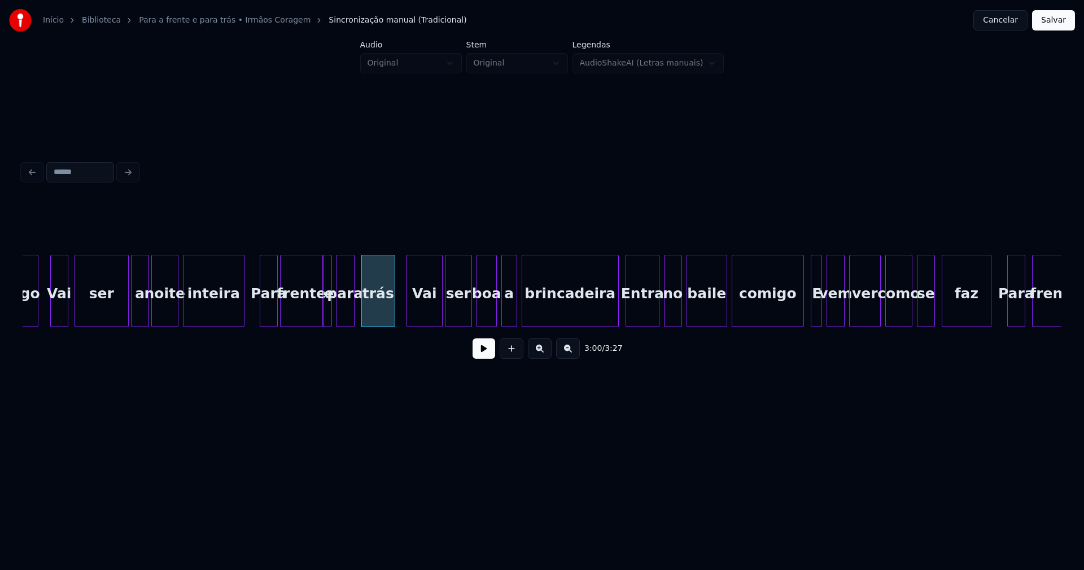
scroll to position [0, 20117]
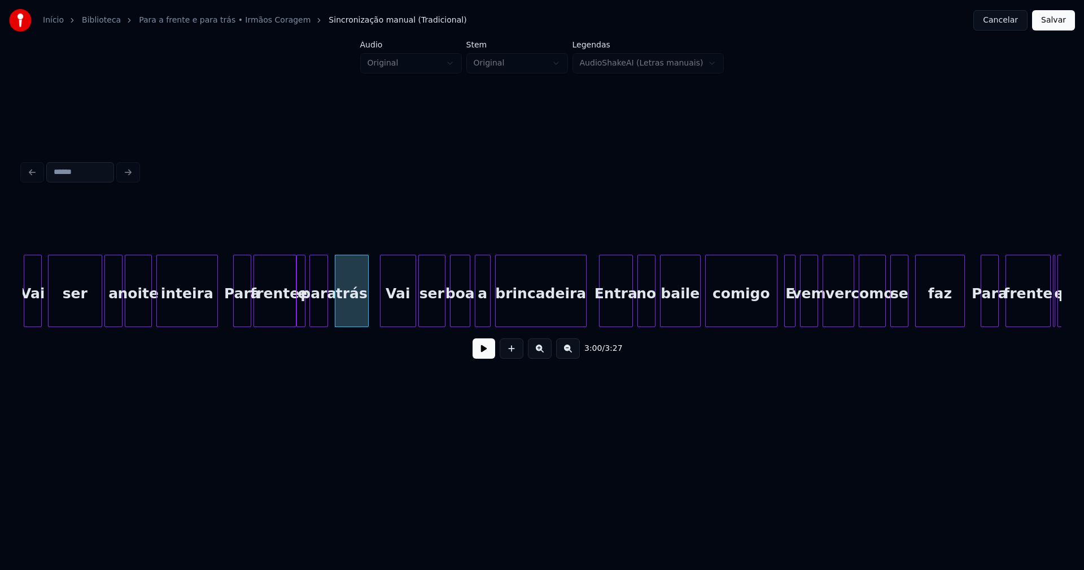
click at [585, 323] on div "Vai ser a noite inteira Para frente e para trás Vai ser boa a brincadeira Entra…" at bounding box center [542, 291] width 1039 height 72
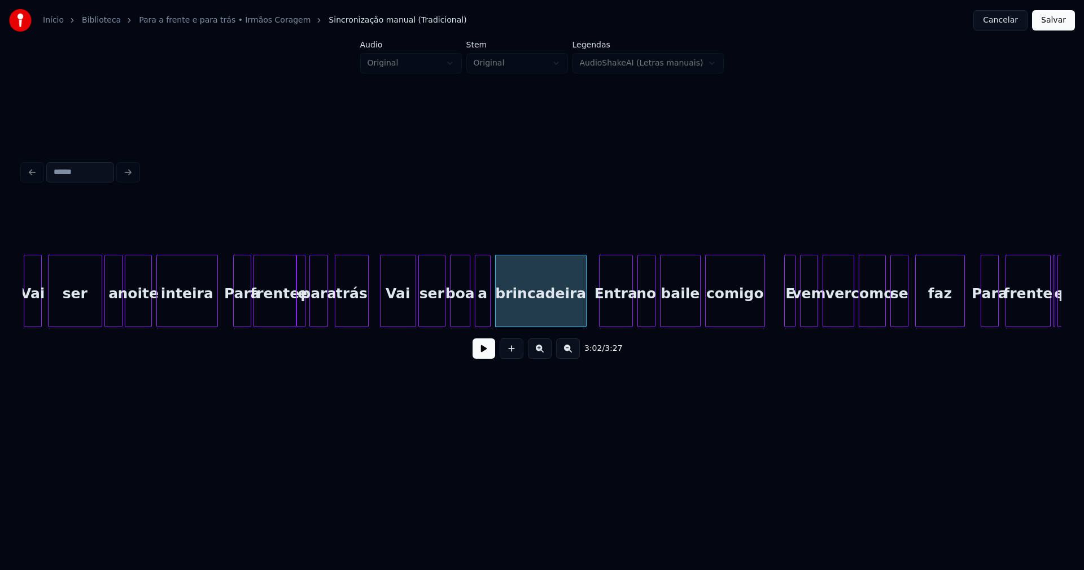
click at [763, 314] on div at bounding box center [762, 290] width 3 height 71
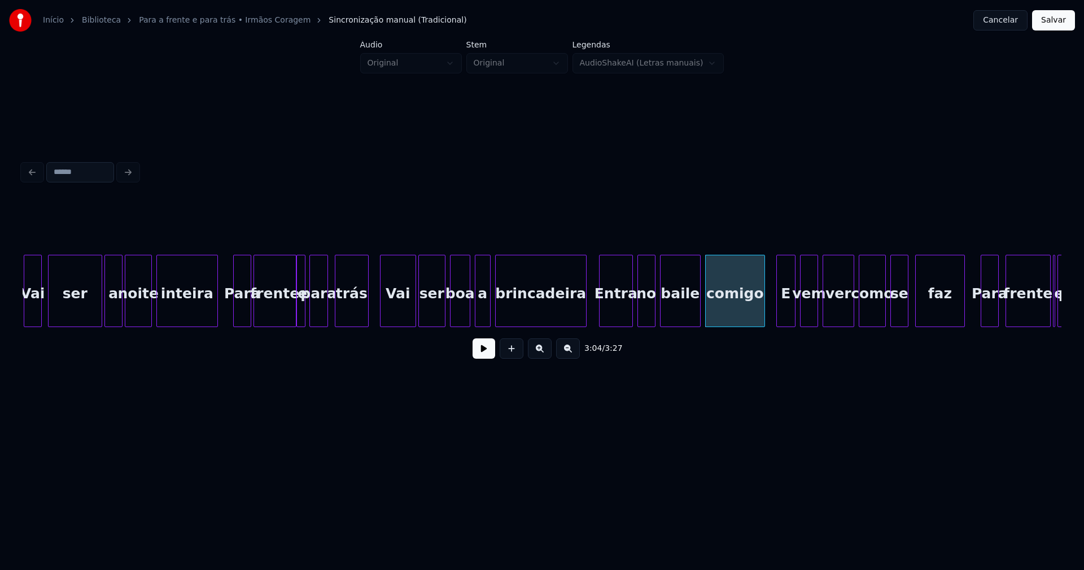
click at [779, 317] on div at bounding box center [778, 290] width 3 height 71
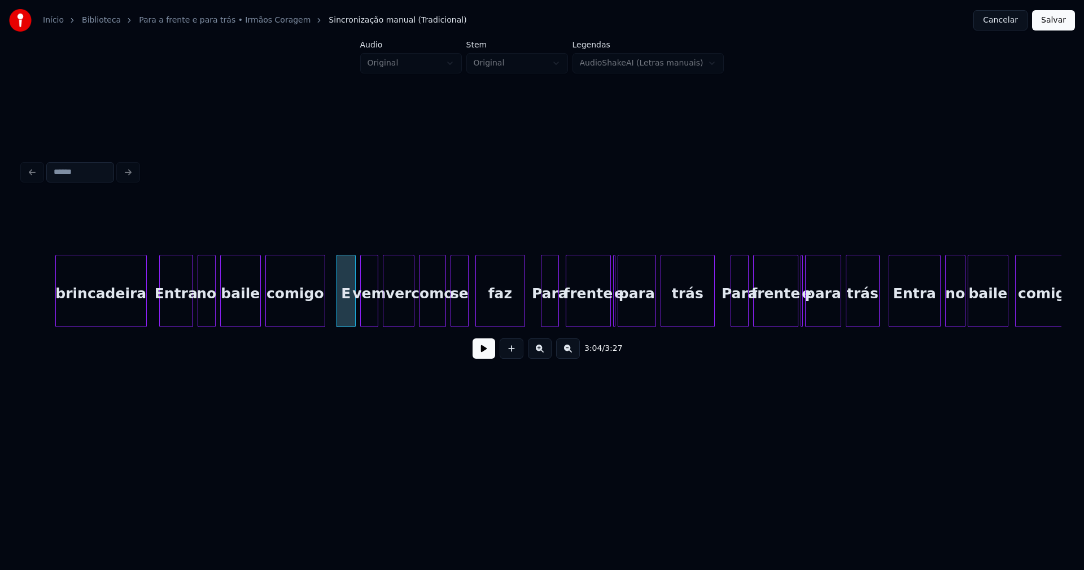
scroll to position [0, 20622]
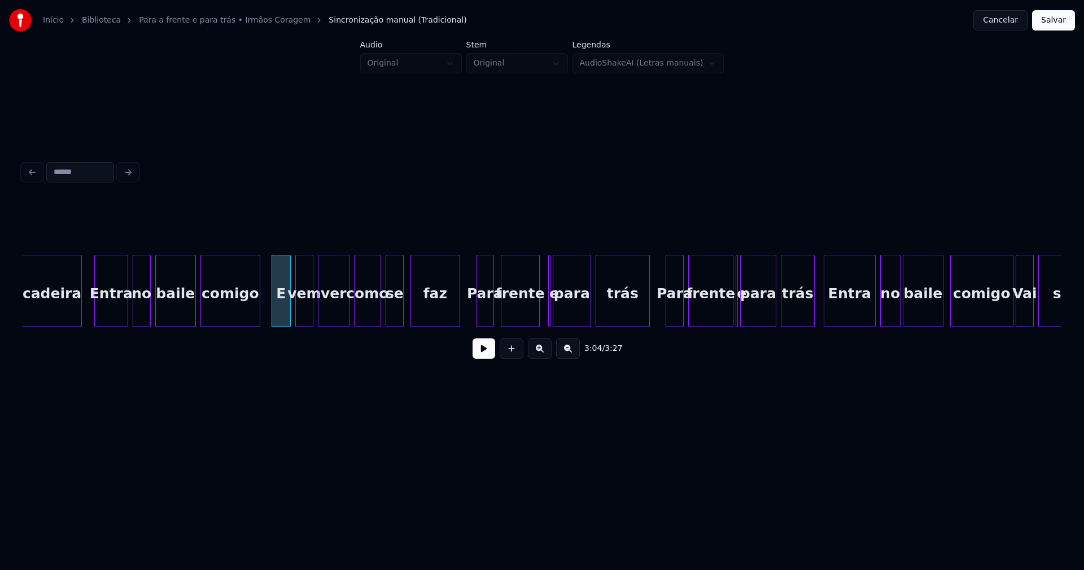
click at [536, 320] on div at bounding box center [537, 290] width 3 height 71
click at [550, 318] on div at bounding box center [550, 290] width 3 height 71
click at [541, 317] on div "e" at bounding box center [543, 291] width 5 height 72
click at [549, 315] on div at bounding box center [548, 290] width 3 height 71
click at [725, 317] on div at bounding box center [726, 290] width 3 height 71
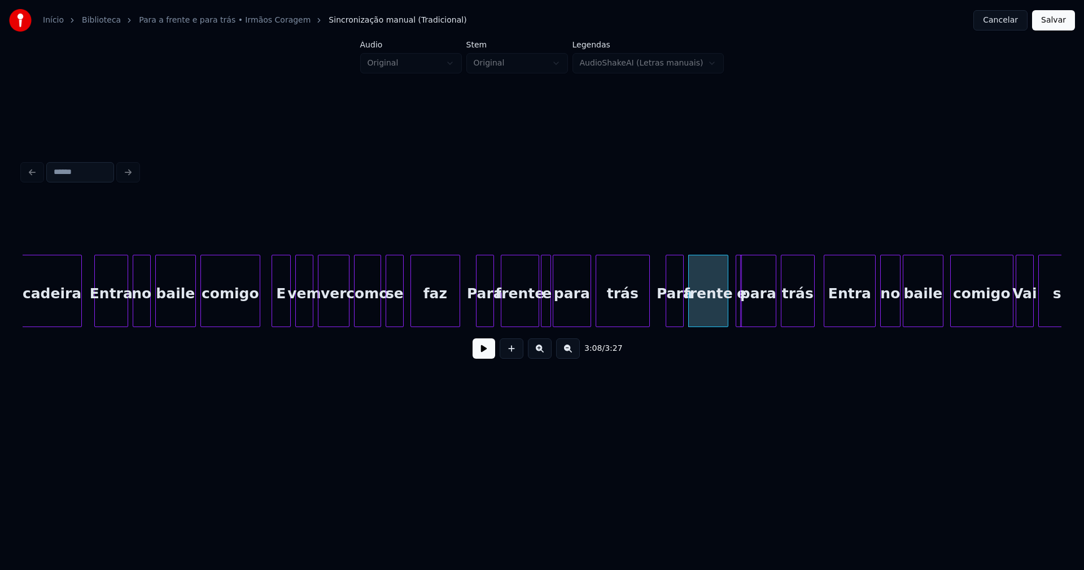
click at [730, 259] on div "e" at bounding box center [733, 291] width 6 height 72
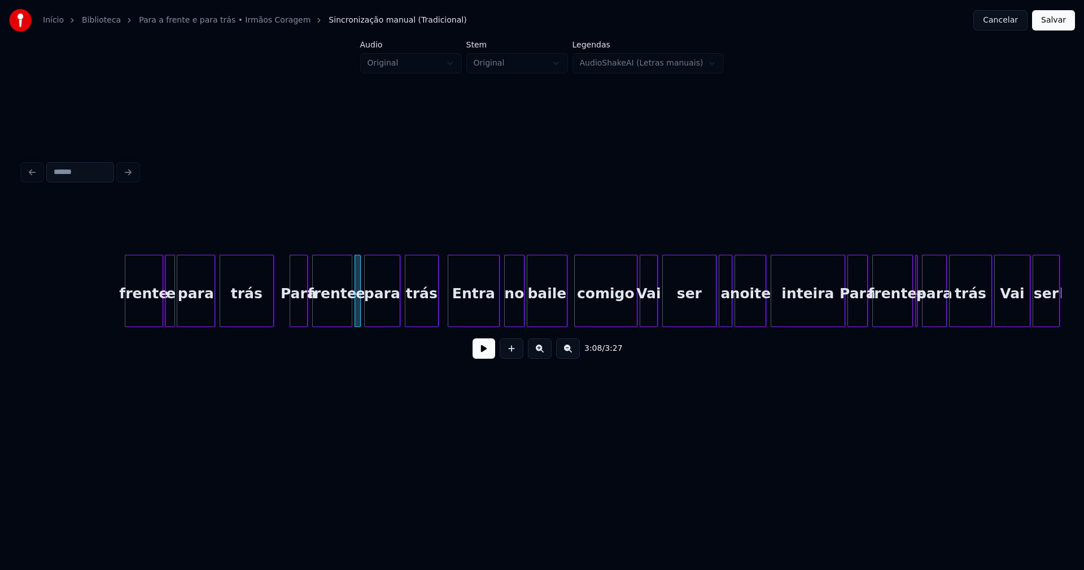
scroll to position [0, 21114]
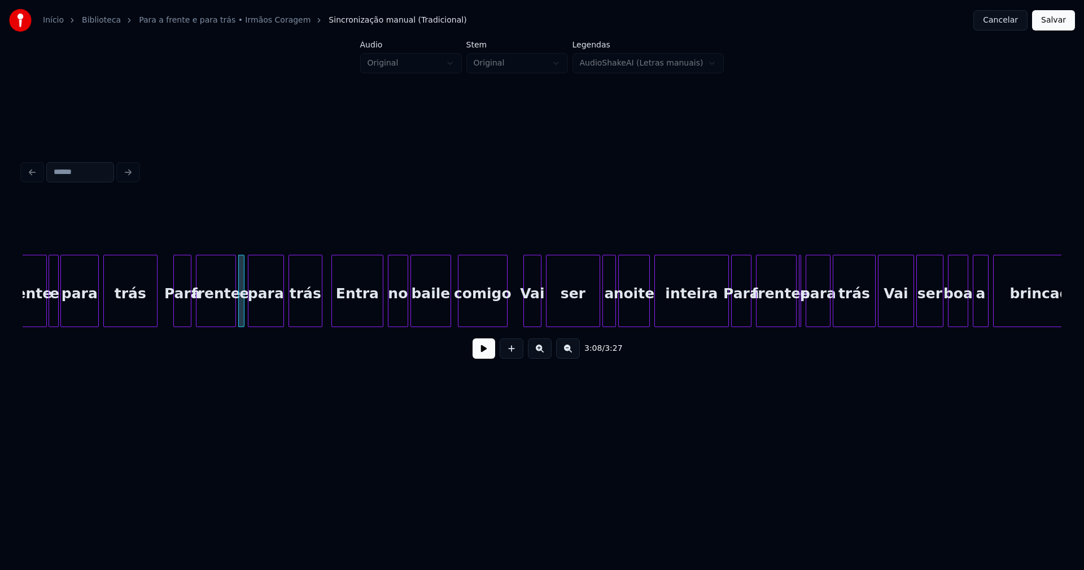
click at [506, 320] on div at bounding box center [505, 290] width 3 height 71
click at [715, 316] on div at bounding box center [715, 290] width 3 height 71
click at [802, 318] on div at bounding box center [803, 290] width 3 height 71
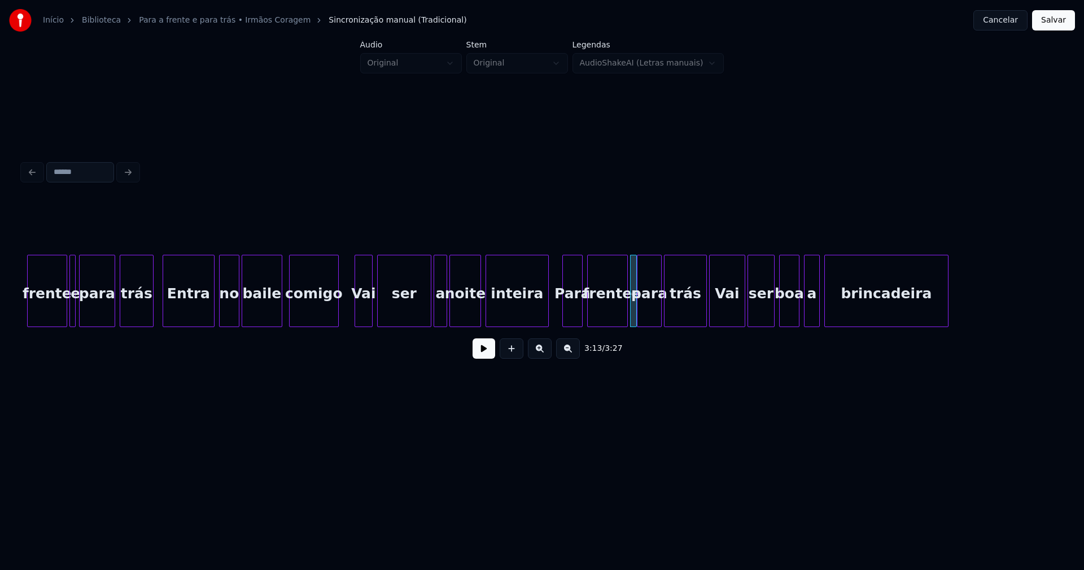
scroll to position [0, 21399]
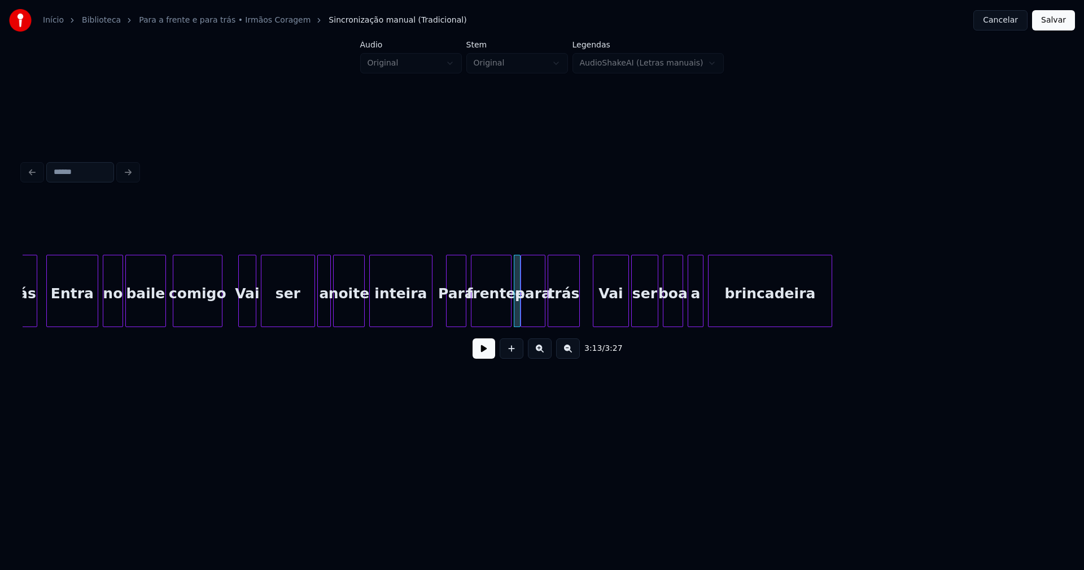
click at [577, 316] on div at bounding box center [577, 290] width 3 height 71
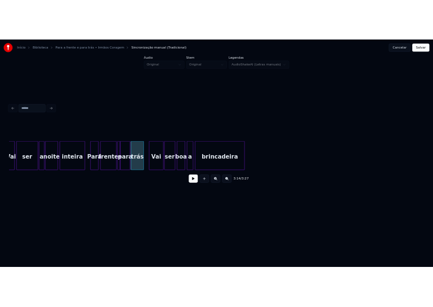
scroll to position [0, 21632]
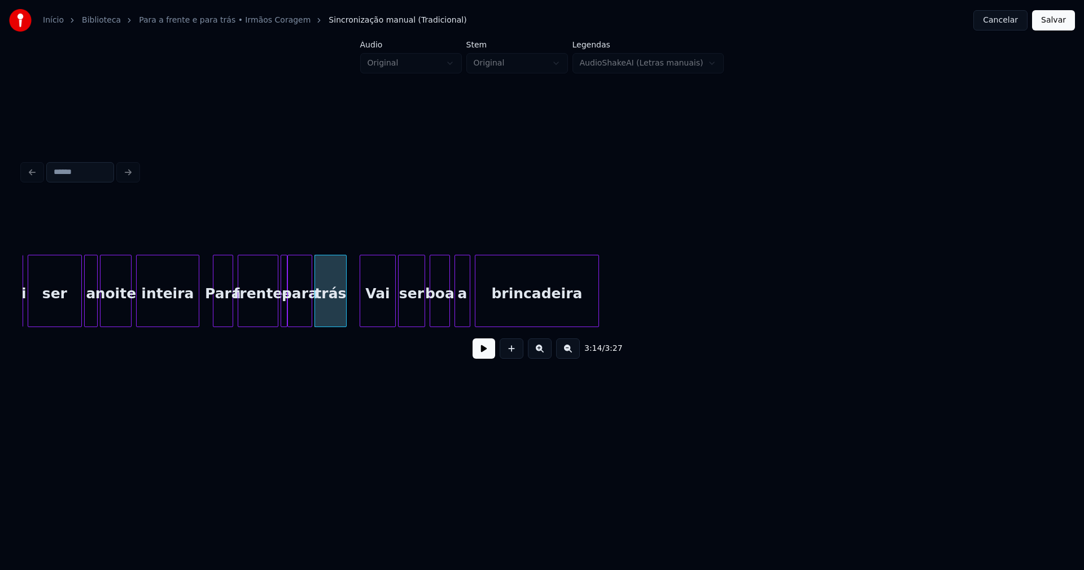
click at [1049, 21] on button "Salvar" at bounding box center [1053, 20] width 43 height 20
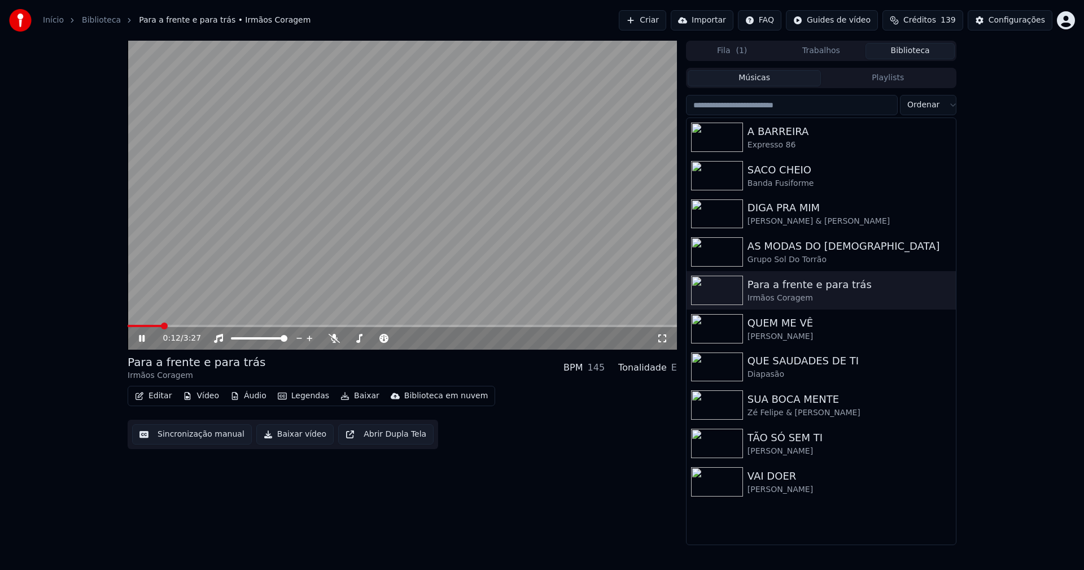
click at [660, 338] on icon at bounding box center [662, 338] width 11 height 9
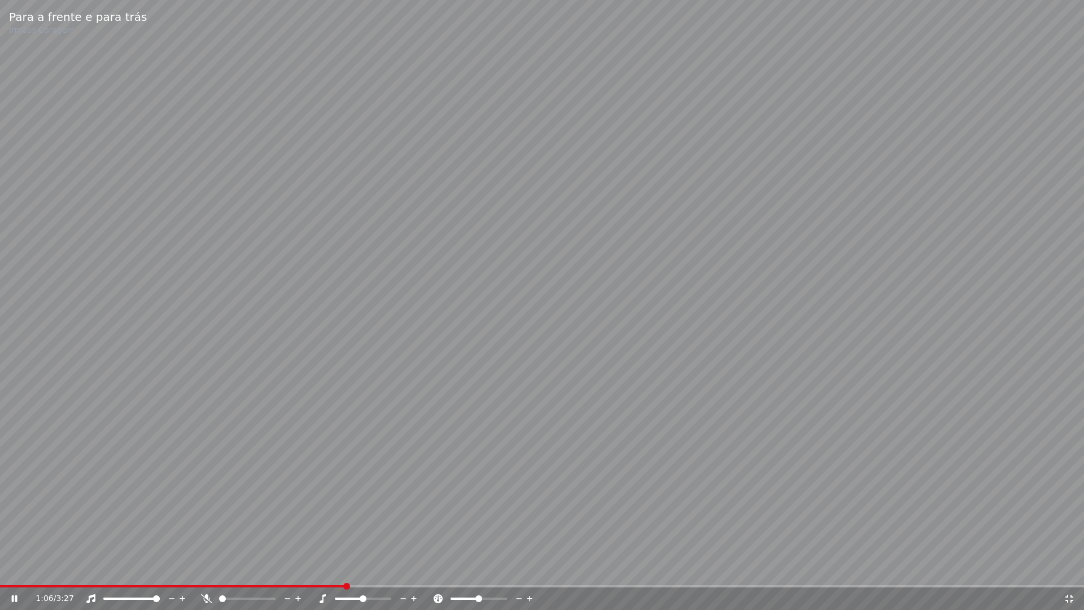
click at [1071, 569] on icon at bounding box center [1069, 598] width 11 height 9
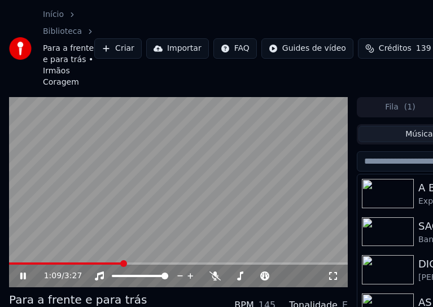
click at [23, 278] on icon at bounding box center [31, 276] width 26 height 9
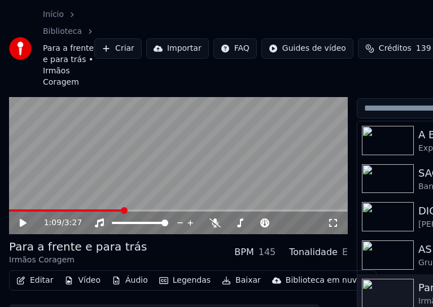
scroll to position [104, 0]
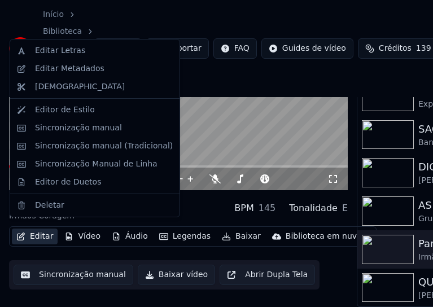
click at [43, 233] on button "Editar" at bounding box center [35, 237] width 46 height 16
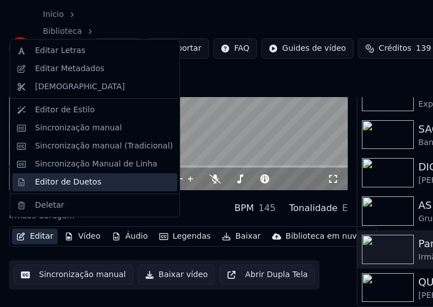
click at [60, 182] on div "Editor de Duetos" at bounding box center [68, 182] width 66 height 11
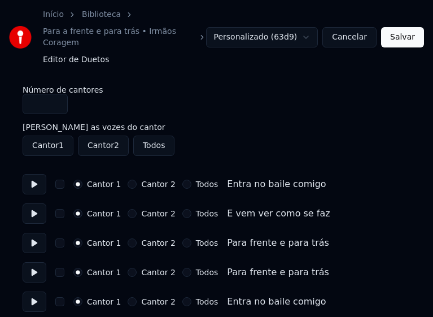
click at [182, 180] on button "Todos" at bounding box center [186, 184] width 9 height 9
click at [182, 209] on button "Todos" at bounding box center [186, 213] width 9 height 9
click at [182, 238] on button "Todos" at bounding box center [186, 242] width 9 height 9
click at [182, 268] on button "Todos" at bounding box center [186, 272] width 9 height 9
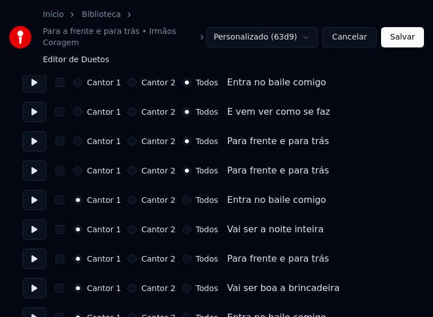
scroll to position [113, 0]
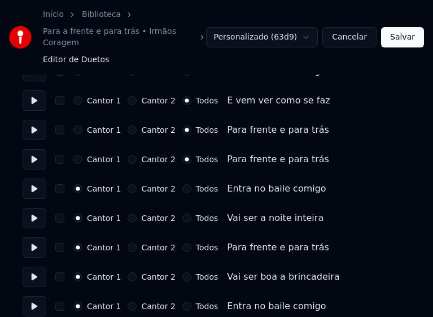
click at [182, 184] on button "Todos" at bounding box center [186, 188] width 9 height 9
click at [182, 213] on button "Todos" at bounding box center [186, 217] width 9 height 9
click at [182, 243] on button "Todos" at bounding box center [186, 247] width 9 height 9
click at [182, 272] on button "Todos" at bounding box center [186, 276] width 9 height 9
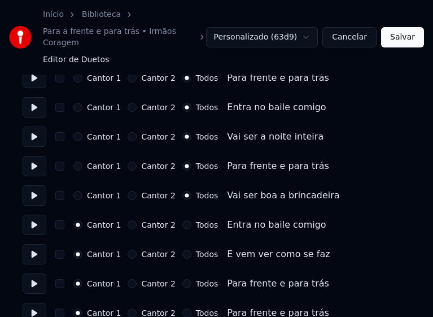
scroll to position [226, 0]
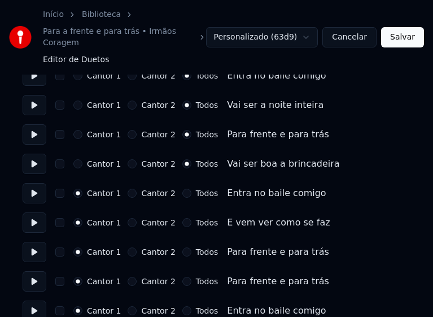
click at [182, 189] on button "Todos" at bounding box center [186, 193] width 9 height 9
click at [182, 218] on button "Todos" at bounding box center [186, 222] width 9 height 9
click at [182, 247] on button "Todos" at bounding box center [186, 251] width 9 height 9
click at [182, 277] on button "Todos" at bounding box center [186, 281] width 9 height 9
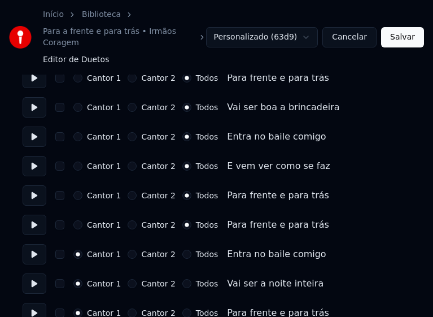
click at [182, 250] on button "Todos" at bounding box center [186, 254] width 9 height 9
click at [182, 279] on button "Todos" at bounding box center [186, 283] width 9 height 9
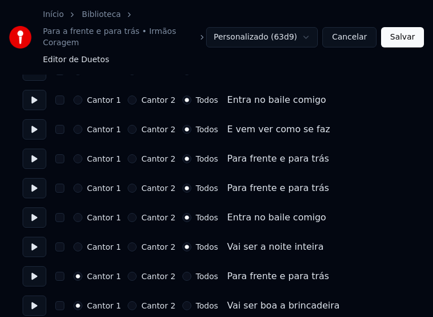
scroll to position [339, 0]
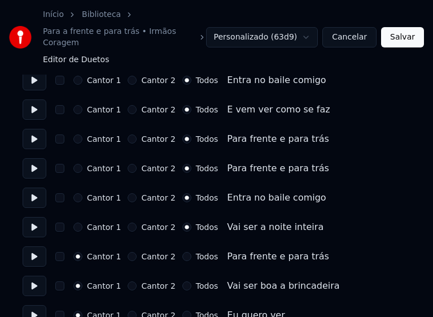
click at [182, 252] on button "Todos" at bounding box center [186, 256] width 9 height 9
drag, startPoint x: 180, startPoint y: 277, endPoint x: 196, endPoint y: 259, distance: 24.4
click at [182, 281] on button "Todos" at bounding box center [186, 285] width 9 height 9
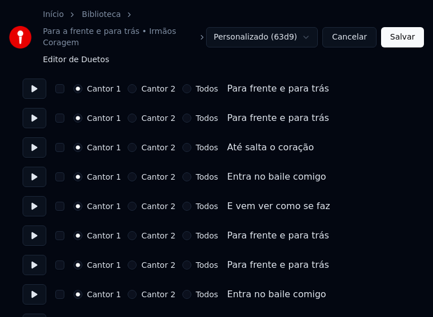
scroll to position [790, 0]
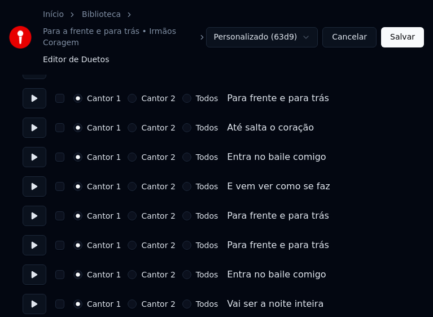
click at [182, 152] on button "Todos" at bounding box center [186, 156] width 9 height 9
click at [182, 182] on button "Todos" at bounding box center [186, 186] width 9 height 9
click at [182, 211] on button "Todos" at bounding box center [186, 215] width 9 height 9
click at [182, 240] on button "Todos" at bounding box center [186, 244] width 9 height 9
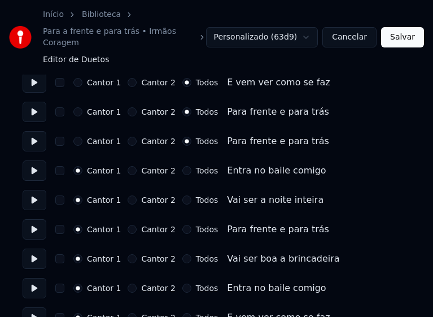
scroll to position [903, 0]
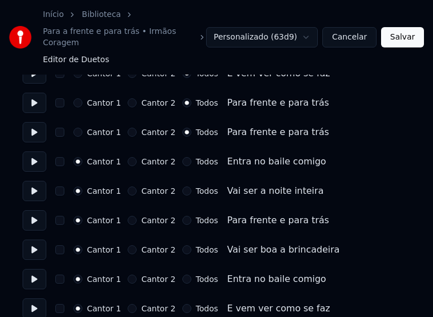
click at [182, 157] on button "Todos" at bounding box center [186, 161] width 9 height 9
click at [182, 186] on button "Todos" at bounding box center [186, 190] width 9 height 9
click at [182, 216] on button "Todos" at bounding box center [186, 220] width 9 height 9
click at [182, 245] on button "Todos" at bounding box center [186, 249] width 9 height 9
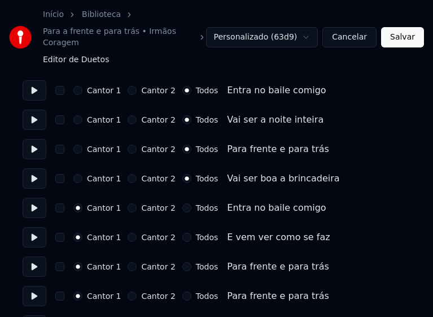
scroll to position [1016, 0]
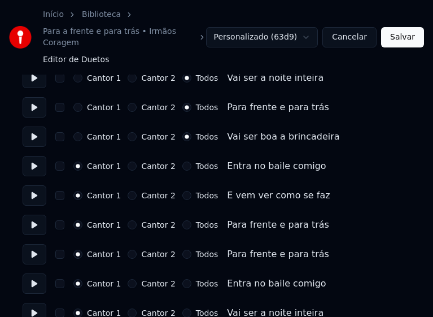
click at [182, 161] on button "Todos" at bounding box center [186, 165] width 9 height 9
click at [182, 191] on button "Todos" at bounding box center [186, 195] width 9 height 9
click at [182, 220] on button "Todos" at bounding box center [186, 224] width 9 height 9
click at [182, 250] on button "Todos" at bounding box center [186, 254] width 9 height 9
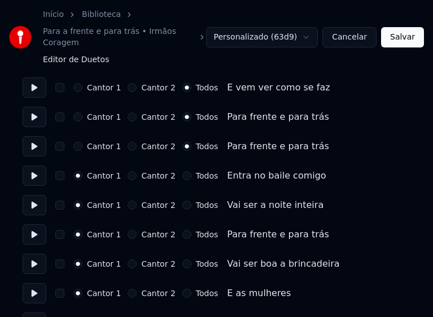
scroll to position [1129, 0]
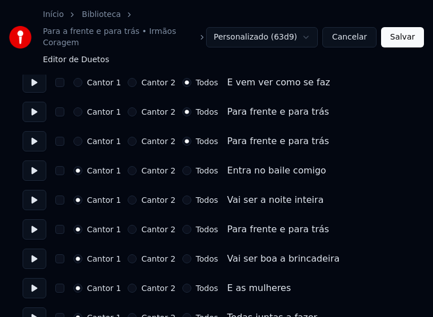
click at [182, 166] on button "Todos" at bounding box center [186, 170] width 9 height 9
click at [182, 195] on button "Todos" at bounding box center [186, 199] width 9 height 9
click at [182, 225] on button "Todos" at bounding box center [186, 229] width 9 height 9
click at [182, 254] on button "Todos" at bounding box center [186, 258] width 9 height 9
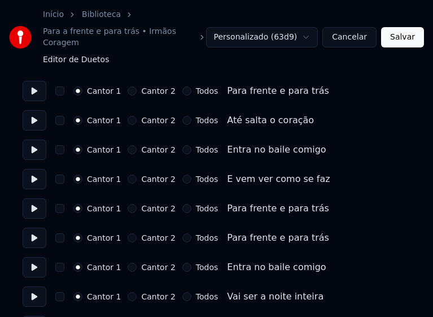
scroll to position [1581, 0]
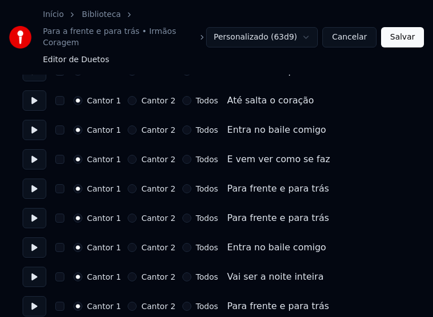
click at [182, 125] on button "Todos" at bounding box center [186, 129] width 9 height 9
click at [182, 155] on button "Todos" at bounding box center [186, 159] width 9 height 9
click at [183, 184] on div "Todos" at bounding box center [200, 188] width 36 height 9
click at [182, 213] on button "Todos" at bounding box center [186, 217] width 9 height 9
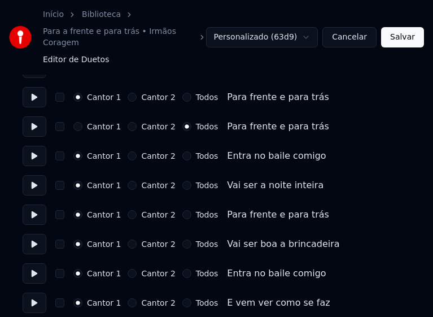
scroll to position [1694, 0]
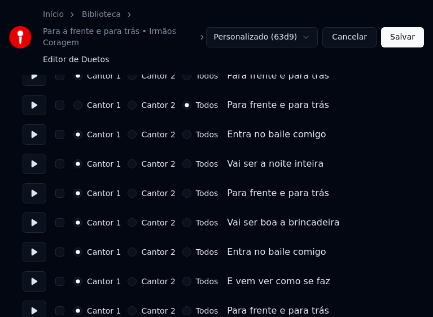
click at [182, 130] on button "Todos" at bounding box center [186, 134] width 9 height 9
click at [182, 159] on button "Todos" at bounding box center [186, 163] width 9 height 9
click at [182, 189] on button "Todos" at bounding box center [186, 193] width 9 height 9
click at [182, 218] on button "Todos" at bounding box center [186, 222] width 9 height 9
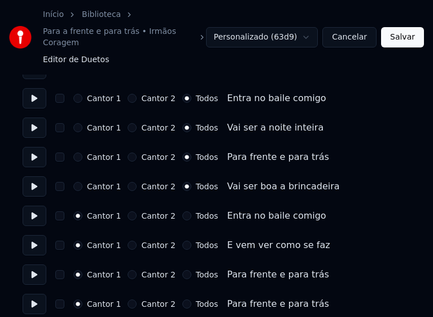
scroll to position [1750, 0]
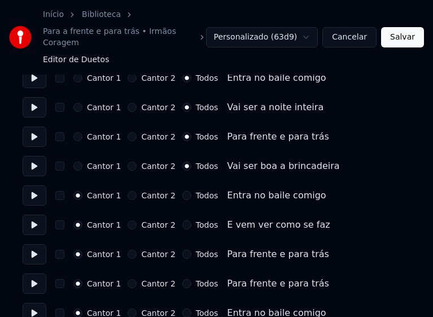
click at [182, 191] on button "Todos" at bounding box center [186, 195] width 9 height 9
click at [182, 220] on button "Todos" at bounding box center [186, 224] width 9 height 9
click at [182, 250] on button "Todos" at bounding box center [186, 254] width 9 height 9
click at [182, 279] on button "Todos" at bounding box center [186, 283] width 9 height 9
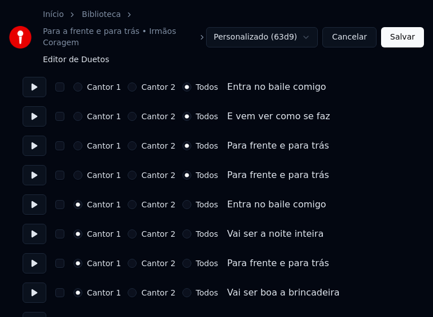
scroll to position [1863, 0]
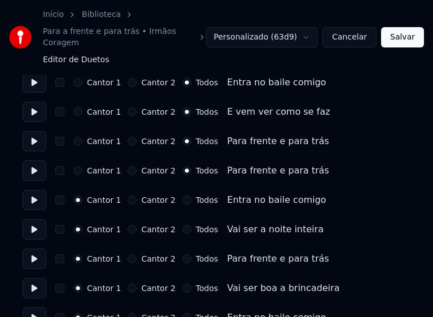
click at [182, 195] on button "Todos" at bounding box center [186, 199] width 9 height 9
drag, startPoint x: 178, startPoint y: 275, endPoint x: 177, endPoint y: 265, distance: 10.9
click at [182, 283] on button "Todos" at bounding box center [186, 287] width 9 height 9
drag, startPoint x: 179, startPoint y: 247, endPoint x: 179, endPoint y: 227, distance: 19.2
click at [182, 254] on button "Todos" at bounding box center [186, 258] width 9 height 9
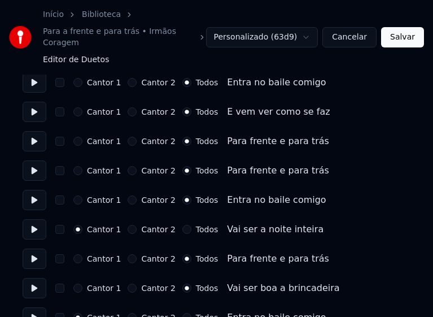
click at [182, 225] on button "Todos" at bounding box center [186, 229] width 9 height 9
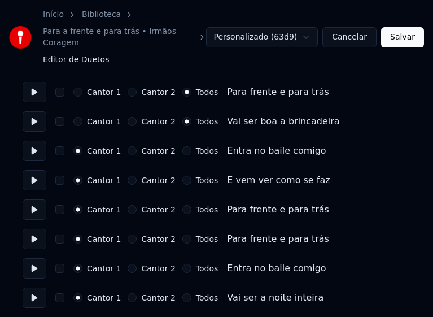
scroll to position [2032, 0]
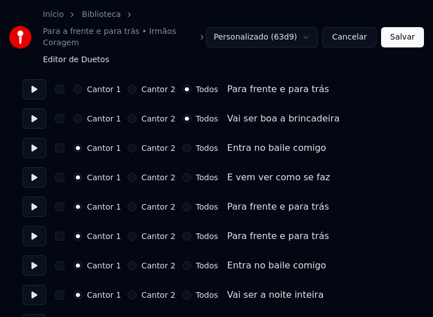
click at [182, 143] on button "Todos" at bounding box center [186, 147] width 9 height 9
click at [182, 173] on button "Todos" at bounding box center [186, 177] width 9 height 9
click at [182, 202] on button "Todos" at bounding box center [186, 206] width 9 height 9
drag, startPoint x: 178, startPoint y: 224, endPoint x: 178, endPoint y: 230, distance: 6.2
click at [182, 231] on button "Todos" at bounding box center [186, 235] width 9 height 9
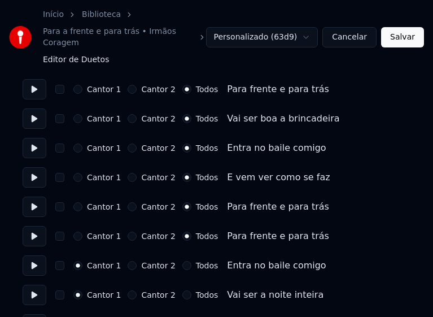
click at [182, 261] on button "Todos" at bounding box center [186, 265] width 9 height 9
click at [182, 290] on button "Todos" at bounding box center [186, 294] width 9 height 9
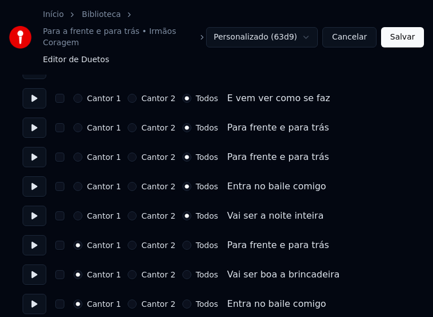
scroll to position [2145, 0]
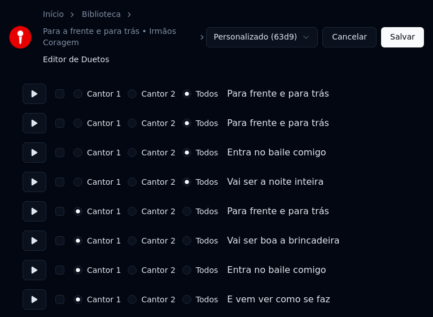
click at [182, 207] on button "Todos" at bounding box center [186, 211] width 9 height 9
click at [182, 236] on button "Todos" at bounding box center [186, 240] width 9 height 9
click at [182, 265] on button "Todos" at bounding box center [186, 269] width 9 height 9
click at [182, 295] on button "Todos" at bounding box center [186, 299] width 9 height 9
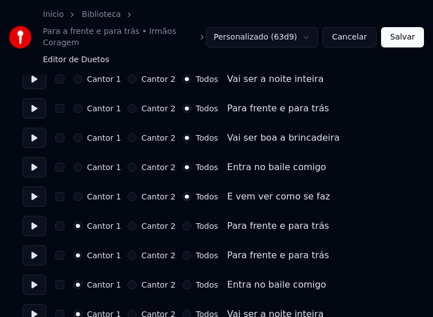
scroll to position [2258, 0]
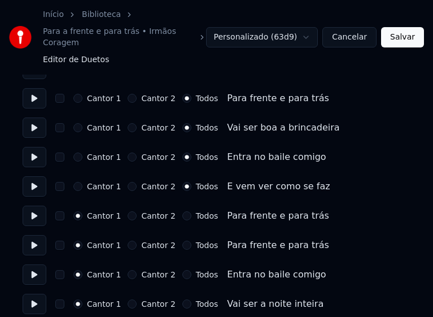
click at [182, 211] on button "Todos" at bounding box center [186, 215] width 9 height 9
drag, startPoint x: 180, startPoint y: 233, endPoint x: 183, endPoint y: 257, distance: 25.1
click at [182, 240] on button "Todos" at bounding box center [186, 244] width 9 height 9
click at [182, 270] on button "Todos" at bounding box center [186, 274] width 9 height 9
click at [182, 299] on button "Todos" at bounding box center [186, 303] width 9 height 9
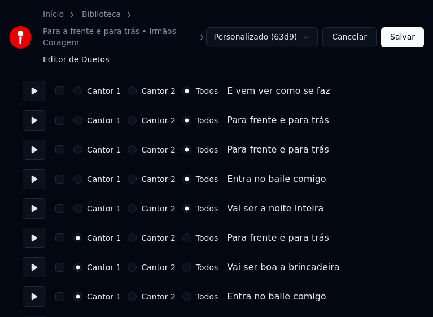
scroll to position [2371, 0]
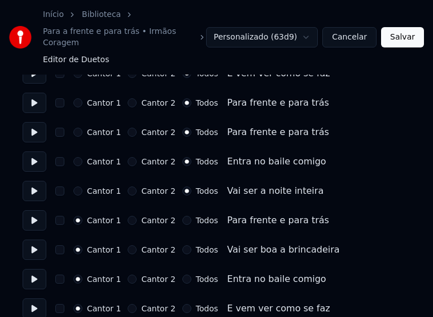
click at [182, 216] on button "Todos" at bounding box center [186, 220] width 9 height 9
click at [182, 245] on button "Todos" at bounding box center [186, 249] width 9 height 9
click at [182, 274] on button "Todos" at bounding box center [186, 278] width 9 height 9
click at [182, 304] on button "Todos" at bounding box center [186, 308] width 9 height 9
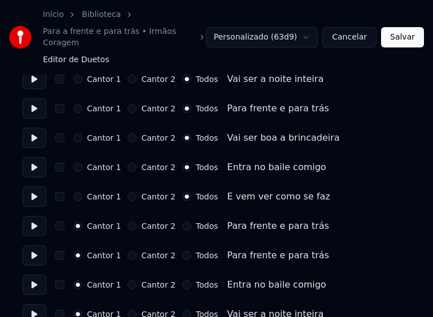
scroll to position [2484, 0]
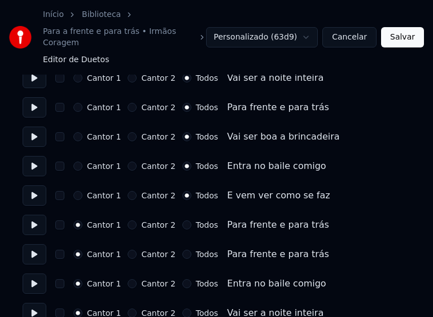
click at [182, 220] on button "Todos" at bounding box center [186, 224] width 9 height 9
drag, startPoint x: 177, startPoint y: 240, endPoint x: 180, endPoint y: 248, distance: 8.2
click at [182, 250] on button "Todos" at bounding box center [186, 254] width 9 height 9
click at [182, 279] on button "Todos" at bounding box center [186, 283] width 9 height 9
click at [182, 308] on button "Todos" at bounding box center [186, 312] width 9 height 9
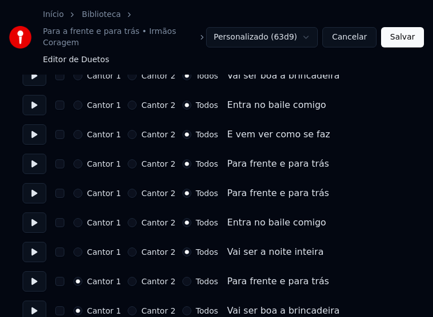
scroll to position [2549, 0]
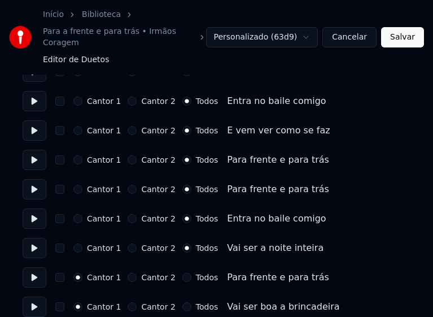
click at [179, 271] on div "Cantor 1 Cantor 2 Todos Para frente e para trás" at bounding box center [217, 277] width 388 height 20
click at [182, 302] on button "Todos" at bounding box center [186, 306] width 9 height 9
click at [182, 273] on button "Todos" at bounding box center [186, 277] width 9 height 9
click at [401, 34] on button "Salvar" at bounding box center [402, 37] width 43 height 20
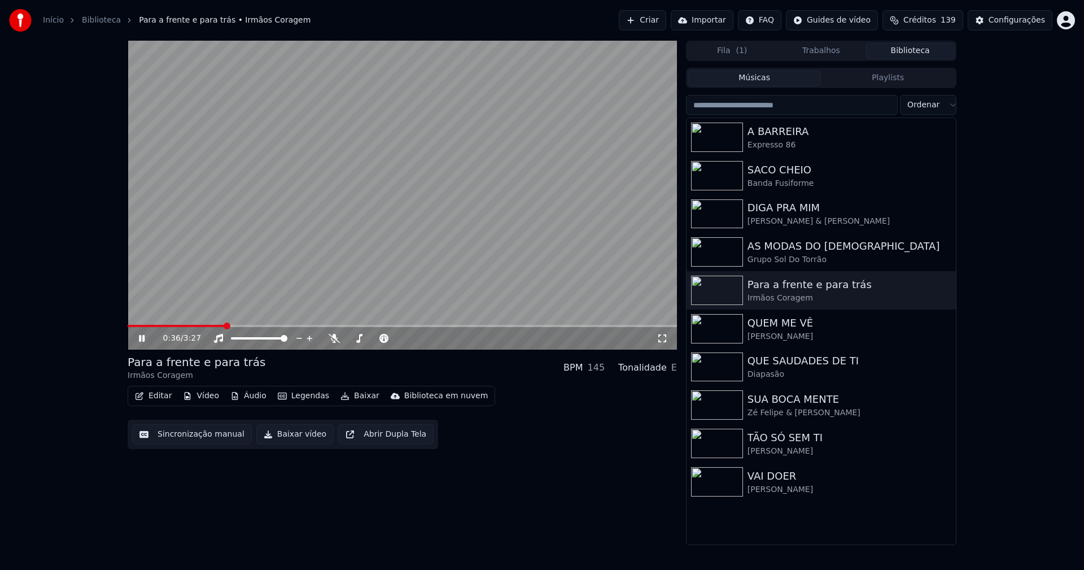
click at [141, 335] on icon at bounding box center [150, 338] width 27 height 9
click at [301, 441] on button "Baixar vídeo" at bounding box center [294, 434] width 77 height 20
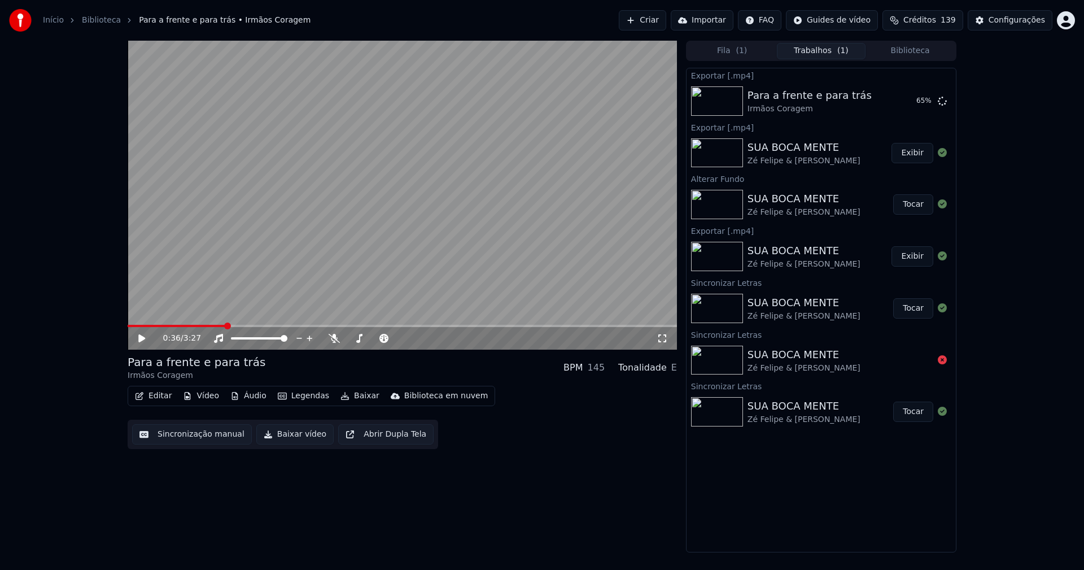
click at [156, 391] on button "Editar" at bounding box center [153, 396] width 46 height 16
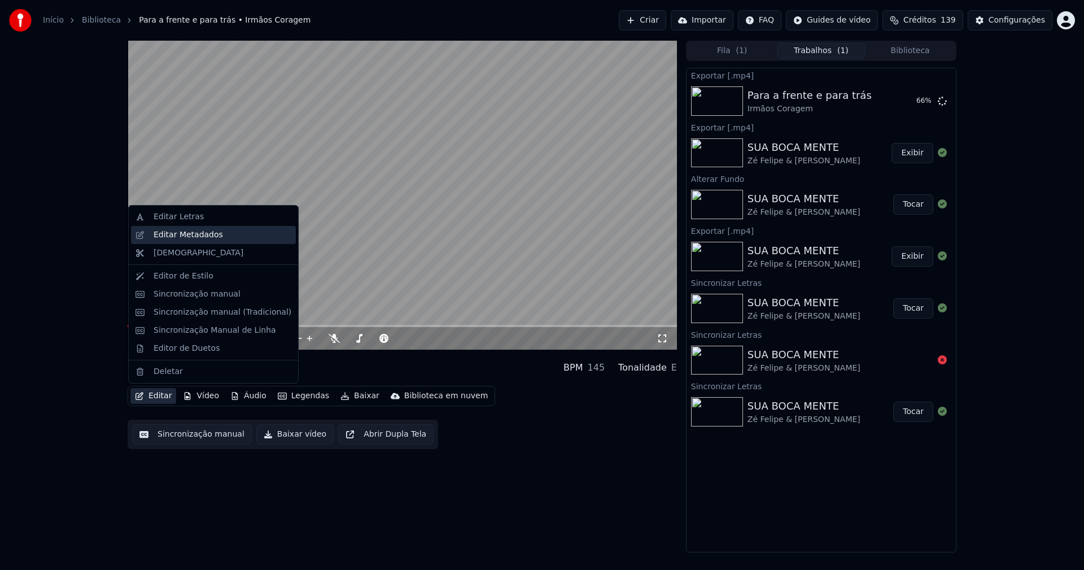
click at [185, 234] on div "Editar Metadados" at bounding box center [188, 234] width 69 height 11
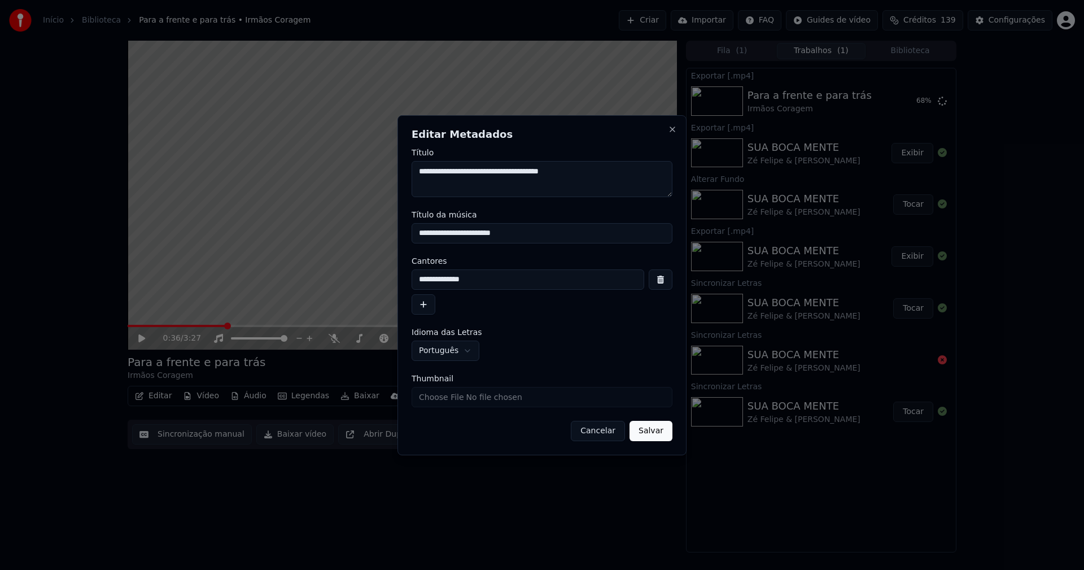
click at [446, 402] on input "Thumbnail" at bounding box center [542, 397] width 261 height 20
type input "**********"
click at [658, 437] on button "Salvar" at bounding box center [650, 431] width 43 height 20
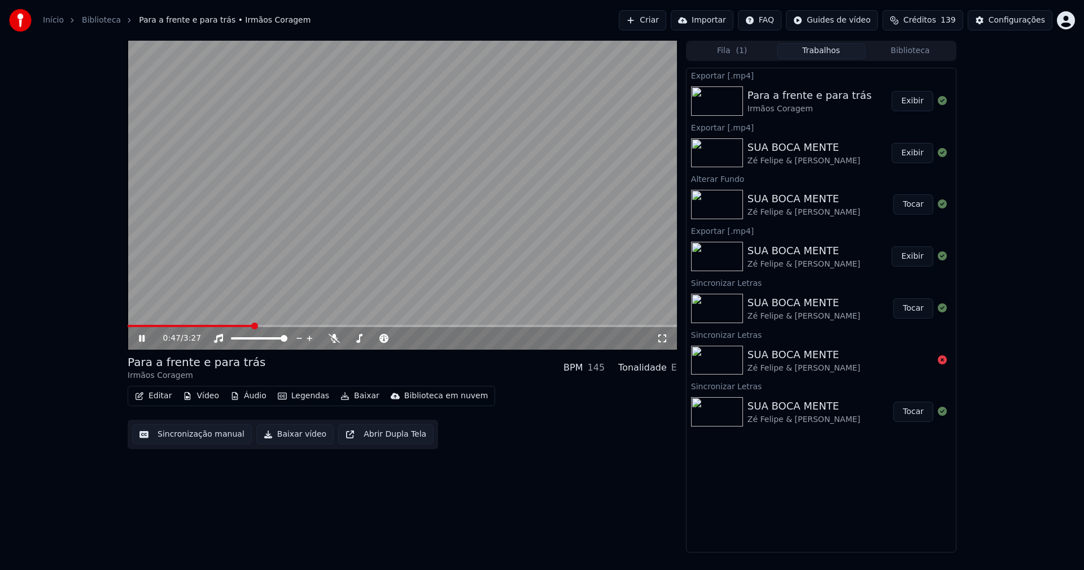
click at [145, 339] on icon at bounding box center [142, 338] width 6 height 7
click at [150, 397] on button "Editar" at bounding box center [153, 396] width 46 height 16
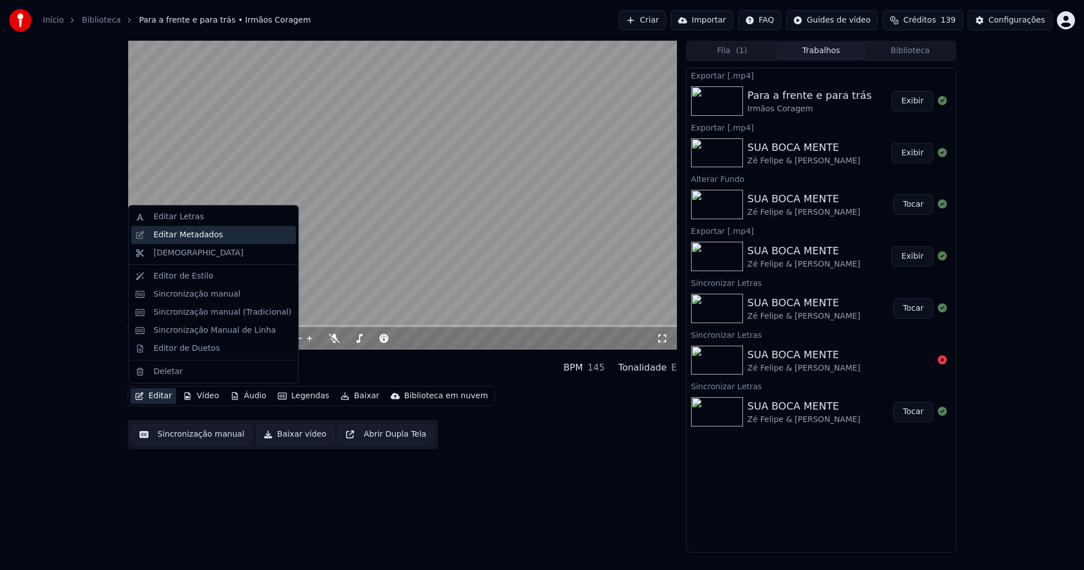
click at [187, 238] on div "Editar Metadados" at bounding box center [188, 234] width 69 height 11
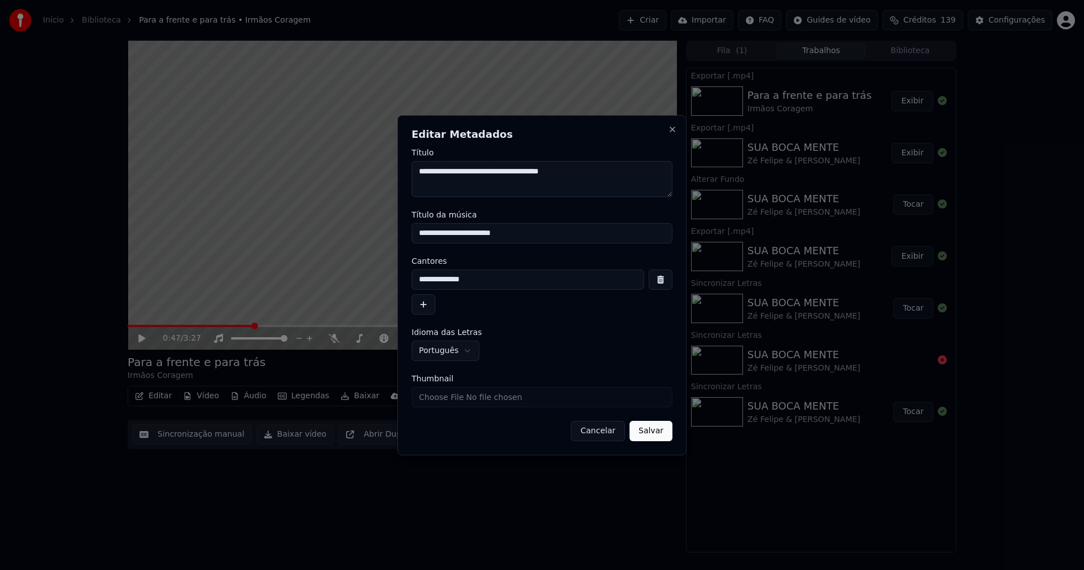
drag, startPoint x: 509, startPoint y: 230, endPoint x: 343, endPoint y: 234, distance: 165.4
click at [343, 234] on body "**********" at bounding box center [542, 285] width 1084 height 570
type input "**********"
click at [651, 431] on button "Salvar" at bounding box center [650, 431] width 43 height 20
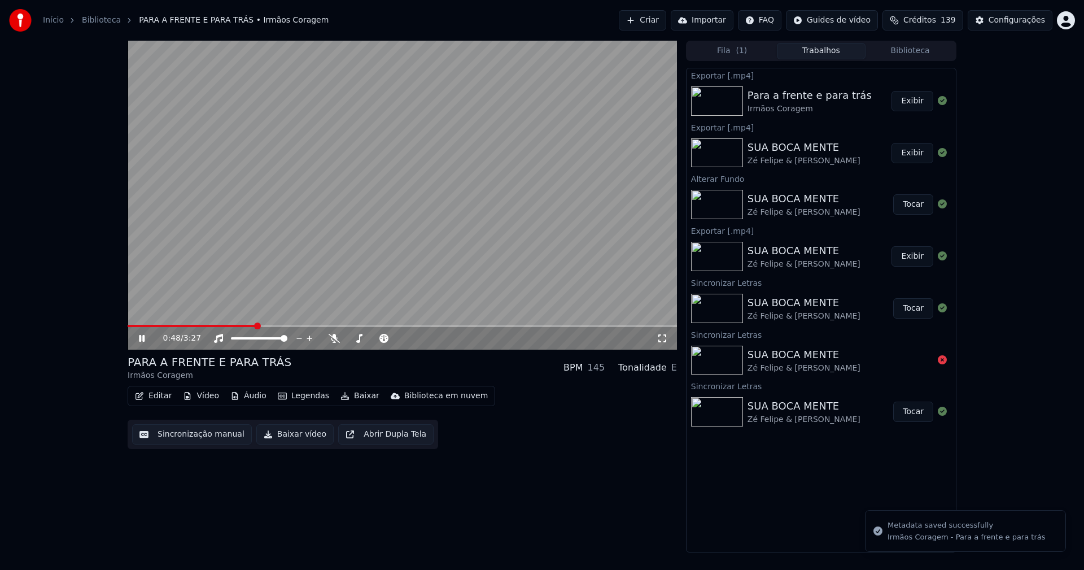
click at [129, 325] on span at bounding box center [192, 326] width 128 height 2
click at [133, 324] on video at bounding box center [402, 195] width 549 height 309
click at [129, 325] on span at bounding box center [194, 326] width 133 height 2
click at [300, 432] on button "Baixar vídeo" at bounding box center [294, 434] width 77 height 20
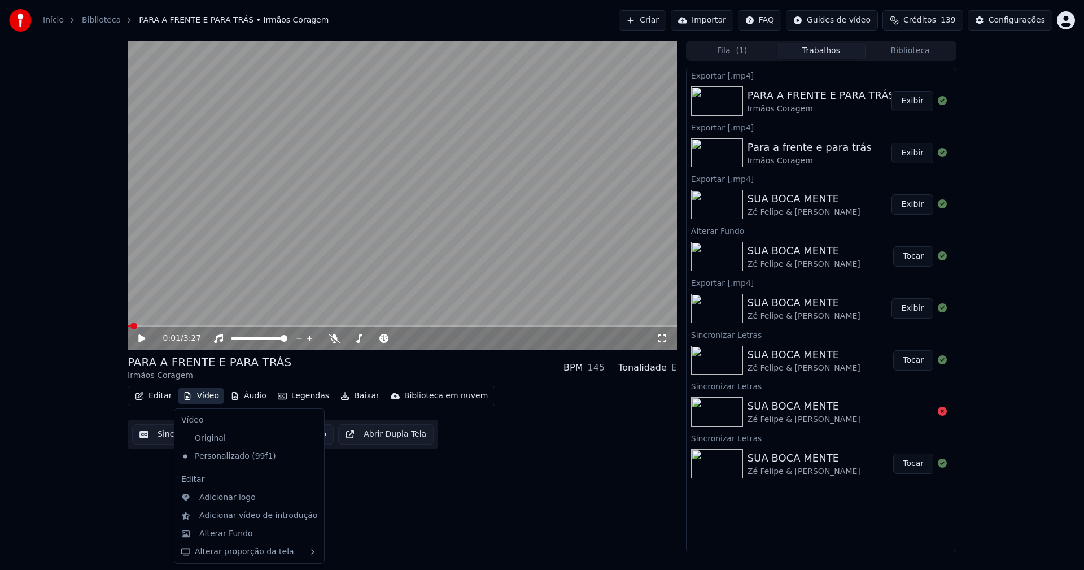
click at [210, 397] on button "Vídeo" at bounding box center [200, 396] width 45 height 16
click at [226, 534] on div "Alterar Fundo" at bounding box center [226, 533] width 54 height 11
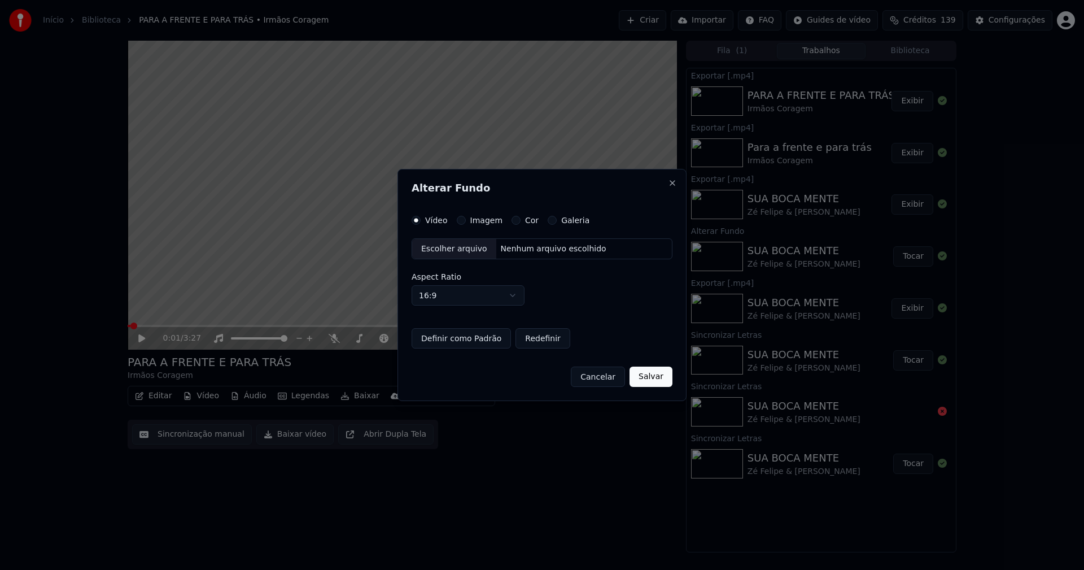
click at [458, 221] on button "Imagem" at bounding box center [461, 220] width 9 height 9
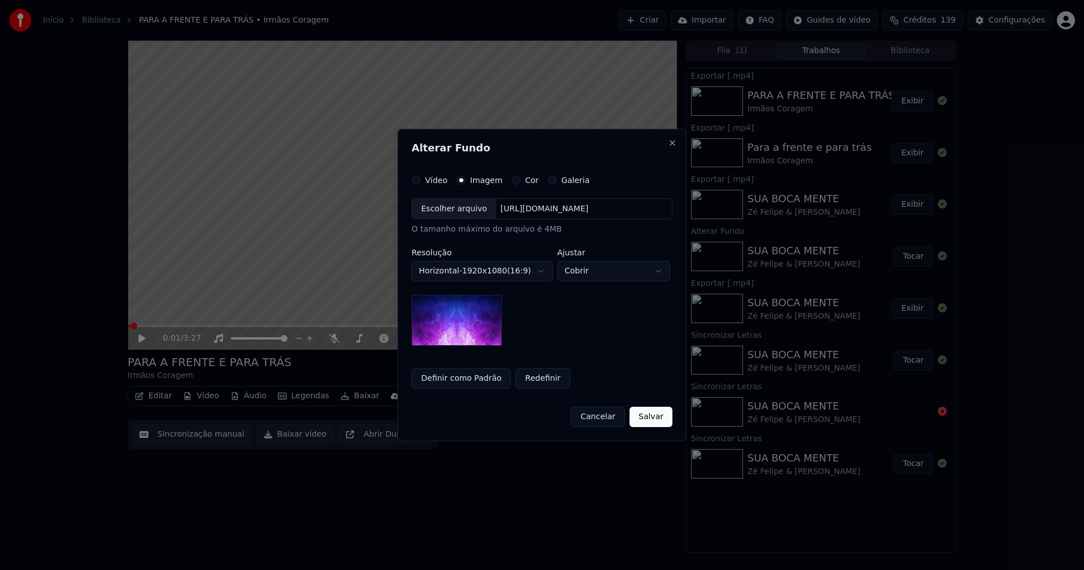
click at [455, 212] on div "Escolher arquivo" at bounding box center [454, 209] width 84 height 20
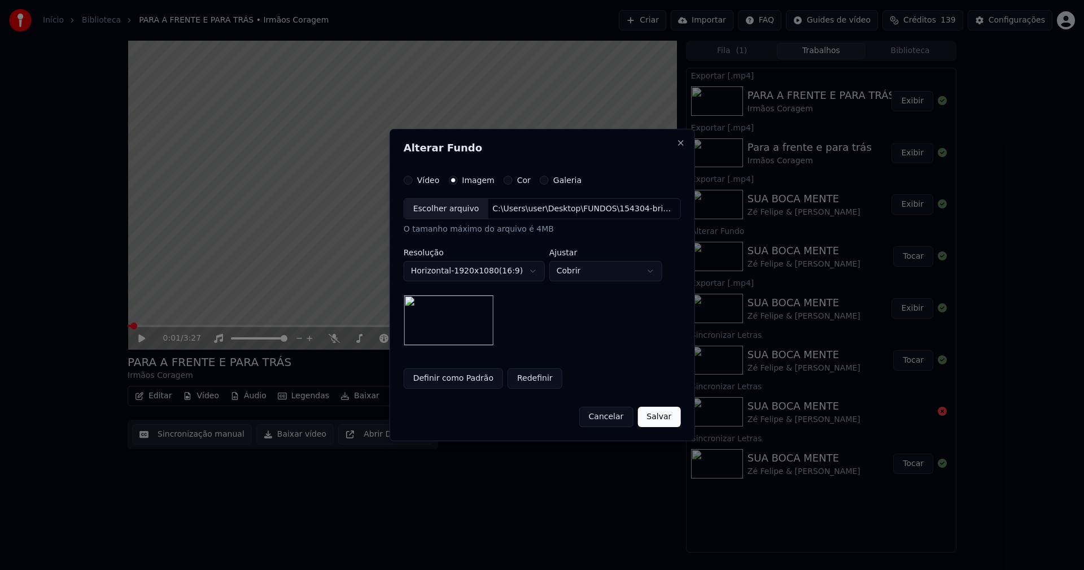
click at [668, 422] on button "Salvar" at bounding box center [658, 416] width 43 height 20
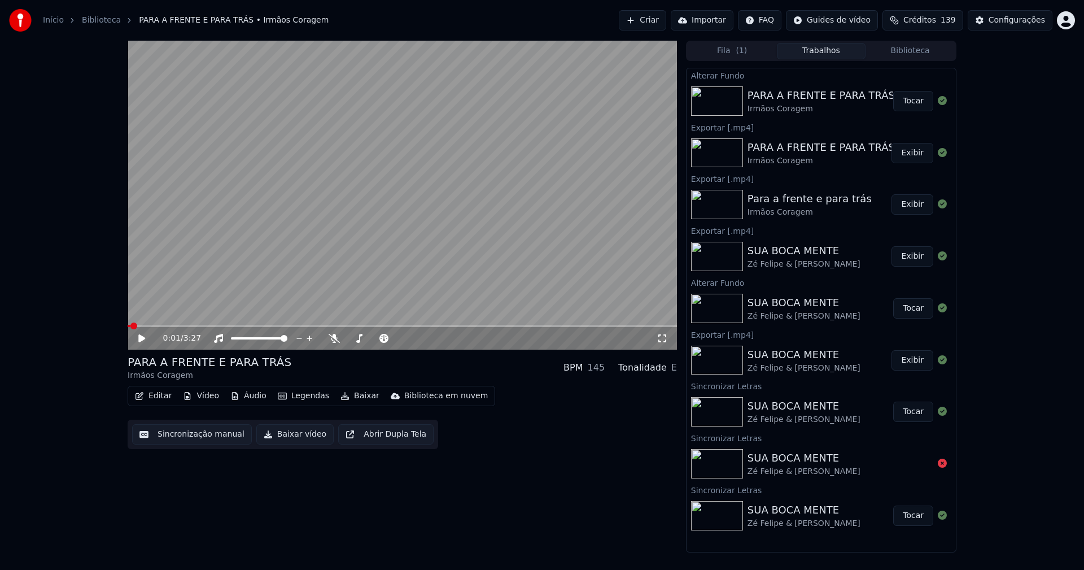
click at [910, 96] on button "Tocar" at bounding box center [913, 101] width 40 height 20
click at [144, 339] on icon at bounding box center [142, 338] width 6 height 7
click at [291, 440] on button "Baixar vídeo" at bounding box center [294, 434] width 77 height 20
click at [205, 393] on button "Vídeo" at bounding box center [200, 396] width 45 height 16
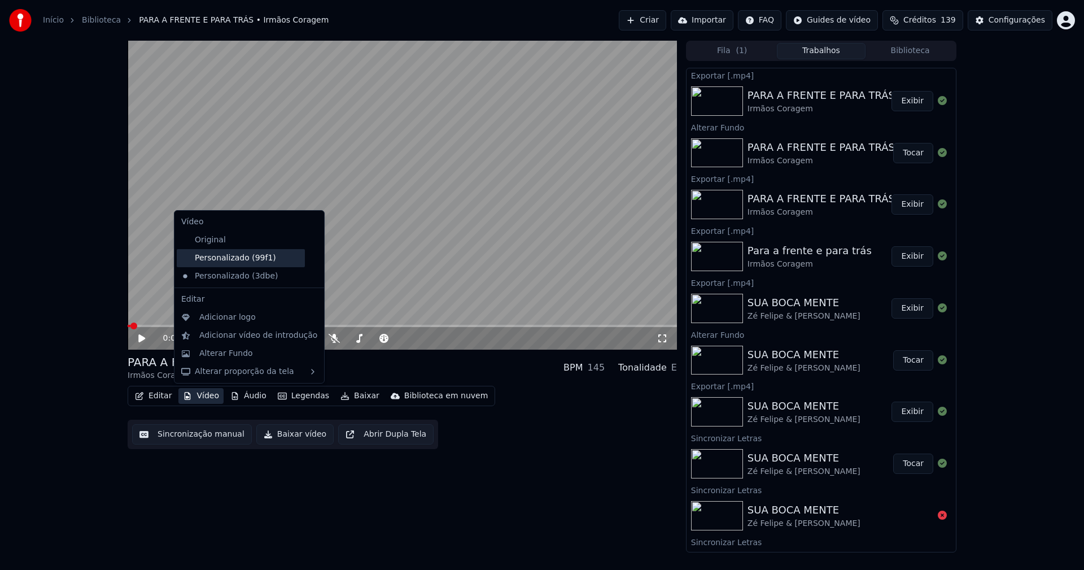
click at [227, 260] on div "Personalizado (99f1)" at bounding box center [241, 258] width 128 height 18
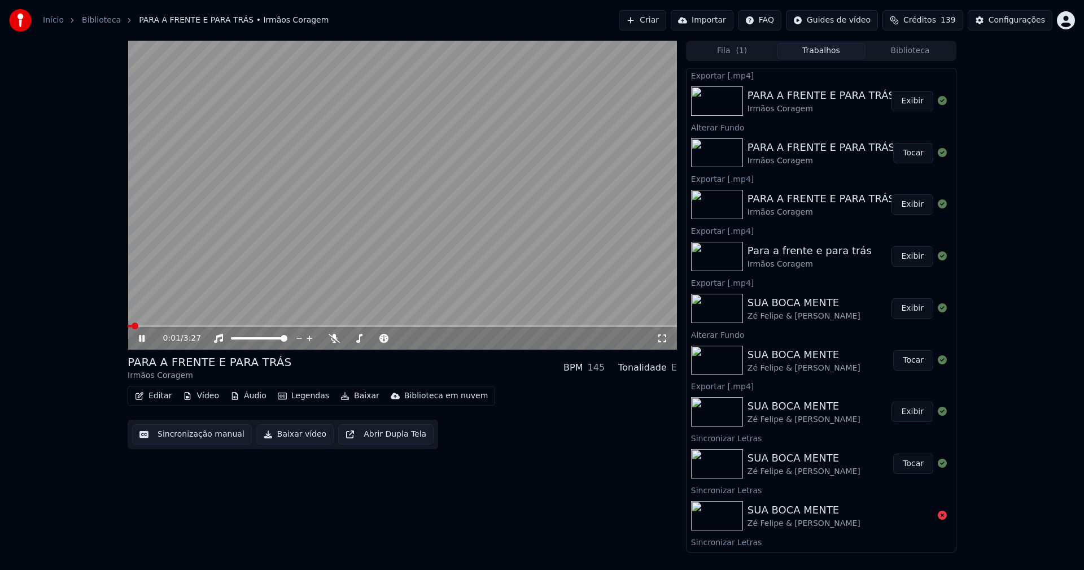
drag, startPoint x: 141, startPoint y: 340, endPoint x: 86, endPoint y: 103, distance: 243.3
click at [141, 339] on icon at bounding box center [142, 338] width 6 height 7
click at [50, 21] on link "Início" at bounding box center [53, 20] width 21 height 11
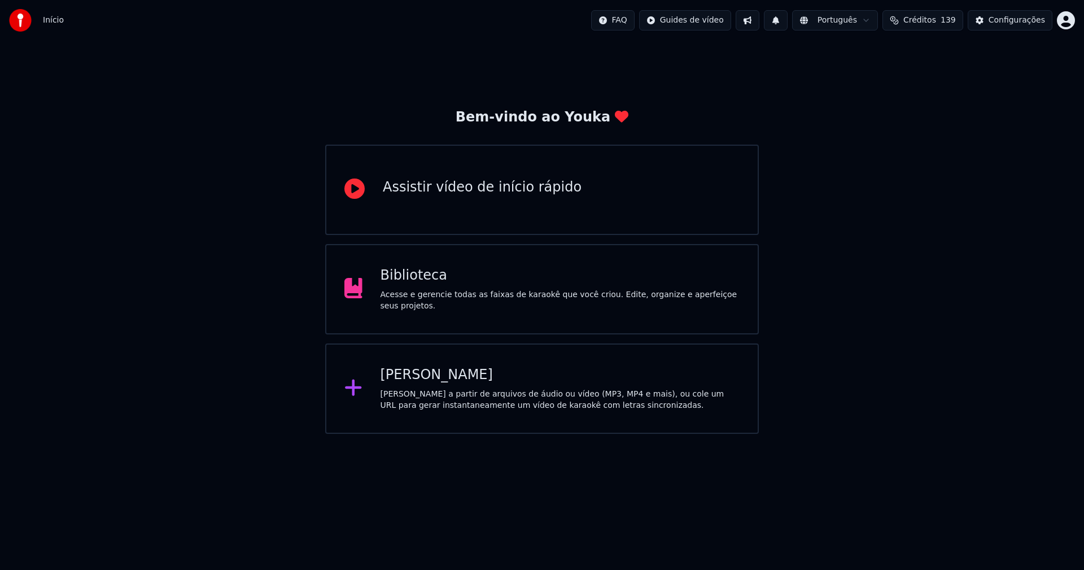
click at [425, 377] on div "[PERSON_NAME]" at bounding box center [560, 375] width 360 height 18
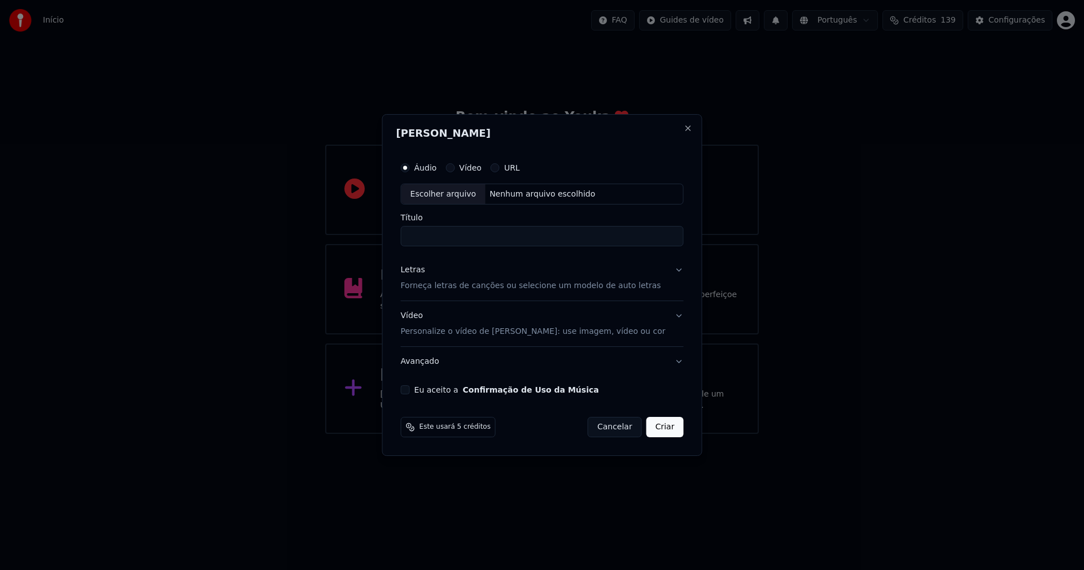
click at [453, 193] on div "Escolher arquivo" at bounding box center [443, 194] width 84 height 20
click at [447, 195] on div "Escolher arquivo" at bounding box center [443, 194] width 84 height 20
type input "**********"
click at [420, 269] on div "Letras" at bounding box center [413, 270] width 24 height 11
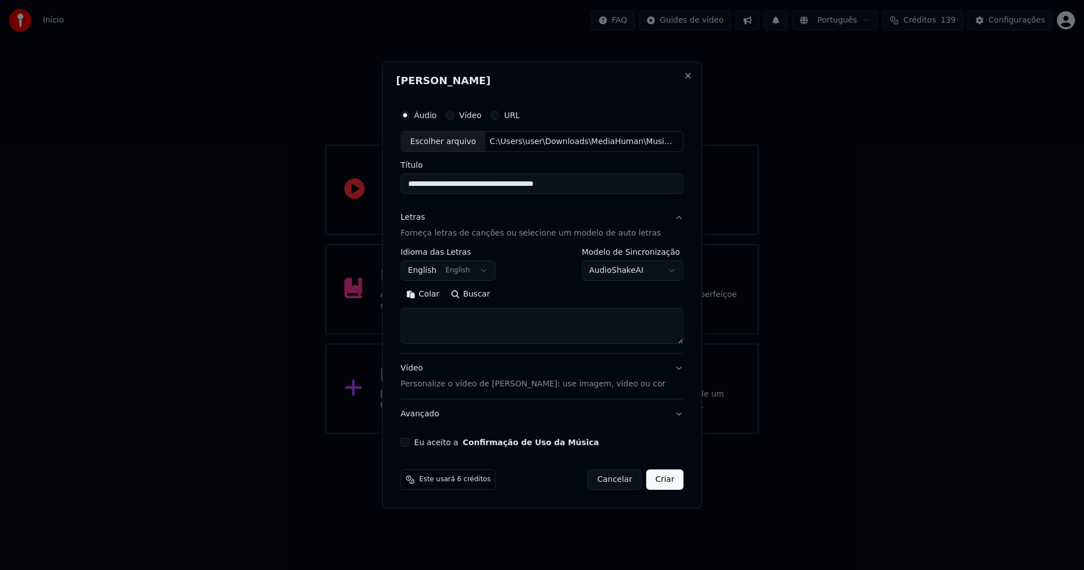
click at [432, 270] on body "**********" at bounding box center [542, 217] width 1084 height 434
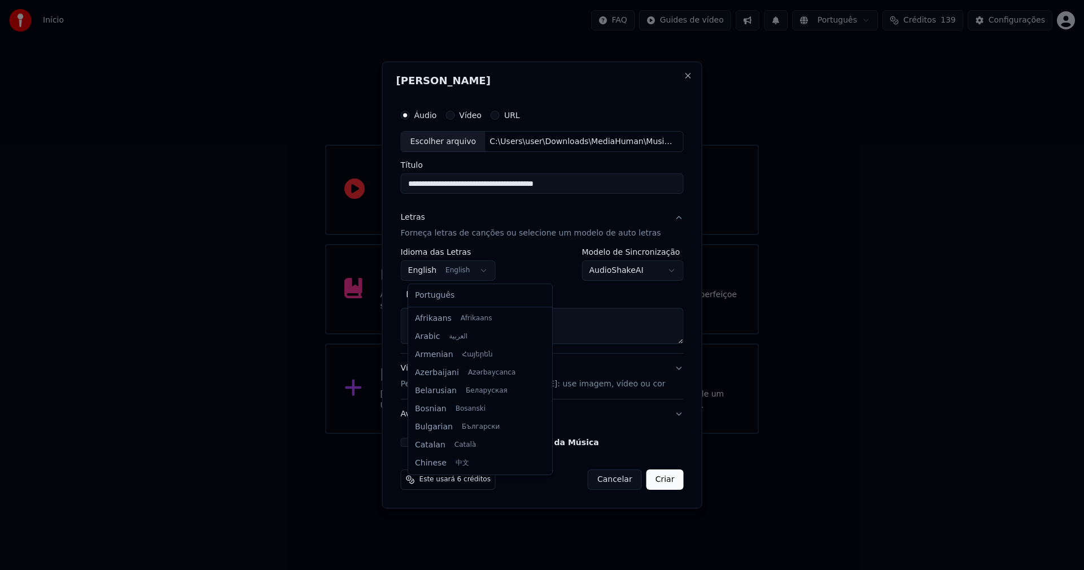
scroll to position [90, 0]
select select "**"
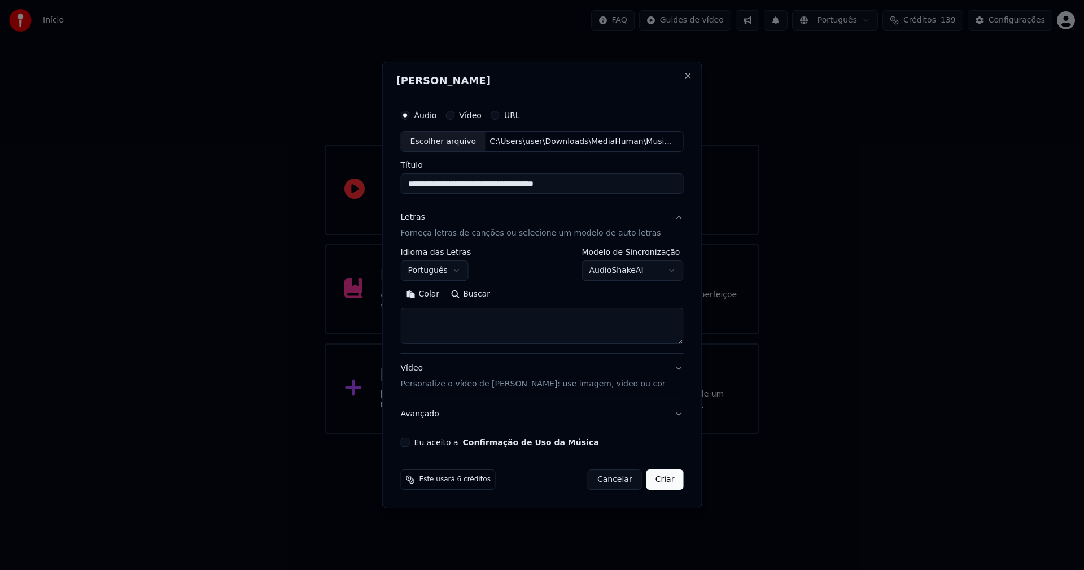
click at [435, 292] on button "Colar" at bounding box center [423, 295] width 45 height 18
click at [539, 294] on button "Expandir" at bounding box center [531, 295] width 59 height 18
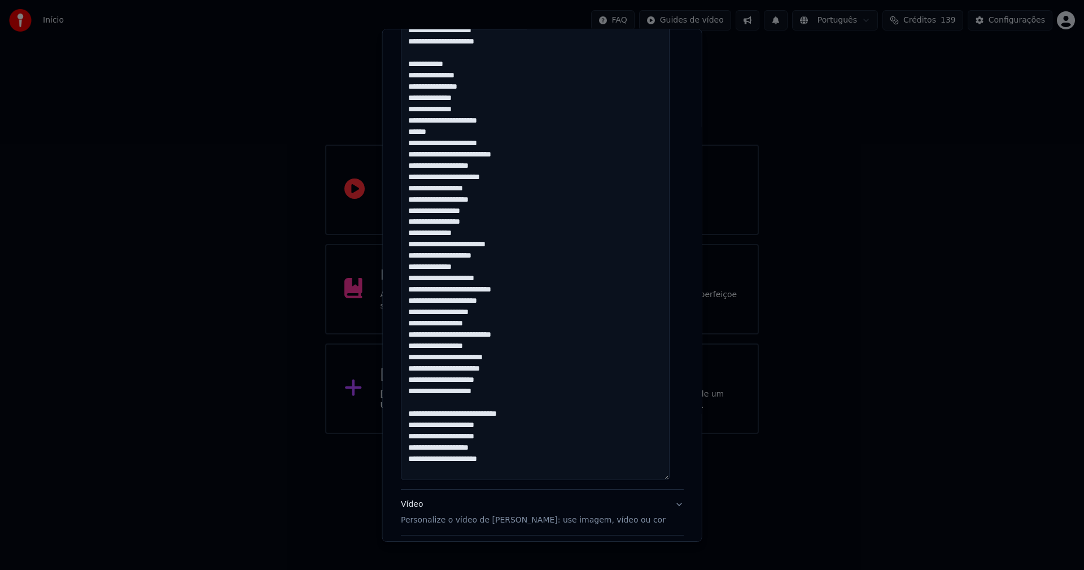
scroll to position [790, 0]
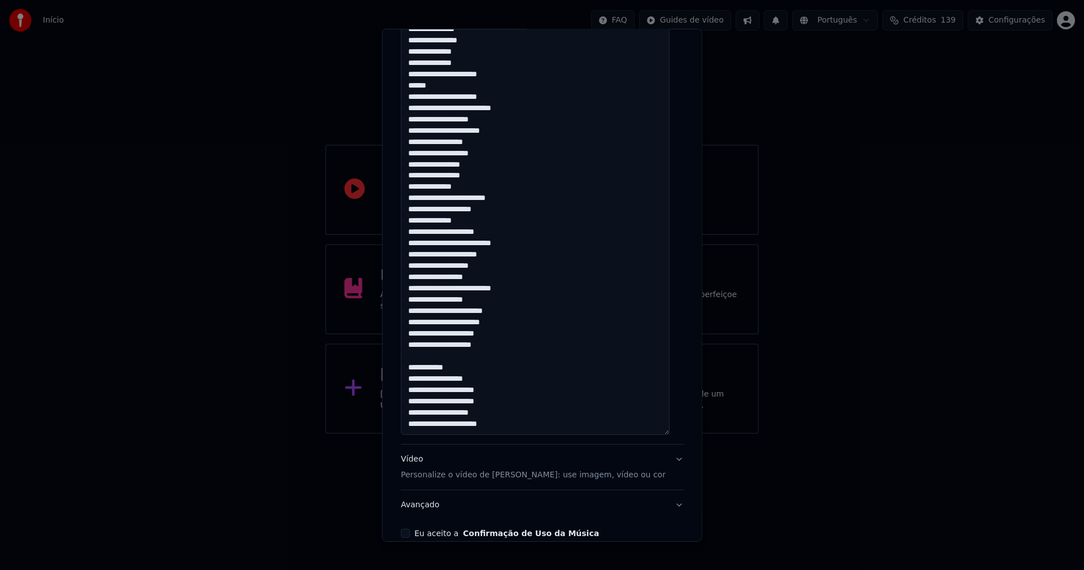
scroll to position [866, 0]
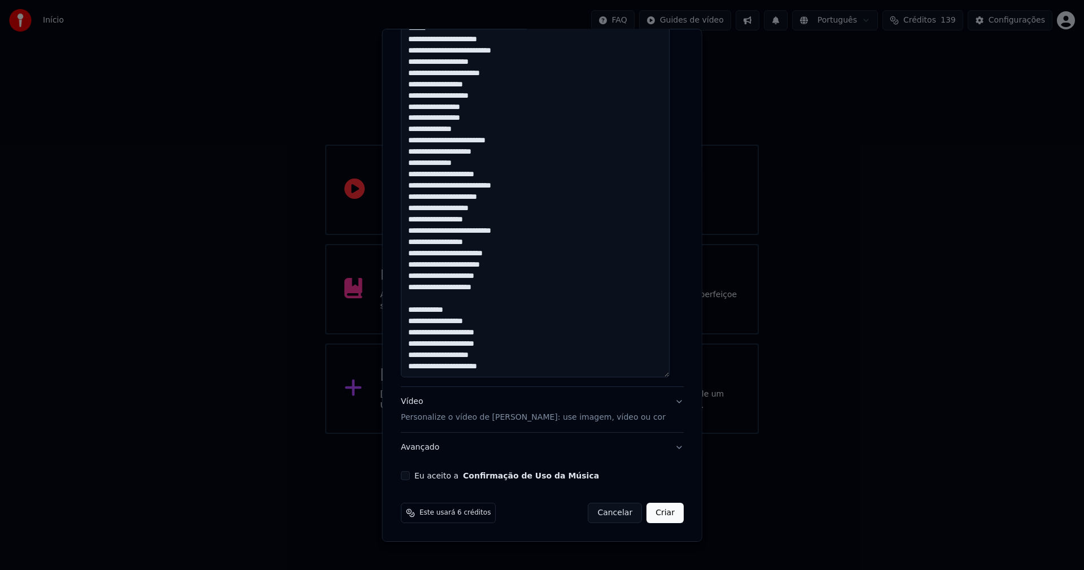
type textarea "**********"
click at [405, 476] on button "Eu aceito a Confirmação de Uso da Música" at bounding box center [405, 475] width 9 height 9
click at [650, 512] on button "Criar" at bounding box center [664, 512] width 37 height 20
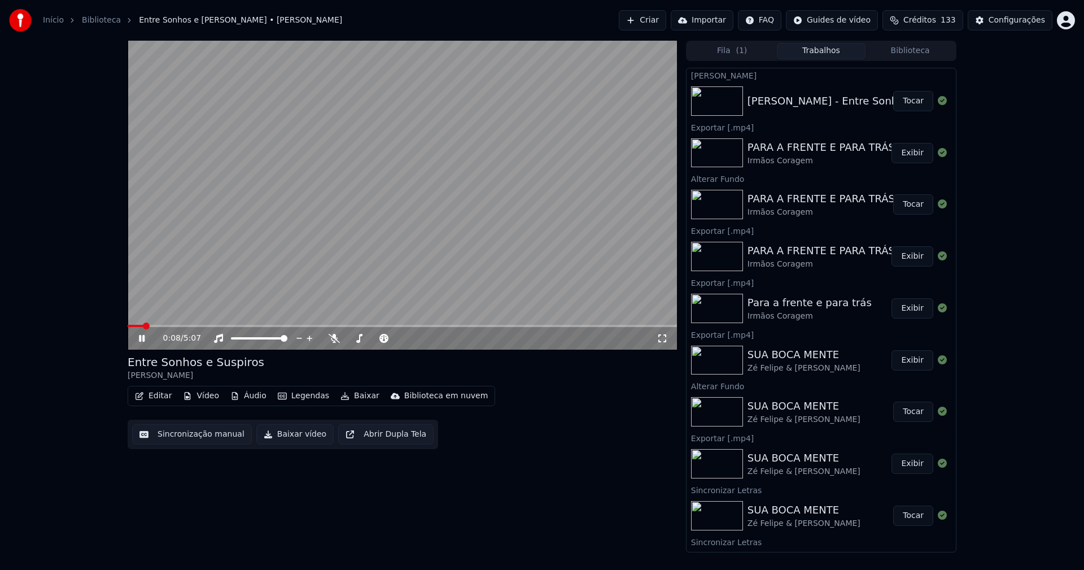
click at [246, 396] on button "Áudio" at bounding box center [248, 396] width 45 height 16
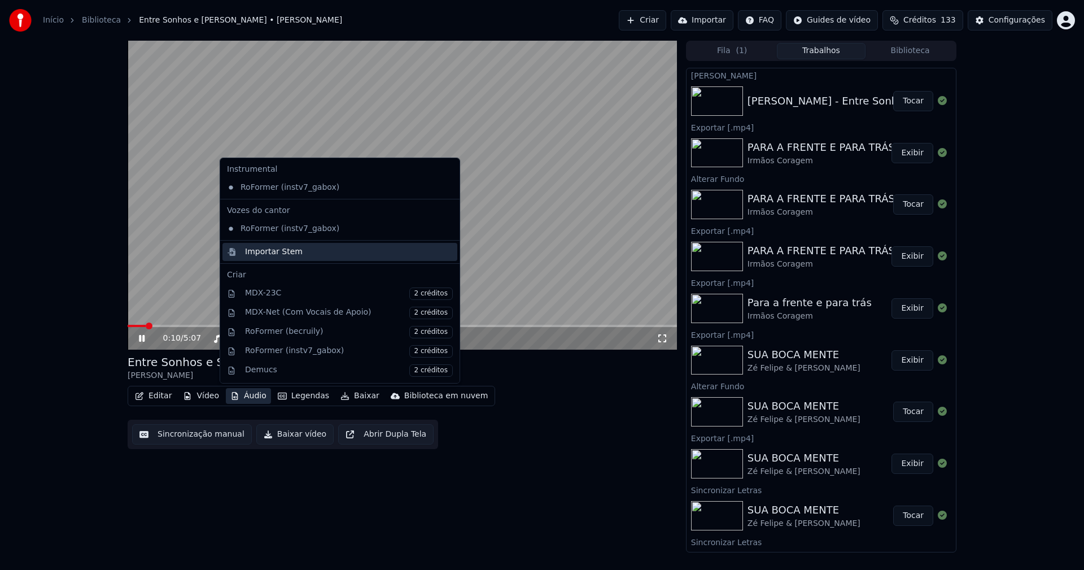
click at [264, 252] on div "Importar Stem" at bounding box center [274, 251] width 58 height 11
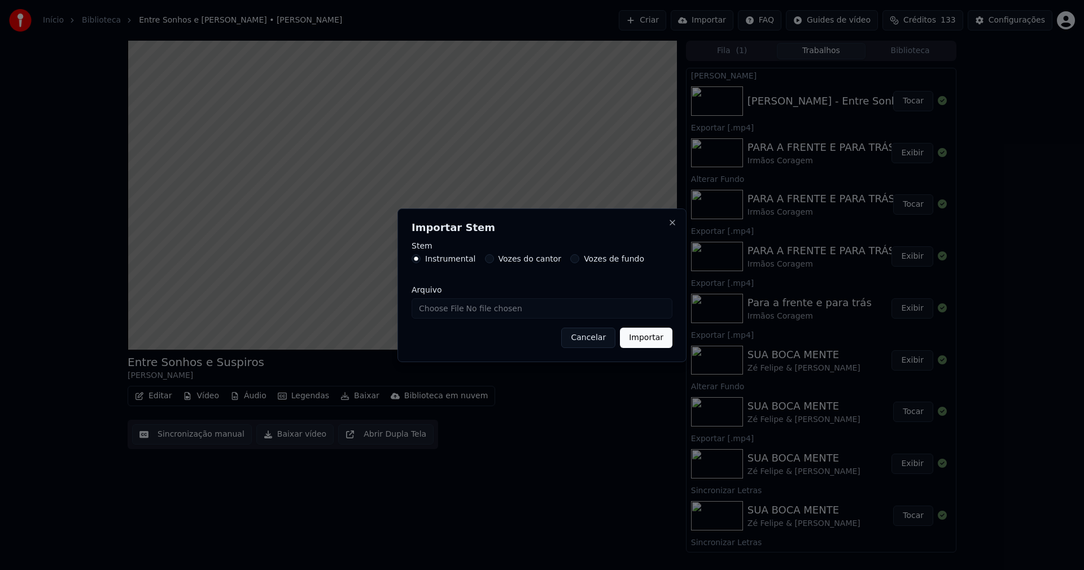
click at [452, 312] on input "Arquivo" at bounding box center [542, 308] width 261 height 20
type input "**********"
click at [658, 339] on button "Importar" at bounding box center [646, 337] width 52 height 20
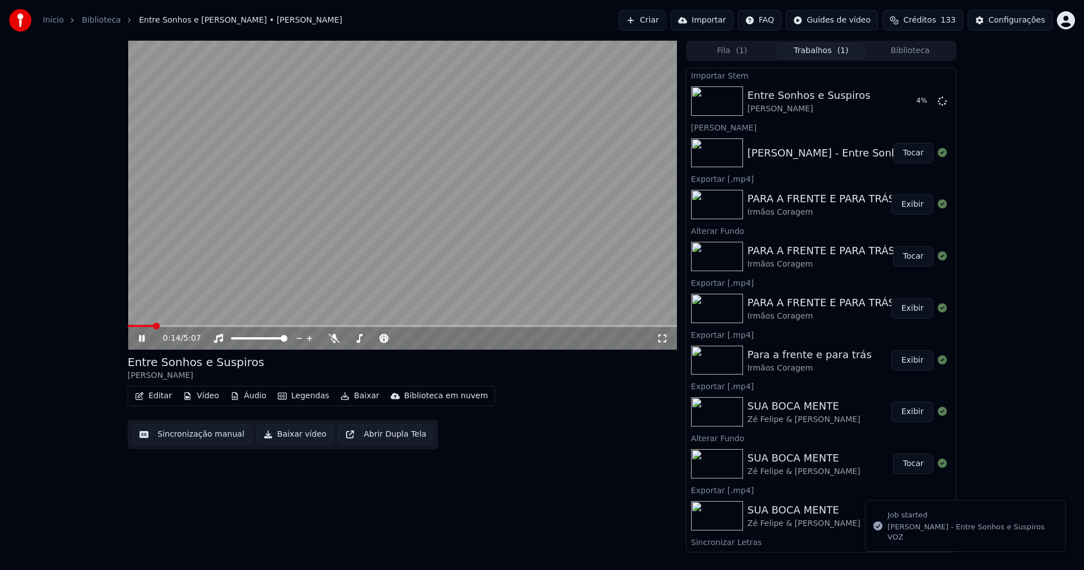
click at [208, 396] on button "Vídeo" at bounding box center [200, 396] width 45 height 16
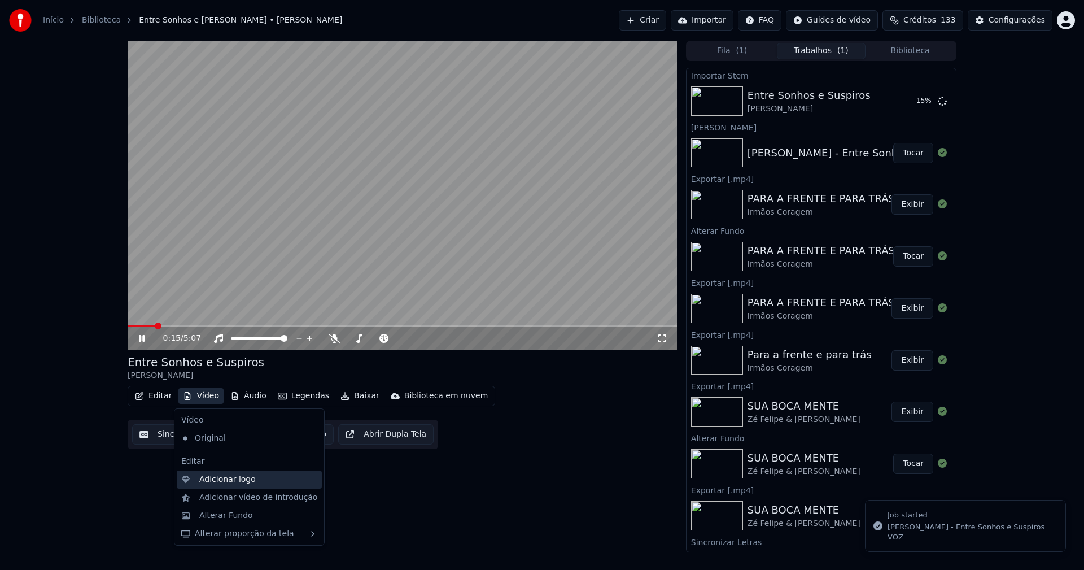
click at [224, 477] on div "Adicionar logo" at bounding box center [227, 479] width 56 height 11
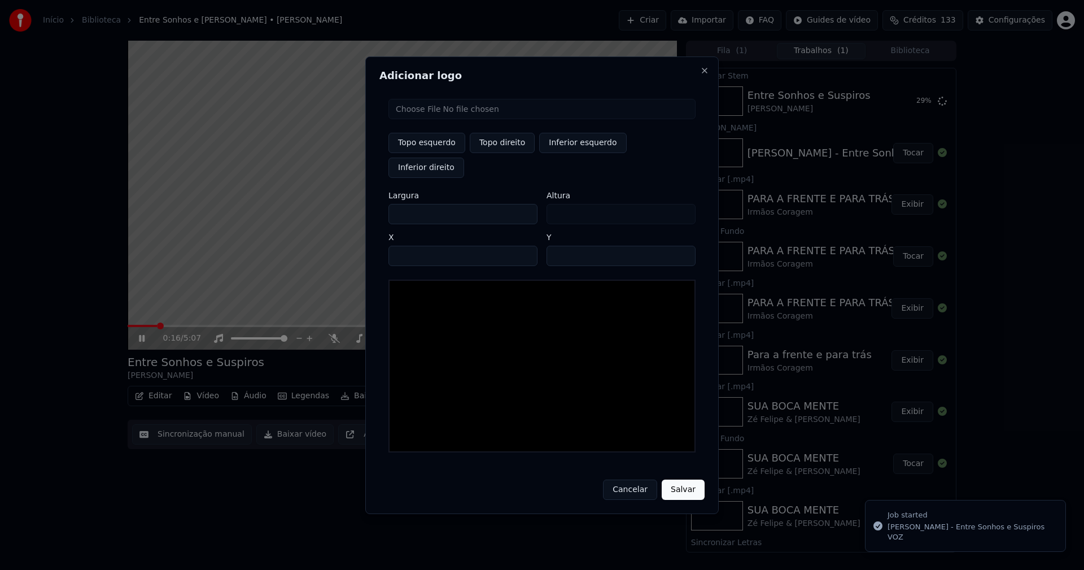
click at [434, 119] on input "file" at bounding box center [541, 109] width 307 height 20
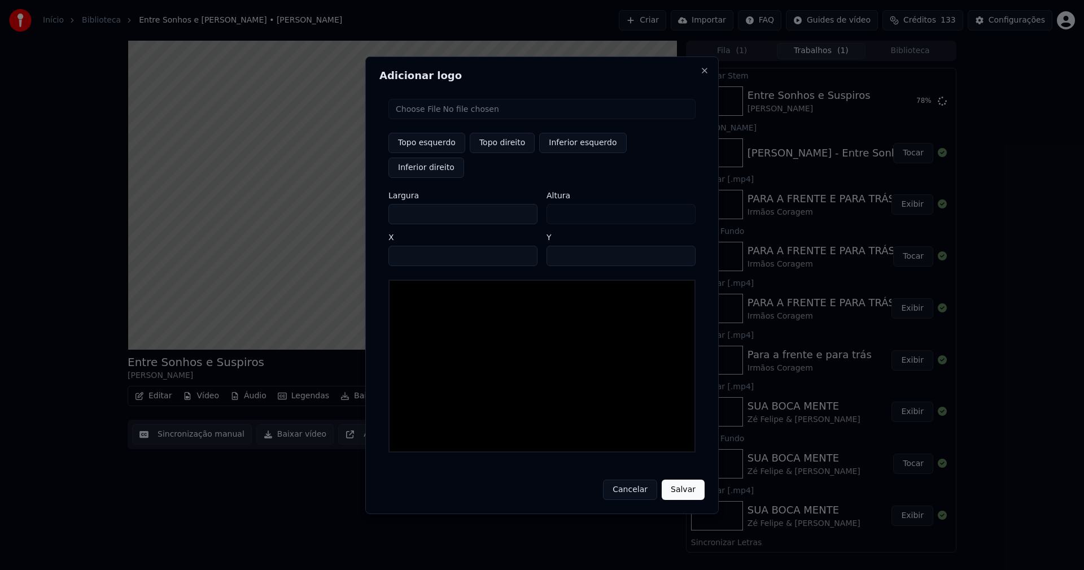
type input "**********"
type input "***"
click at [487, 153] on button "Topo direito" at bounding box center [502, 143] width 65 height 20
type input "****"
drag, startPoint x: 408, startPoint y: 203, endPoint x: 327, endPoint y: 202, distance: 80.7
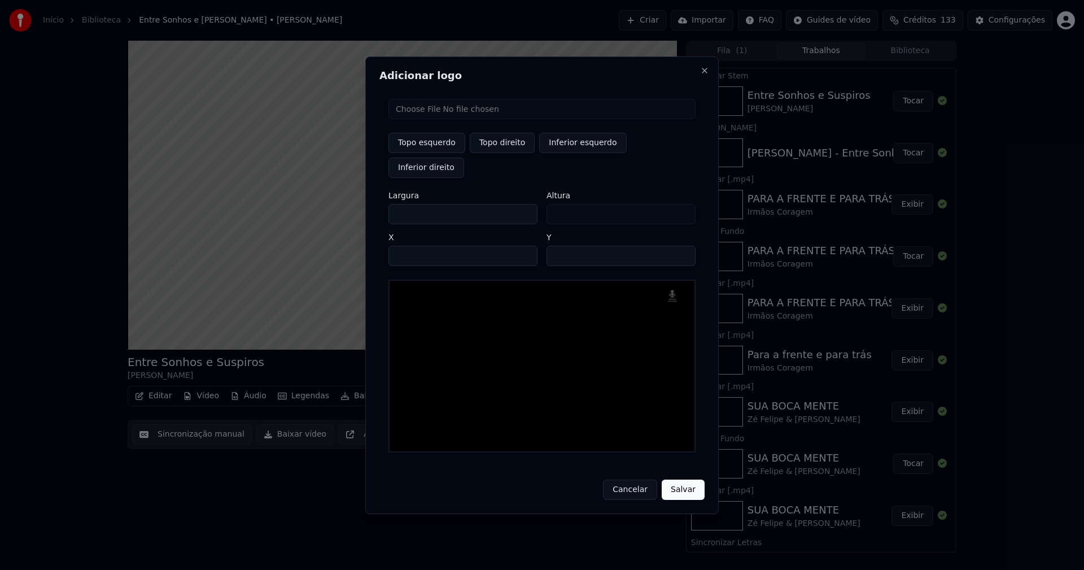
click at [331, 205] on body "Início Biblioteca Entre Sonhos e Suspiros • Matias Damásio Criar Importar FAQ G…" at bounding box center [542, 285] width 1084 height 570
type input "**"
type input "***"
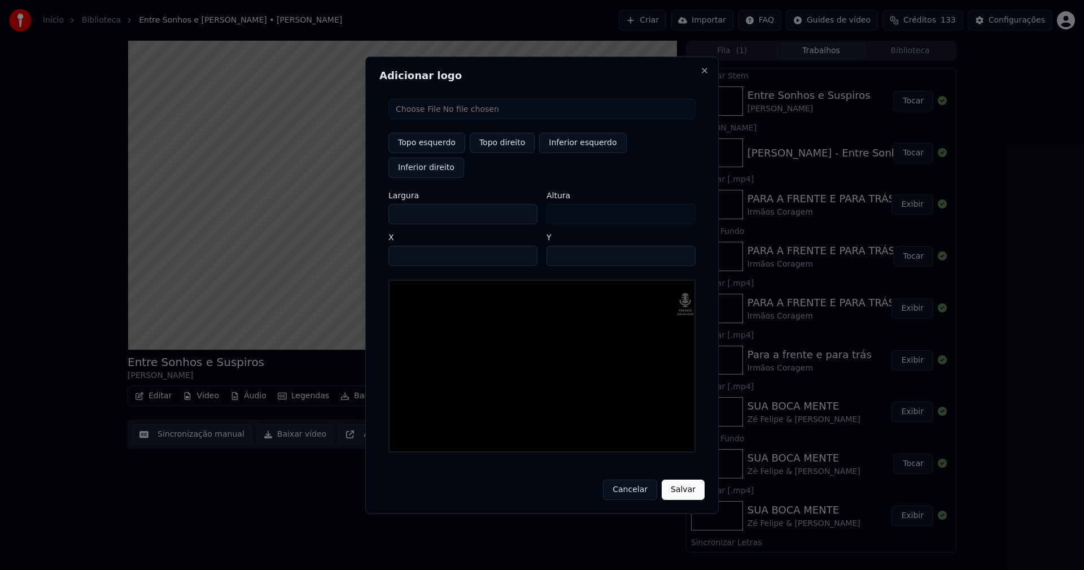
type input "***"
click at [412, 246] on input "****" at bounding box center [462, 256] width 149 height 20
type input "****"
click at [681, 246] on input "**" at bounding box center [620, 256] width 149 height 20
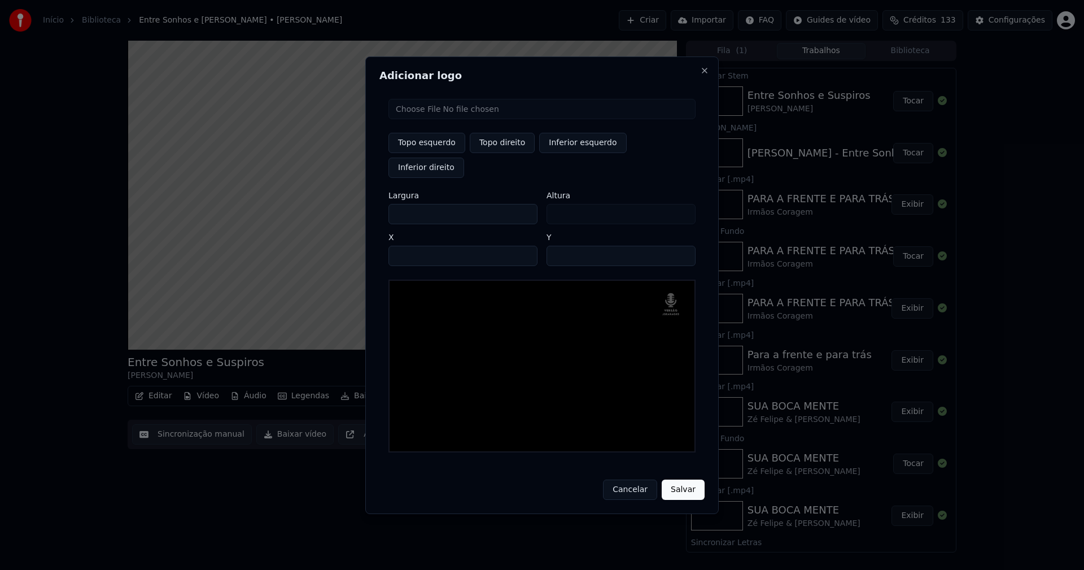
click at [681, 246] on input "**" at bounding box center [620, 256] width 149 height 20
type input "**"
click at [681, 246] on input "**" at bounding box center [620, 256] width 149 height 20
click at [686, 482] on button "Salvar" at bounding box center [683, 489] width 43 height 20
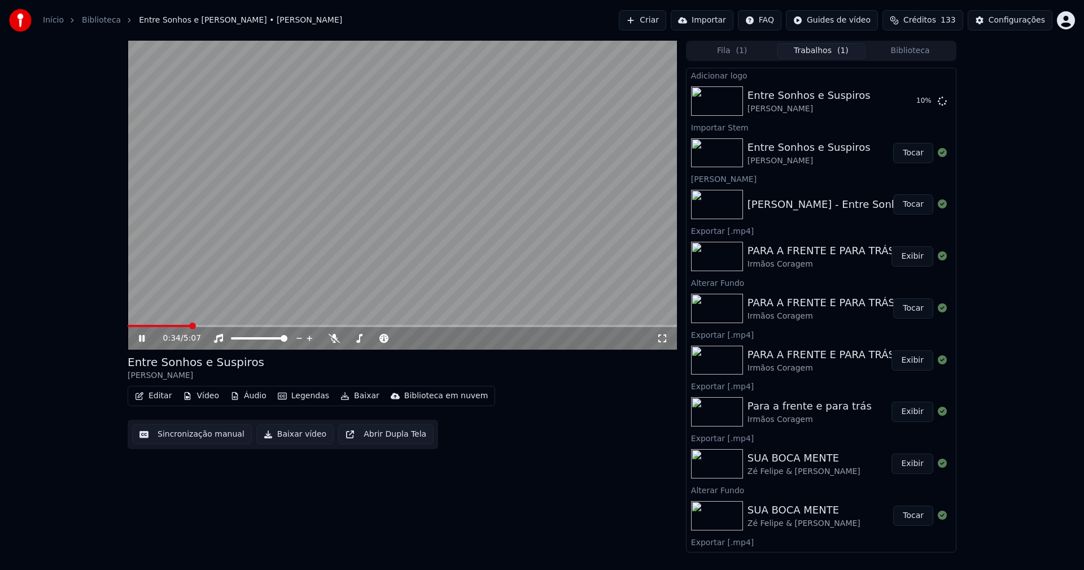
click at [253, 400] on button "Áudio" at bounding box center [248, 396] width 45 height 16
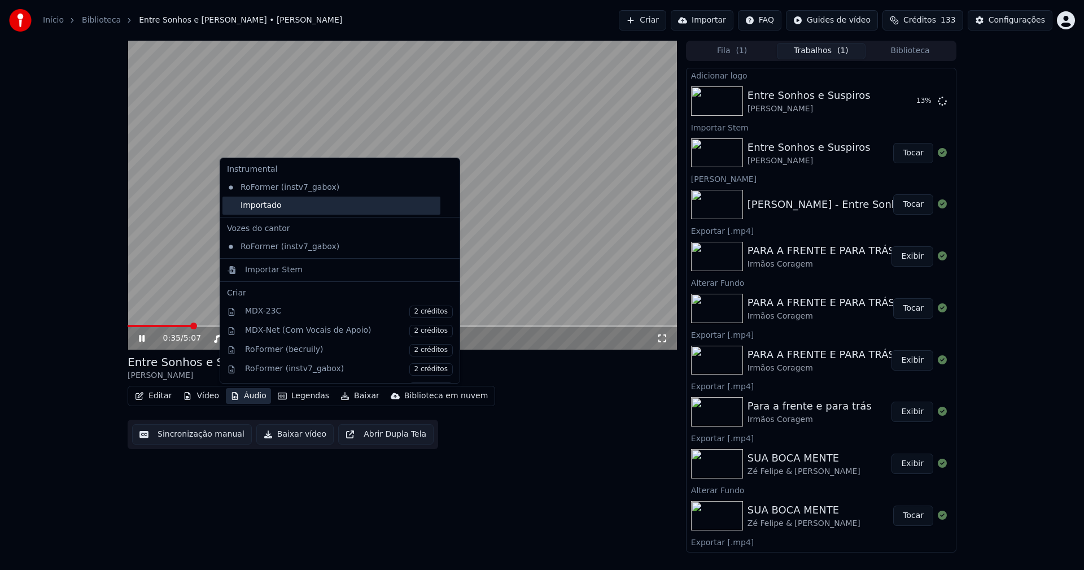
click at [253, 208] on div "Importado" at bounding box center [331, 205] width 218 height 18
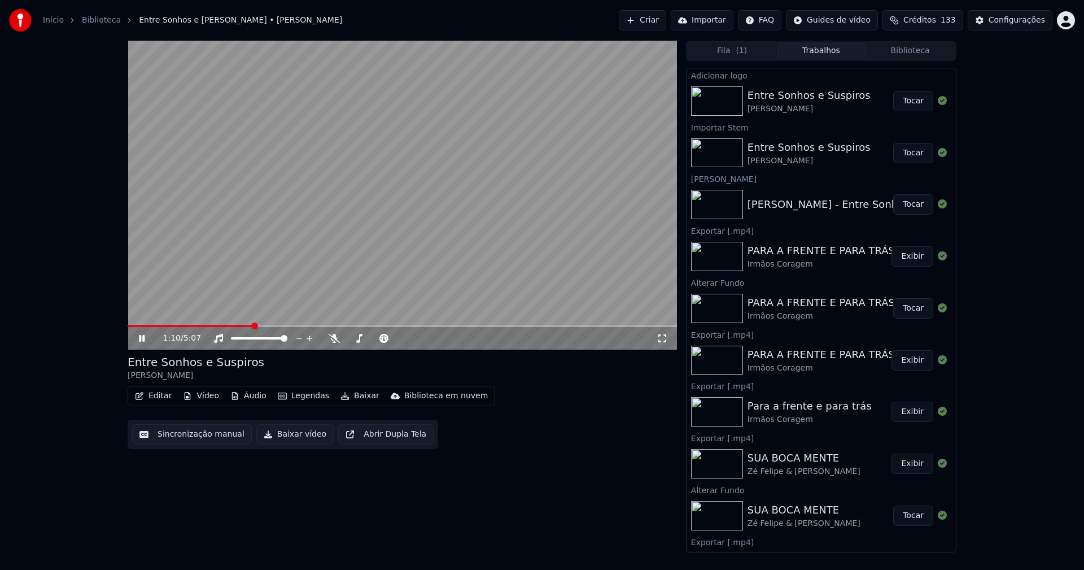
click at [904, 105] on button "Tocar" at bounding box center [913, 101] width 40 height 20
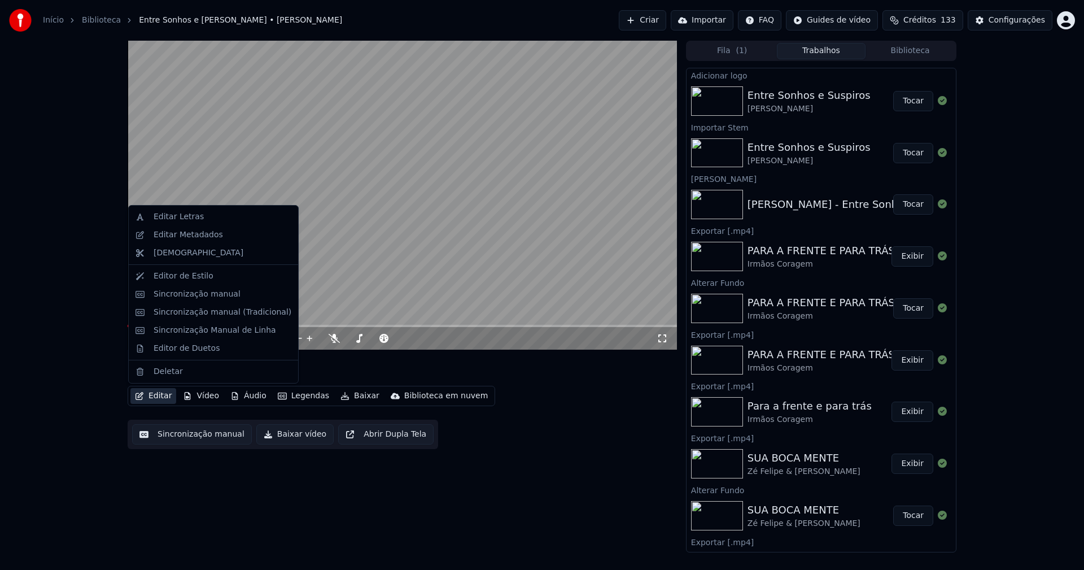
click at [159, 395] on button "Editar" at bounding box center [153, 396] width 46 height 16
click at [189, 310] on div "Sincronização manual (Tradicional)" at bounding box center [223, 312] width 138 height 11
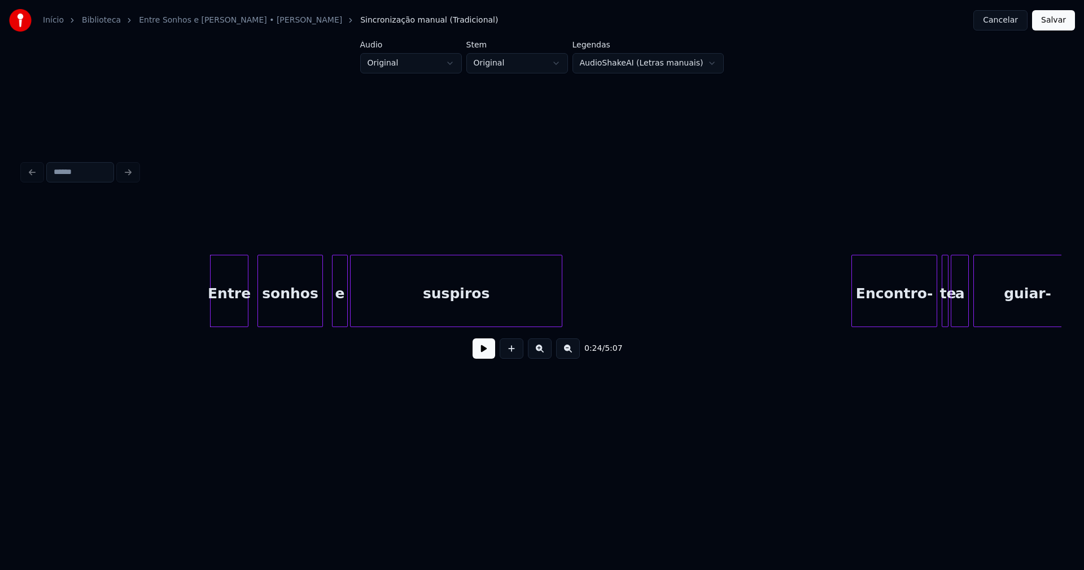
scroll to position [0, 2440]
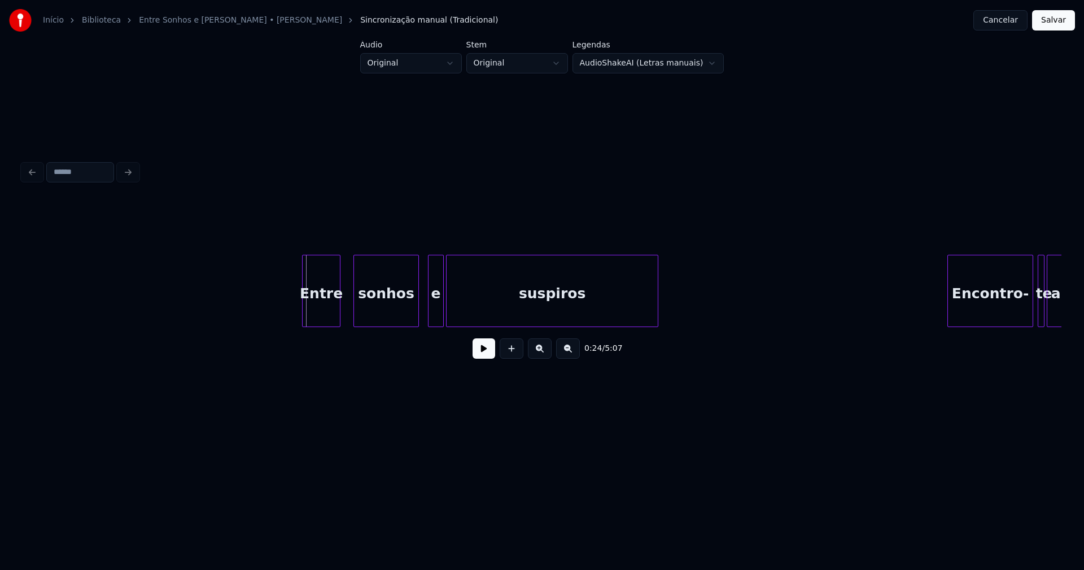
click at [321, 312] on div "Entre" at bounding box center [321, 293] width 37 height 77
click at [430, 320] on div "e" at bounding box center [431, 293] width 15 height 77
click at [483, 358] on button at bounding box center [483, 348] width 23 height 20
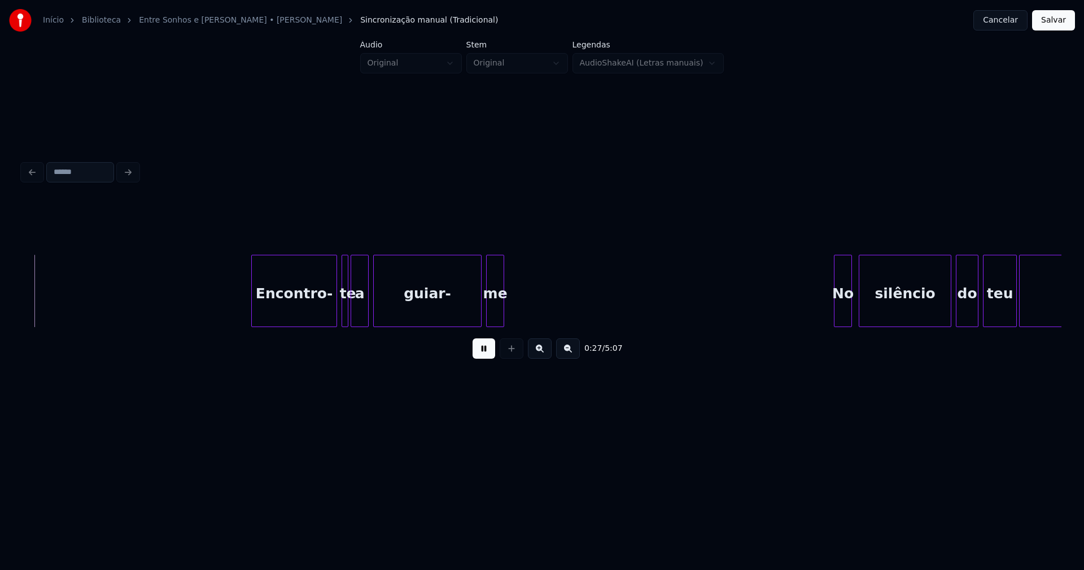
scroll to position [0, 3158]
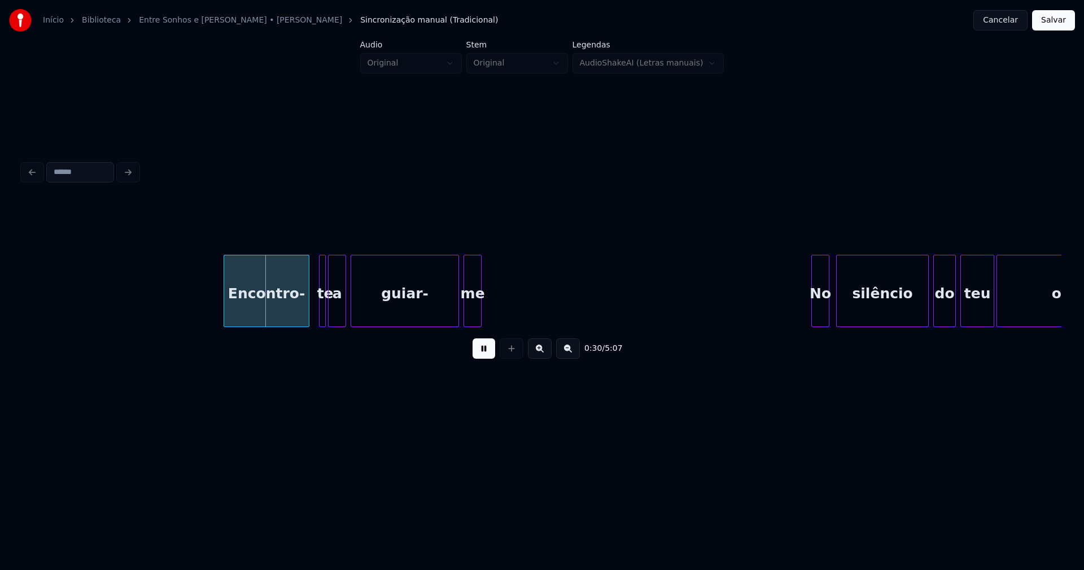
click at [268, 301] on div "Encontro-" at bounding box center [266, 293] width 85 height 77
click at [314, 310] on div at bounding box center [315, 290] width 3 height 71
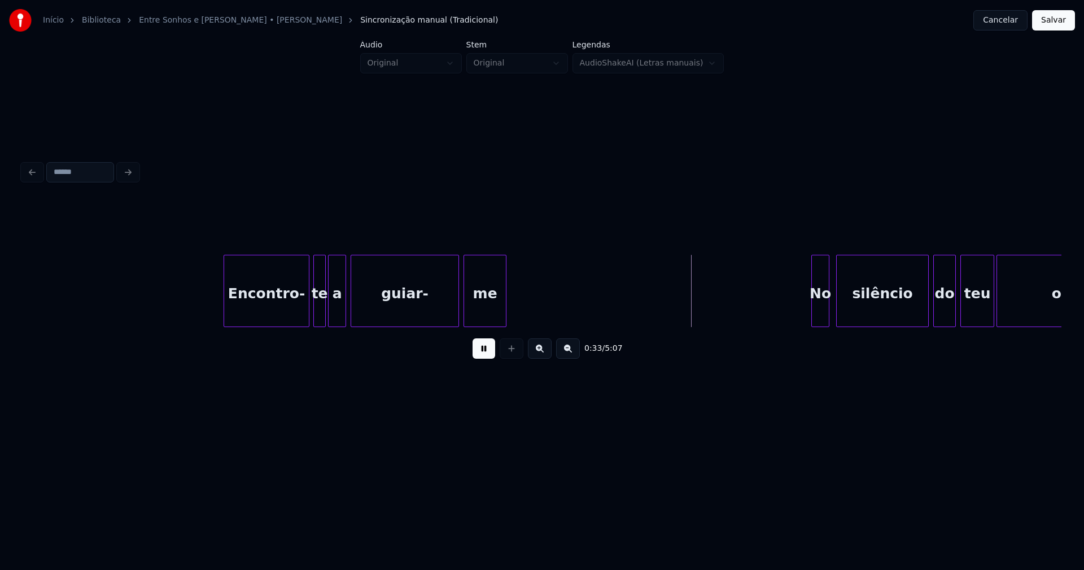
click at [505, 303] on div at bounding box center [503, 290] width 3 height 71
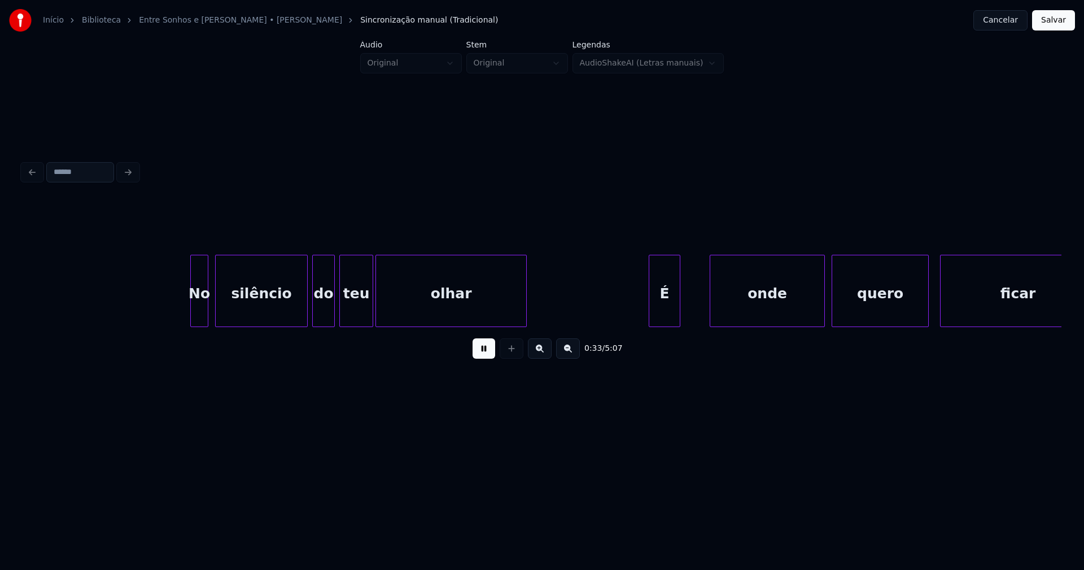
scroll to position [0, 3785]
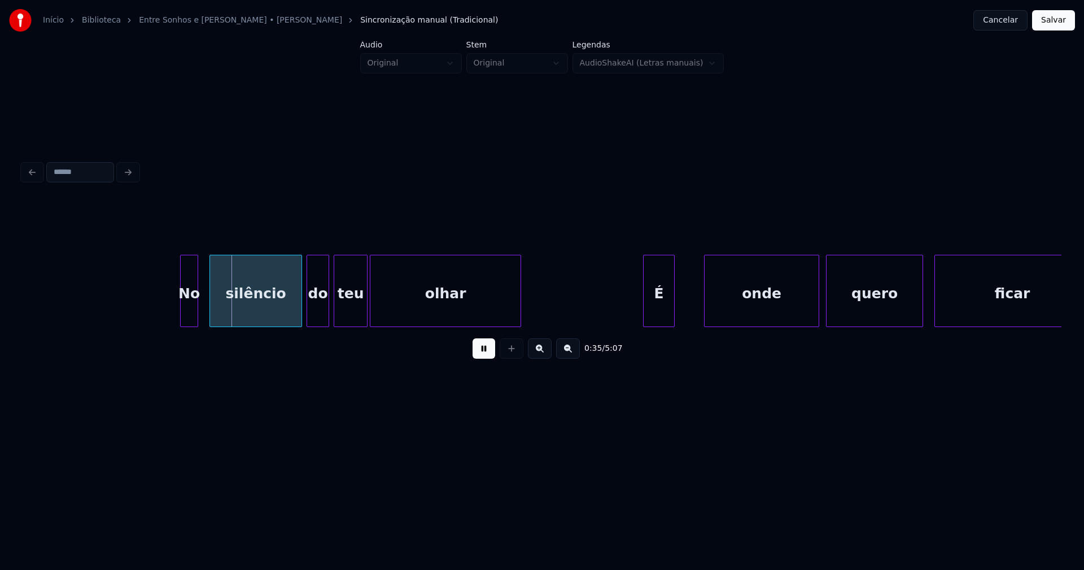
click at [187, 308] on div "No" at bounding box center [189, 293] width 17 height 77
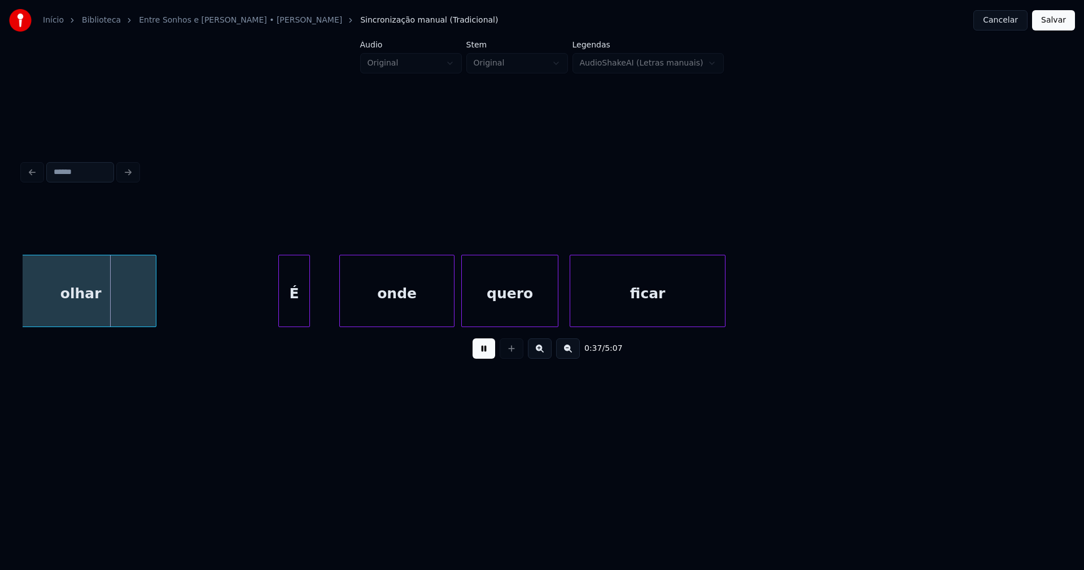
scroll to position [0, 4226]
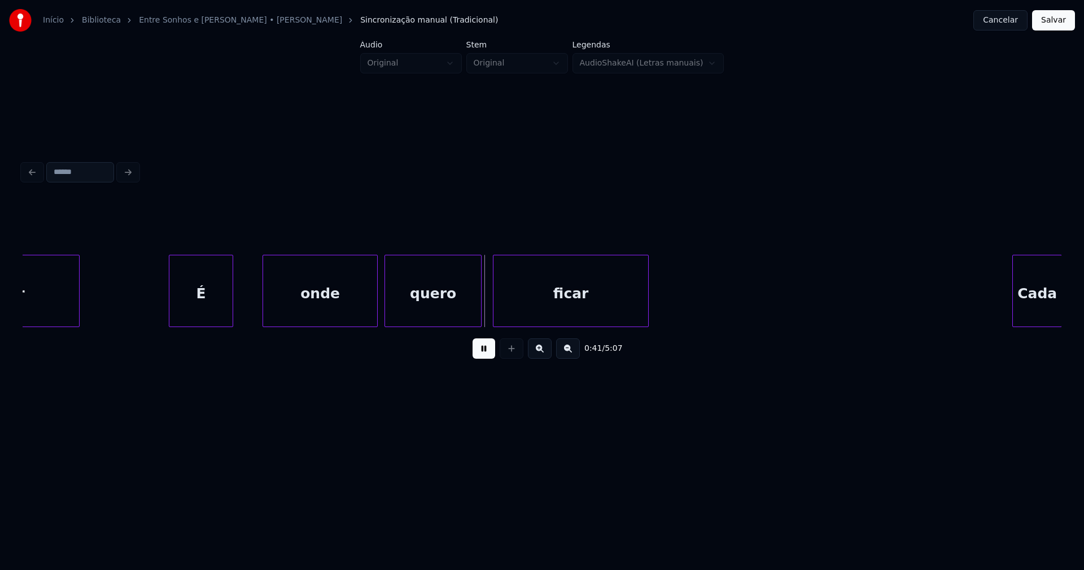
click at [170, 302] on div at bounding box center [170, 290] width 3 height 71
click at [250, 296] on div at bounding box center [248, 290] width 3 height 71
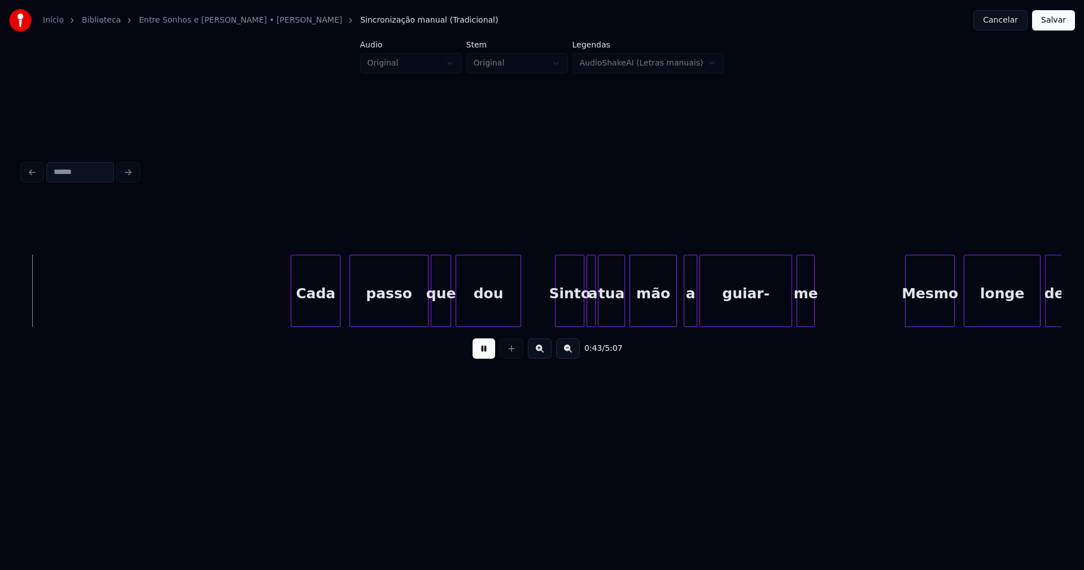
scroll to position [0, 4957]
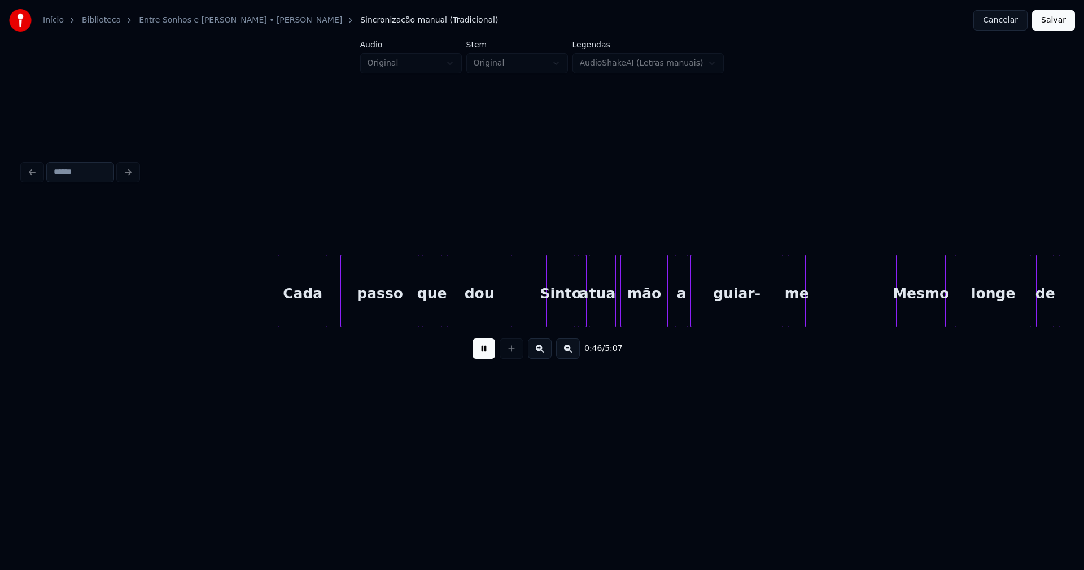
click at [307, 316] on div "Cada" at bounding box center [302, 293] width 49 height 77
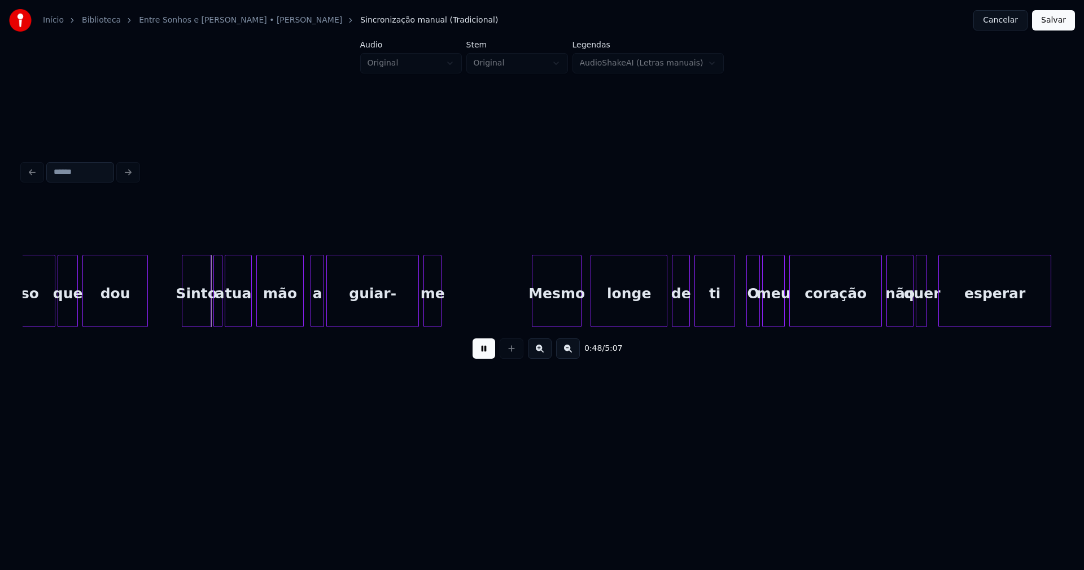
scroll to position [0, 5341]
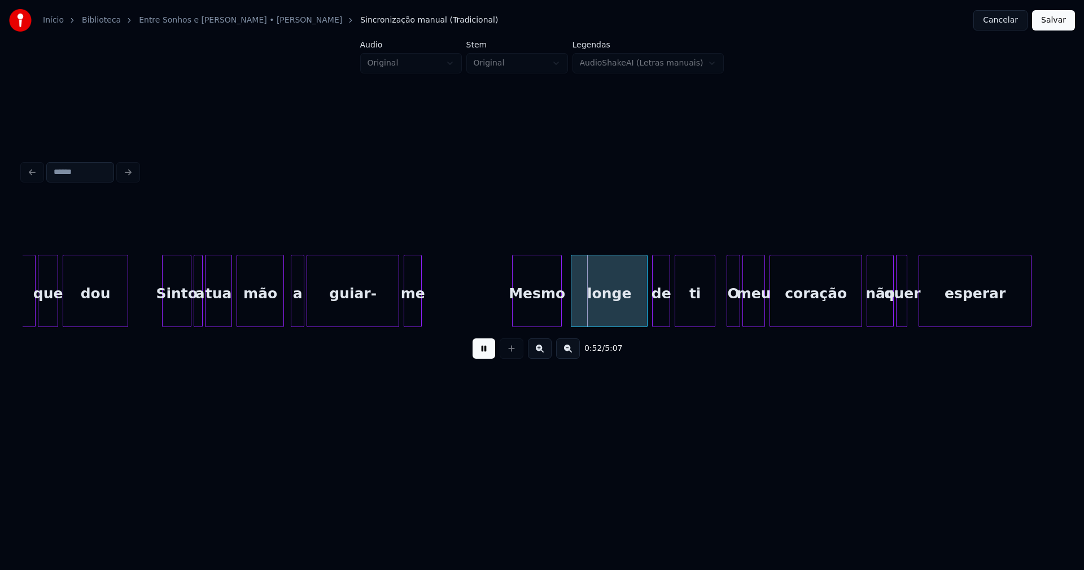
click at [487, 356] on button at bounding box center [483, 348] width 23 height 20
click at [170, 312] on div "Sinto" at bounding box center [169, 293] width 28 height 77
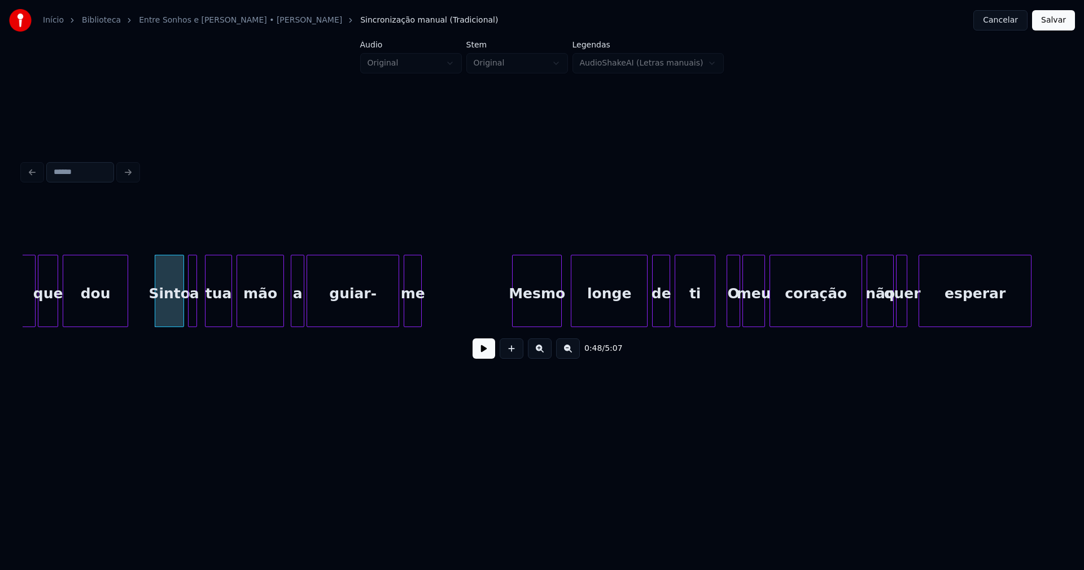
click at [192, 309] on div "a" at bounding box center [194, 293] width 11 height 77
click at [293, 321] on div "a" at bounding box center [294, 293] width 12 height 77
click at [387, 320] on div at bounding box center [387, 290] width 3 height 71
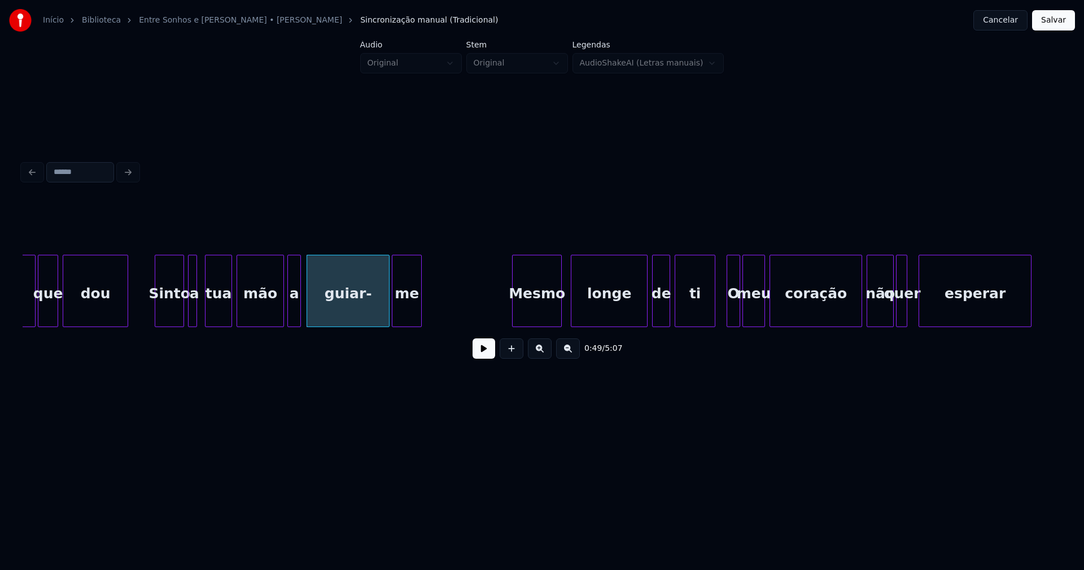
click at [393, 320] on div at bounding box center [393, 290] width 3 height 71
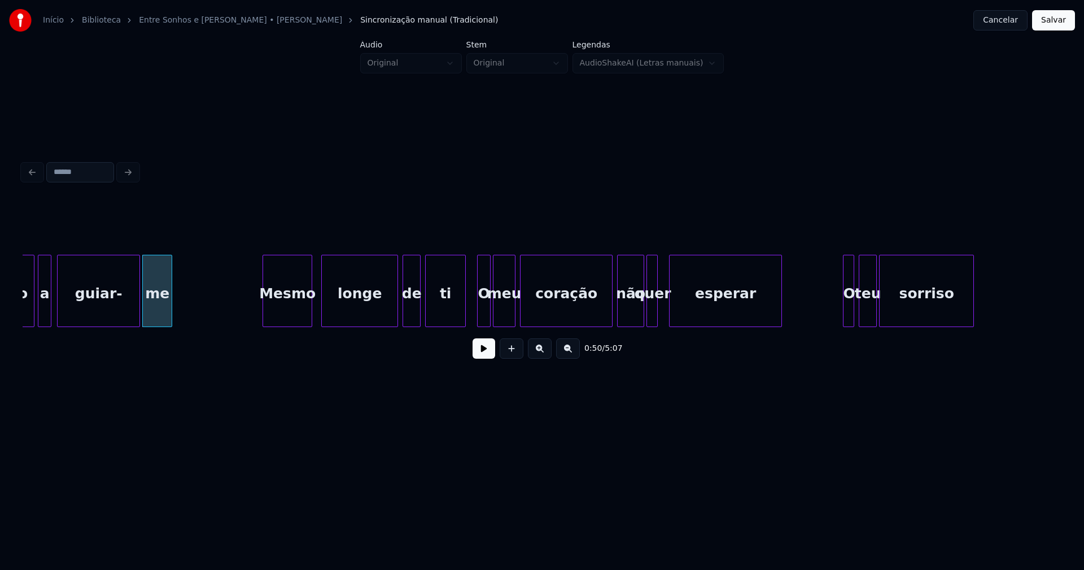
scroll to position [0, 5629]
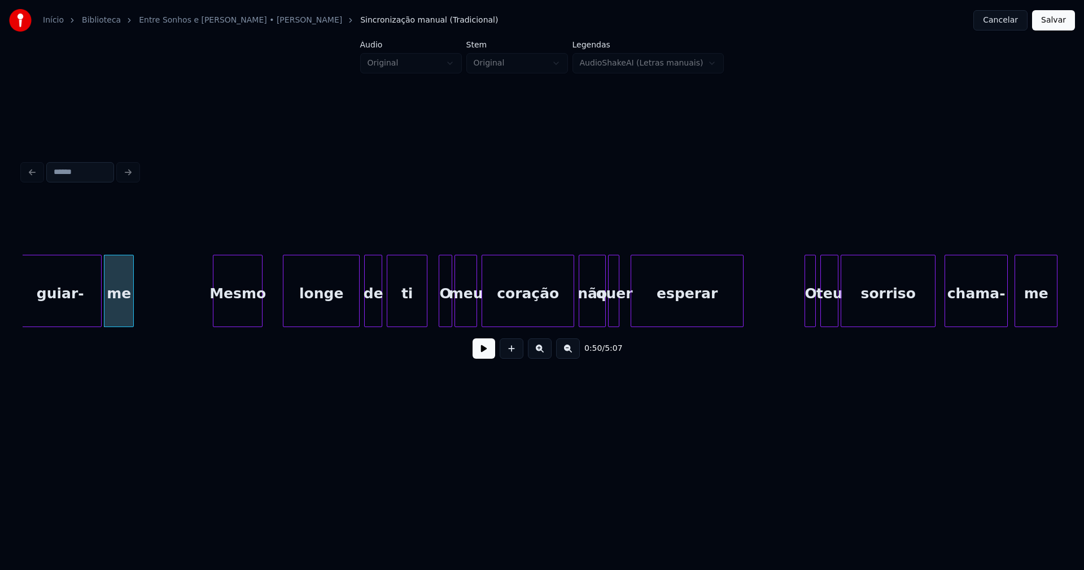
click at [233, 312] on div "Mesmo" at bounding box center [237, 293] width 49 height 77
click at [481, 351] on button at bounding box center [483, 348] width 23 height 20
click at [271, 307] on div at bounding box center [270, 290] width 3 height 71
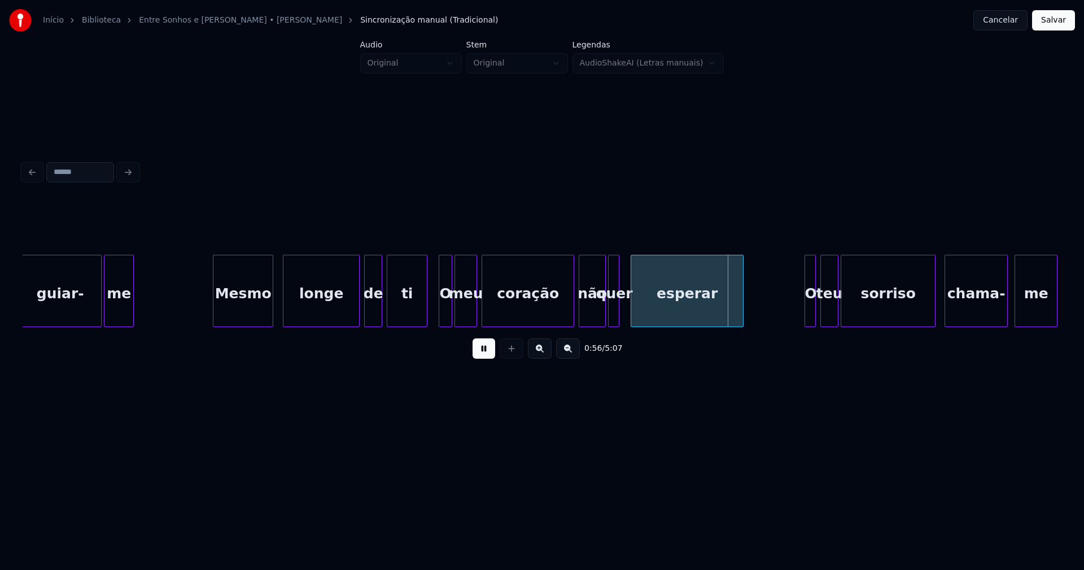
click at [485, 357] on button at bounding box center [483, 348] width 23 height 20
click at [446, 308] on div "O" at bounding box center [445, 293] width 12 height 77
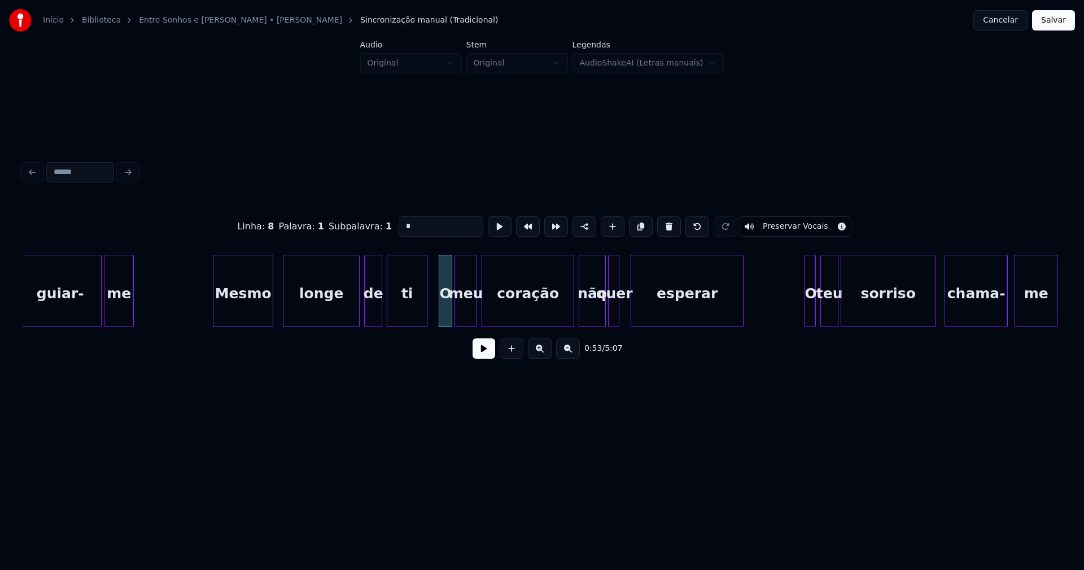
drag, startPoint x: 408, startPoint y: 220, endPoint x: 375, endPoint y: 223, distance: 32.9
click at [375, 223] on div "Linha : 8 [GEOGRAPHIC_DATA] : 1 Subpalavra : 1 * Preservar Vocais" at bounding box center [542, 226] width 1039 height 56
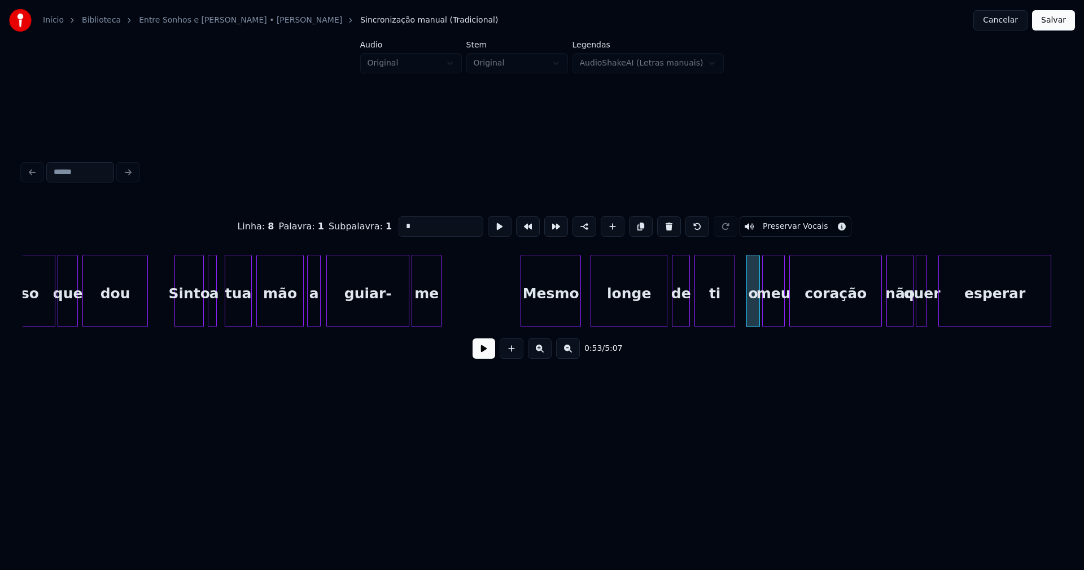
scroll to position [0, 5245]
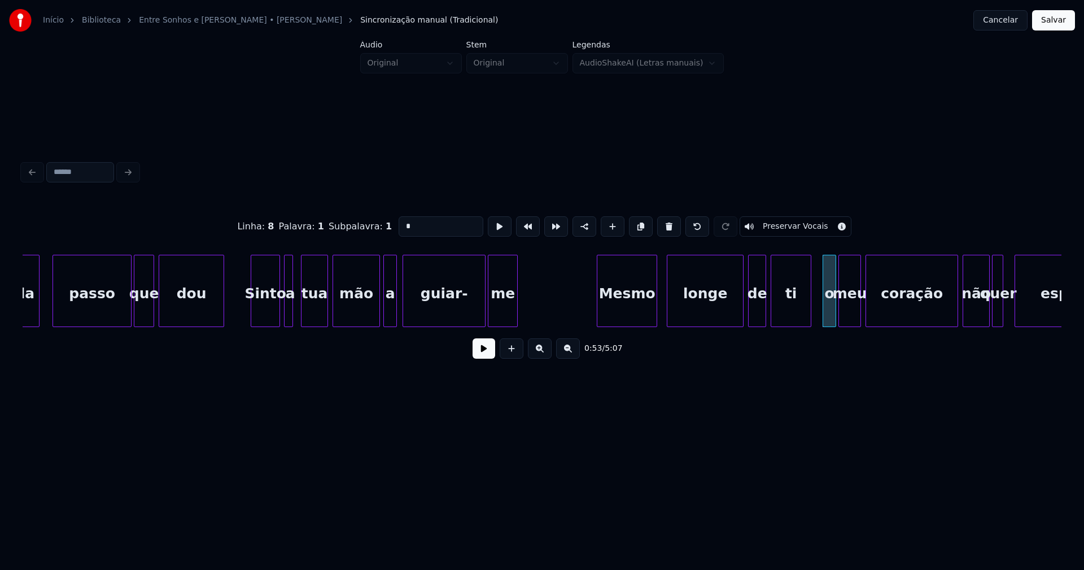
click at [260, 314] on div "Sinto" at bounding box center [265, 293] width 28 height 77
click at [402, 219] on input "*****" at bounding box center [441, 226] width 85 height 20
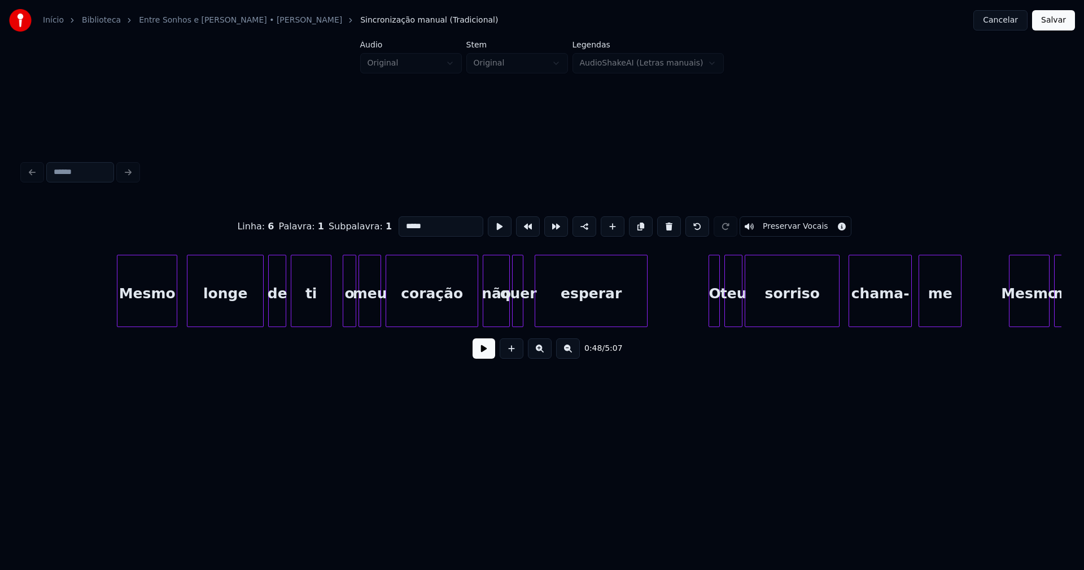
scroll to position [0, 5821]
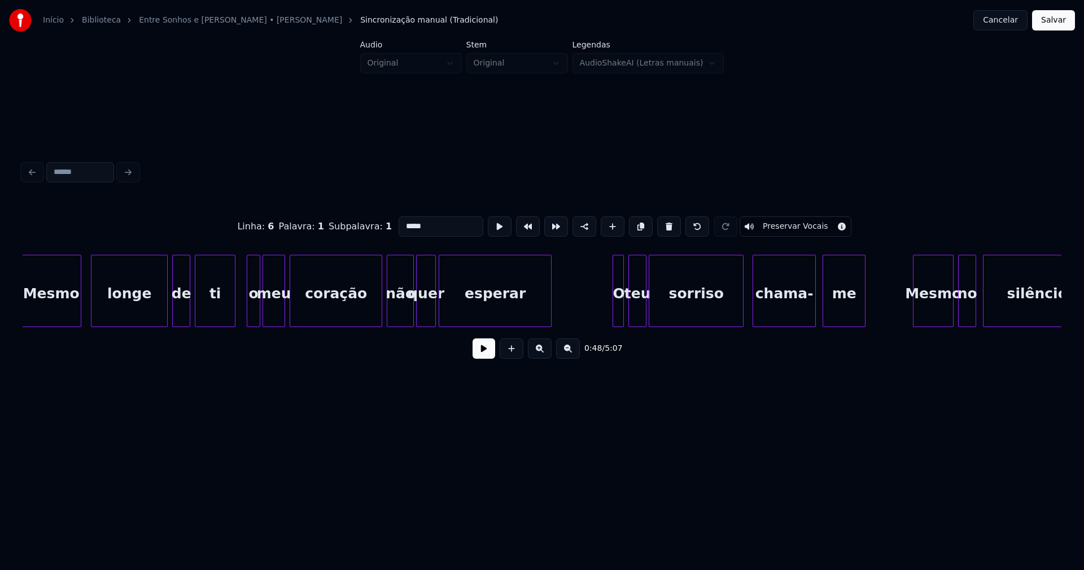
click at [434, 312] on div at bounding box center [433, 290] width 3 height 71
type input "*****"
click at [480, 356] on button at bounding box center [483, 348] width 23 height 20
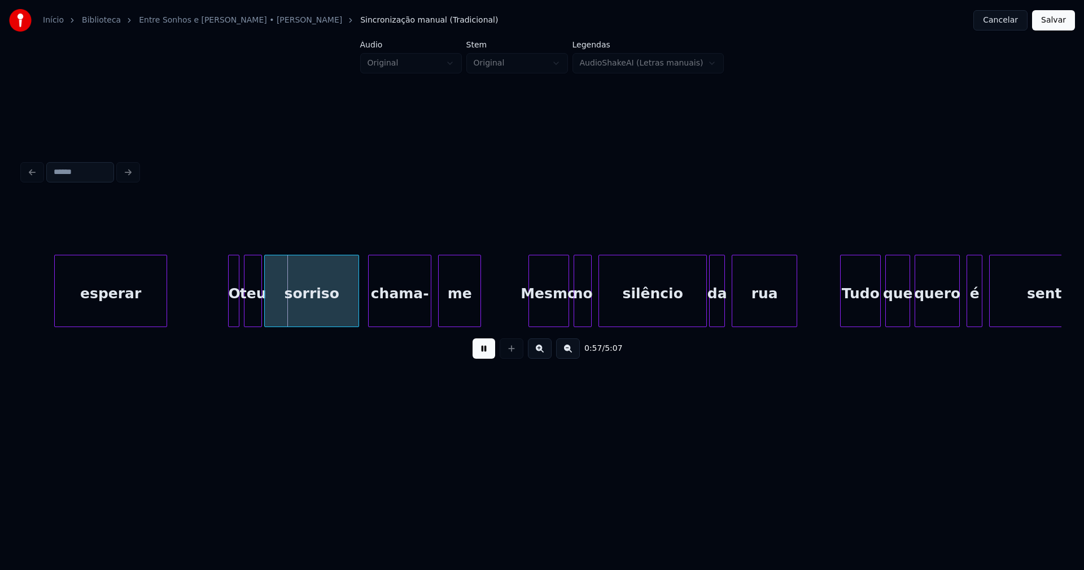
scroll to position [0, 6320]
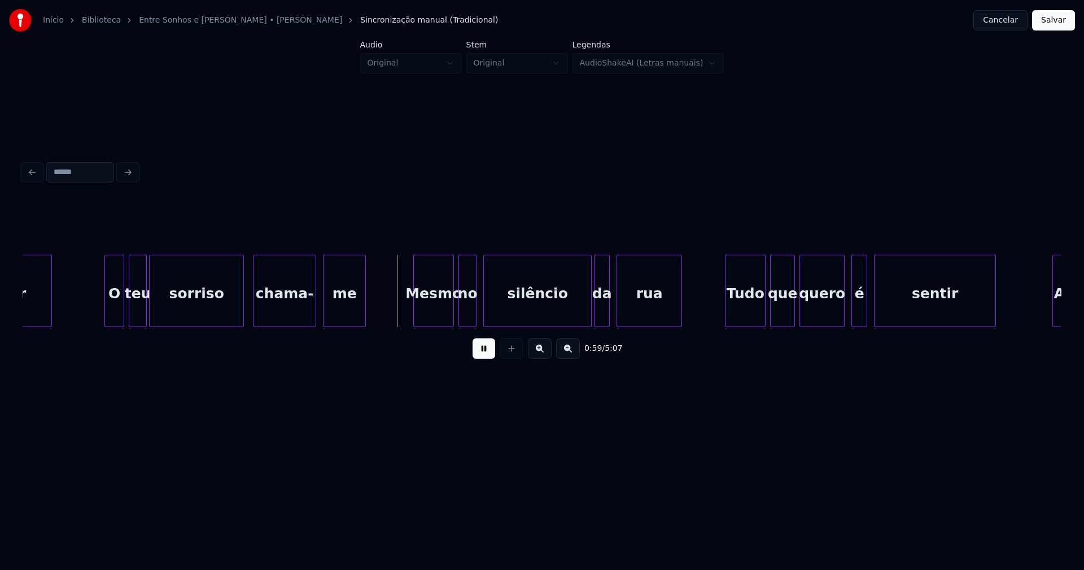
click at [108, 307] on div at bounding box center [106, 290] width 3 height 71
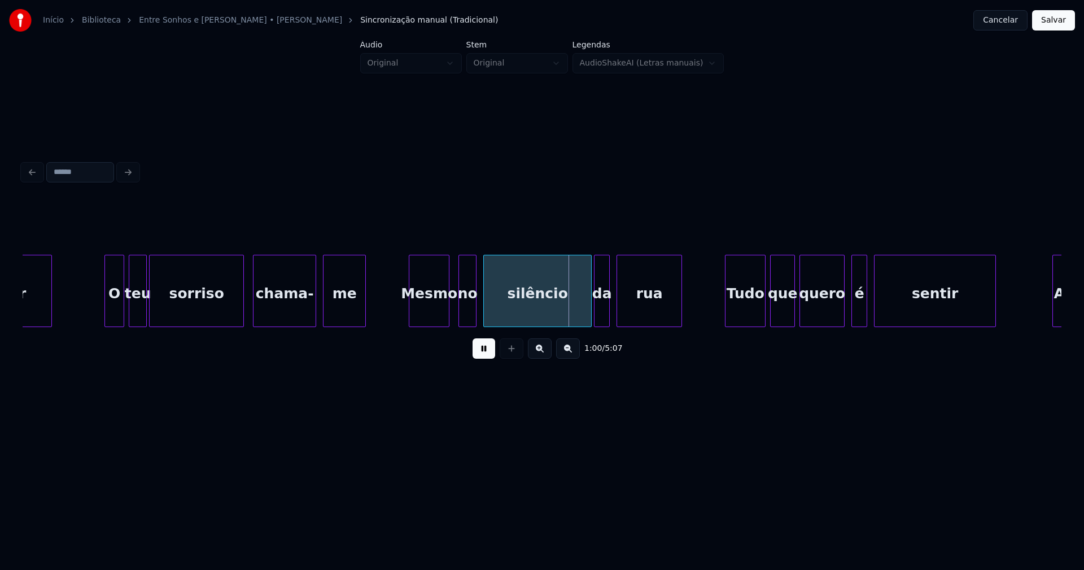
click at [431, 314] on div "Mesmo" at bounding box center [429, 293] width 40 height 77
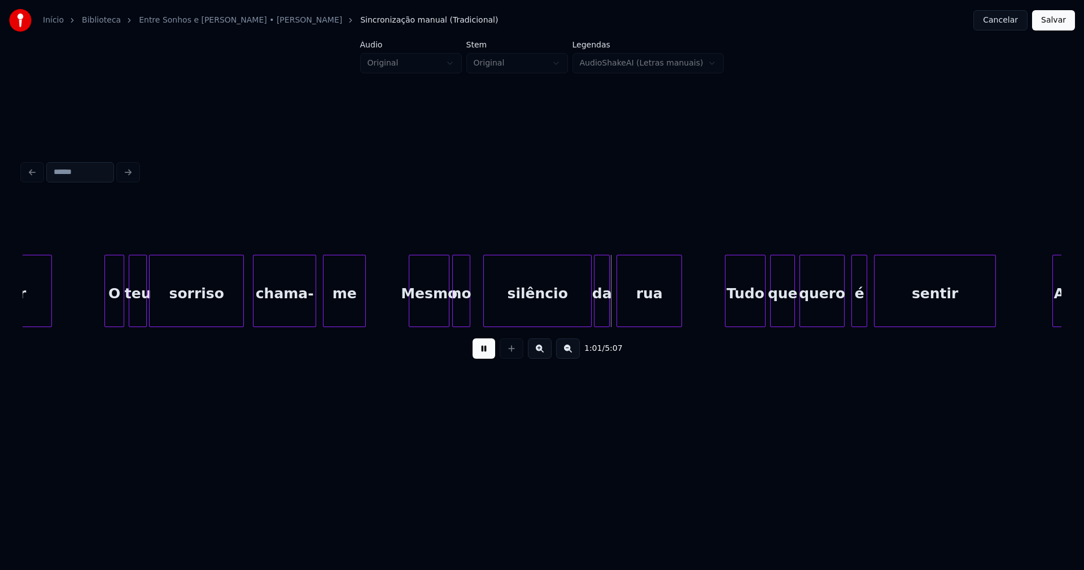
click at [461, 318] on div "no" at bounding box center [461, 293] width 17 height 77
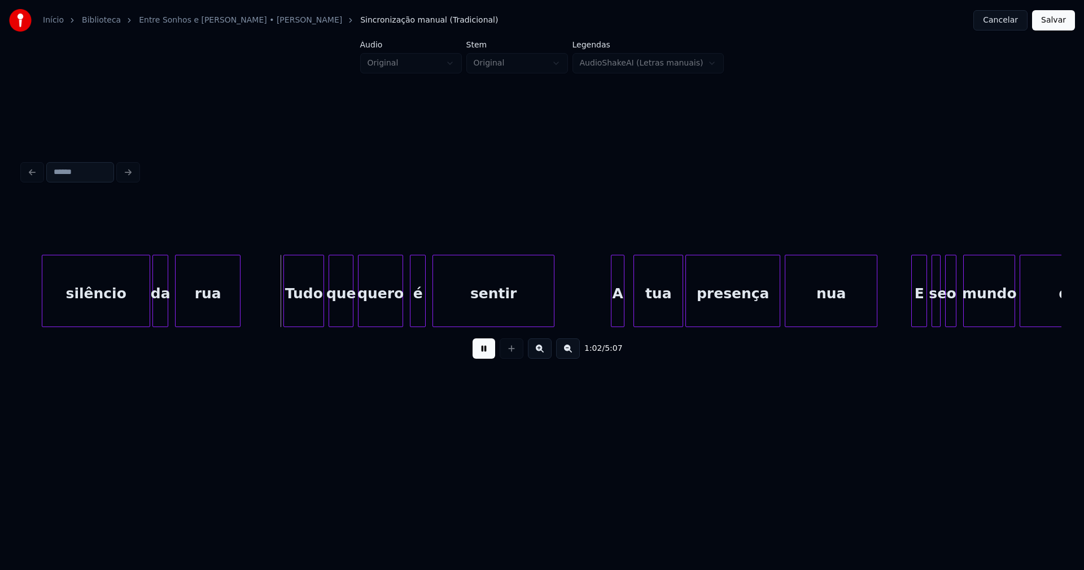
scroll to position [0, 6781]
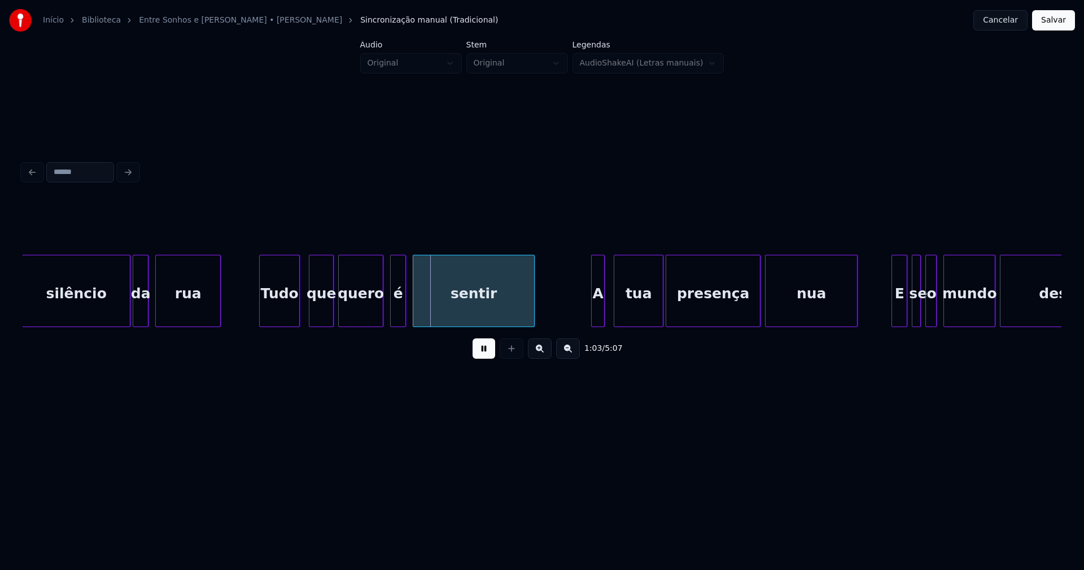
click at [279, 320] on div "Tudo" at bounding box center [280, 293] width 40 height 77
click at [392, 318] on div "é" at bounding box center [393, 293] width 15 height 77
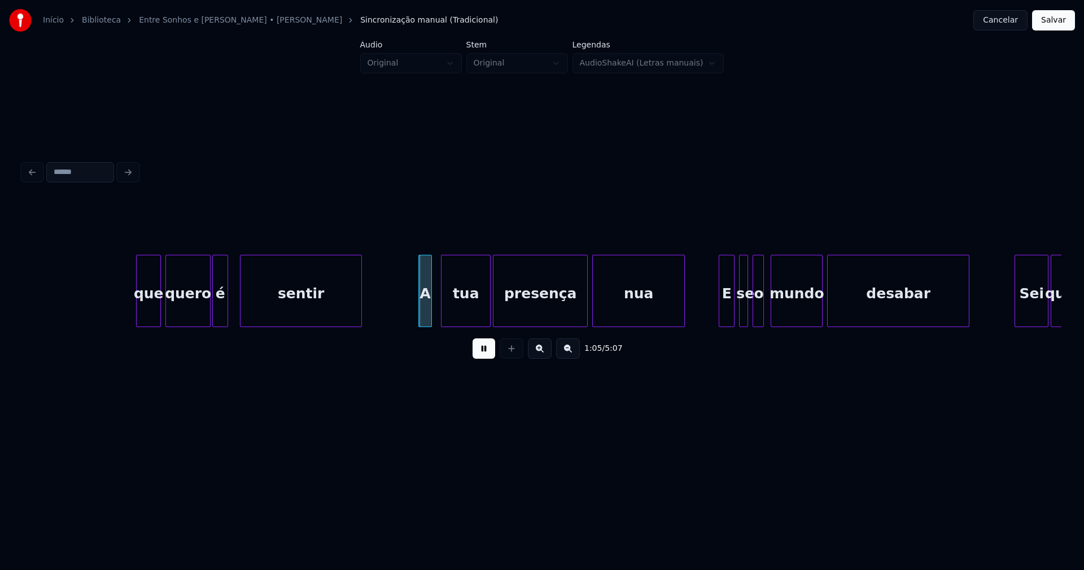
scroll to position [0, 7127]
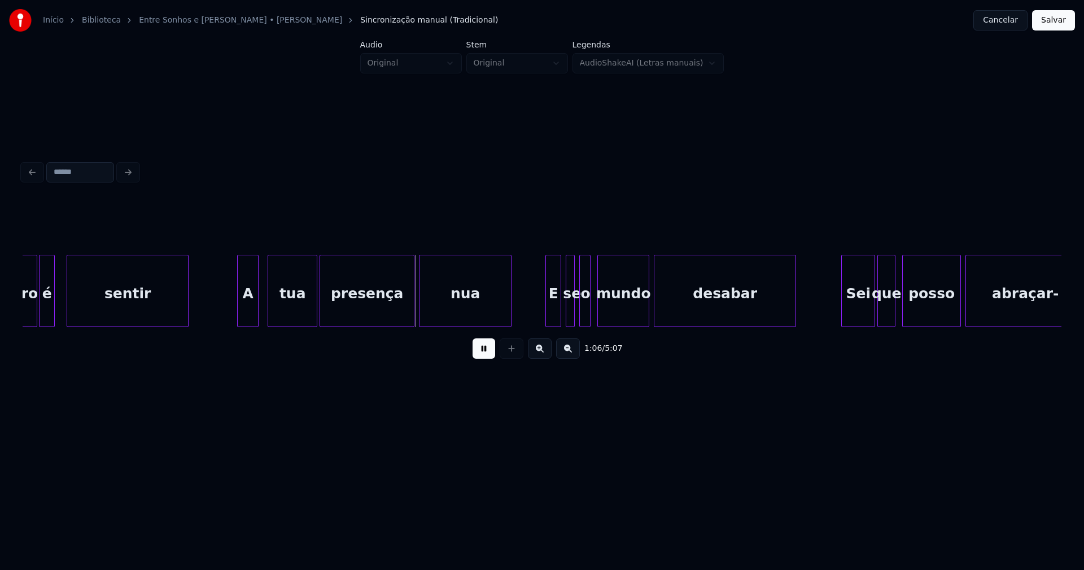
click at [239, 309] on div at bounding box center [239, 290] width 3 height 71
click at [281, 313] on div "tua" at bounding box center [288, 293] width 49 height 77
click at [255, 309] on div "A" at bounding box center [247, 291] width 21 height 72
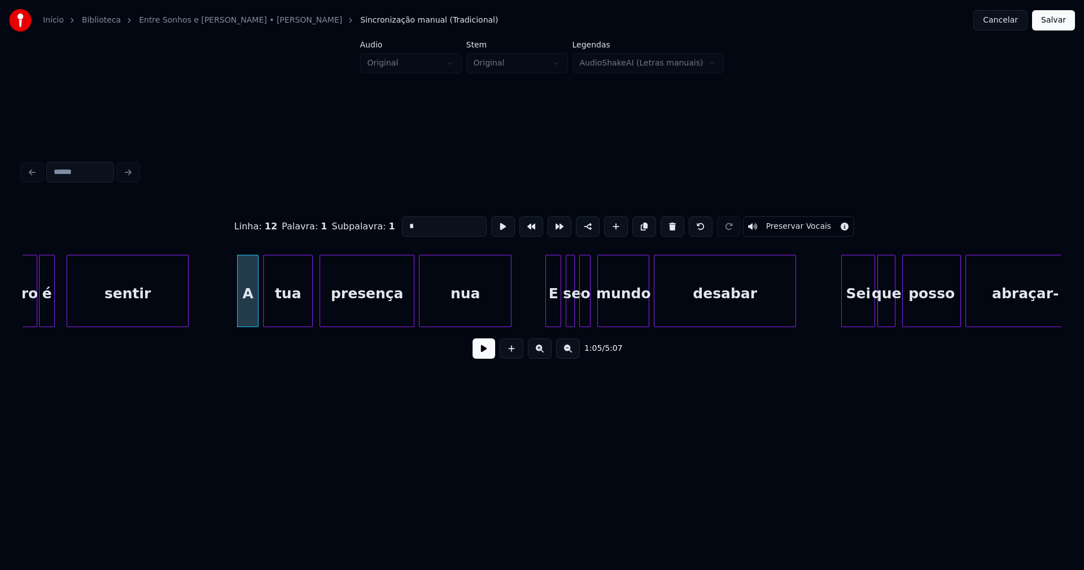
drag, startPoint x: 416, startPoint y: 220, endPoint x: 369, endPoint y: 226, distance: 47.8
click at [369, 226] on div "Linha : 12 Palavra : 1 Subpalavra : 1 * Preservar Vocais" at bounding box center [542, 226] width 1039 height 56
type input "*"
click at [481, 358] on button at bounding box center [483, 348] width 23 height 20
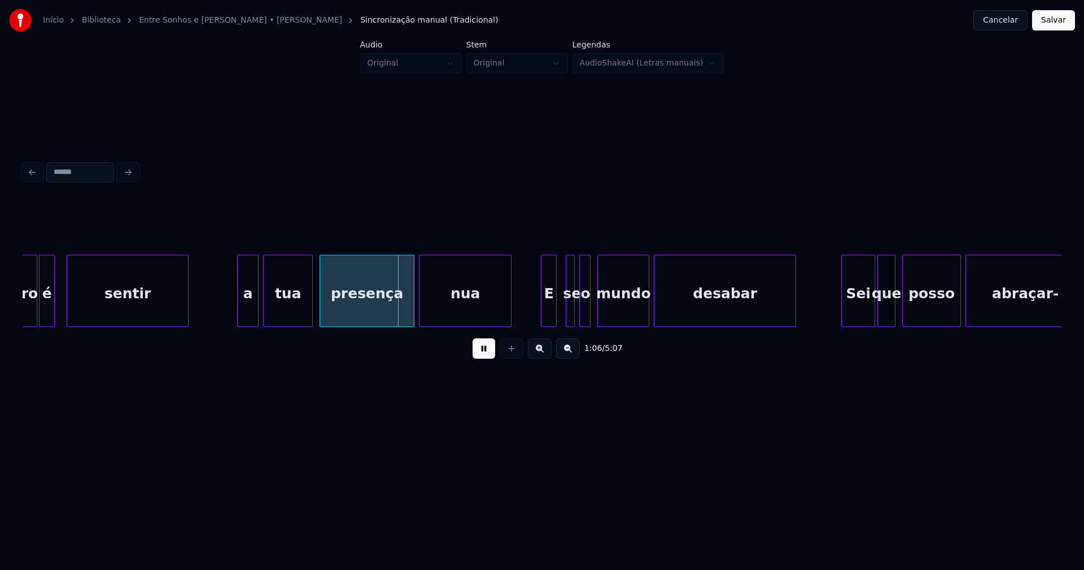
click at [547, 313] on div "E" at bounding box center [548, 293] width 15 height 77
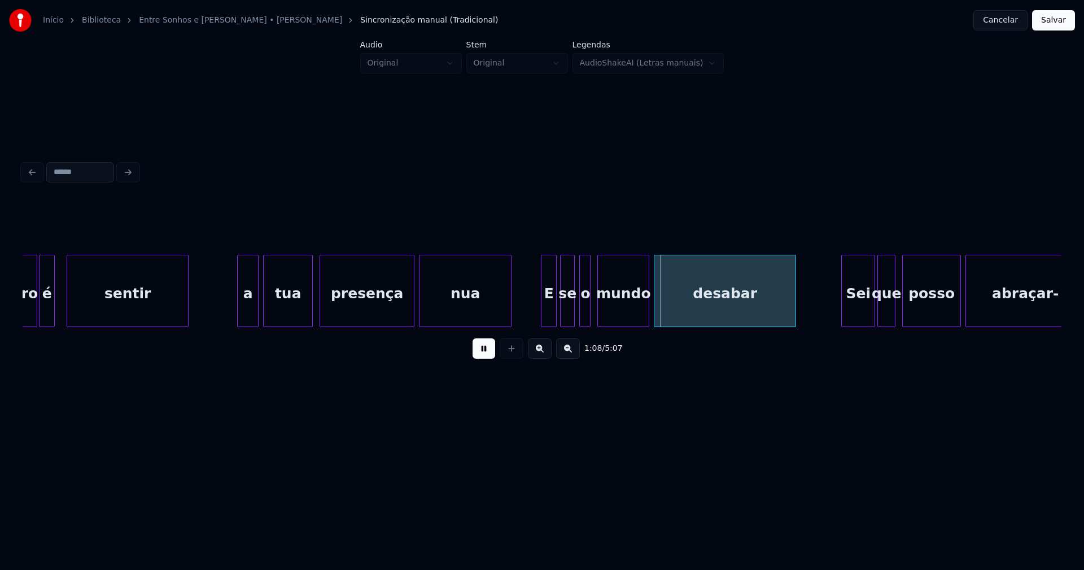
click at [563, 313] on div at bounding box center [562, 290] width 3 height 71
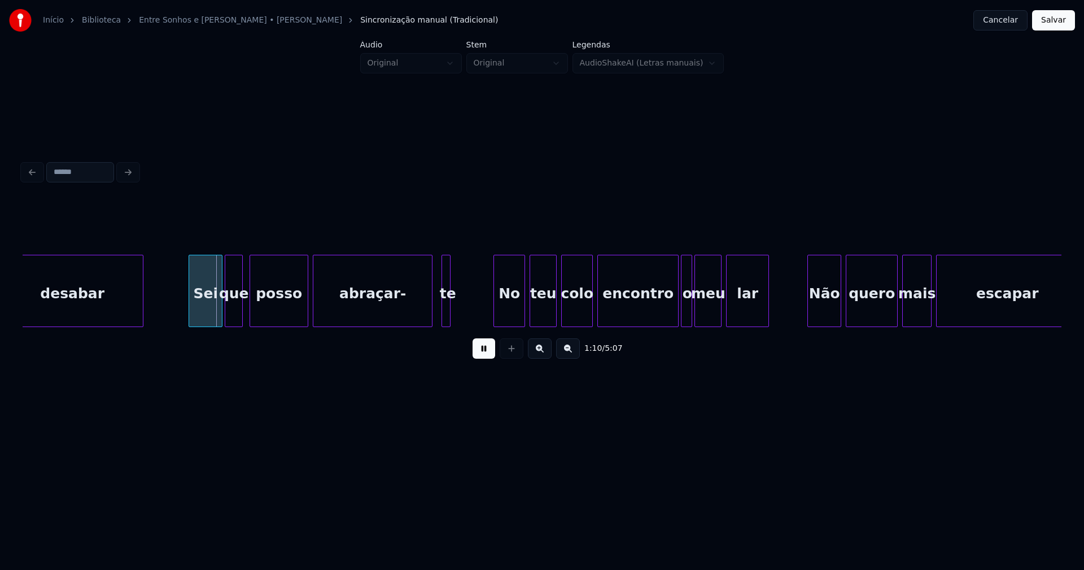
scroll to position [0, 7800]
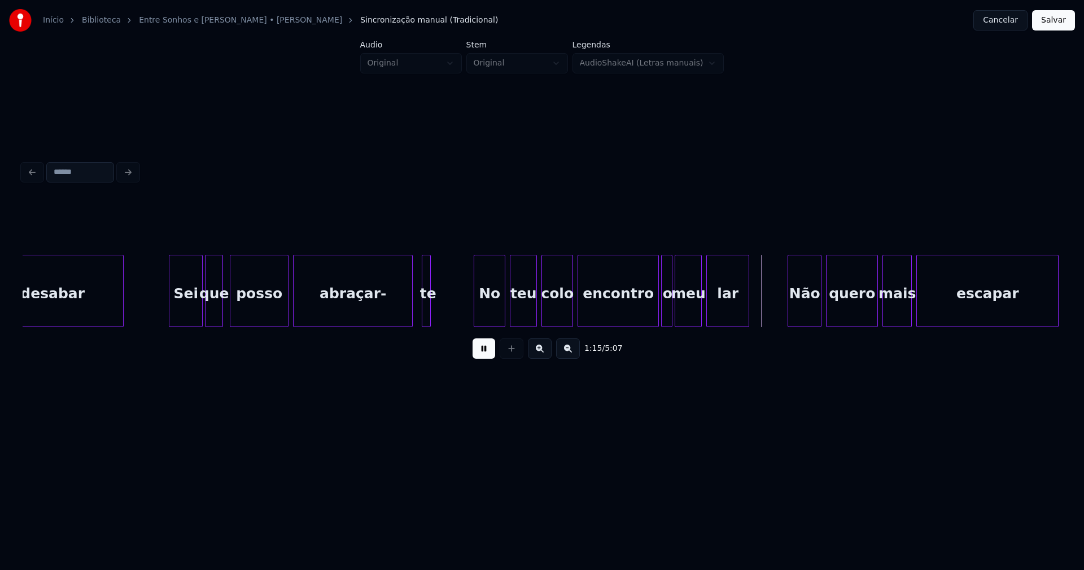
click at [485, 311] on div at bounding box center [484, 290] width 3 height 71
click at [468, 307] on div at bounding box center [466, 290] width 3 height 71
click at [497, 310] on div "No" at bounding box center [493, 293] width 21 height 77
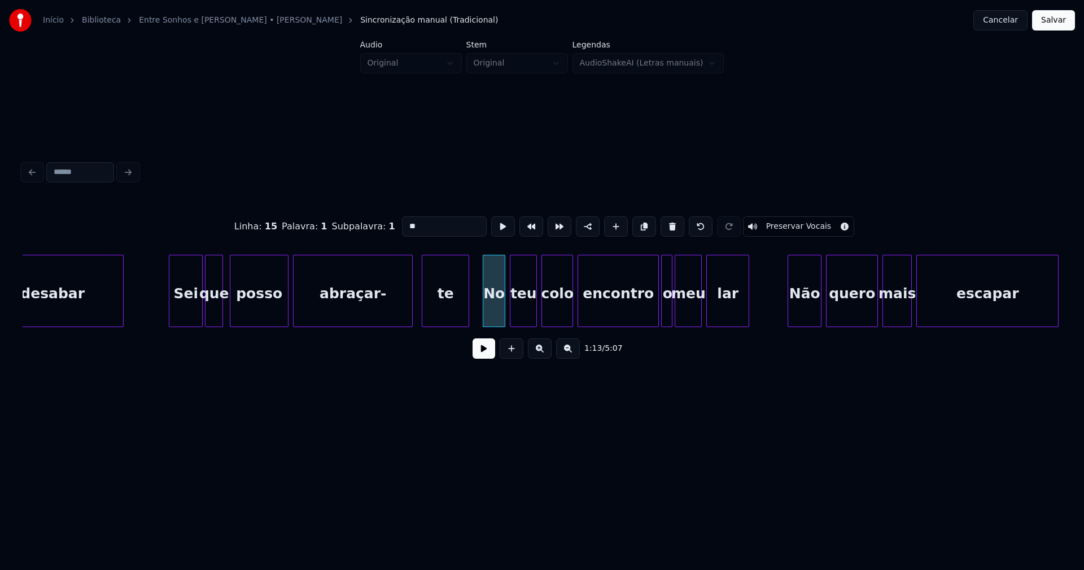
click at [484, 356] on button at bounding box center [483, 348] width 23 height 20
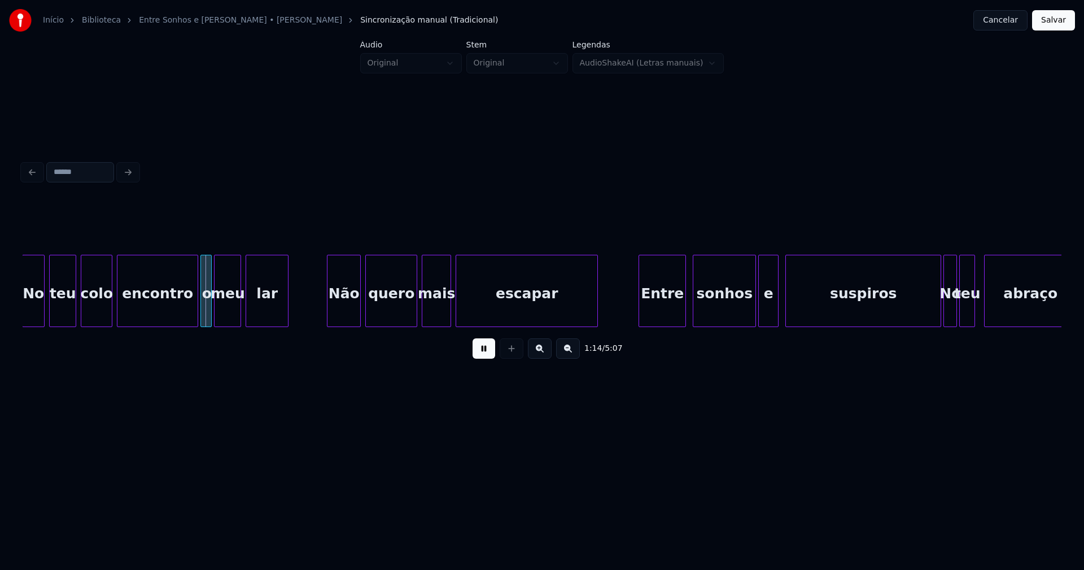
scroll to position [0, 8280]
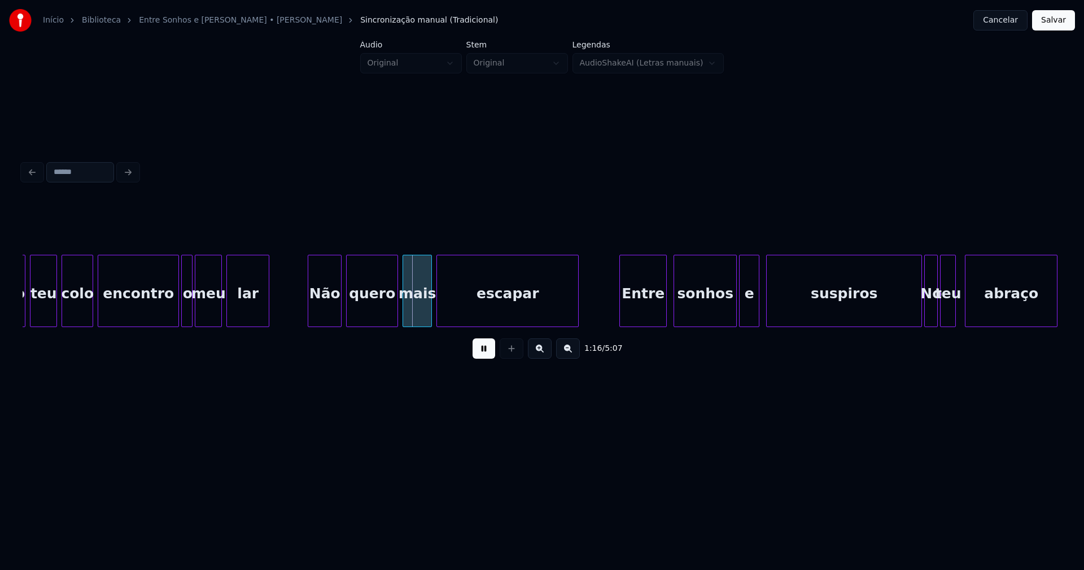
click at [489, 356] on button at bounding box center [483, 348] width 23 height 20
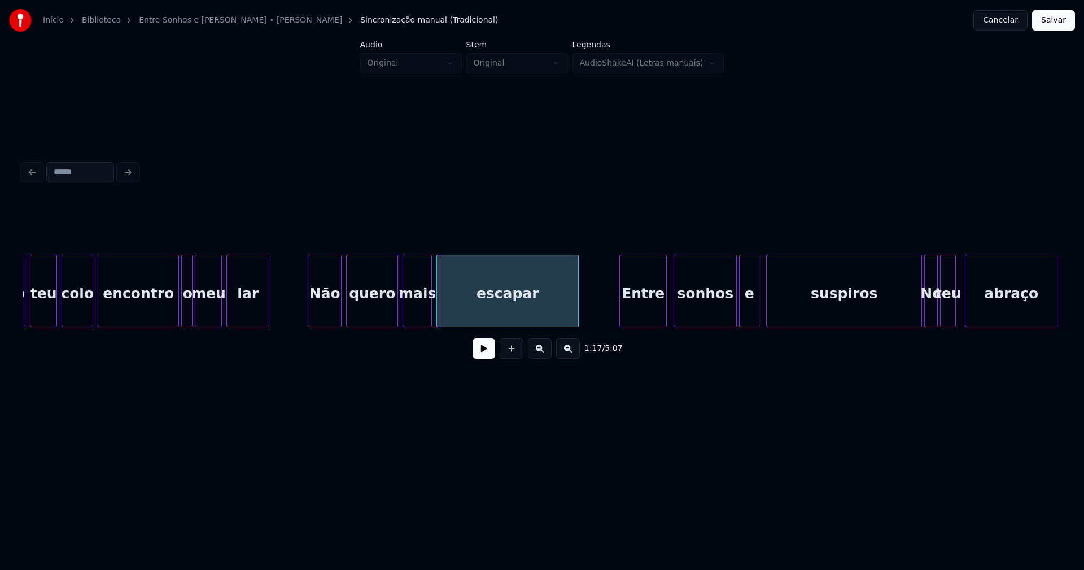
scroll to position [0, 8049]
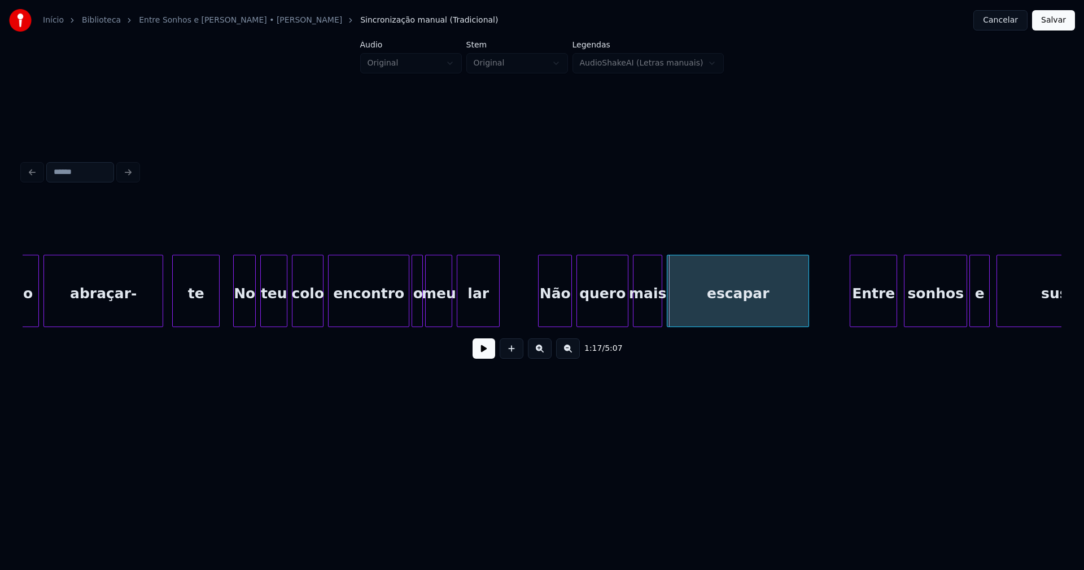
click at [249, 314] on div "No" at bounding box center [244, 293] width 21 height 77
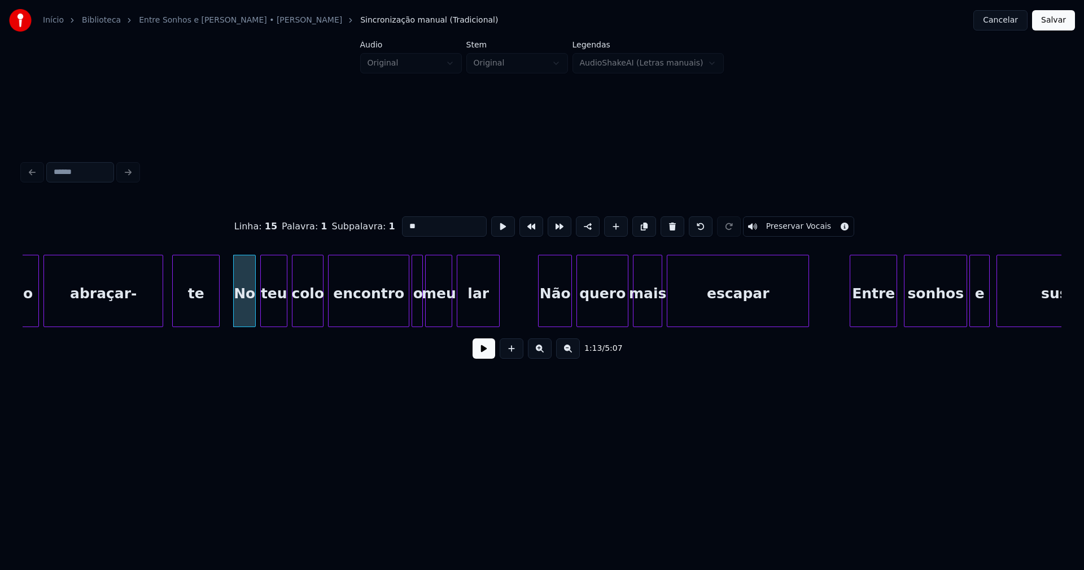
click at [405, 222] on input "**" at bounding box center [444, 226] width 85 height 20
type input "**"
click at [484, 357] on button at bounding box center [483, 348] width 23 height 20
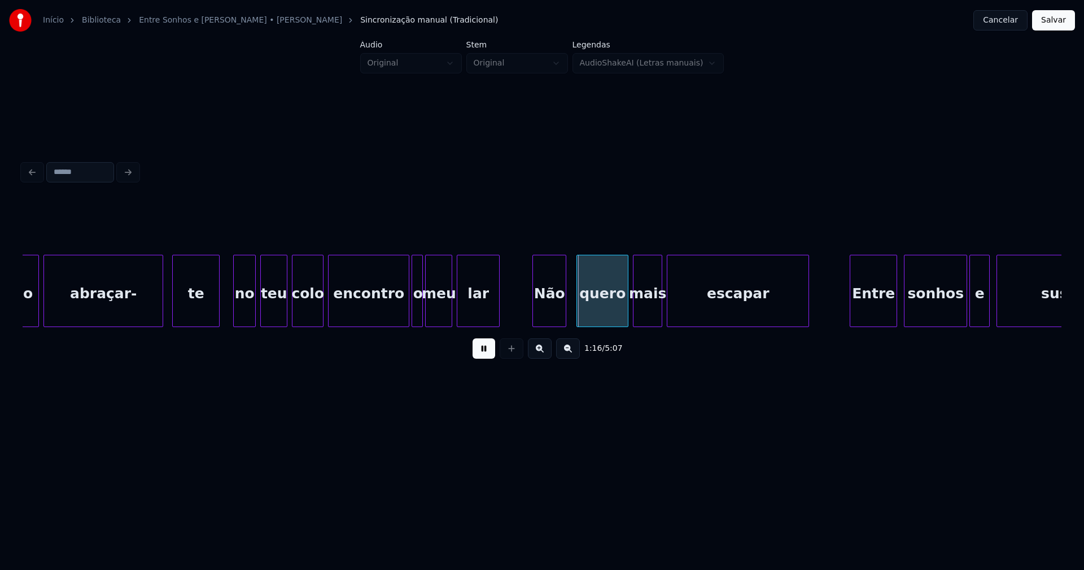
click at [557, 315] on div "Não" at bounding box center [549, 293] width 33 height 77
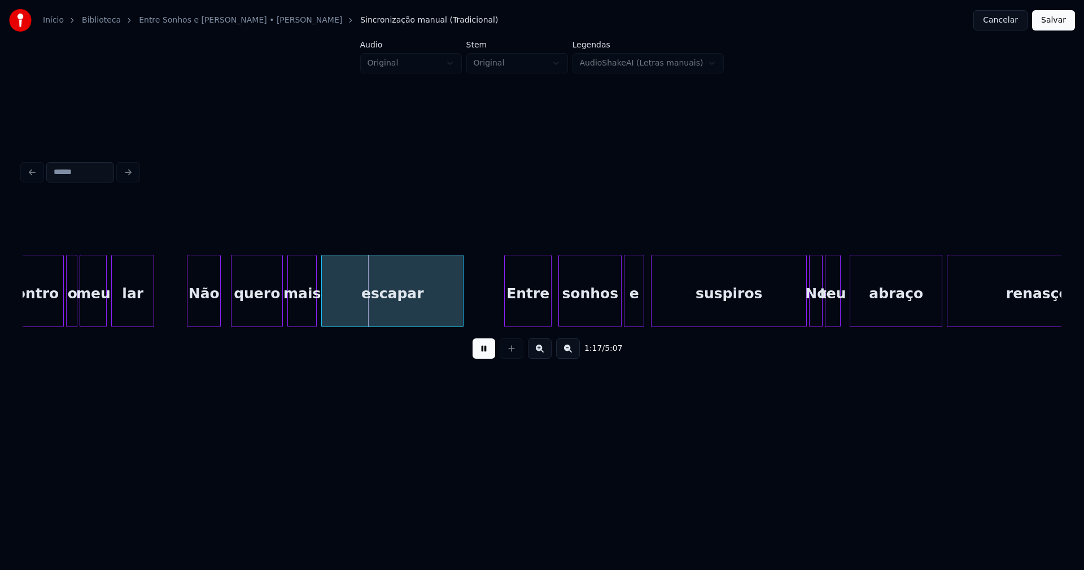
scroll to position [0, 8414]
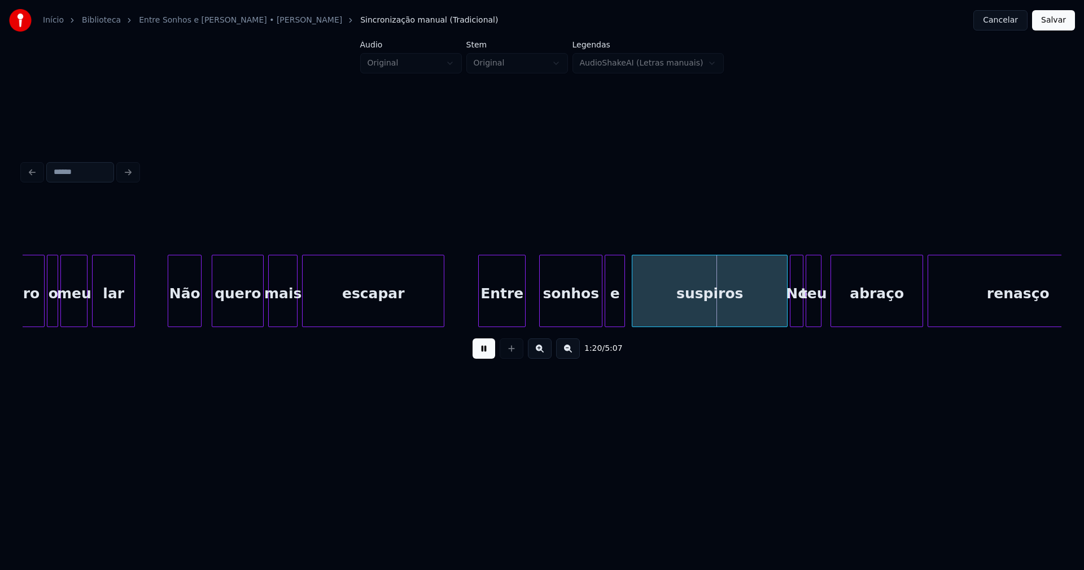
click at [503, 310] on div "Entre" at bounding box center [502, 293] width 46 height 77
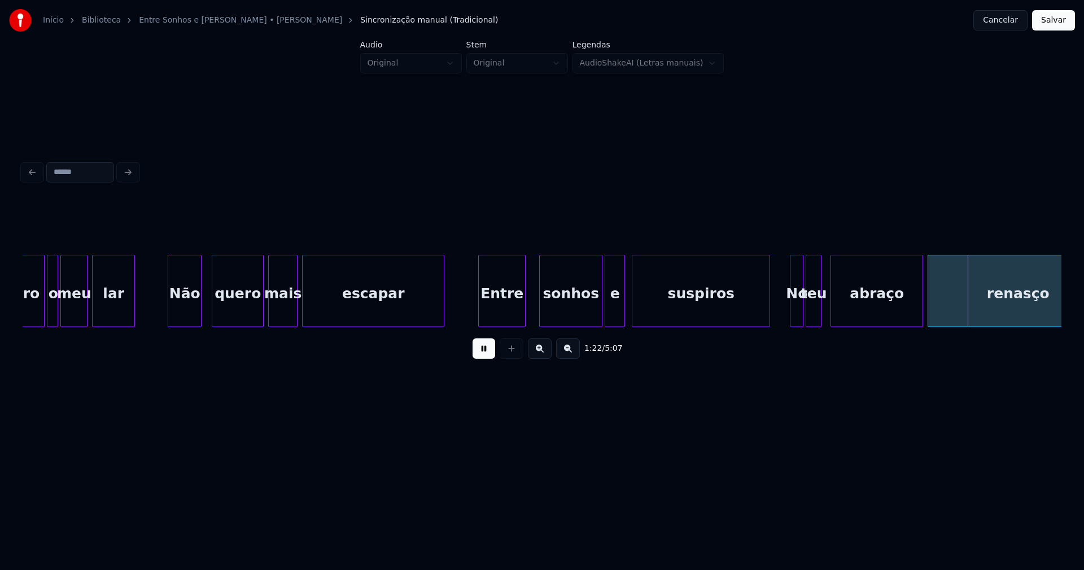
click at [768, 326] on div "encontro o meu lar Não quero mais escapar Entre sonhos e suspiros No teu abraço…" at bounding box center [542, 291] width 1039 height 72
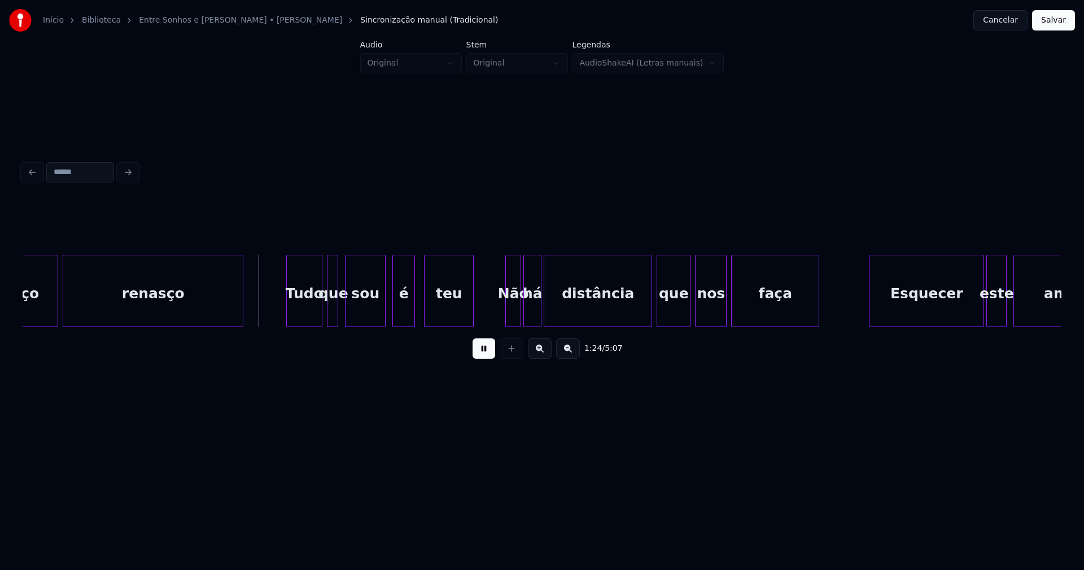
scroll to position [0, 9298]
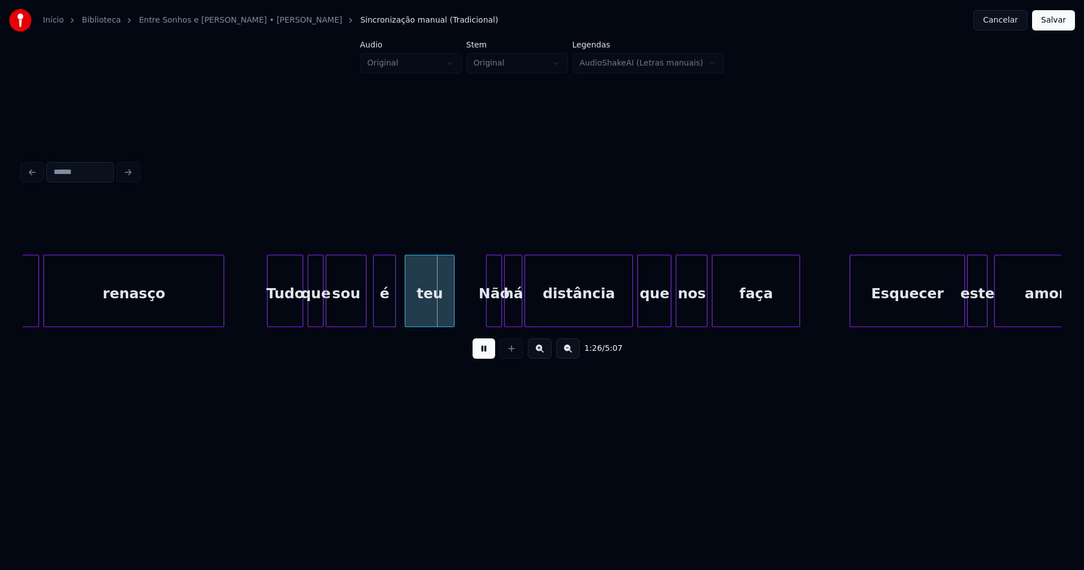
click at [322, 315] on div at bounding box center [321, 290] width 3 height 71
click at [279, 312] on div "Tudo" at bounding box center [283, 293] width 35 height 77
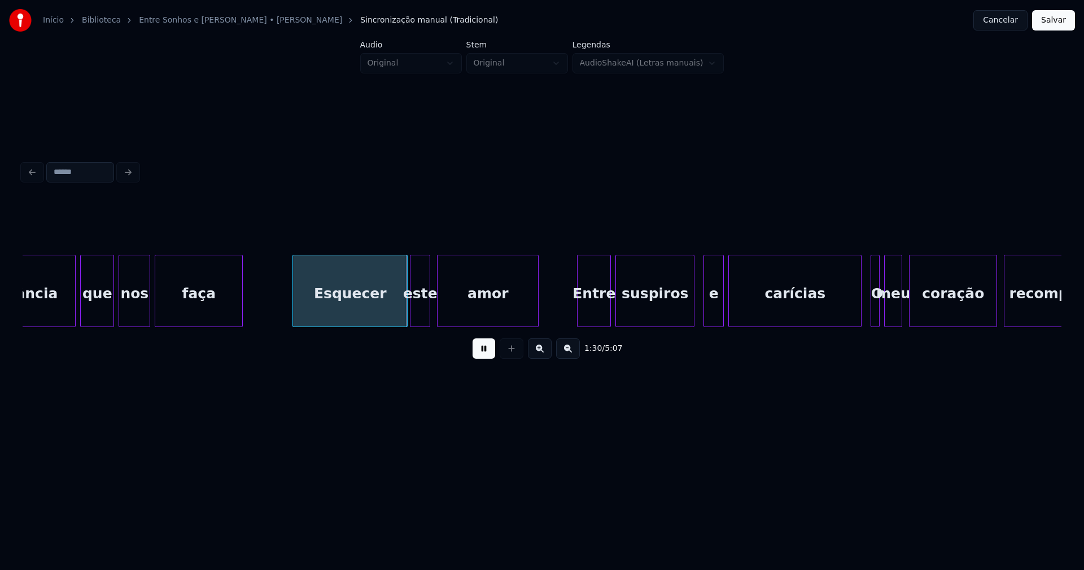
scroll to position [0, 9913]
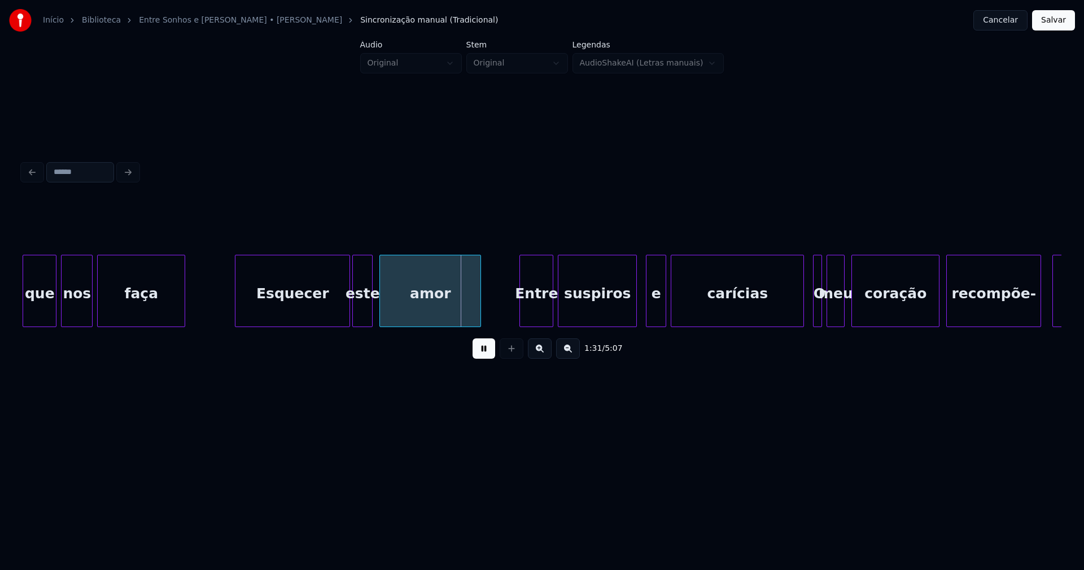
click at [248, 303] on div at bounding box center [248, 290] width 3 height 71
click at [104, 311] on div "faça" at bounding box center [141, 293] width 87 height 77
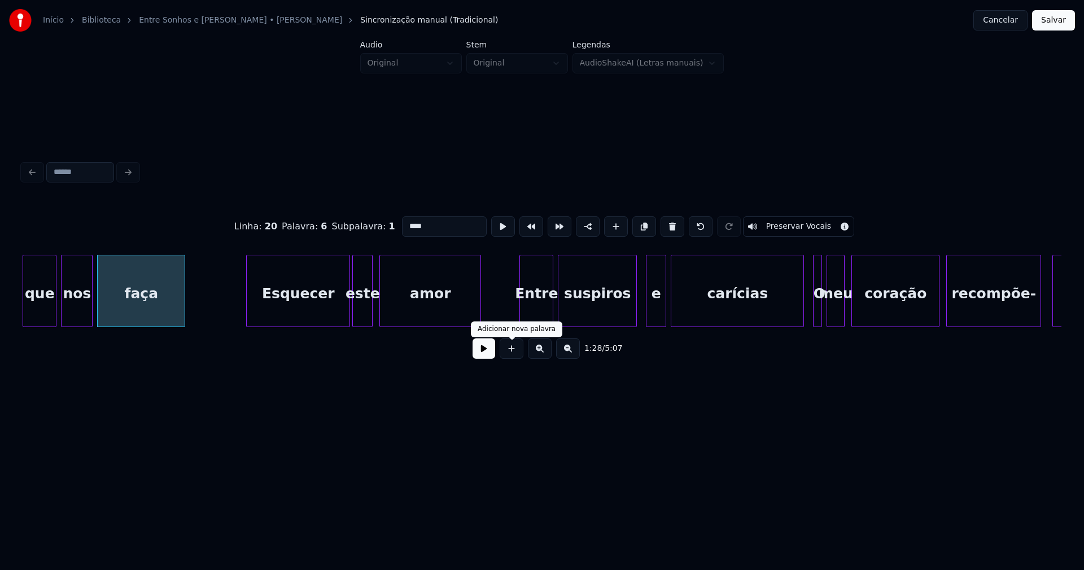
click at [488, 355] on button at bounding box center [483, 348] width 23 height 20
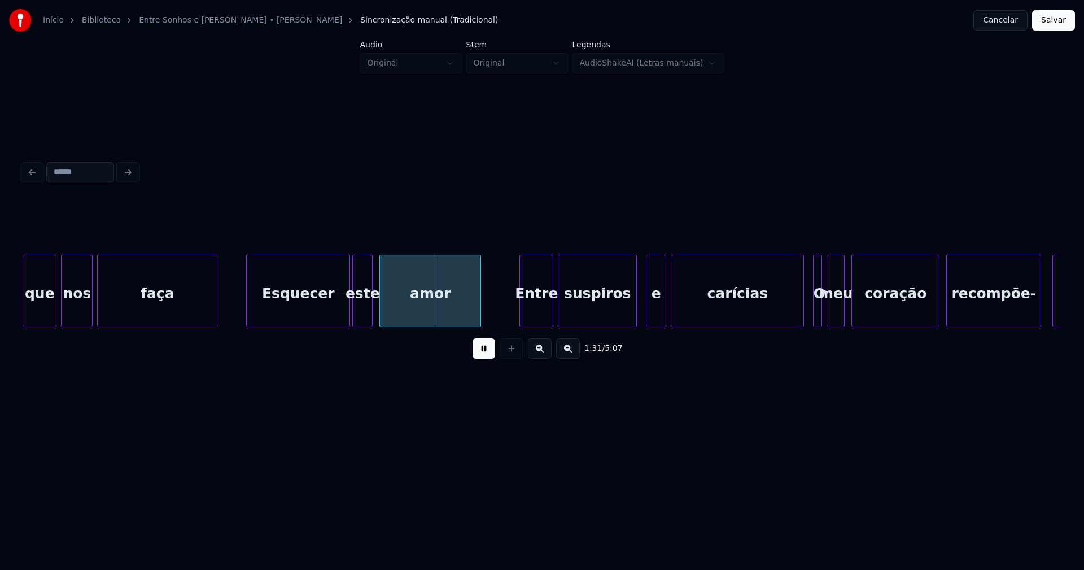
click at [216, 300] on div at bounding box center [214, 290] width 3 height 71
click at [314, 317] on div at bounding box center [313, 290] width 3 height 71
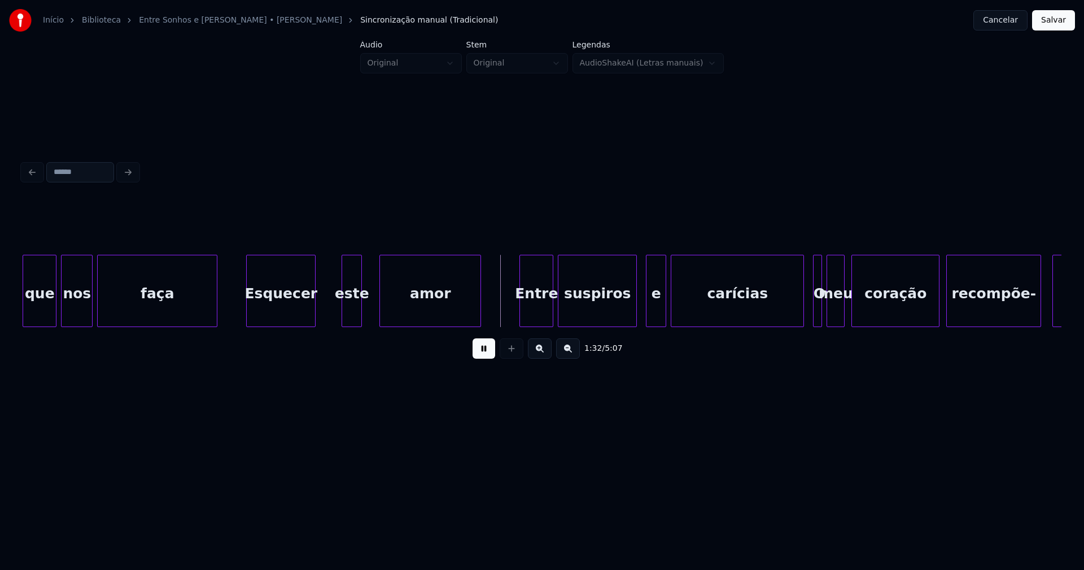
click at [350, 317] on div "este" at bounding box center [351, 293] width 19 height 77
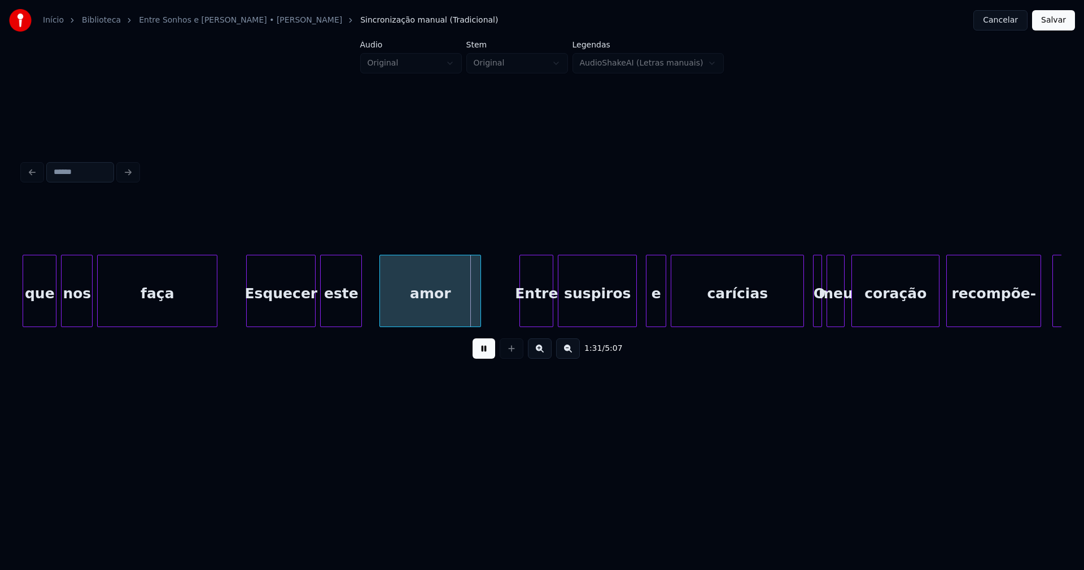
click at [321, 316] on div at bounding box center [322, 290] width 3 height 71
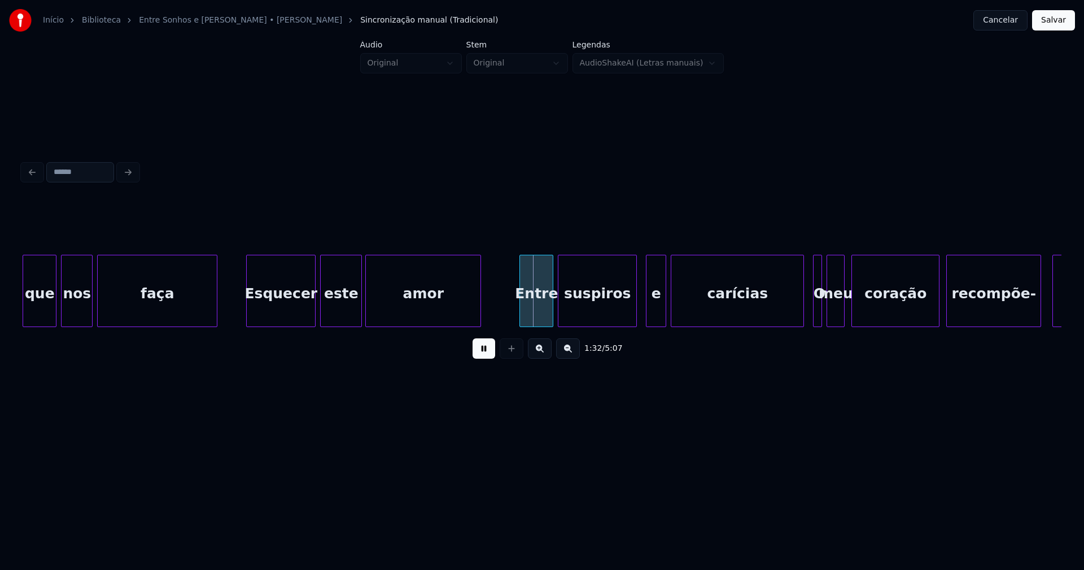
click at [366, 313] on div at bounding box center [367, 290] width 3 height 71
drag, startPoint x: 238, startPoint y: 310, endPoint x: 256, endPoint y: 308, distance: 17.6
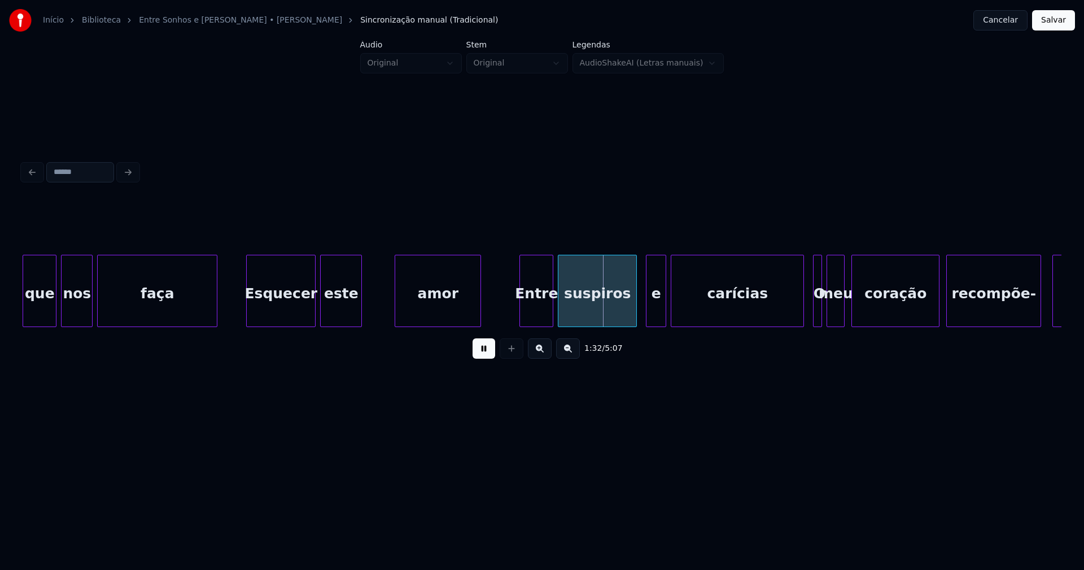
click at [396, 296] on div at bounding box center [396, 290] width 3 height 71
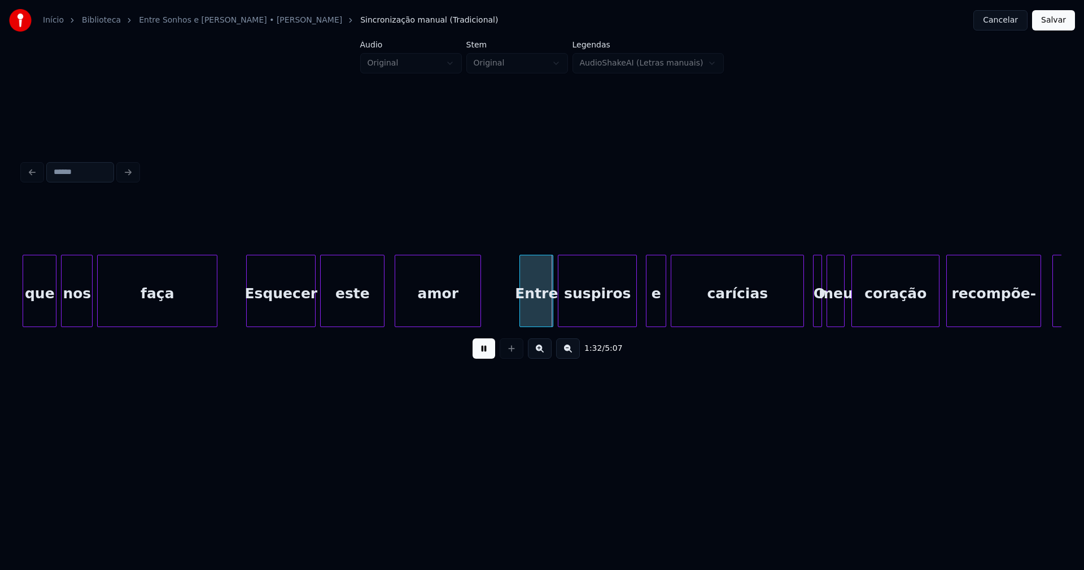
click at [382, 298] on div at bounding box center [381, 290] width 3 height 71
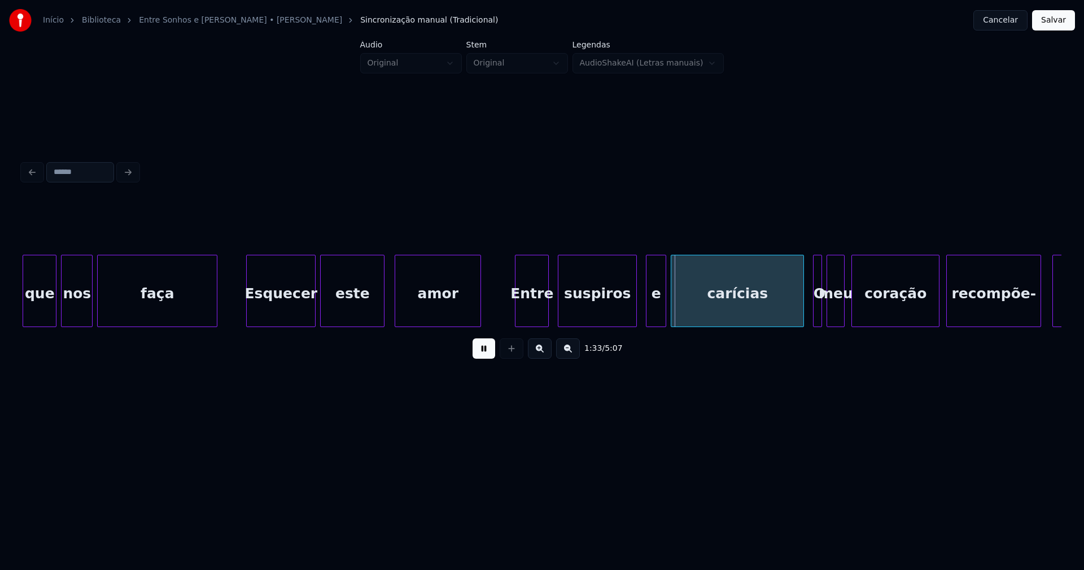
click at [534, 316] on div "Entre" at bounding box center [531, 293] width 33 height 77
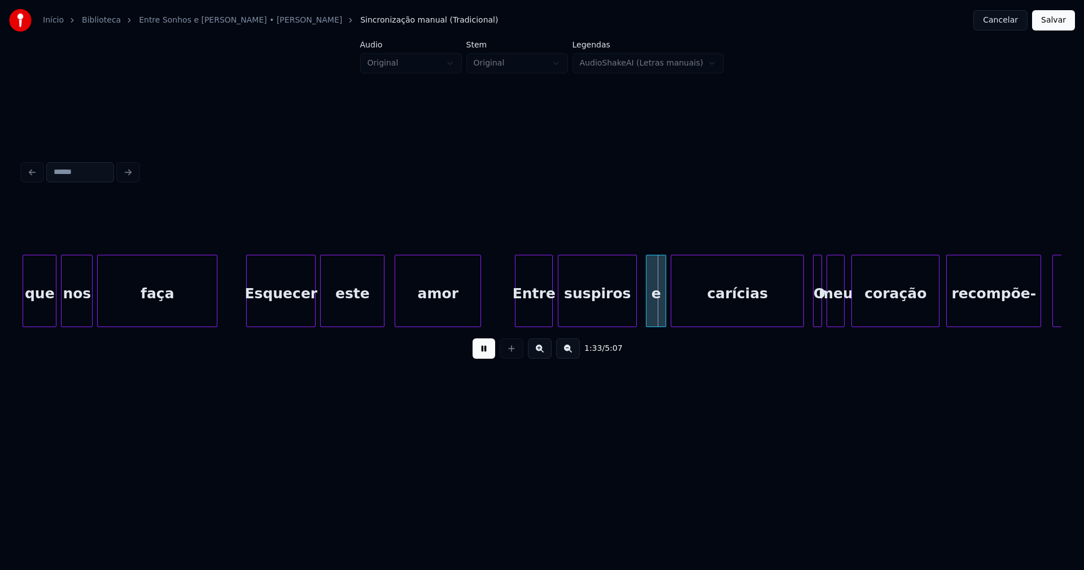
click at [549, 308] on div at bounding box center [550, 290] width 3 height 71
click at [650, 318] on div "e" at bounding box center [650, 293] width 19 height 77
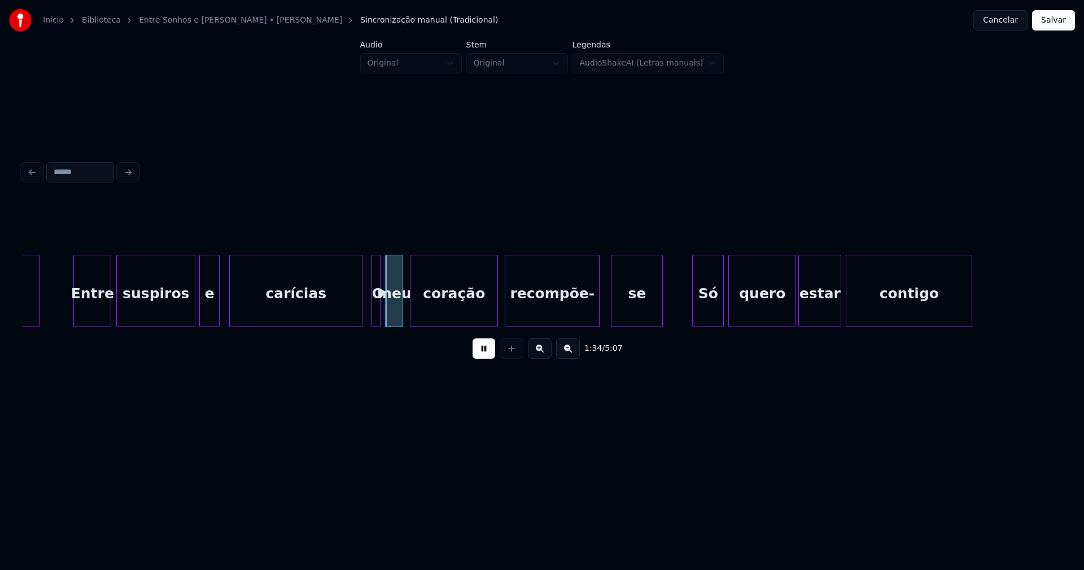
scroll to position [0, 10374]
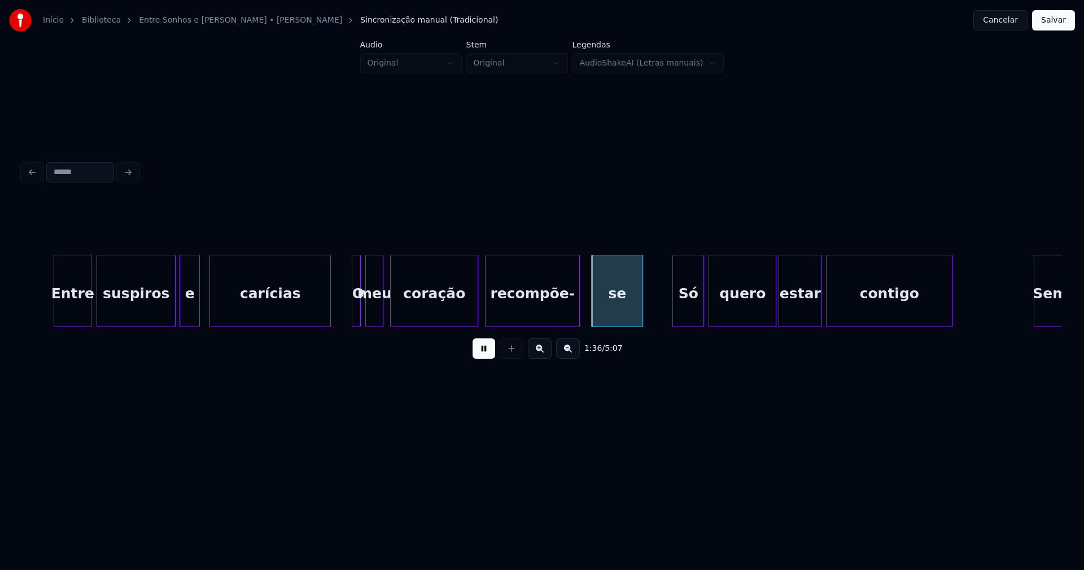
click at [330, 320] on div at bounding box center [328, 290] width 3 height 71
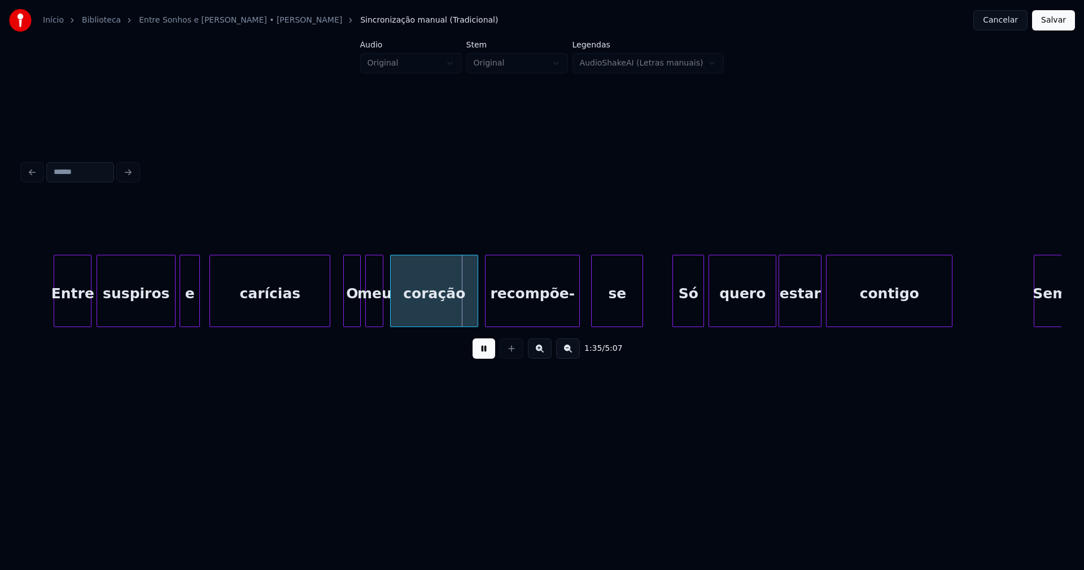
click at [345, 315] on div at bounding box center [345, 290] width 3 height 71
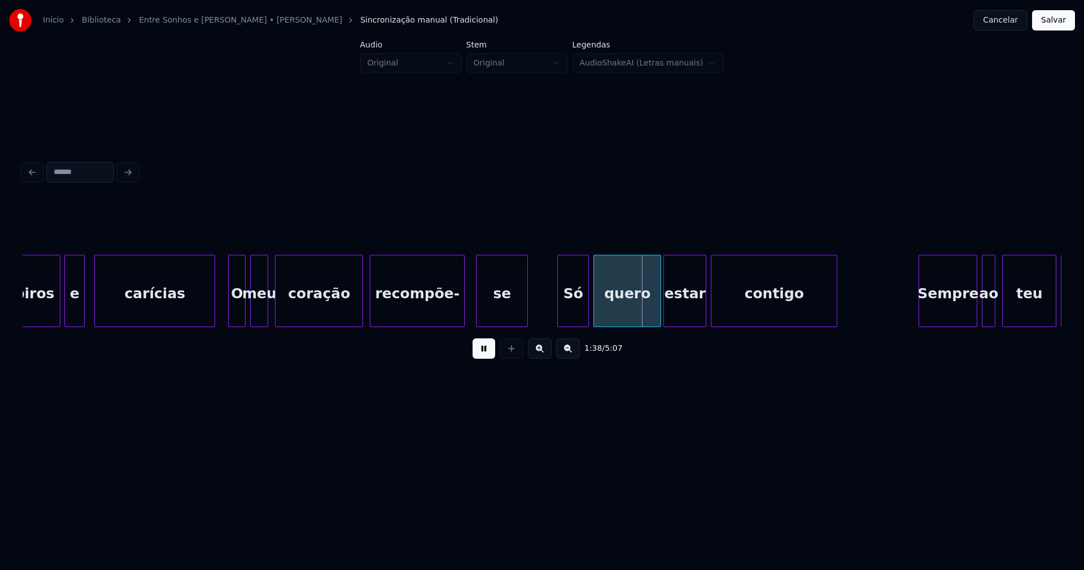
scroll to position [0, 10585]
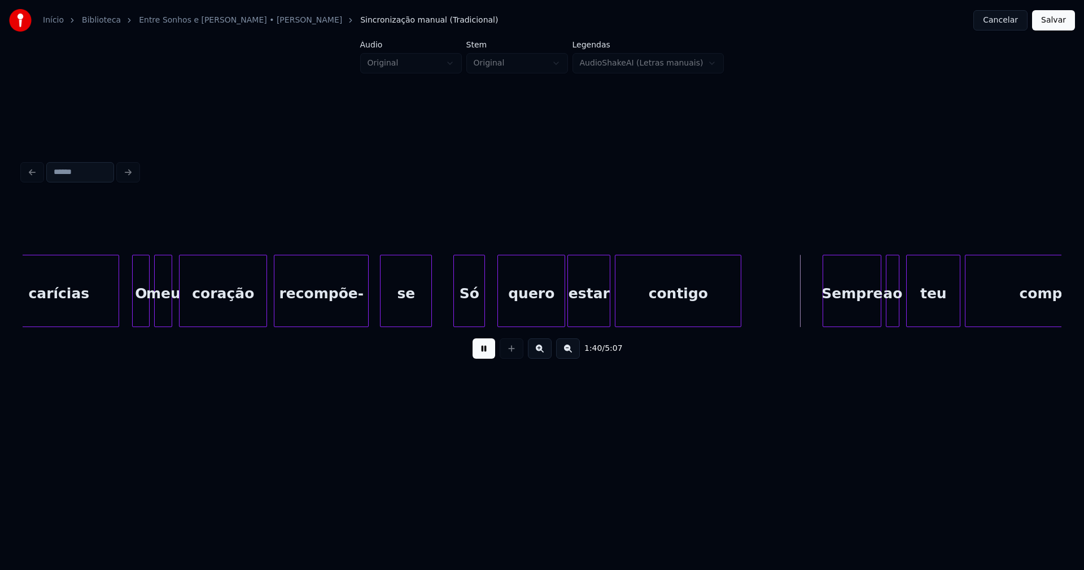
click at [470, 316] on div "Só" at bounding box center [469, 293] width 30 height 77
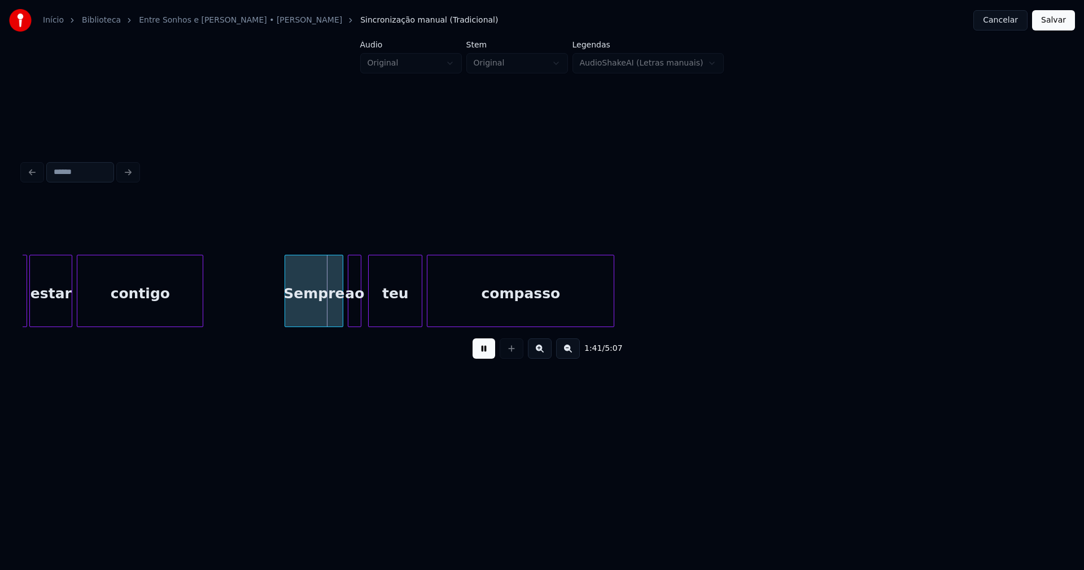
scroll to position [0, 11142]
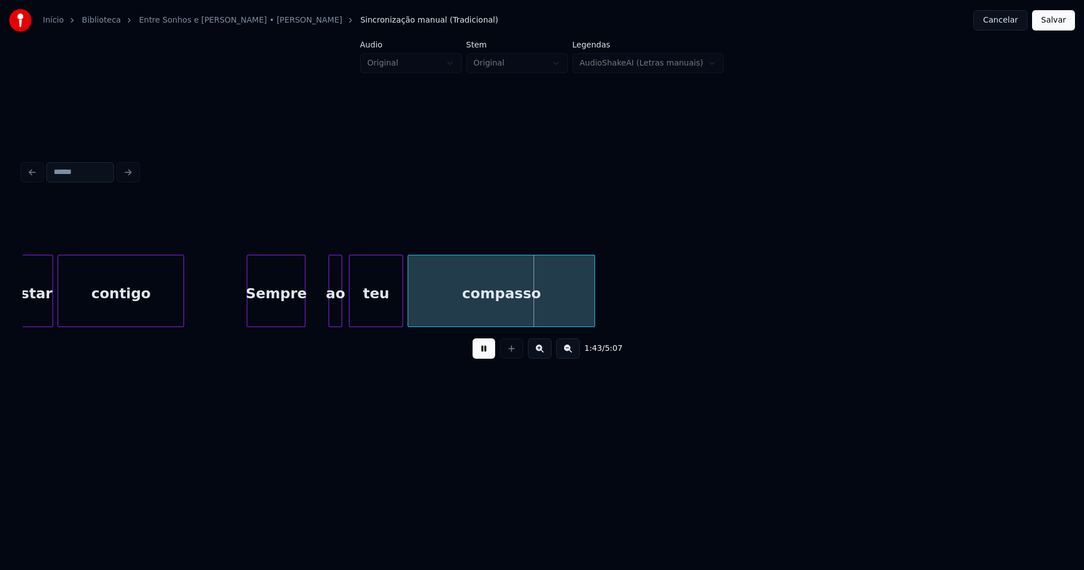
click at [282, 317] on div "Sempre" at bounding box center [276, 293] width 58 height 77
click at [311, 320] on div at bounding box center [311, 290] width 3 height 71
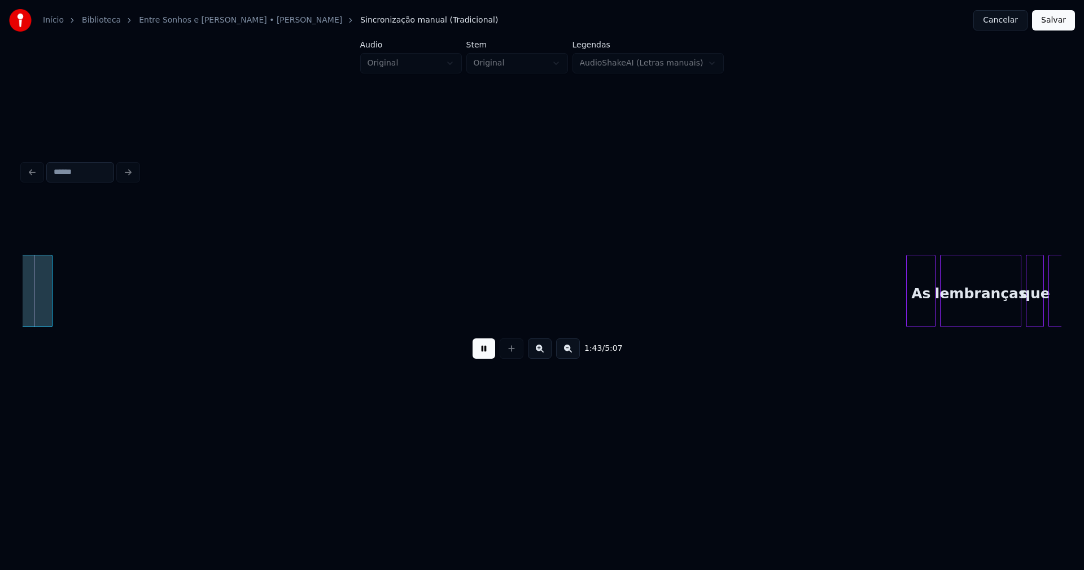
scroll to position [0, 11696]
click at [908, 309] on div "As" at bounding box center [904, 293] width 28 height 77
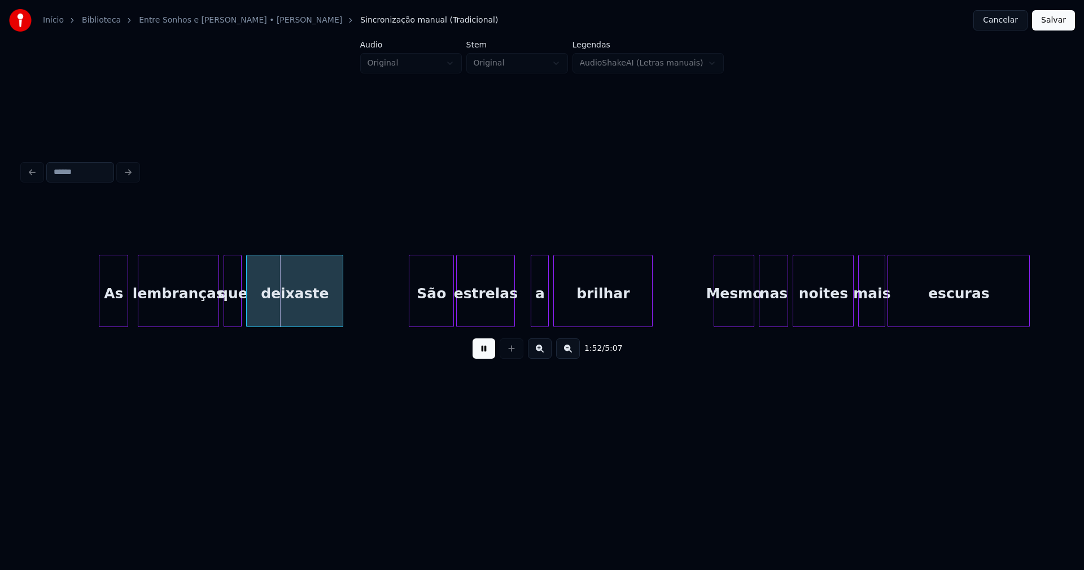
scroll to position [0, 12525]
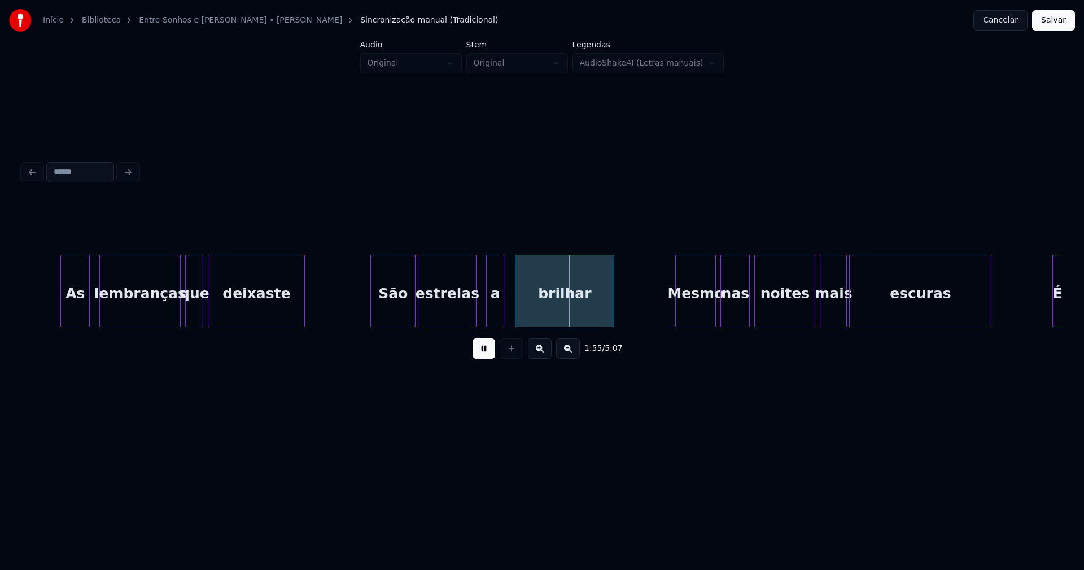
click at [497, 314] on div "a" at bounding box center [495, 293] width 17 height 77
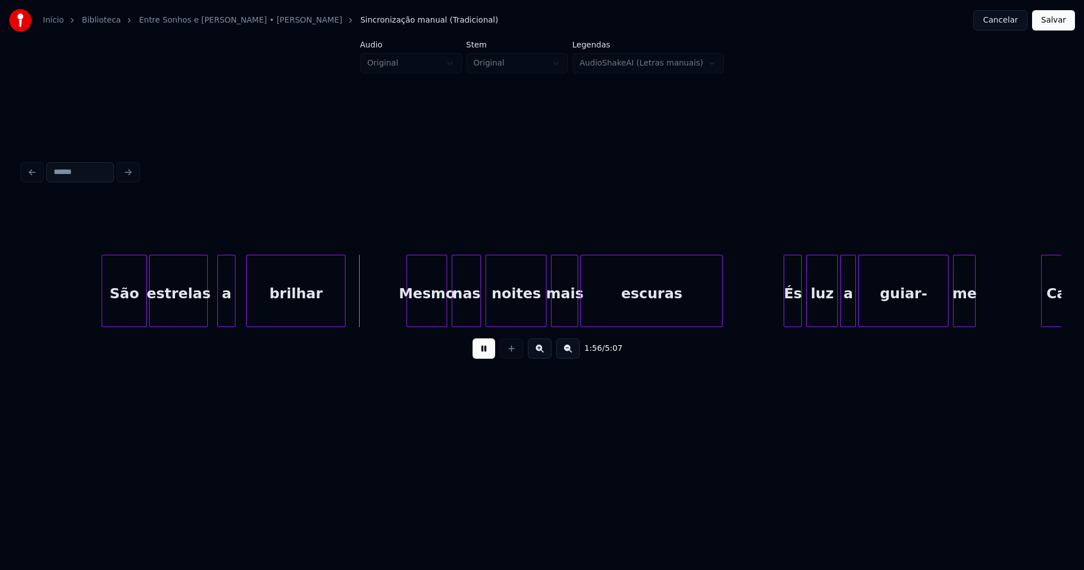
scroll to position [0, 12928]
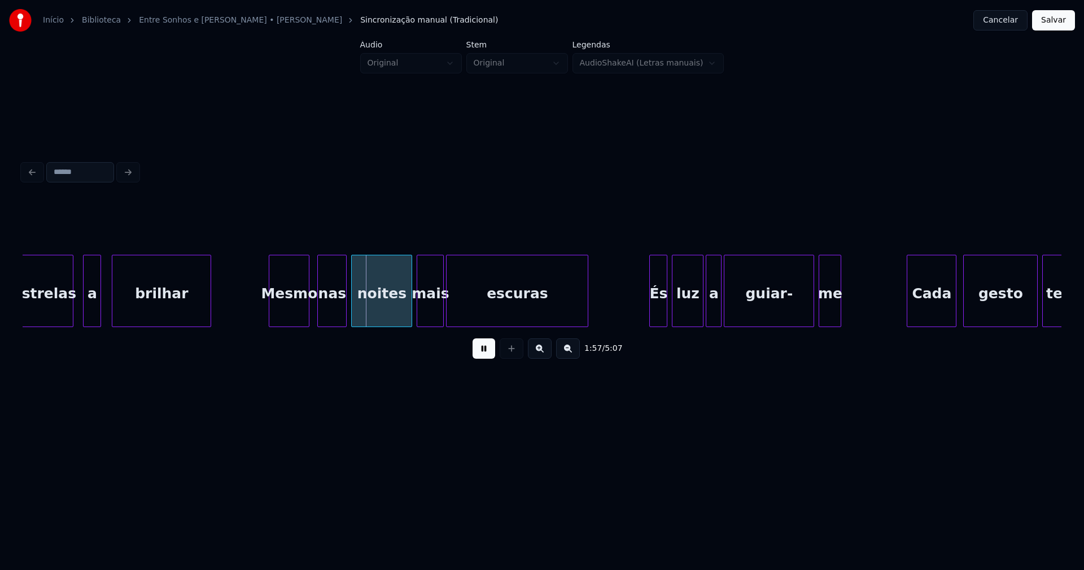
click at [292, 312] on div "Mesmo" at bounding box center [289, 293] width 40 height 77
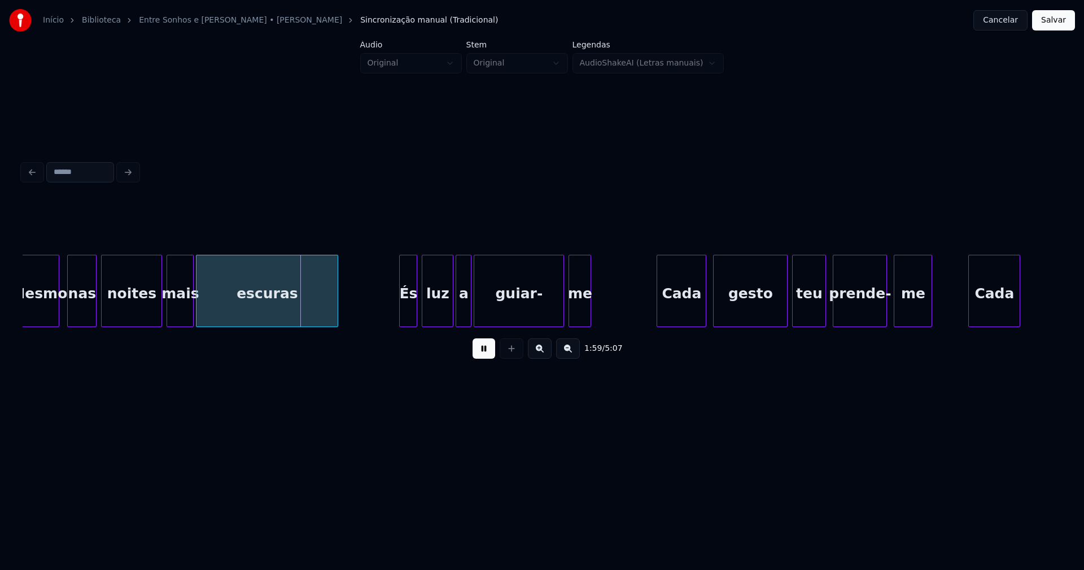
scroll to position [0, 13198]
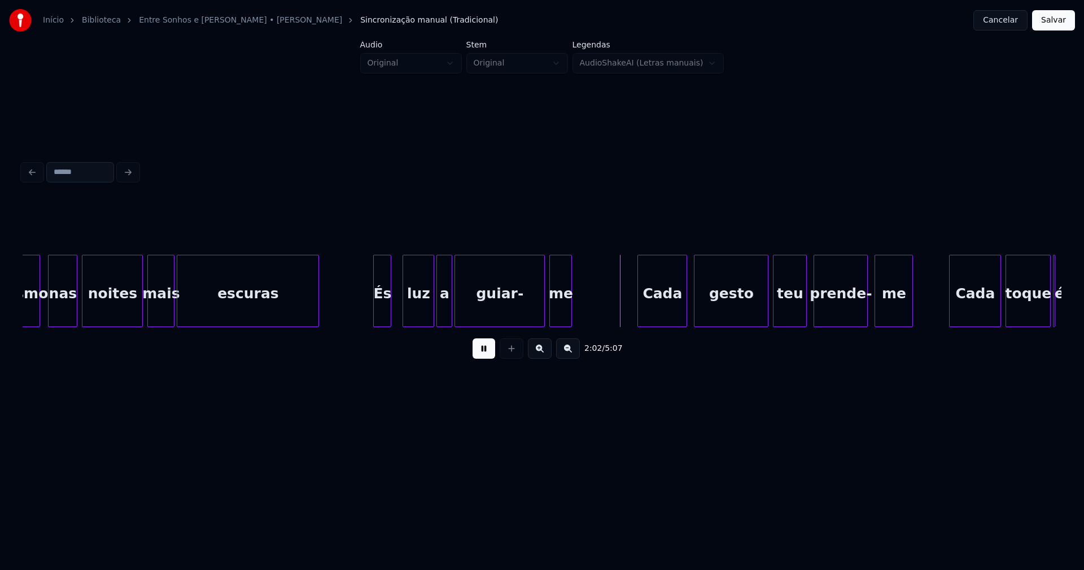
click at [380, 313] on div "És" at bounding box center [382, 293] width 17 height 77
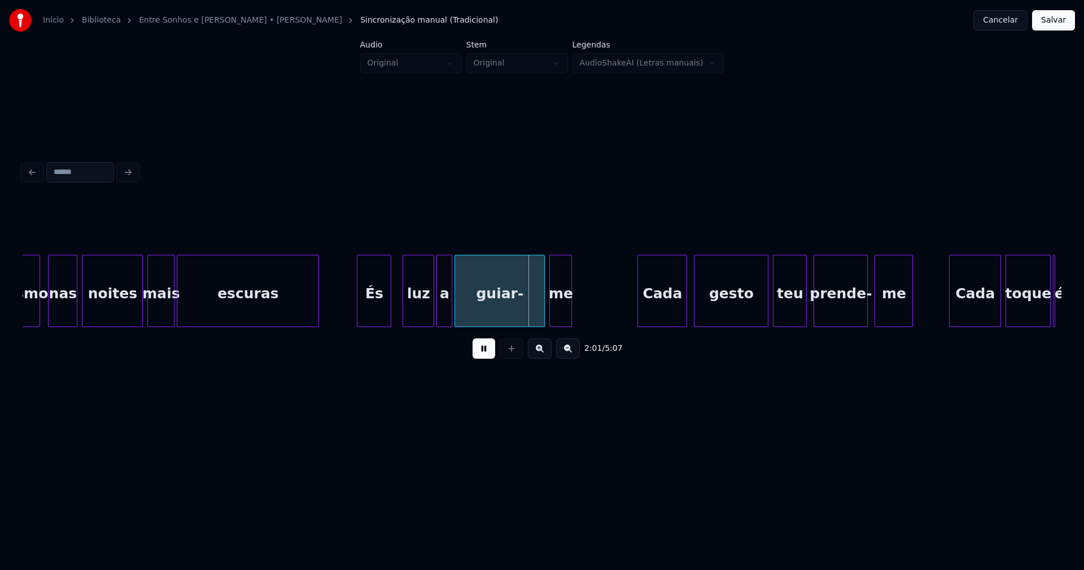
click at [358, 317] on div at bounding box center [358, 290] width 3 height 71
click at [410, 316] on div "luz" at bounding box center [412, 293] width 30 height 77
click at [432, 312] on div at bounding box center [433, 290] width 3 height 71
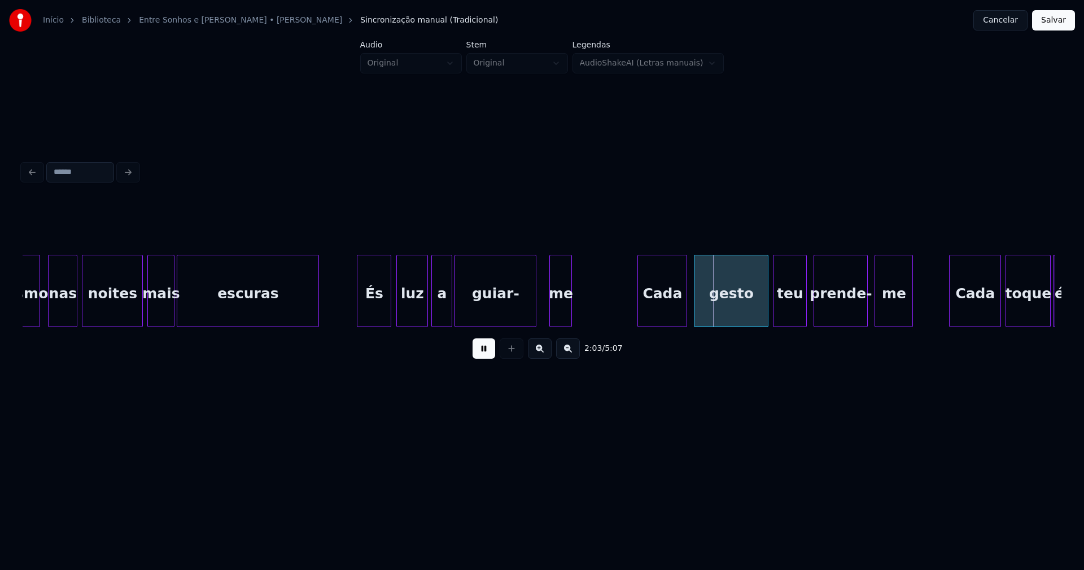
click at [535, 321] on div "guiar-" at bounding box center [495, 291] width 82 height 72
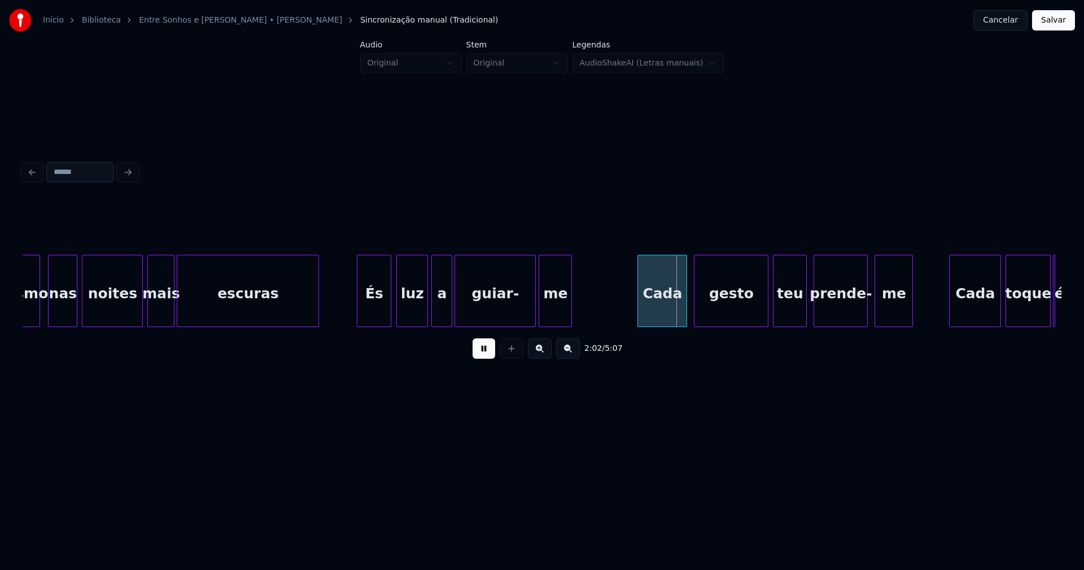
click at [539, 318] on div at bounding box center [540, 290] width 3 height 71
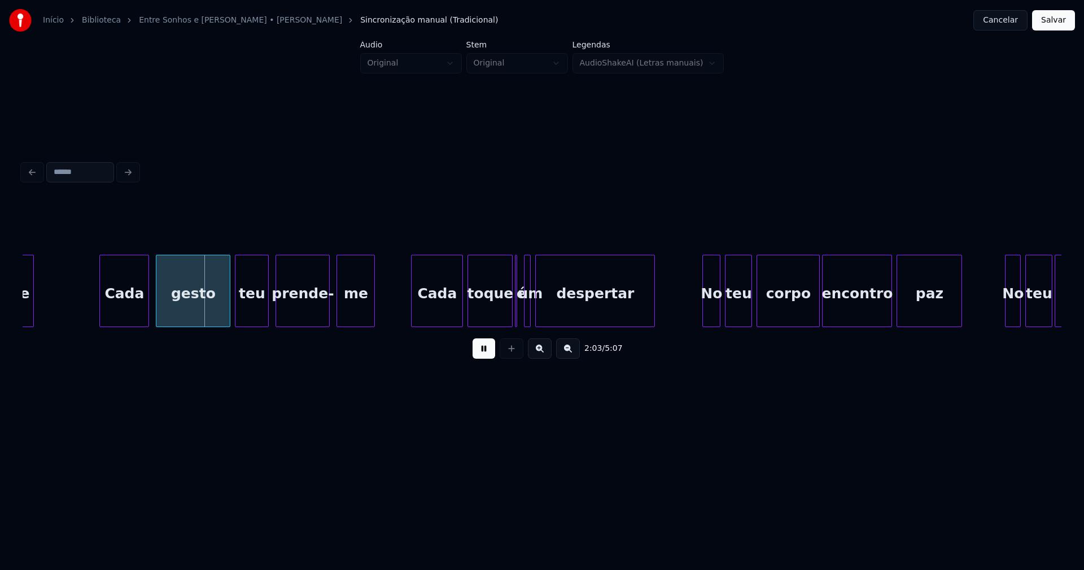
scroll to position [0, 13755]
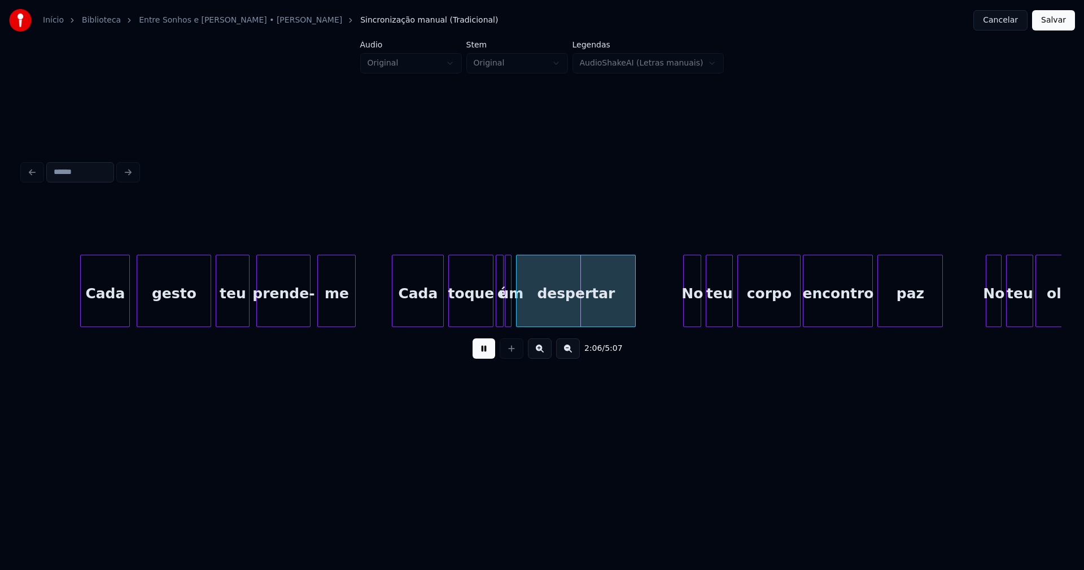
click at [501, 321] on div at bounding box center [501, 290] width 3 height 71
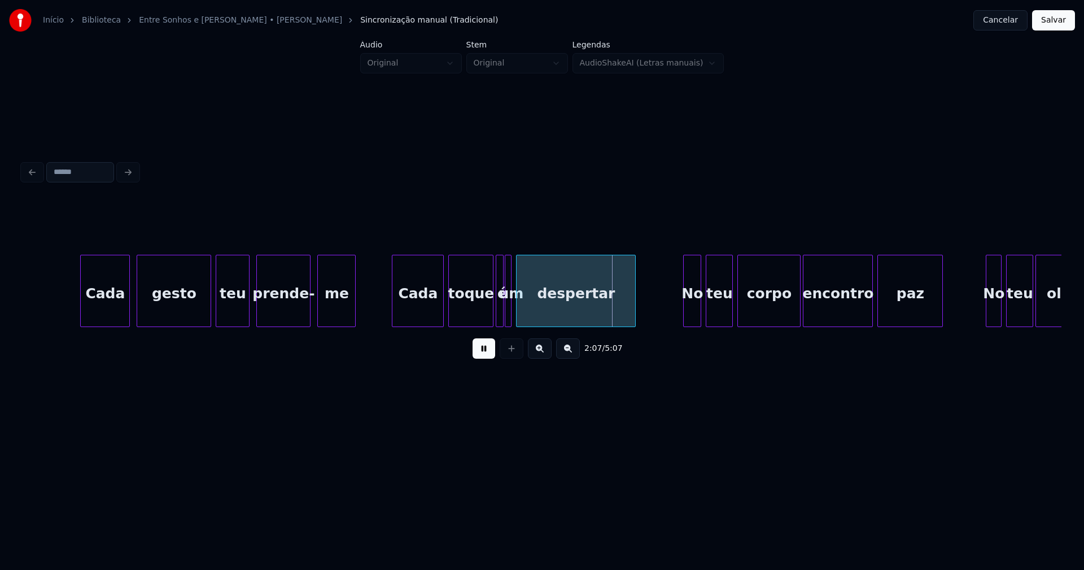
click at [489, 355] on button at bounding box center [483, 348] width 23 height 20
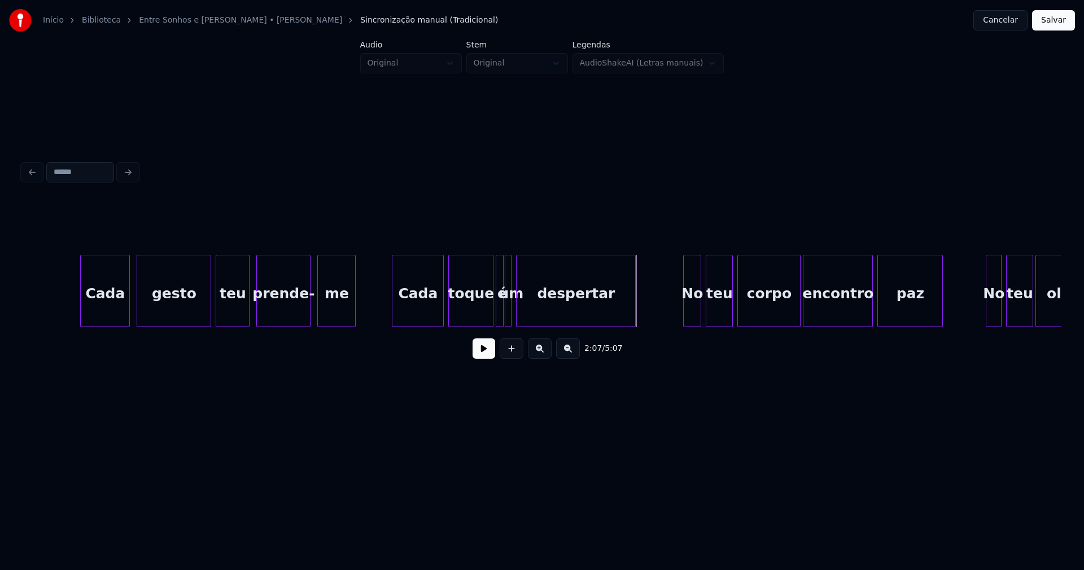
click at [482, 352] on button at bounding box center [483, 348] width 23 height 20
click at [482, 353] on button at bounding box center [483, 348] width 23 height 20
click at [480, 325] on div "Cada gesto teu prende- me Cada toque é um despertar No teu corpo encontro paz N…" at bounding box center [542, 291] width 1039 height 72
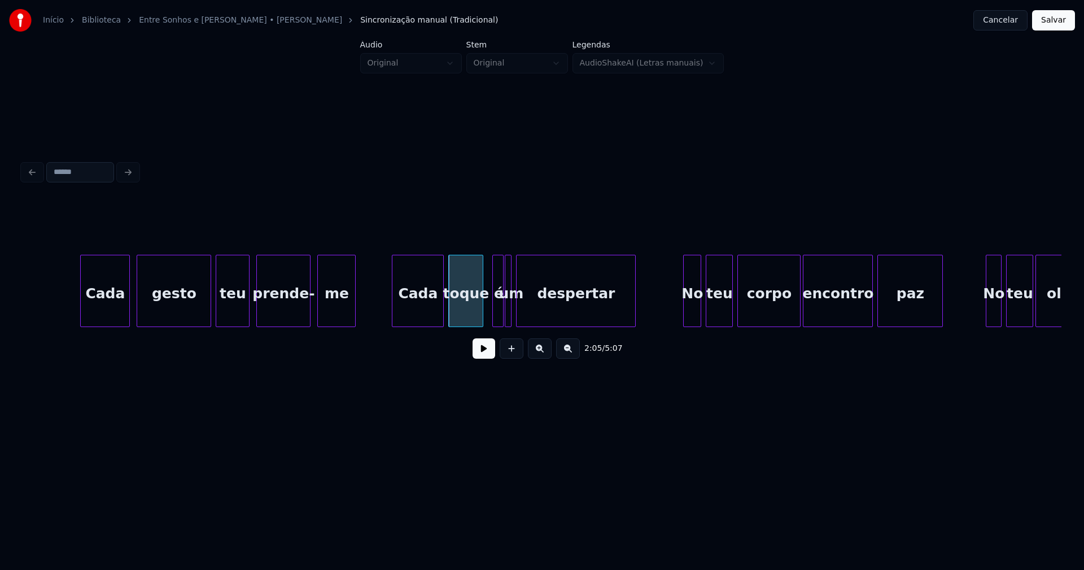
click at [493, 312] on div at bounding box center [494, 290] width 3 height 71
click at [490, 313] on div "é" at bounding box center [490, 293] width 11 height 77
click at [501, 313] on div at bounding box center [500, 290] width 3 height 71
click at [482, 356] on button at bounding box center [483, 348] width 23 height 20
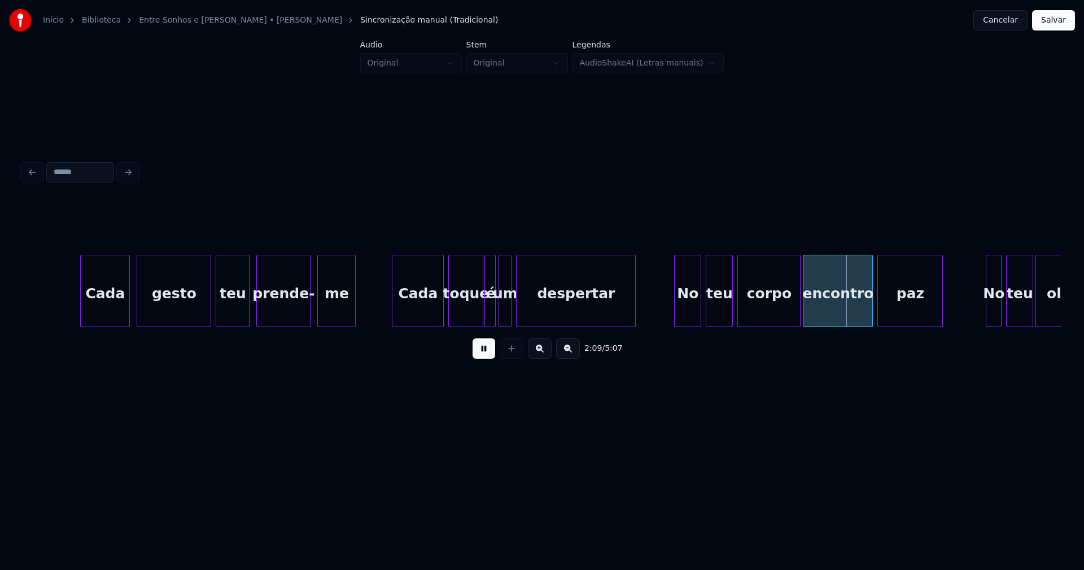
click at [675, 321] on div at bounding box center [676, 290] width 3 height 71
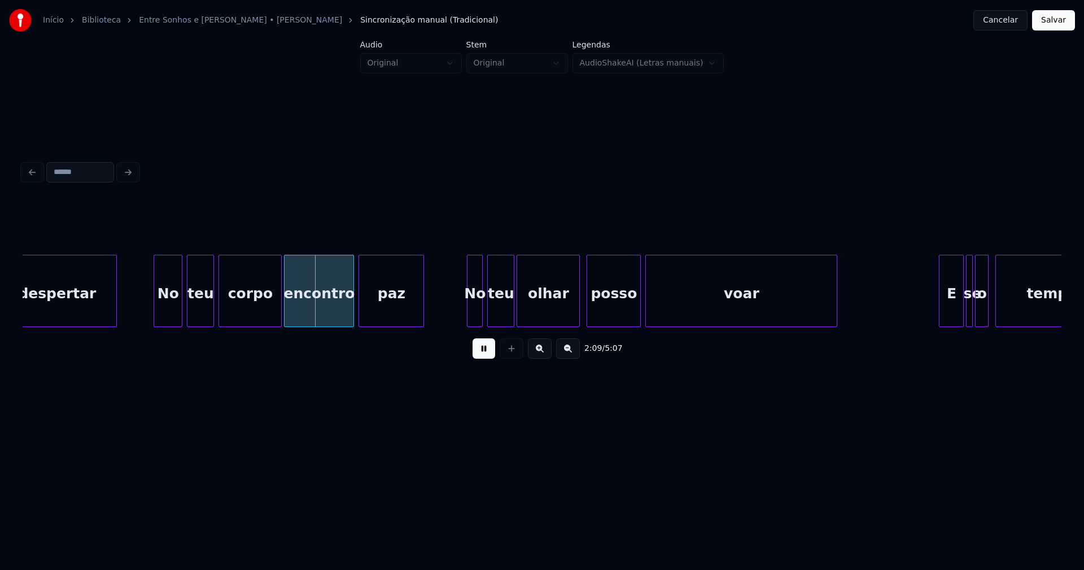
scroll to position [0, 14350]
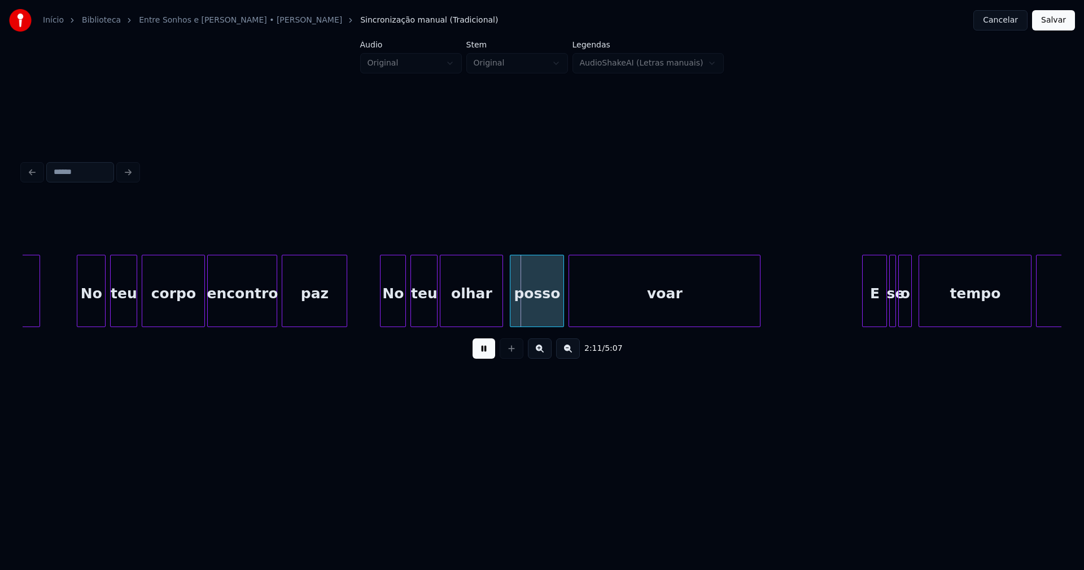
click at [381, 314] on div at bounding box center [381, 290] width 3 height 71
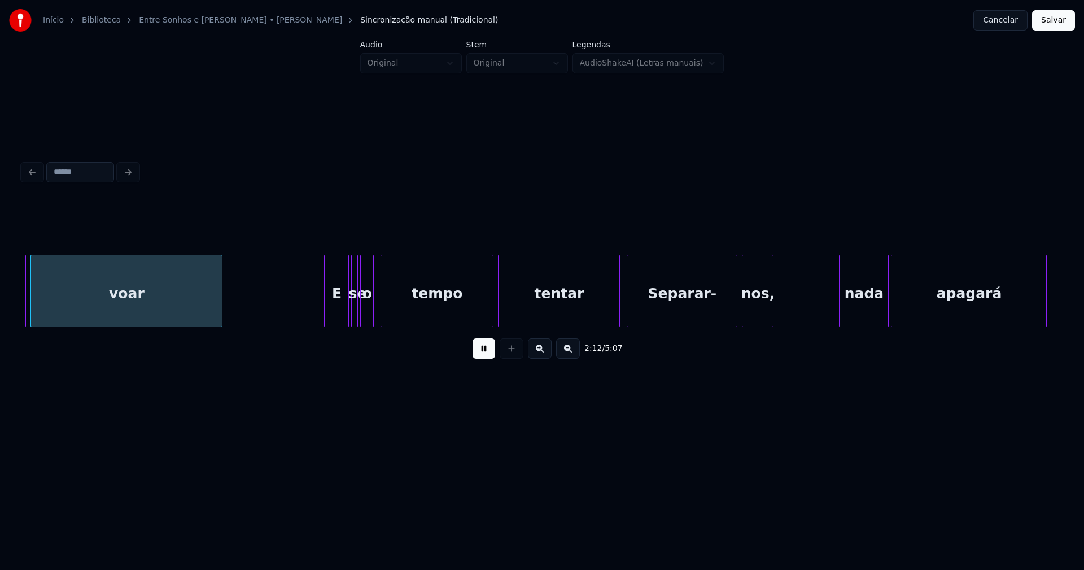
scroll to position [0, 14907]
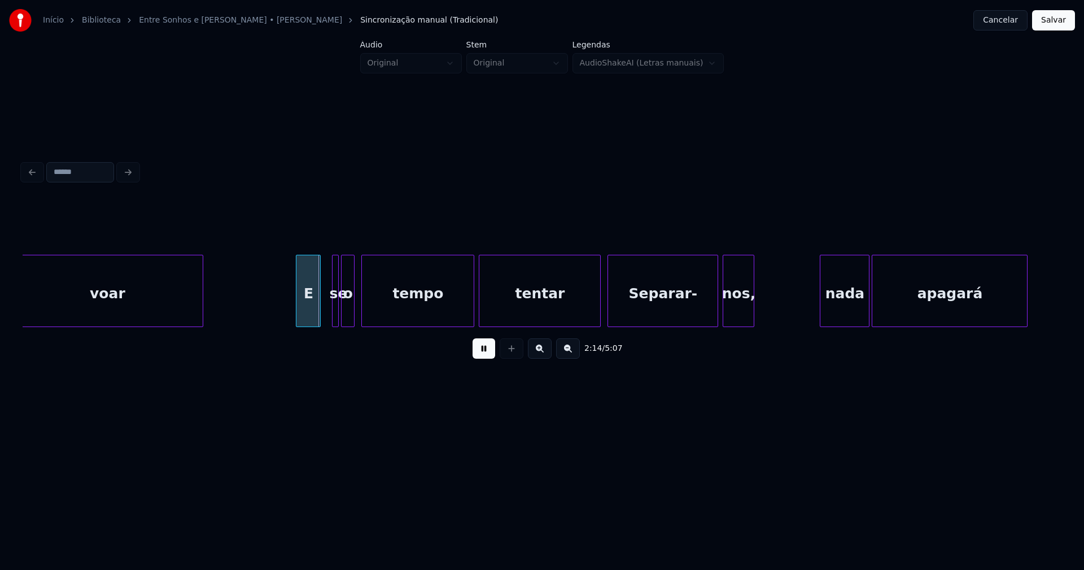
click at [310, 318] on div "E" at bounding box center [308, 293] width 24 height 77
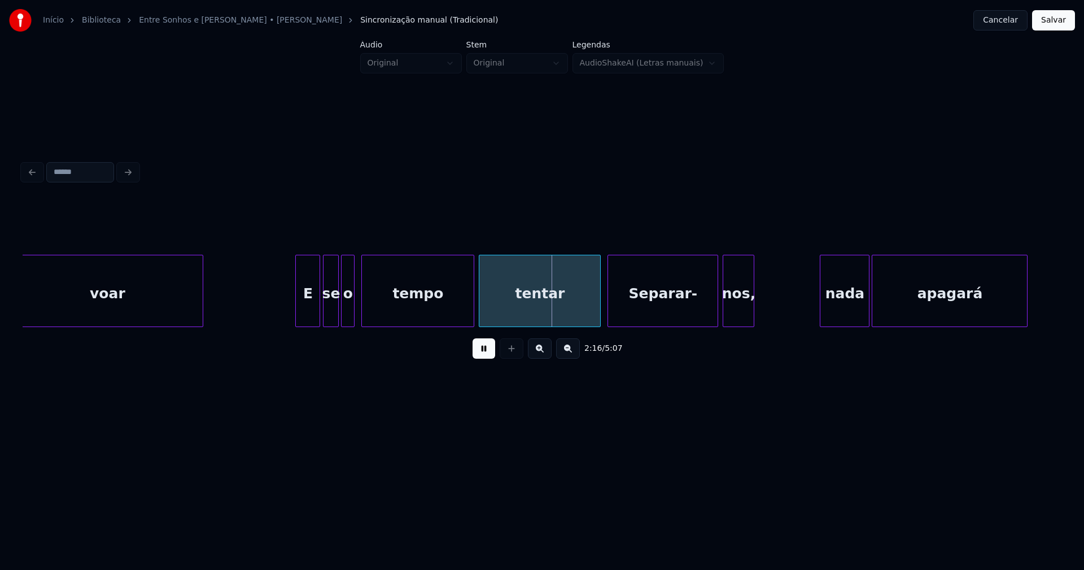
click at [325, 307] on div at bounding box center [324, 290] width 3 height 71
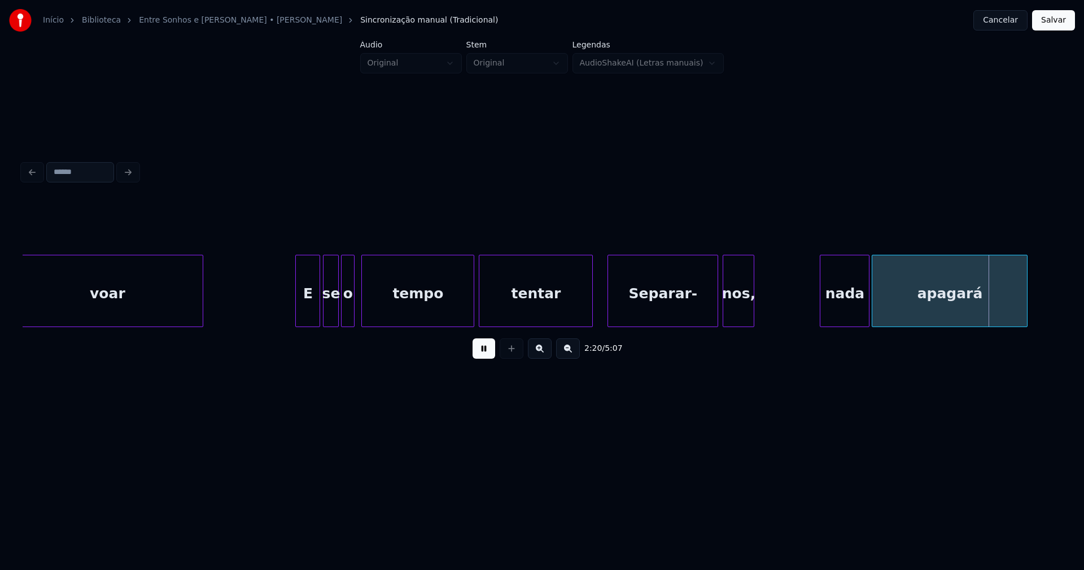
click at [591, 316] on div at bounding box center [590, 290] width 3 height 71
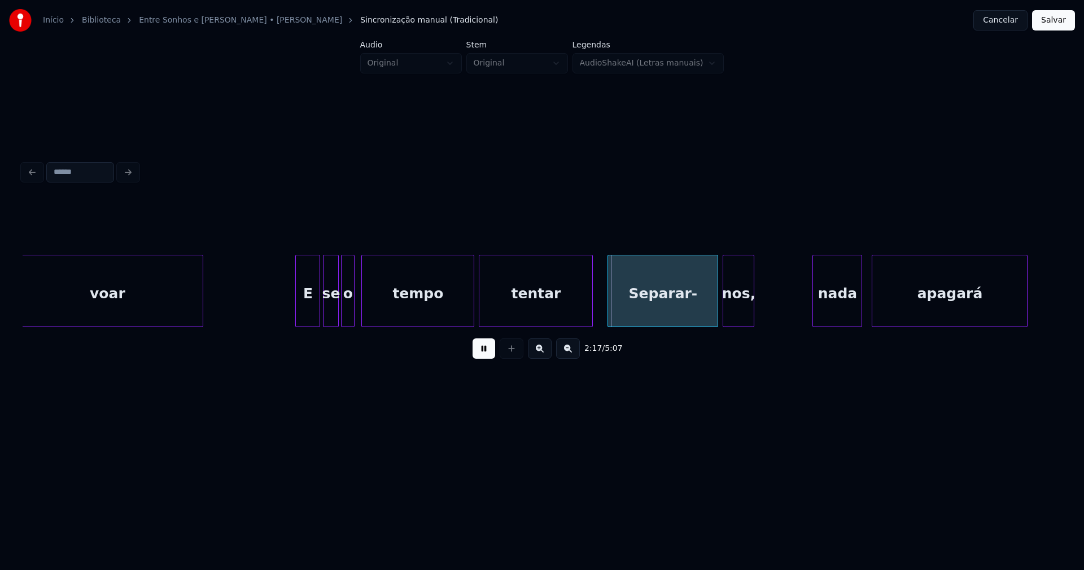
click at [845, 311] on div "nada" at bounding box center [837, 293] width 49 height 77
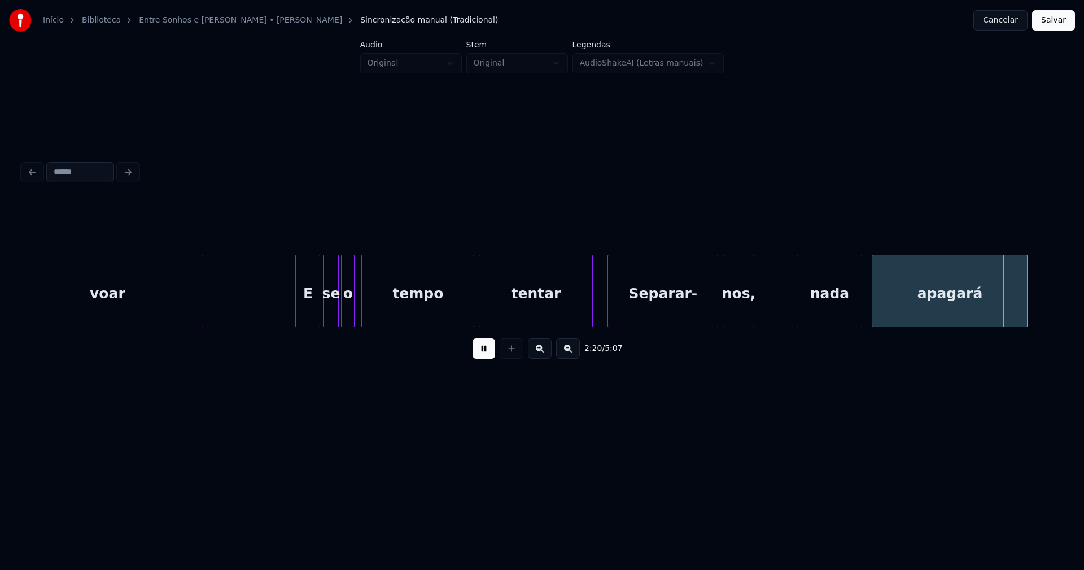
click at [798, 314] on div at bounding box center [798, 290] width 3 height 71
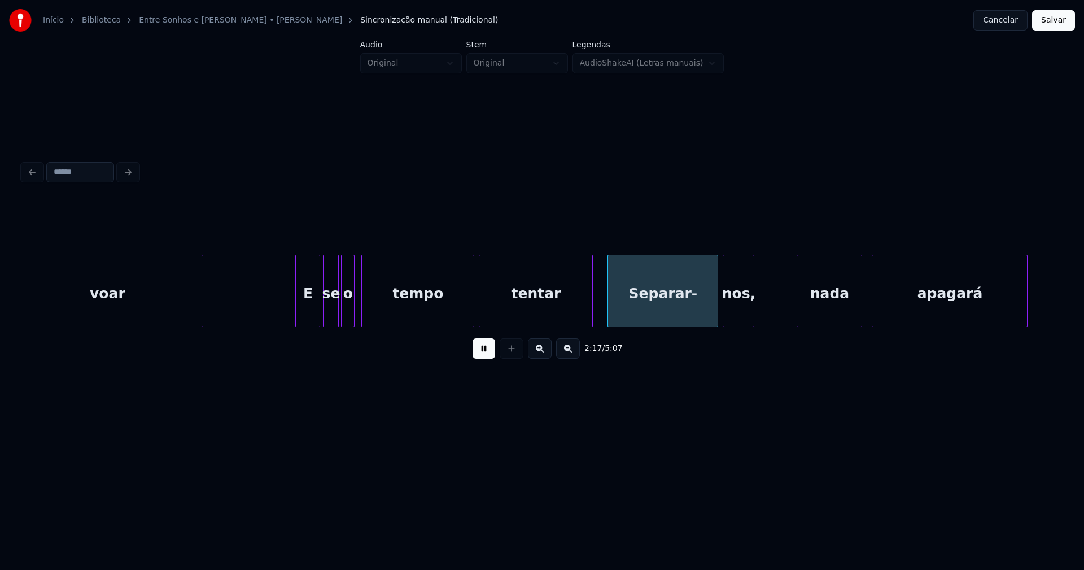
click at [644, 313] on div "Separar-" at bounding box center [663, 293] width 110 height 77
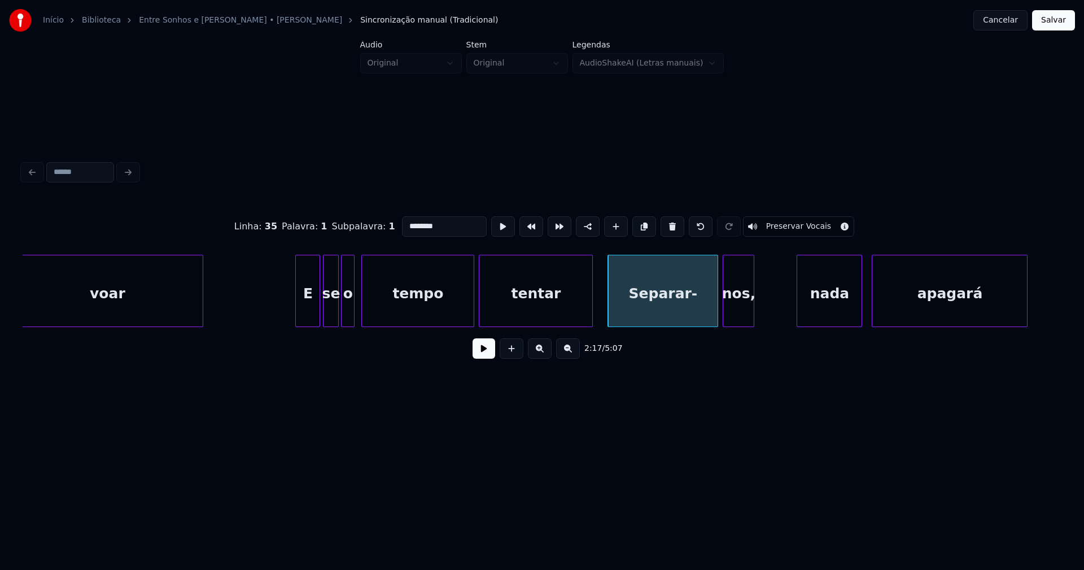
click at [404, 220] on input "********" at bounding box center [444, 226] width 85 height 20
type input "********"
click at [493, 357] on button at bounding box center [483, 348] width 23 height 20
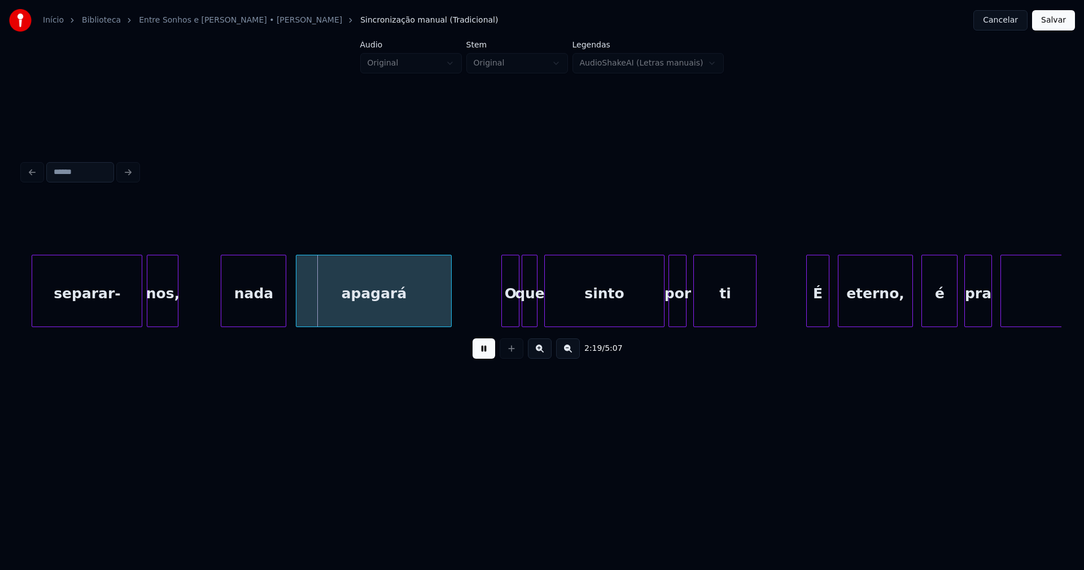
scroll to position [0, 15503]
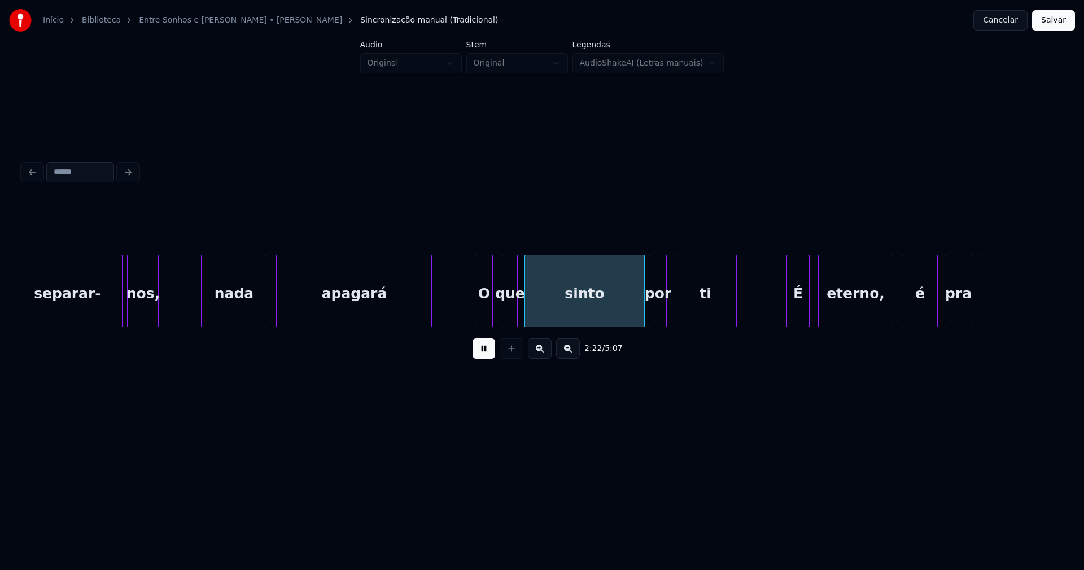
click at [486, 314] on div "O" at bounding box center [483, 293] width 17 height 77
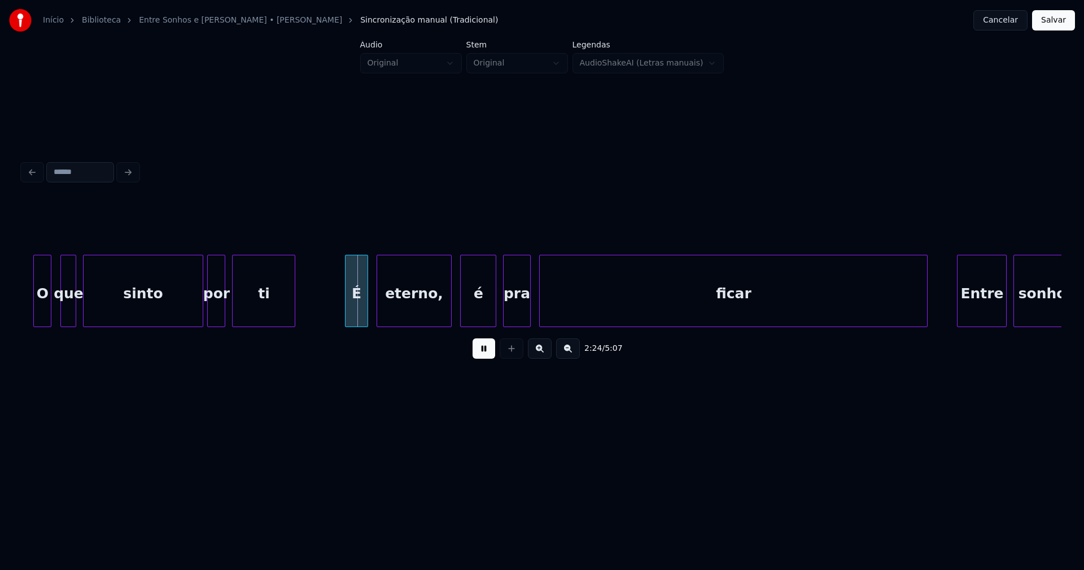
scroll to position [0, 15964]
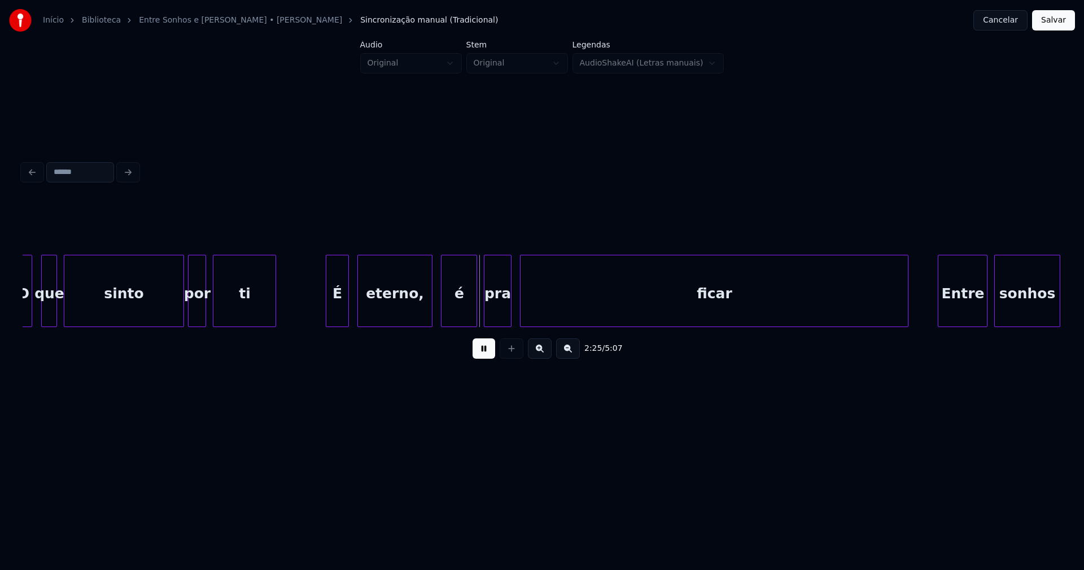
click at [326, 307] on div "É" at bounding box center [337, 291] width 23 height 72
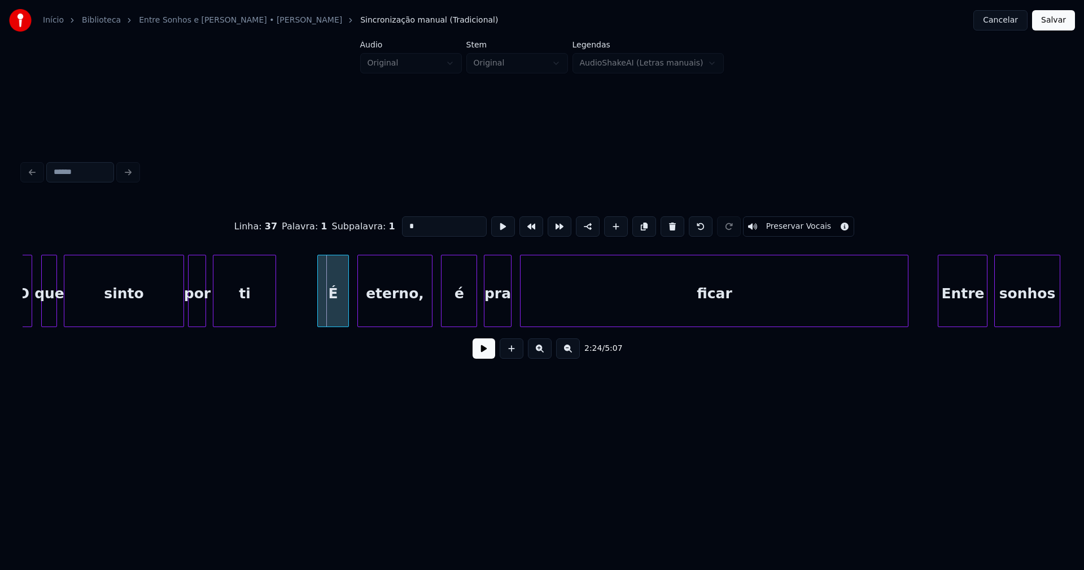
click at [320, 313] on div at bounding box center [319, 290] width 3 height 71
click at [486, 357] on button at bounding box center [483, 348] width 23 height 20
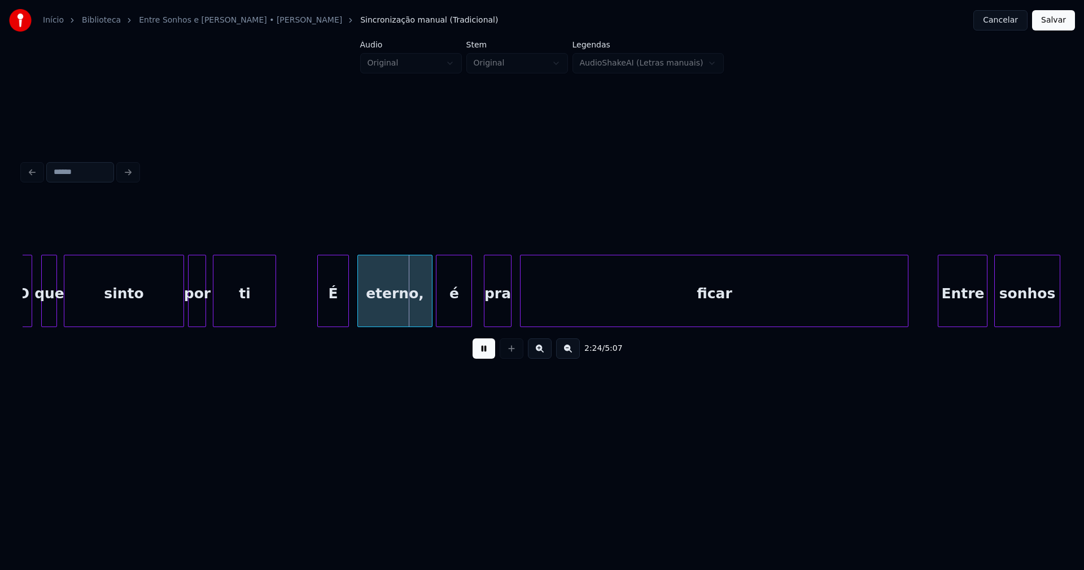
click at [452, 313] on div "é" at bounding box center [453, 293] width 35 height 77
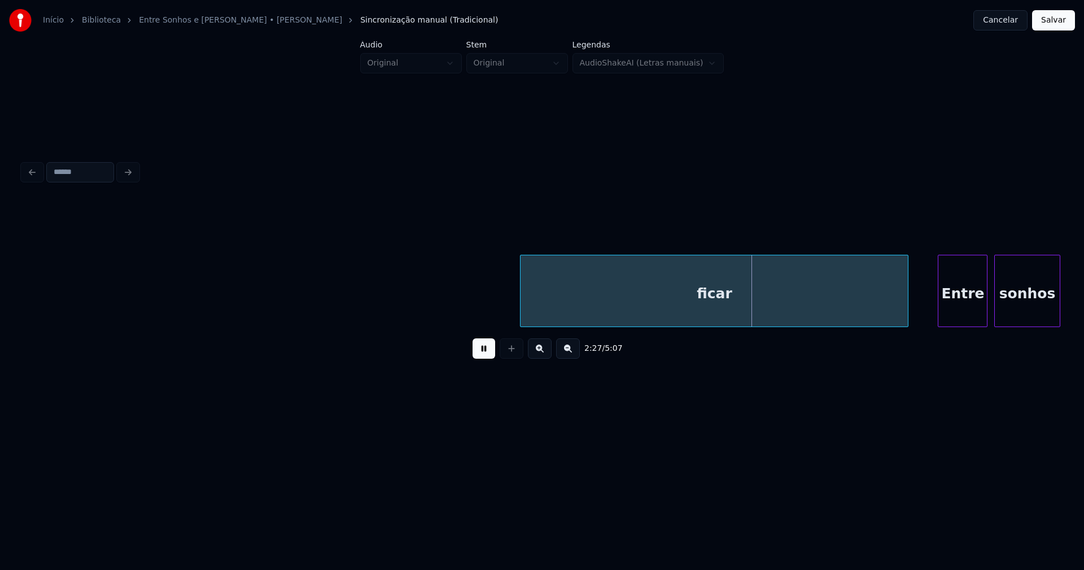
scroll to position [0, 16697]
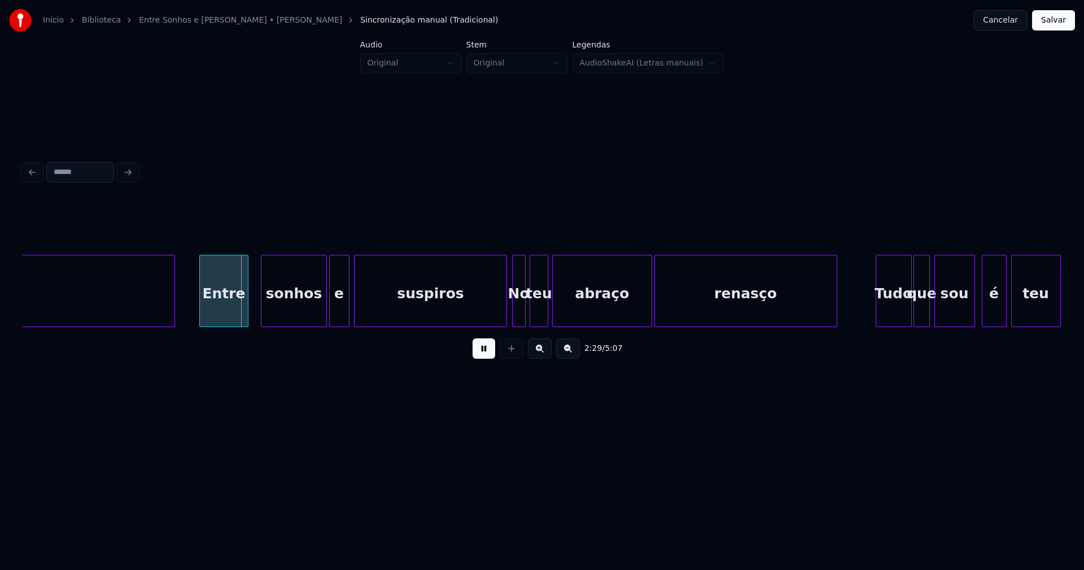
click at [234, 295] on div "Entre" at bounding box center [224, 293] width 49 height 77
click at [313, 315] on div at bounding box center [314, 290] width 3 height 71
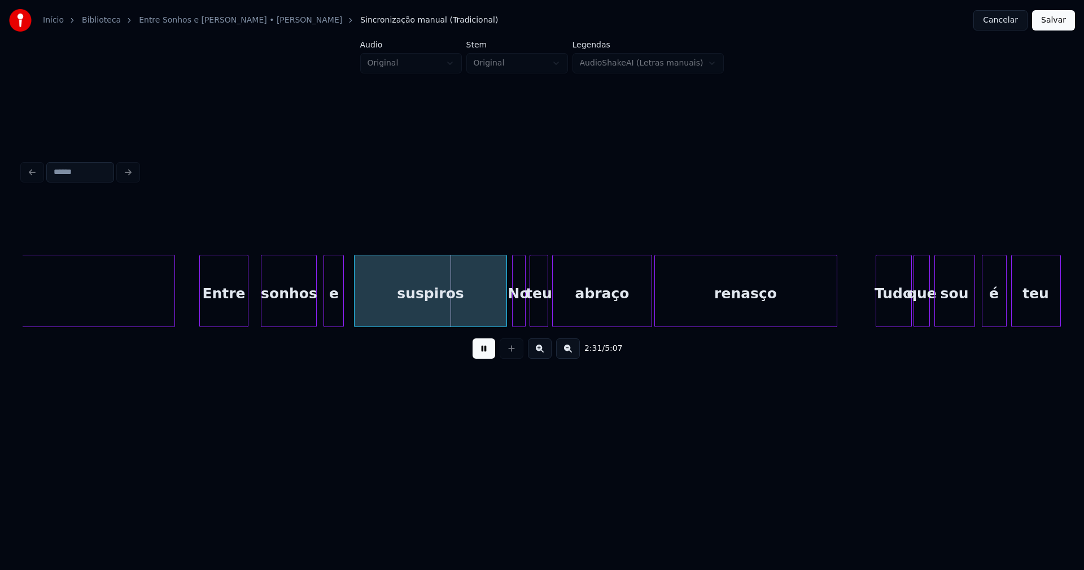
click at [330, 310] on div "e" at bounding box center [333, 293] width 19 height 77
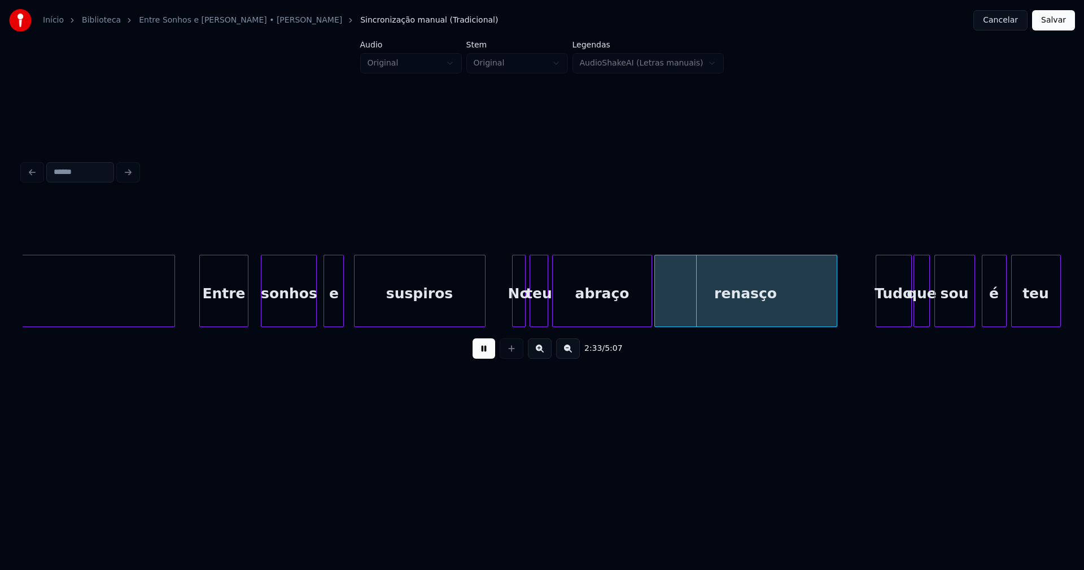
click at [482, 320] on div at bounding box center [483, 290] width 3 height 71
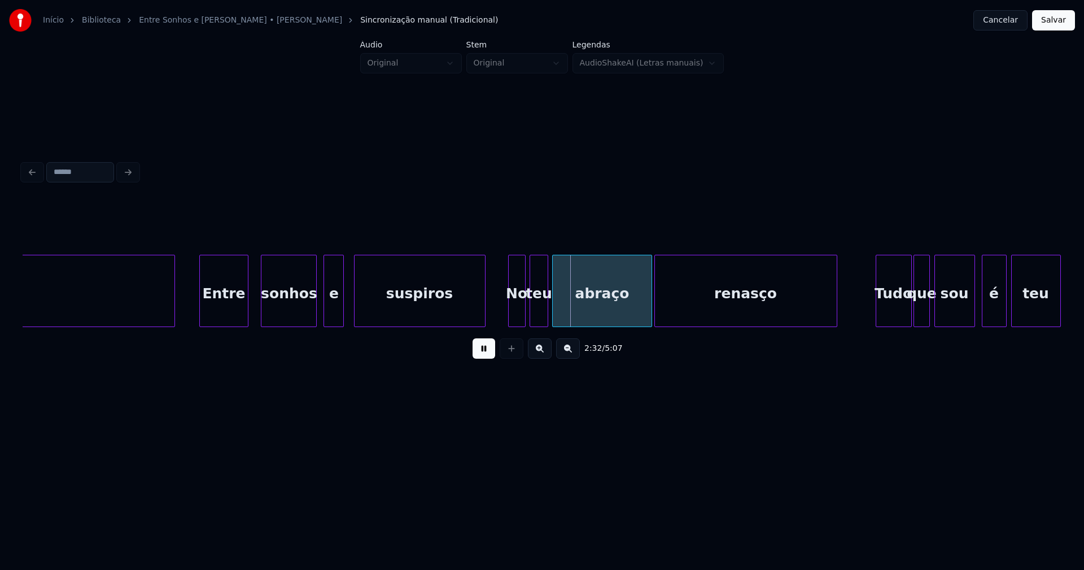
click at [509, 316] on div at bounding box center [510, 290] width 3 height 71
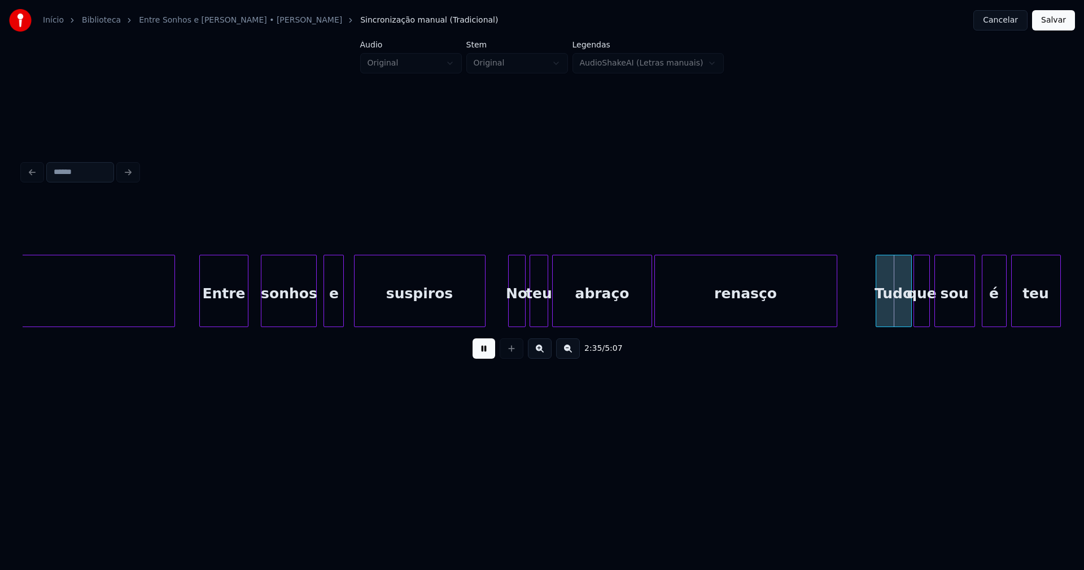
click at [476, 357] on button at bounding box center [483, 348] width 23 height 20
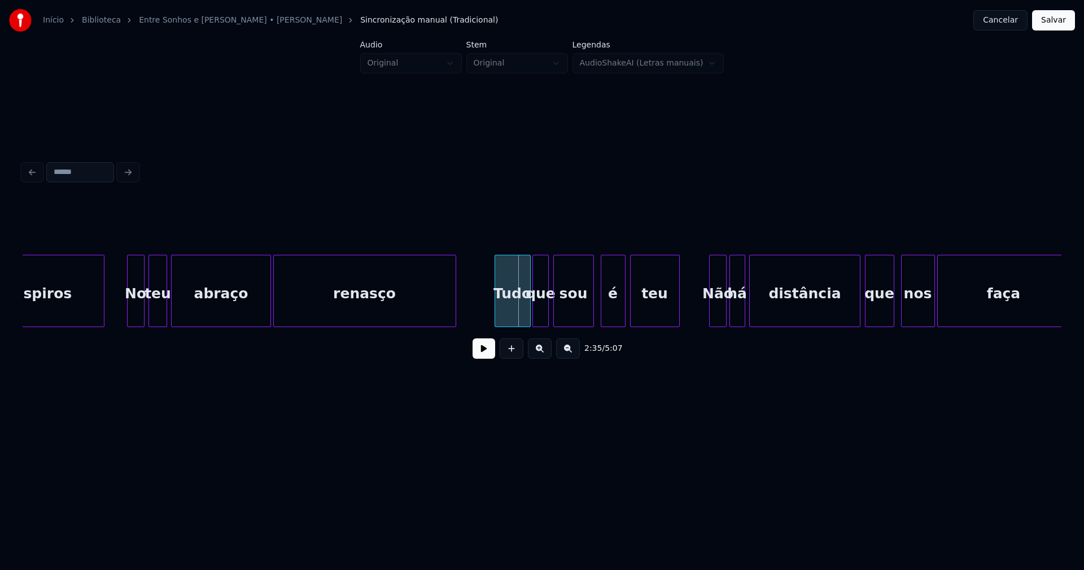
scroll to position [0, 17155]
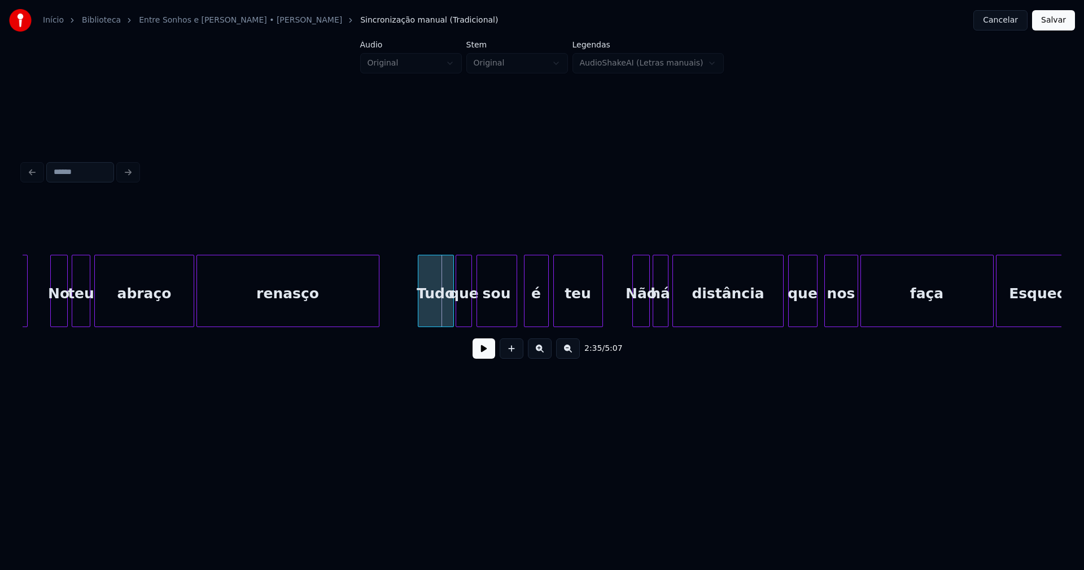
click at [394, 309] on div "suspiros No teu abraço renasço Tudo que sou é teu Não há distância que nos faça…" at bounding box center [215, 291] width 34695 height 72
click at [470, 347] on div "2:35 / 5:07" at bounding box center [542, 348] width 1021 height 25
drag, startPoint x: 481, startPoint y: 354, endPoint x: 432, endPoint y: 318, distance: 60.2
click at [482, 354] on button at bounding box center [483, 348] width 23 height 20
click at [432, 314] on div "Tudo" at bounding box center [431, 293] width 35 height 77
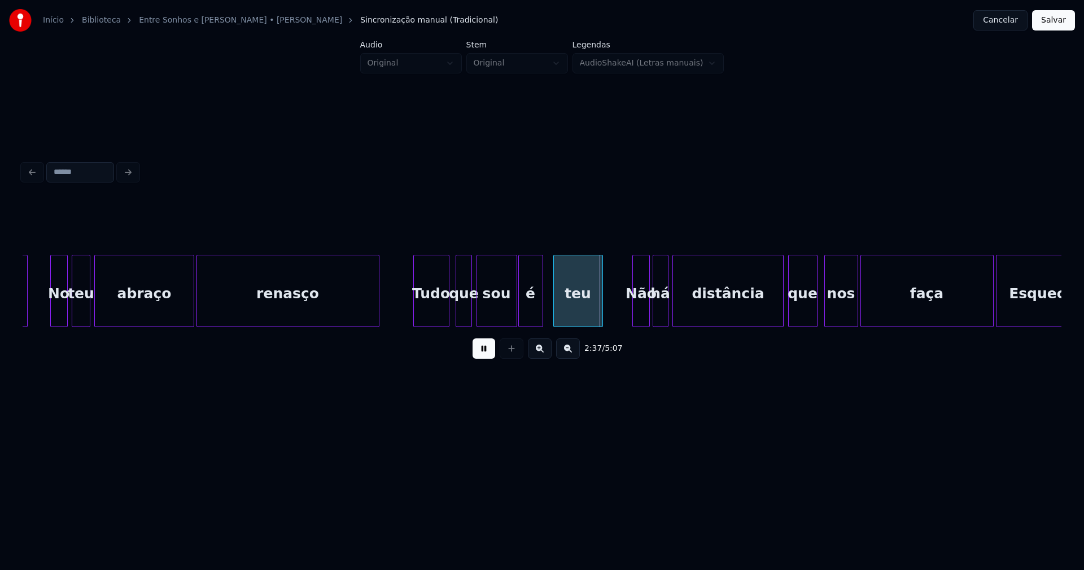
click at [532, 313] on div "é" at bounding box center [531, 293] width 24 height 77
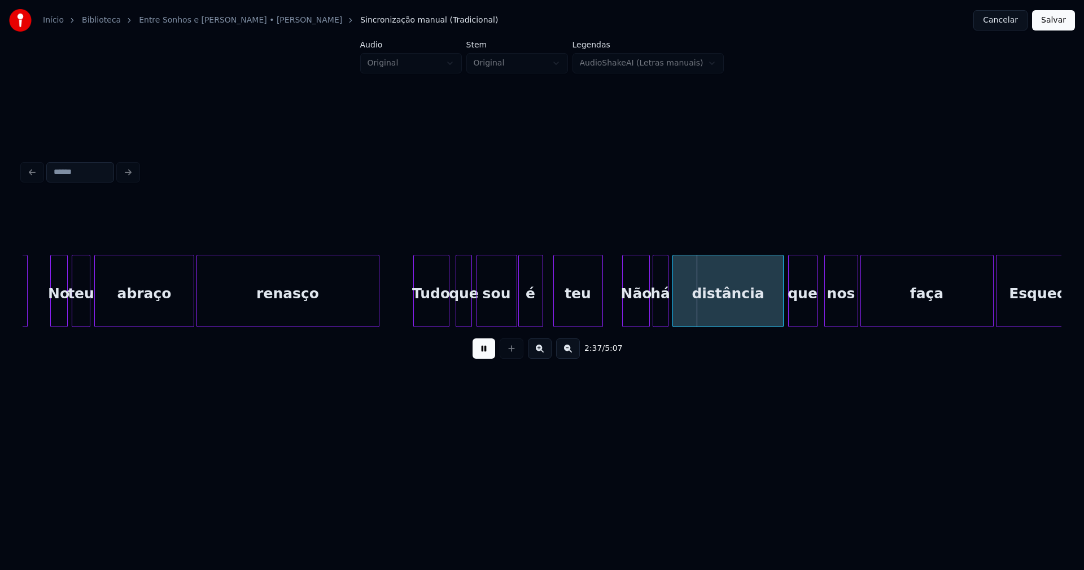
click at [624, 321] on div at bounding box center [624, 290] width 3 height 71
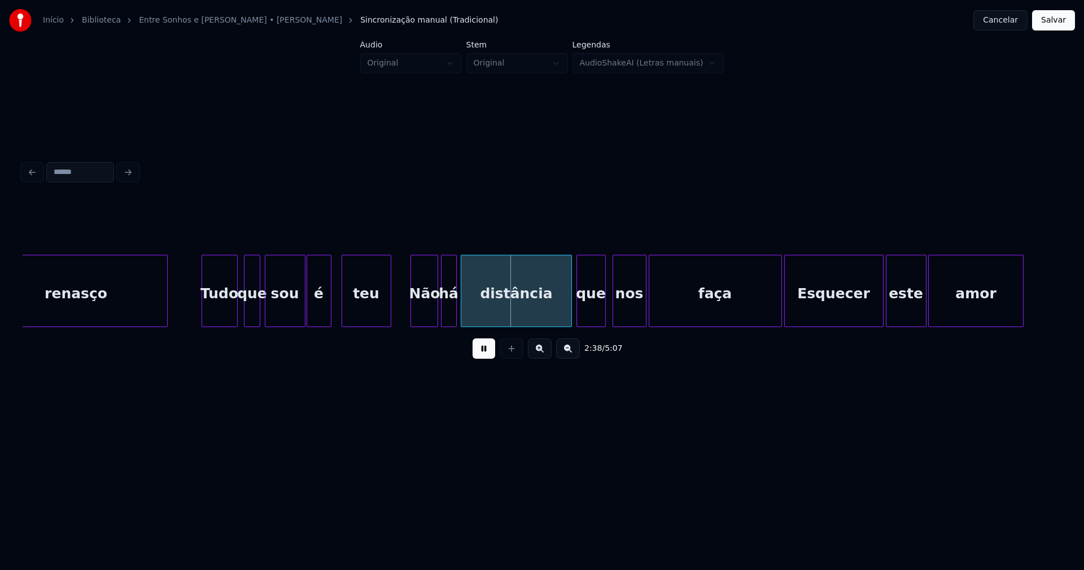
scroll to position [0, 17520]
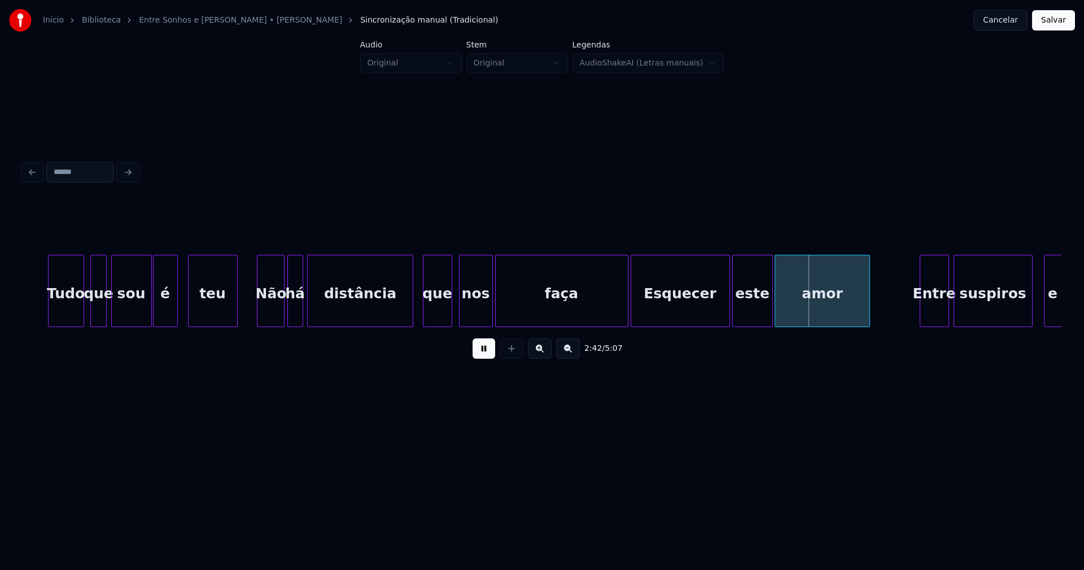
click at [410, 310] on div at bounding box center [410, 290] width 3 height 71
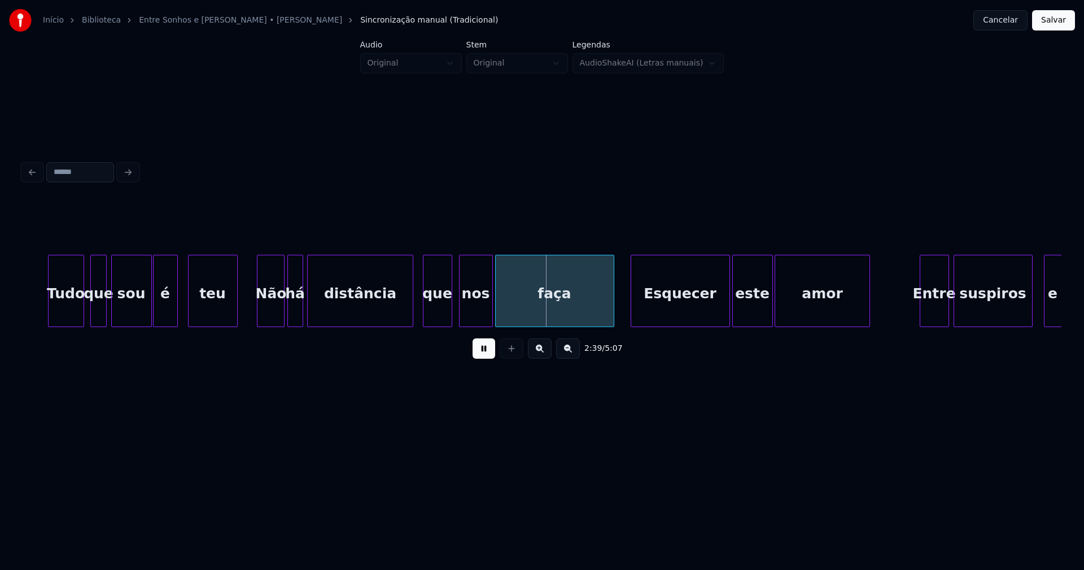
click at [612, 321] on div at bounding box center [611, 290] width 3 height 71
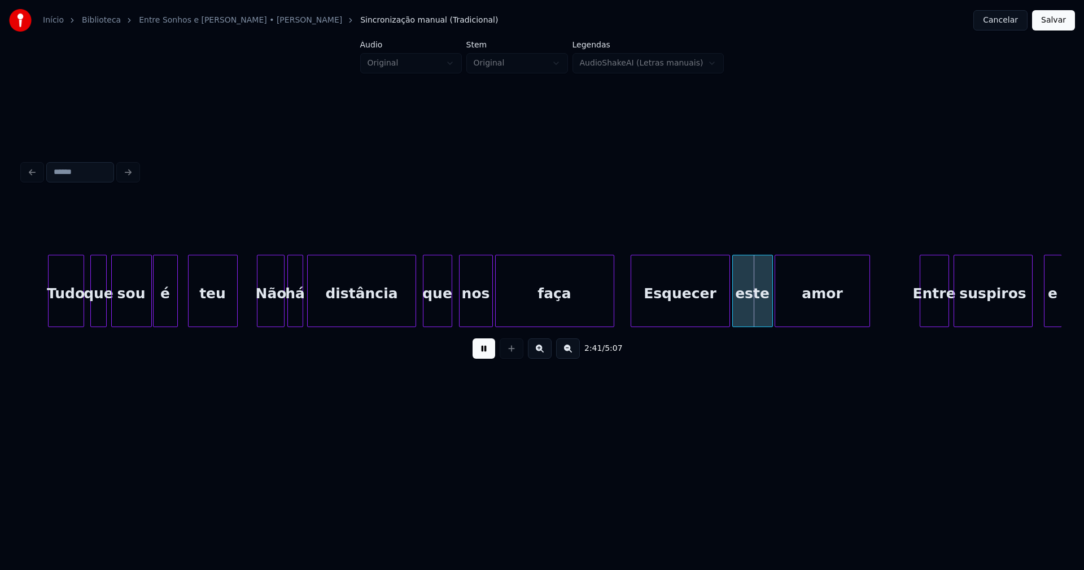
click at [413, 308] on div at bounding box center [413, 290] width 3 height 71
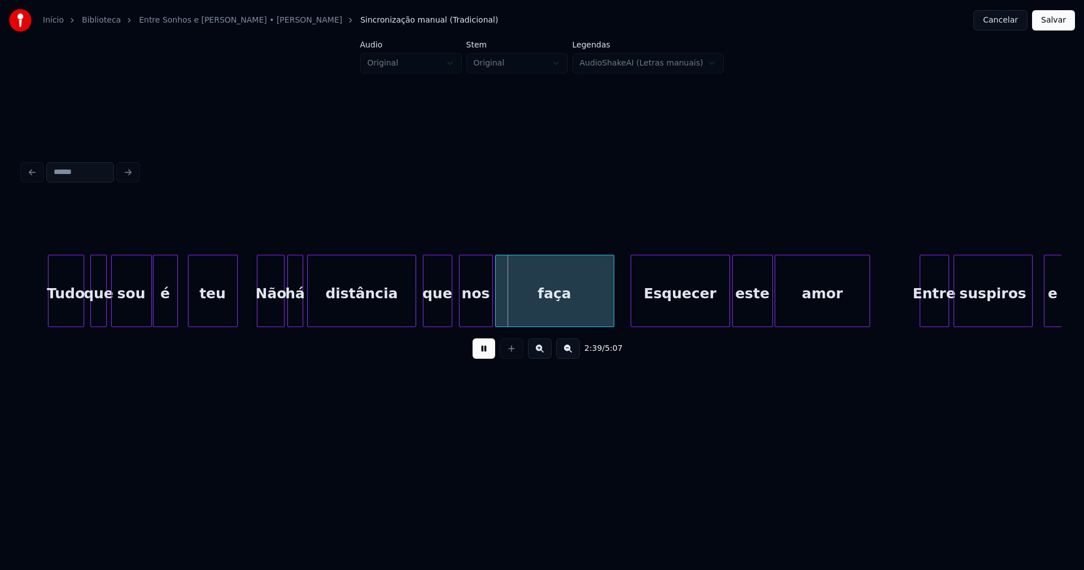
click at [680, 311] on div "Esquecer" at bounding box center [680, 293] width 98 height 77
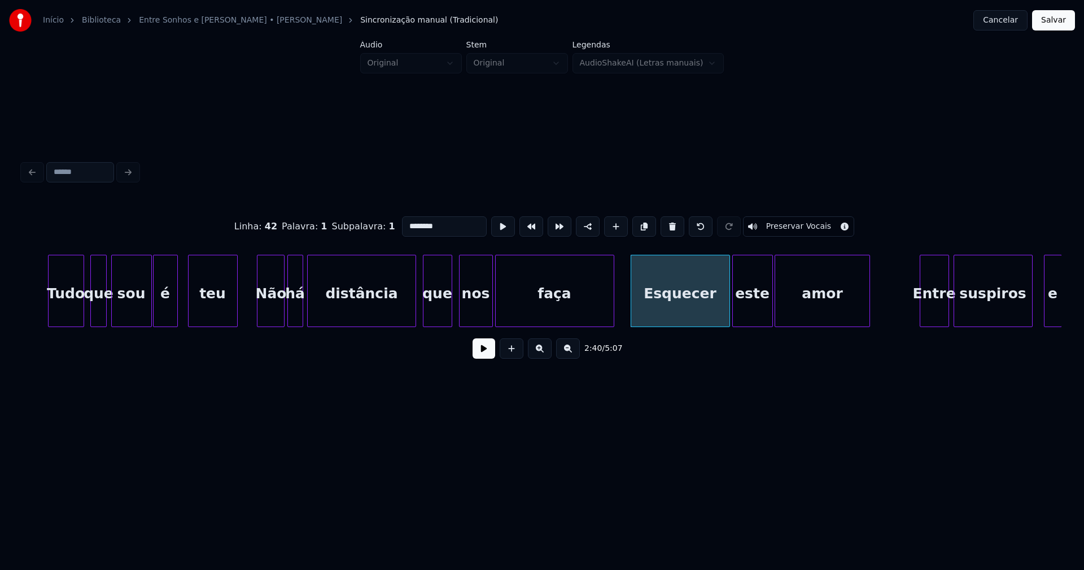
click at [404, 220] on input "********" at bounding box center [444, 226] width 85 height 20
click at [721, 317] on div at bounding box center [721, 290] width 3 height 71
click at [746, 313] on div "este" at bounding box center [747, 293] width 40 height 77
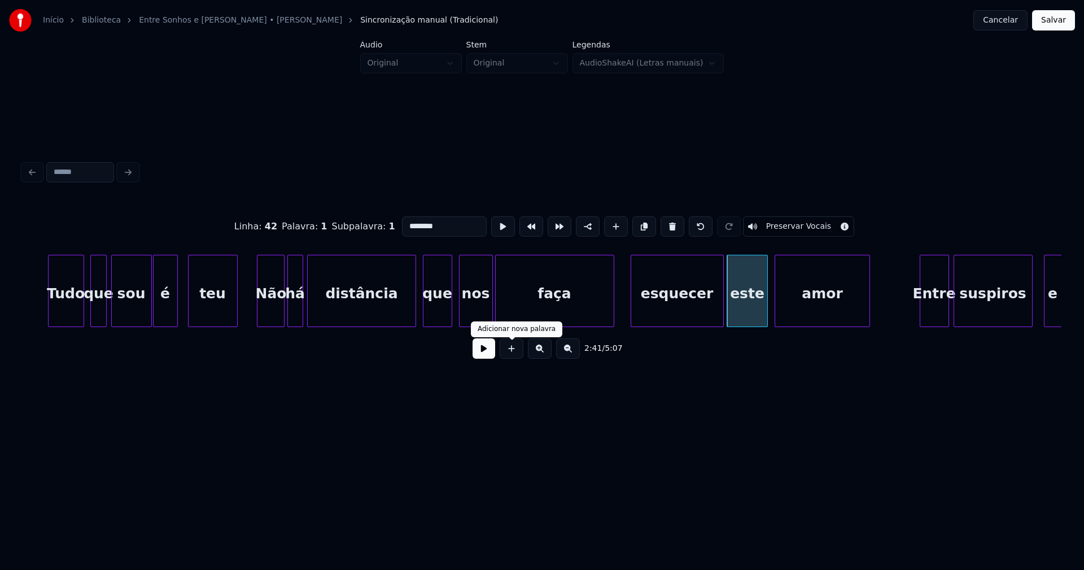
type input "********"
click at [492, 355] on button at bounding box center [483, 348] width 23 height 20
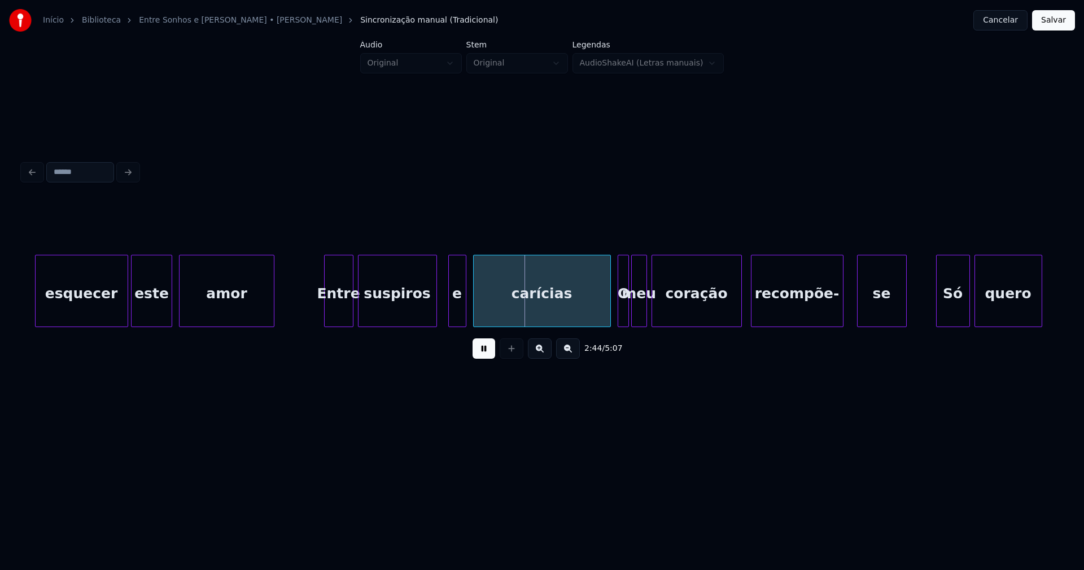
scroll to position [0, 18135]
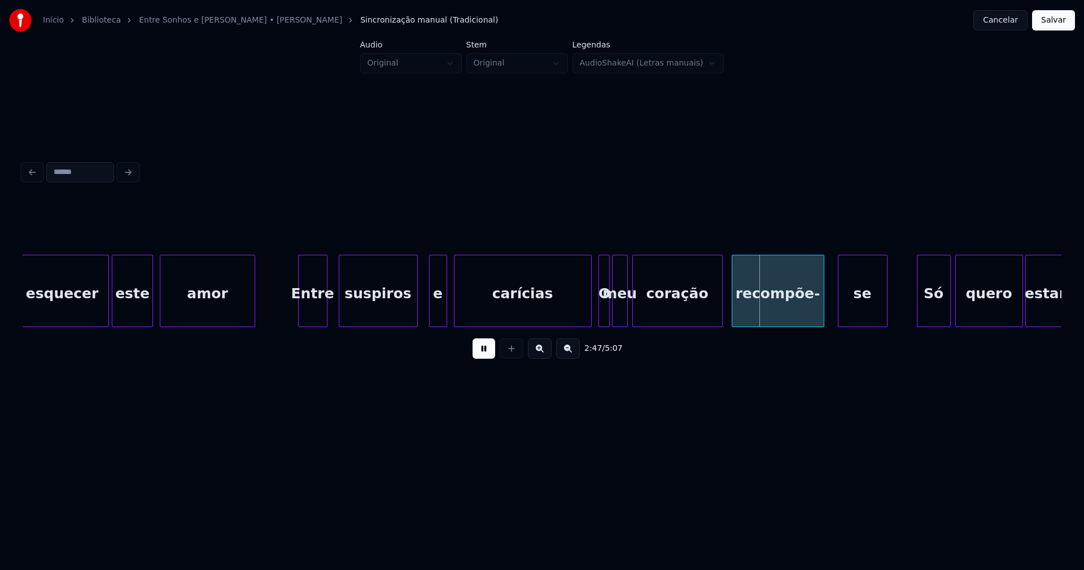
click at [312, 312] on div "Entre" at bounding box center [313, 293] width 28 height 77
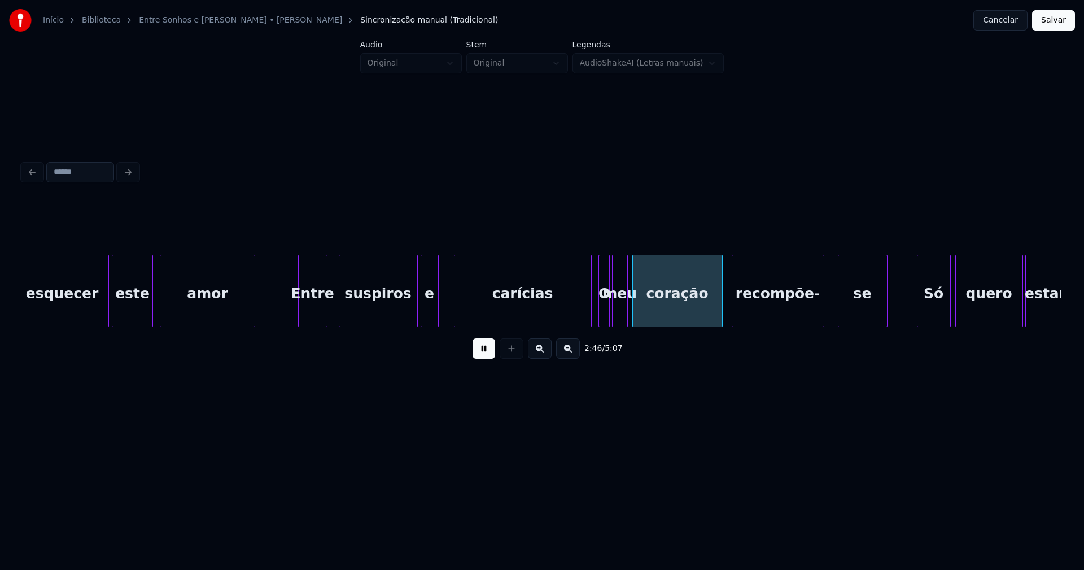
click at [430, 317] on div "e" at bounding box center [429, 293] width 17 height 77
click at [578, 317] on div at bounding box center [577, 290] width 3 height 71
click at [595, 314] on div at bounding box center [594, 290] width 3 height 71
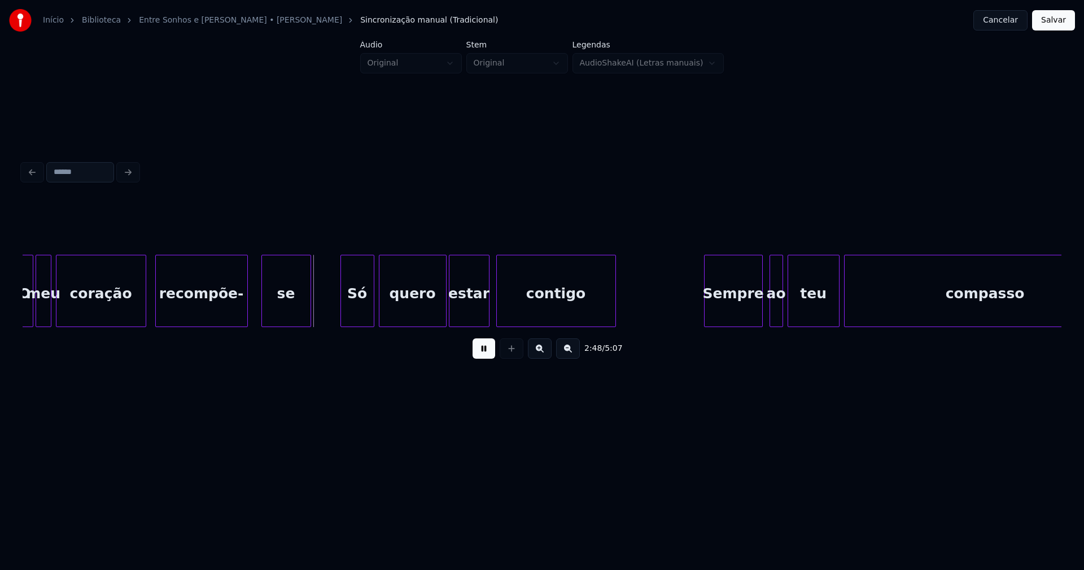
scroll to position [0, 18749]
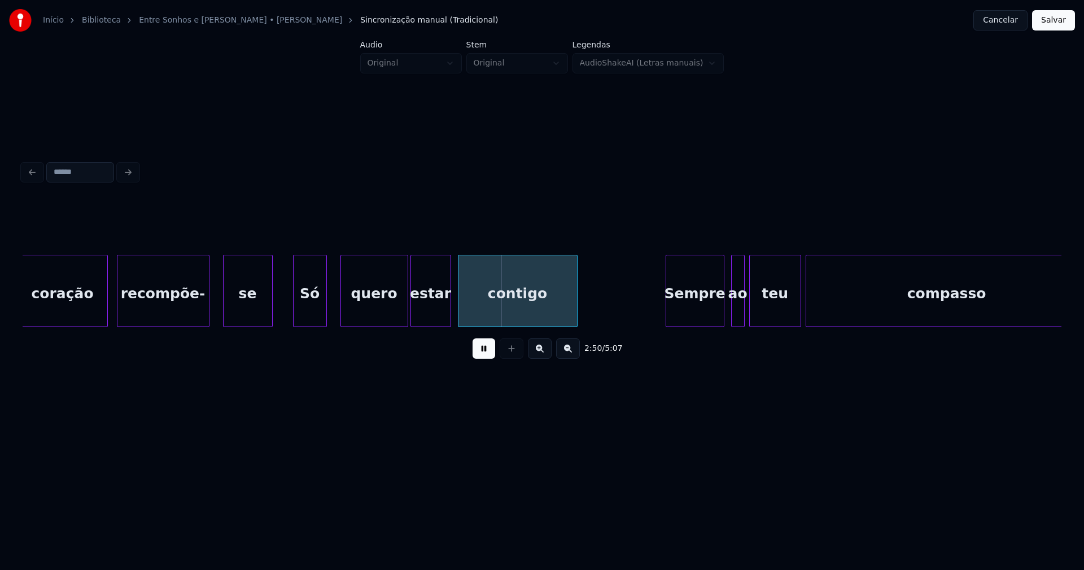
click at [307, 312] on div "Só" at bounding box center [310, 293] width 33 height 77
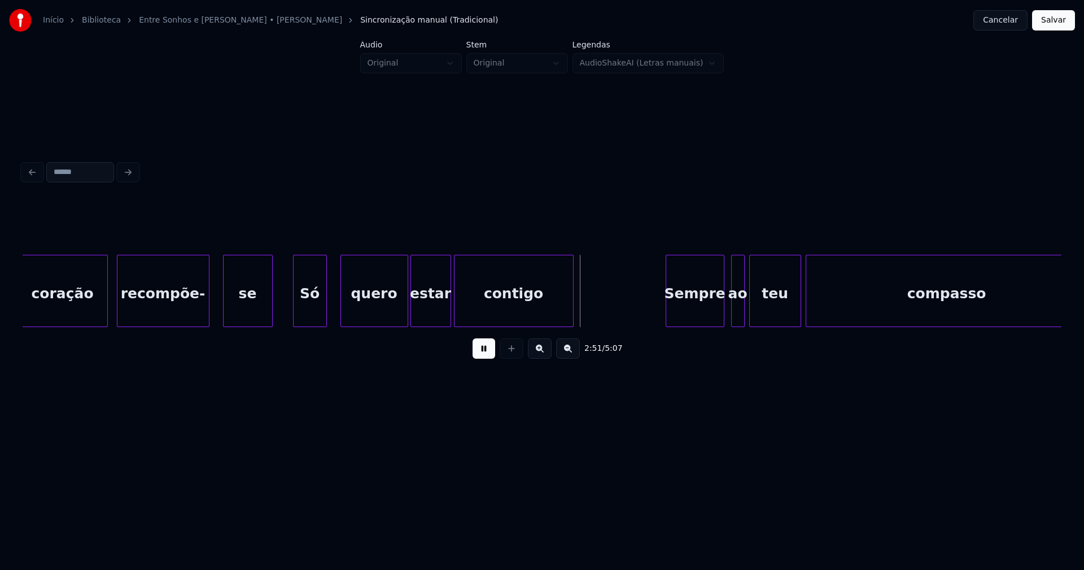
click at [489, 310] on div "contigo" at bounding box center [513, 293] width 119 height 77
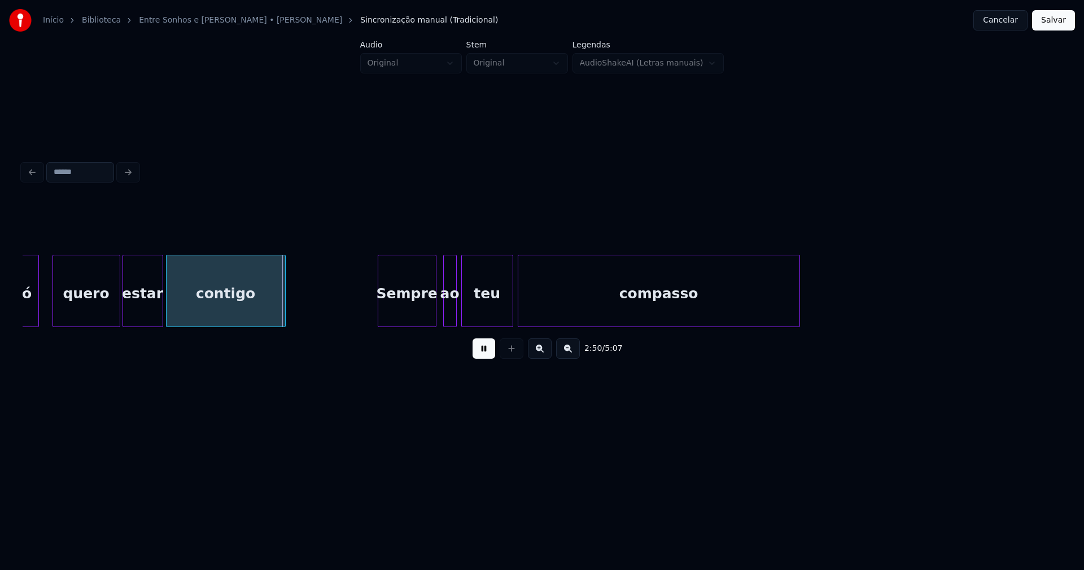
scroll to position [0, 19057]
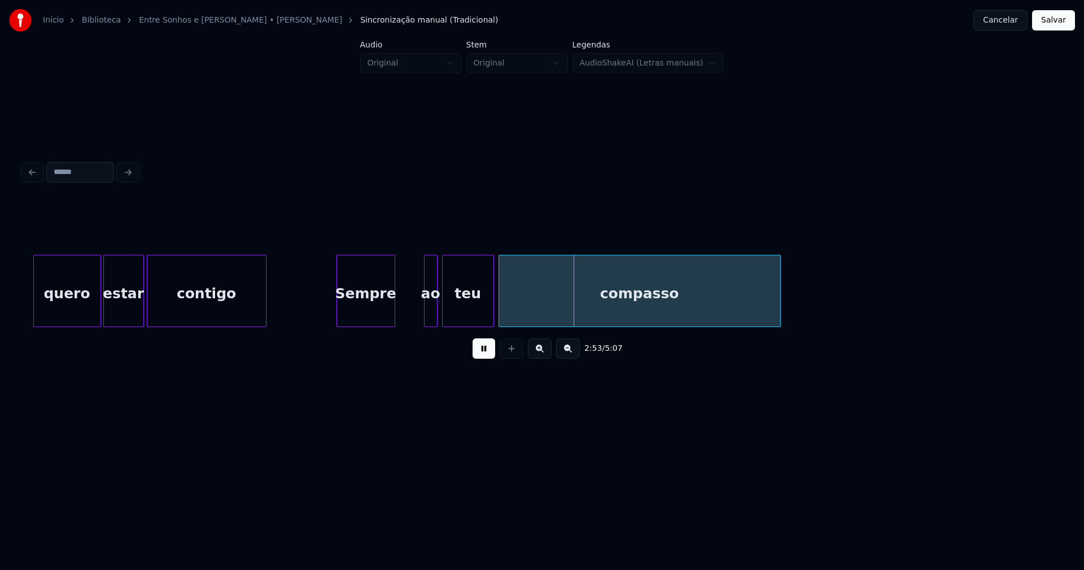
click at [377, 318] on div "Sempre" at bounding box center [366, 293] width 58 height 77
click at [417, 312] on div at bounding box center [415, 290] width 3 height 71
click at [418, 314] on div "ao" at bounding box center [417, 293] width 23 height 77
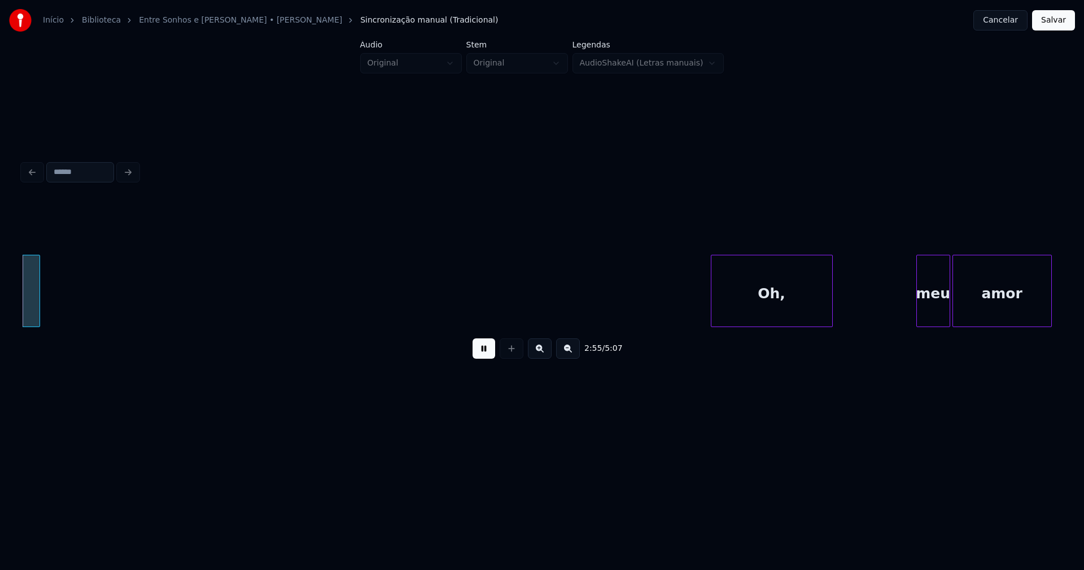
scroll to position [0, 19799]
click at [676, 305] on div at bounding box center [675, 290] width 3 height 71
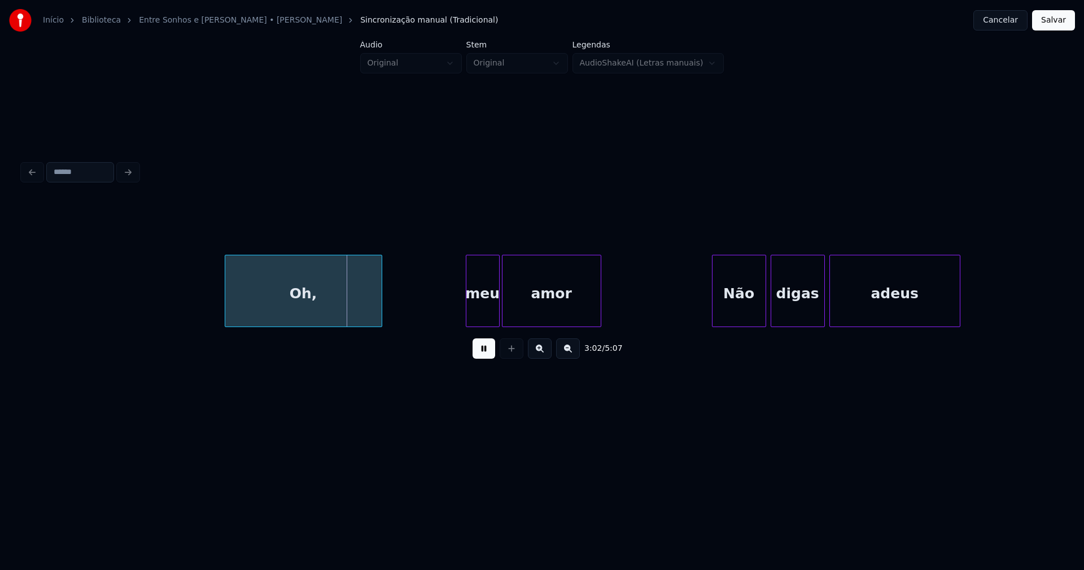
scroll to position [0, 20420]
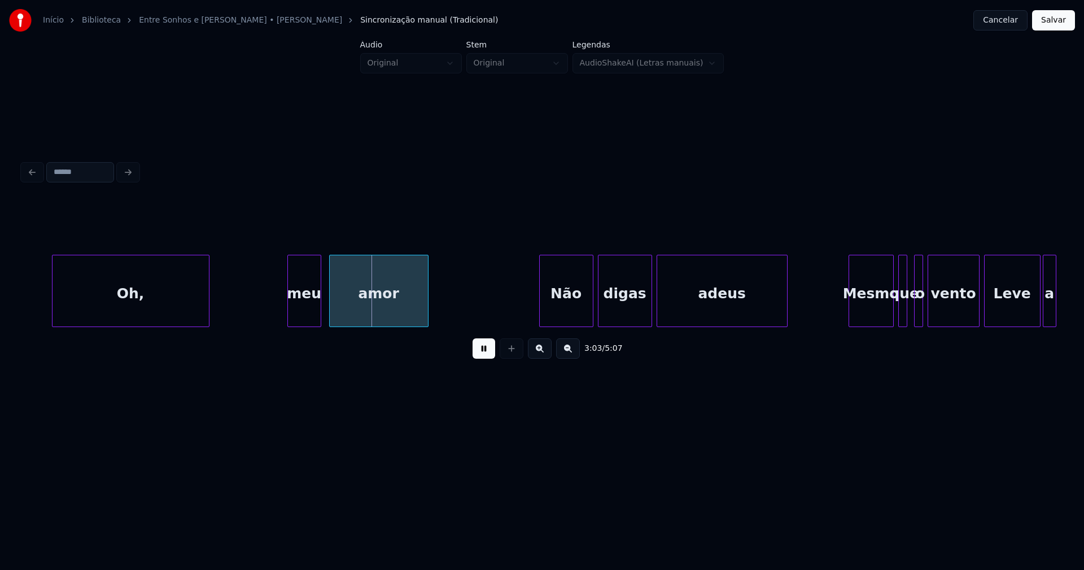
click at [303, 312] on div "meu" at bounding box center [304, 293] width 33 height 77
click at [326, 303] on div at bounding box center [326, 290] width 3 height 71
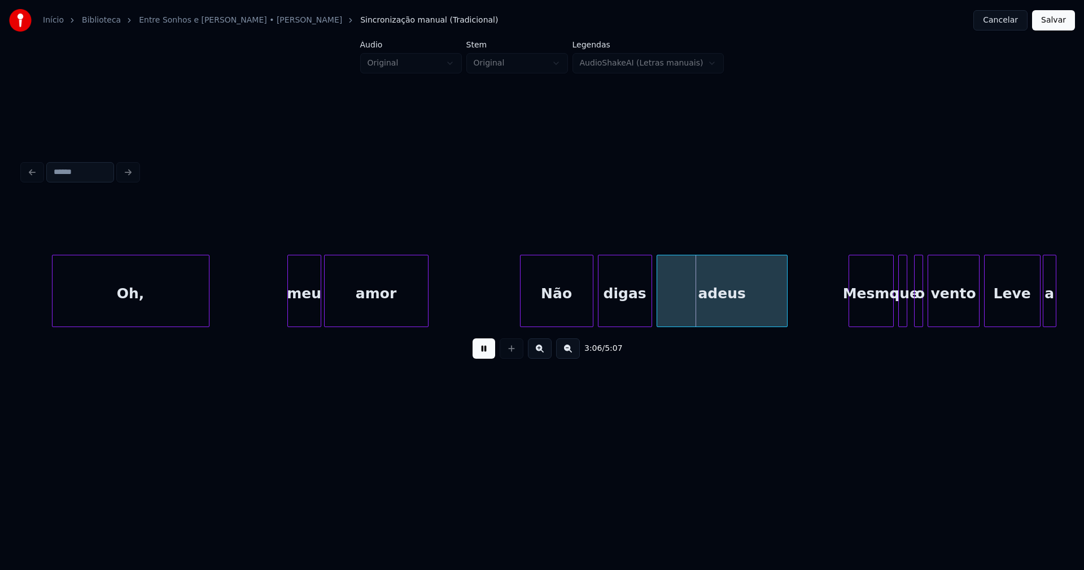
click at [523, 317] on div at bounding box center [521, 290] width 3 height 71
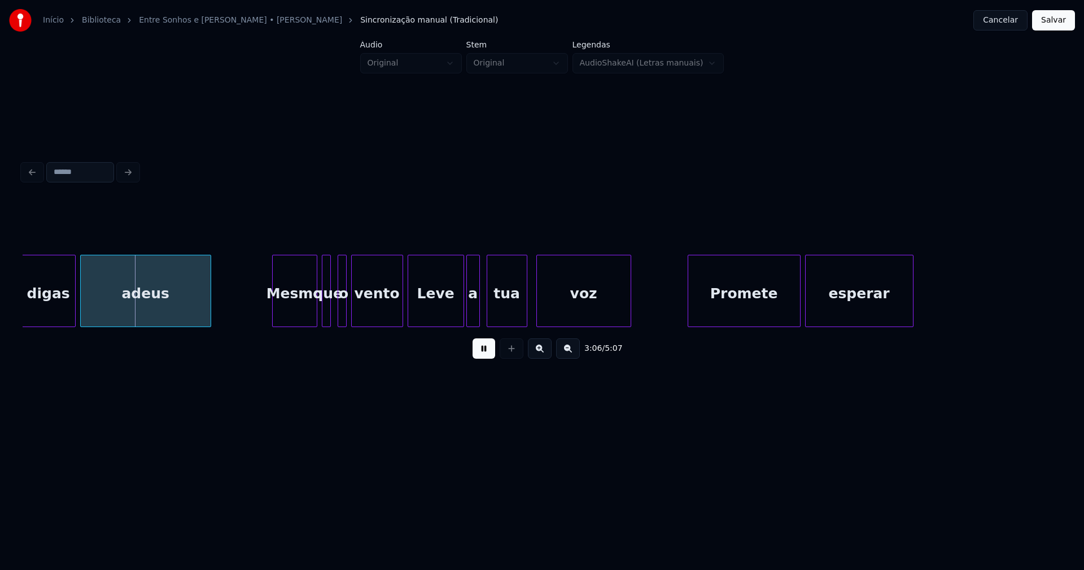
scroll to position [0, 21016]
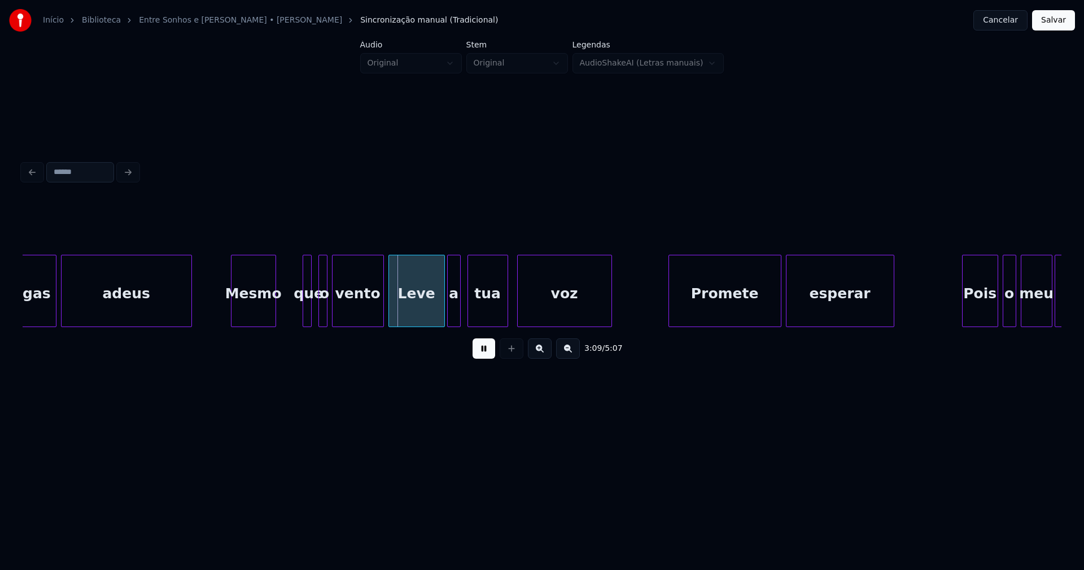
click at [245, 314] on div "Mesmo" at bounding box center [253, 293] width 44 height 77
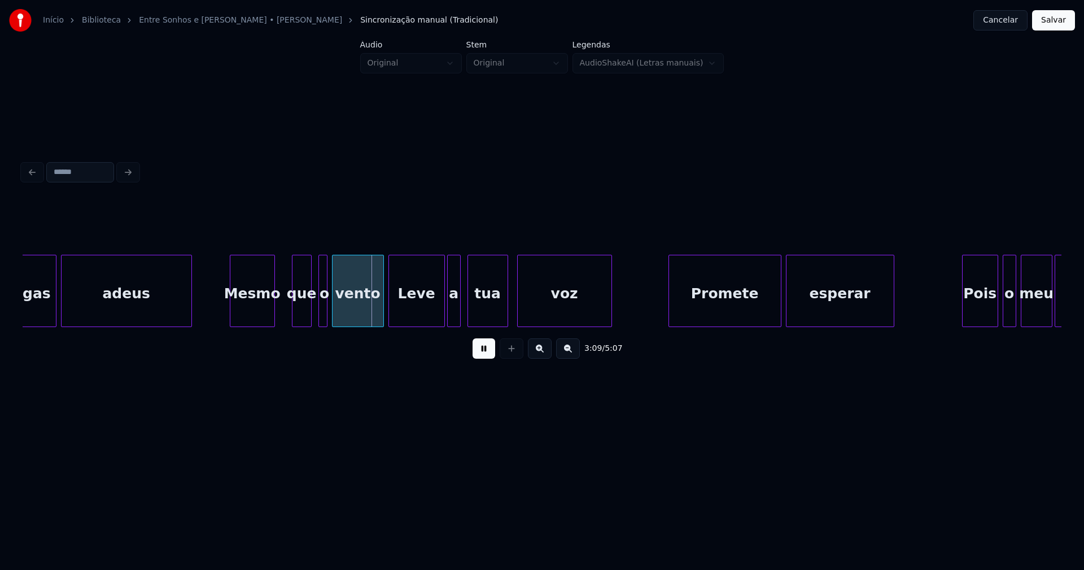
click at [294, 308] on div at bounding box center [293, 290] width 3 height 71
click at [288, 312] on div "que" at bounding box center [287, 293] width 19 height 77
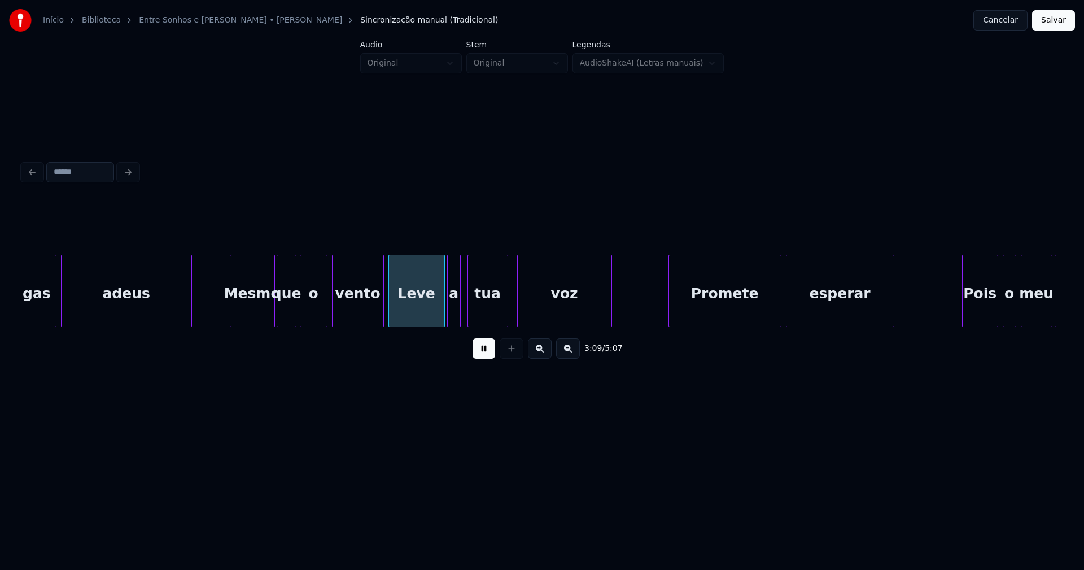
click at [301, 310] on div at bounding box center [301, 290] width 3 height 71
click at [371, 308] on div at bounding box center [371, 290] width 3 height 71
click at [418, 305] on div "Leve" at bounding box center [416, 293] width 55 height 77
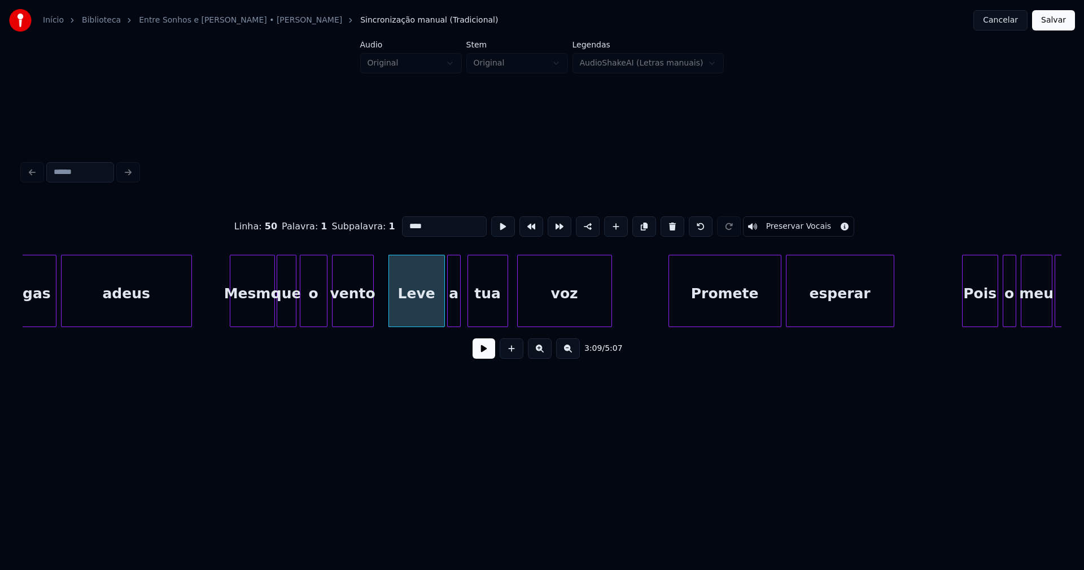
click at [404, 219] on input "****" at bounding box center [444, 226] width 85 height 20
type input "****"
click at [490, 354] on button at bounding box center [483, 348] width 23 height 20
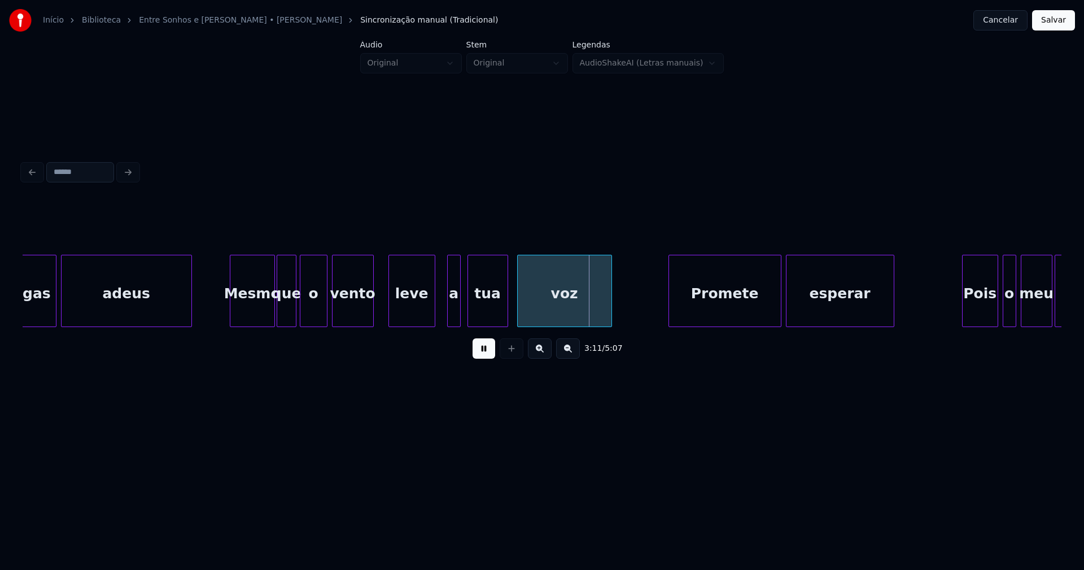
click at [434, 321] on div at bounding box center [432, 290] width 3 height 71
click at [446, 313] on div "a" at bounding box center [447, 293] width 12 height 77
click at [489, 313] on div "tua" at bounding box center [484, 293] width 40 height 77
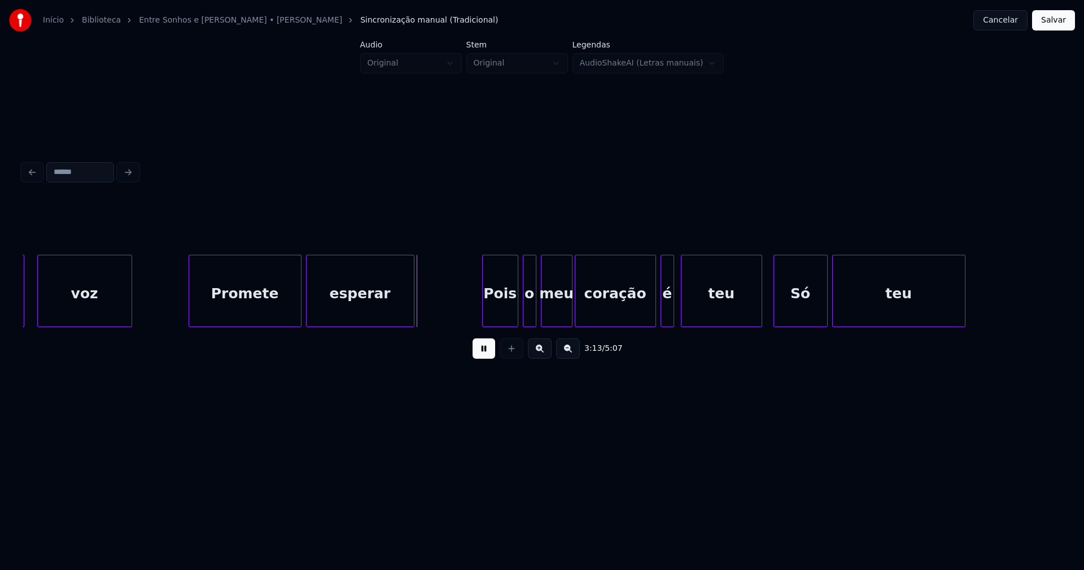
scroll to position [0, 21496]
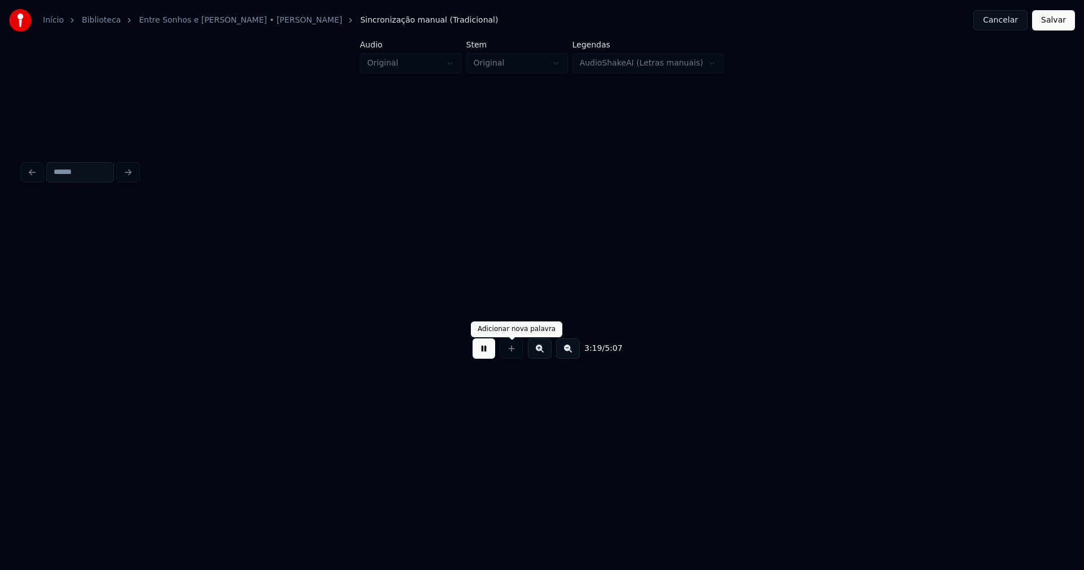
click at [498, 355] on div at bounding box center [511, 348] width 28 height 20
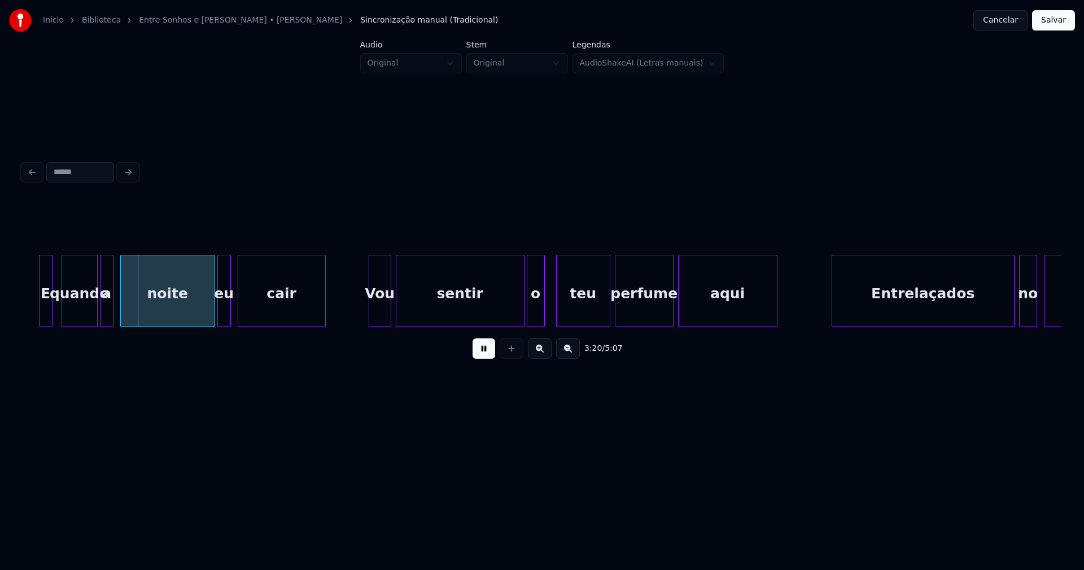
click at [494, 354] on button at bounding box center [483, 348] width 23 height 20
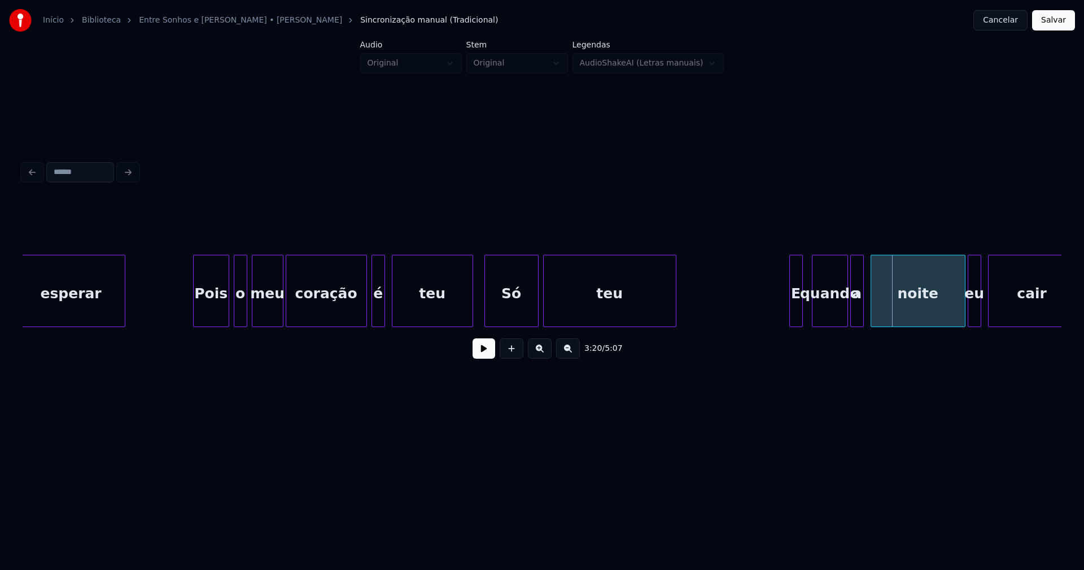
scroll to position [0, 21765]
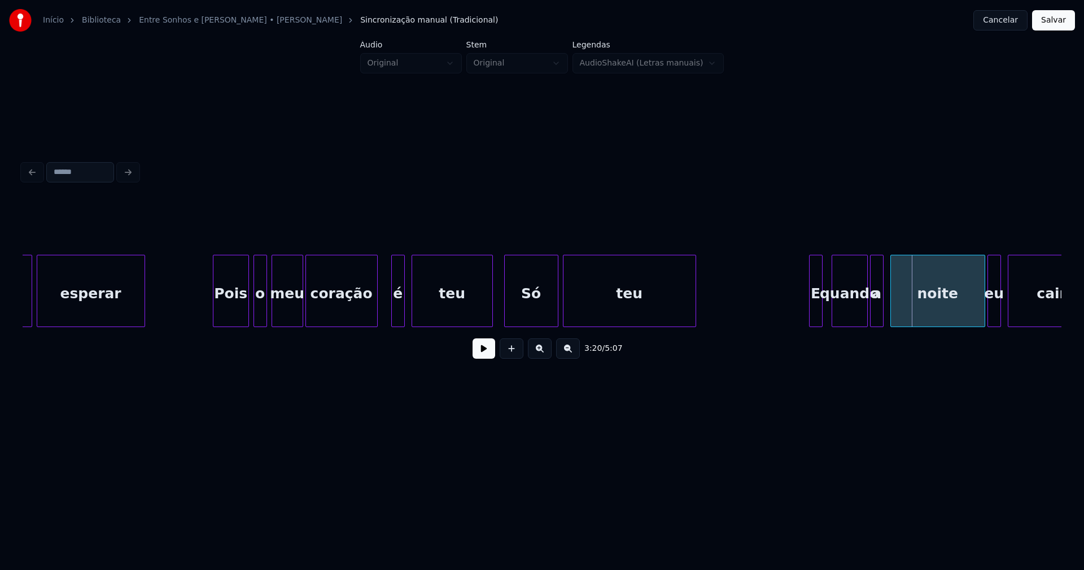
click at [374, 318] on div at bounding box center [375, 290] width 3 height 71
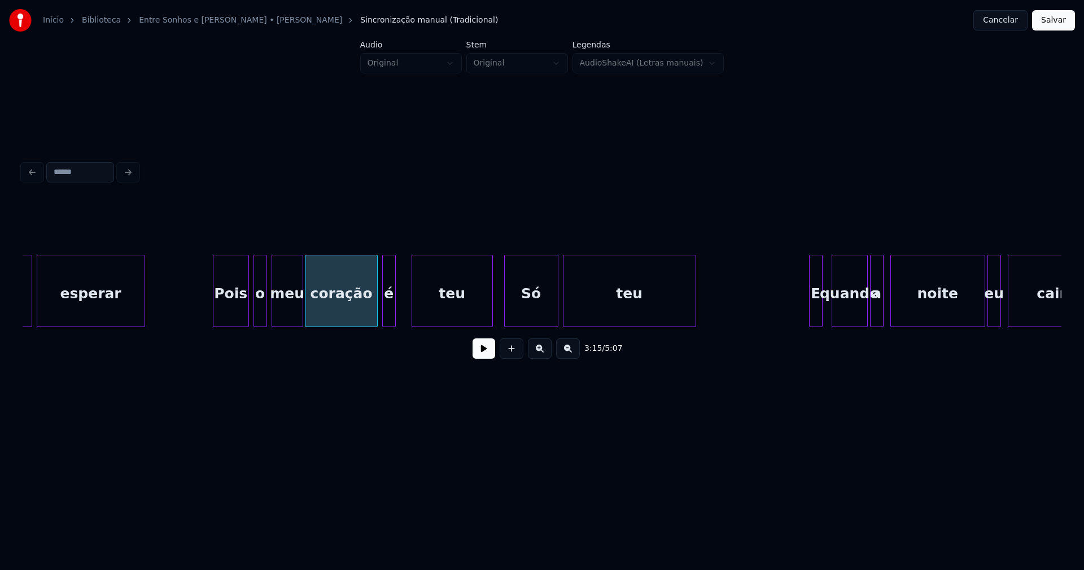
click at [390, 313] on div "é" at bounding box center [389, 293] width 12 height 77
click at [470, 310] on div "teu" at bounding box center [449, 293] width 80 height 77
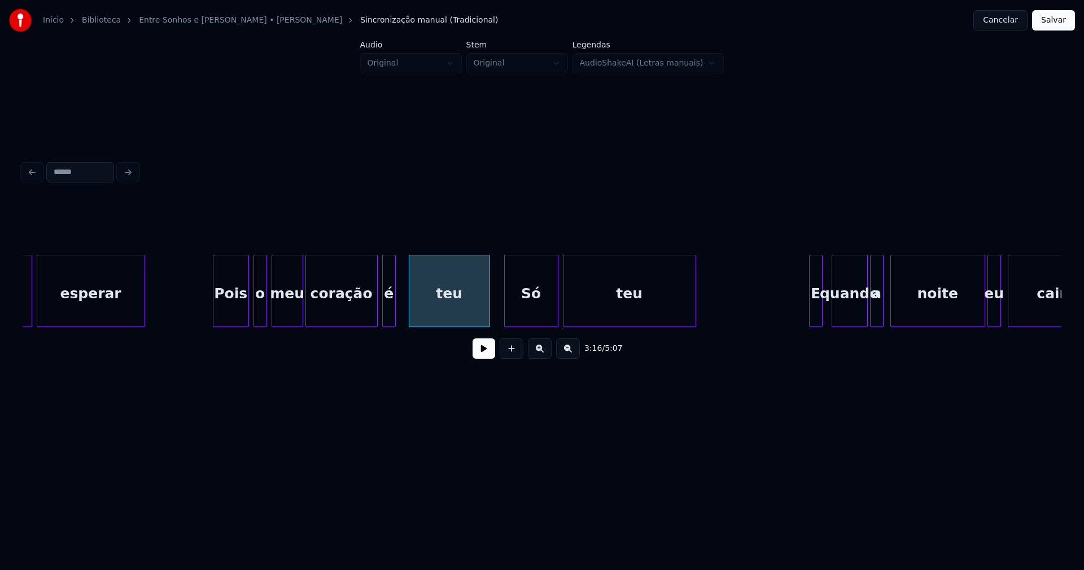
click at [525, 319] on div "Só" at bounding box center [531, 293] width 53 height 77
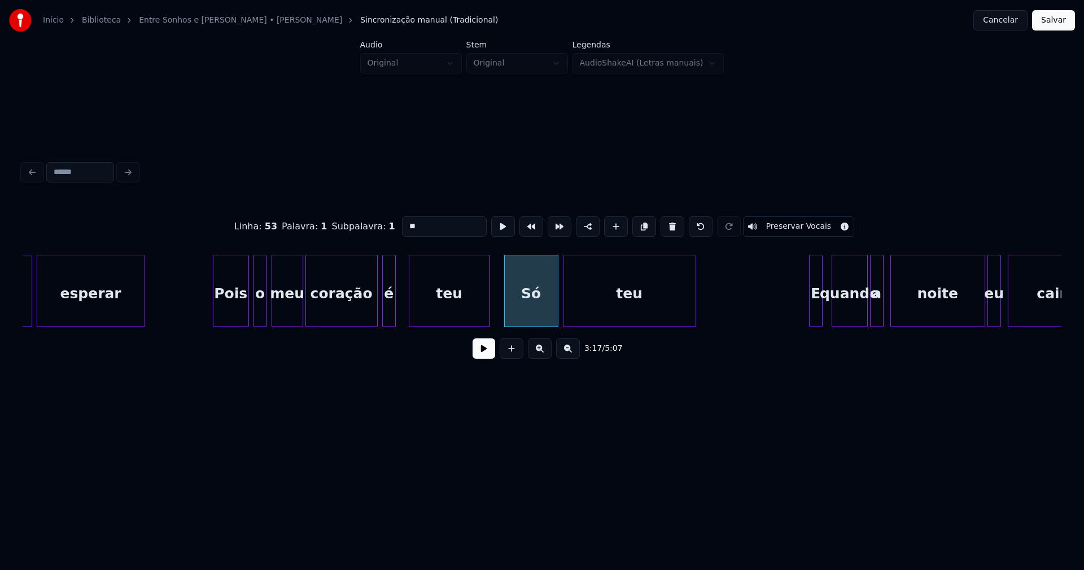
click at [404, 221] on input "**" at bounding box center [444, 226] width 85 height 20
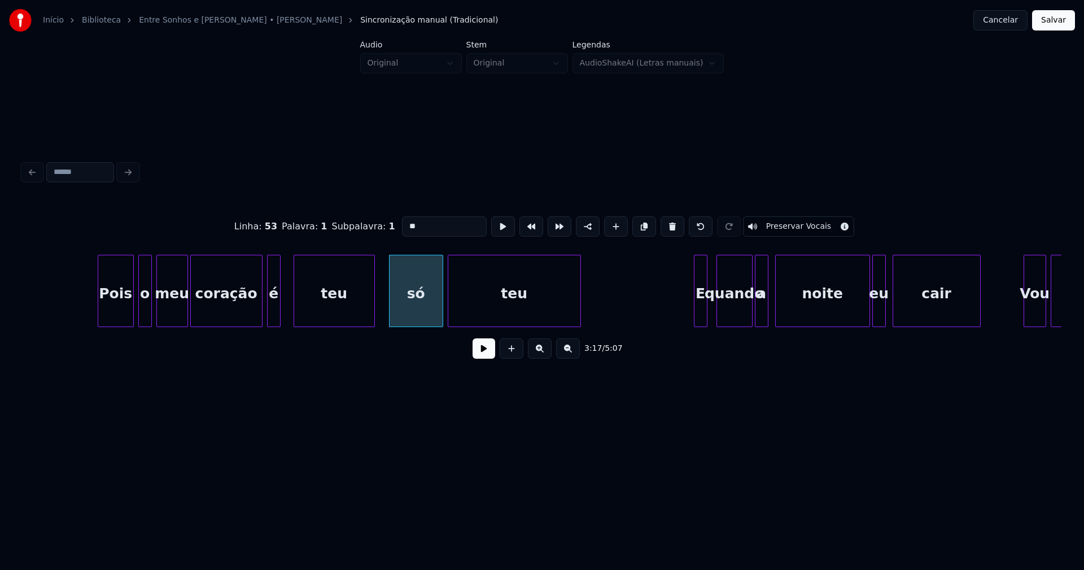
scroll to position [0, 21976]
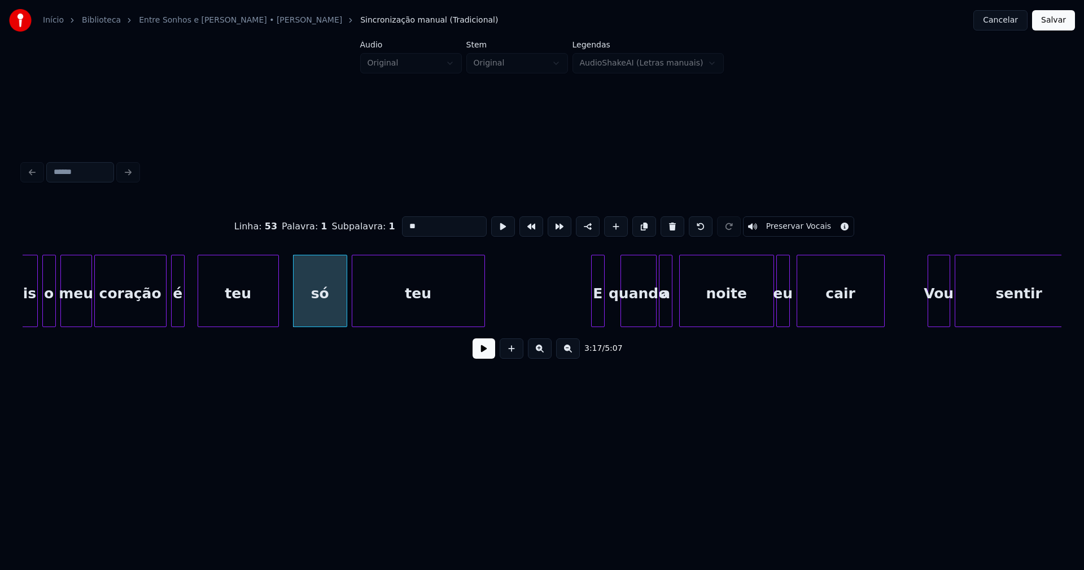
click at [597, 318] on div "E" at bounding box center [598, 293] width 12 height 77
click at [630, 317] on div "quando" at bounding box center [631, 293] width 35 height 77
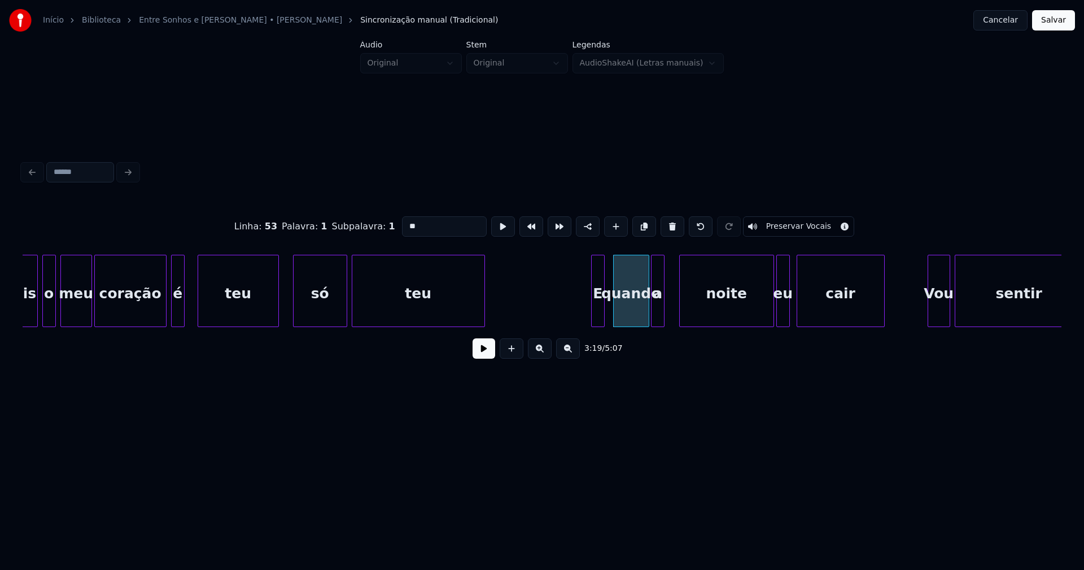
click at [655, 314] on div "a" at bounding box center [657, 293] width 12 height 77
click at [672, 308] on div at bounding box center [673, 290] width 3 height 71
type input "**"
drag, startPoint x: 487, startPoint y: 358, endPoint x: 575, endPoint y: 336, distance: 91.2
click at [488, 358] on button at bounding box center [483, 348] width 23 height 20
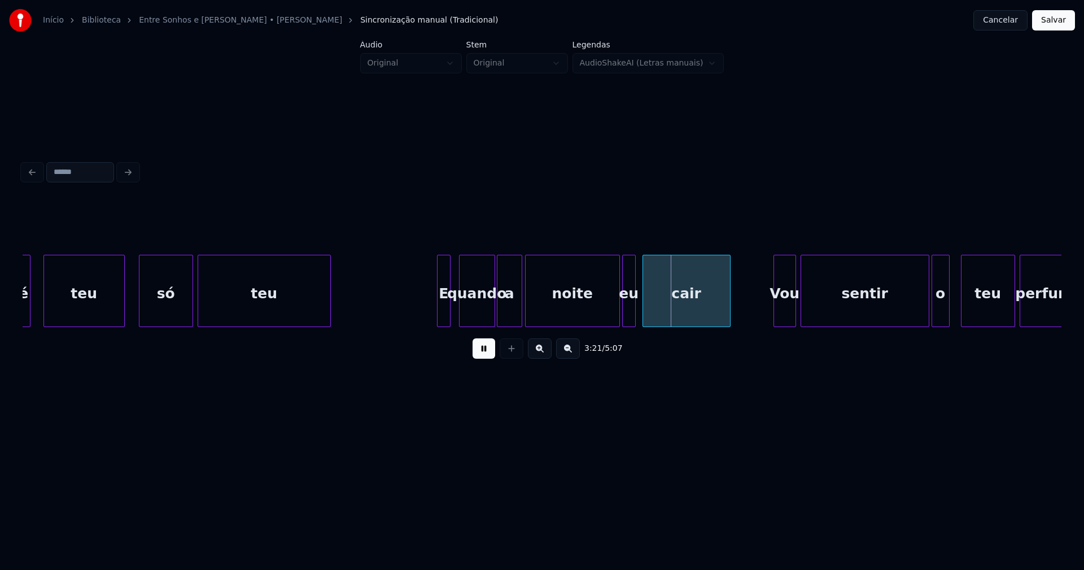
scroll to position [0, 22150]
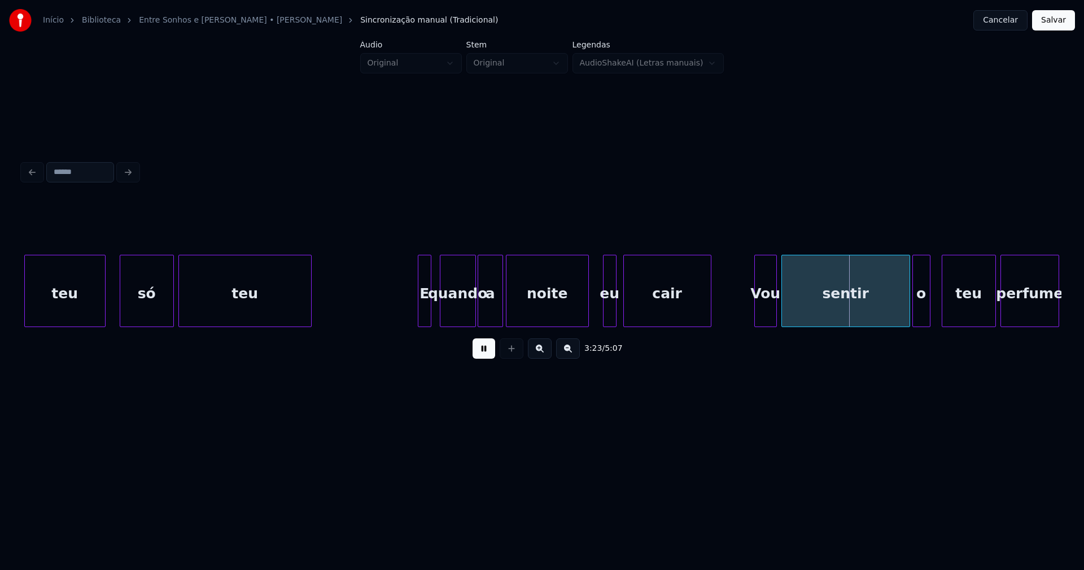
click at [586, 322] on div "E quando a noite eu cair teu só teu Vou sentir o teu perfume" at bounding box center [542, 291] width 1039 height 72
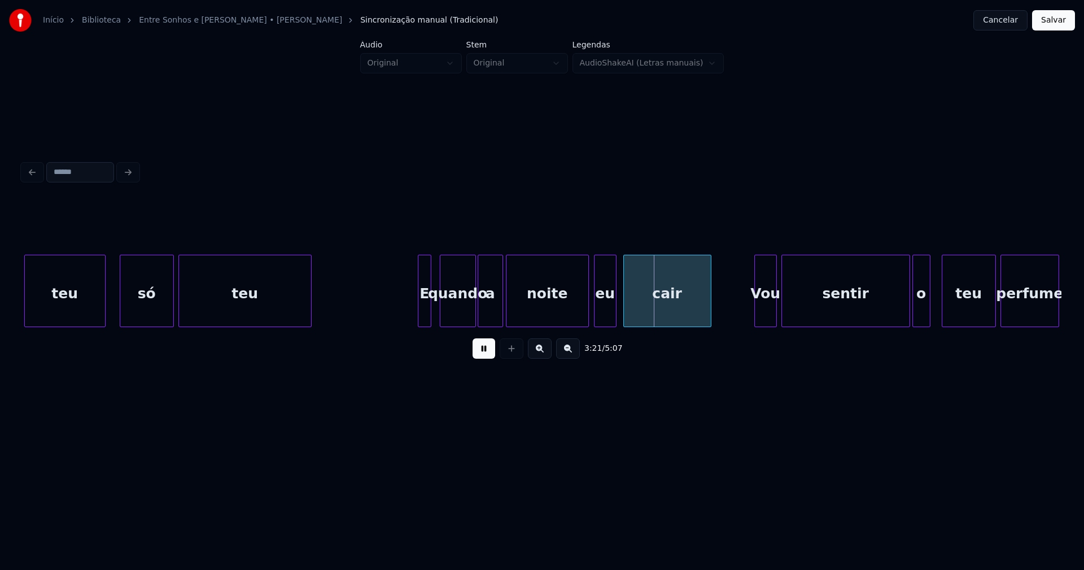
click at [596, 321] on div at bounding box center [595, 290] width 3 height 71
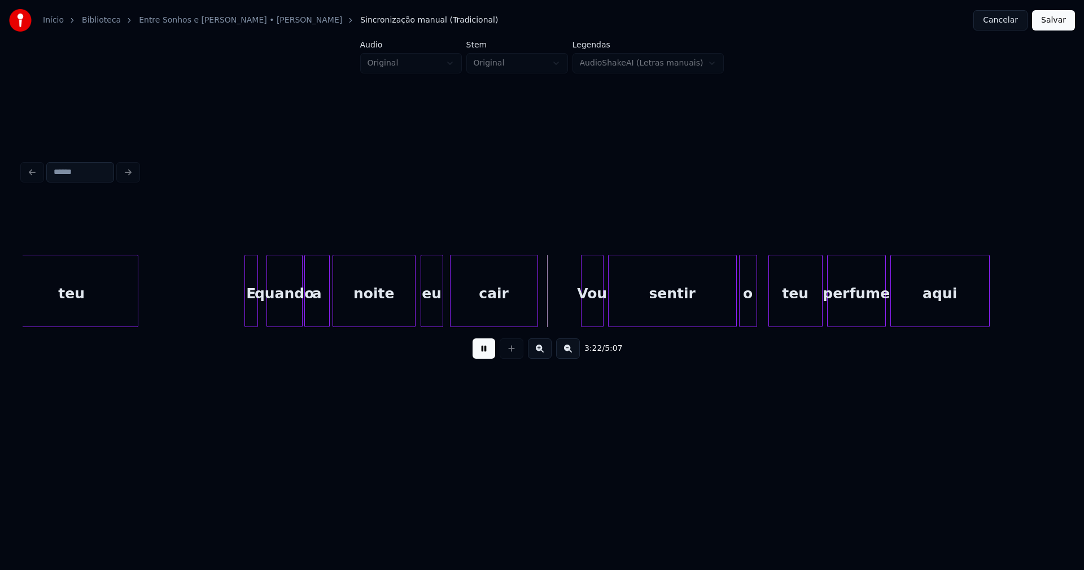
scroll to position [0, 22341]
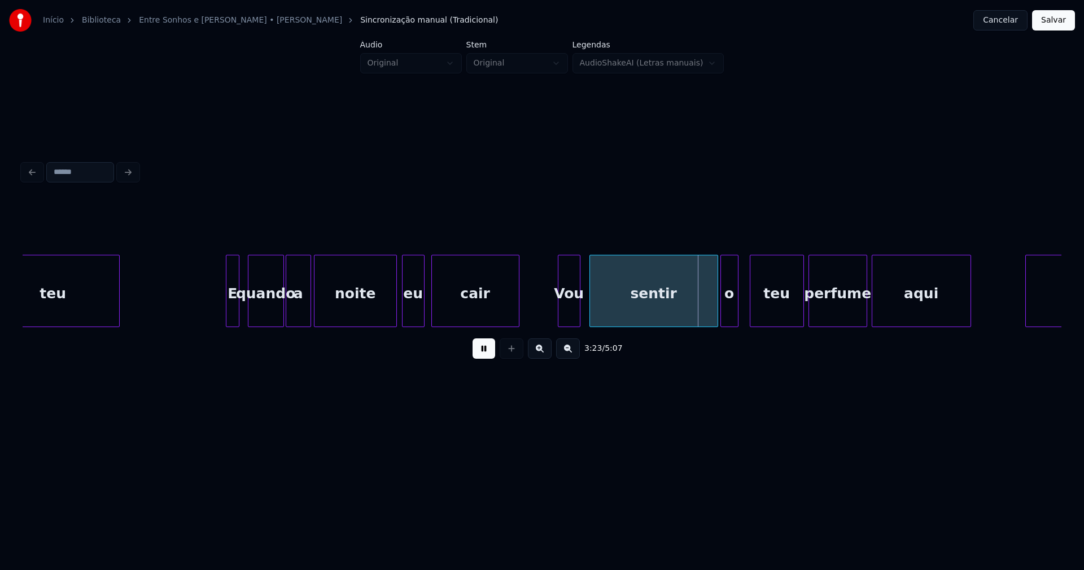
click at [570, 321] on div "Vou" at bounding box center [568, 293] width 21 height 77
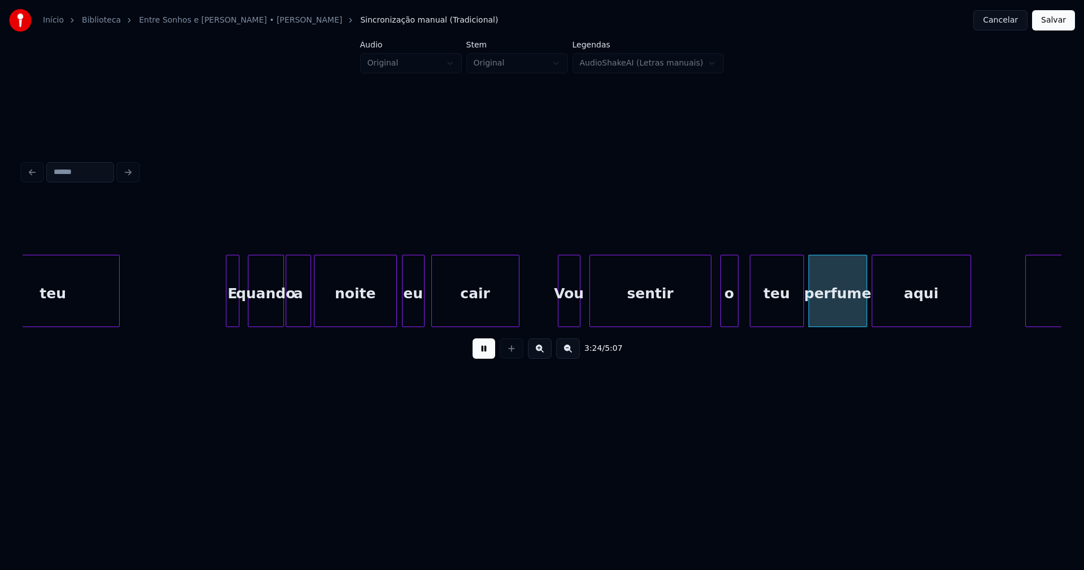
click at [707, 319] on div at bounding box center [708, 290] width 3 height 71
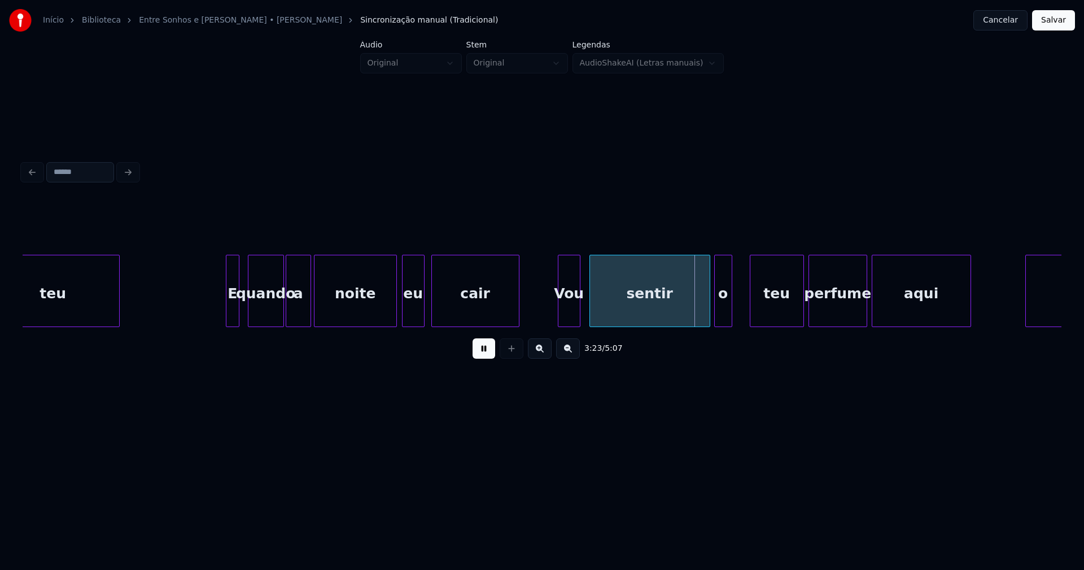
click at [722, 316] on div "o" at bounding box center [723, 293] width 17 height 77
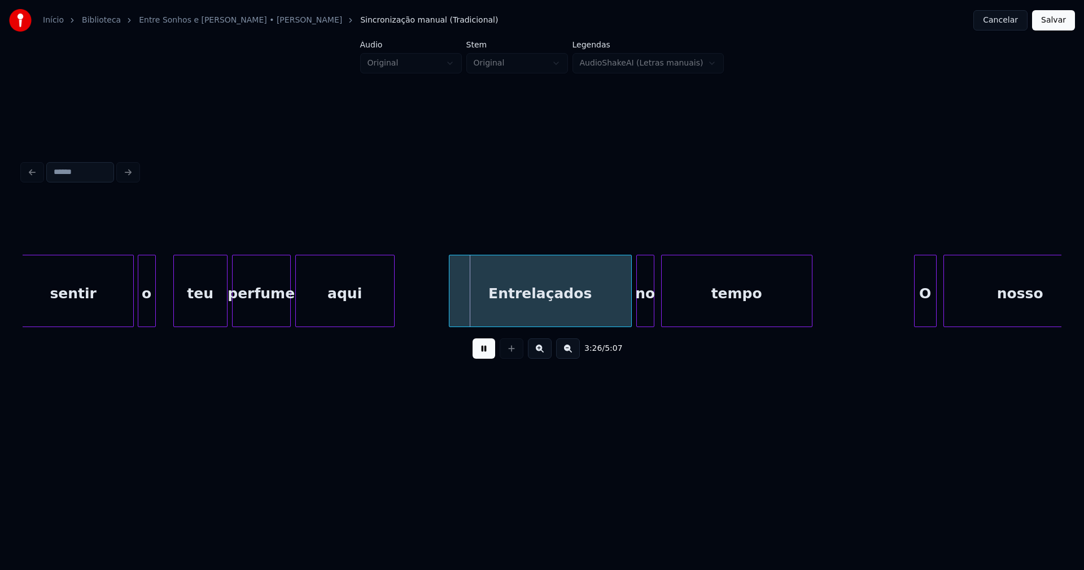
scroll to position [0, 22956]
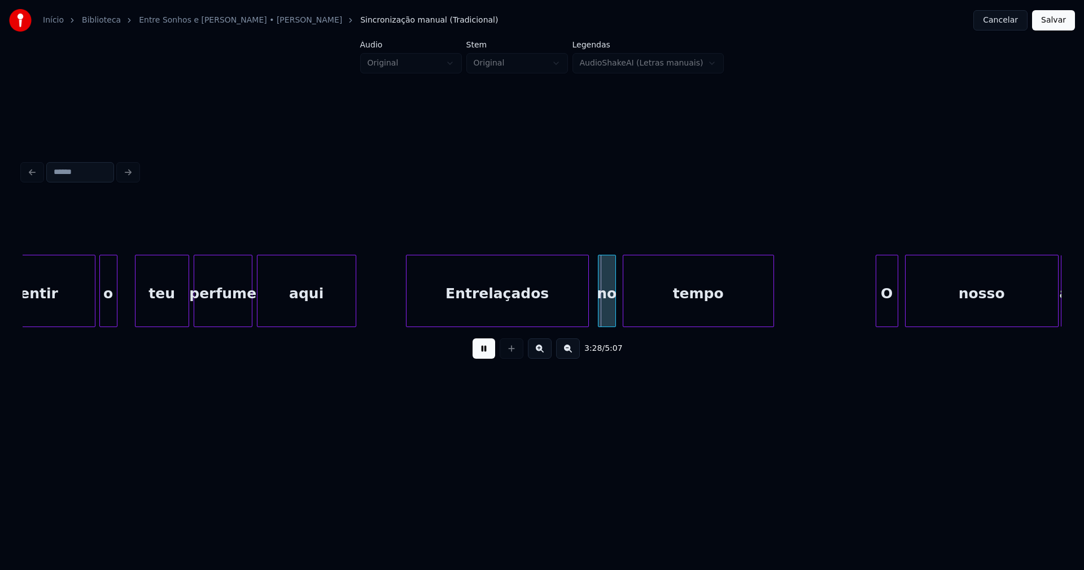
click at [463, 302] on div "Entrelaçados" at bounding box center [497, 293] width 182 height 77
click at [601, 312] on div "no" at bounding box center [603, 293] width 17 height 77
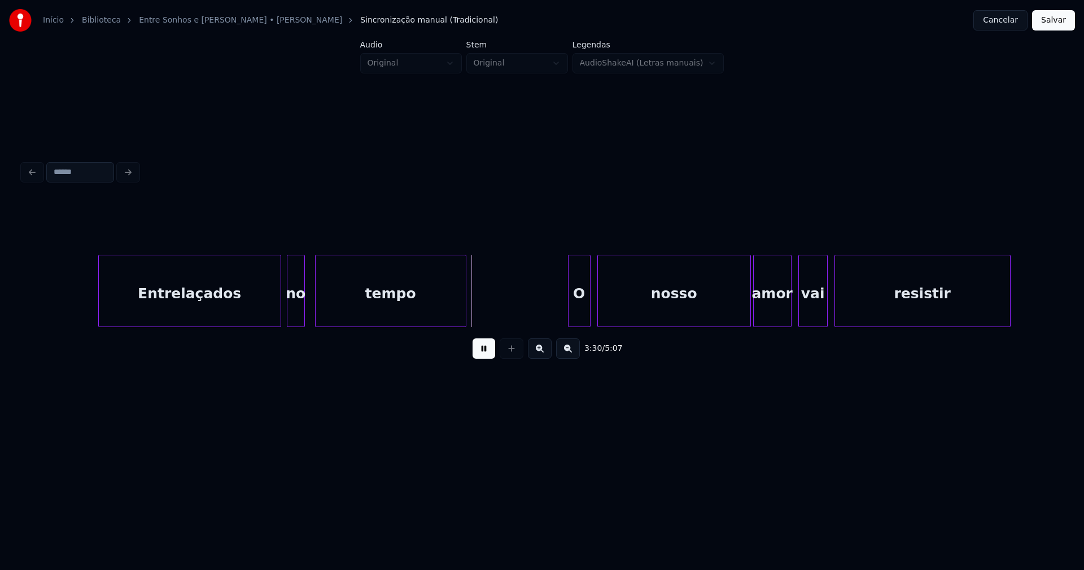
scroll to position [0, 23379]
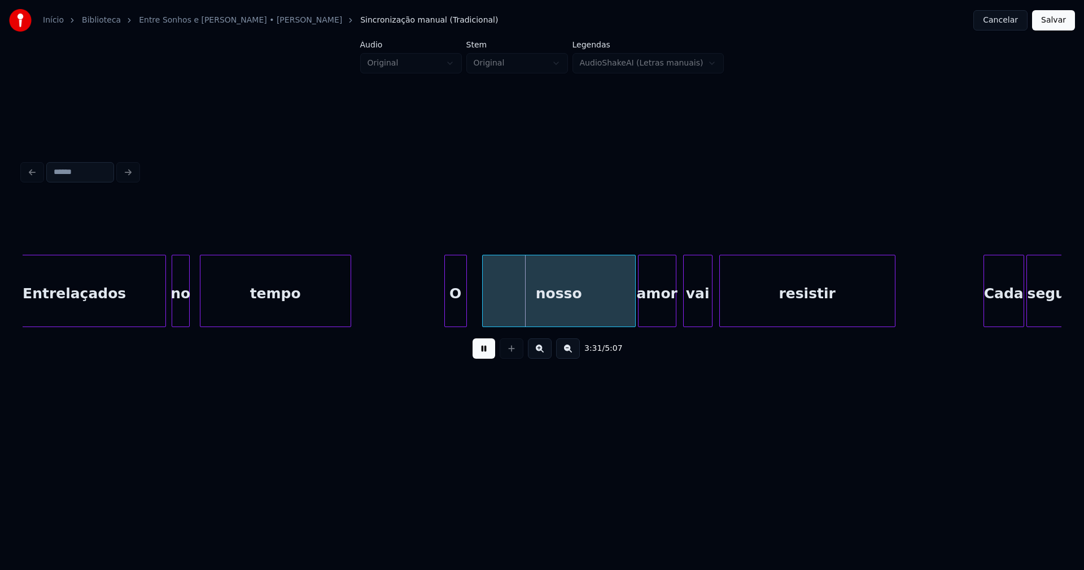
click at [452, 319] on div "O" at bounding box center [455, 293] width 21 height 77
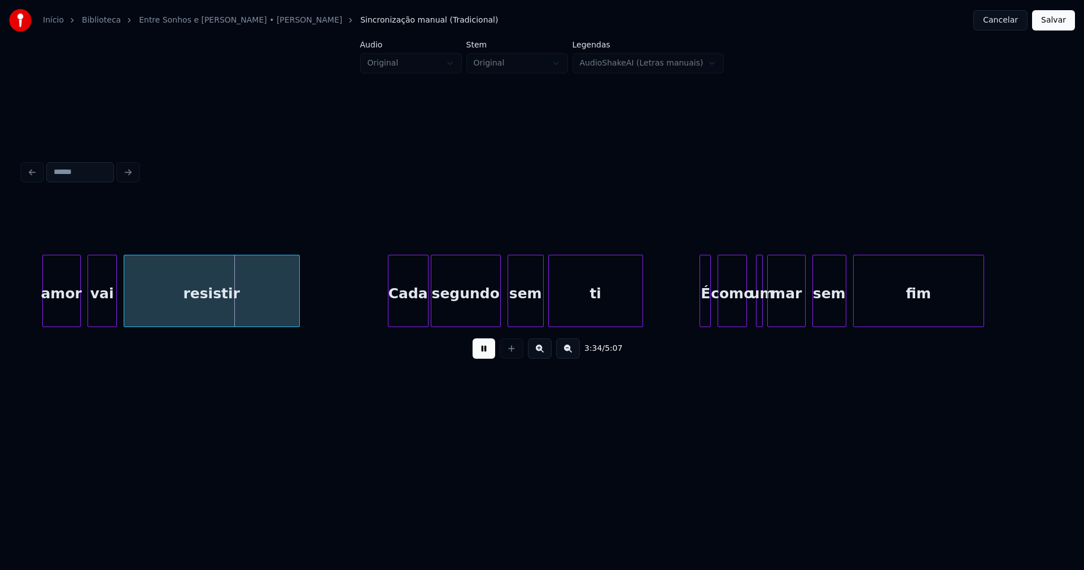
scroll to position [0, 23994]
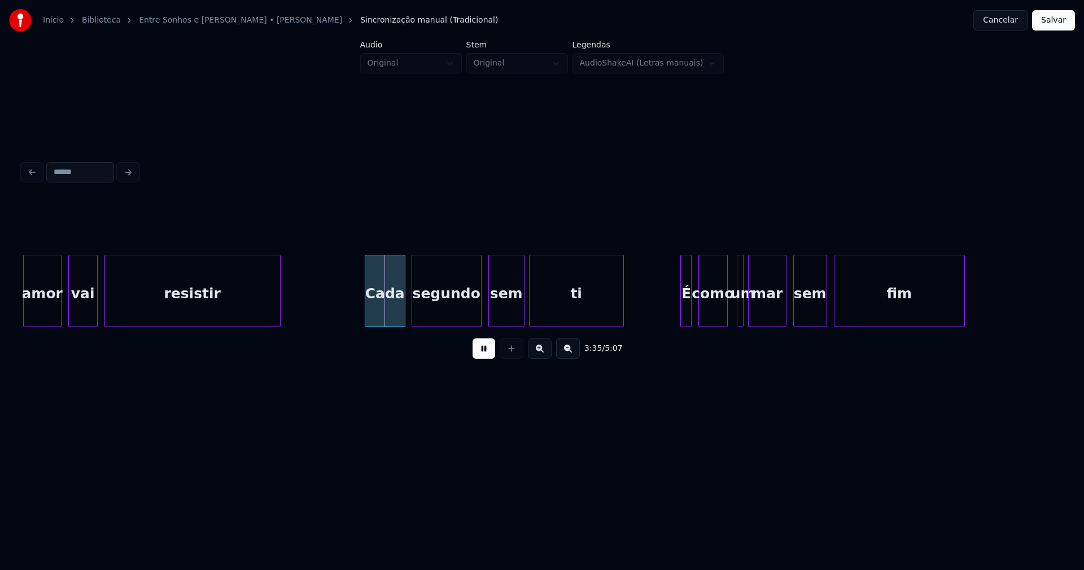
click at [389, 318] on div "Cada" at bounding box center [385, 293] width 40 height 77
click at [676, 318] on div at bounding box center [674, 290] width 3 height 71
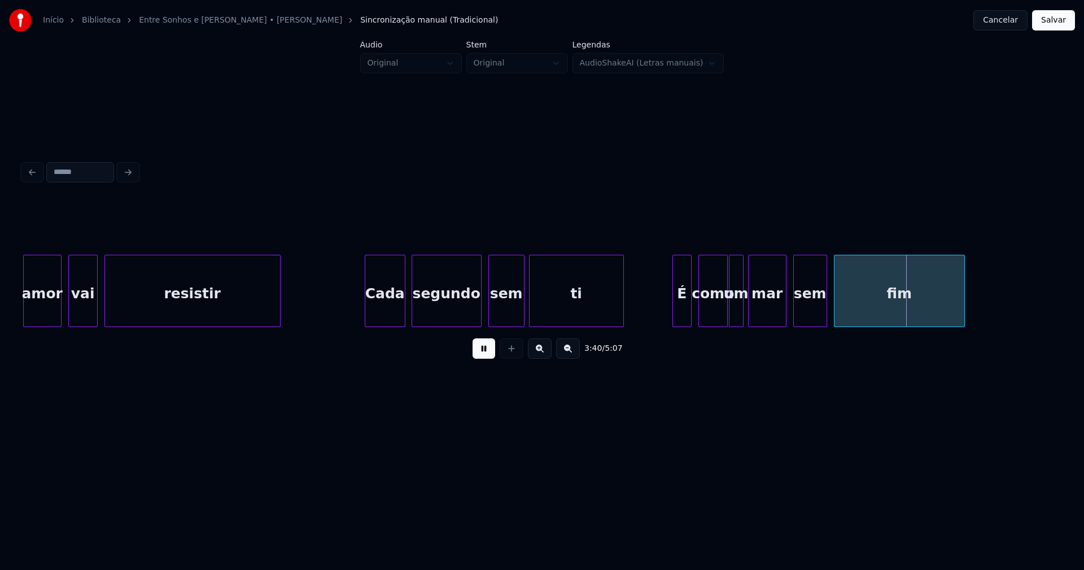
click at [730, 317] on div at bounding box center [730, 290] width 3 height 71
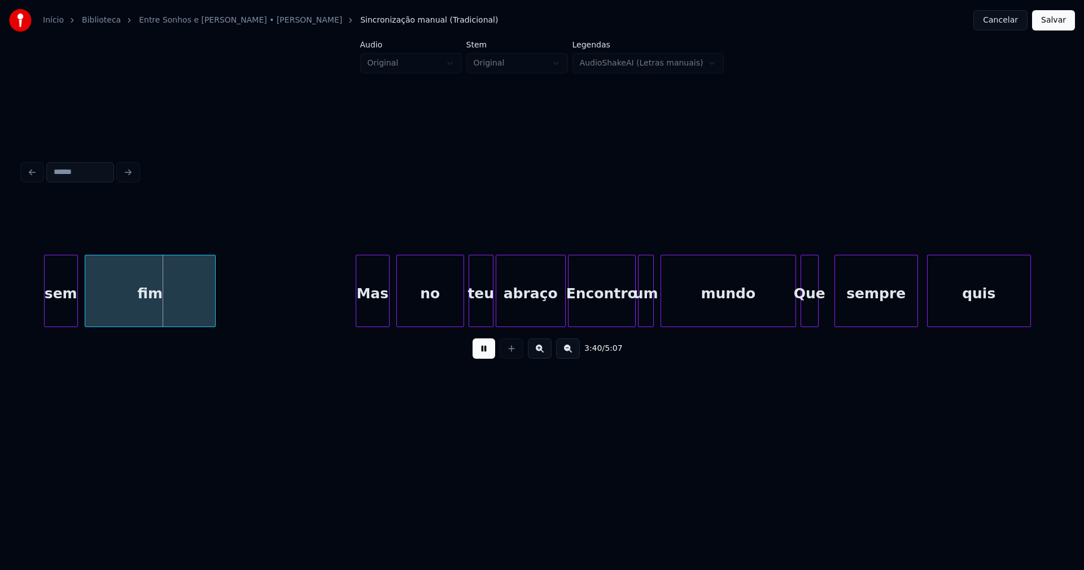
scroll to position [0, 24781]
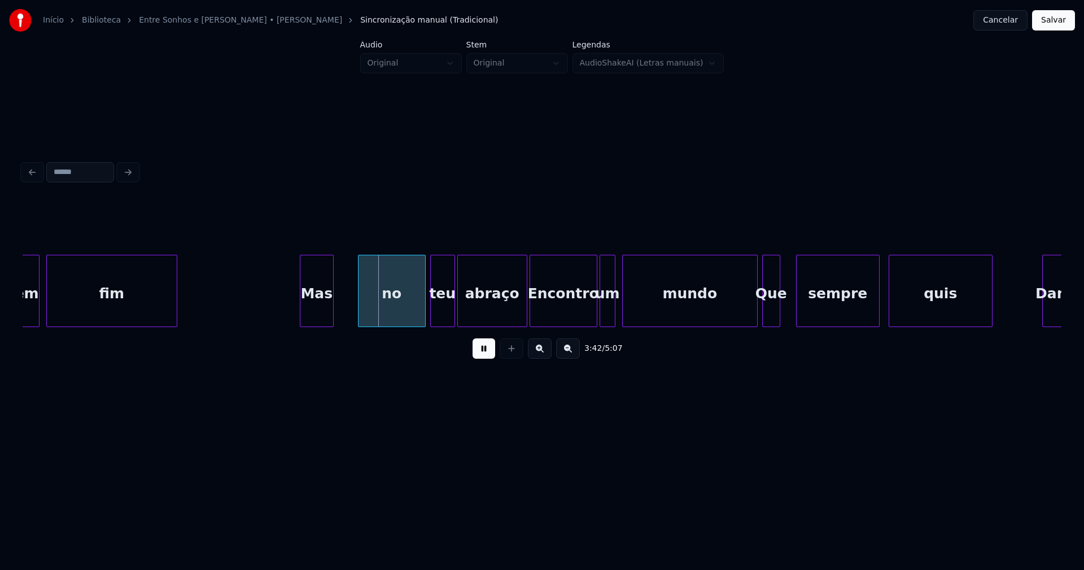
click at [317, 313] on div "Mas" at bounding box center [316, 293] width 33 height 77
click at [378, 313] on div "no" at bounding box center [384, 293] width 67 height 77
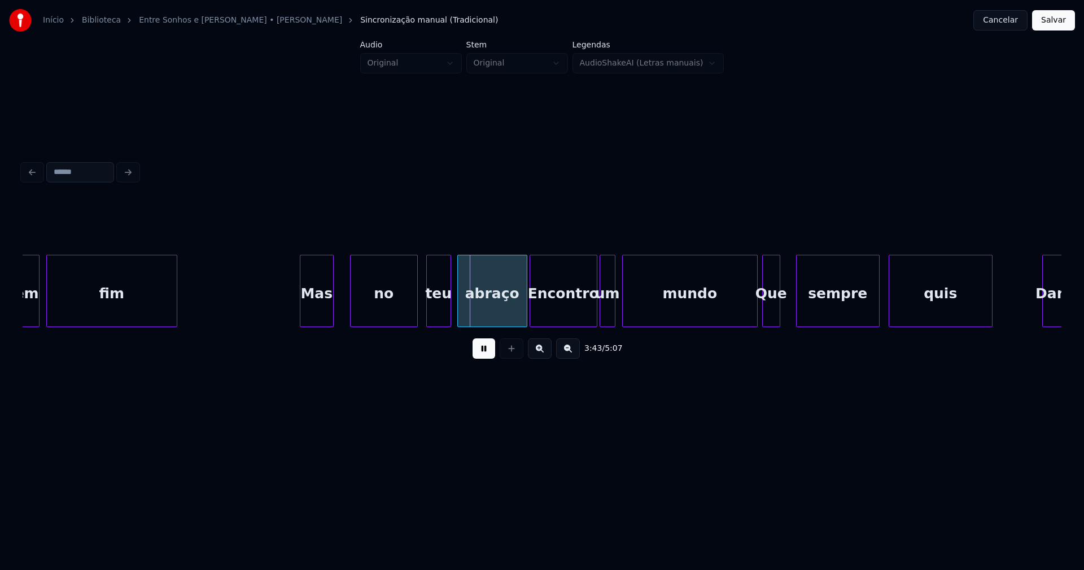
click at [442, 314] on div "teu" at bounding box center [439, 293] width 24 height 77
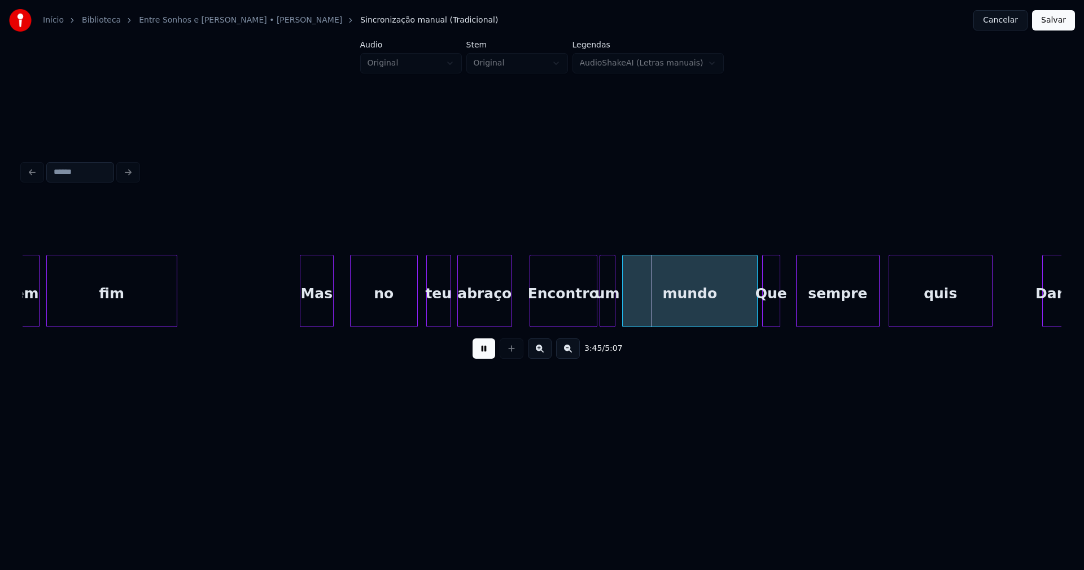
click at [509, 322] on div "sem fim Mas no teu abraço Encontro um mundo Que sempre quis Dançar" at bounding box center [542, 291] width 1039 height 72
click at [543, 320] on div "Encontro" at bounding box center [555, 293] width 67 height 77
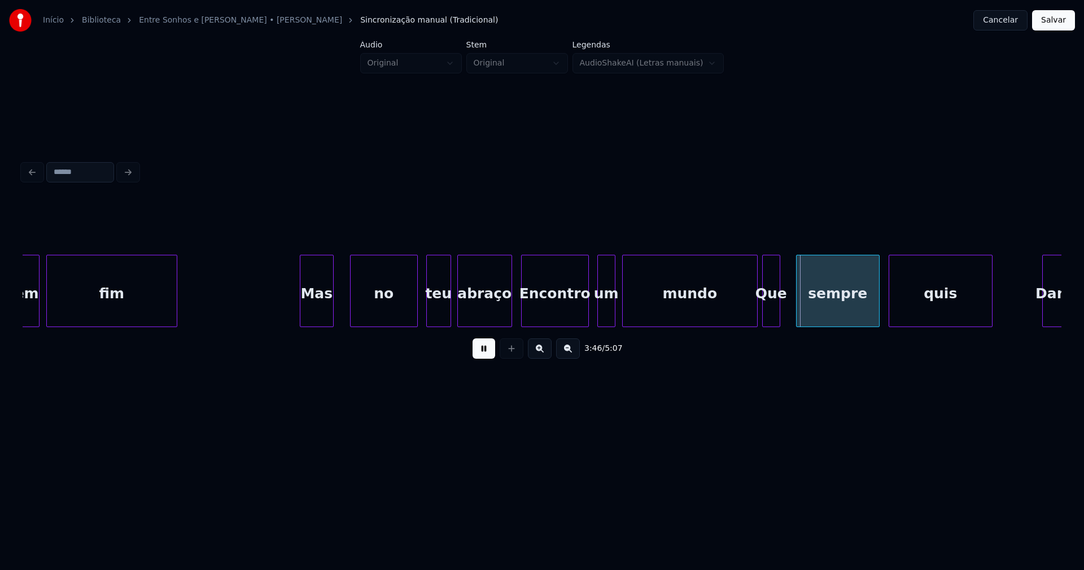
click at [600, 312] on div at bounding box center [599, 290] width 3 height 71
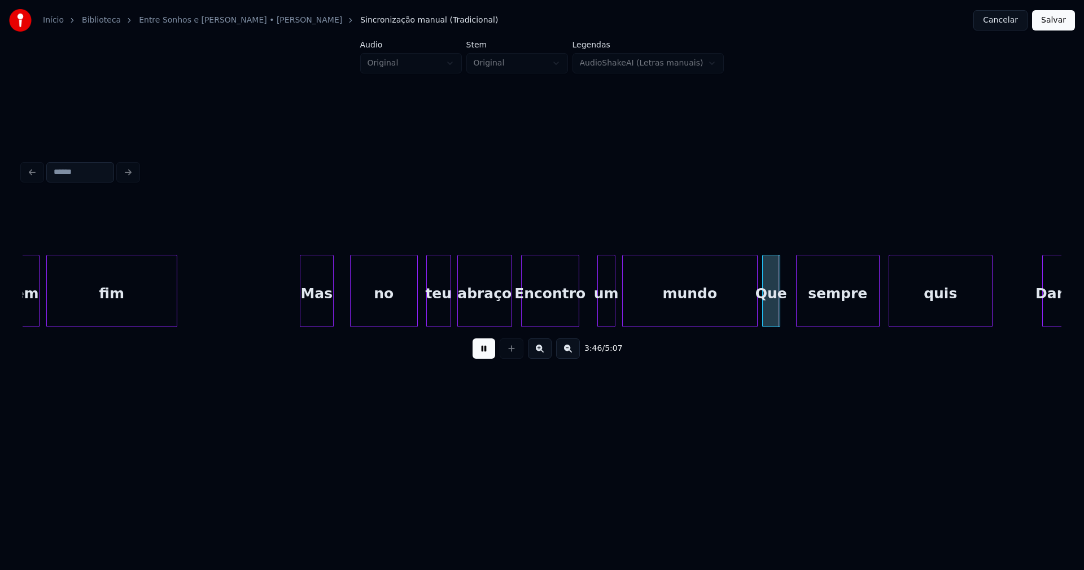
click at [577, 313] on div at bounding box center [576, 290] width 3 height 71
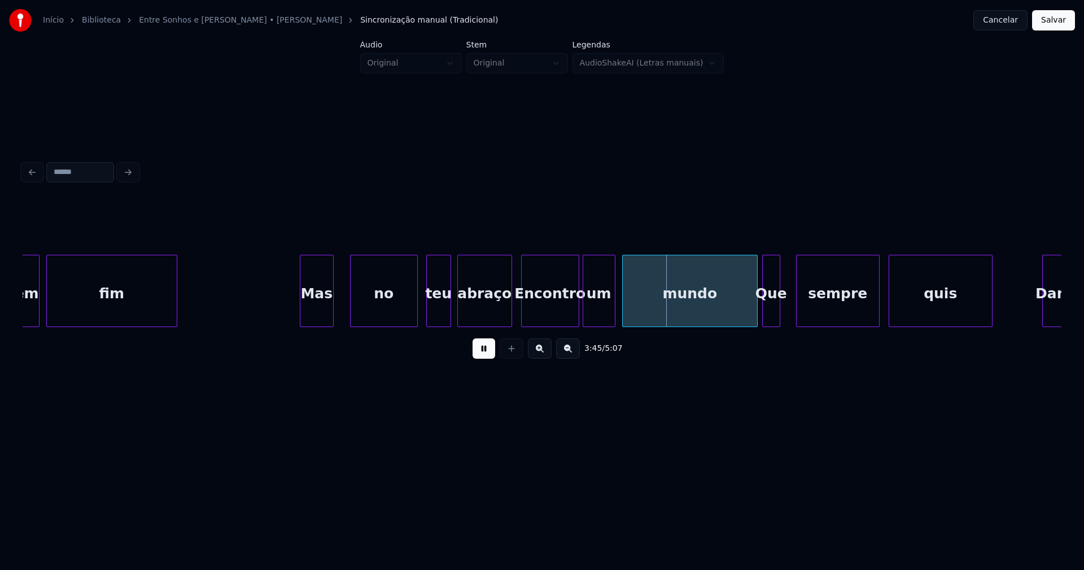
click at [584, 313] on div at bounding box center [584, 290] width 3 height 71
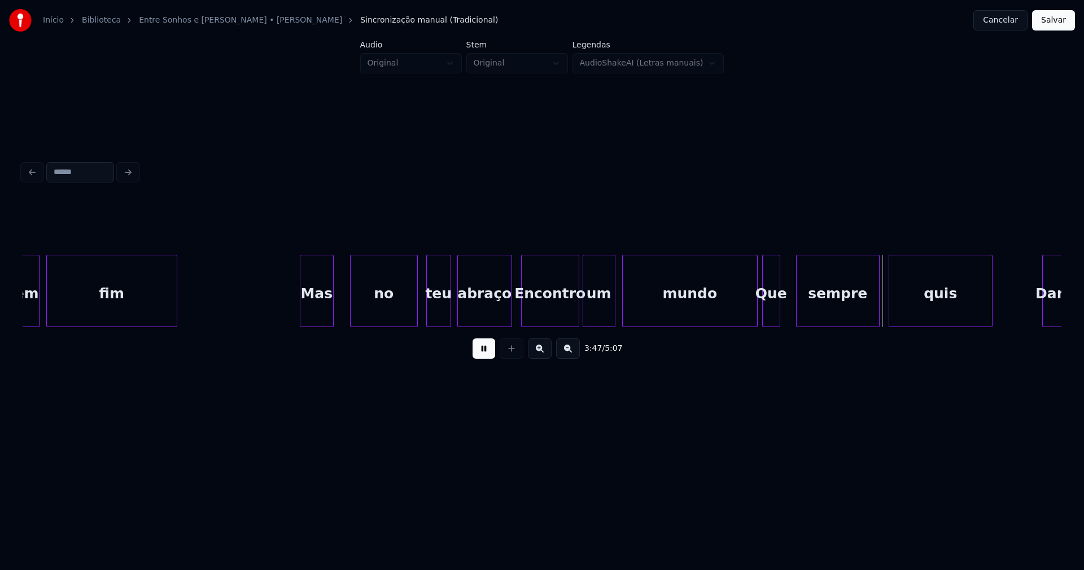
click at [755, 310] on div at bounding box center [755, 290] width 3 height 71
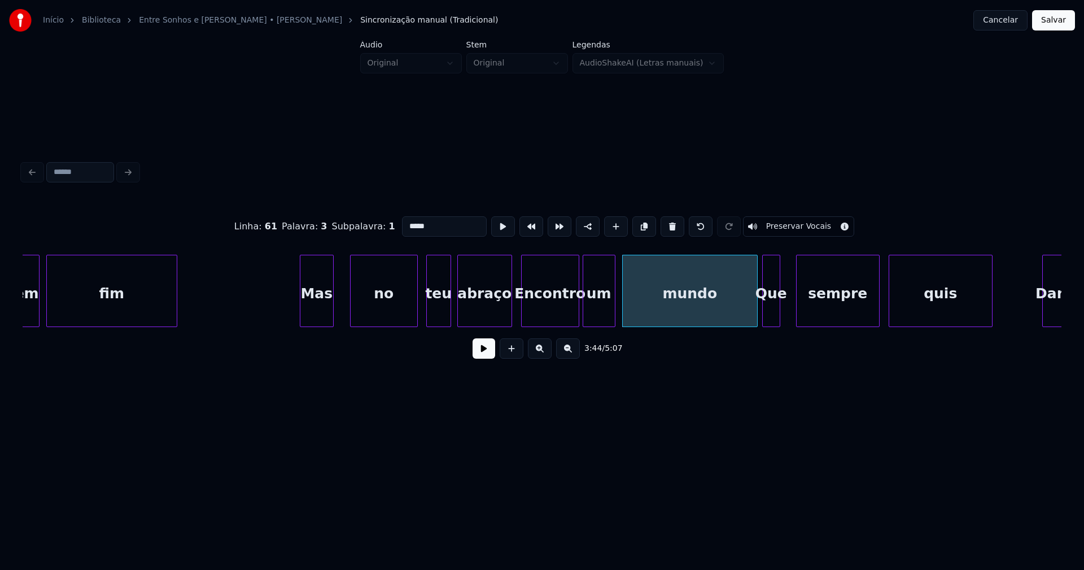
click at [491, 358] on button at bounding box center [483, 348] width 23 height 20
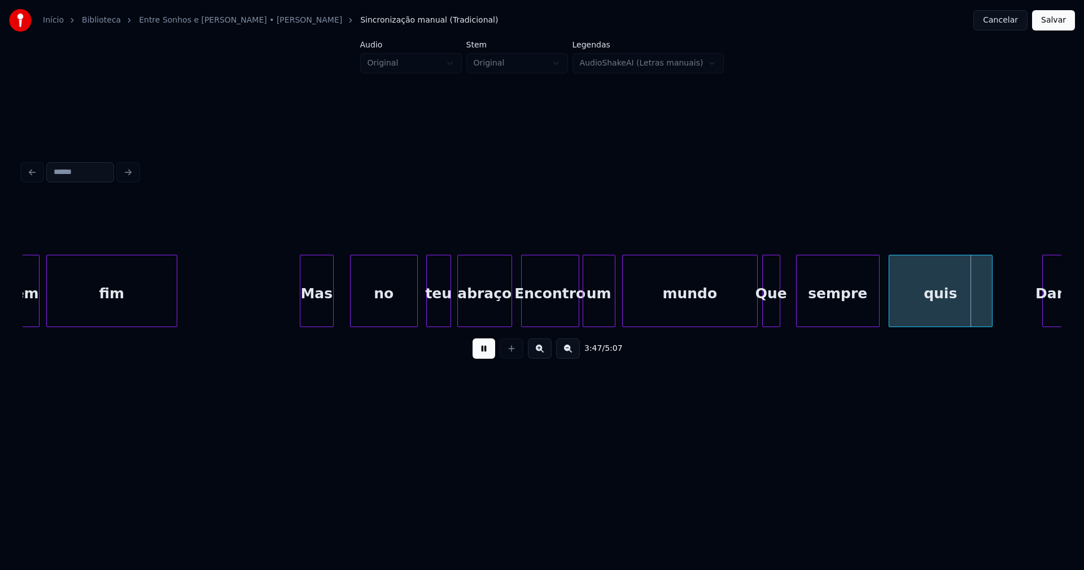
click at [496, 357] on div "3:47 / 5:07" at bounding box center [542, 348] width 1021 height 25
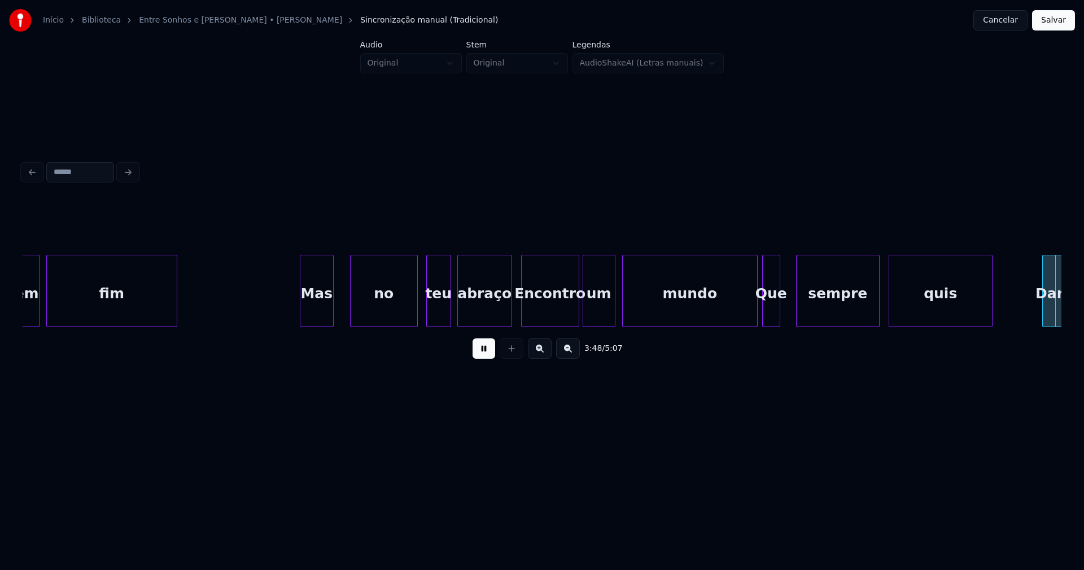
drag, startPoint x: 489, startPoint y: 356, endPoint x: 602, endPoint y: 355, distance: 112.9
click at [489, 355] on button at bounding box center [483, 348] width 23 height 20
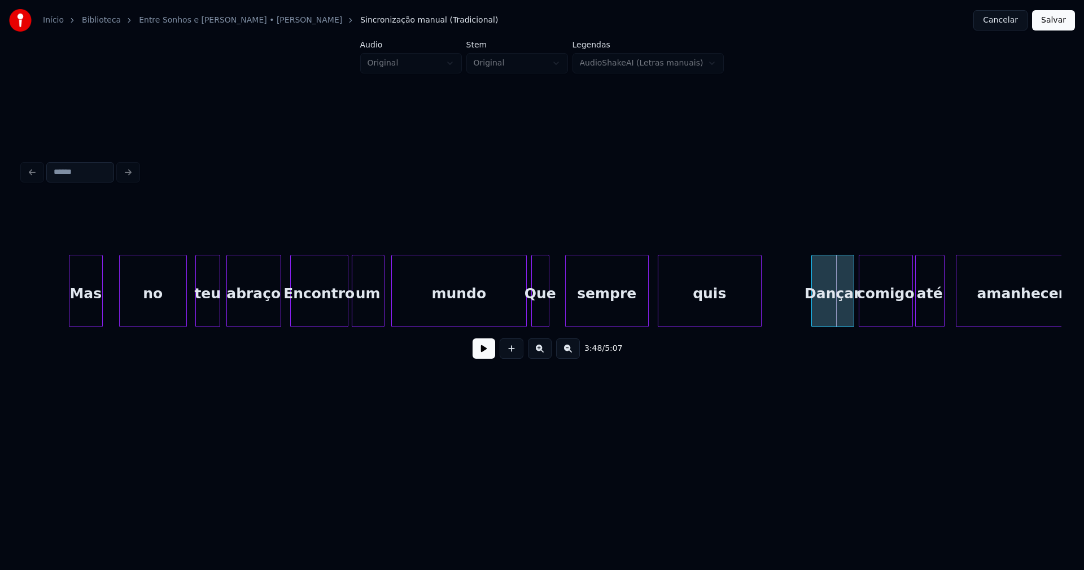
scroll to position [0, 24935]
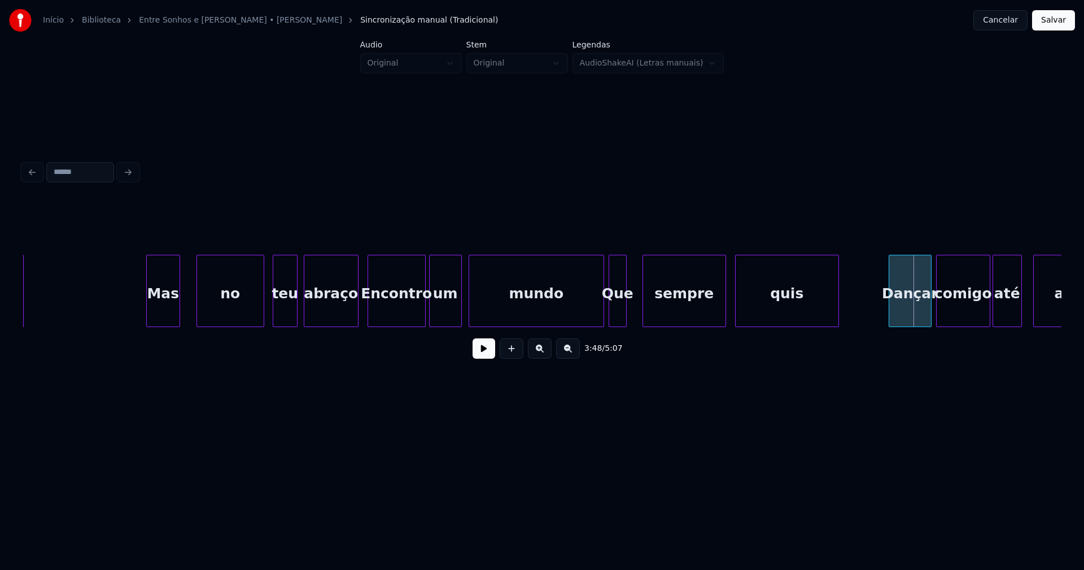
click at [390, 310] on div "Encontro" at bounding box center [396, 293] width 57 height 77
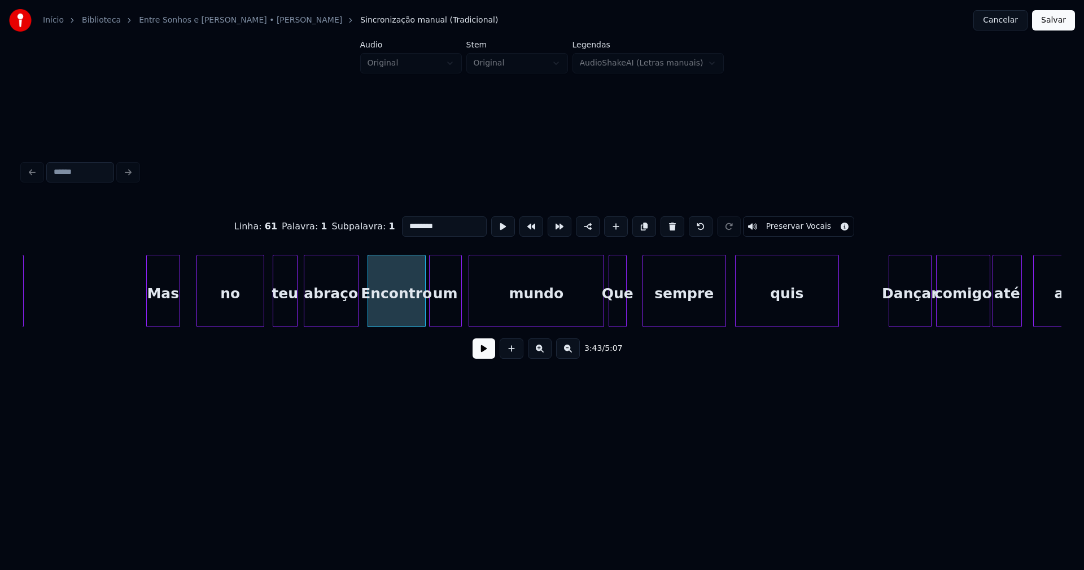
click at [405, 220] on input "********" at bounding box center [444, 226] width 85 height 20
click at [595, 320] on div at bounding box center [594, 290] width 3 height 71
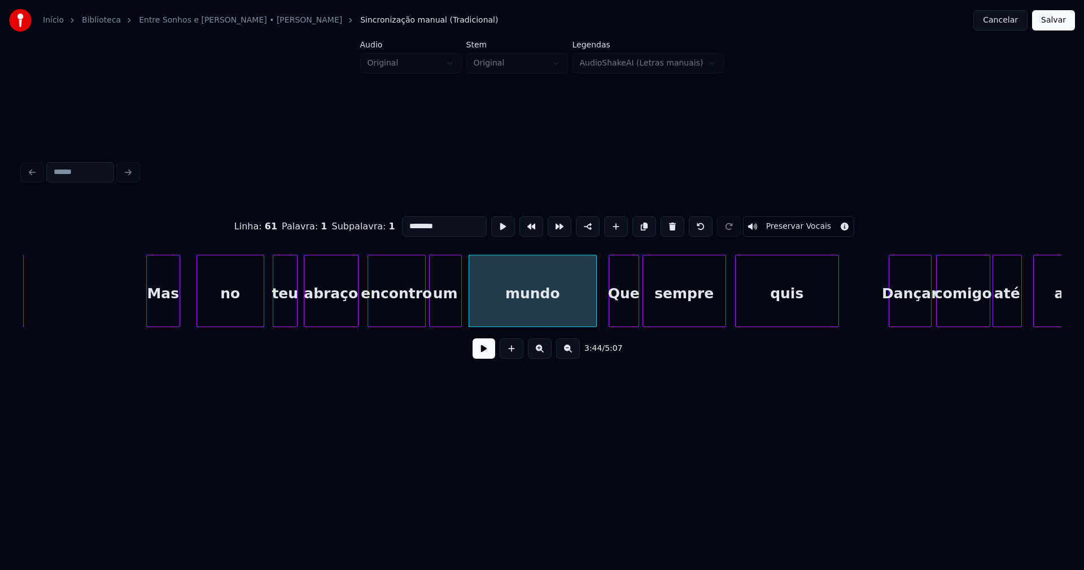
click at [637, 307] on div at bounding box center [636, 290] width 3 height 71
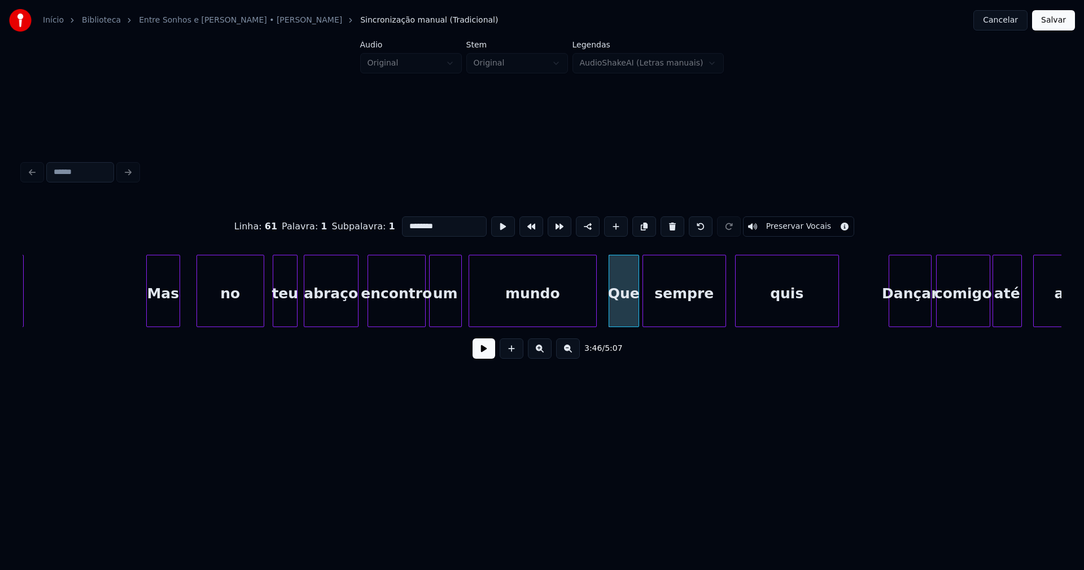
click at [622, 312] on div "Que" at bounding box center [623, 293] width 29 height 77
click at [406, 221] on input "***" at bounding box center [444, 226] width 85 height 20
click at [768, 301] on div "quis" at bounding box center [783, 293] width 103 height 77
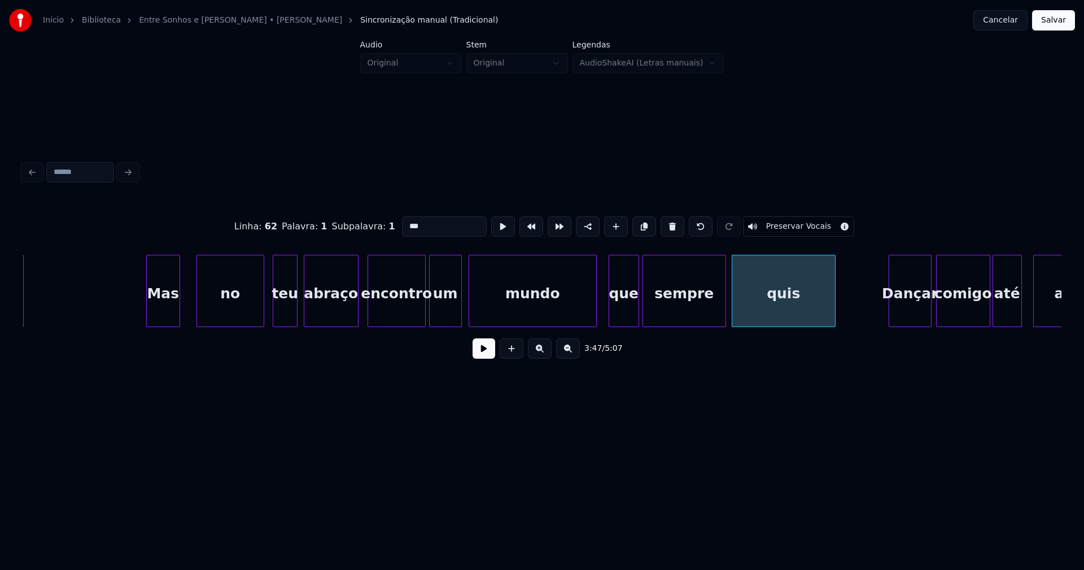
type input "***"
drag, startPoint x: 480, startPoint y: 350, endPoint x: 513, endPoint y: 351, distance: 33.3
click at [481, 351] on button at bounding box center [483, 348] width 23 height 20
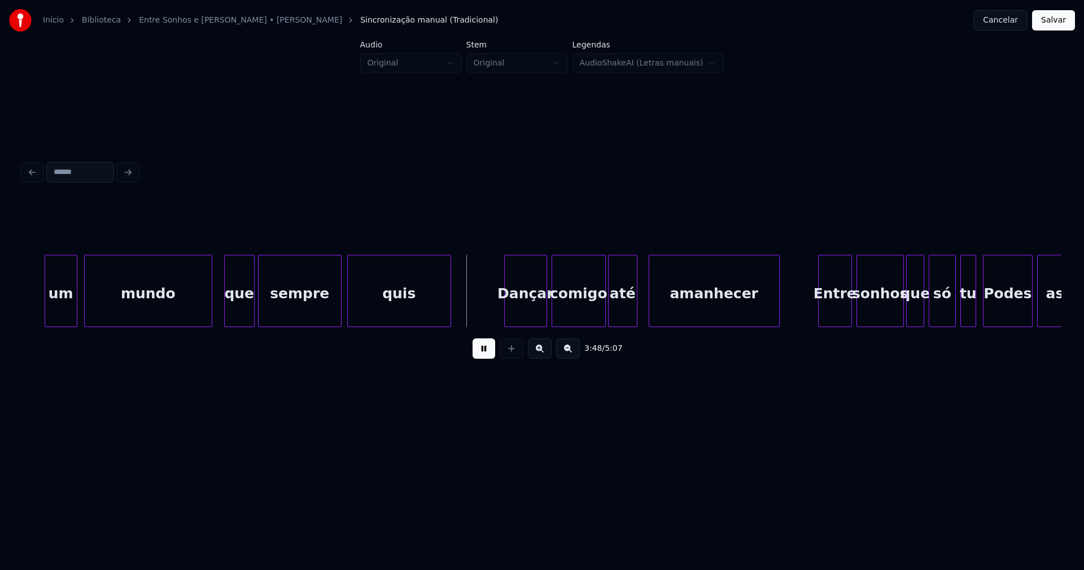
scroll to position [0, 25434]
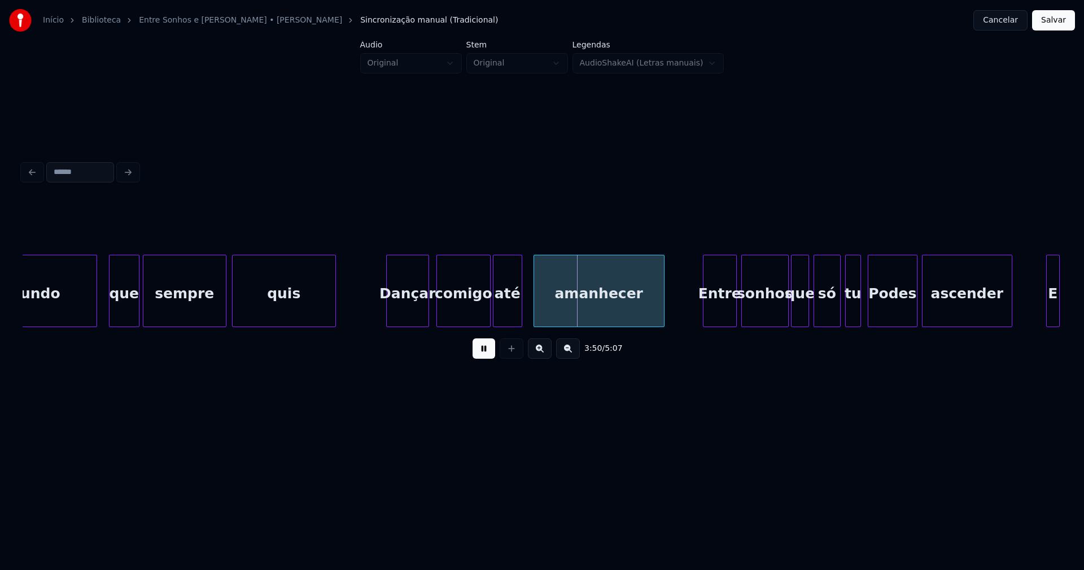
click at [414, 303] on div "Dançar" at bounding box center [408, 293] width 42 height 77
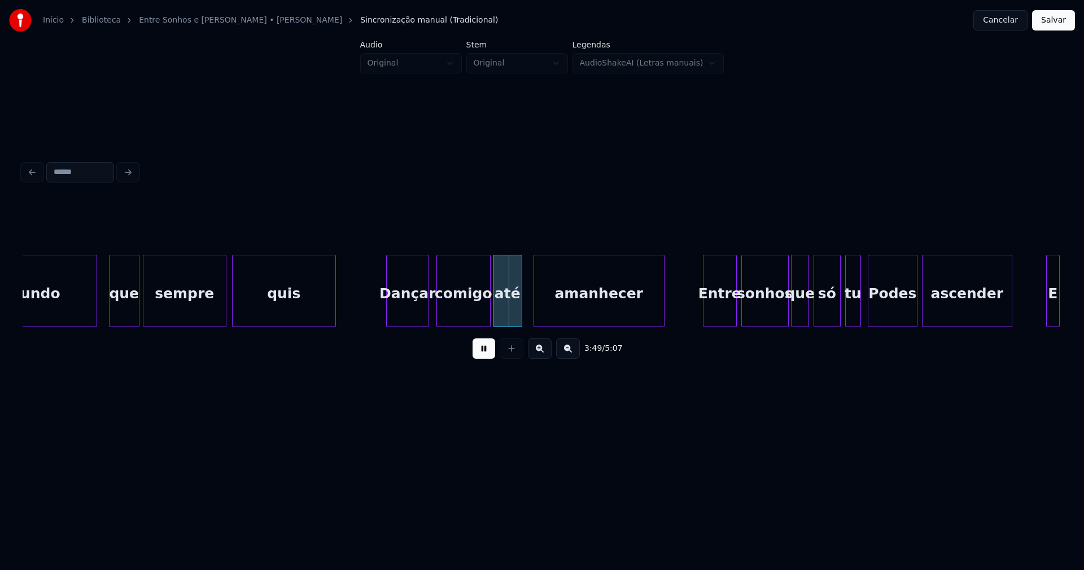
click at [471, 304] on div "comigo" at bounding box center [463, 293] width 53 height 77
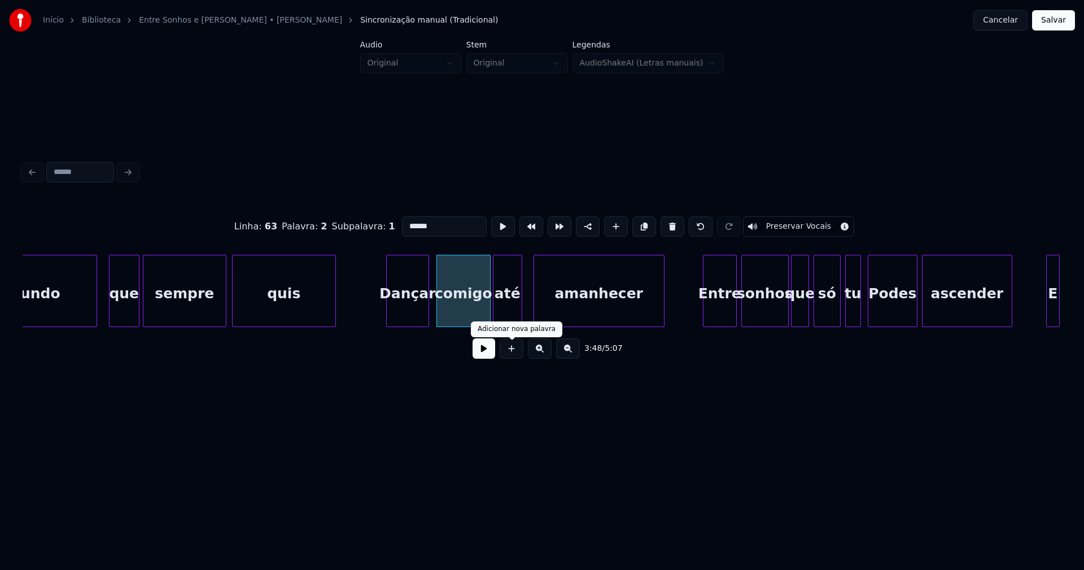
drag, startPoint x: 479, startPoint y: 353, endPoint x: 590, endPoint y: 353, distance: 111.2
click at [481, 354] on button at bounding box center [483, 348] width 23 height 20
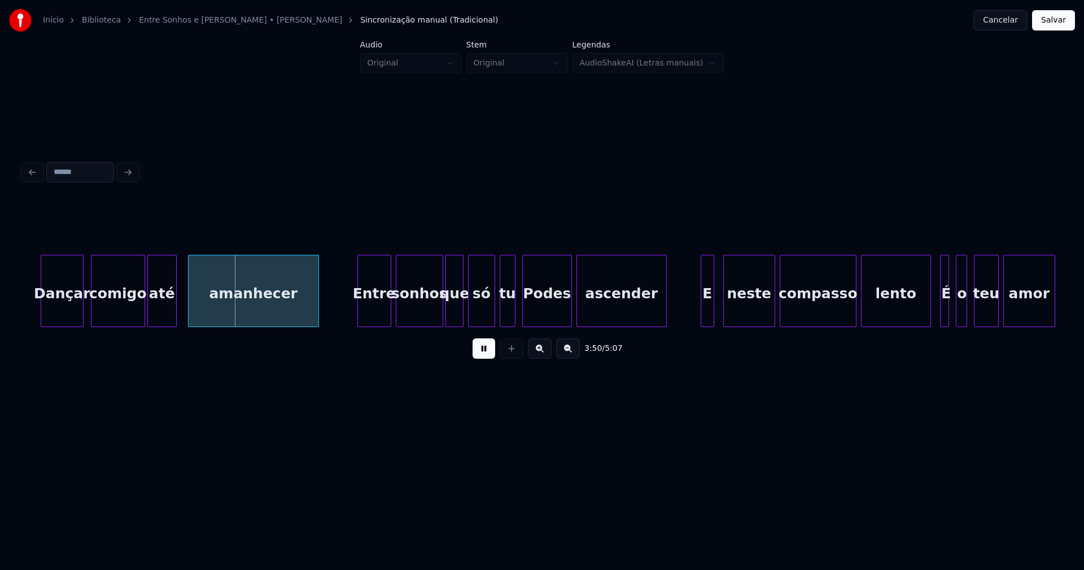
scroll to position [0, 25876]
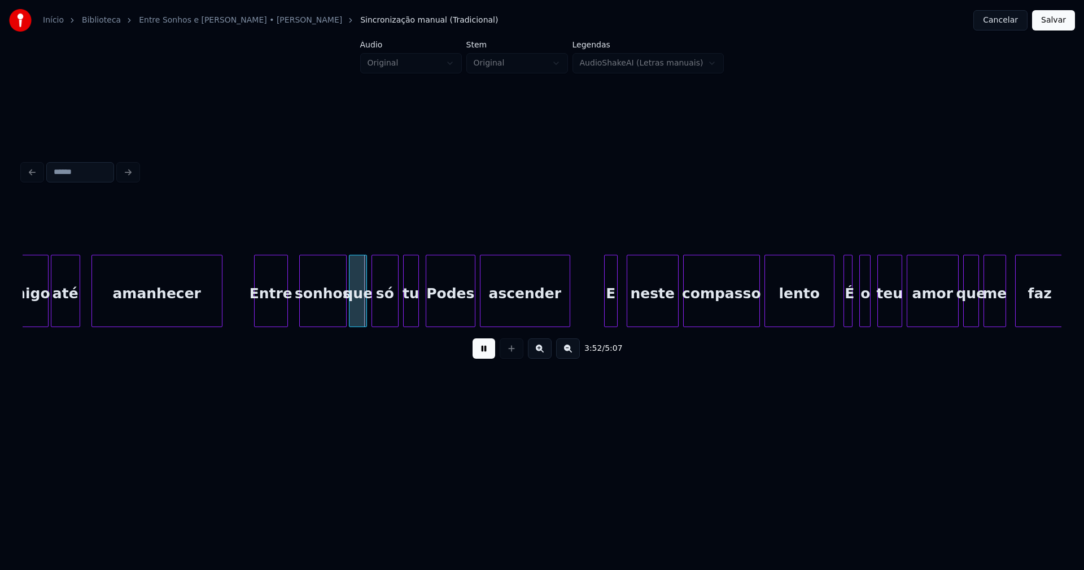
click at [270, 314] on div "Entre" at bounding box center [271, 293] width 33 height 77
click at [317, 311] on div "sonhos" at bounding box center [318, 293] width 46 height 77
click at [407, 315] on div "tu" at bounding box center [408, 293] width 15 height 77
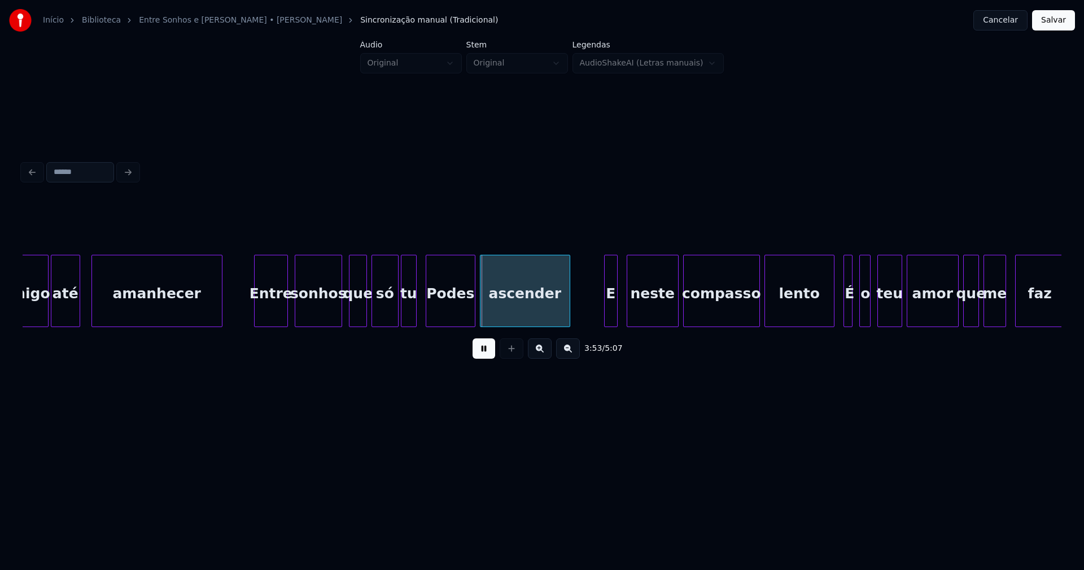
click at [488, 350] on button at bounding box center [483, 348] width 23 height 20
click at [449, 314] on div "Podes" at bounding box center [450, 293] width 49 height 77
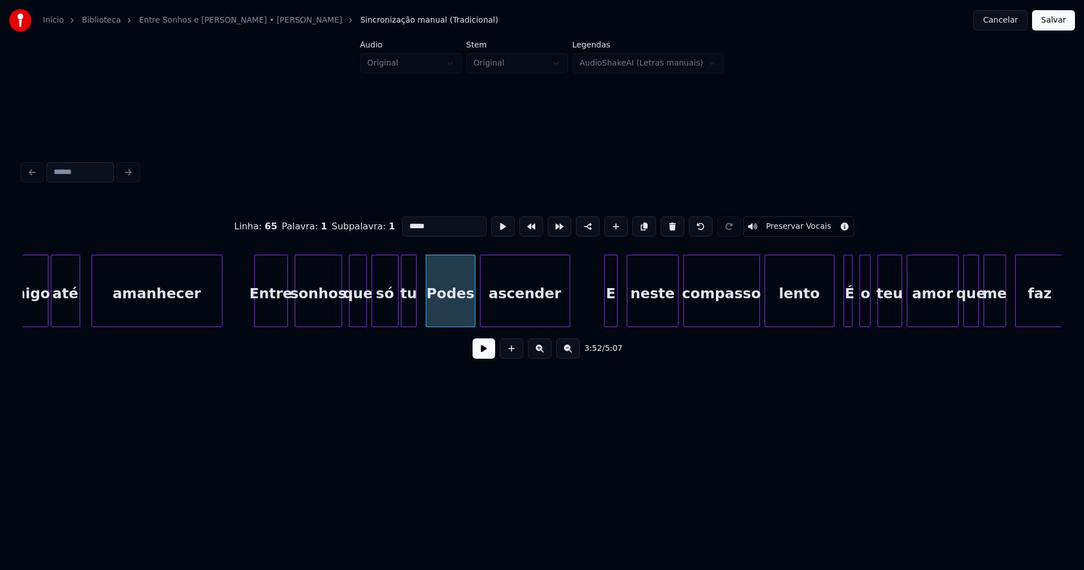
click at [405, 220] on input "*****" at bounding box center [444, 226] width 85 height 20
type input "*****"
click at [488, 356] on button at bounding box center [483, 348] width 23 height 20
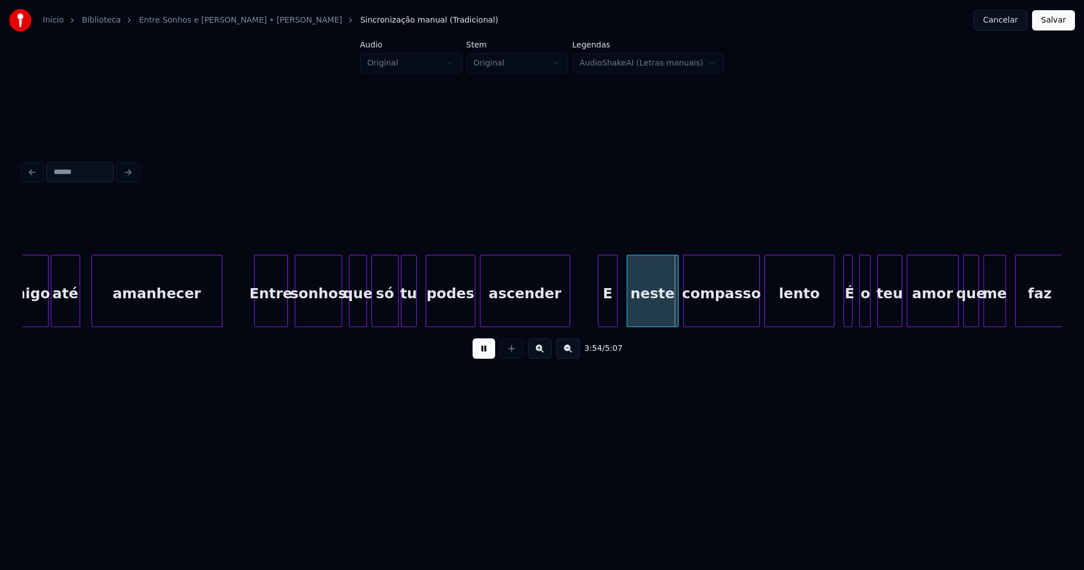
click at [598, 319] on div at bounding box center [599, 290] width 3 height 71
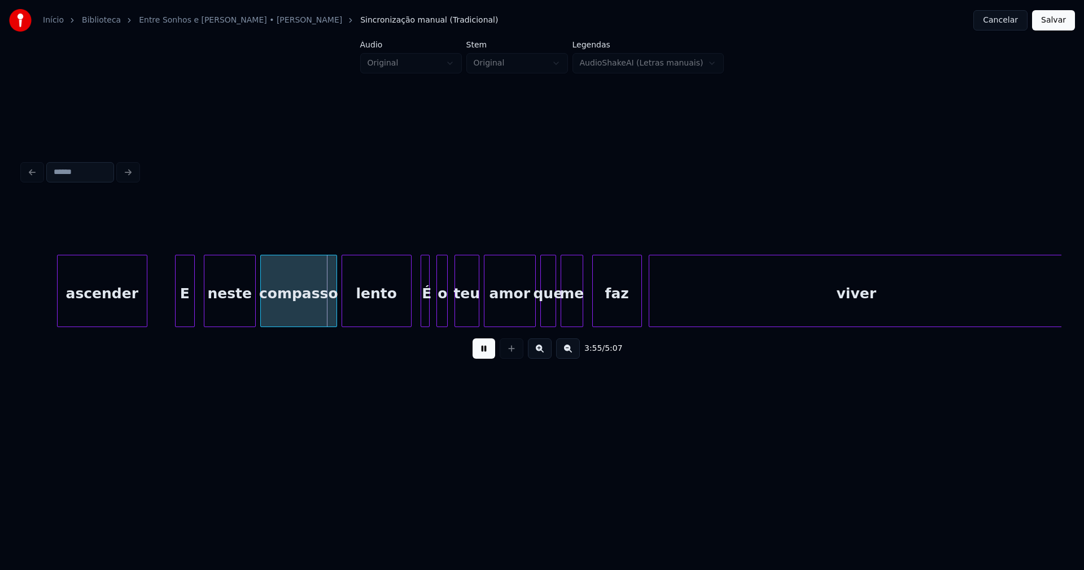
scroll to position [0, 26338]
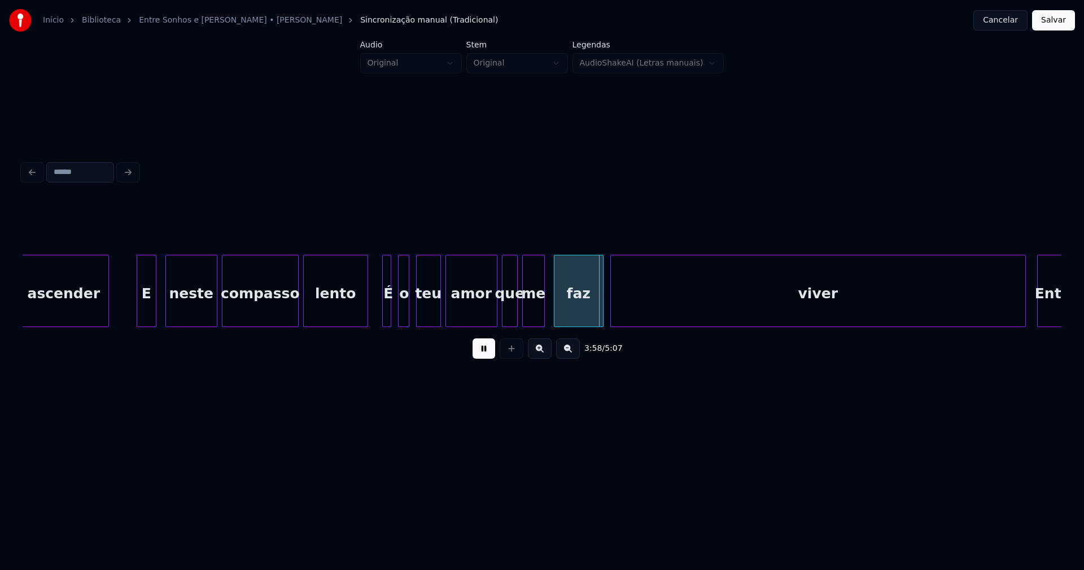
click at [367, 312] on div at bounding box center [365, 290] width 3 height 71
click at [393, 313] on div at bounding box center [394, 290] width 3 height 71
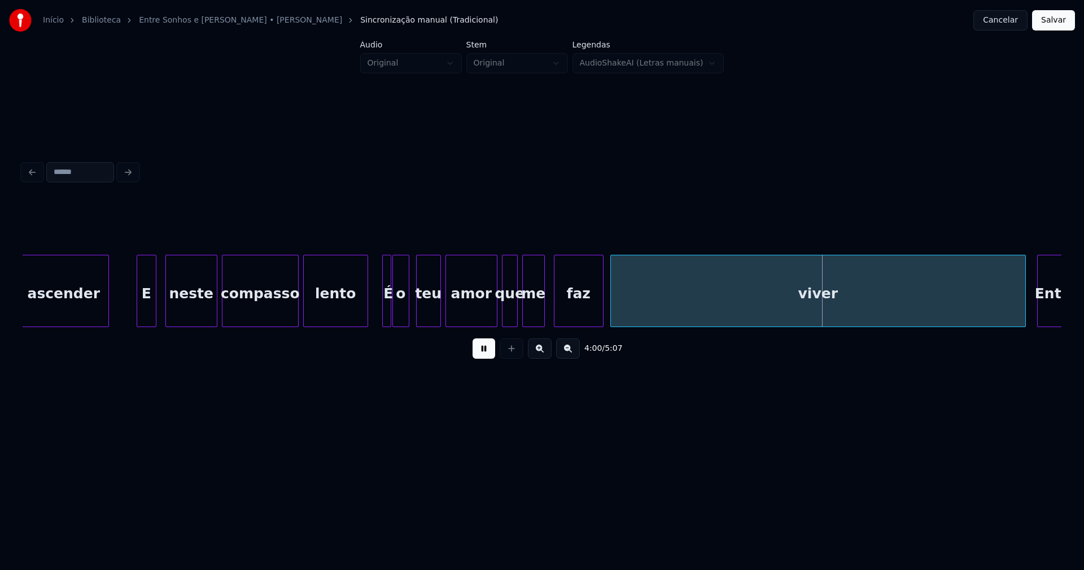
drag, startPoint x: 491, startPoint y: 355, endPoint x: 439, endPoint y: 334, distance: 55.2
click at [491, 355] on button at bounding box center [483, 348] width 23 height 20
click at [385, 308] on div at bounding box center [384, 290] width 3 height 71
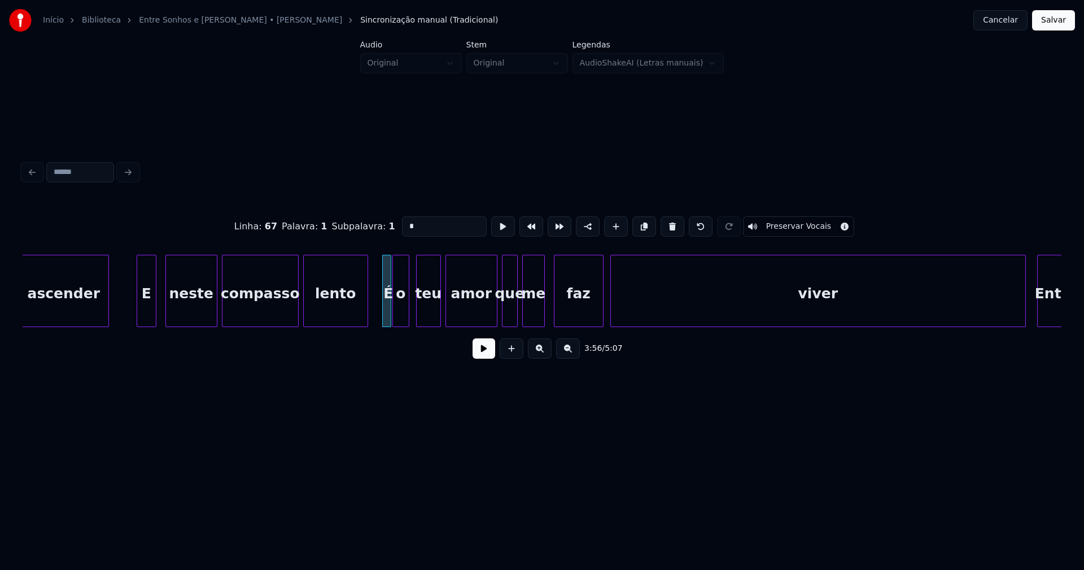
drag, startPoint x: 414, startPoint y: 224, endPoint x: 360, endPoint y: 224, distance: 54.8
click at [358, 223] on div "Linha : 67 [GEOGRAPHIC_DATA] : 1 Subpalavra : 1 * Preservar Vocais" at bounding box center [542, 226] width 1039 height 56
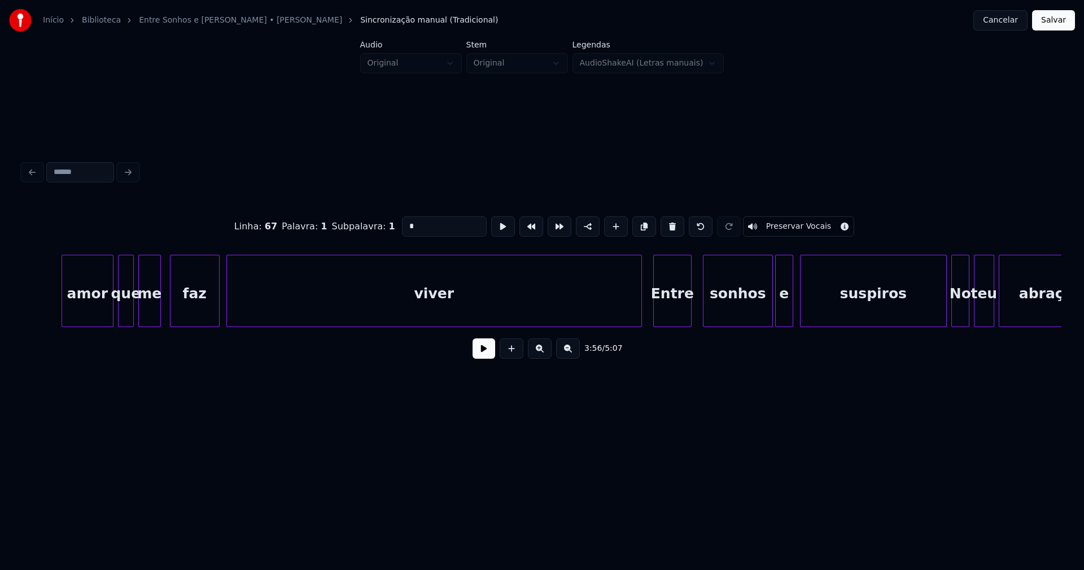
scroll to position [0, 26817]
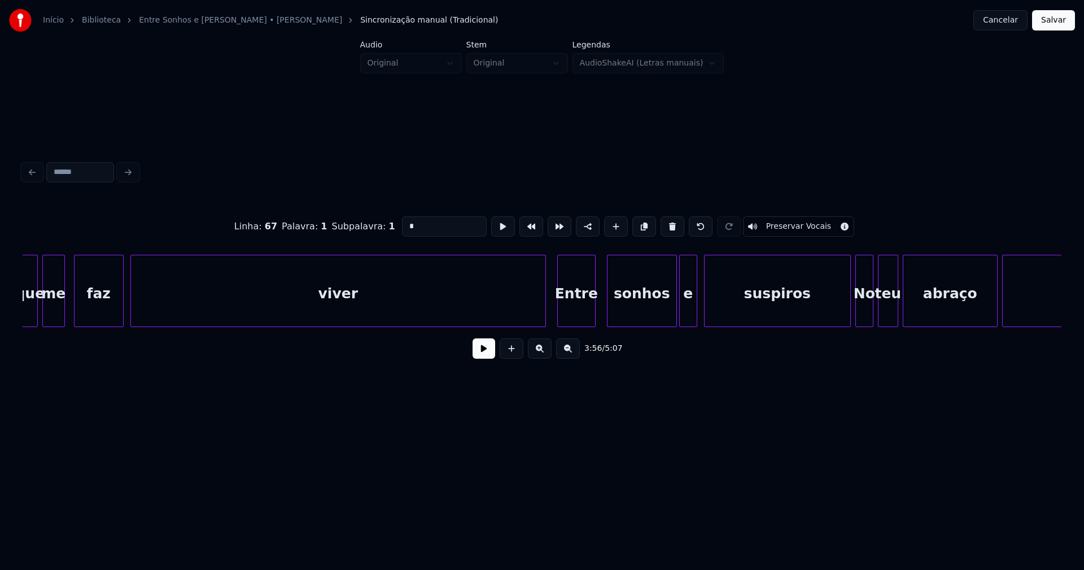
click at [322, 296] on div "viver" at bounding box center [338, 293] width 414 height 77
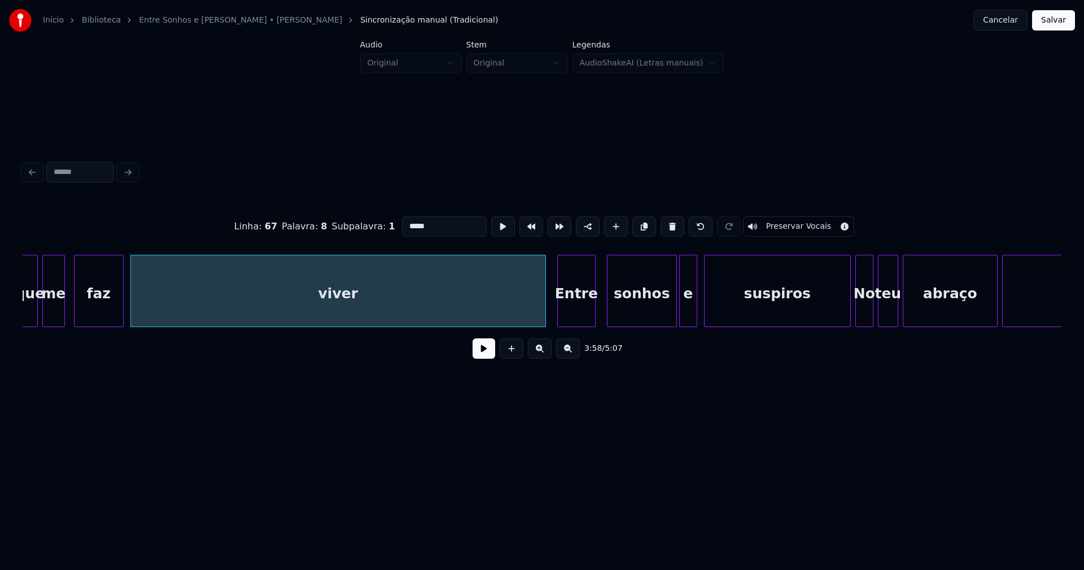
type input "*****"
click at [487, 356] on button at bounding box center [483, 348] width 23 height 20
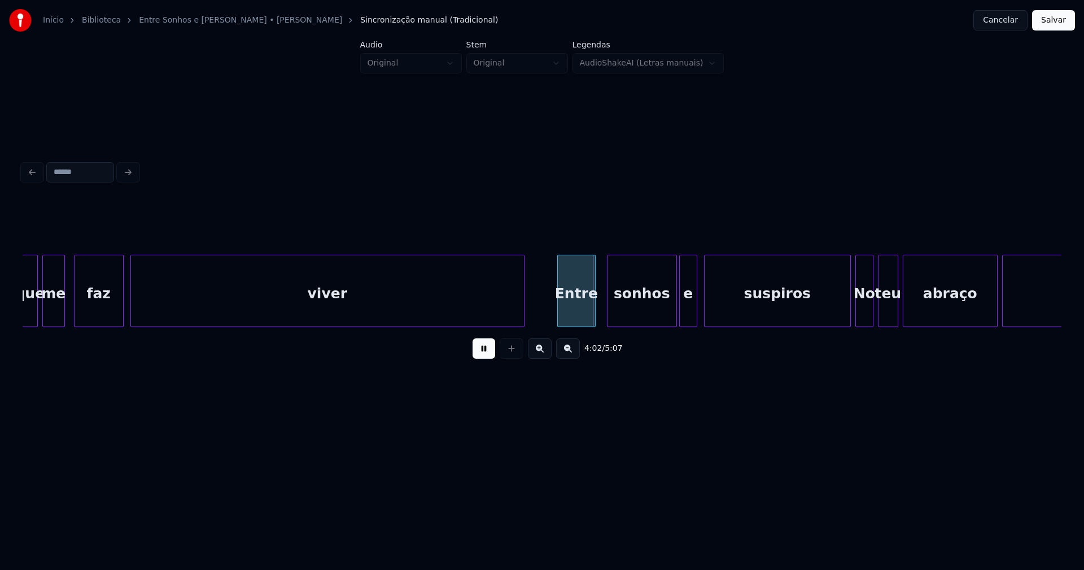
click at [522, 314] on div at bounding box center [521, 290] width 3 height 71
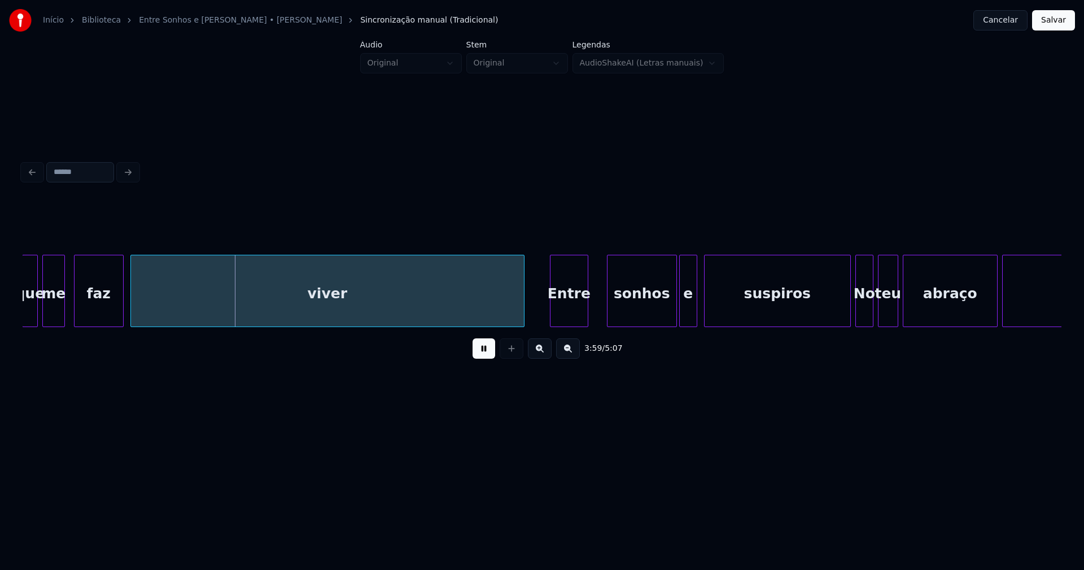
click at [569, 321] on div "Entre" at bounding box center [568, 293] width 37 height 77
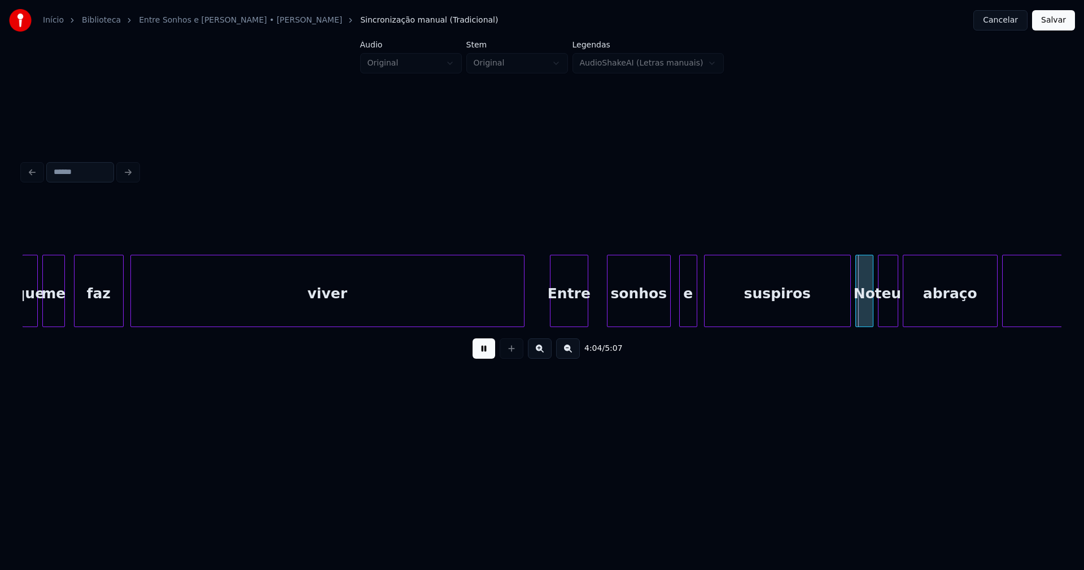
click at [667, 314] on div at bounding box center [668, 290] width 3 height 71
click at [686, 313] on div "e" at bounding box center [682, 293] width 17 height 77
click at [837, 314] on div at bounding box center [837, 290] width 3 height 71
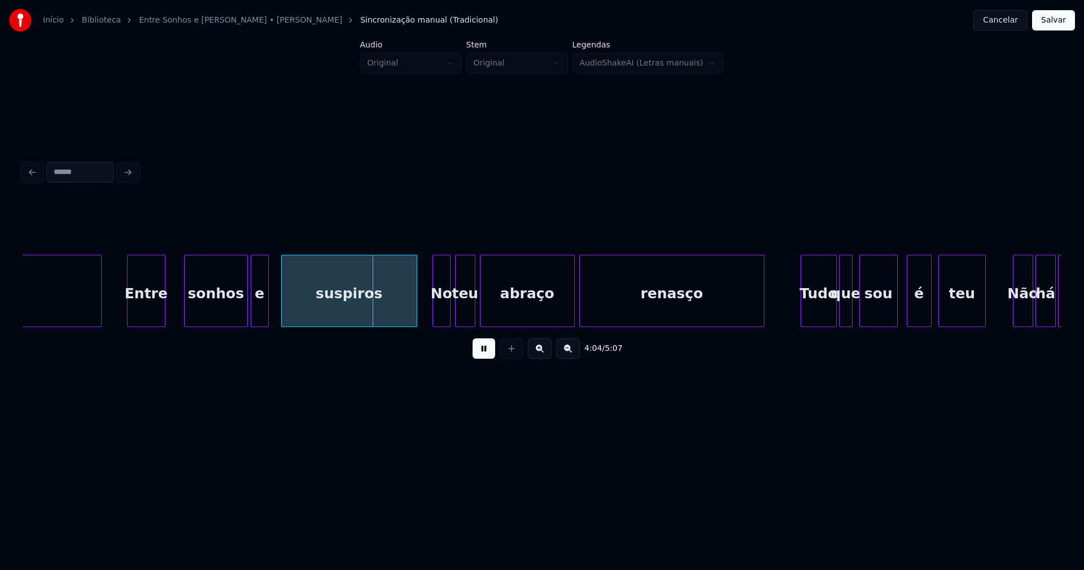
scroll to position [0, 27279]
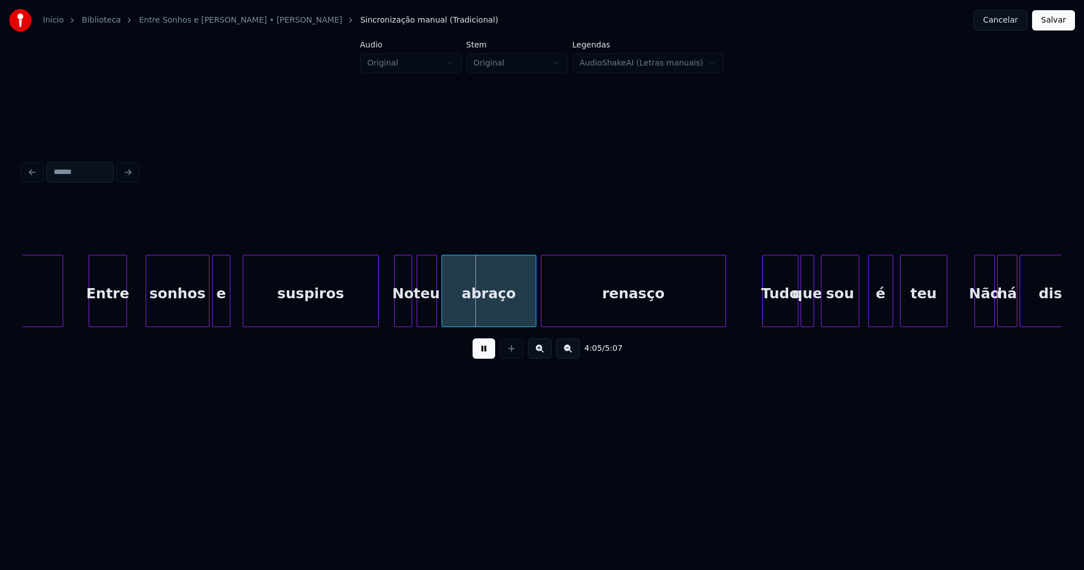
click at [404, 313] on div "No" at bounding box center [403, 293] width 17 height 77
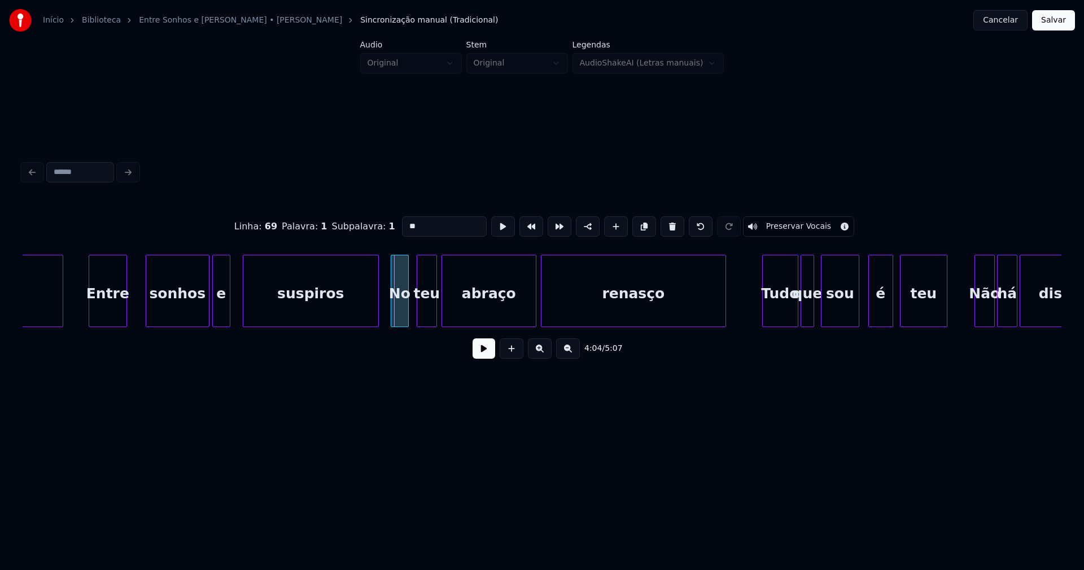
click at [400, 313] on div "No" at bounding box center [399, 293] width 17 height 77
click at [406, 222] on input "**" at bounding box center [444, 226] width 85 height 20
type input "**"
click at [491, 351] on button at bounding box center [483, 348] width 23 height 20
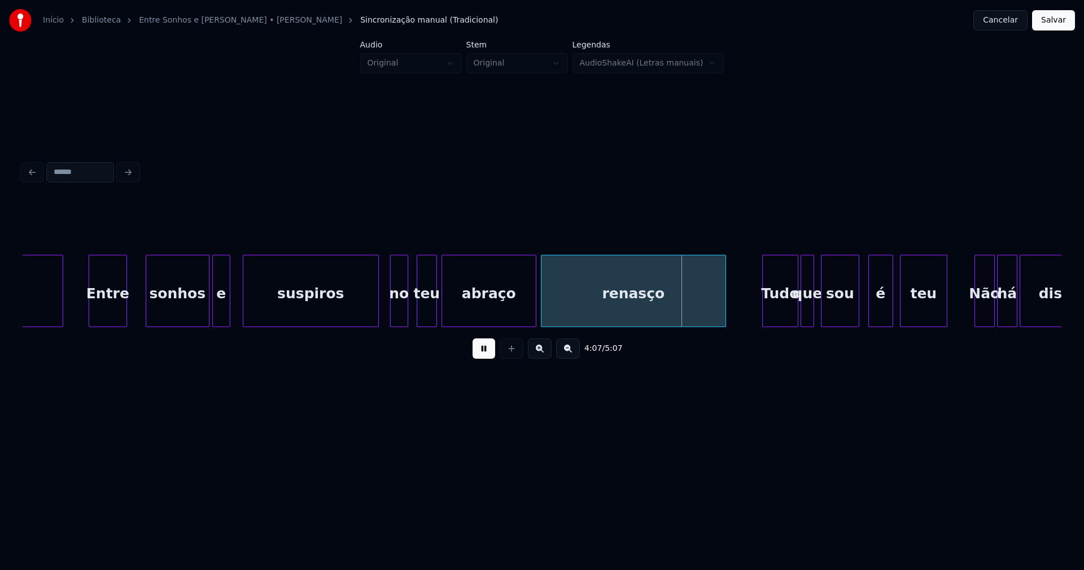
click at [458, 307] on div at bounding box center [458, 290] width 3 height 71
click at [449, 305] on div at bounding box center [448, 290] width 3 height 71
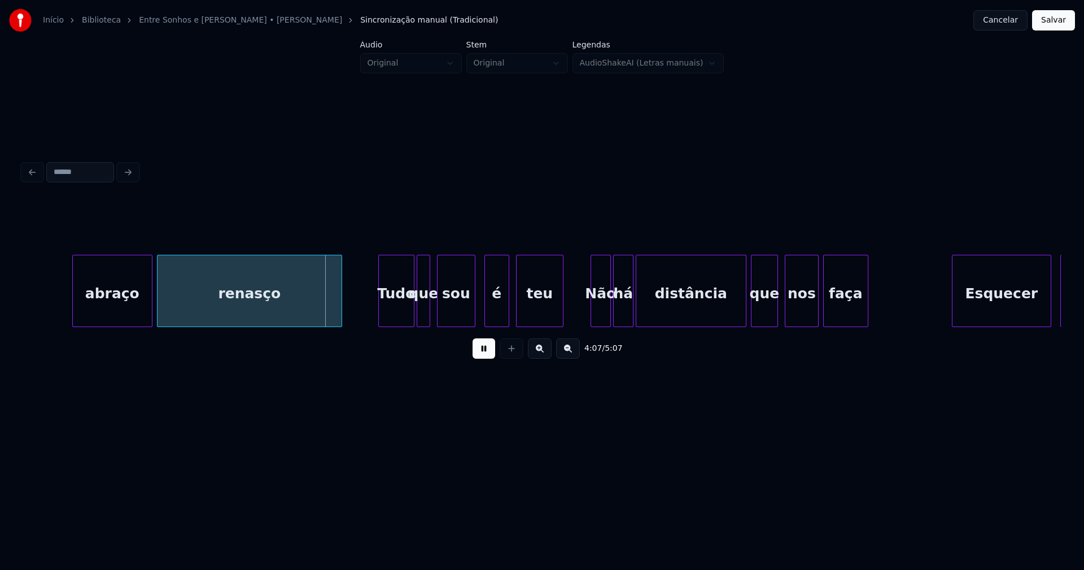
scroll to position [0, 27797]
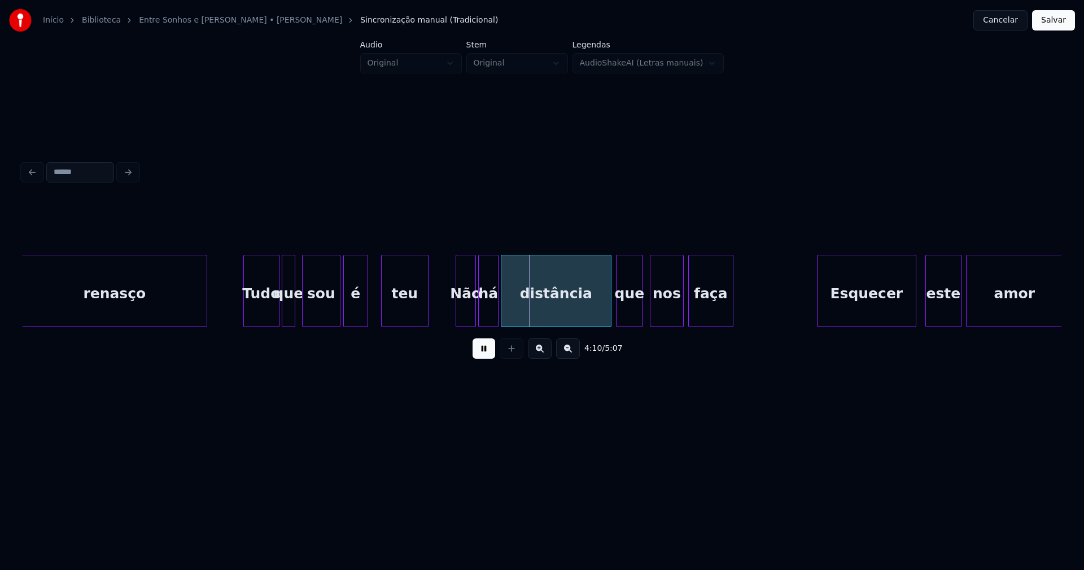
click at [355, 317] on div "é" at bounding box center [356, 293] width 24 height 77
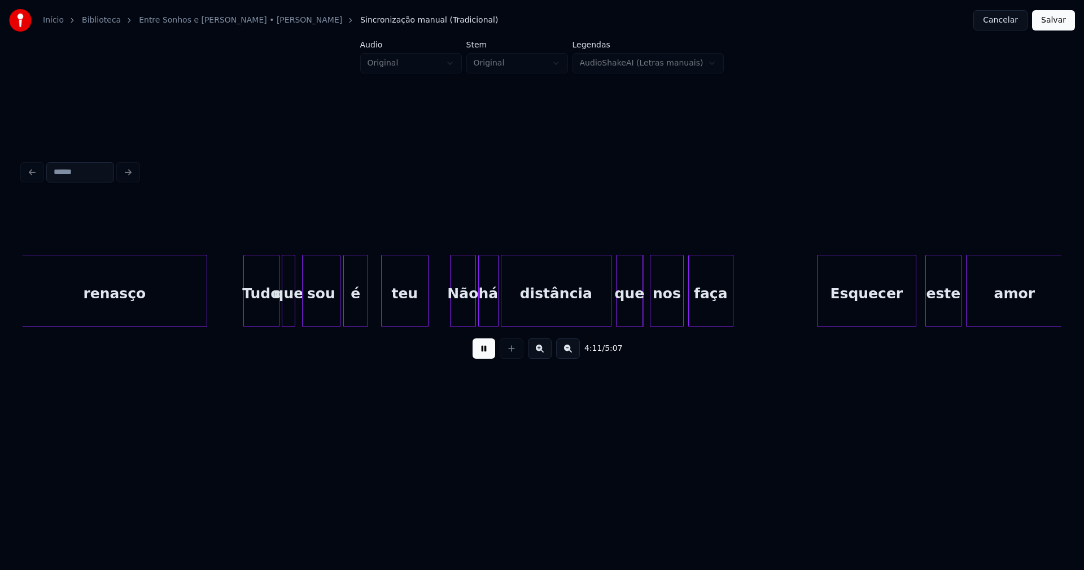
click at [451, 317] on div at bounding box center [451, 290] width 3 height 71
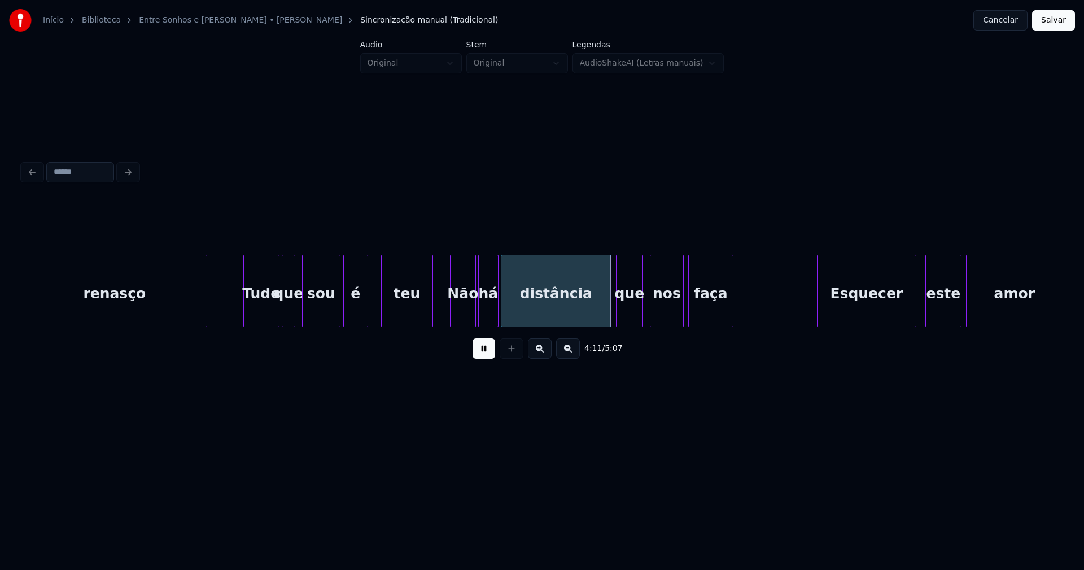
click at [431, 312] on div at bounding box center [430, 290] width 3 height 71
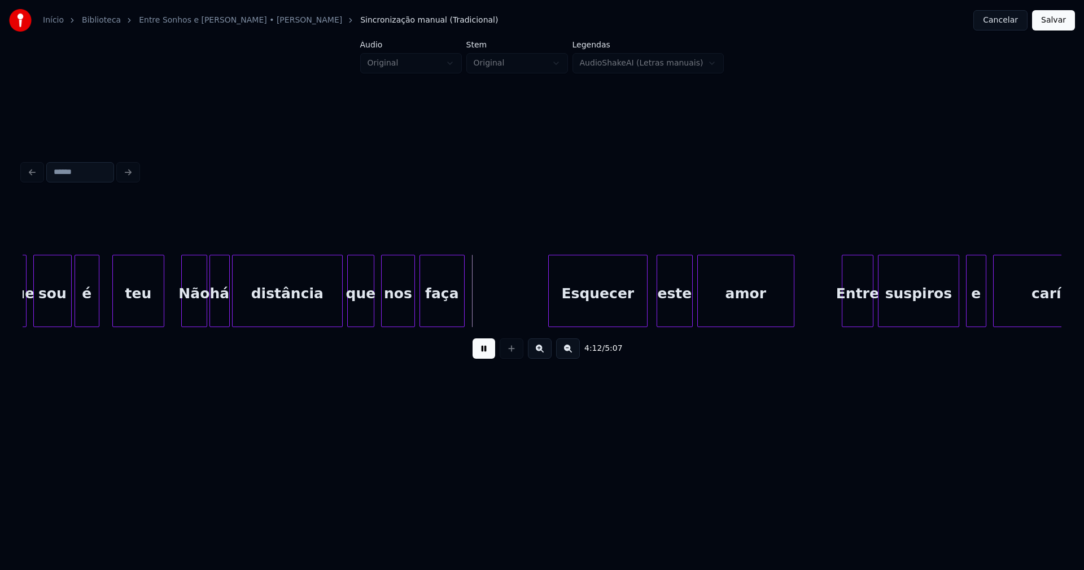
scroll to position [0, 28104]
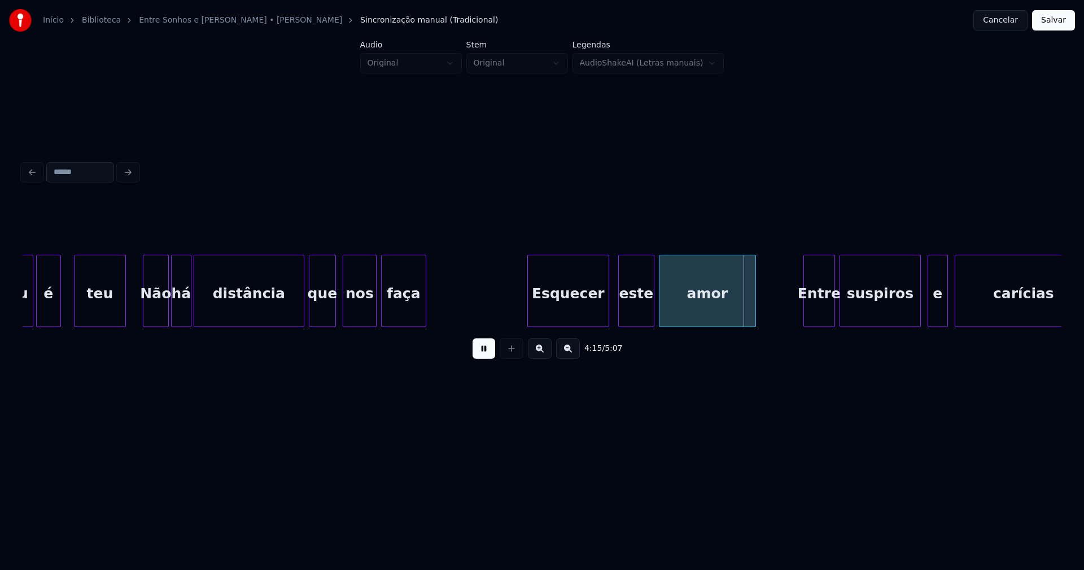
click at [530, 303] on div at bounding box center [529, 290] width 3 height 71
click at [501, 304] on div at bounding box center [499, 290] width 3 height 71
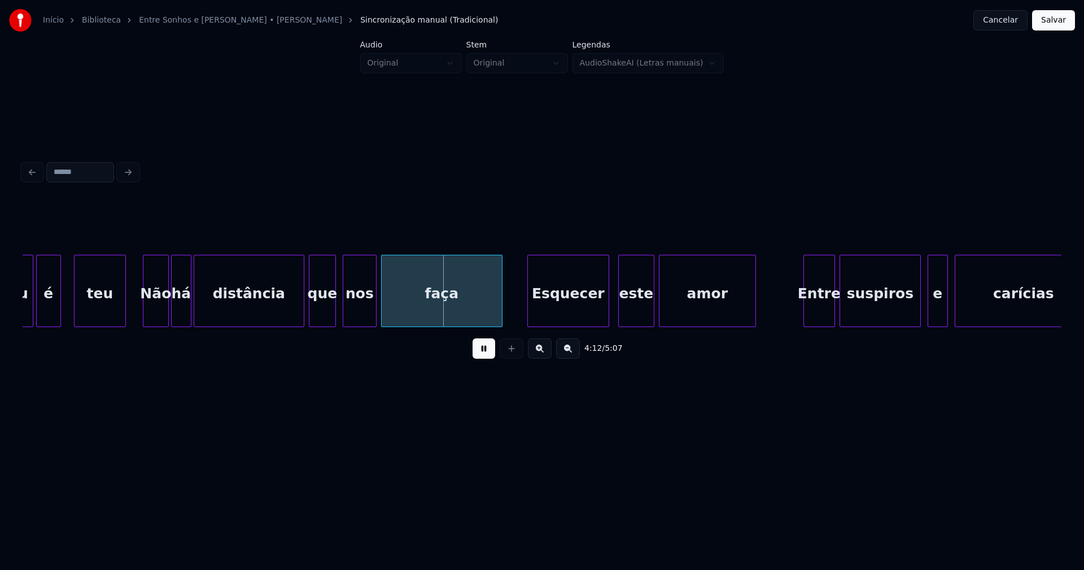
click at [588, 316] on div "Esquecer" at bounding box center [568, 293] width 81 height 77
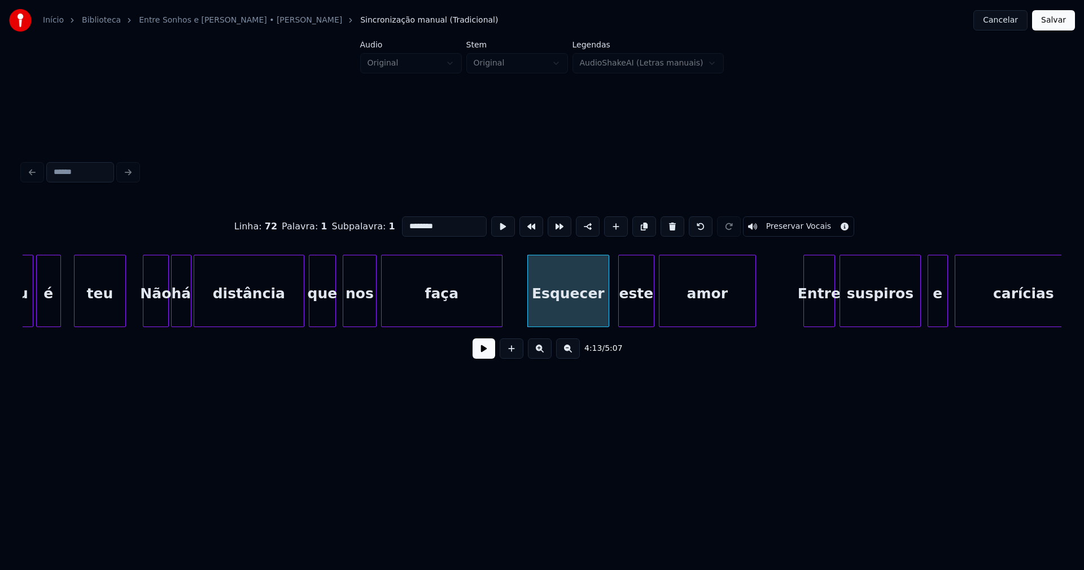
click at [403, 221] on input "********" at bounding box center [444, 226] width 85 height 20
type input "********"
click at [484, 356] on button at bounding box center [483, 348] width 23 height 20
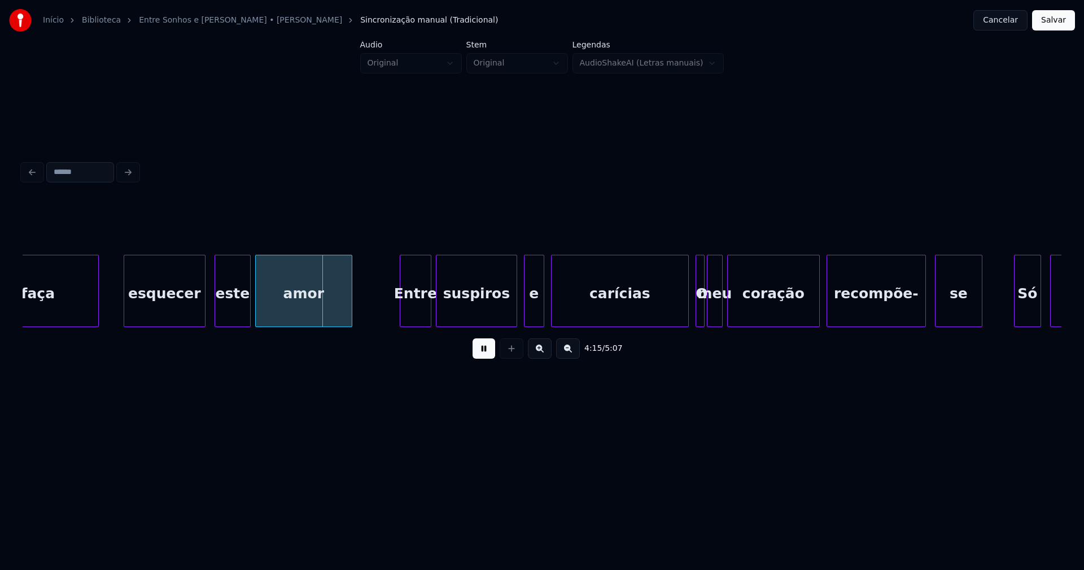
scroll to position [0, 28527]
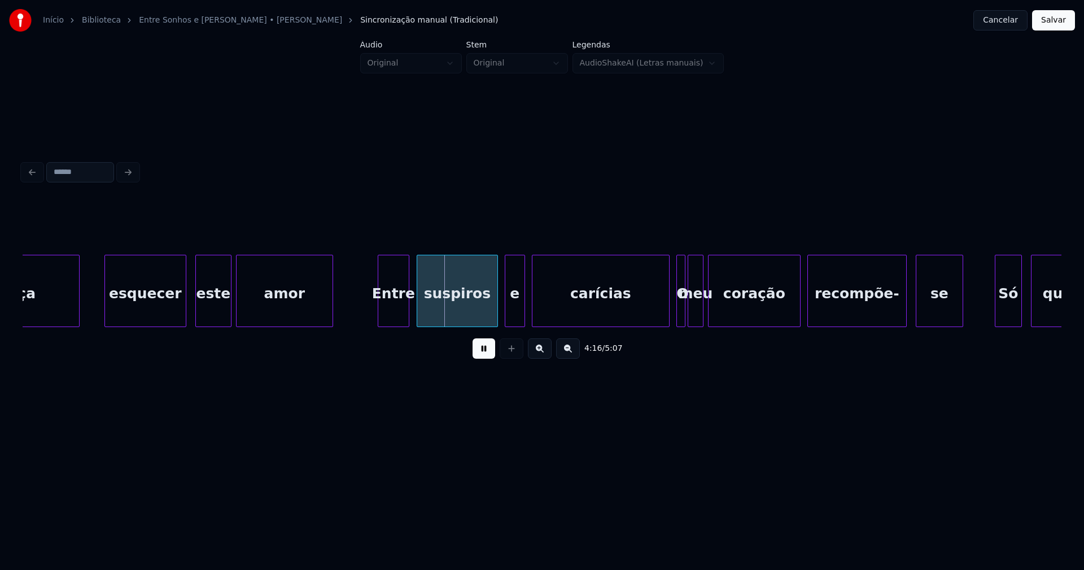
click at [391, 309] on div "Entre" at bounding box center [393, 293] width 30 height 77
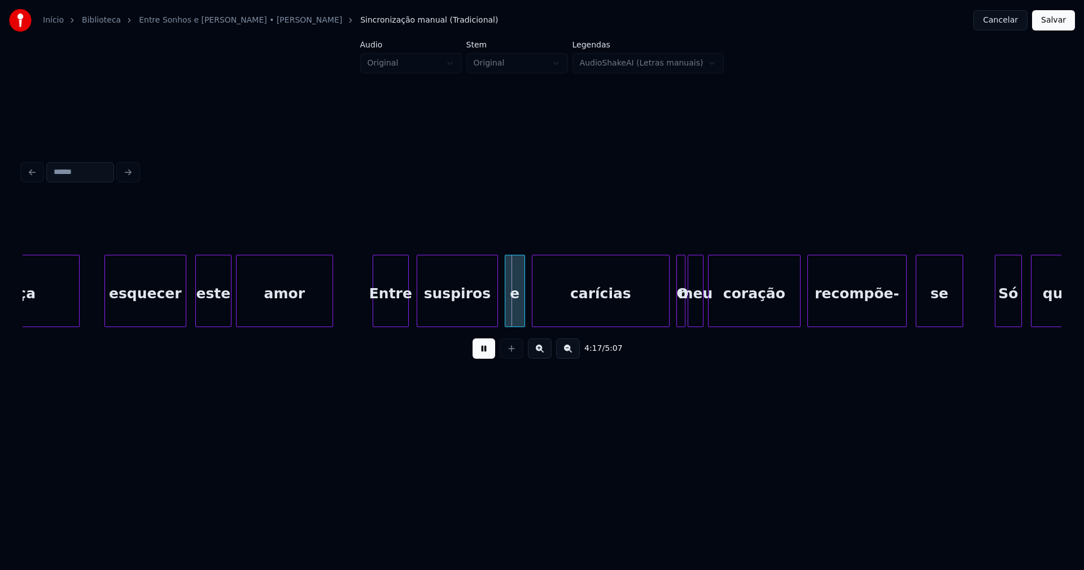
click at [373, 317] on div at bounding box center [374, 290] width 3 height 71
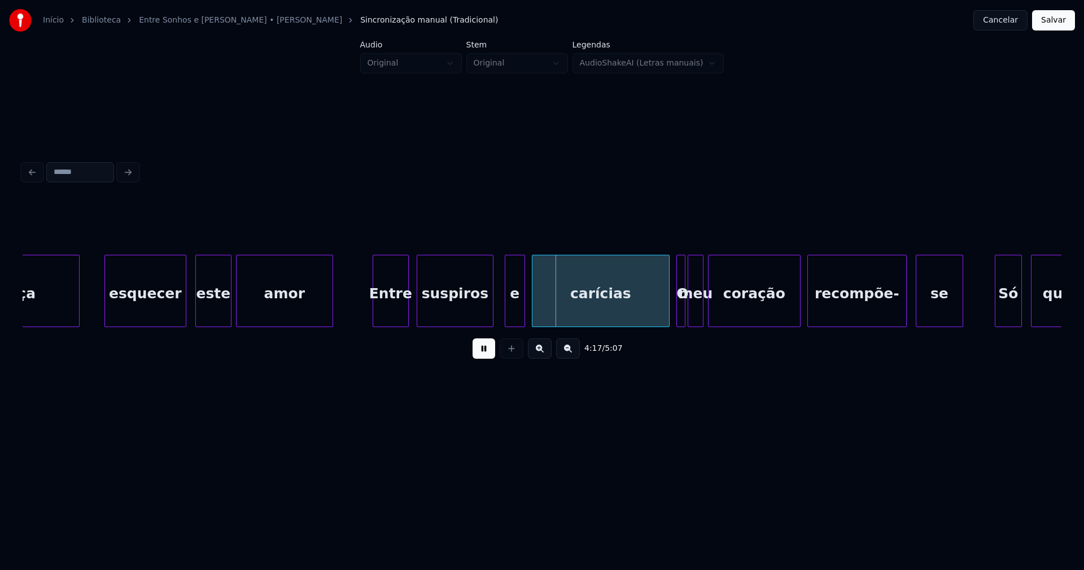
click at [490, 316] on div at bounding box center [490, 290] width 3 height 71
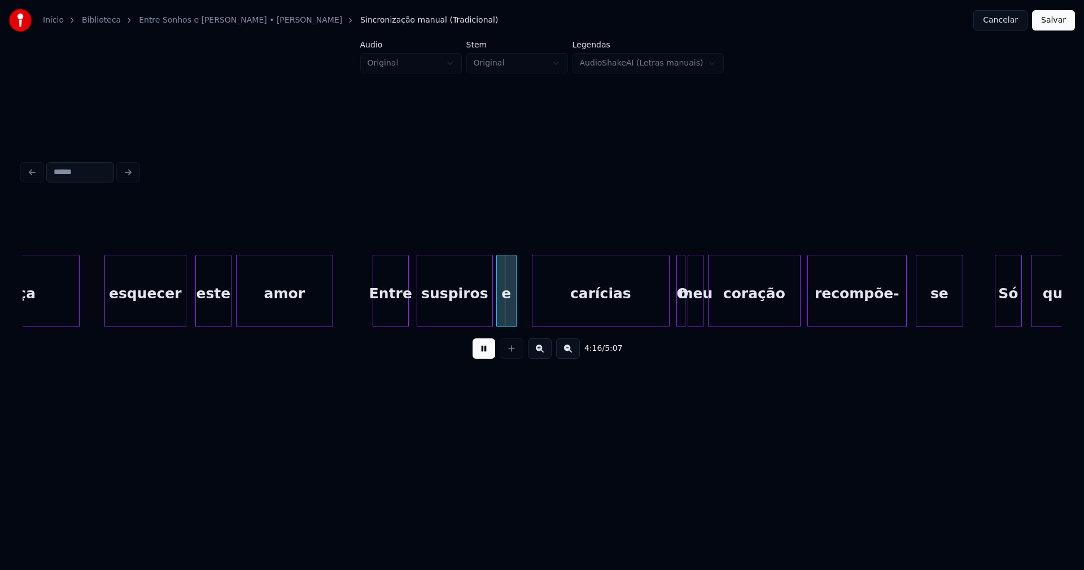
click at [507, 318] on div "e" at bounding box center [506, 293] width 19 height 77
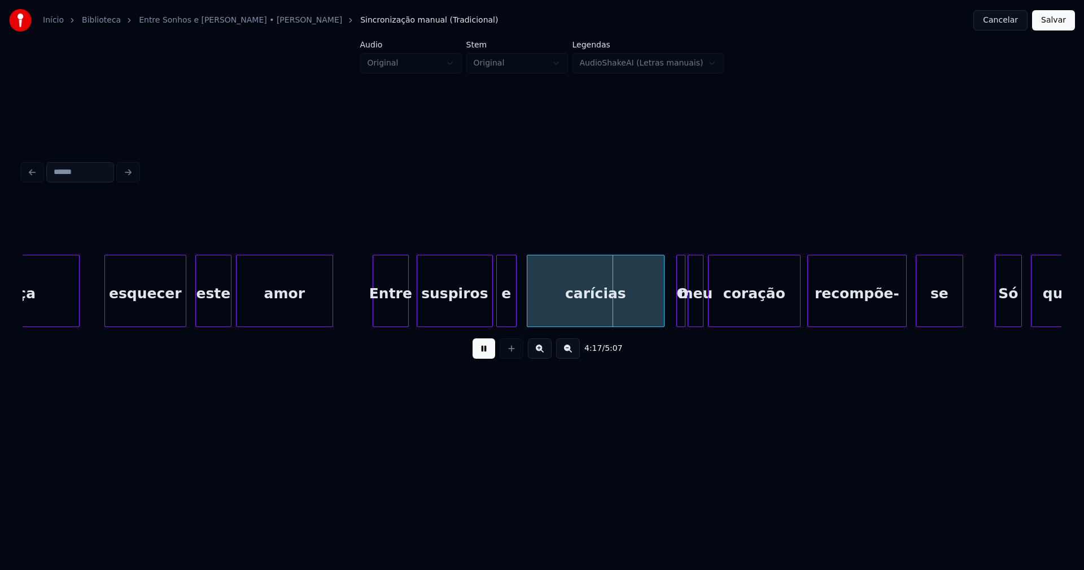
click at [586, 313] on div "carícias" at bounding box center [595, 293] width 137 height 77
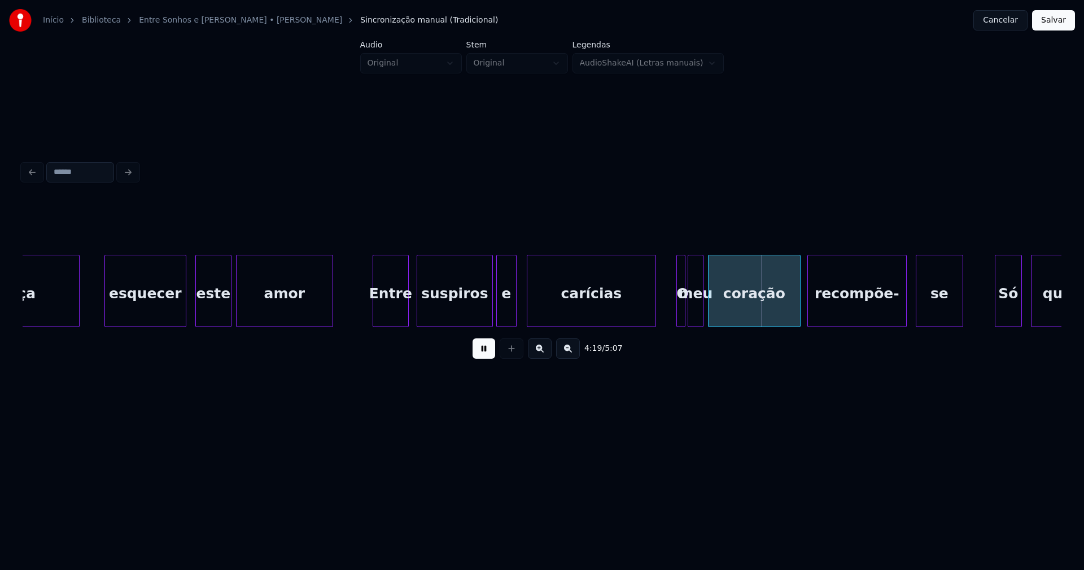
click at [654, 312] on div at bounding box center [653, 290] width 3 height 71
click at [671, 313] on div at bounding box center [672, 290] width 3 height 71
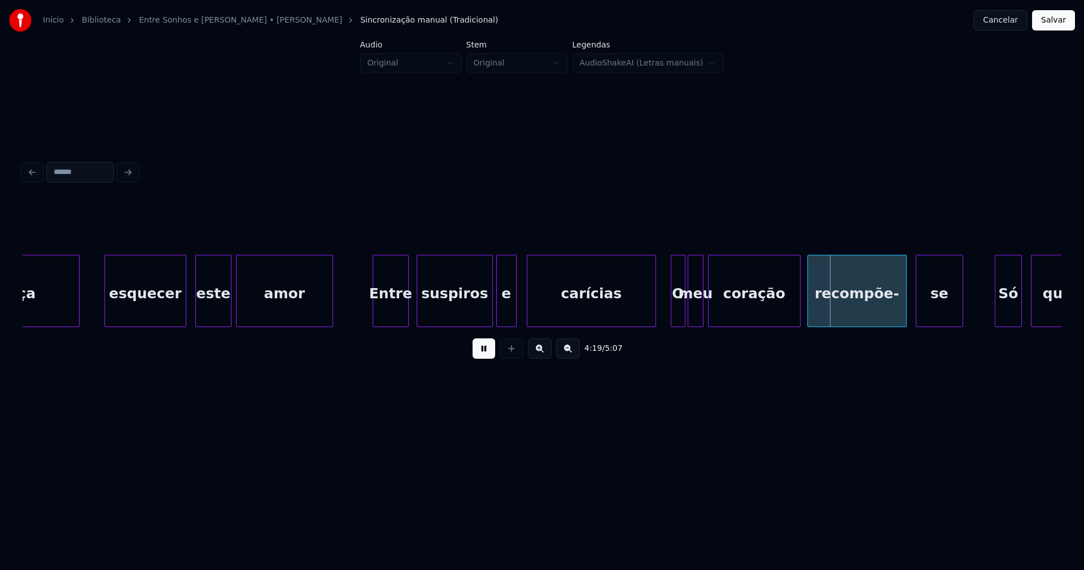
click at [679, 314] on div "O" at bounding box center [678, 293] width 14 height 77
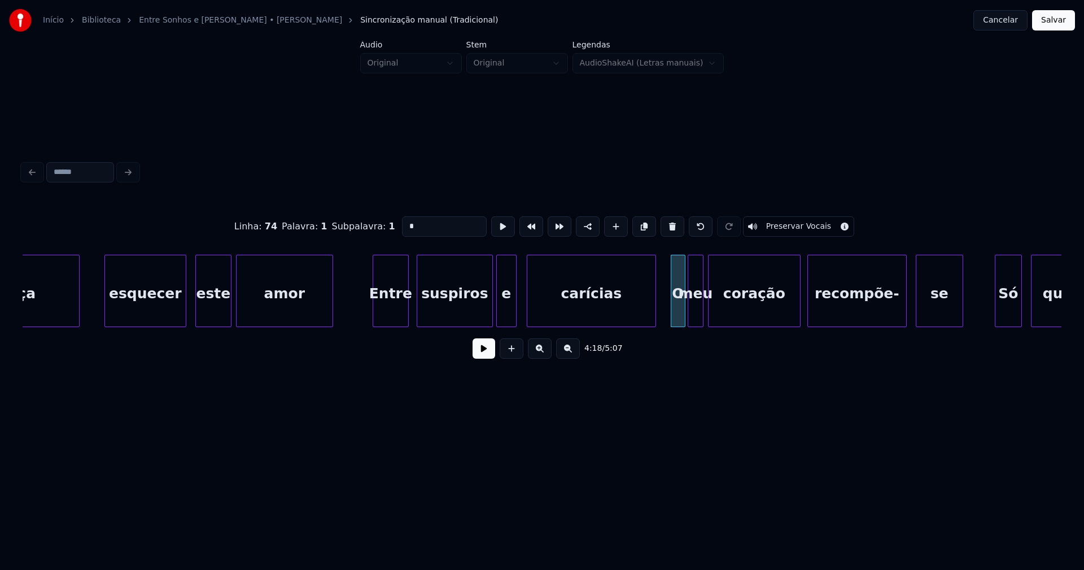
drag, startPoint x: 391, startPoint y: 223, endPoint x: 371, endPoint y: 225, distance: 19.8
click at [371, 225] on div "Linha : 74 Palavra : 1 Subpalavra : 1 * Preservar Vocais" at bounding box center [542, 226] width 1039 height 56
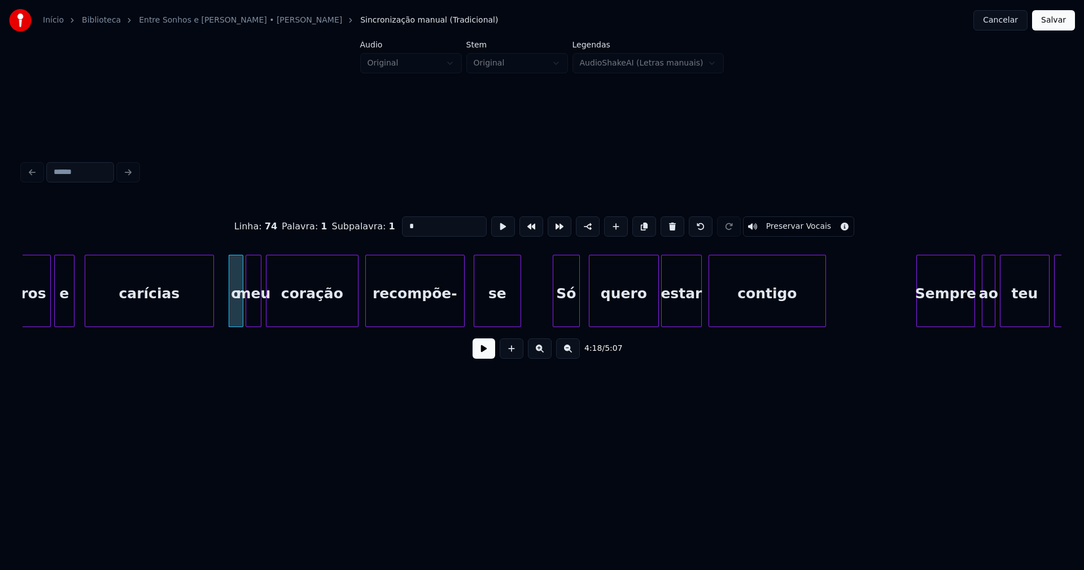
scroll to position [0, 28988]
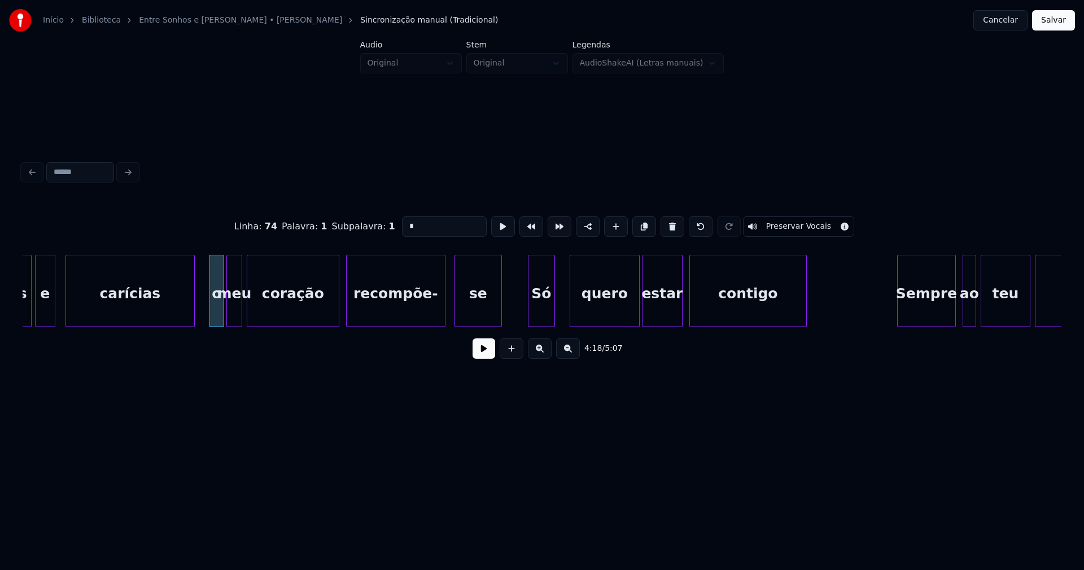
click at [542, 313] on div "Só" at bounding box center [541, 293] width 26 height 77
type input "*"
click at [488, 352] on button at bounding box center [483, 348] width 23 height 20
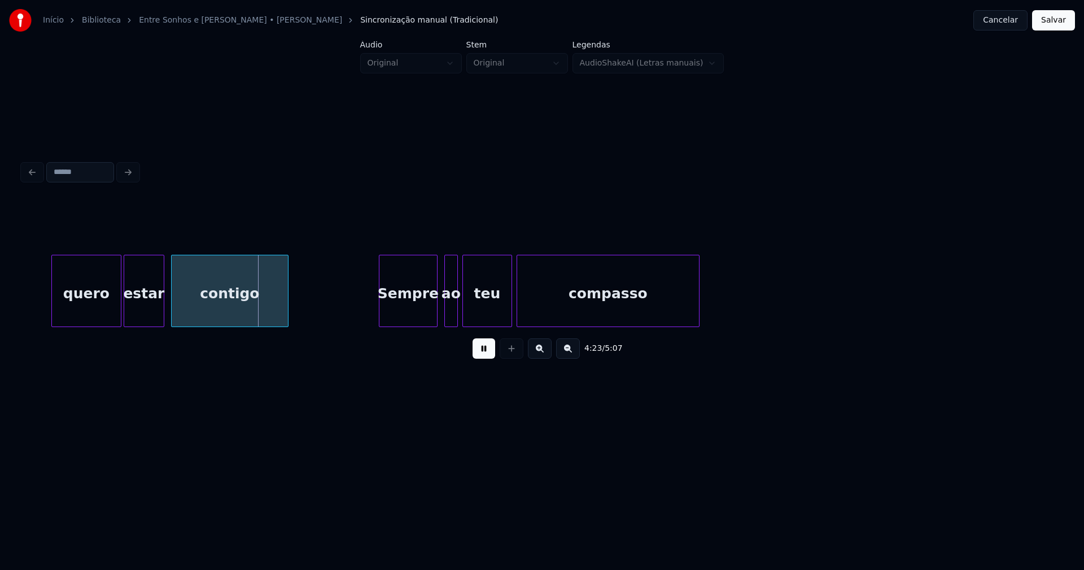
scroll to position [0, 29565]
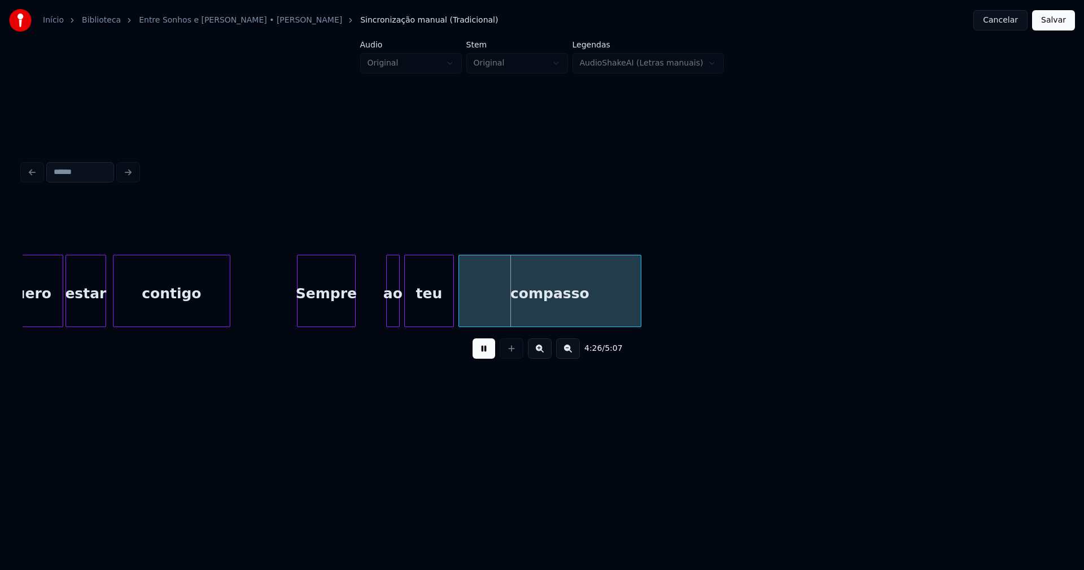
click at [330, 318] on div "Sempre" at bounding box center [326, 293] width 58 height 77
click at [367, 318] on div "ao" at bounding box center [369, 293] width 12 height 77
click at [389, 306] on div at bounding box center [388, 290] width 3 height 71
click at [422, 312] on div "teu" at bounding box center [424, 293] width 49 height 77
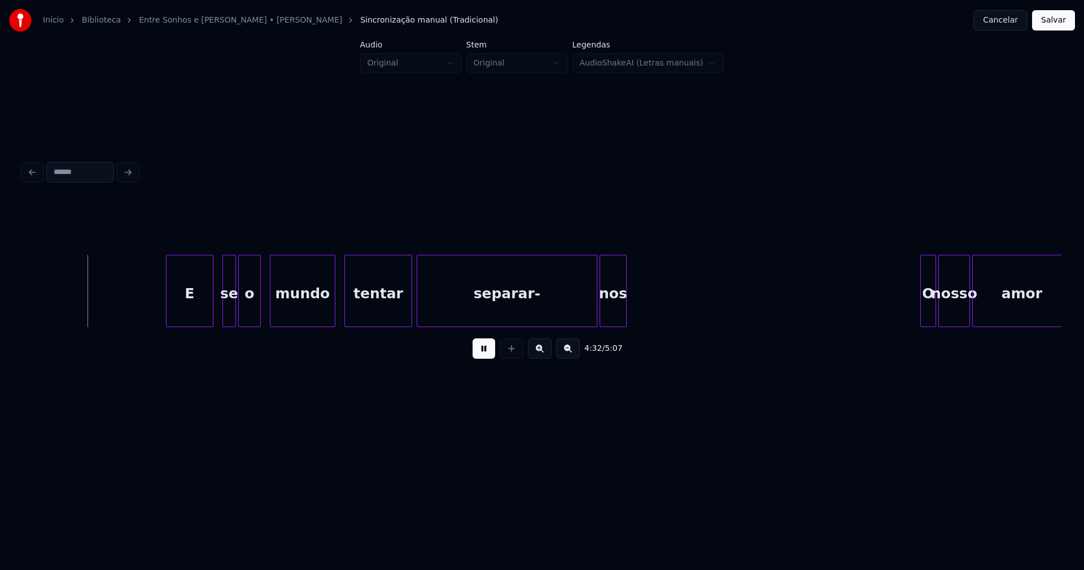
scroll to position [0, 30775]
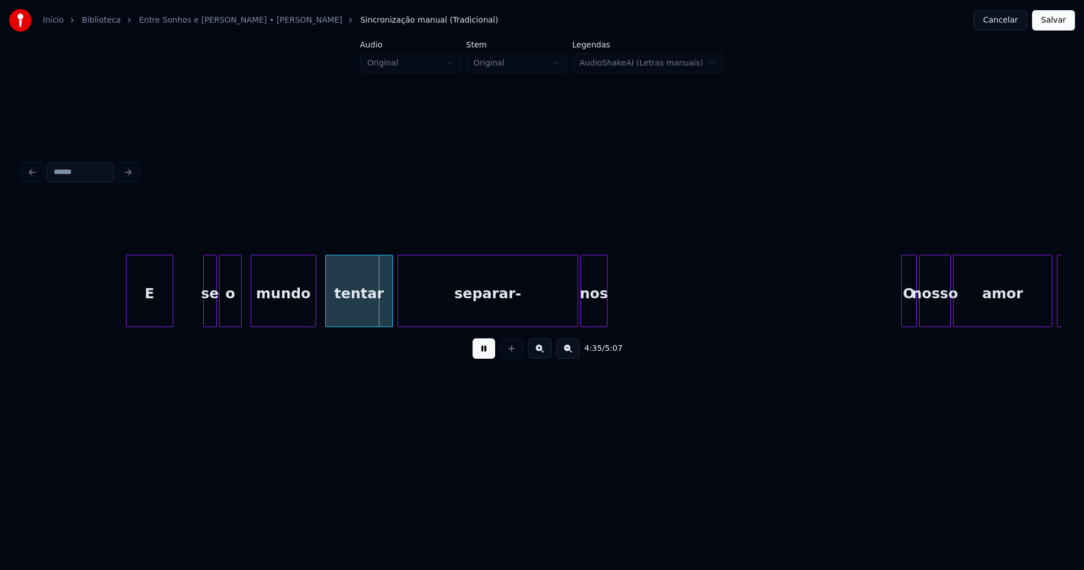
click at [152, 321] on div "E" at bounding box center [149, 293] width 46 height 77
click at [190, 302] on div at bounding box center [190, 290] width 3 height 71
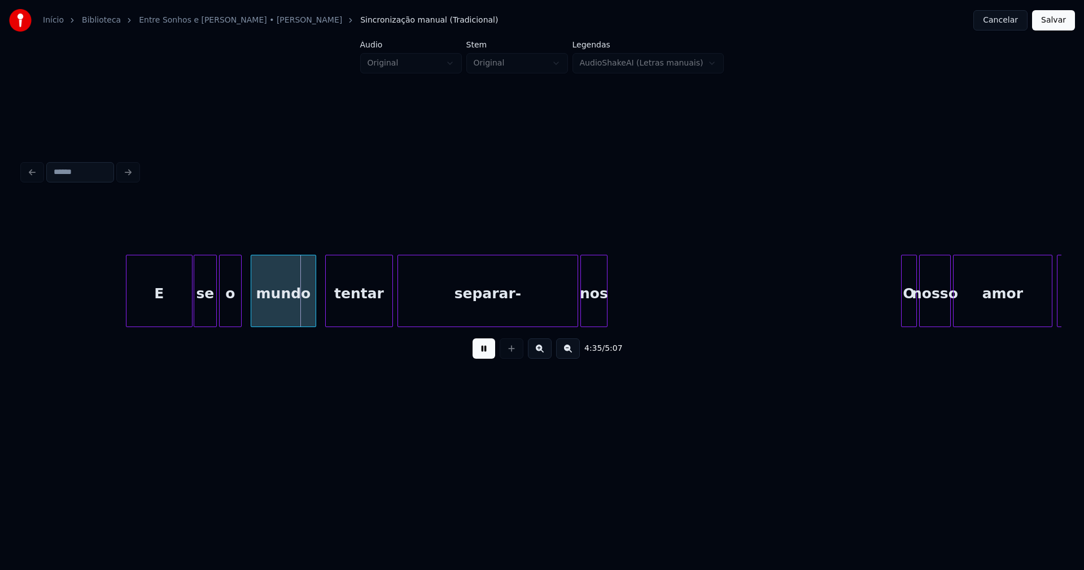
click at [197, 307] on div at bounding box center [195, 290] width 3 height 71
click at [633, 298] on div at bounding box center [634, 290] width 3 height 71
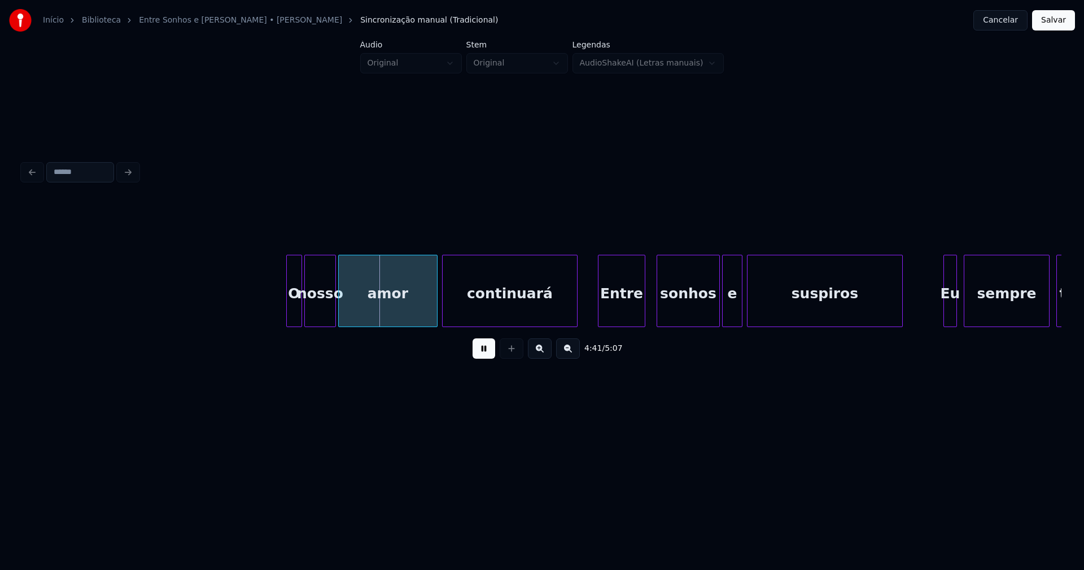
scroll to position [0, 31428]
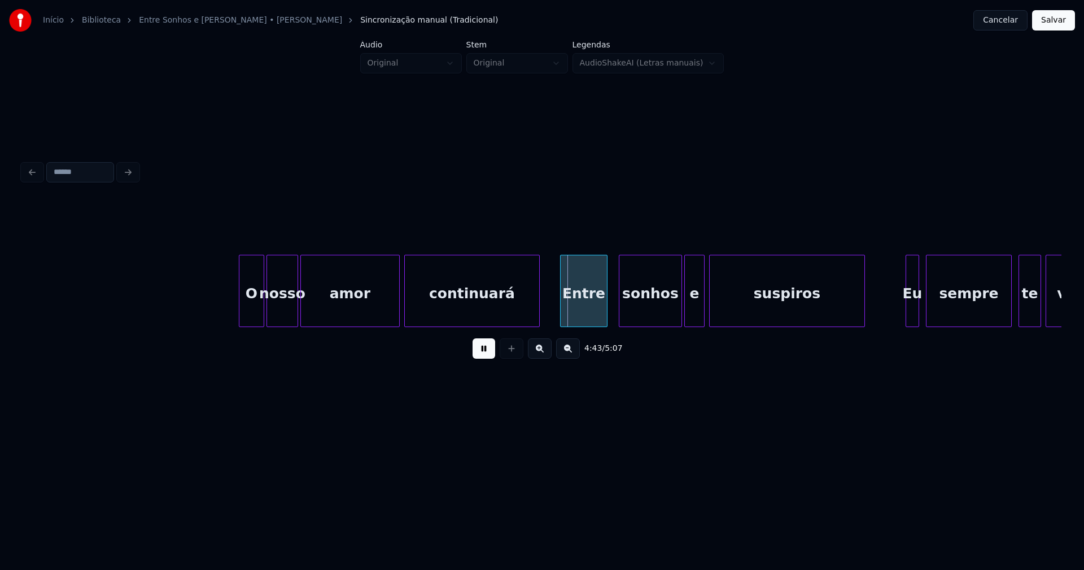
click at [240, 305] on div at bounding box center [240, 290] width 3 height 71
click at [579, 316] on div "Entre" at bounding box center [577, 293] width 46 height 77
click at [670, 314] on div "sonhos" at bounding box center [650, 293] width 62 height 77
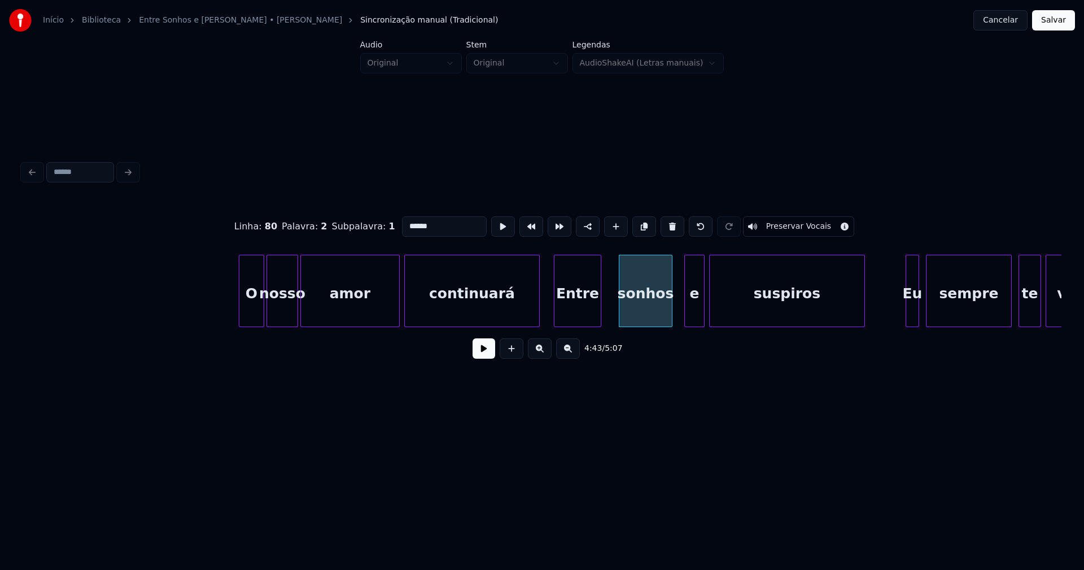
click at [671, 318] on div at bounding box center [669, 290] width 3 height 71
click at [689, 318] on div "e" at bounding box center [686, 293] width 19 height 77
click at [492, 356] on button at bounding box center [483, 348] width 23 height 20
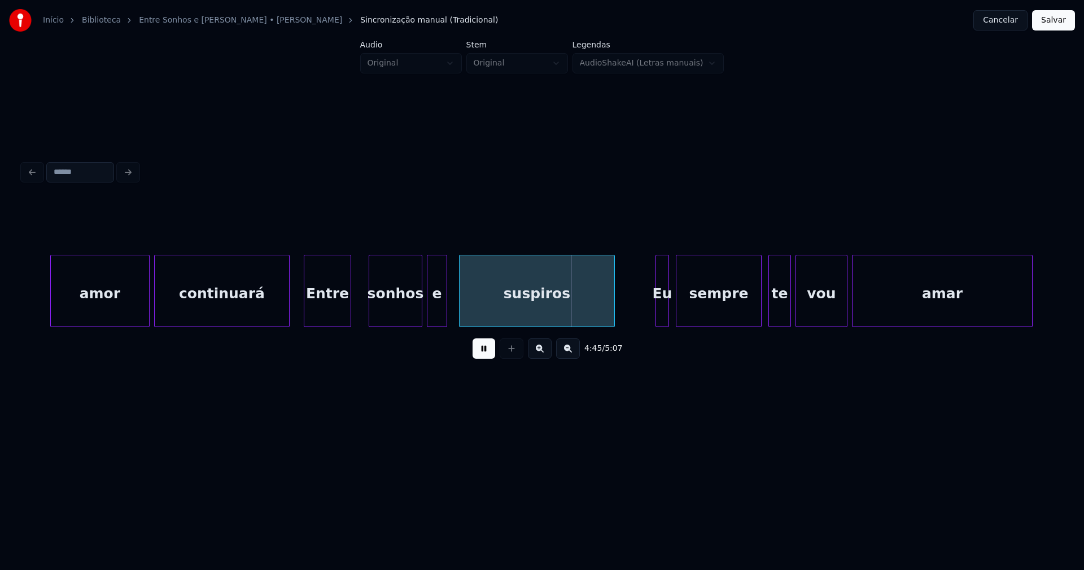
scroll to position [0, 31966]
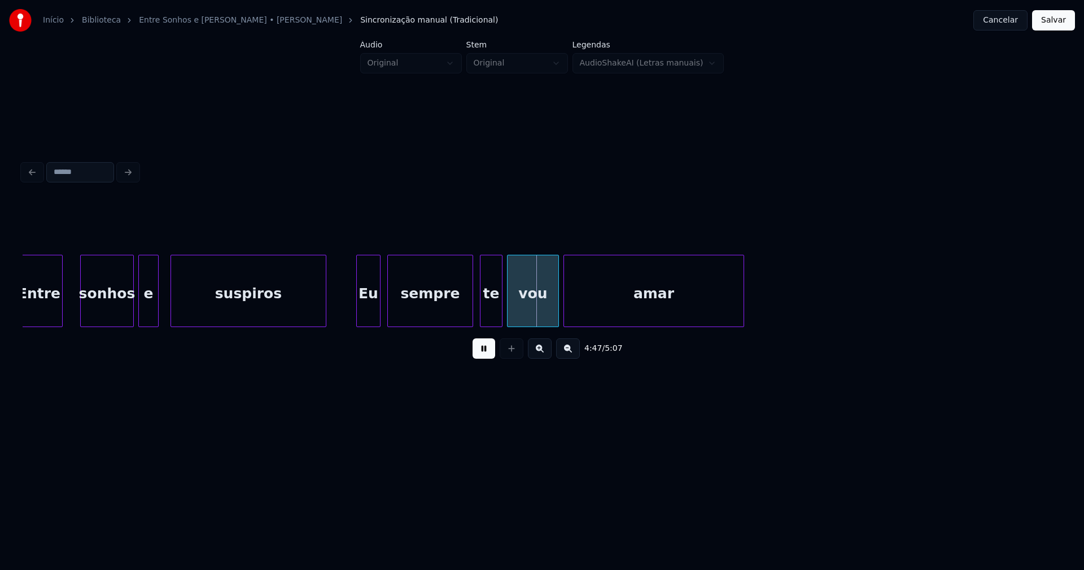
click at [357, 319] on div at bounding box center [358, 290] width 3 height 71
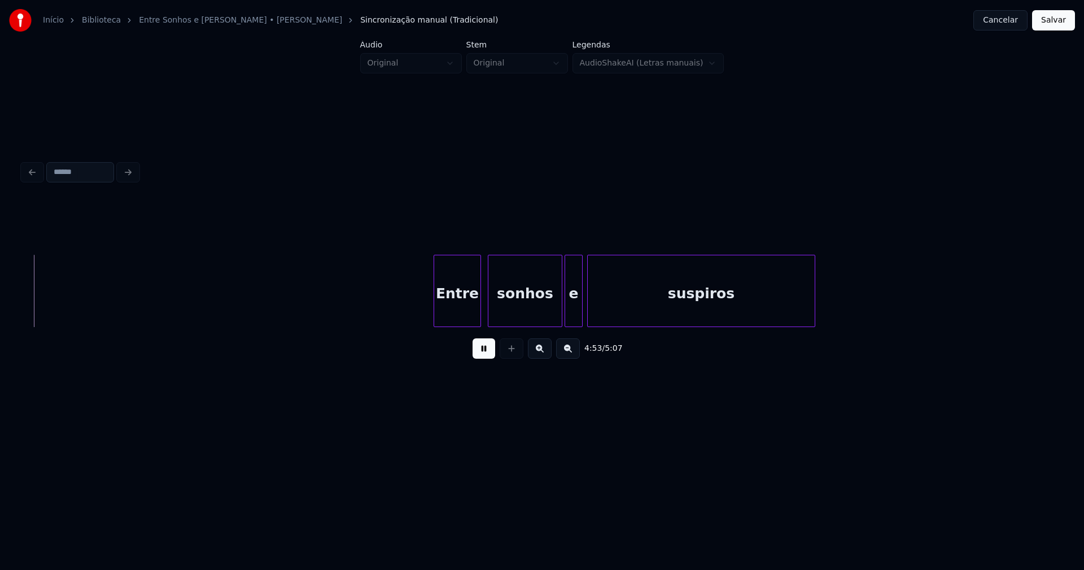
scroll to position [0, 33094]
click at [457, 313] on div "Entre" at bounding box center [453, 293] width 46 height 77
click at [1056, 25] on button "Salvar" at bounding box center [1053, 20] width 43 height 20
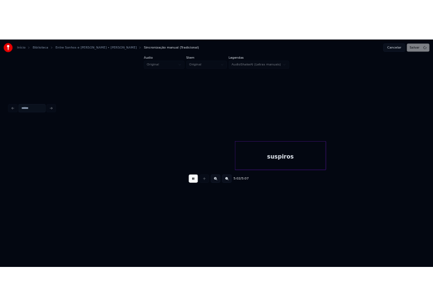
scroll to position [0, 33656]
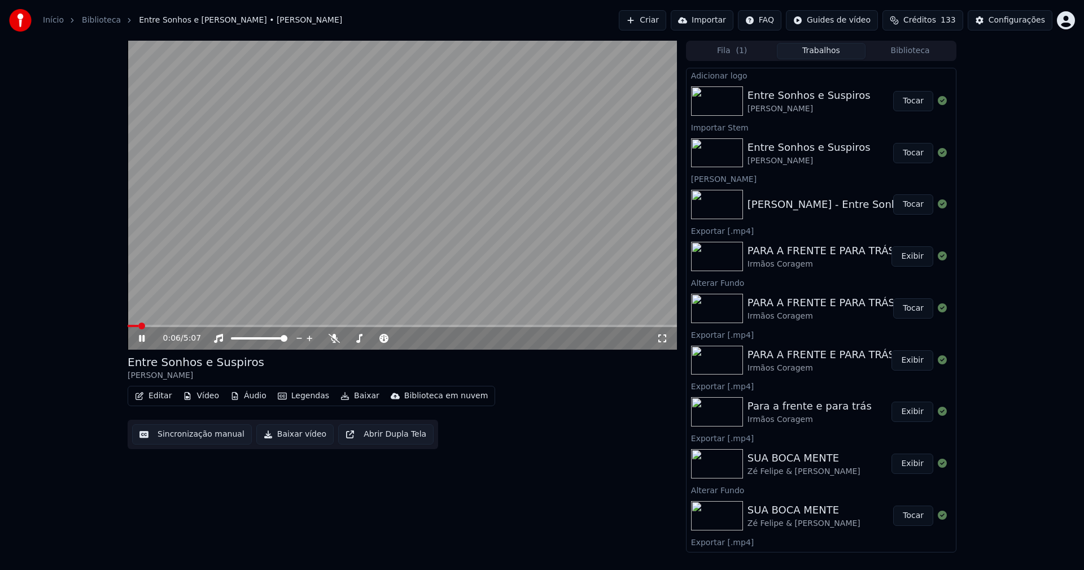
click at [662, 338] on icon at bounding box center [662, 338] width 11 height 9
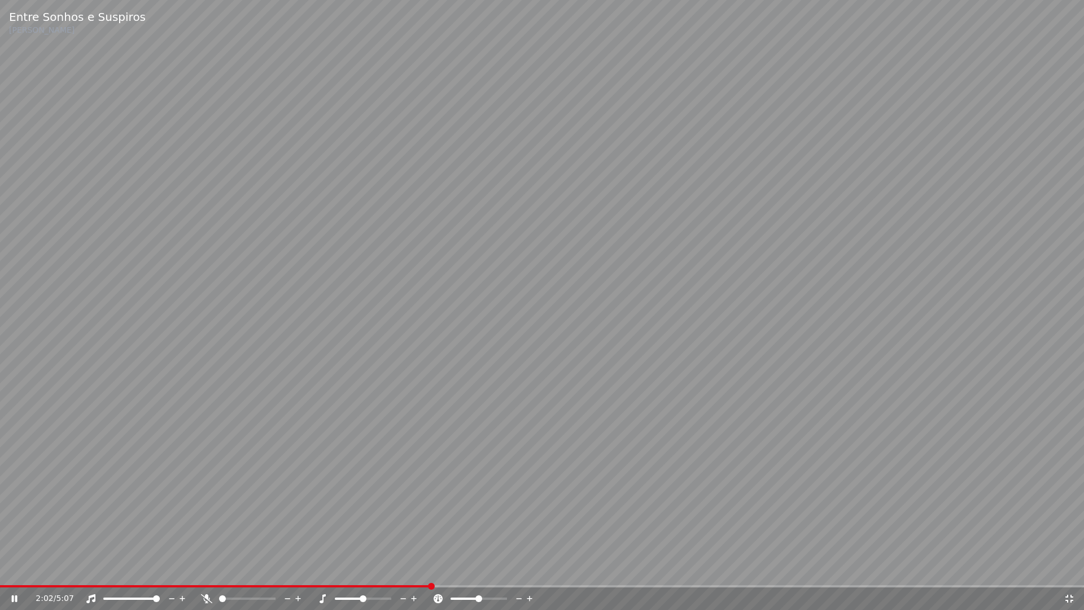
click at [1072, 569] on icon at bounding box center [1069, 598] width 8 height 8
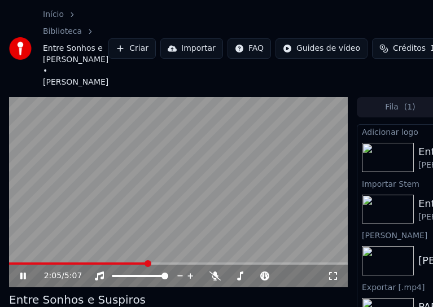
click at [21, 276] on icon at bounding box center [23, 276] width 6 height 7
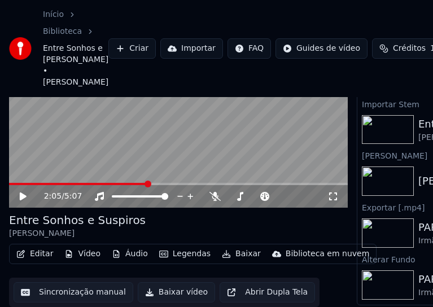
scroll to position [86, 0]
click at [43, 251] on button "Editar" at bounding box center [35, 254] width 46 height 16
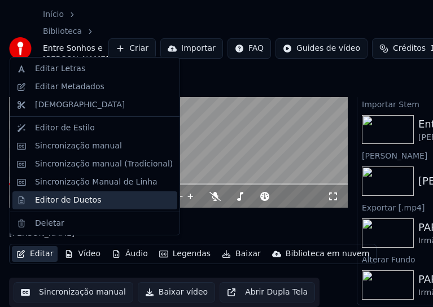
click at [65, 199] on div "Editor de Duetos" at bounding box center [68, 200] width 66 height 11
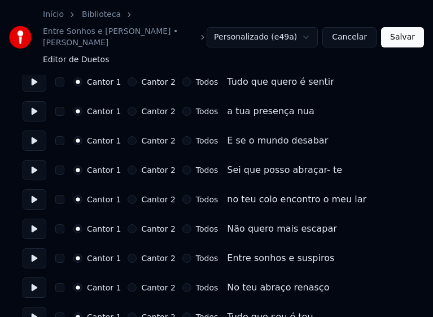
scroll to position [452, 0]
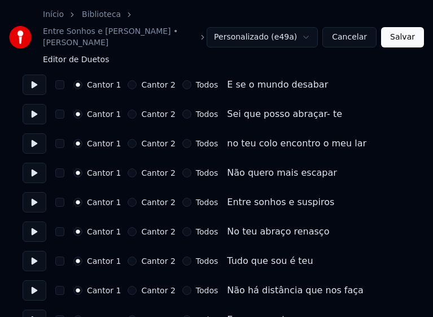
click at [182, 198] on button "Todos" at bounding box center [186, 202] width 9 height 9
click at [182, 227] on button "Todos" at bounding box center [186, 231] width 9 height 9
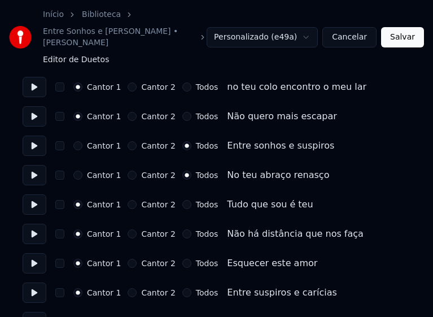
click at [182, 200] on button "Todos" at bounding box center [186, 204] width 9 height 9
click at [182, 229] on button "Todos" at bounding box center [186, 233] width 9 height 9
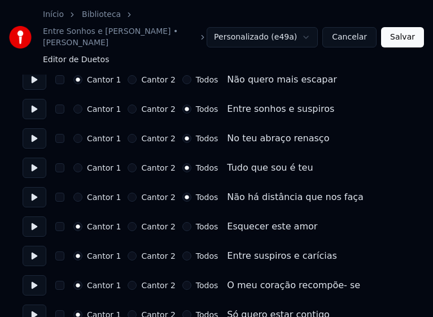
scroll to position [565, 0]
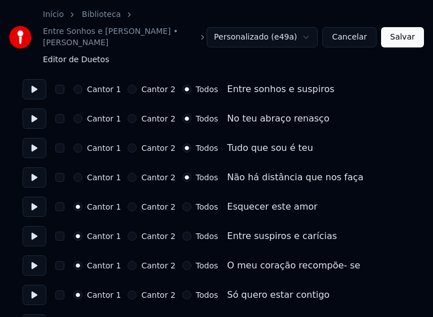
click at [182, 202] on button "Todos" at bounding box center [186, 206] width 9 height 9
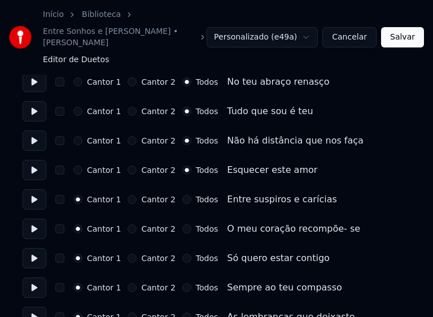
scroll to position [621, 0]
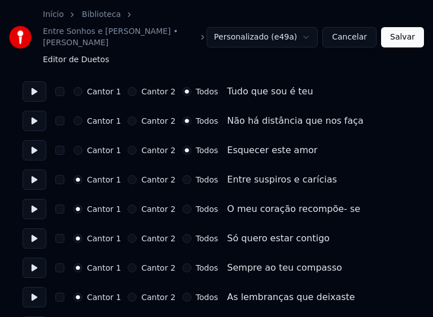
click at [182, 175] on button "Todos" at bounding box center [186, 179] width 9 height 9
click at [182, 204] on button "Todos" at bounding box center [186, 208] width 9 height 9
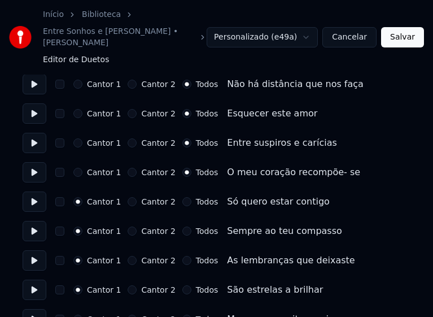
scroll to position [677, 0]
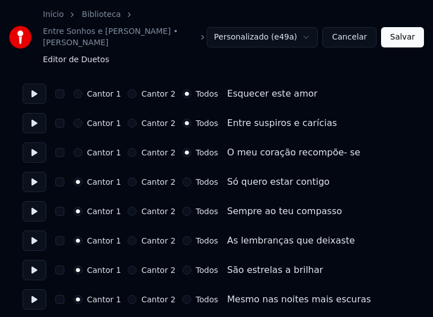
click at [182, 177] on button "Todos" at bounding box center [186, 181] width 9 height 9
click at [182, 207] on button "Todos" at bounding box center [186, 211] width 9 height 9
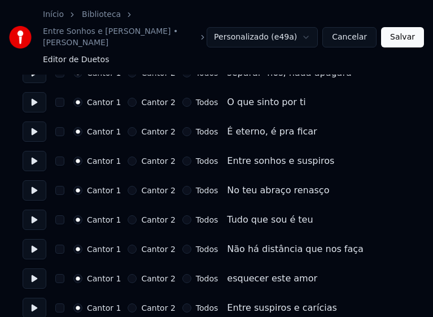
scroll to position [1129, 0]
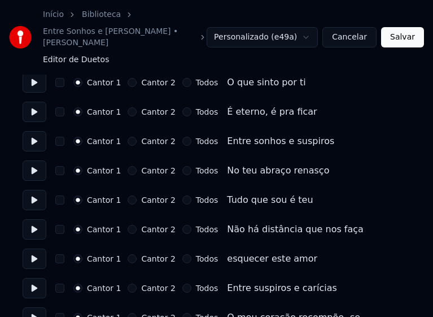
click at [182, 137] on button "Todos" at bounding box center [186, 141] width 9 height 9
click at [182, 166] on button "Todos" at bounding box center [186, 170] width 9 height 9
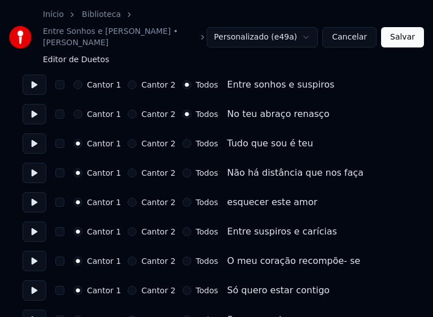
click at [182, 139] on button "Todos" at bounding box center [186, 143] width 9 height 9
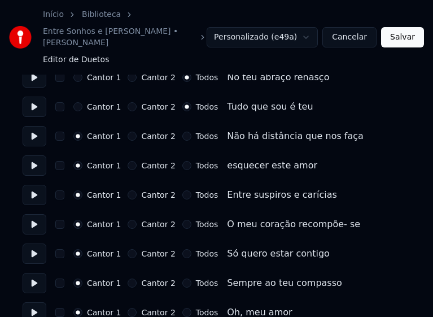
scroll to position [1242, 0]
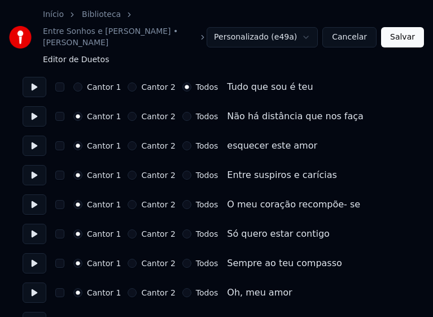
click at [182, 112] on button "Todos" at bounding box center [186, 116] width 9 height 9
click at [182, 141] on button "Todos" at bounding box center [186, 145] width 9 height 9
click at [182, 170] on button "Todos" at bounding box center [186, 174] width 9 height 9
click at [182, 200] on button "Todos" at bounding box center [186, 204] width 9 height 9
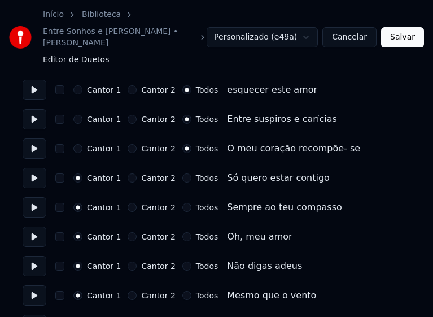
scroll to position [1298, 0]
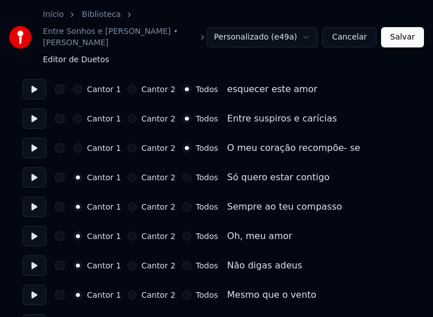
click at [182, 173] on button "Todos" at bounding box center [186, 177] width 9 height 9
click at [182, 202] on button "Todos" at bounding box center [186, 206] width 9 height 9
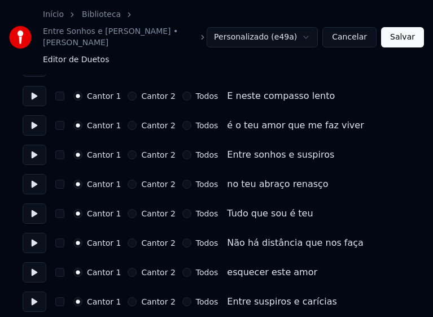
scroll to position [2032, 0]
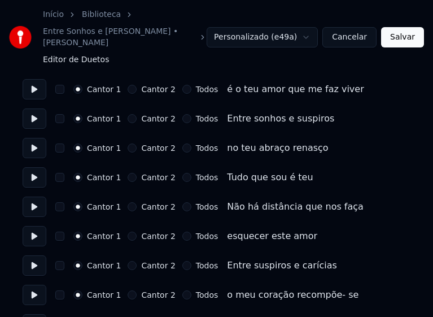
click at [182, 114] on button "Todos" at bounding box center [186, 118] width 9 height 9
click at [182, 143] on button "Todos" at bounding box center [186, 147] width 9 height 9
click at [182, 173] on button "Todos" at bounding box center [186, 177] width 9 height 9
click at [182, 202] on button "Todos" at bounding box center [186, 206] width 9 height 9
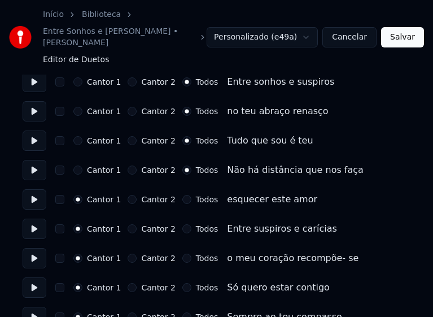
scroll to position [2089, 0]
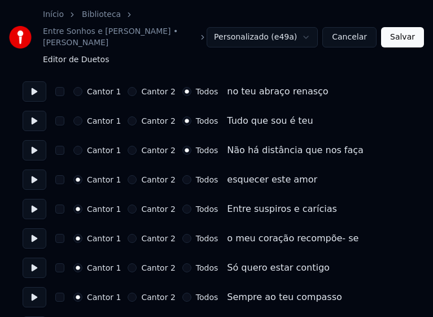
click at [182, 175] on button "Todos" at bounding box center [186, 179] width 9 height 9
click at [182, 204] on button "Todos" at bounding box center [186, 208] width 9 height 9
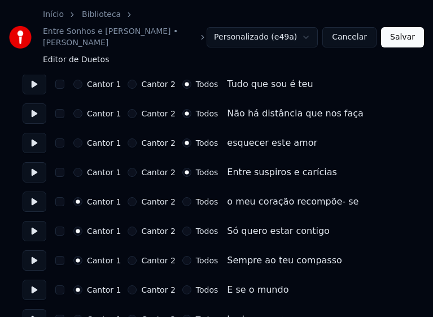
scroll to position [2145, 0]
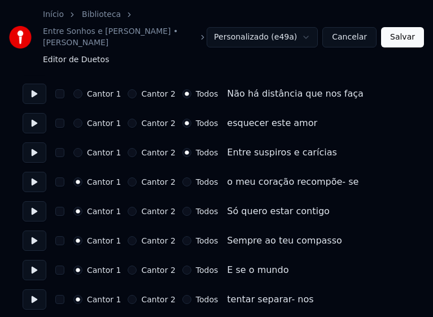
click at [182, 177] on button "Todos" at bounding box center [186, 181] width 9 height 9
click at [182, 207] on button "Todos" at bounding box center [186, 211] width 9 height 9
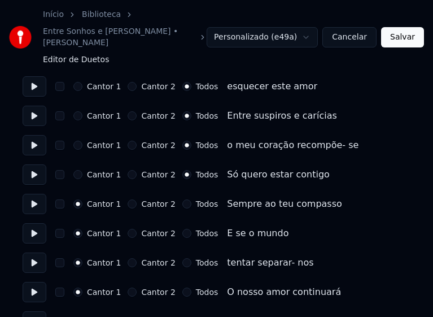
scroll to position [2202, 0]
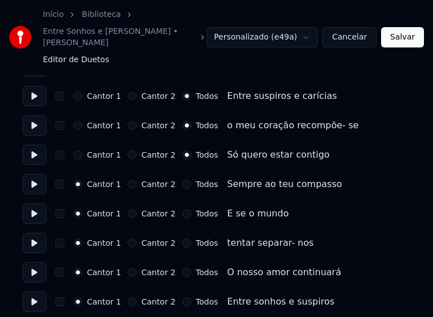
click at [182, 180] on button "Todos" at bounding box center [186, 184] width 9 height 9
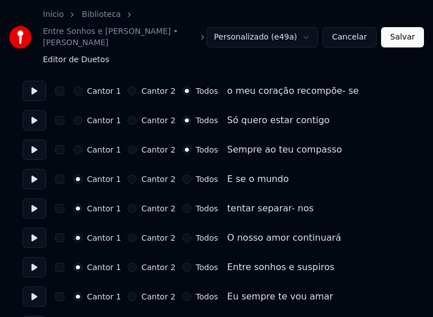
scroll to position [2255, 0]
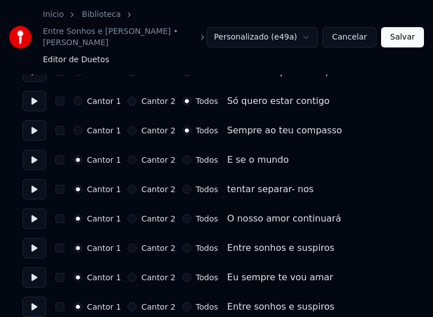
click at [182, 155] on button "Todos" at bounding box center [186, 159] width 9 height 9
click at [182, 185] on button "Todos" at bounding box center [186, 189] width 9 height 9
click at [182, 214] on button "Todos" at bounding box center [186, 218] width 9 height 9
click at [182, 243] on button "Todos" at bounding box center [186, 247] width 9 height 9
click at [182, 273] on button "Todos" at bounding box center [186, 277] width 9 height 9
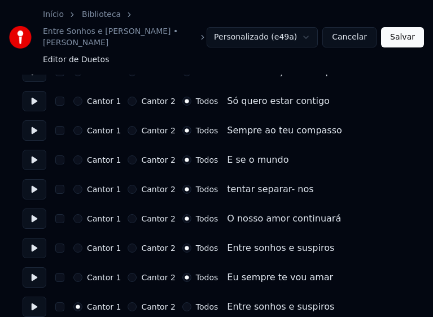
click at [182, 302] on button "Todos" at bounding box center [186, 306] width 9 height 9
click at [409, 36] on button "Salvar" at bounding box center [402, 37] width 43 height 20
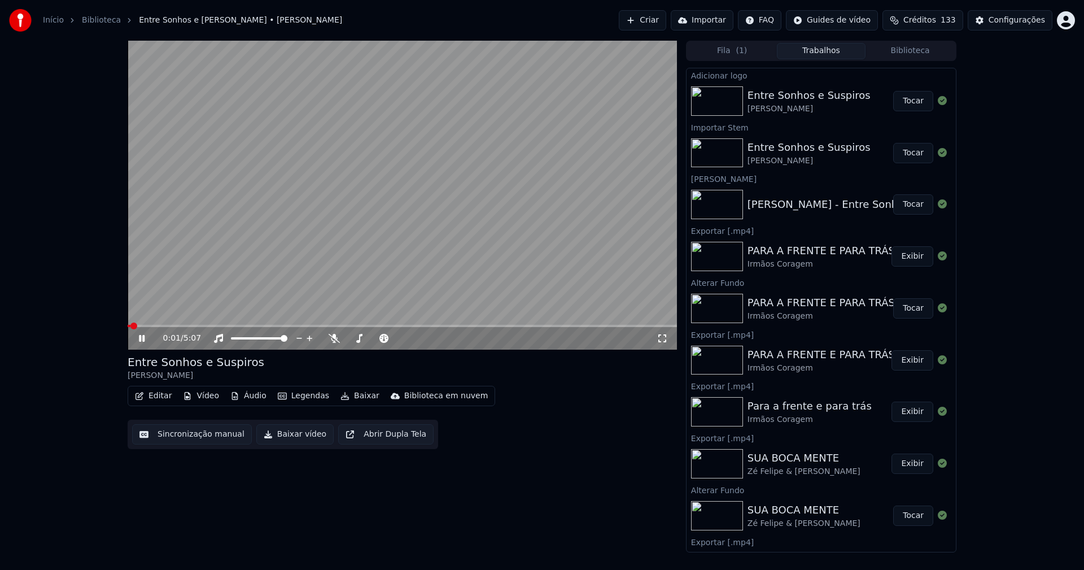
drag, startPoint x: 144, startPoint y: 338, endPoint x: 811, endPoint y: 39, distance: 731.0
click at [145, 338] on icon at bounding box center [142, 338] width 6 height 7
click at [152, 399] on button "Editar" at bounding box center [153, 396] width 46 height 16
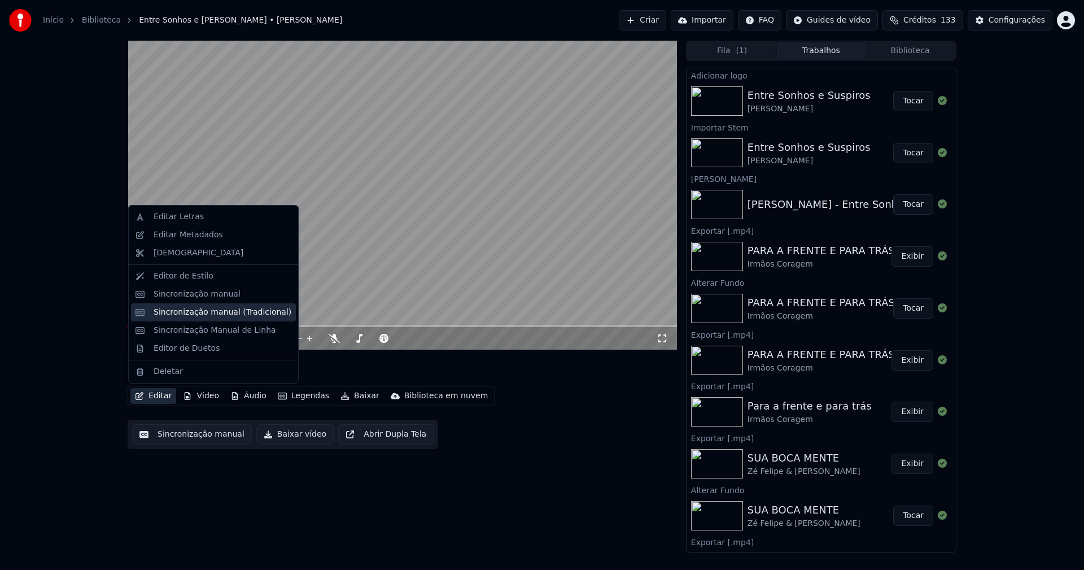
click at [198, 312] on div "Sincronização manual (Tradicional)" at bounding box center [223, 312] width 138 height 11
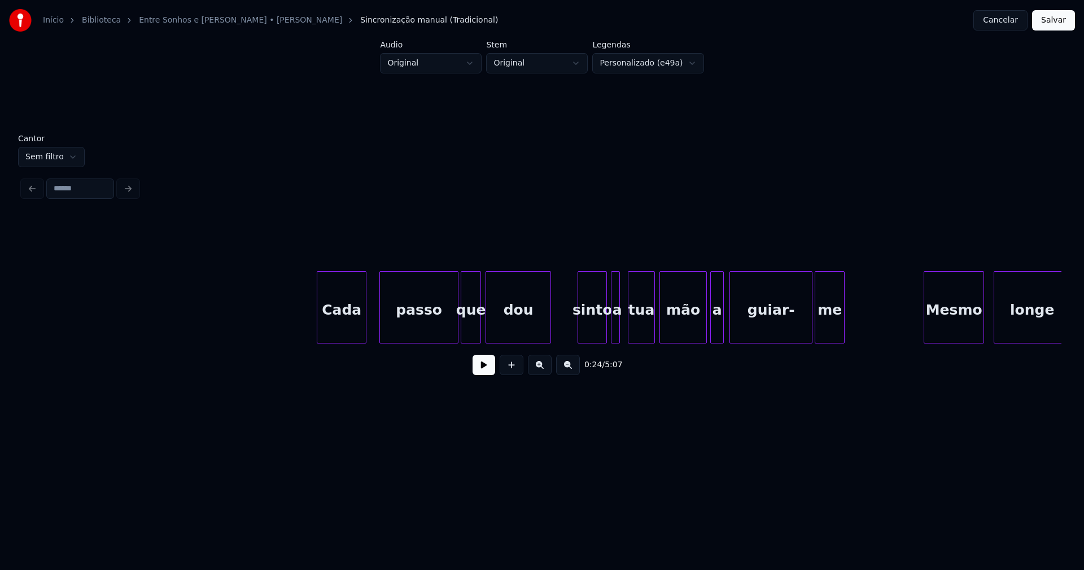
scroll to position [0, 4956]
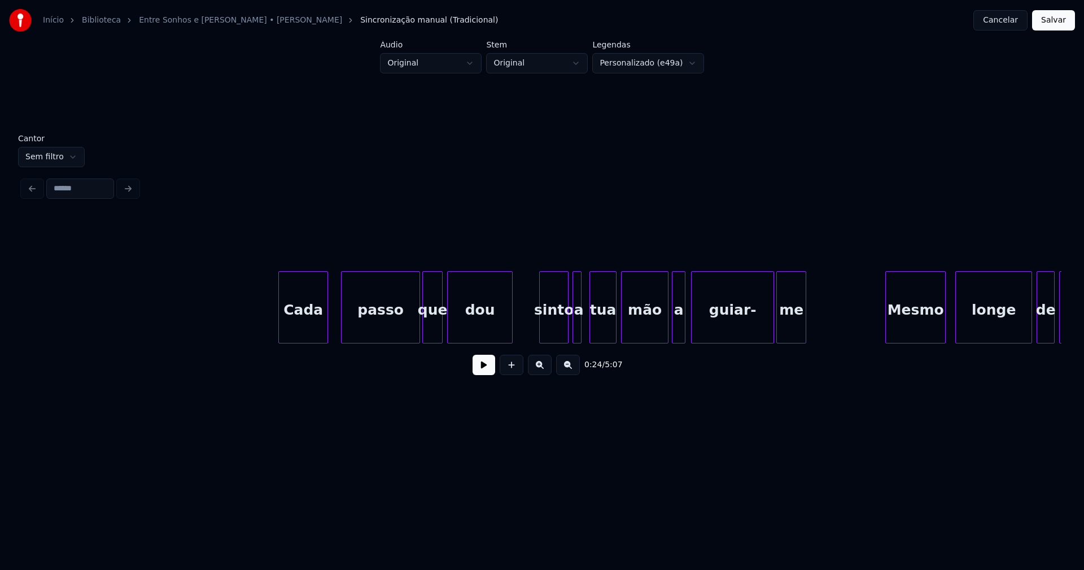
click at [554, 330] on div "sinto" at bounding box center [554, 310] width 28 height 77
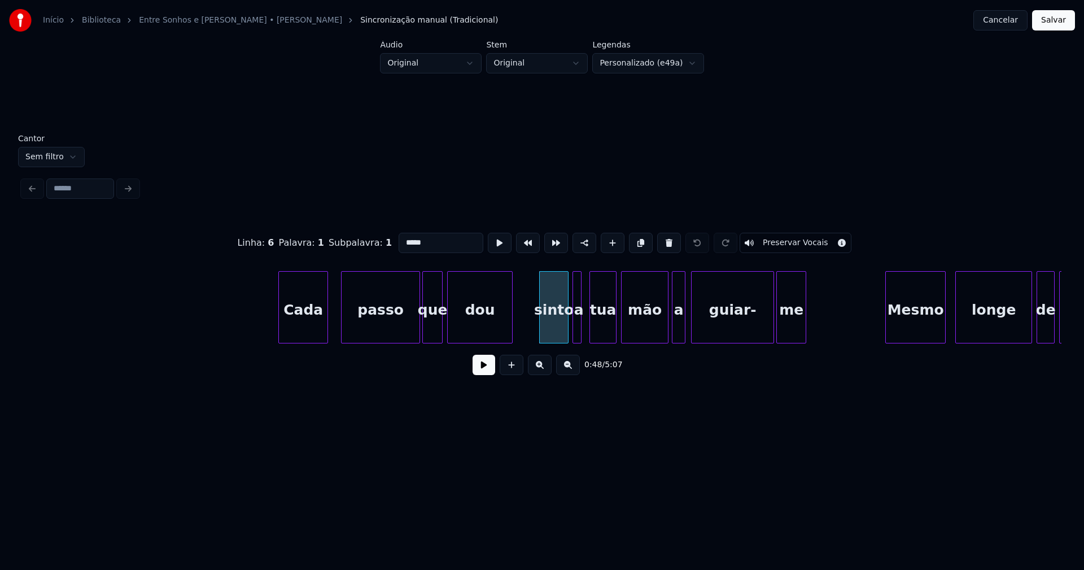
click at [401, 235] on input "*****" at bounding box center [441, 243] width 85 height 20
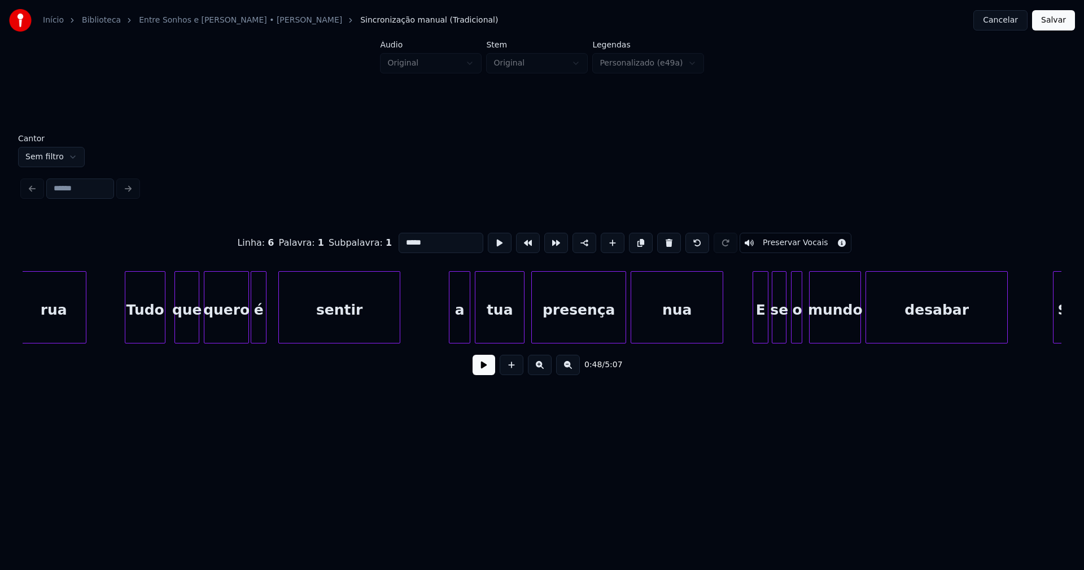
scroll to position [0, 6954]
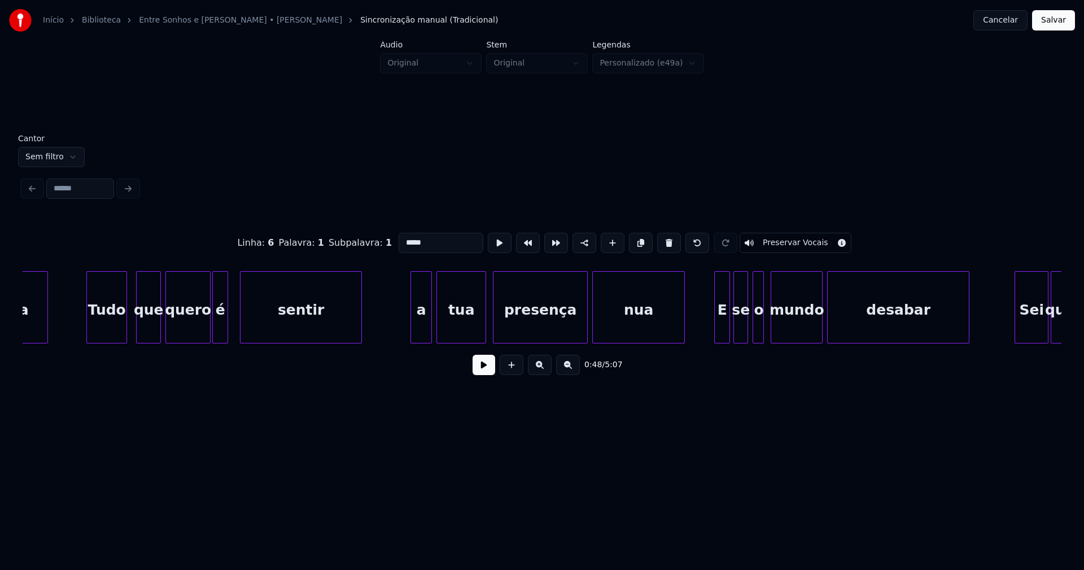
click at [425, 323] on div "a" at bounding box center [421, 310] width 20 height 77
drag, startPoint x: 415, startPoint y: 237, endPoint x: 383, endPoint y: 236, distance: 31.6
click at [383, 236] on div "Linha : 12 Palavra : 1 Subpalavra : 1 * Preservar Vocais" at bounding box center [542, 243] width 1039 height 56
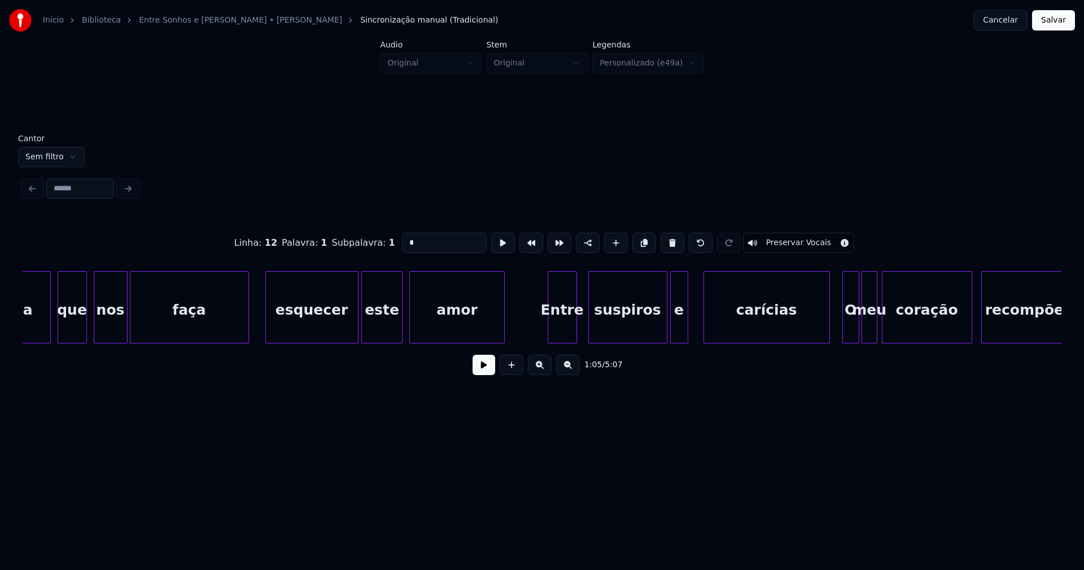
scroll to position [0, 17923]
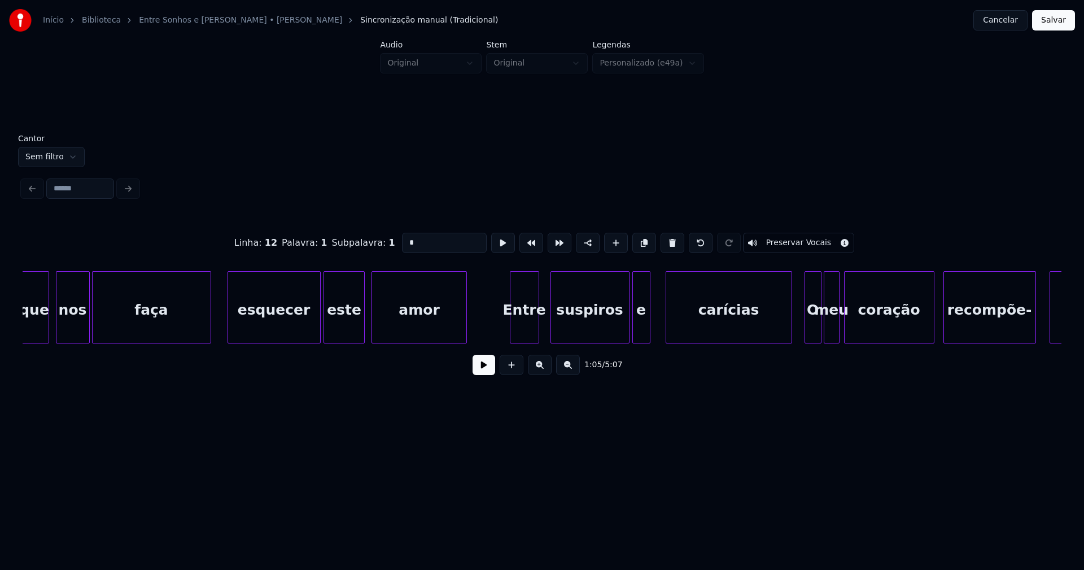
click at [284, 330] on div "esquecer" at bounding box center [274, 310] width 92 height 77
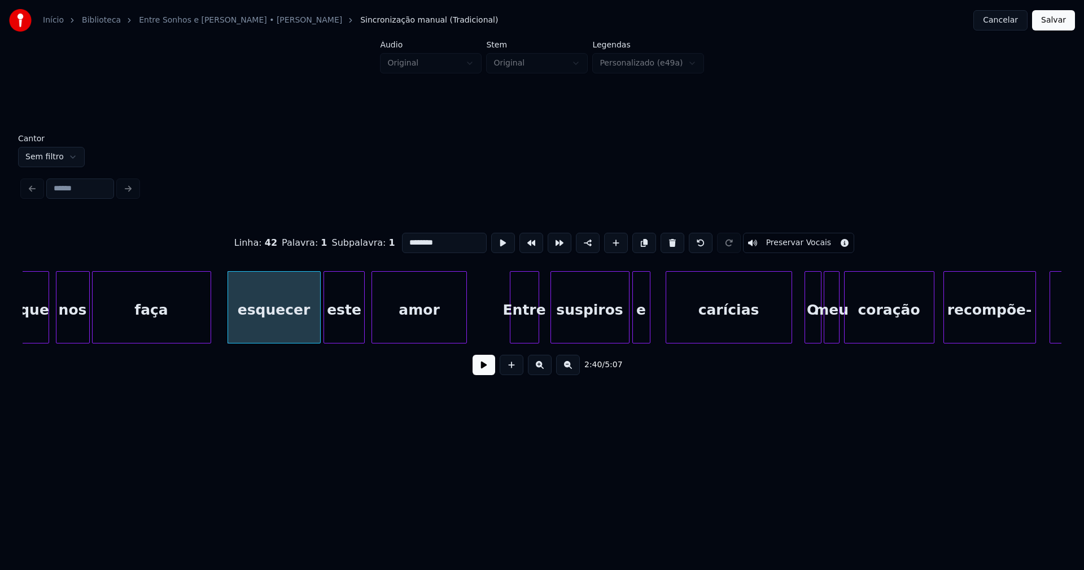
click at [405, 236] on input "********" at bounding box center [444, 243] width 85 height 20
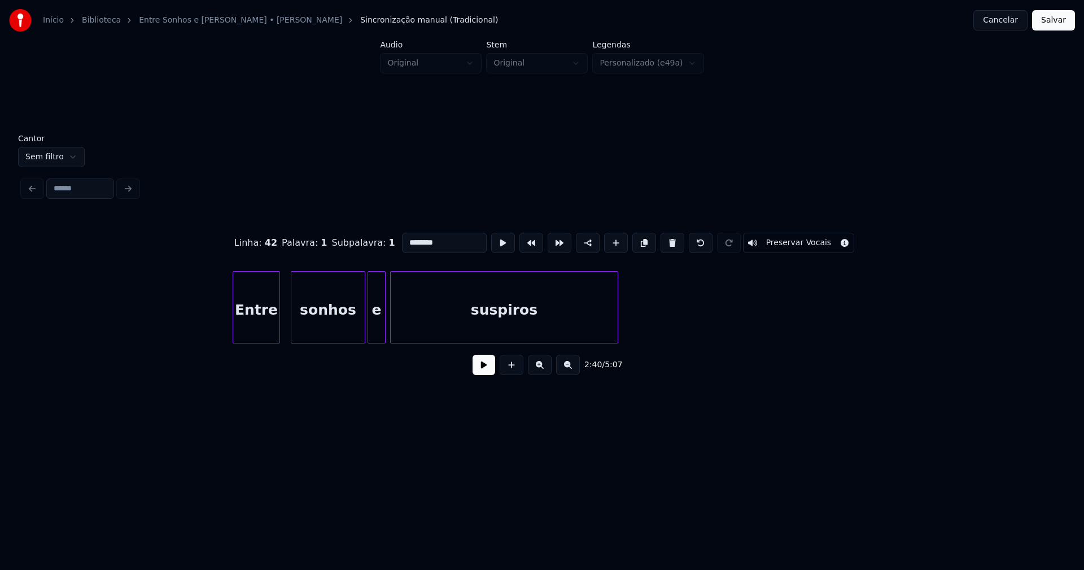
scroll to position [0, 33349]
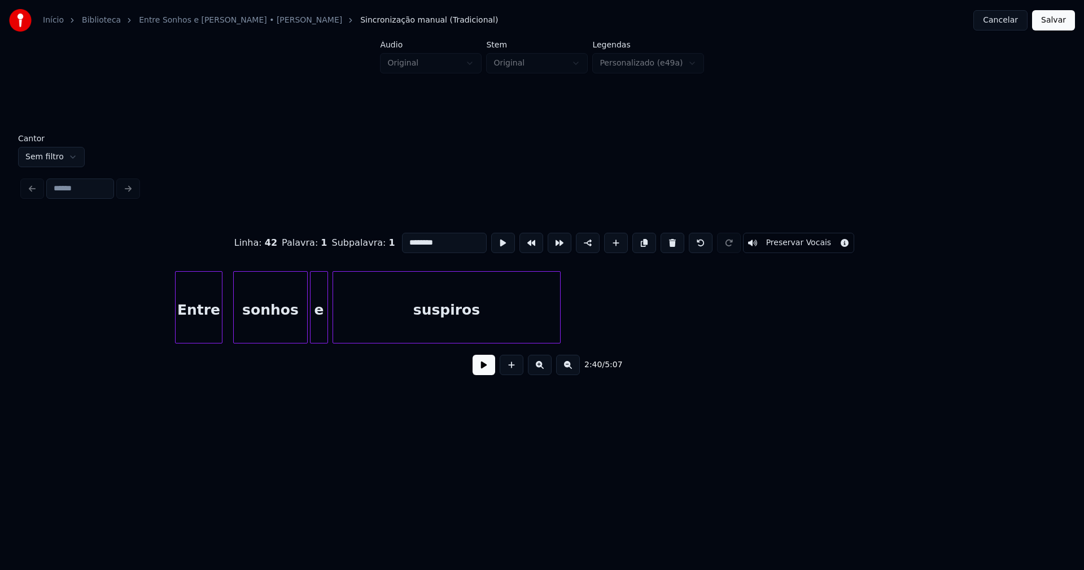
type input "********"
click at [1049, 22] on button "Salvar" at bounding box center [1053, 20] width 43 height 20
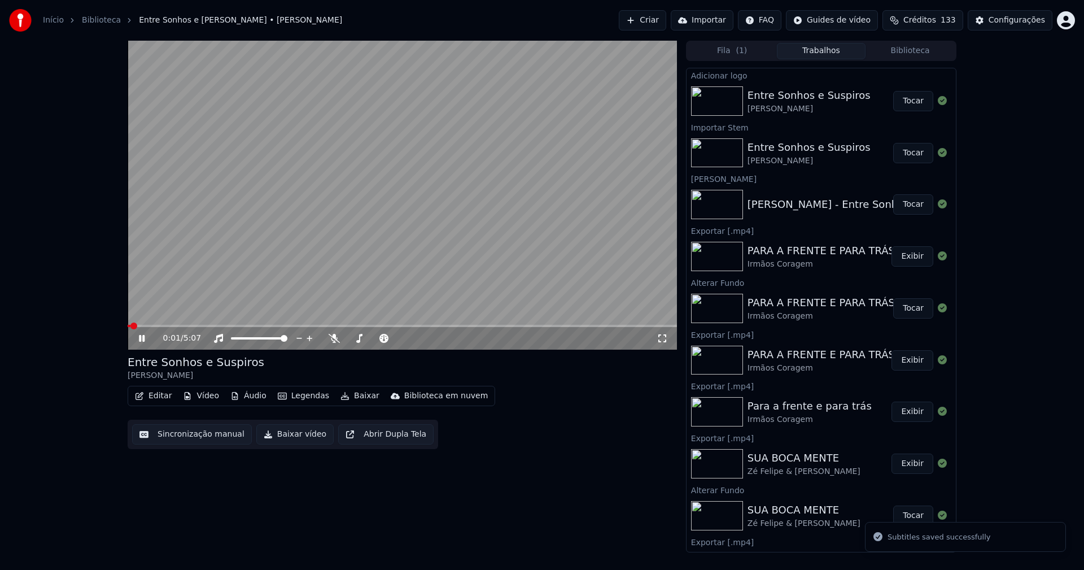
click at [242, 396] on button "Áudio" at bounding box center [248, 396] width 45 height 16
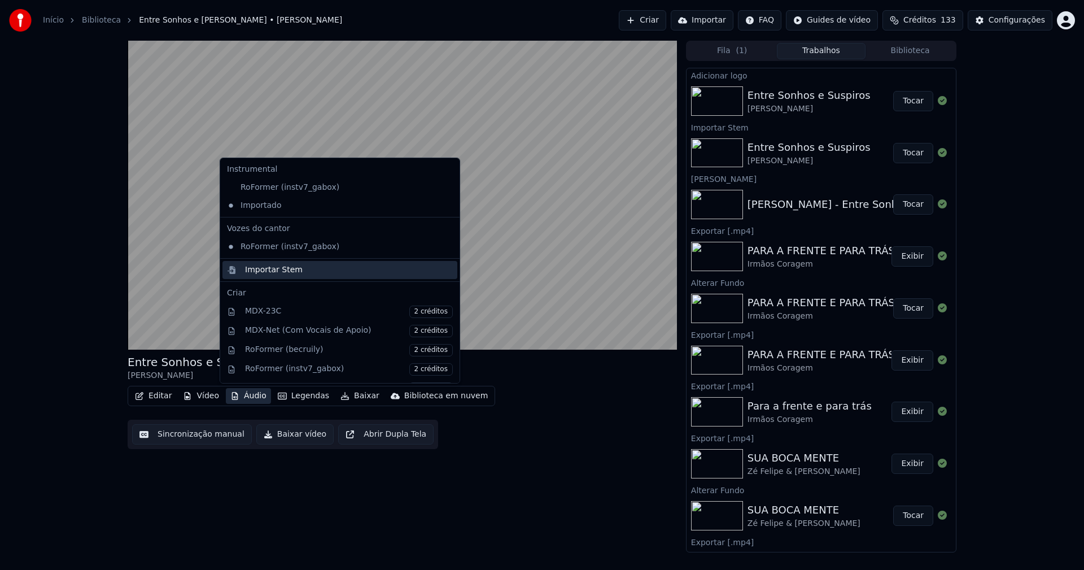
click at [269, 269] on div "Importar Stem" at bounding box center [274, 269] width 58 height 11
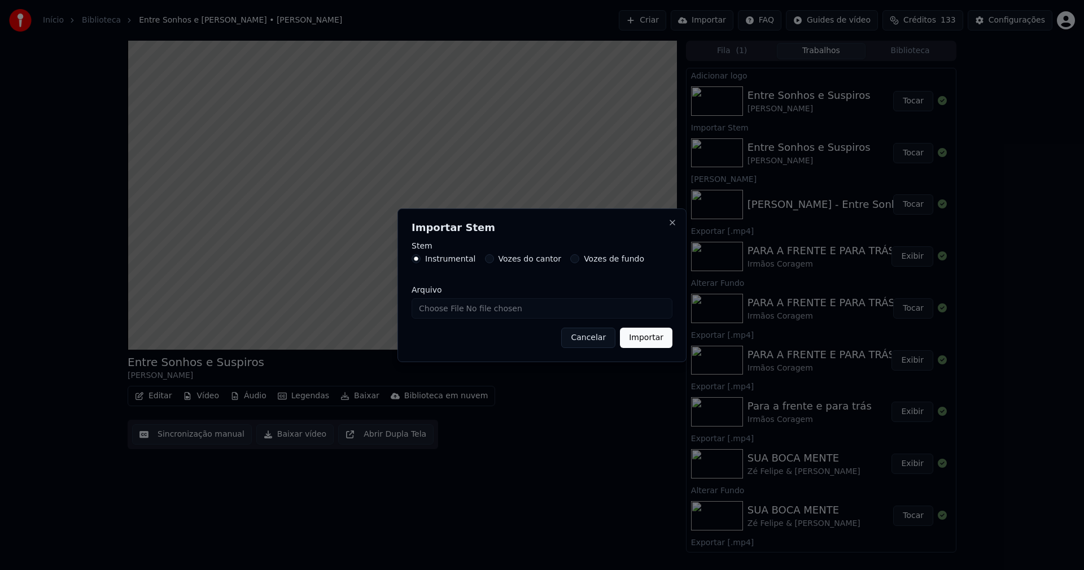
click at [442, 309] on input "Arquivo" at bounding box center [542, 308] width 261 height 20
type input "**********"
click at [630, 338] on button "Importar" at bounding box center [646, 337] width 52 height 20
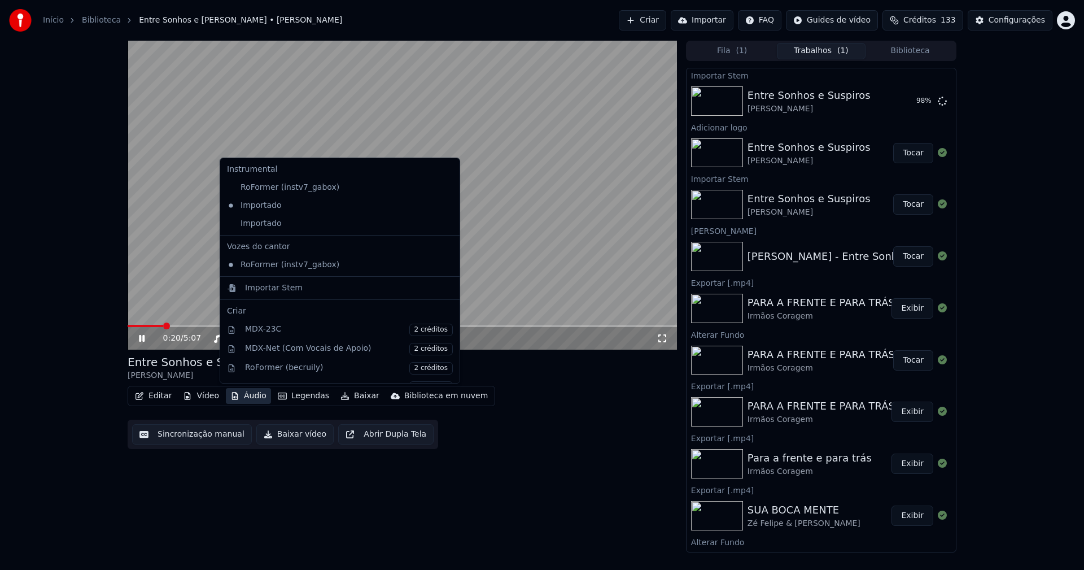
click at [248, 397] on button "Áudio" at bounding box center [248, 396] width 45 height 16
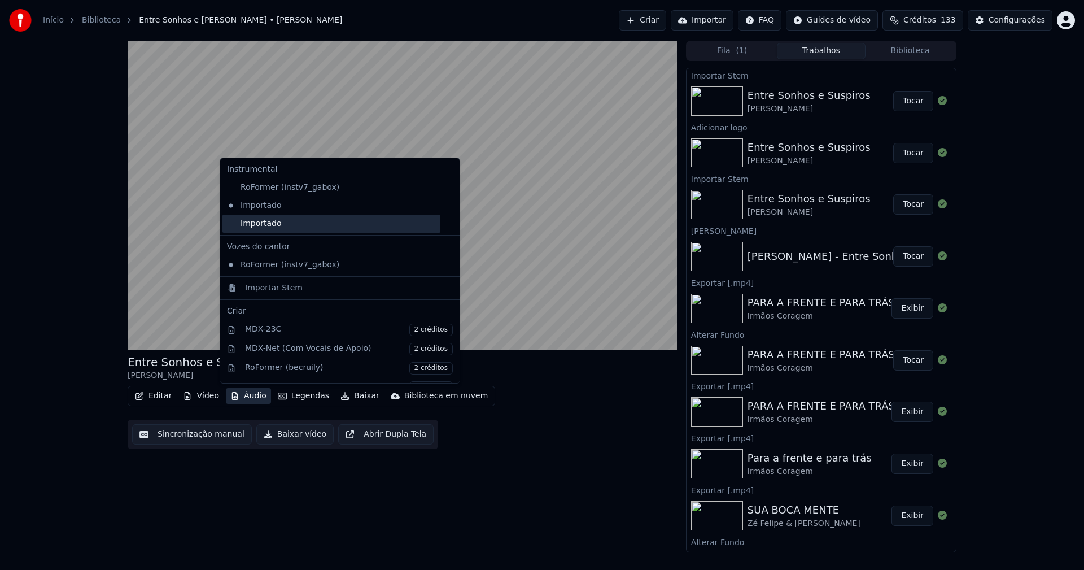
click at [248, 224] on div "Importado" at bounding box center [331, 224] width 218 height 18
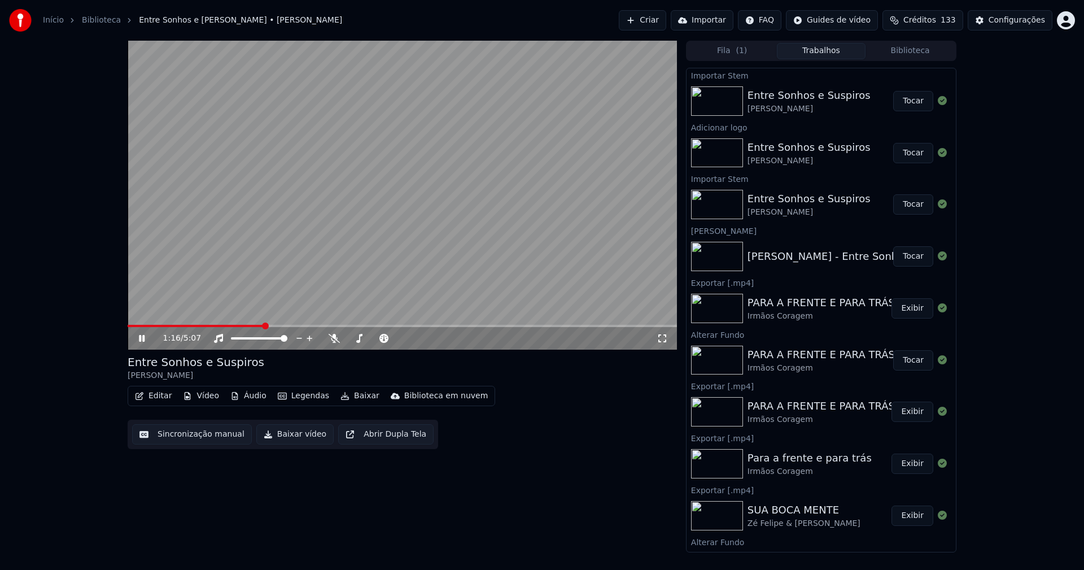
click at [264, 326] on span at bounding box center [402, 326] width 549 height 2
click at [141, 339] on icon at bounding box center [142, 338] width 6 height 7
click at [295, 435] on button "Baixar vídeo" at bounding box center [294, 434] width 77 height 20
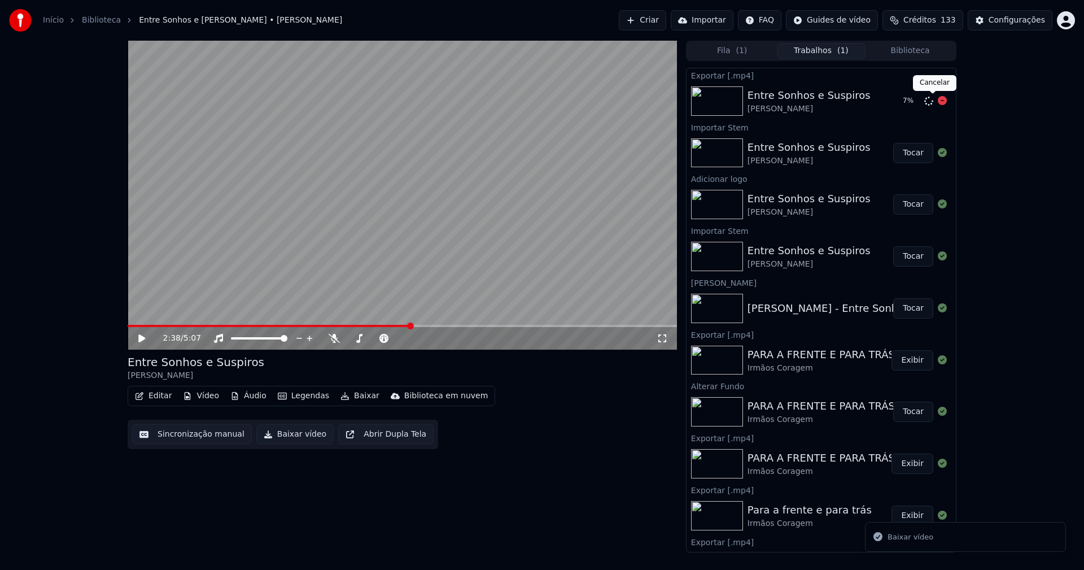
drag, startPoint x: 937, startPoint y: 103, endPoint x: 932, endPoint y: 142, distance: 39.3
click at [937, 102] on div "7 %" at bounding box center [923, 101] width 58 height 14
click at [924, 102] on icon at bounding box center [929, 101] width 10 height 10
click at [938, 101] on icon at bounding box center [942, 100] width 9 height 9
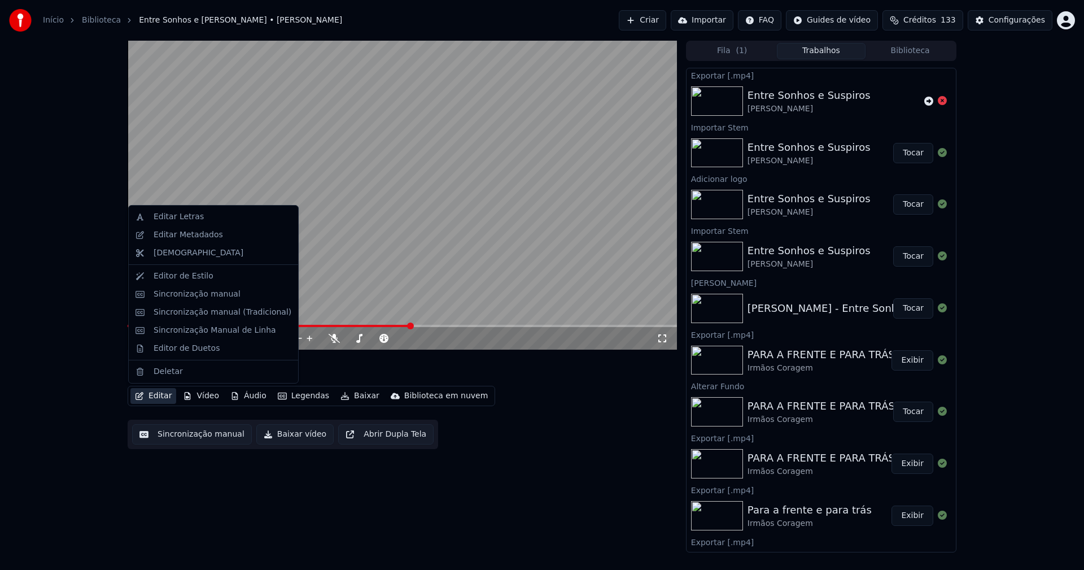
click at [151, 396] on button "Editar" at bounding box center [153, 396] width 46 height 16
click at [190, 231] on div "Editar Metadados" at bounding box center [188, 234] width 69 height 11
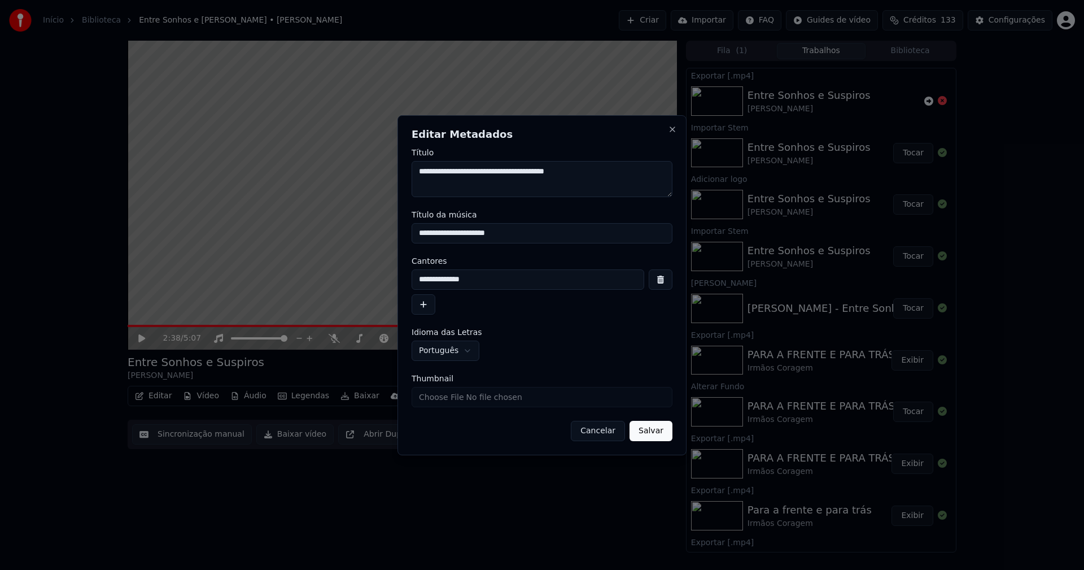
drag, startPoint x: 511, startPoint y: 233, endPoint x: 338, endPoint y: 232, distance: 173.3
click at [338, 232] on body "Início Biblioteca Entre Sonhos e Suspiros • [PERSON_NAME] Importar FAQ Guides d…" at bounding box center [542, 285] width 1084 height 570
type input "**********"
click at [453, 400] on input "Thumbnail" at bounding box center [542, 397] width 261 height 20
type input "**********"
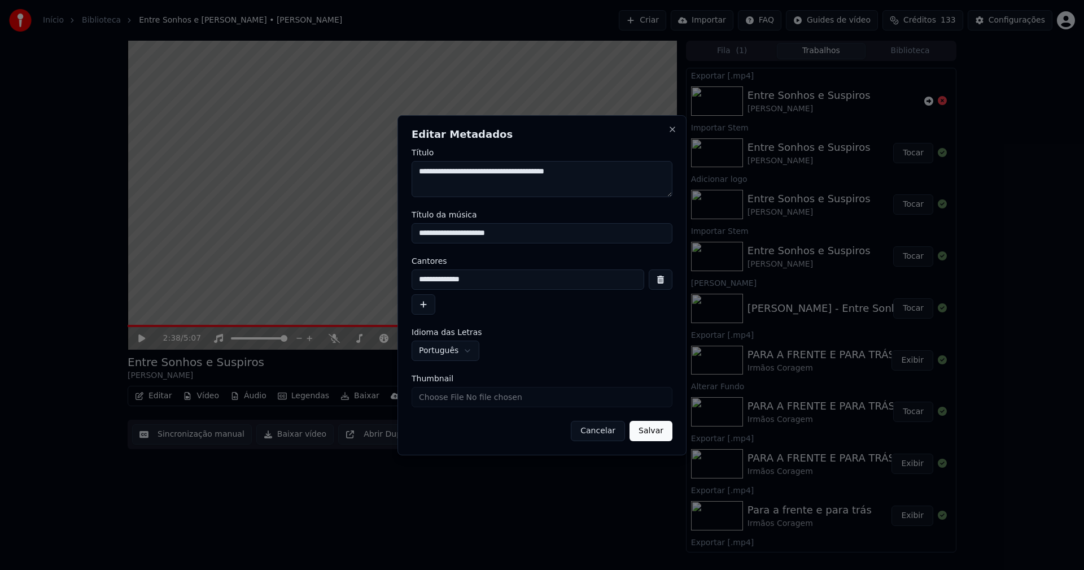
click at [657, 434] on button "Salvar" at bounding box center [650, 431] width 43 height 20
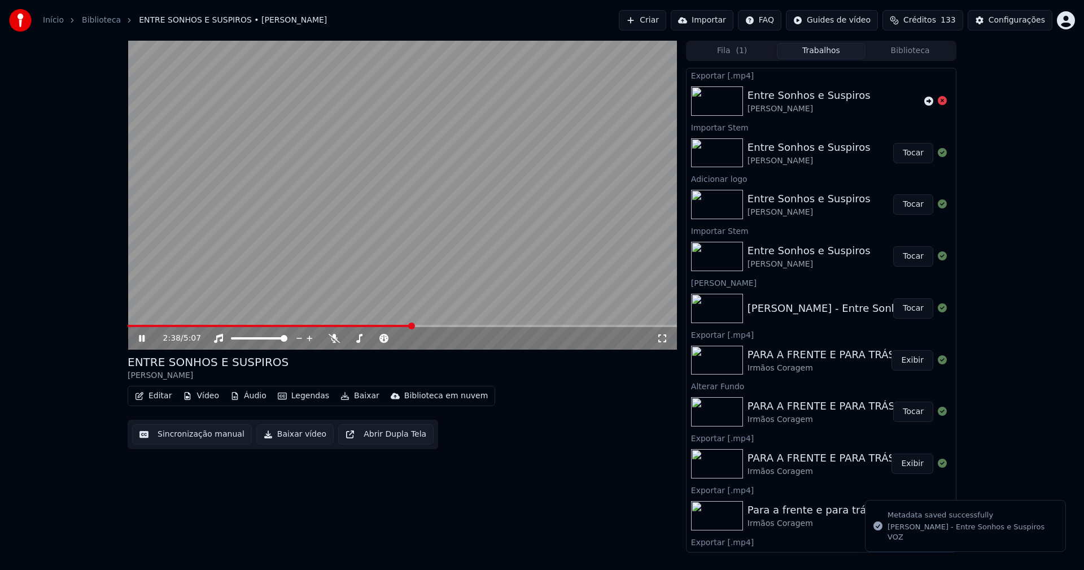
click at [918, 51] on button "Biblioteca" at bounding box center [909, 51] width 89 height 16
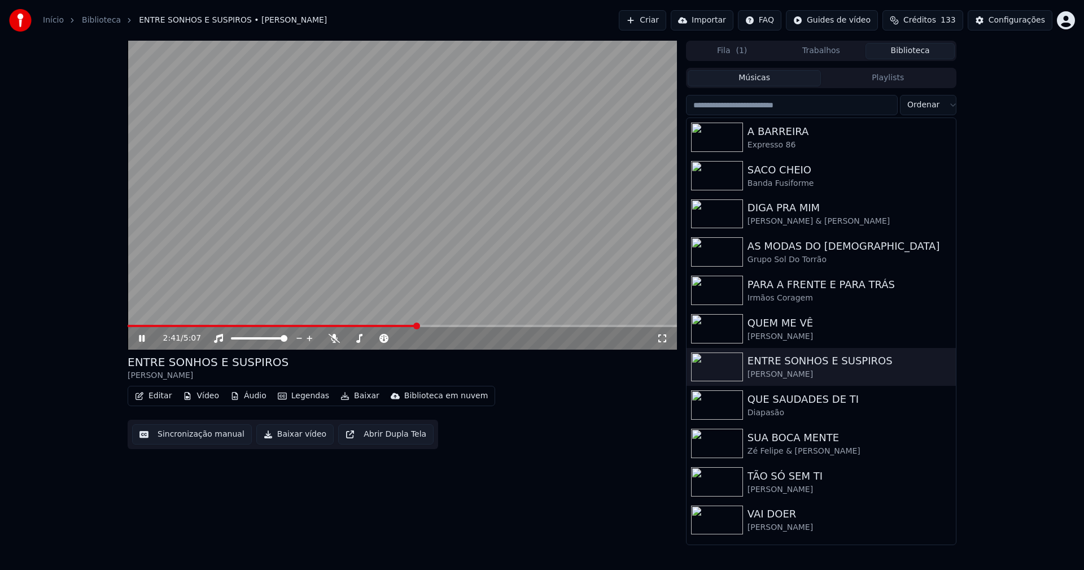
click at [142, 339] on icon at bounding box center [150, 338] width 27 height 9
click at [280, 432] on button "Baixar vídeo" at bounding box center [294, 434] width 77 height 20
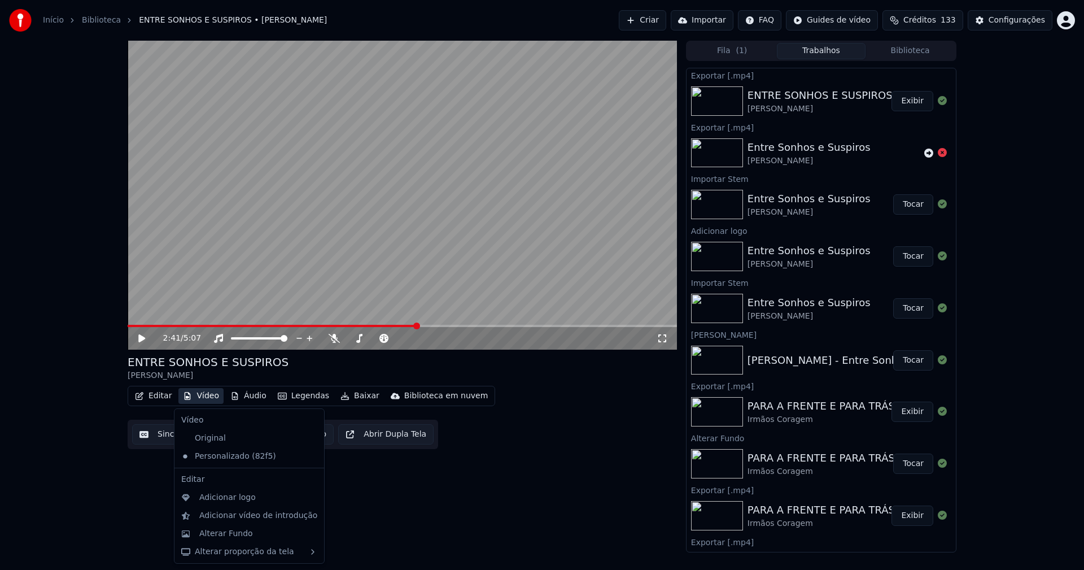
click at [205, 396] on button "Vídeo" at bounding box center [200, 396] width 45 height 16
click at [231, 533] on div "Alterar Fundo" at bounding box center [226, 533] width 54 height 11
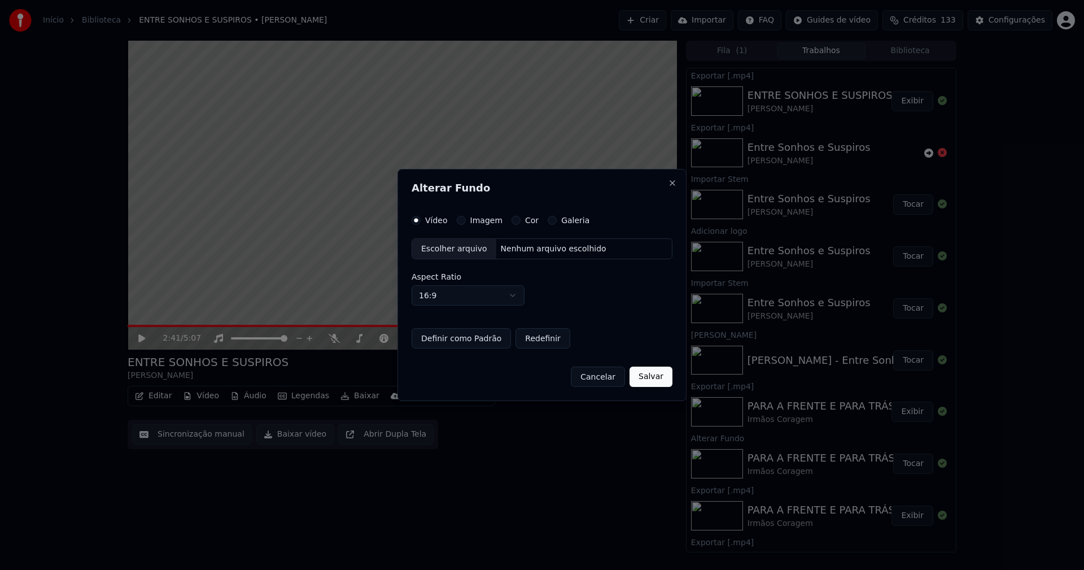
click at [459, 218] on button "Imagem" at bounding box center [461, 220] width 9 height 9
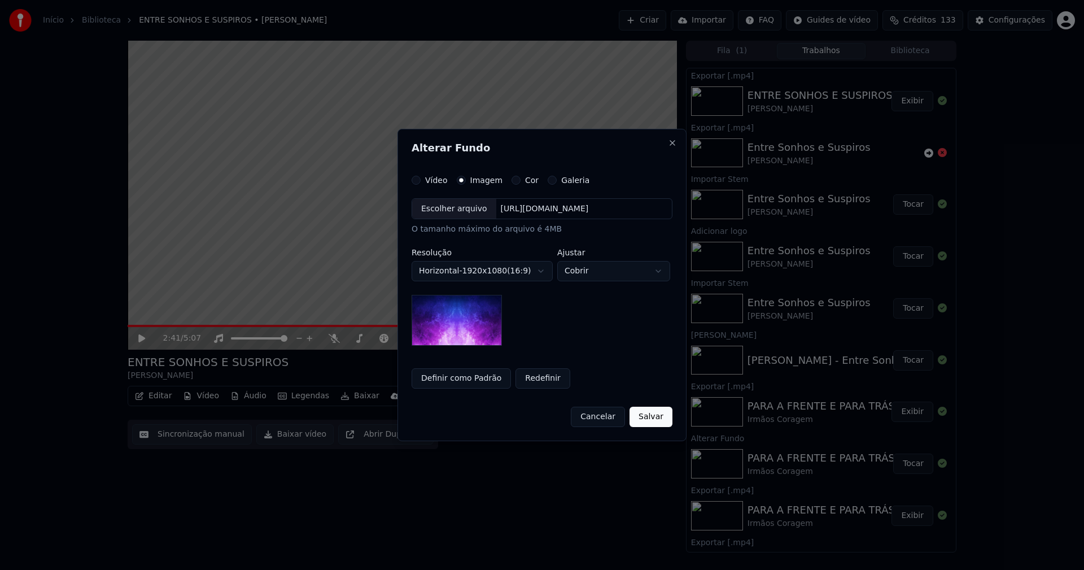
click at [458, 215] on div "Escolher arquivo" at bounding box center [454, 209] width 84 height 20
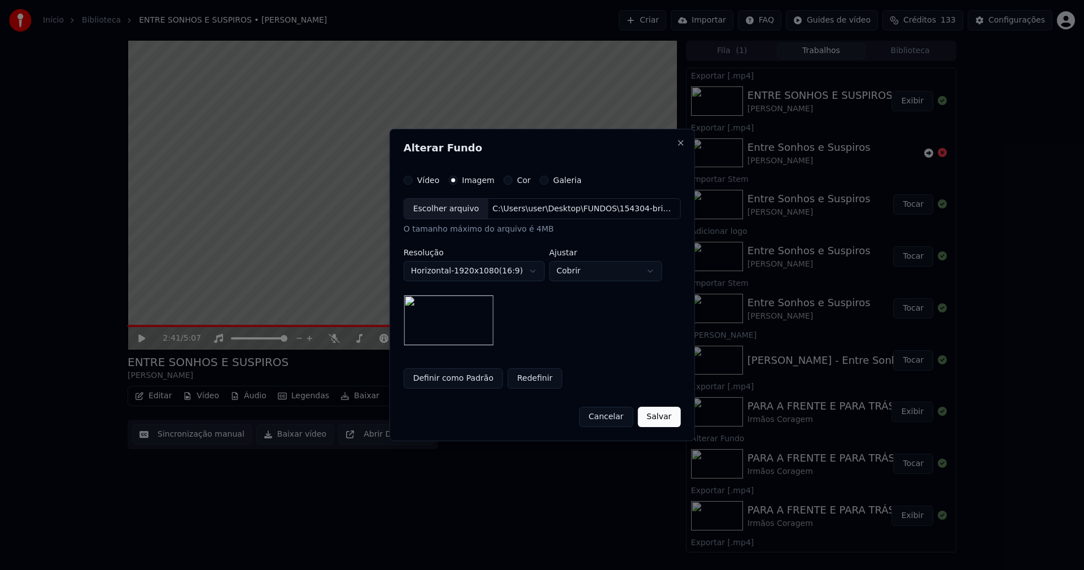
click at [664, 416] on button "Salvar" at bounding box center [658, 416] width 43 height 20
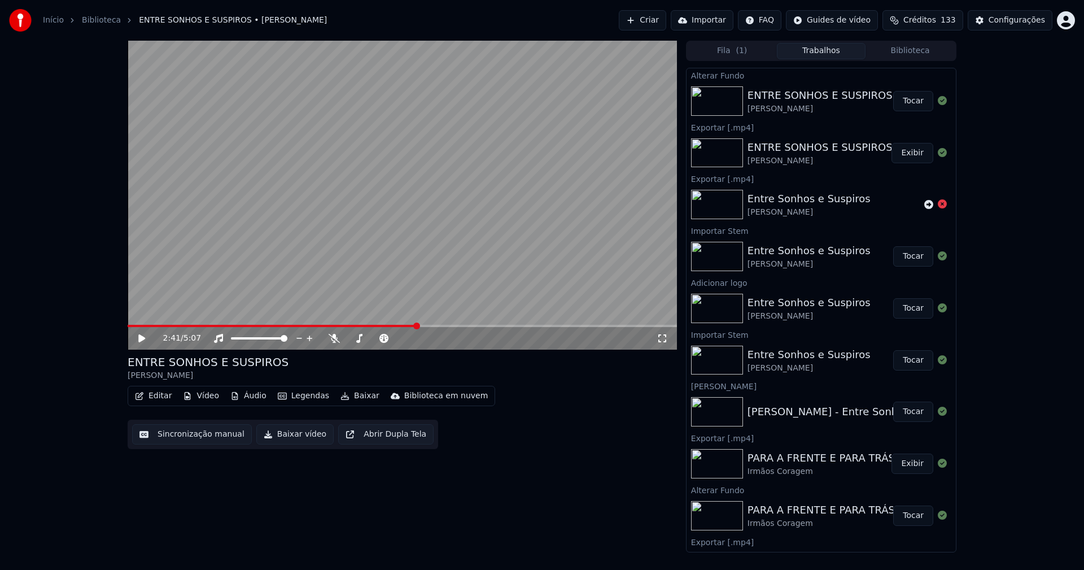
click at [903, 100] on button "Tocar" at bounding box center [913, 101] width 40 height 20
drag, startPoint x: 141, startPoint y: 342, endPoint x: 158, endPoint y: 317, distance: 29.6
click at [142, 342] on icon at bounding box center [150, 338] width 27 height 9
click at [277, 434] on button "Baixar vídeo" at bounding box center [294, 434] width 77 height 20
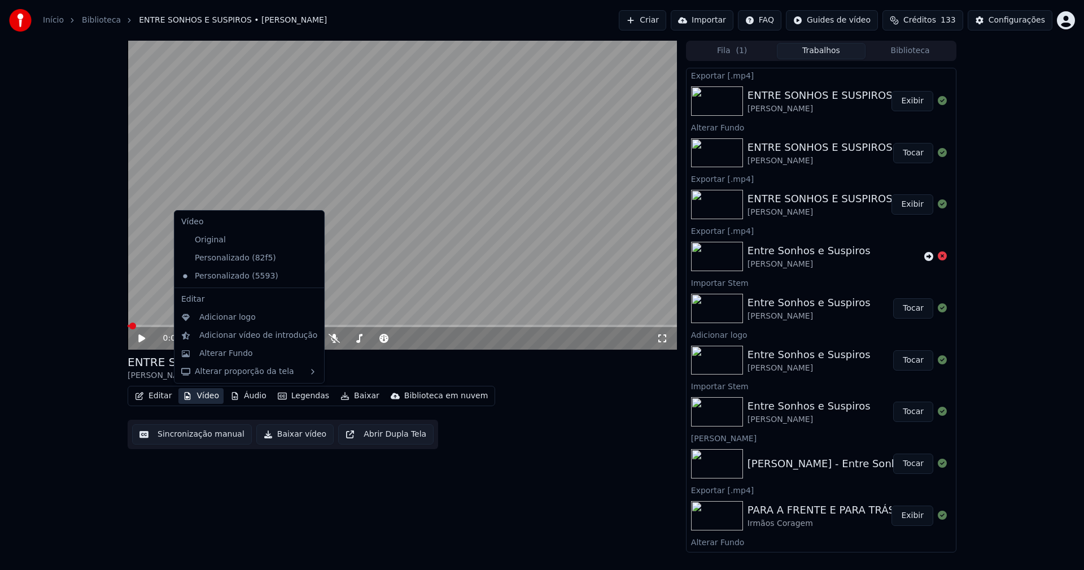
click at [211, 398] on button "Vídeo" at bounding box center [200, 396] width 45 height 16
click at [223, 261] on div "Personalizado (82f5)" at bounding box center [241, 258] width 128 height 18
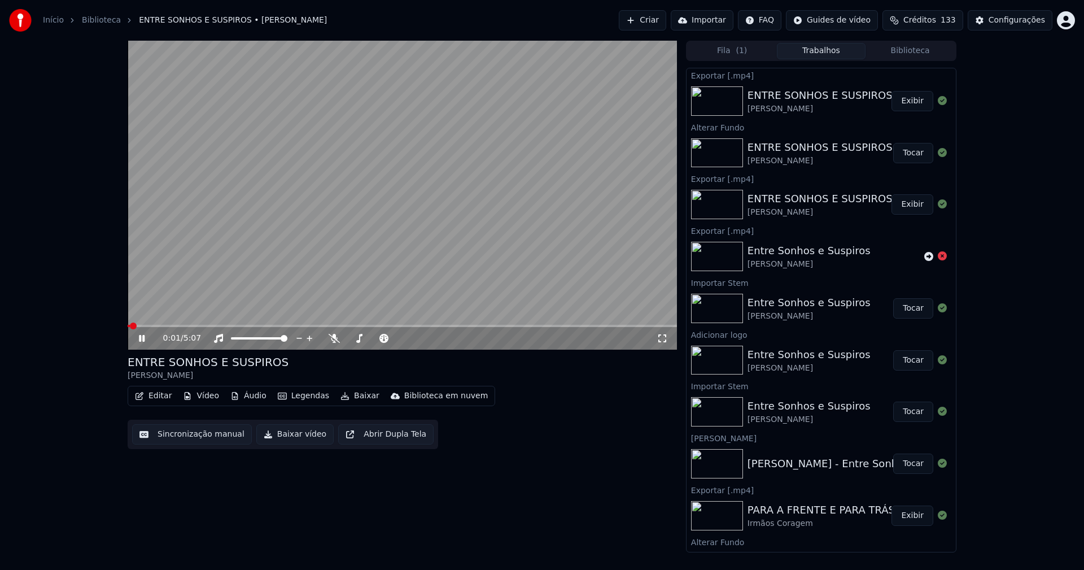
click at [143, 343] on div "0:01 / 5:07" at bounding box center [402, 337] width 540 height 11
